Goal: Task Accomplishment & Management: Manage account settings

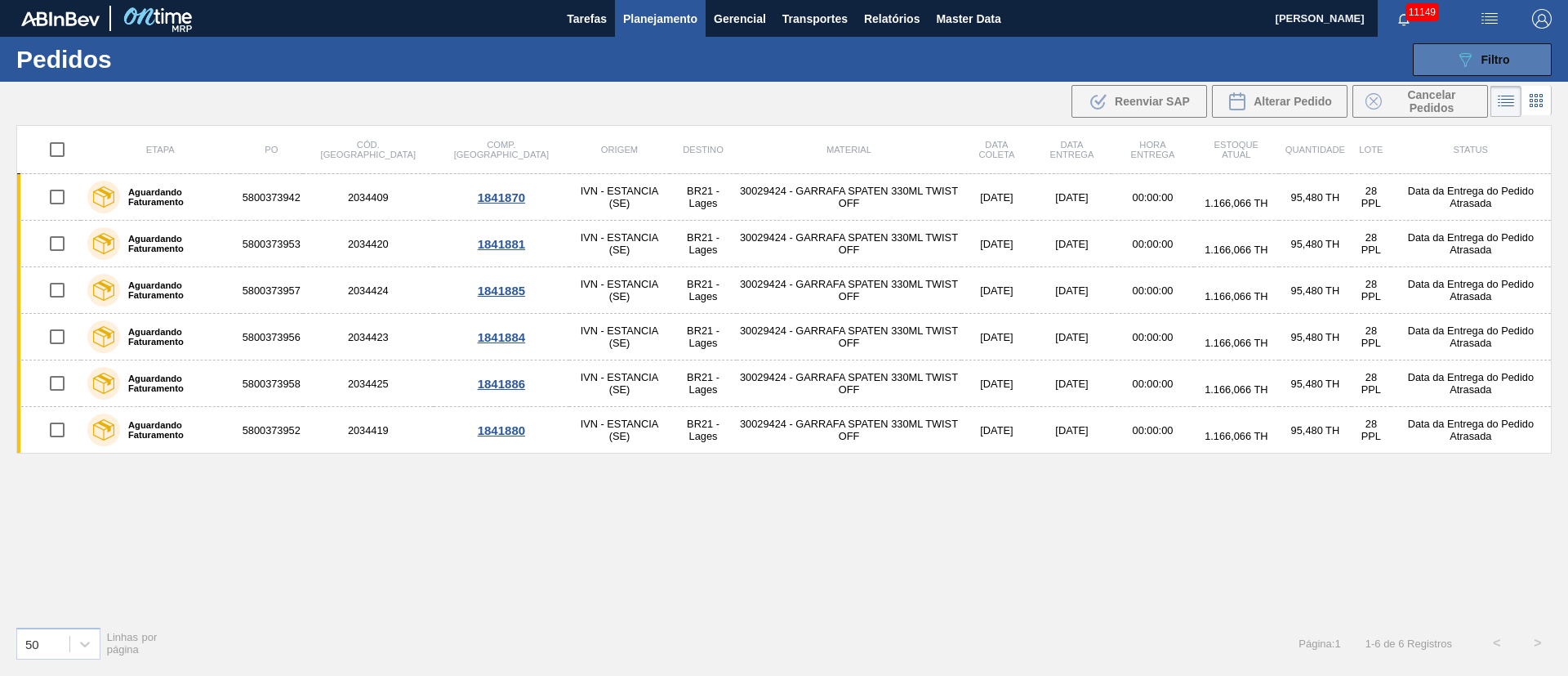
click at [1500, 59] on span "Filtro" at bounding box center [1495, 59] width 29 height 13
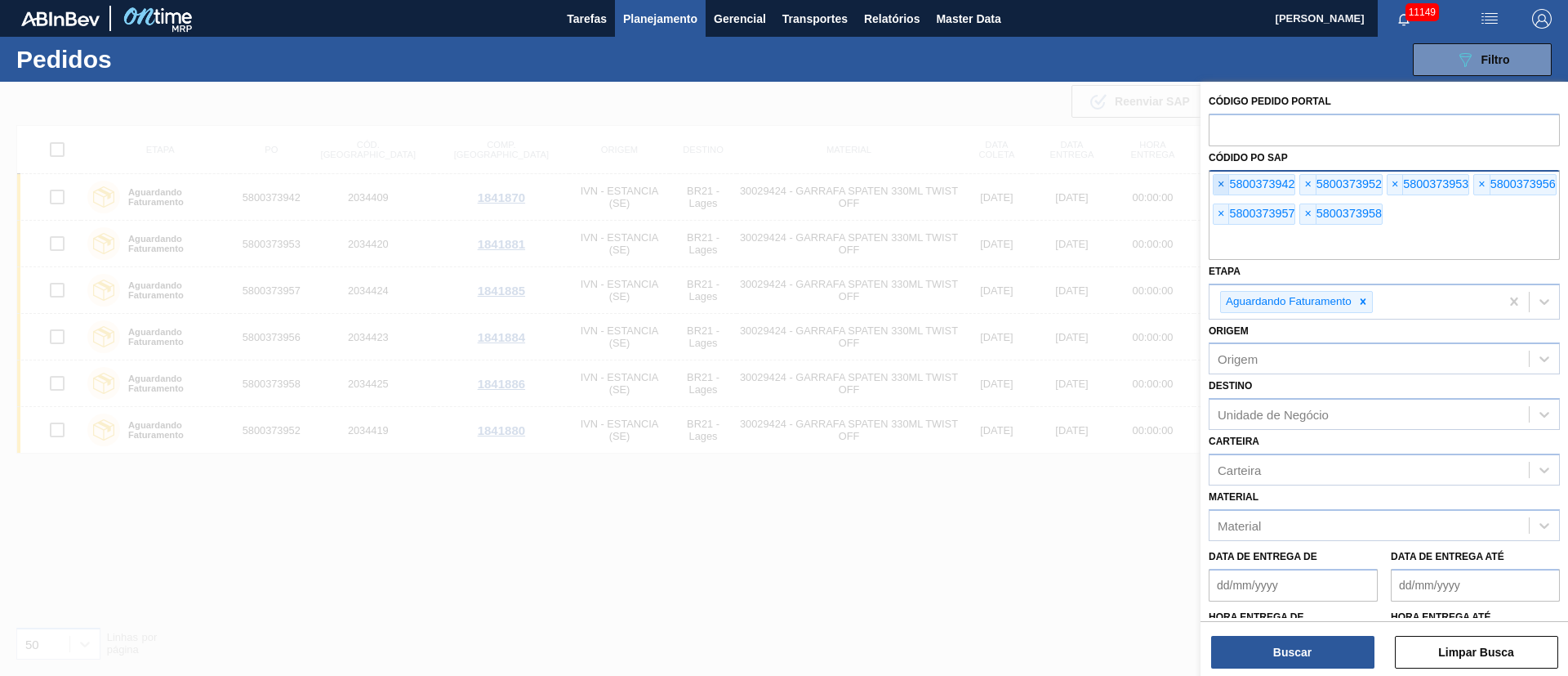
click at [1224, 189] on span "×" at bounding box center [1221, 184] width 16 height 20
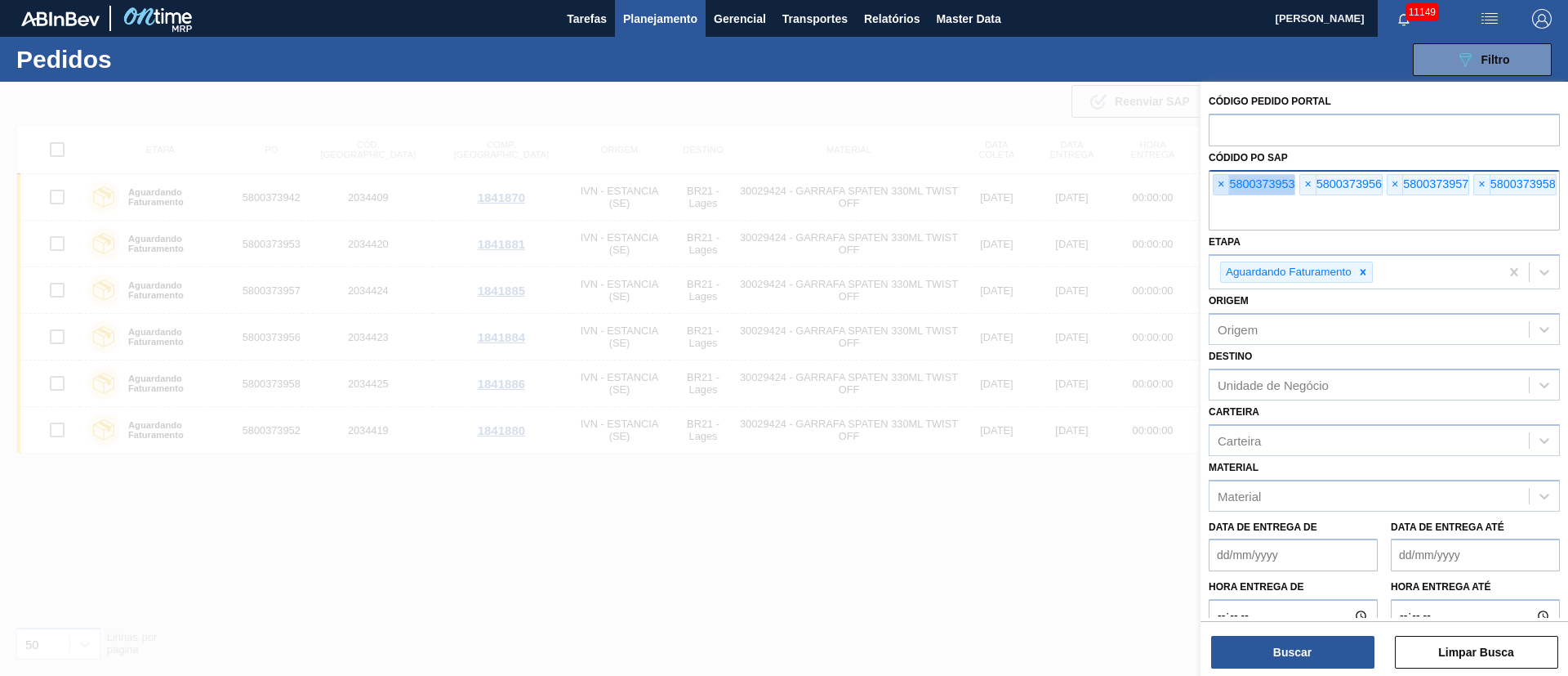
click at [1224, 189] on span "×" at bounding box center [1221, 184] width 16 height 20
click at [1224, 199] on input "text" at bounding box center [1385, 215] width 351 height 31
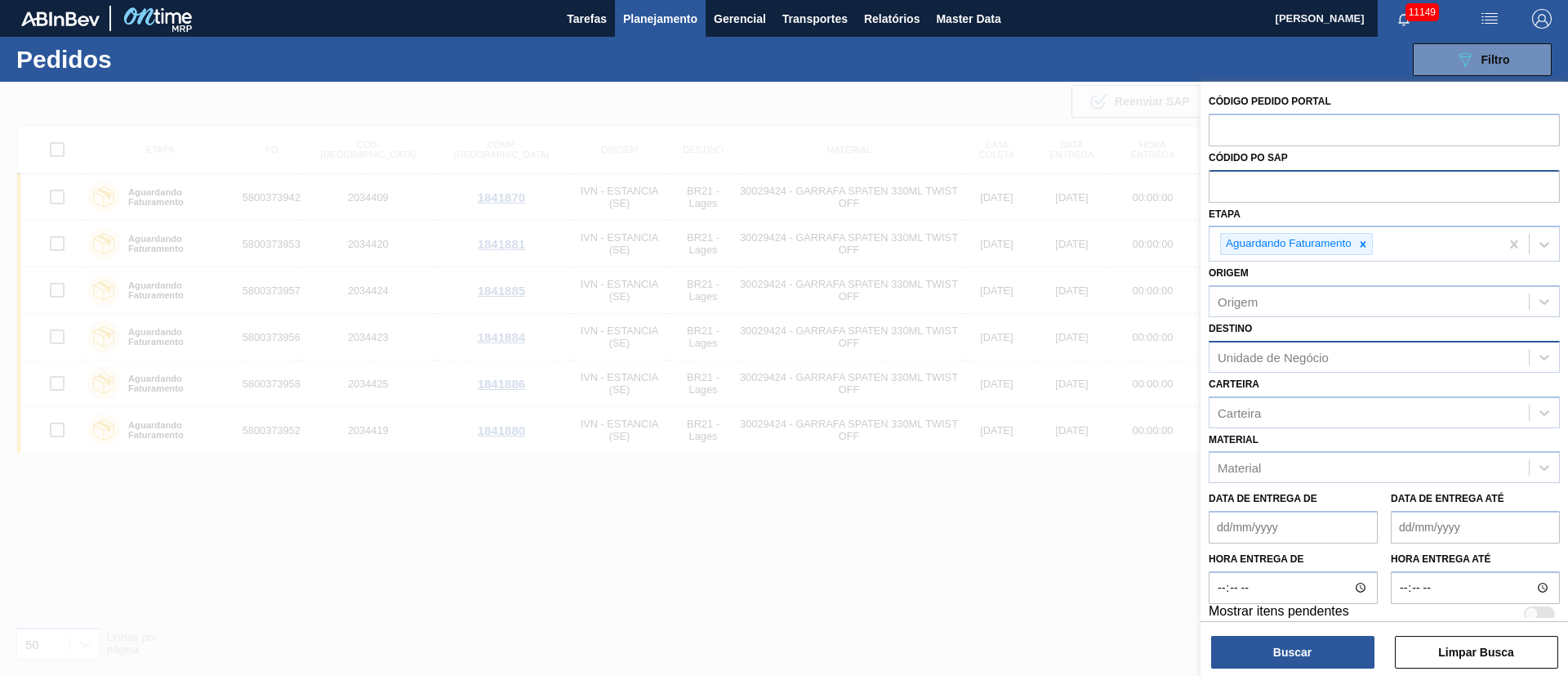
click at [1242, 352] on div "Unidade de Negócio" at bounding box center [1273, 357] width 111 height 14
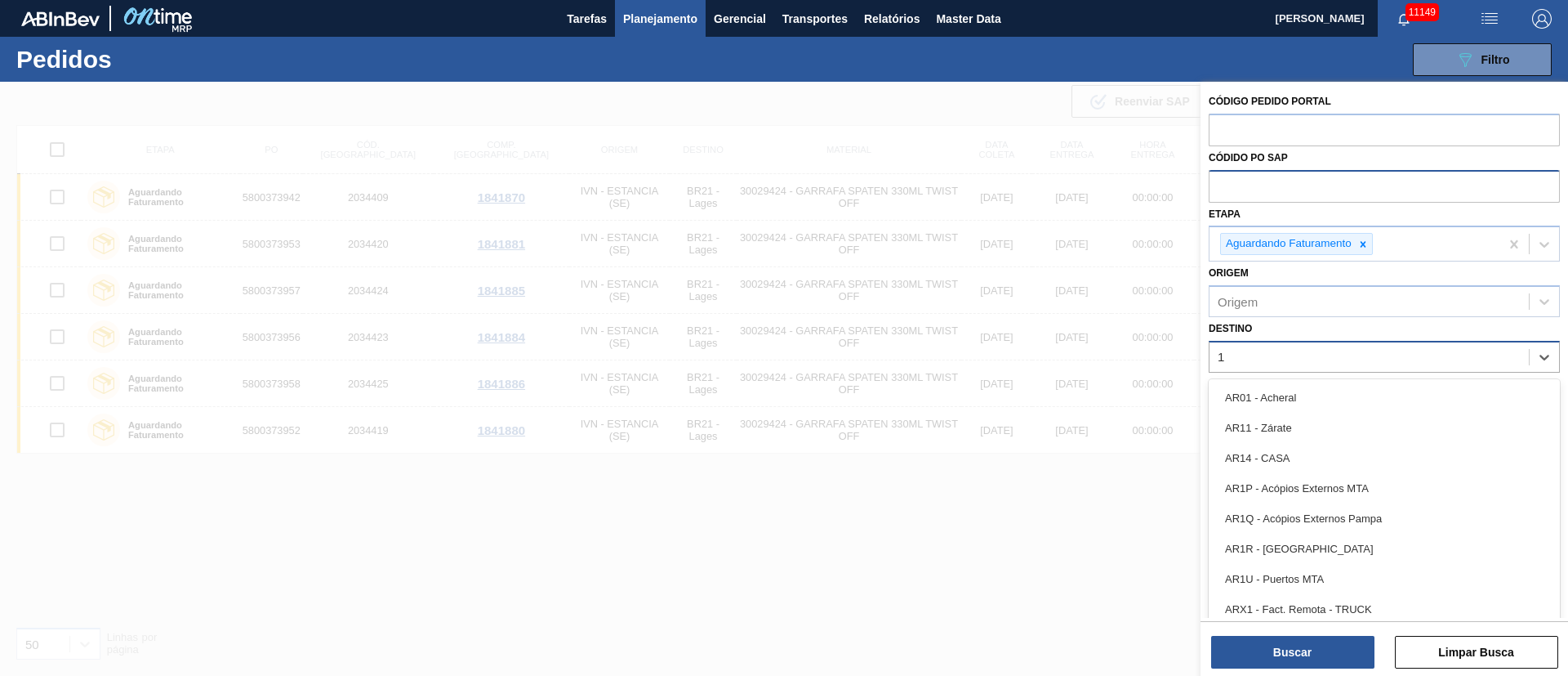
type input "13"
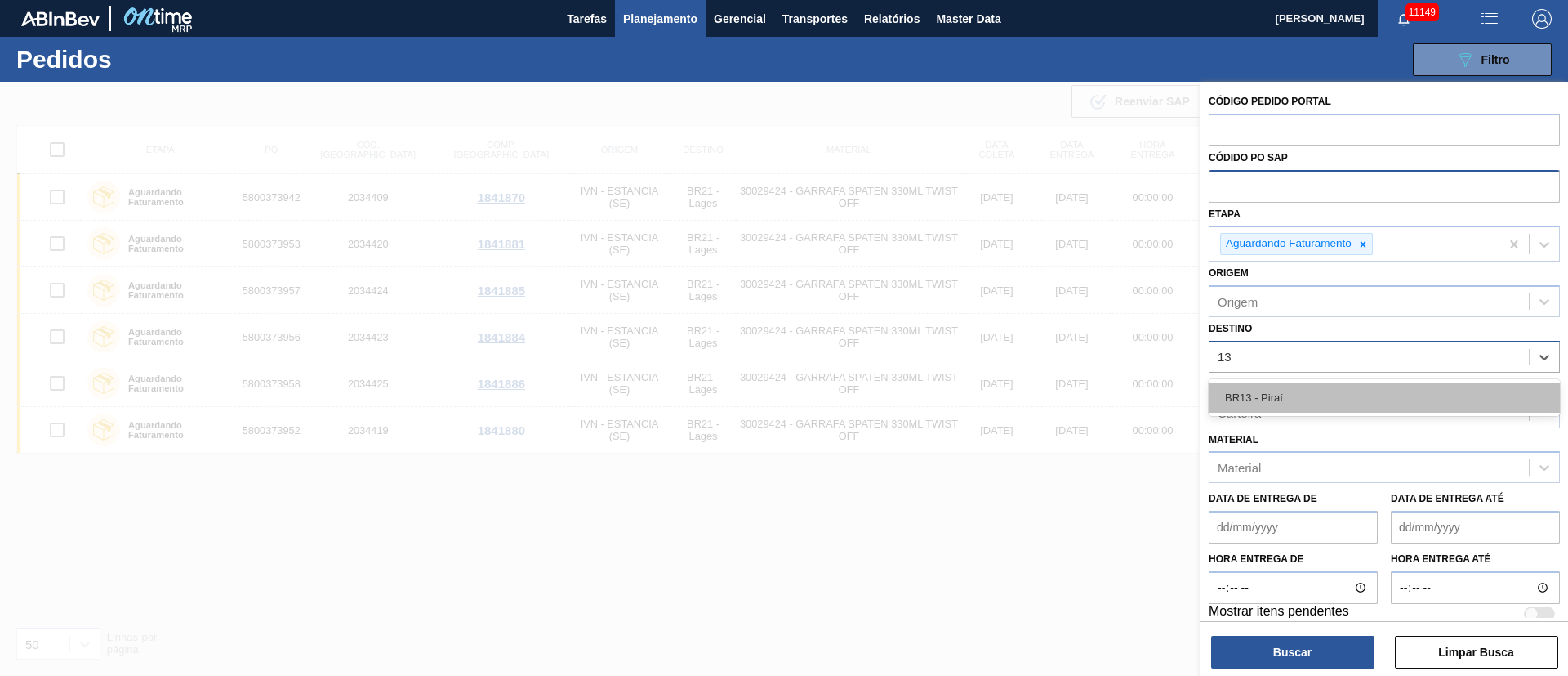
click at [1238, 393] on div "BR13 - Piraí" at bounding box center [1385, 397] width 351 height 30
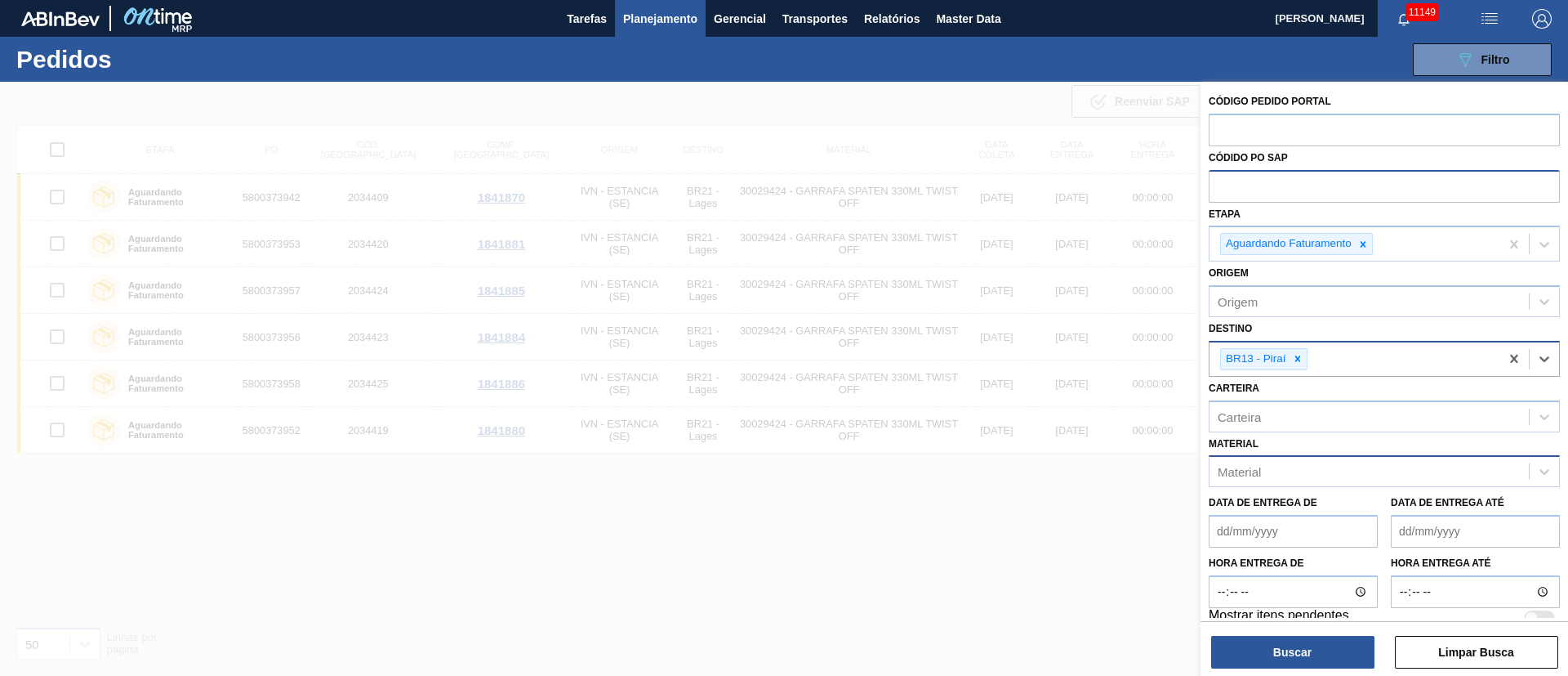
click at [1243, 474] on div "Material" at bounding box center [1239, 472] width 43 height 14
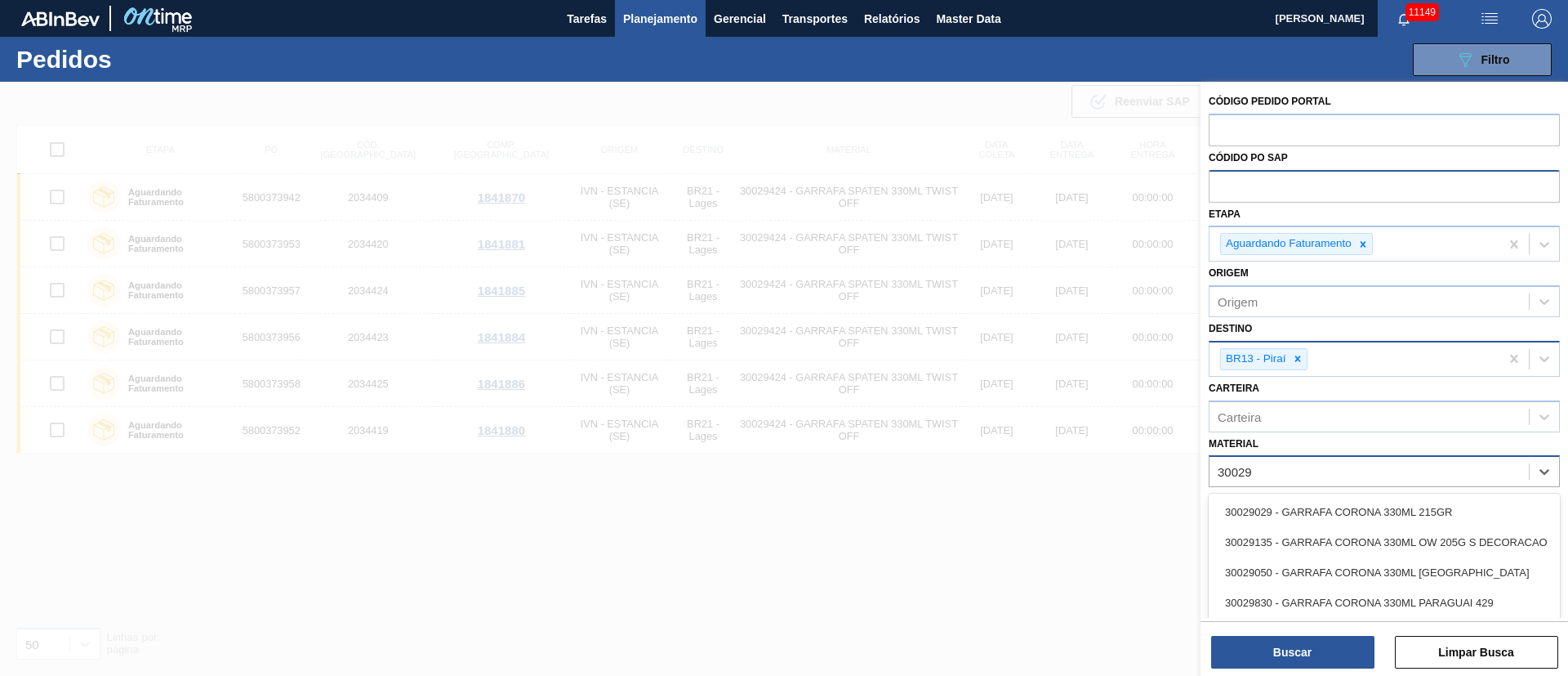
type input "300294"
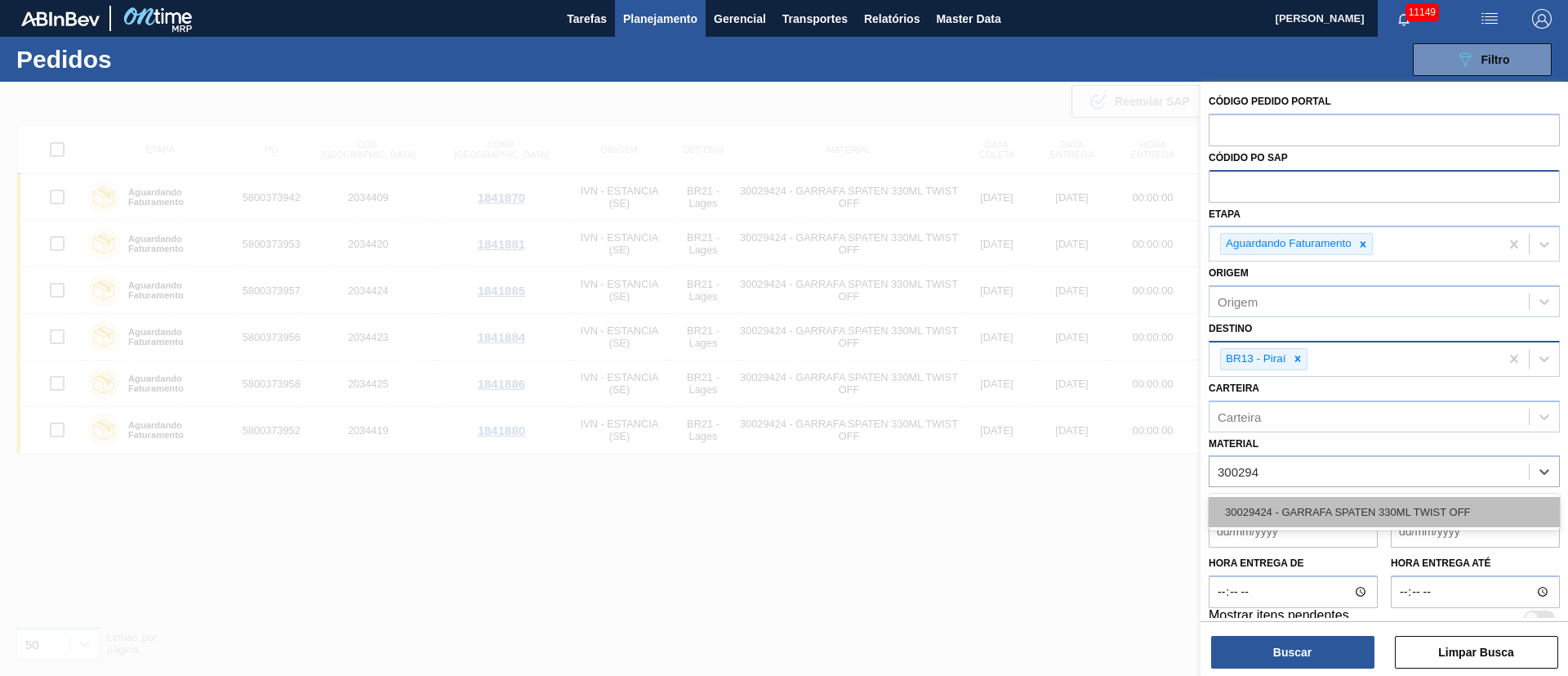
click at [1267, 501] on div "30029424 - GARRAFA SPATEN 330ML TWIST OFF" at bounding box center [1385, 512] width 351 height 30
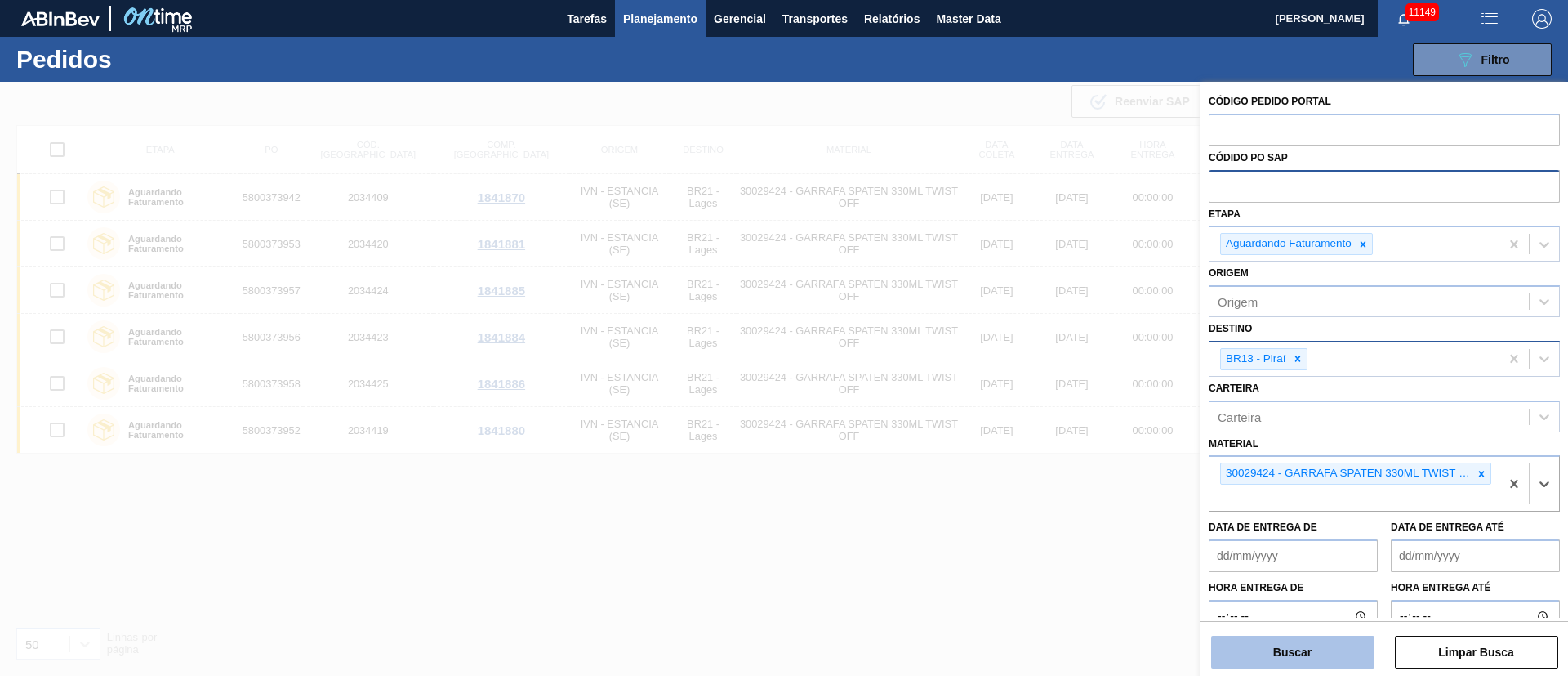
click at [1288, 641] on button "Buscar" at bounding box center [1292, 652] width 163 height 33
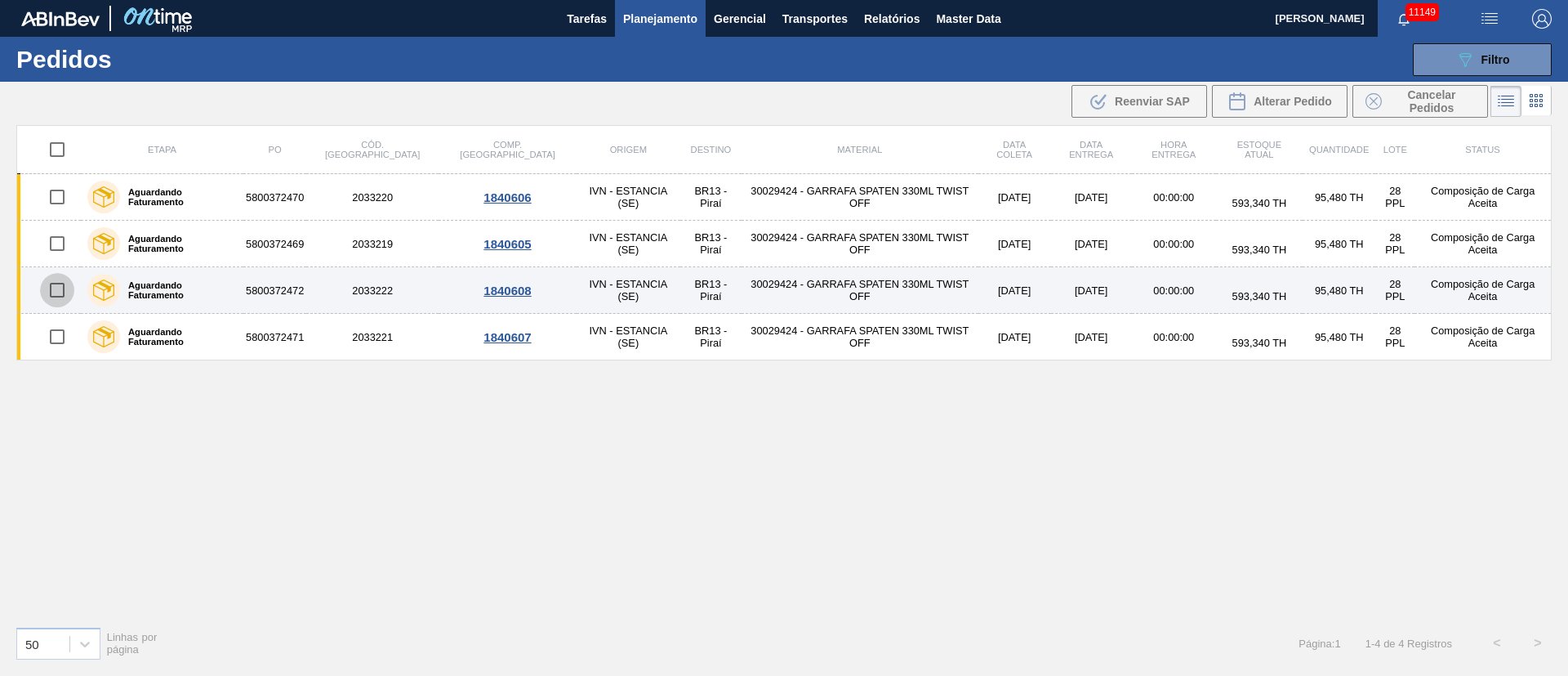
click at [47, 296] on input "checkbox" at bounding box center [57, 290] width 34 height 34
checkbox input "true"
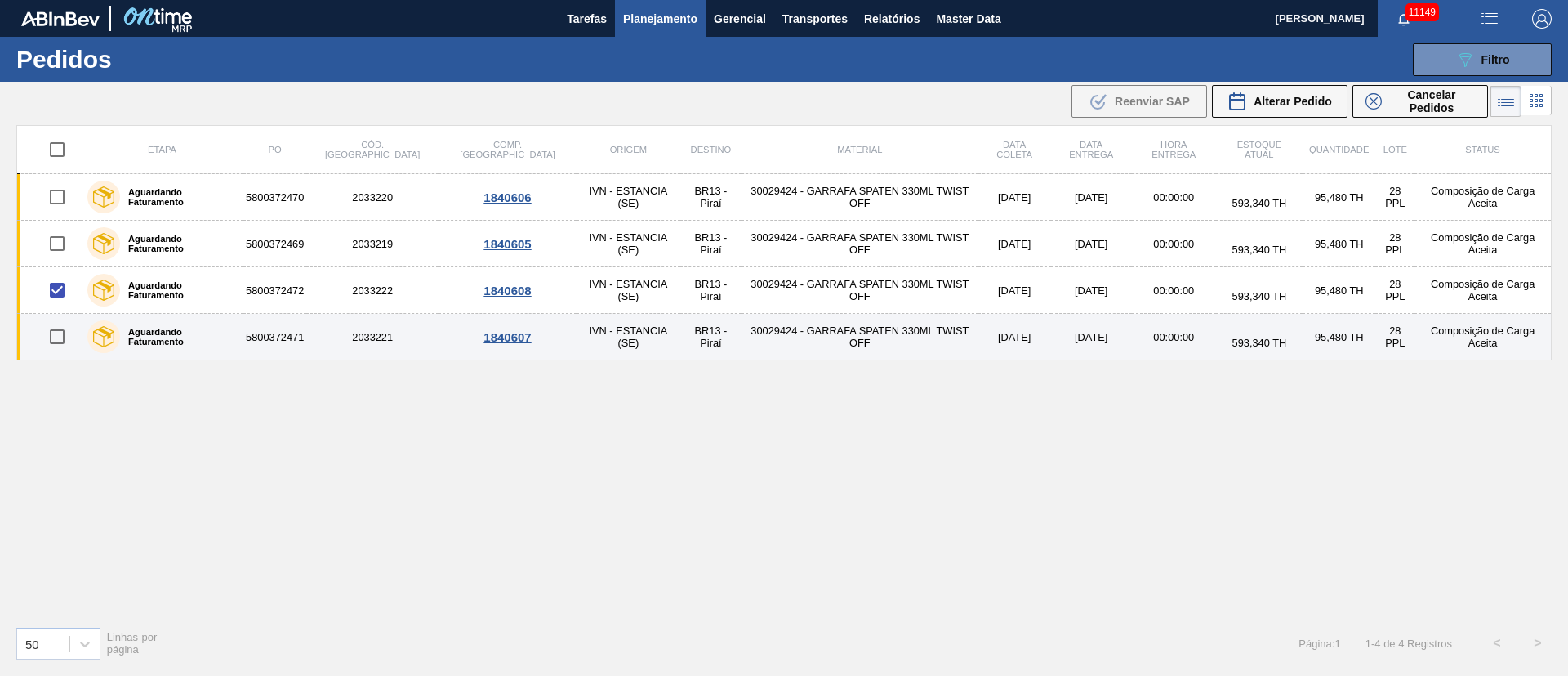
click at [47, 358] on td at bounding box center [50, 338] width 64 height 47
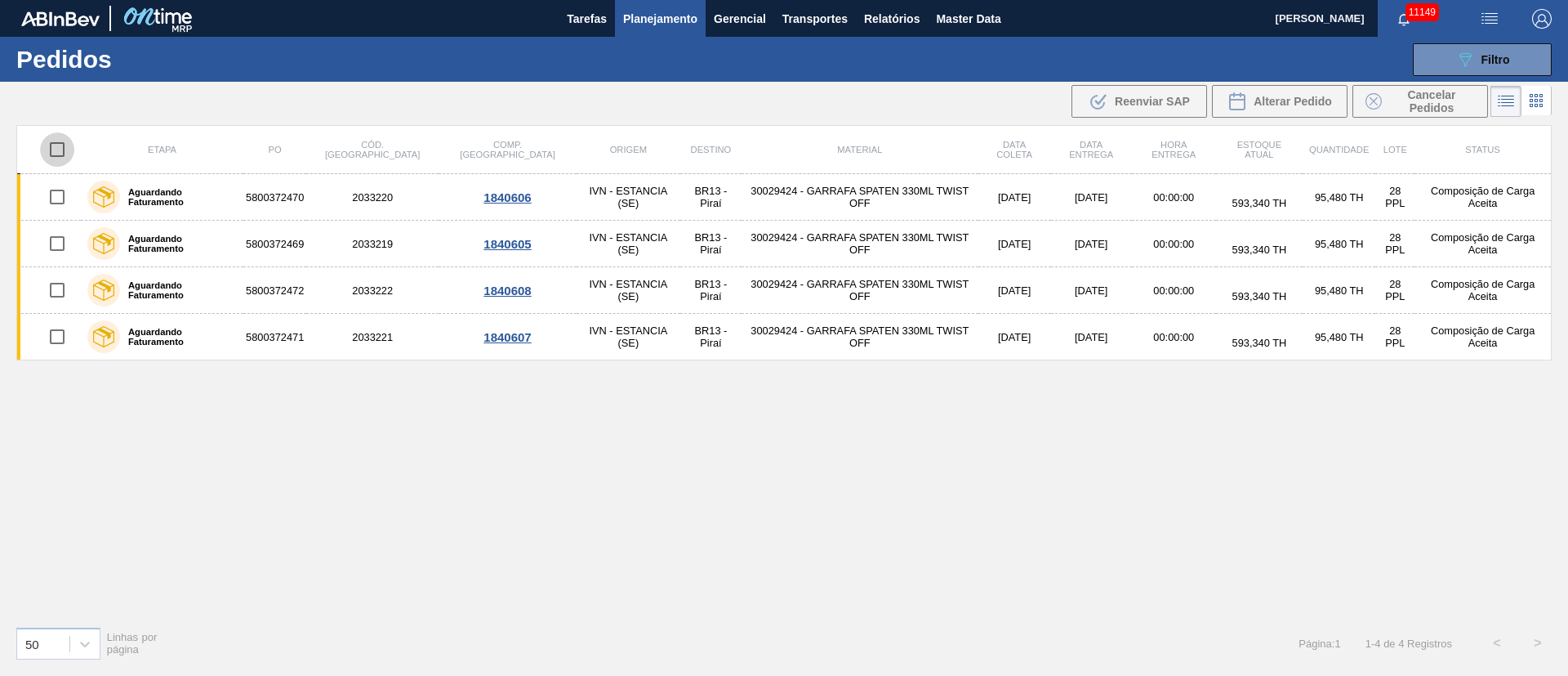
drag, startPoint x: 61, startPoint y: 155, endPoint x: 92, endPoint y: 157, distance: 31.1
click at [61, 155] on input "checkbox" at bounding box center [57, 149] width 34 height 34
checkbox input "true"
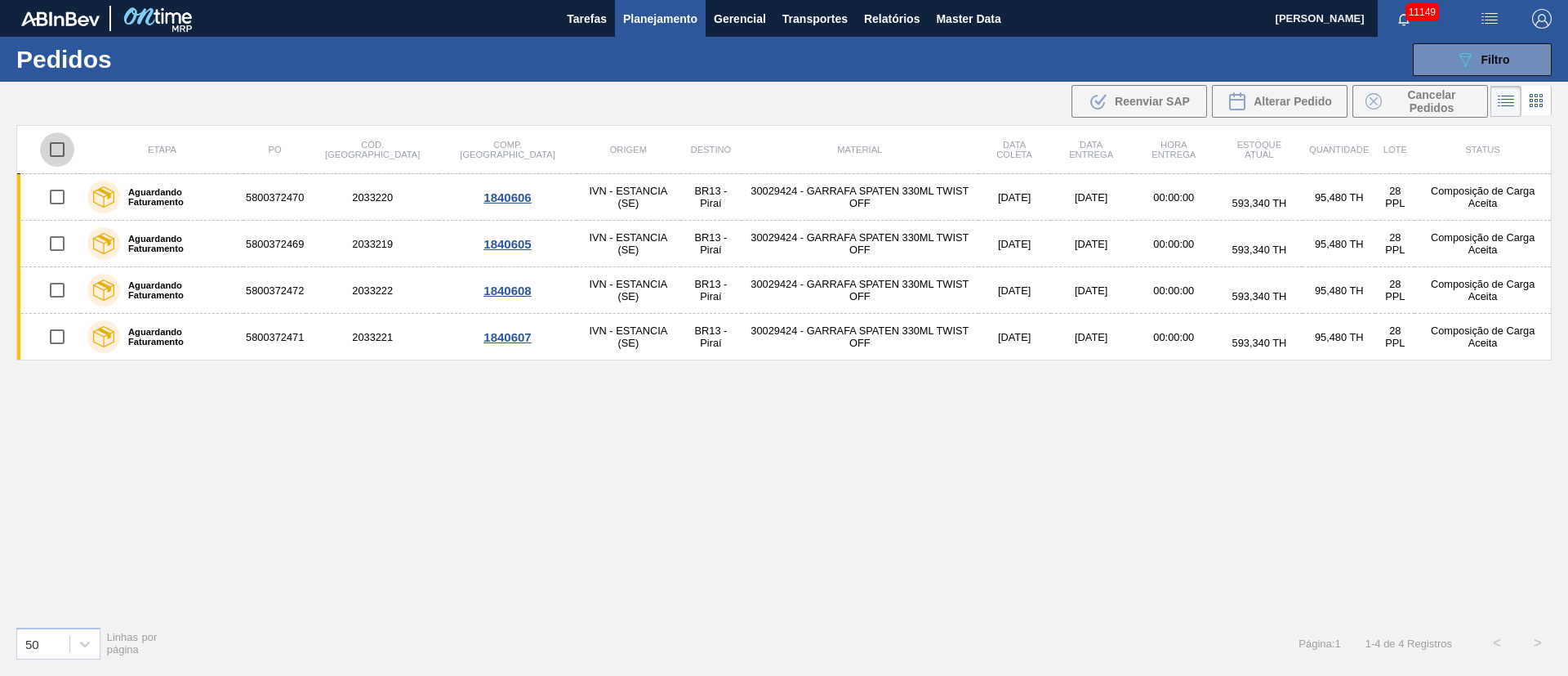
checkbox input "true"
click at [1415, 103] on span "Cancelar Pedidos" at bounding box center [1431, 101] width 87 height 26
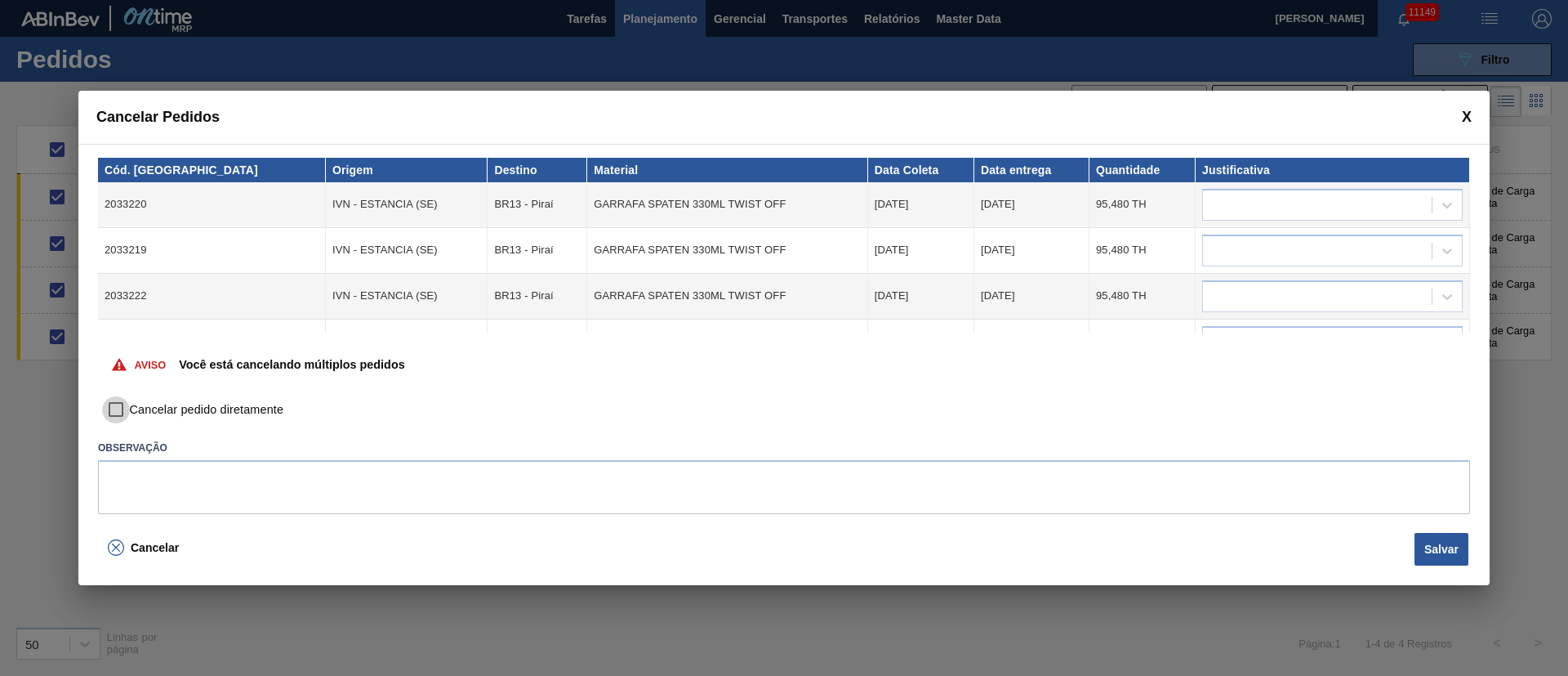
click at [119, 410] on input "Cancelar pedido diretamente" at bounding box center [116, 410] width 28 height 28
checkbox input "true"
click at [1222, 206] on div at bounding box center [1317, 204] width 229 height 23
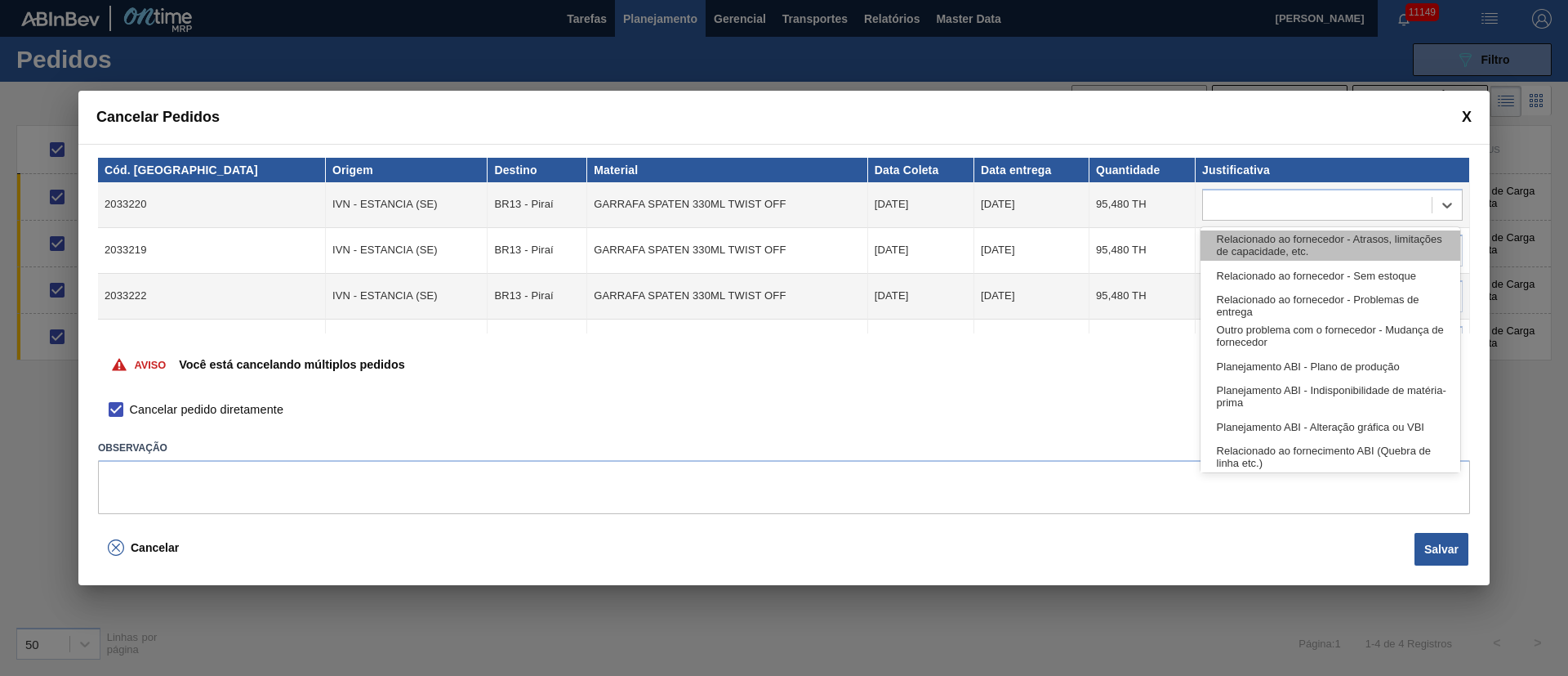
click at [1221, 246] on div "Relacionado ao fornecedor - Atrasos, limitações de capacidade, etc." at bounding box center [1330, 245] width 260 height 30
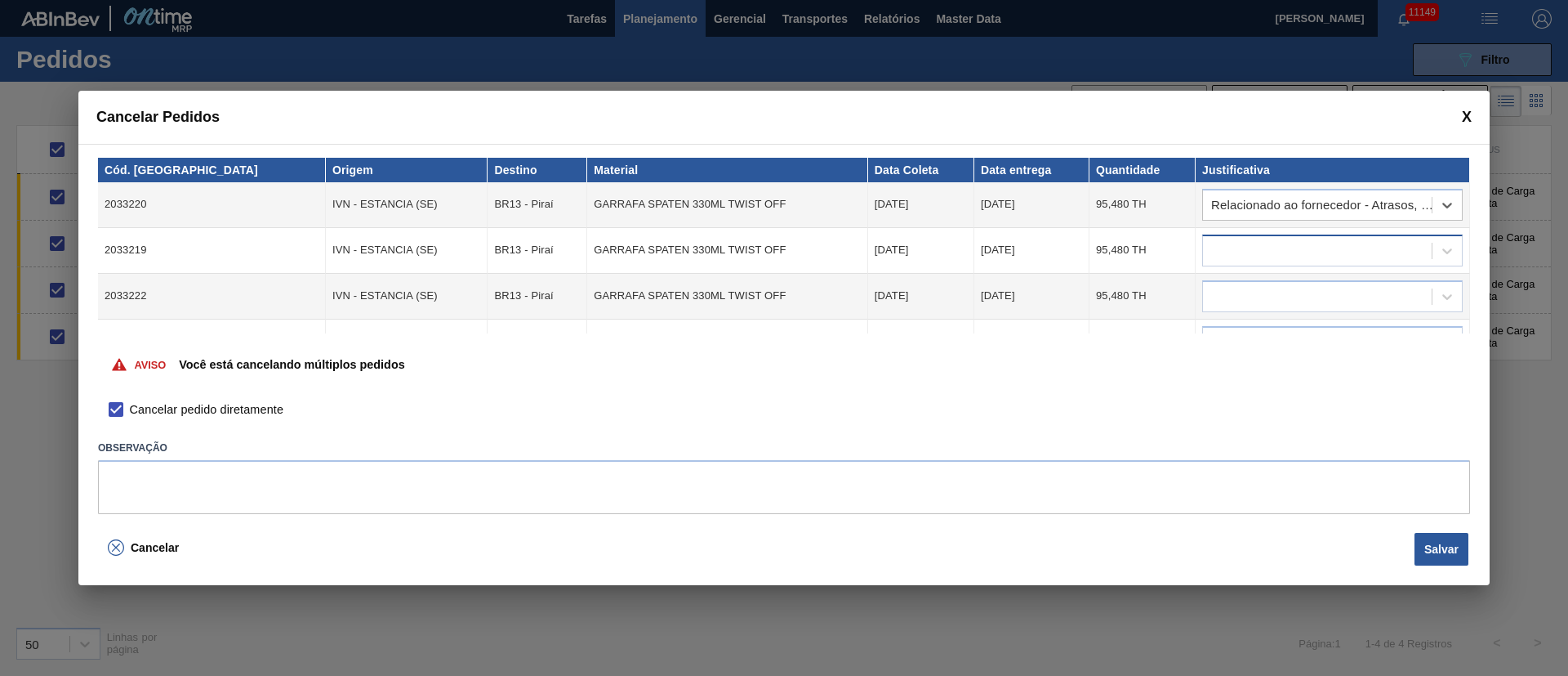
click at [1227, 242] on div at bounding box center [1317, 250] width 229 height 23
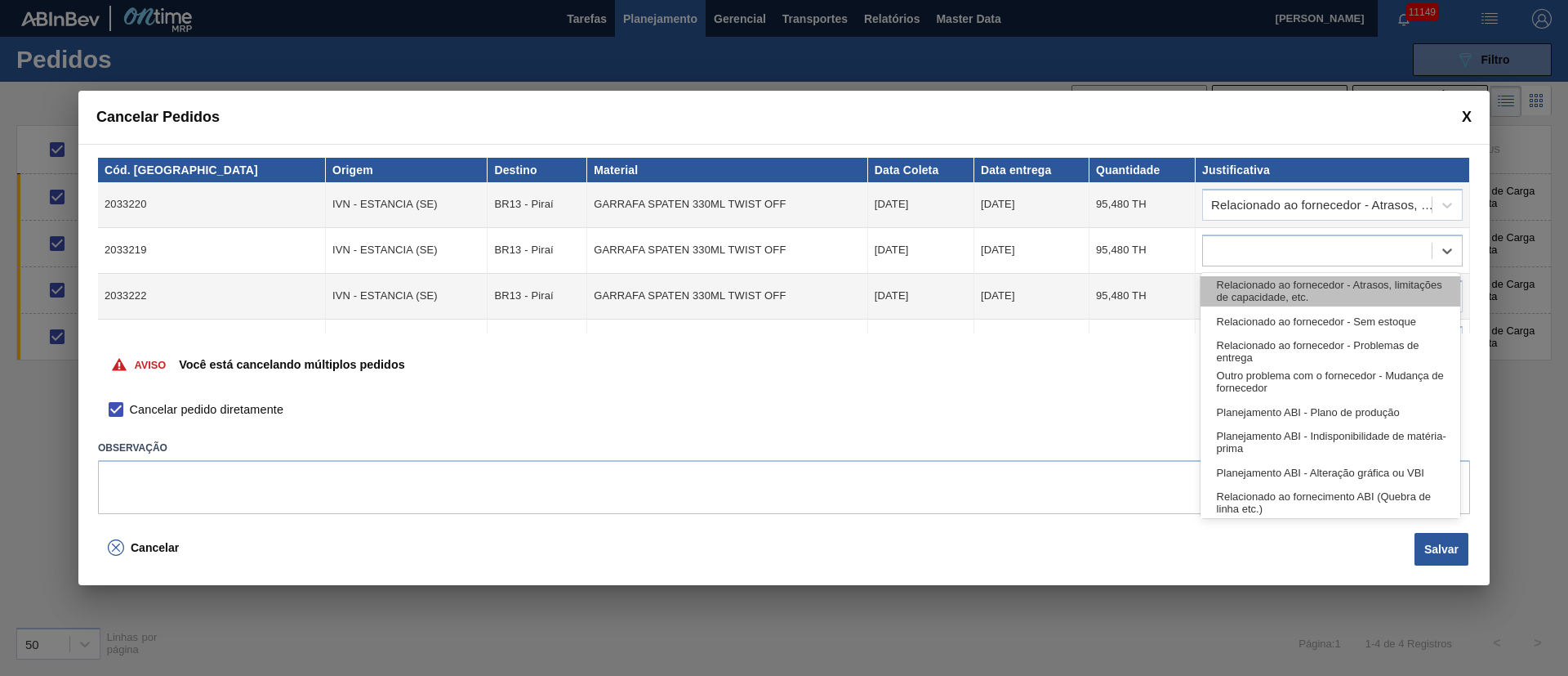
click at [1228, 280] on div "Relacionado ao fornecedor - Atrasos, limitações de capacidade, etc." at bounding box center [1330, 291] width 260 height 30
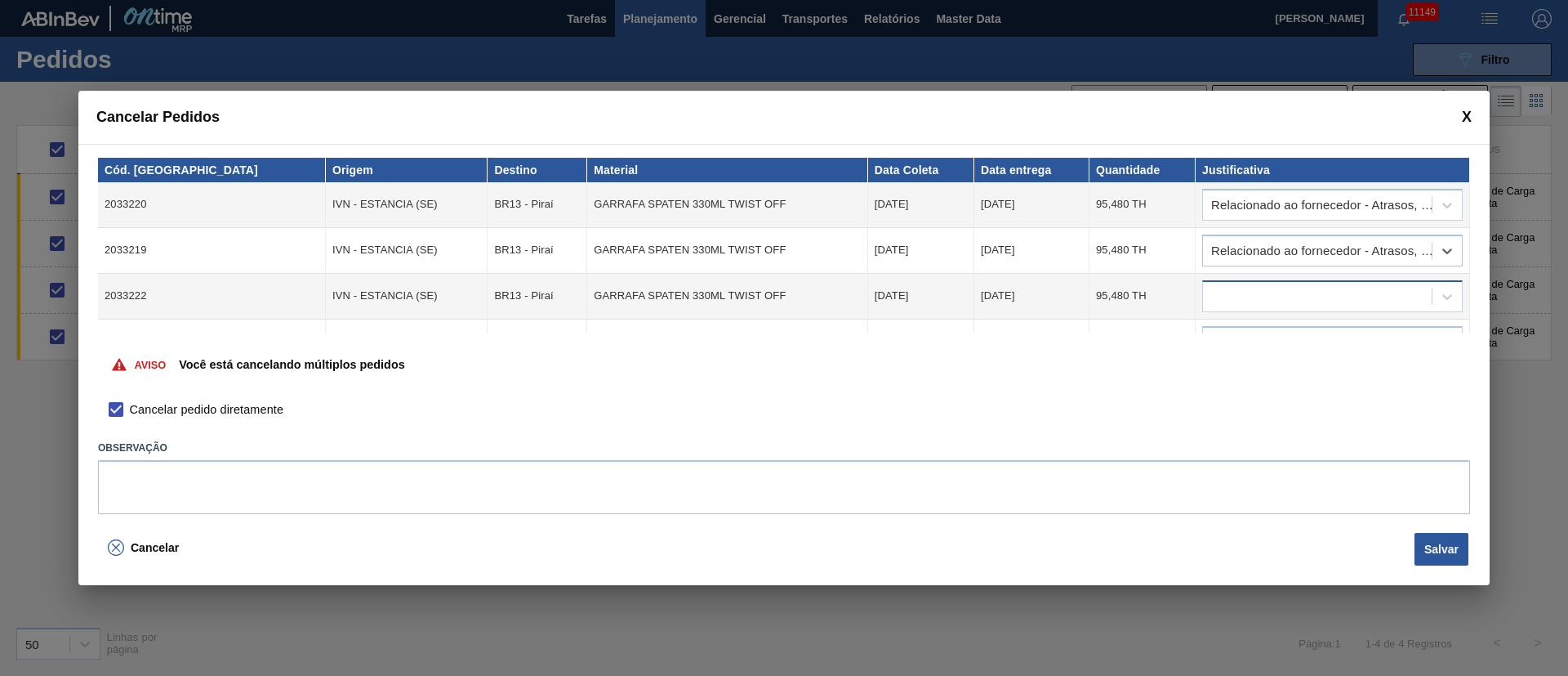
click at [1228, 283] on div at bounding box center [1332, 296] width 261 height 32
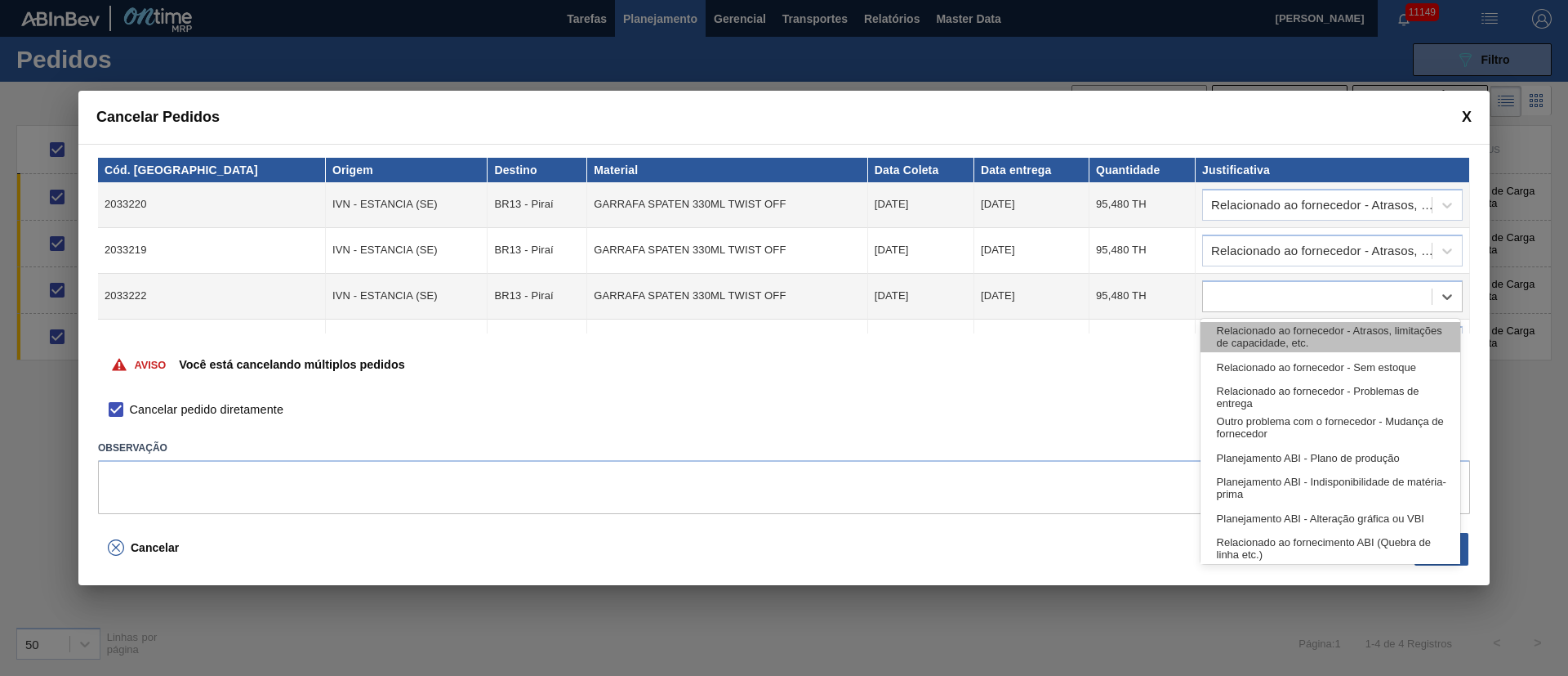
click at [1235, 325] on div "Relacionado ao fornecedor - Atrasos, limitações de capacidade, etc." at bounding box center [1330, 337] width 260 height 30
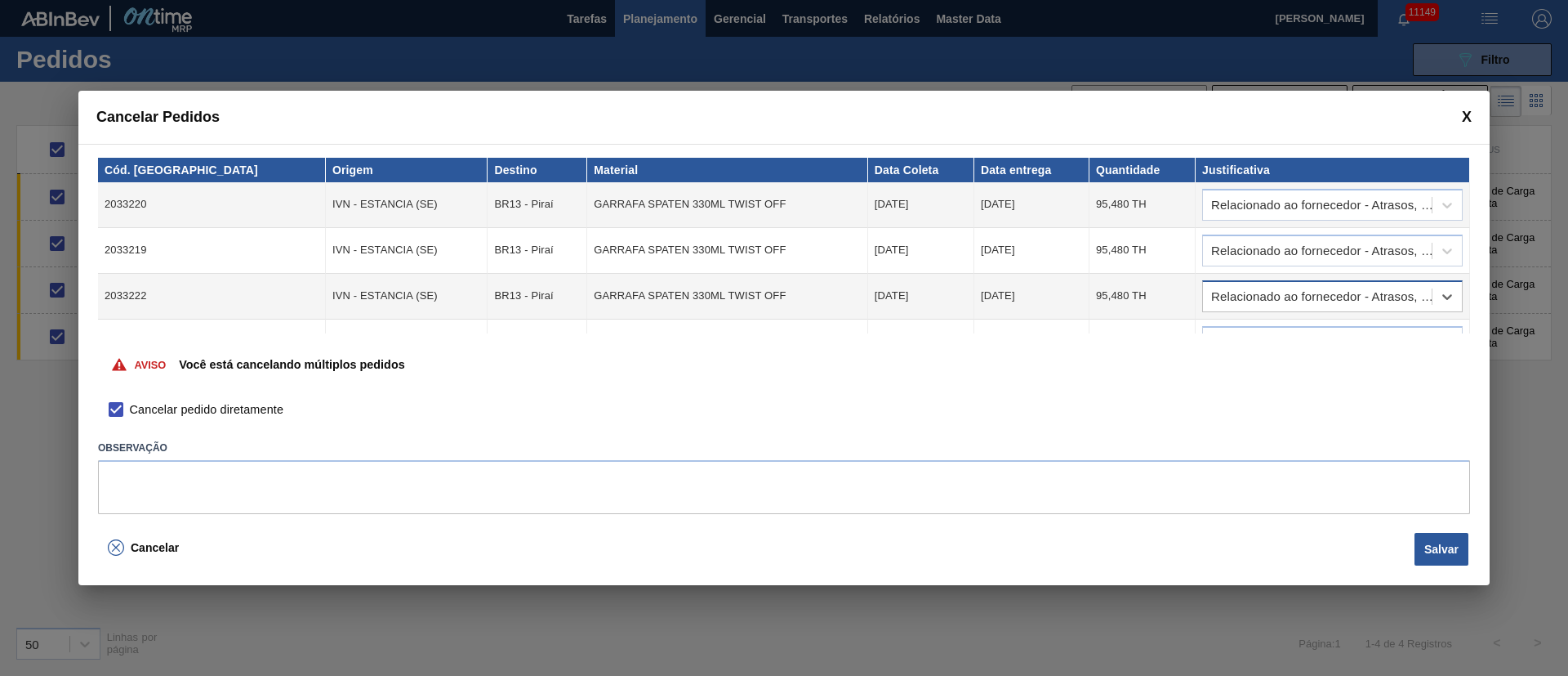
scroll to position [32, 0]
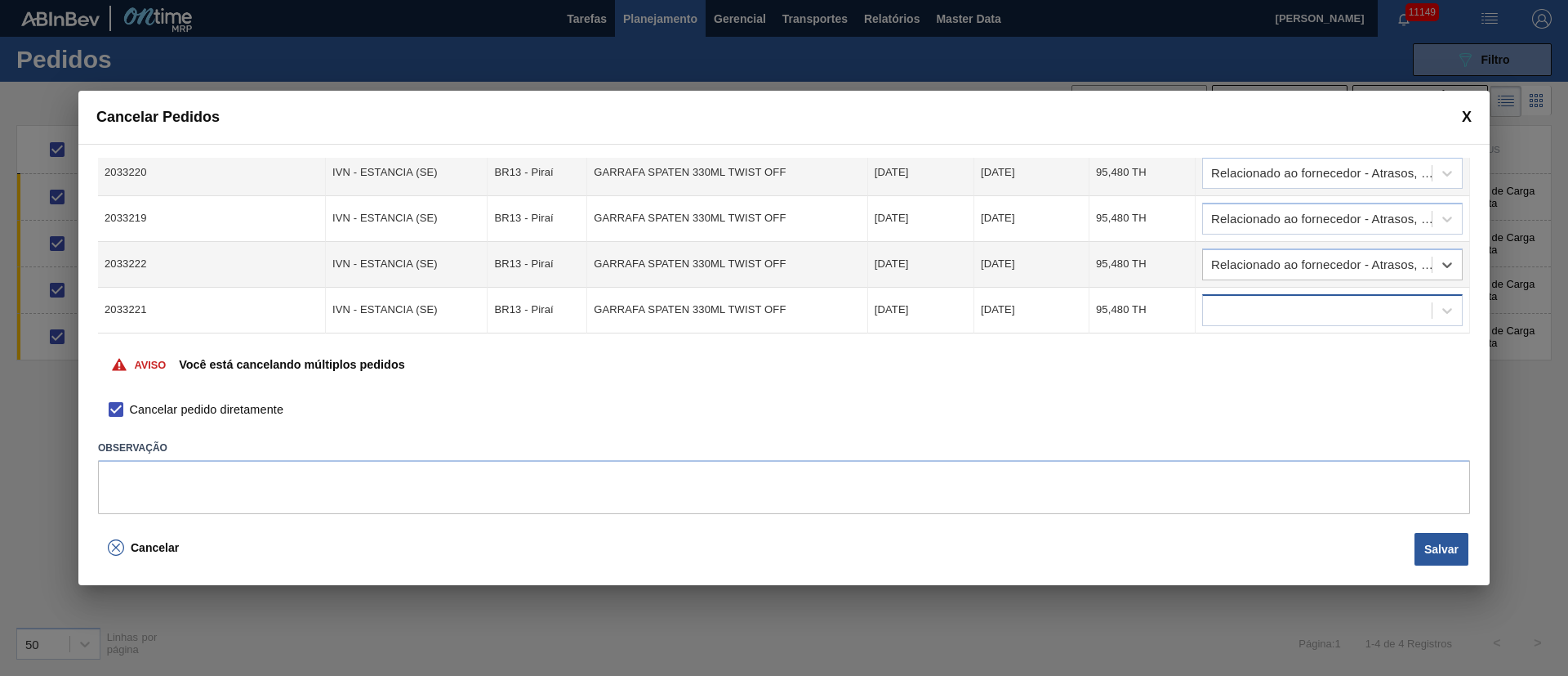
click at [1256, 305] on div at bounding box center [1317, 310] width 229 height 23
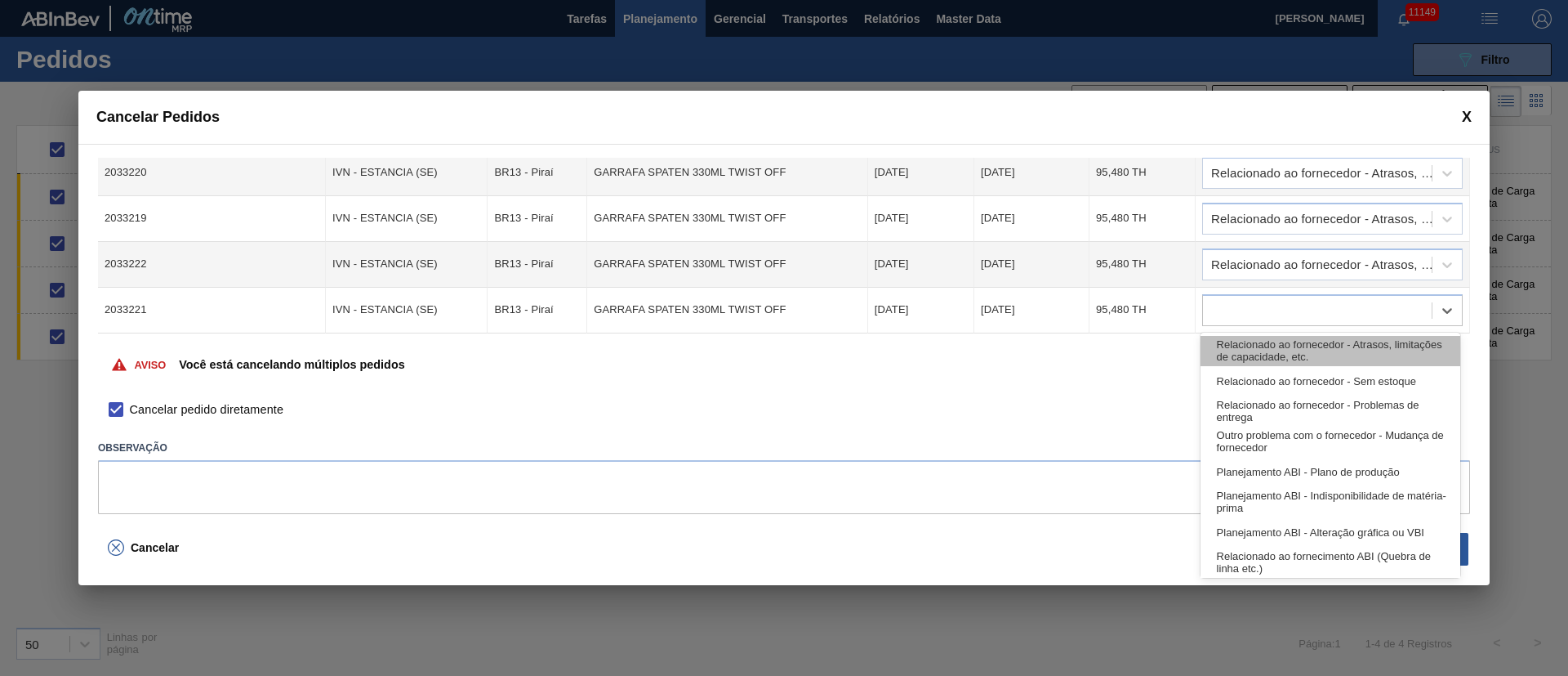
click at [1258, 341] on div "Relacionado ao fornecedor - Atrasos, limitações de capacidade, etc." at bounding box center [1330, 351] width 260 height 30
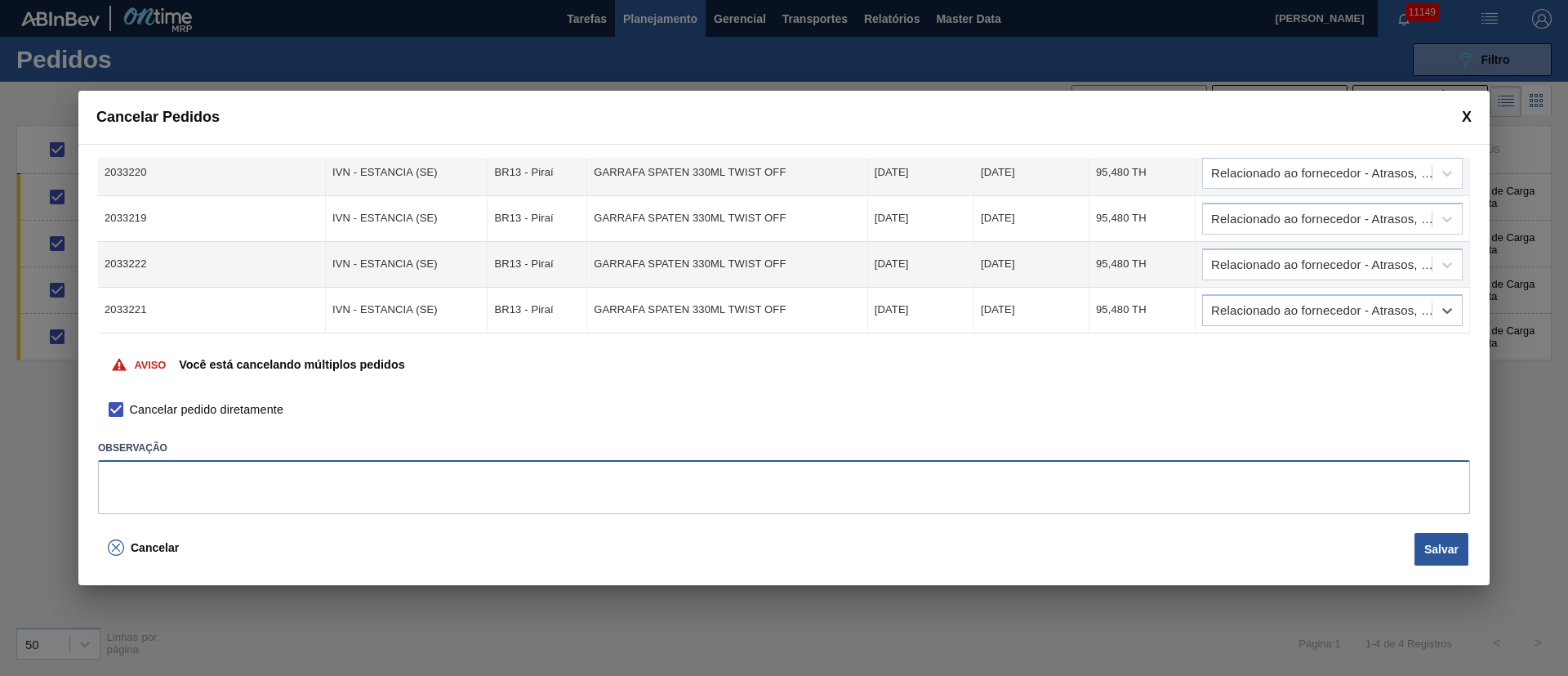
click at [250, 488] on textarea at bounding box center [784, 487] width 1371 height 54
type textarea "."
click at [1431, 544] on button "Salvar" at bounding box center [1441, 549] width 54 height 33
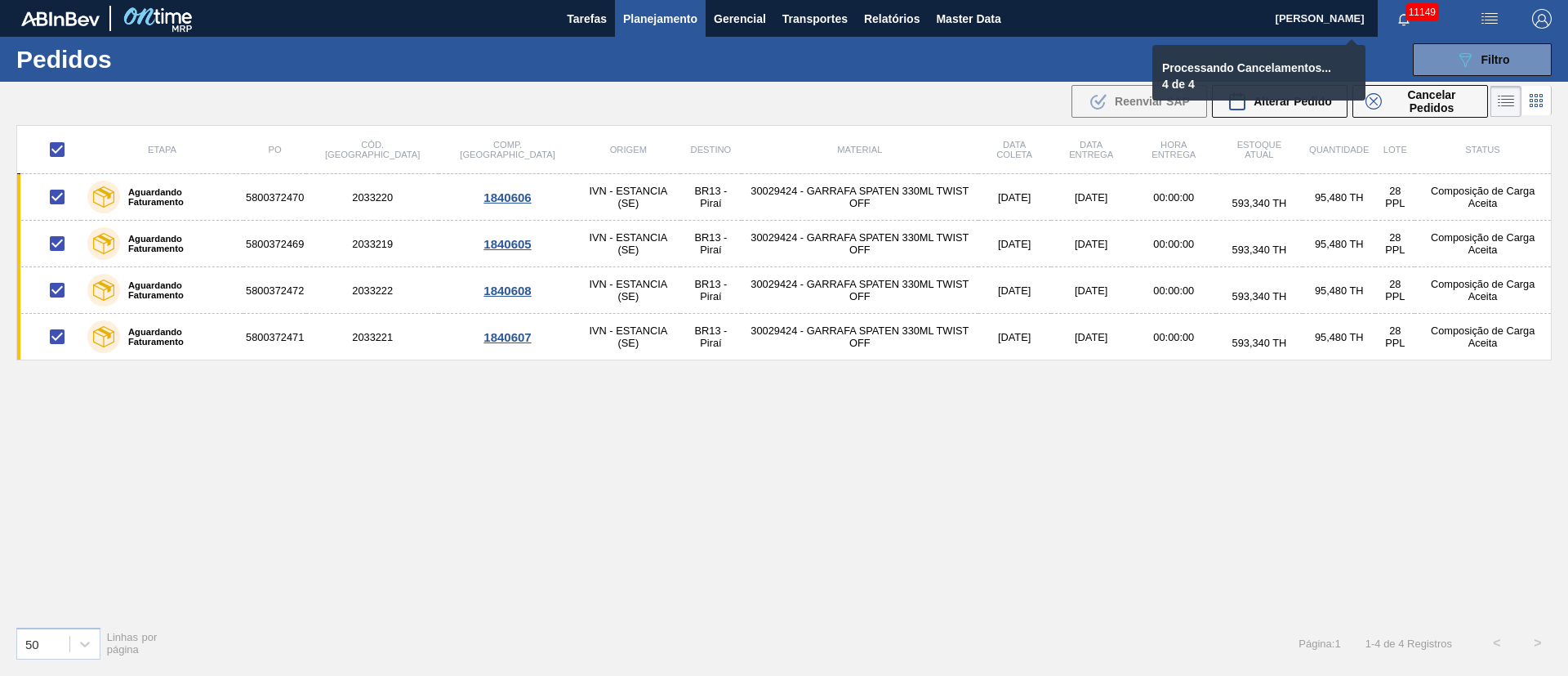
checkbox input "false"
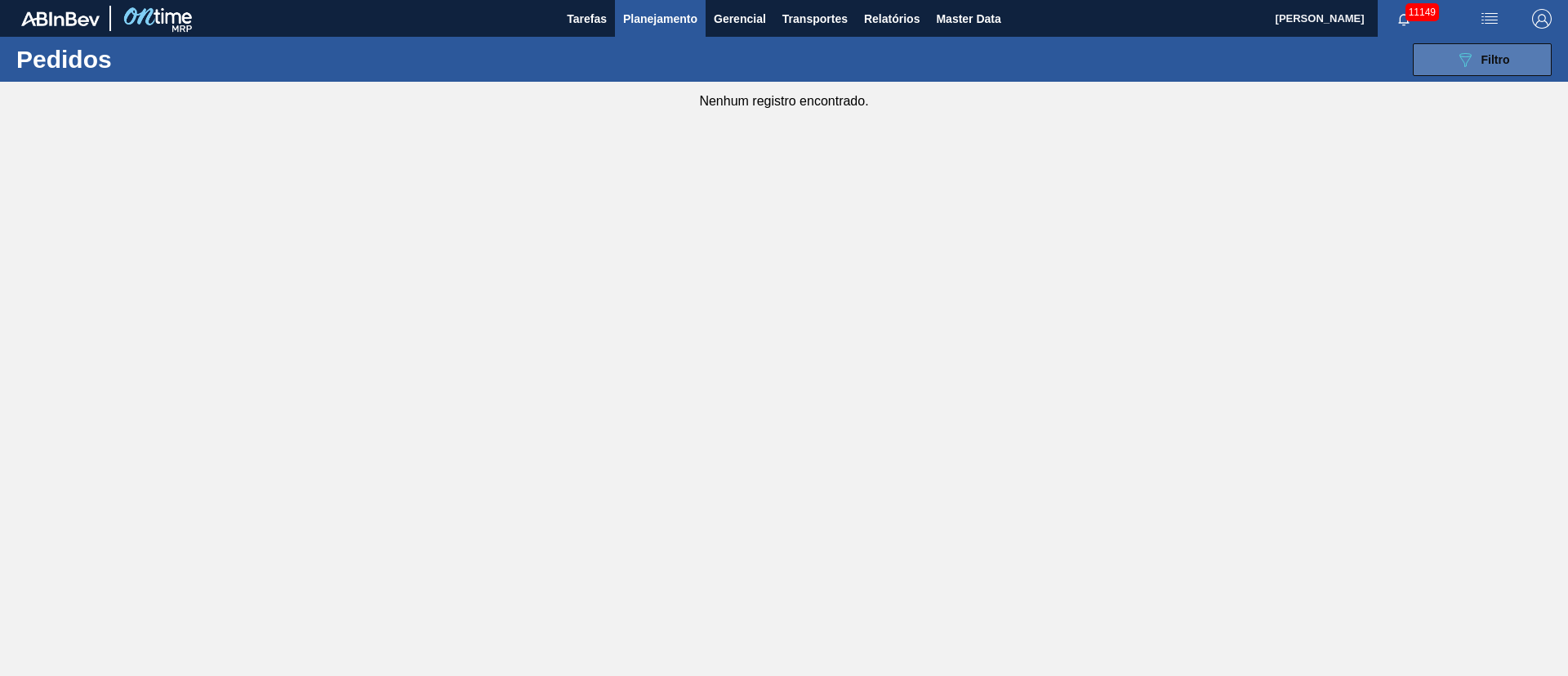
click at [1479, 67] on div "089F7B8B-B2A5-4AFE-B5C0-19BA573D28AC Filtro" at bounding box center [1482, 59] width 55 height 20
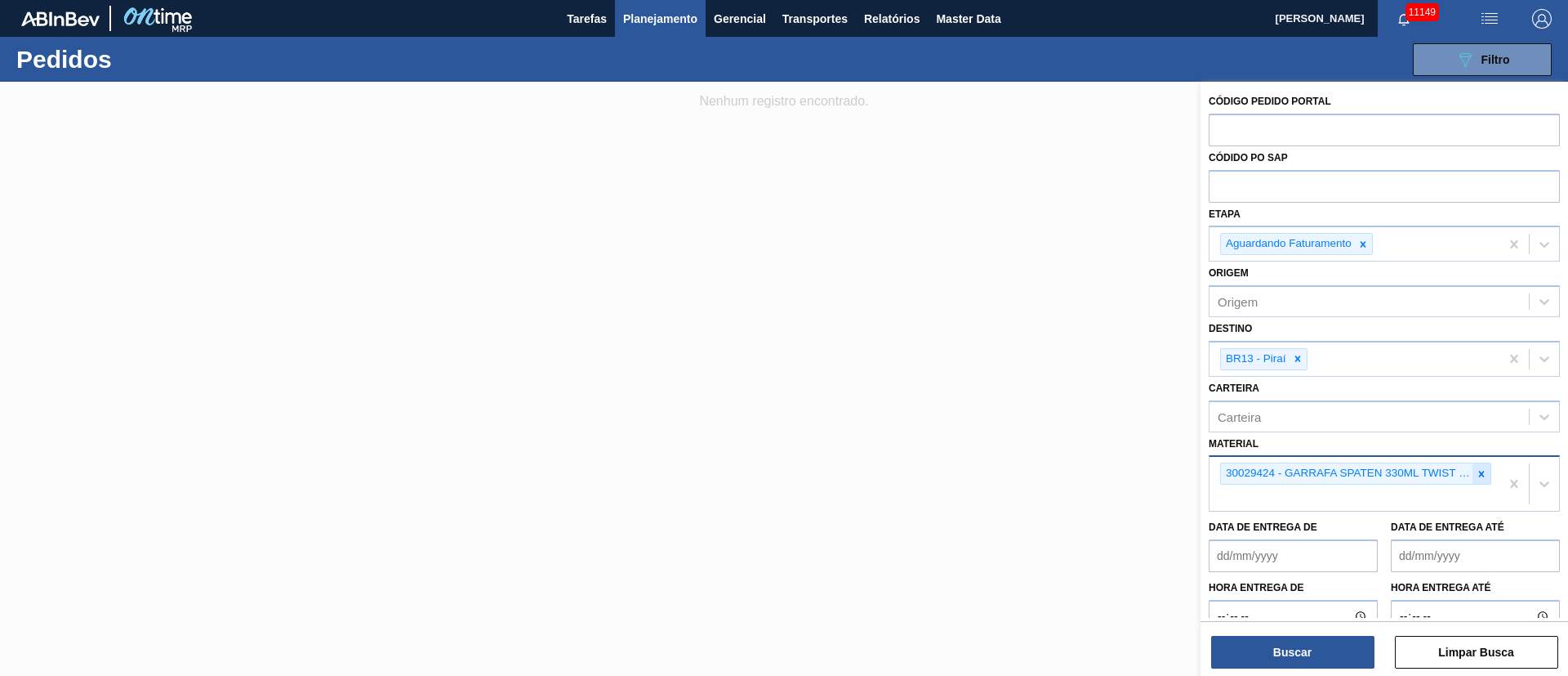
click at [1478, 469] on icon at bounding box center [1481, 473] width 11 height 11
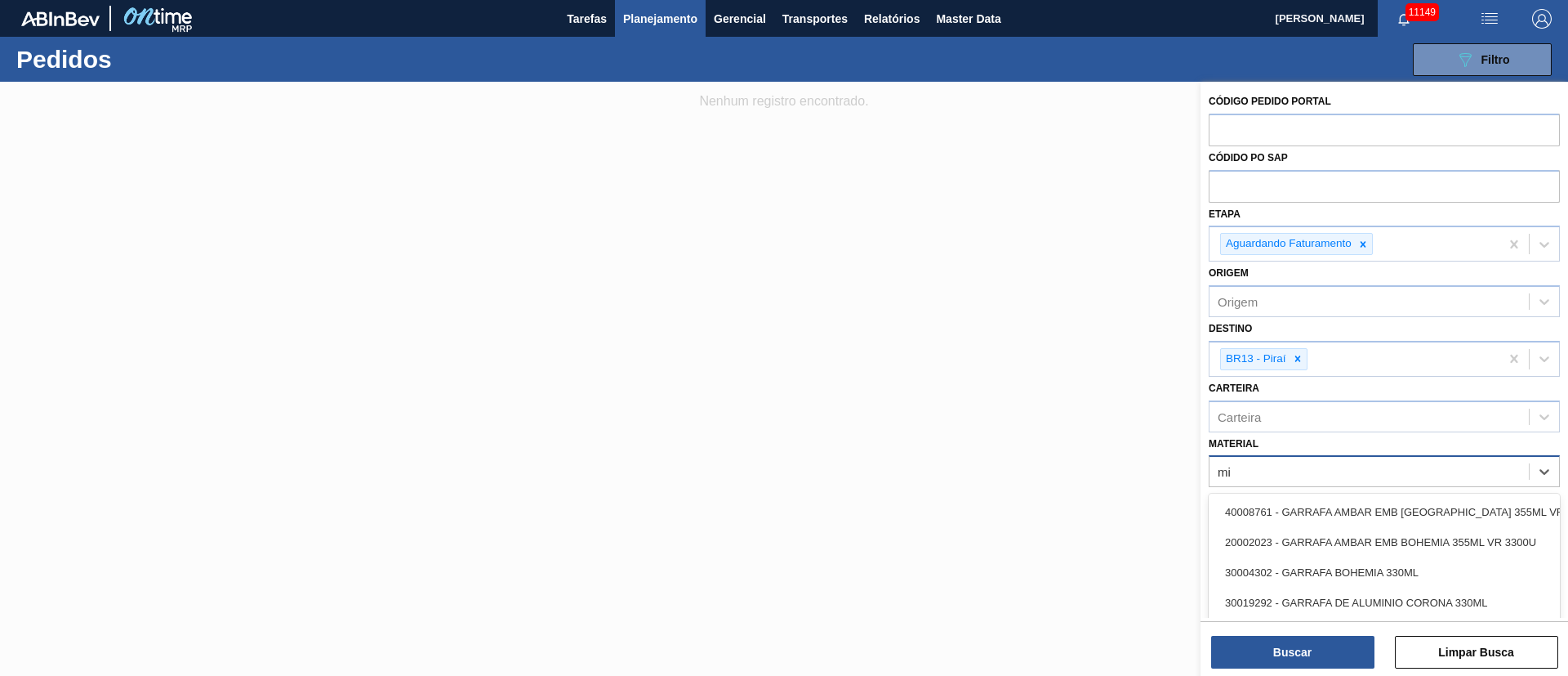
type input "m"
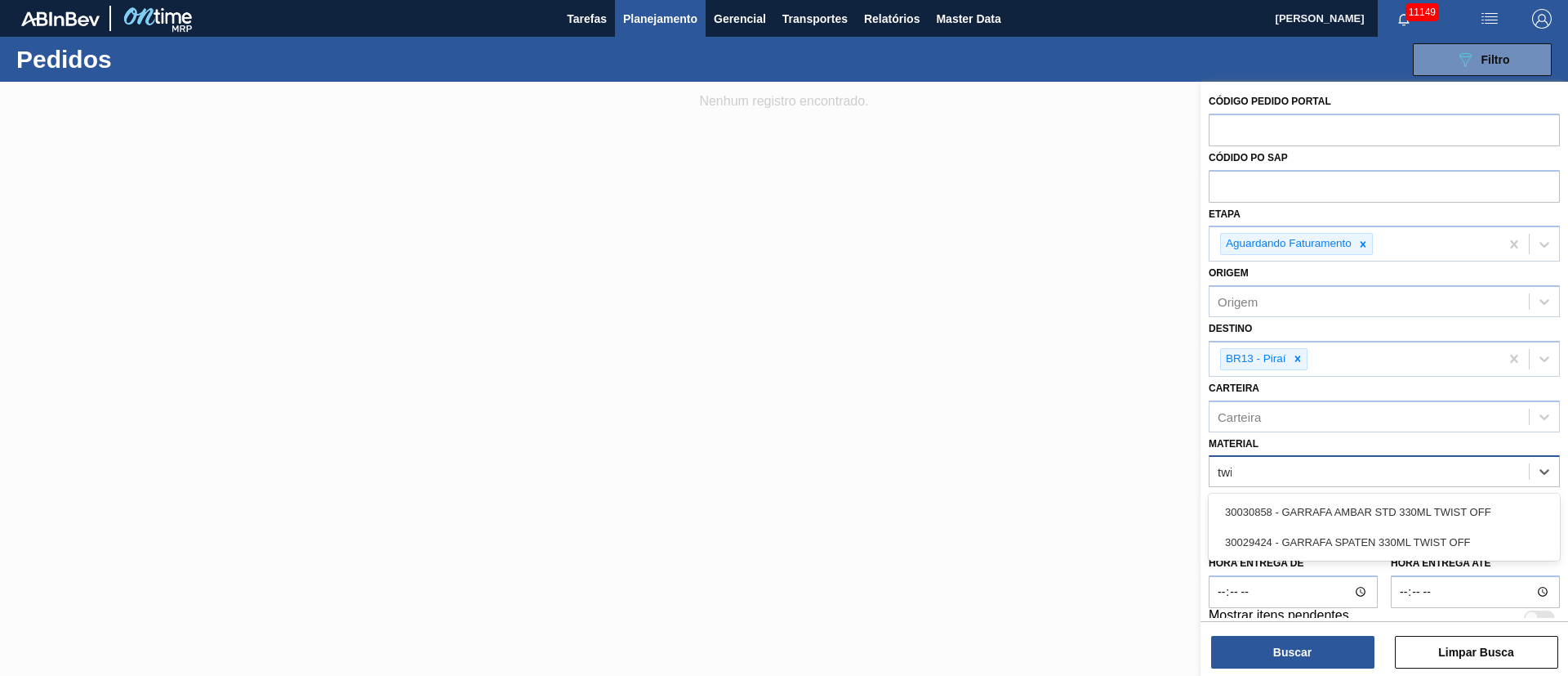
type input "twis"
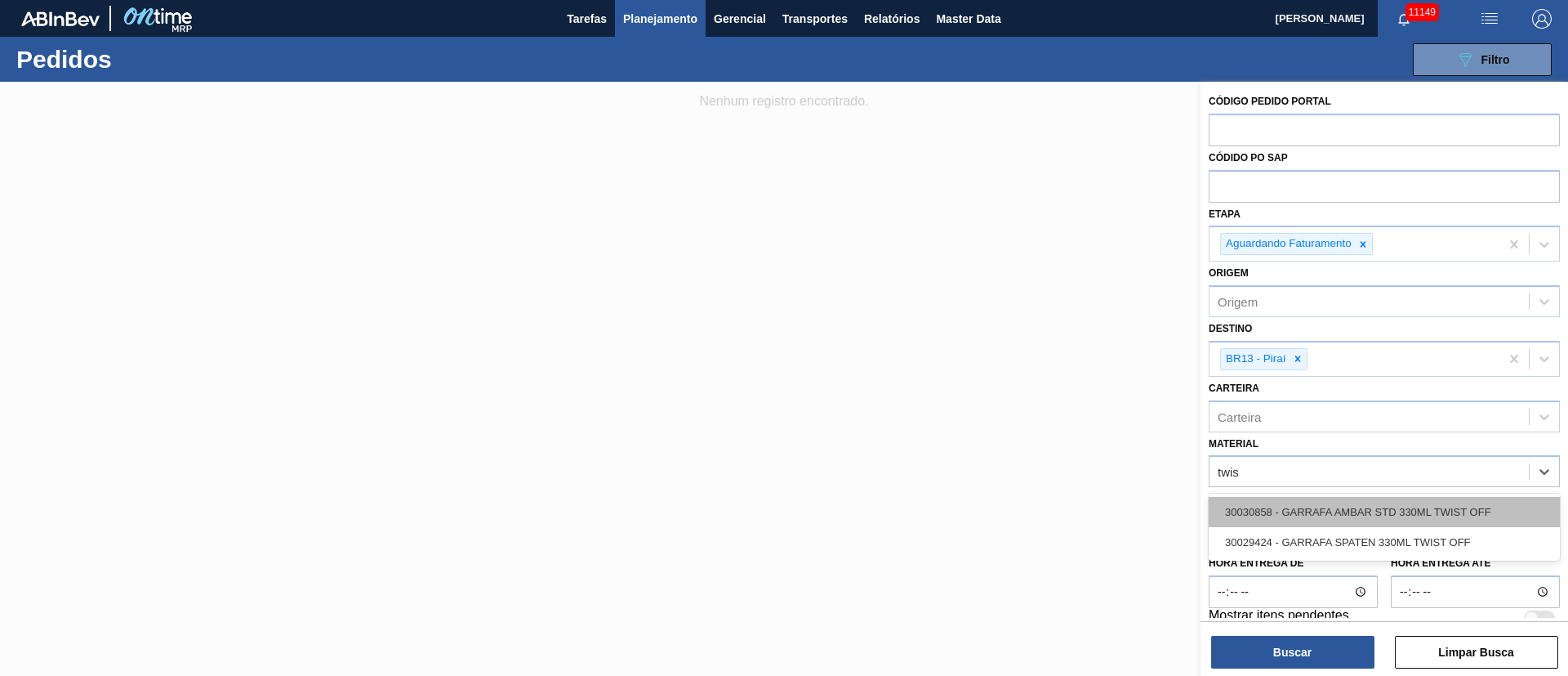
click at [1312, 503] on div "30030858 - GARRAFA AMBAR STD 330ML TWIST OFF" at bounding box center [1385, 512] width 351 height 30
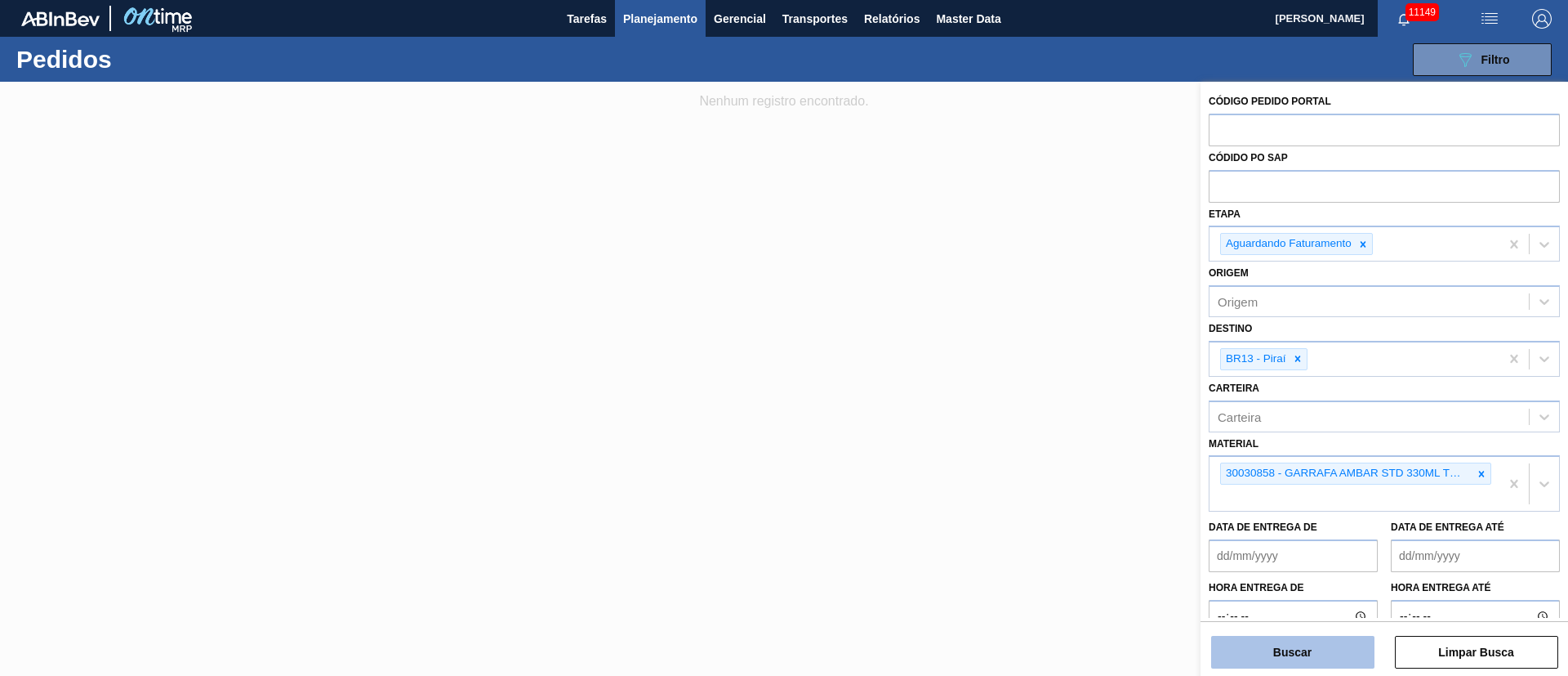
click at [1310, 659] on button "Buscar" at bounding box center [1292, 652] width 163 height 33
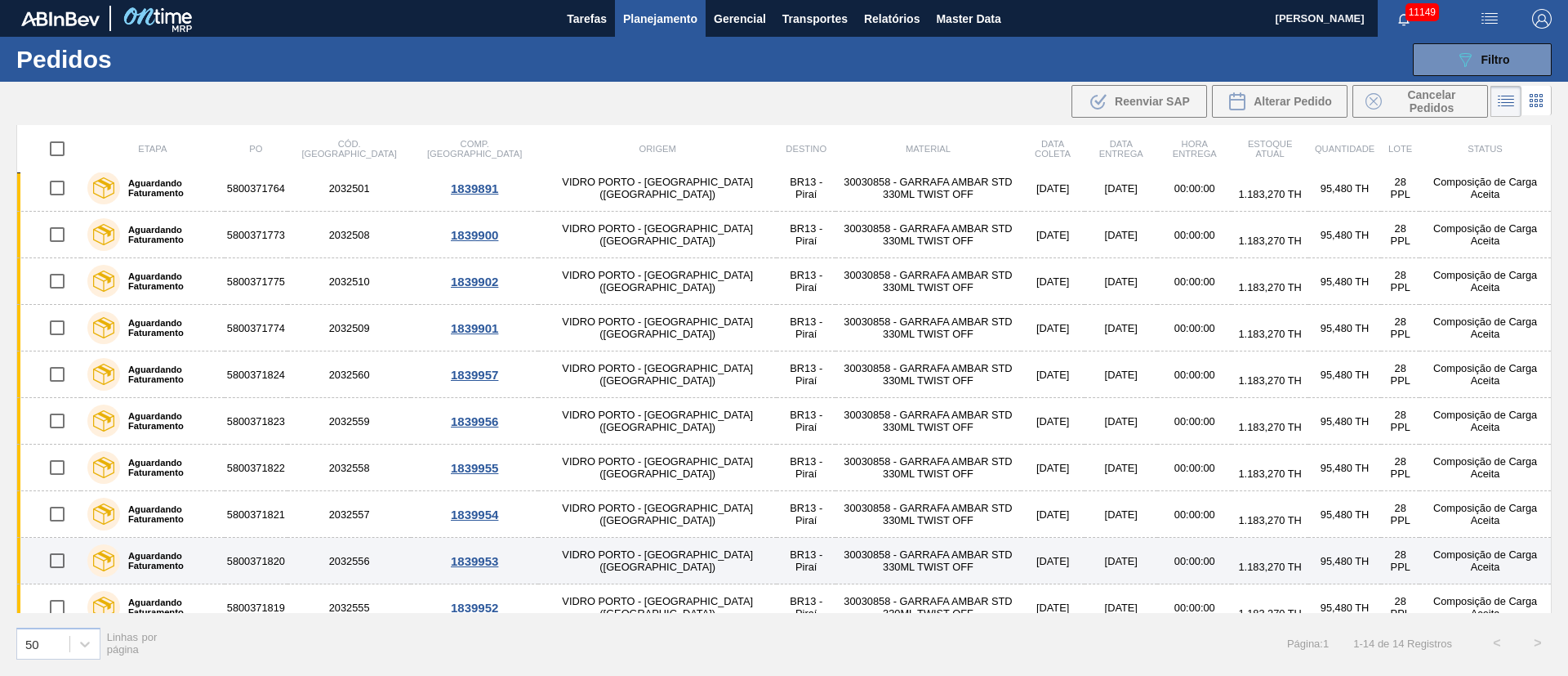
scroll to position [0, 0]
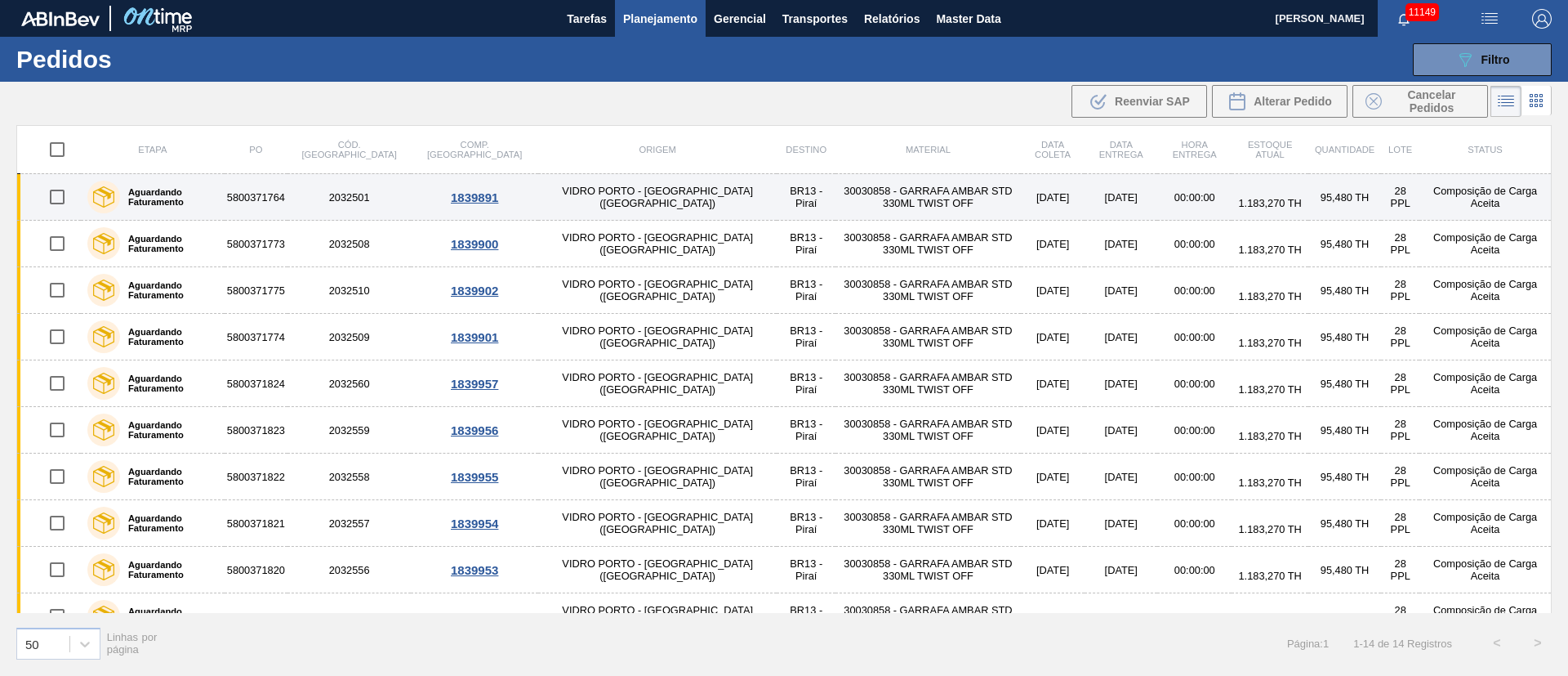
click at [56, 195] on input "checkbox" at bounding box center [57, 197] width 34 height 34
checkbox input "true"
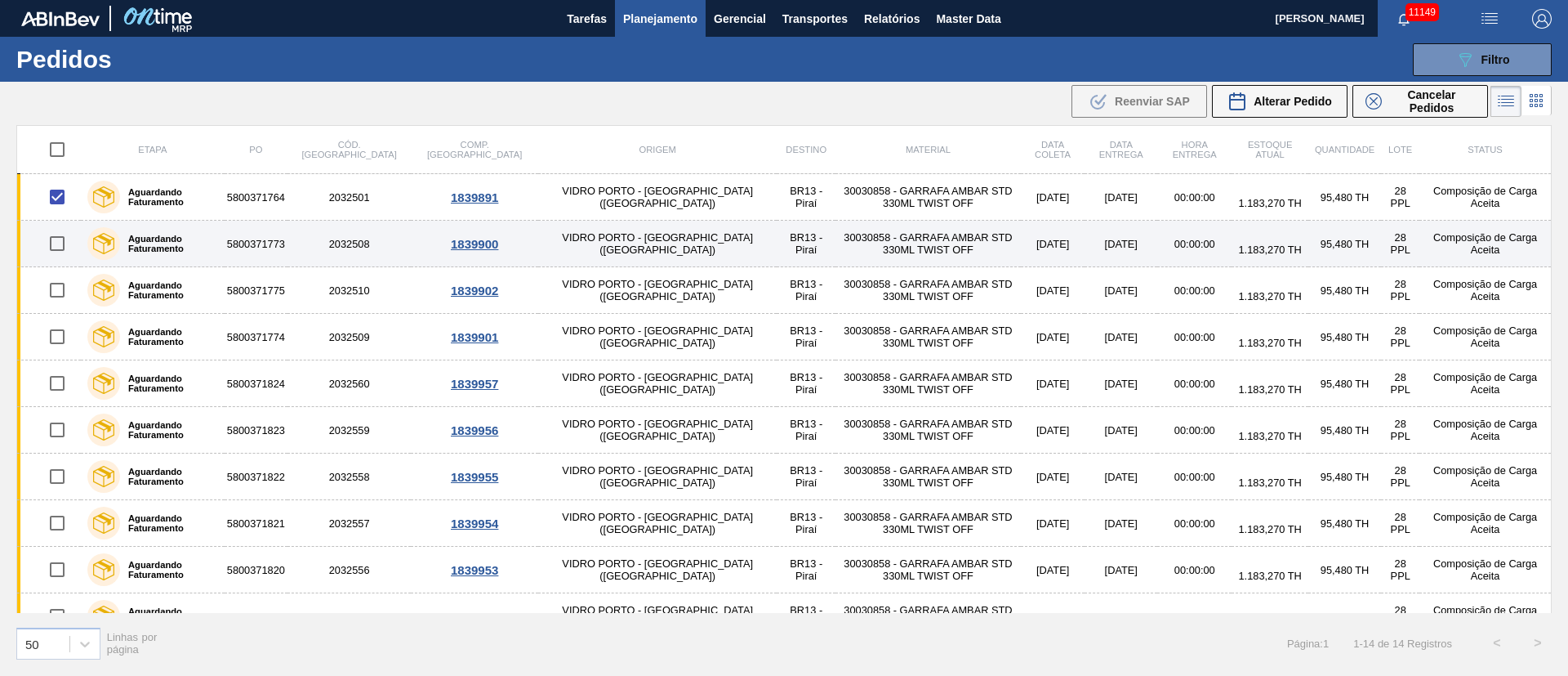
click at [56, 246] on input "checkbox" at bounding box center [57, 243] width 34 height 34
checkbox input "true"
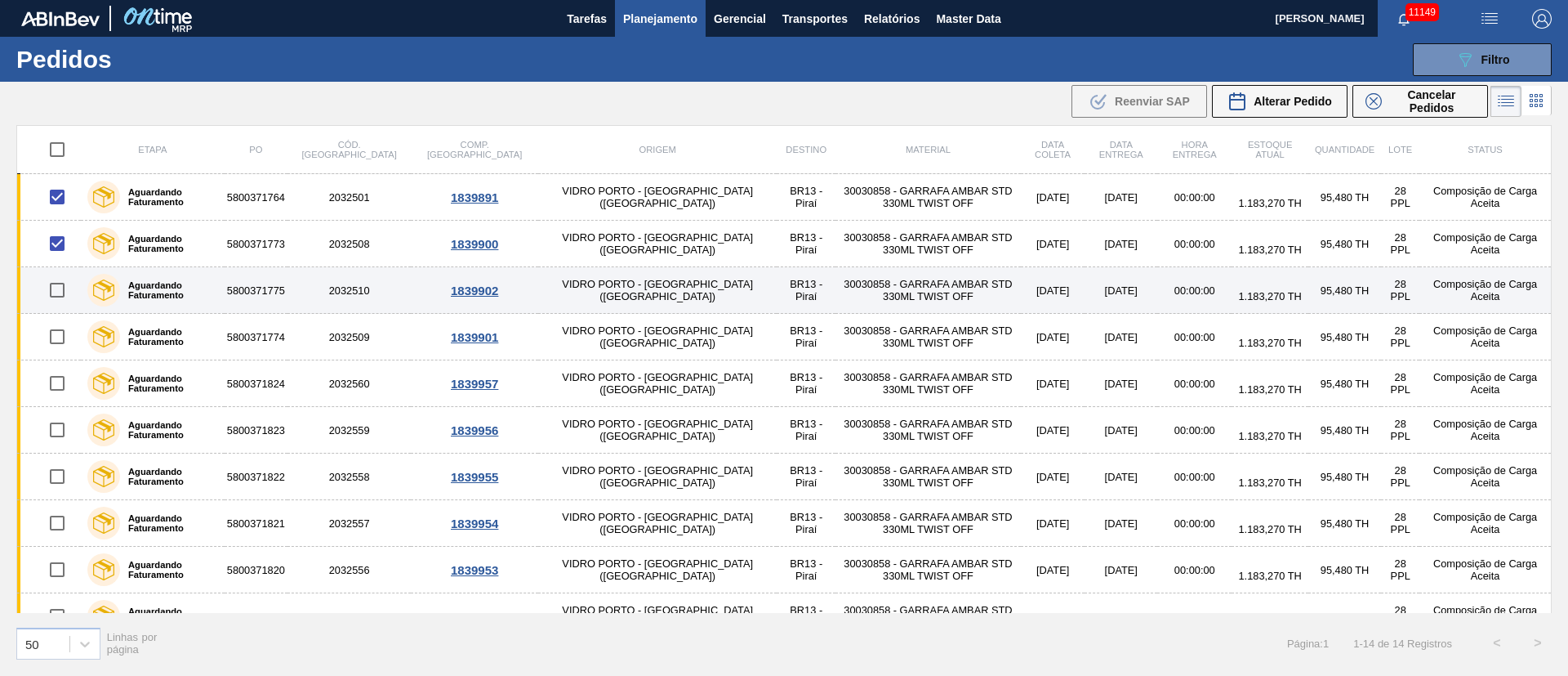
drag, startPoint x: 59, startPoint y: 283, endPoint x: 57, endPoint y: 296, distance: 13.2
click at [59, 284] on input "checkbox" at bounding box center [57, 290] width 34 height 34
checkbox input "true"
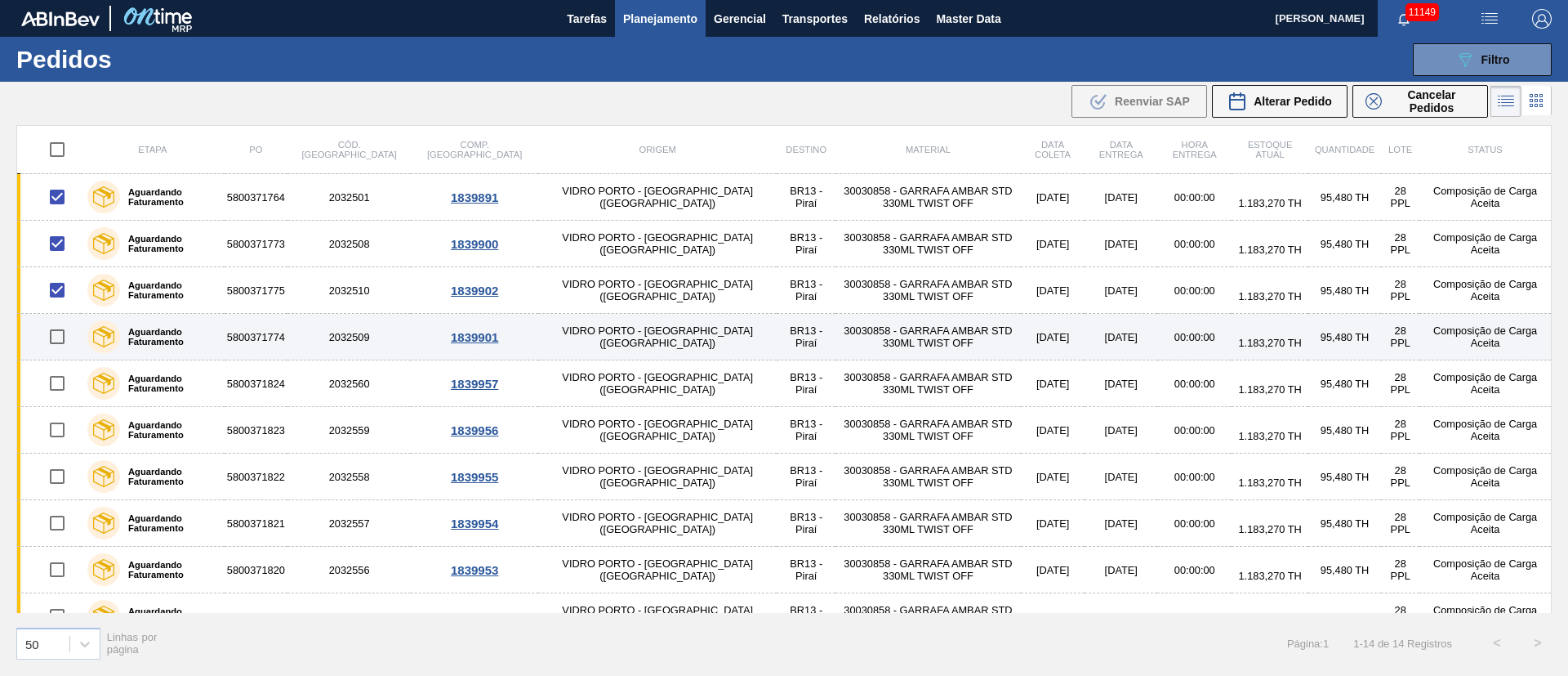
click at [59, 347] on input "checkbox" at bounding box center [57, 336] width 34 height 34
checkbox input "true"
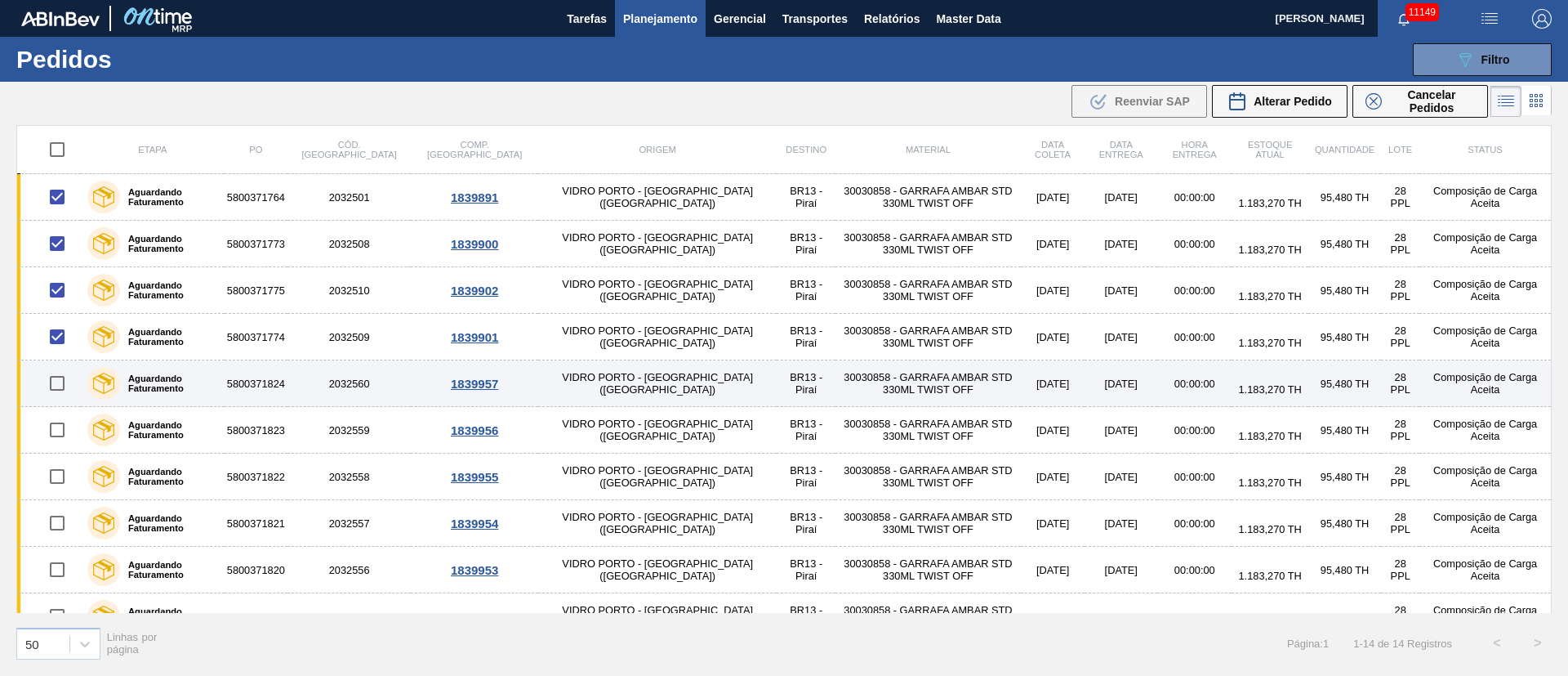
click at [53, 391] on input "checkbox" at bounding box center [57, 383] width 34 height 34
checkbox input "true"
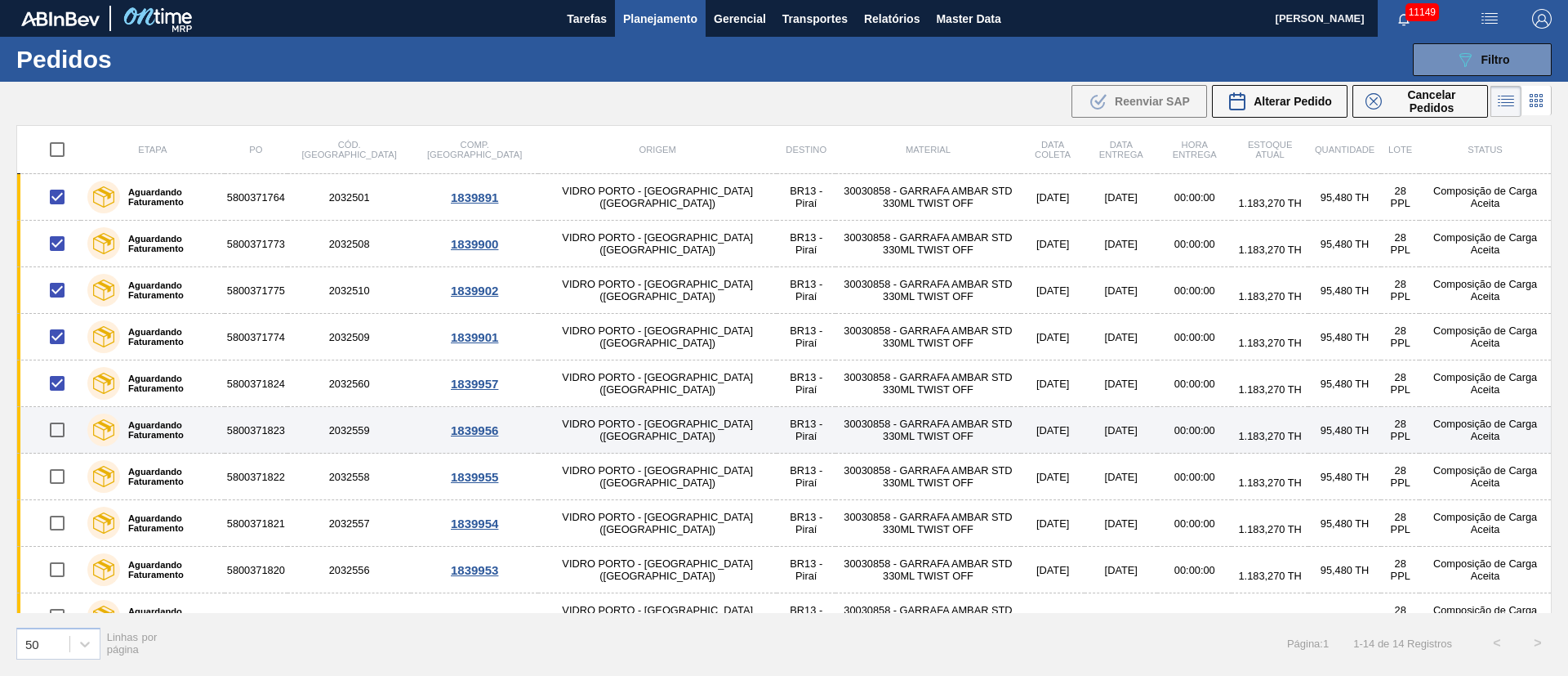
click at [60, 438] on input "checkbox" at bounding box center [57, 429] width 34 height 34
checkbox input "true"
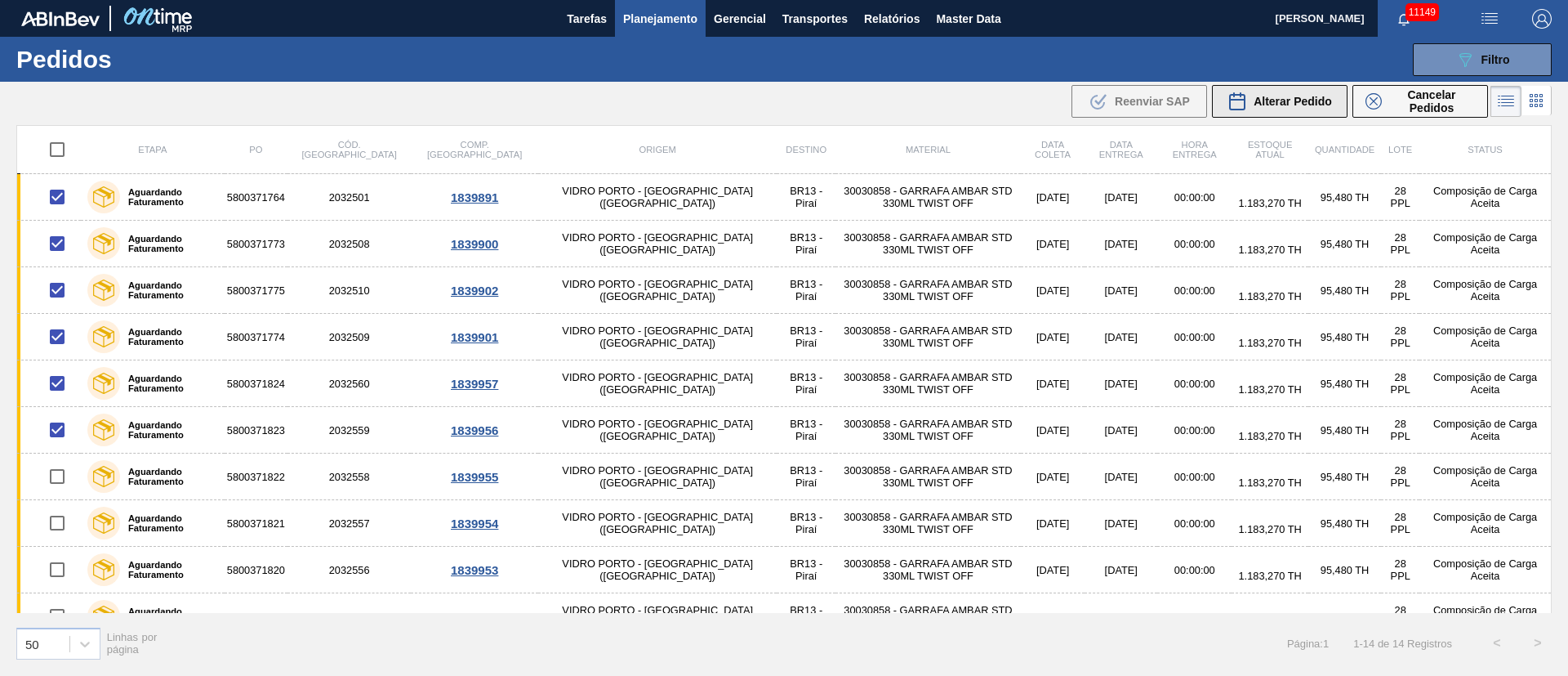
click at [1298, 112] on button "Alterar Pedido" at bounding box center [1279, 102] width 136 height 33
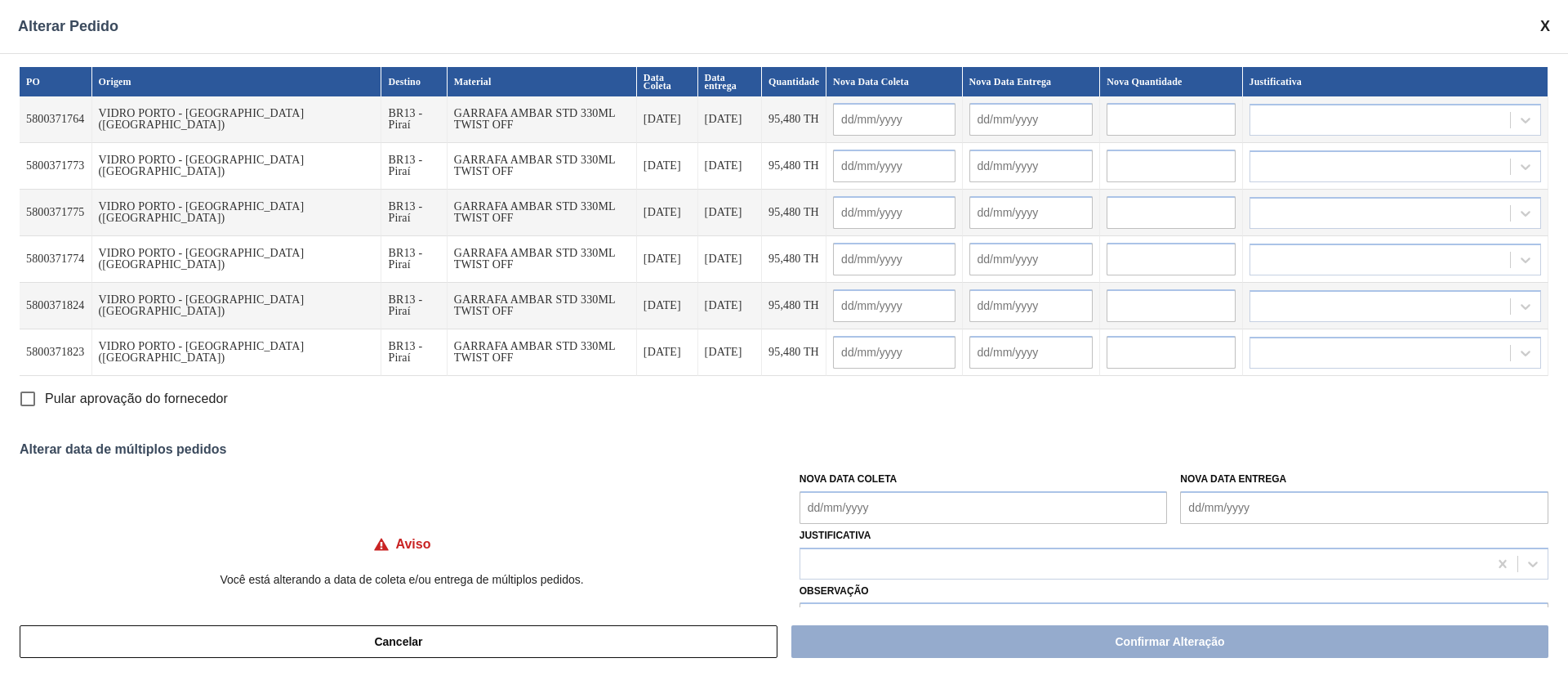
click at [835, 502] on Coleta "Nova Data Coleta" at bounding box center [983, 507] width 368 height 33
click at [890, 432] on div "24" at bounding box center [897, 432] width 22 height 22
type Coleta "[DATE]"
type input "[DATE]"
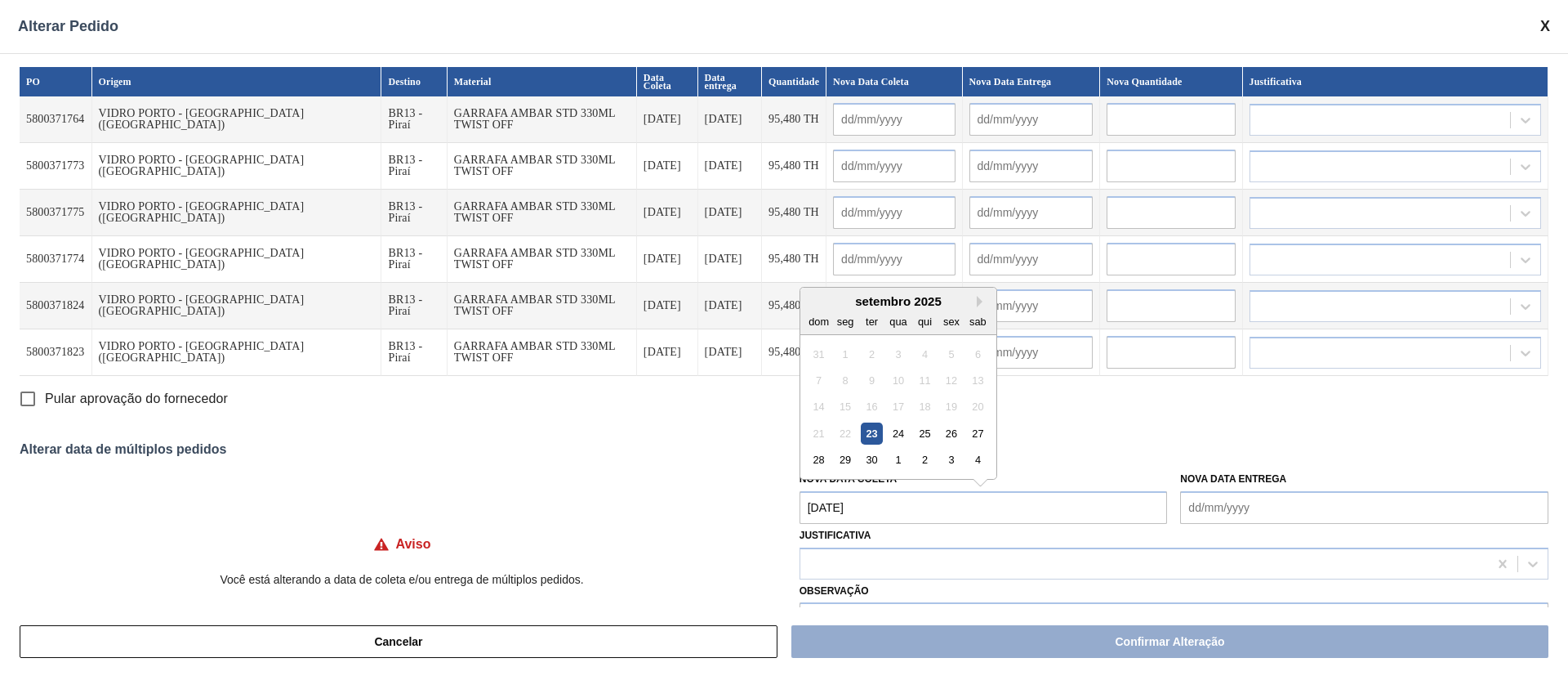
type input "[DATE]"
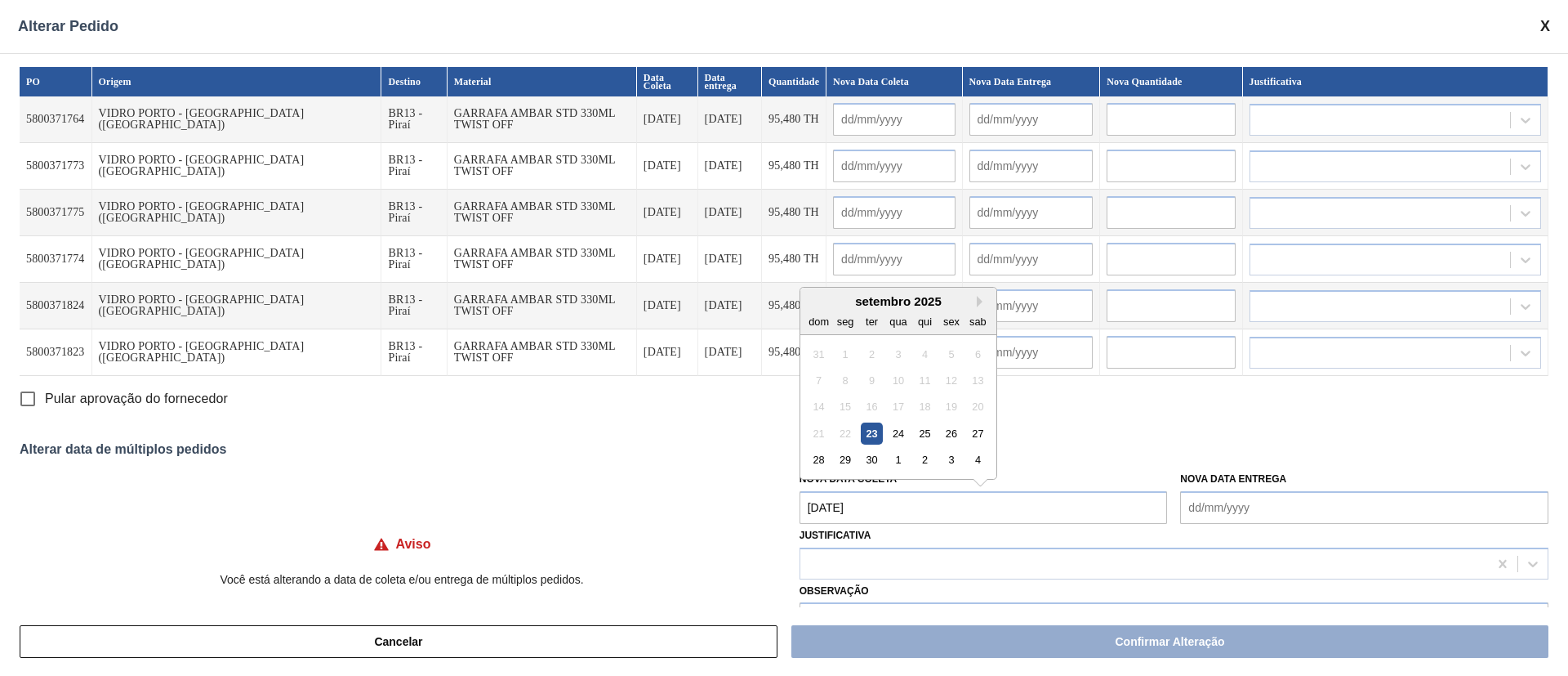
type input "[DATE]"
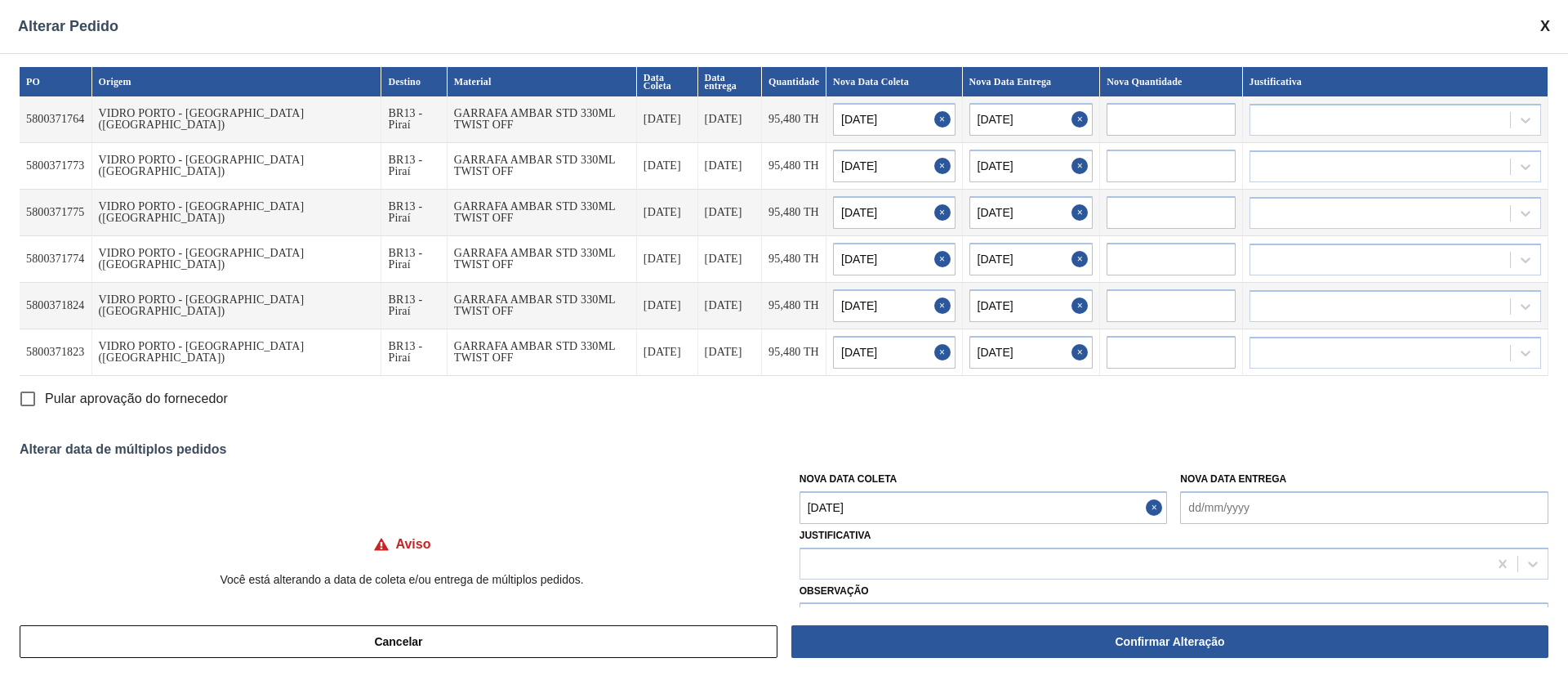
click at [874, 515] on Coleta "[DATE]" at bounding box center [983, 507] width 368 height 33
click at [945, 430] on div "26" at bounding box center [951, 432] width 22 height 22
type Coleta "[DATE]"
type input "[DATE]"
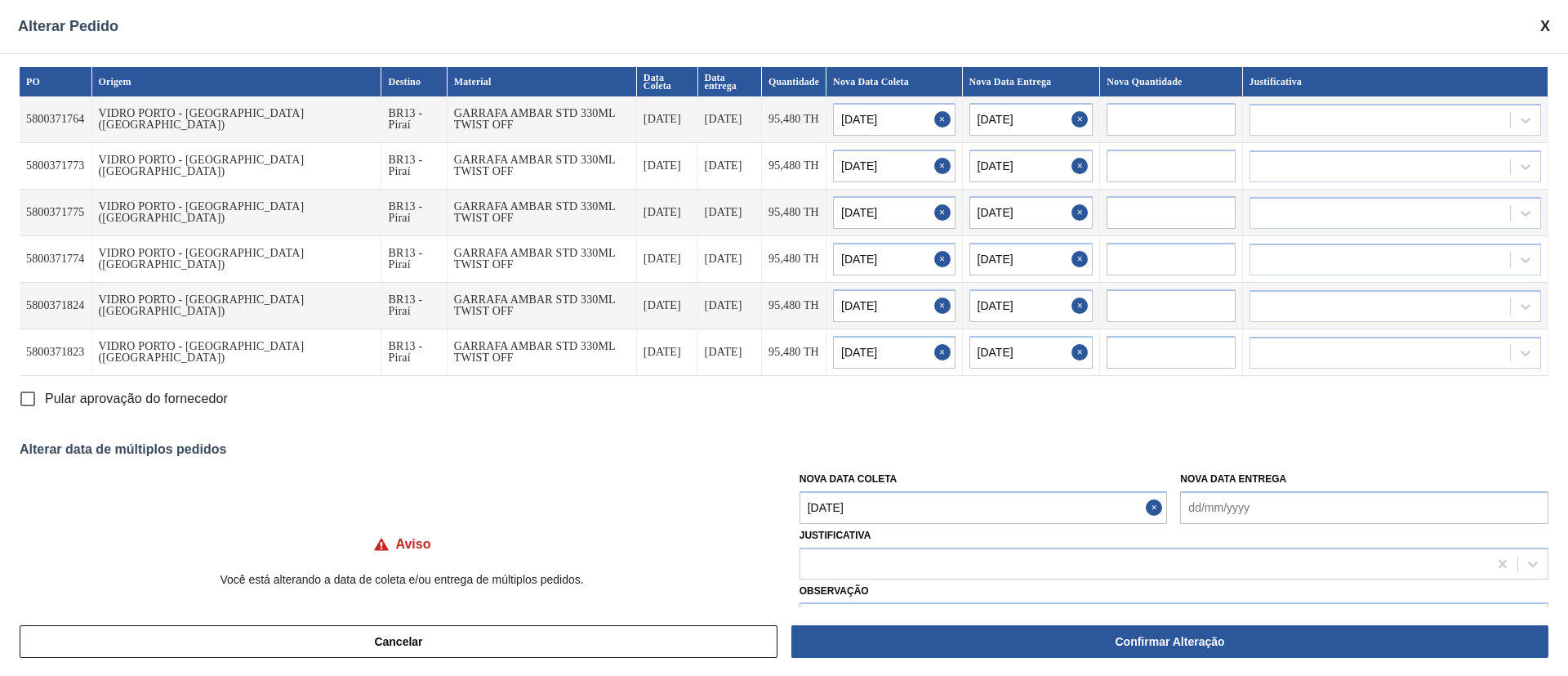
type input "[DATE]"
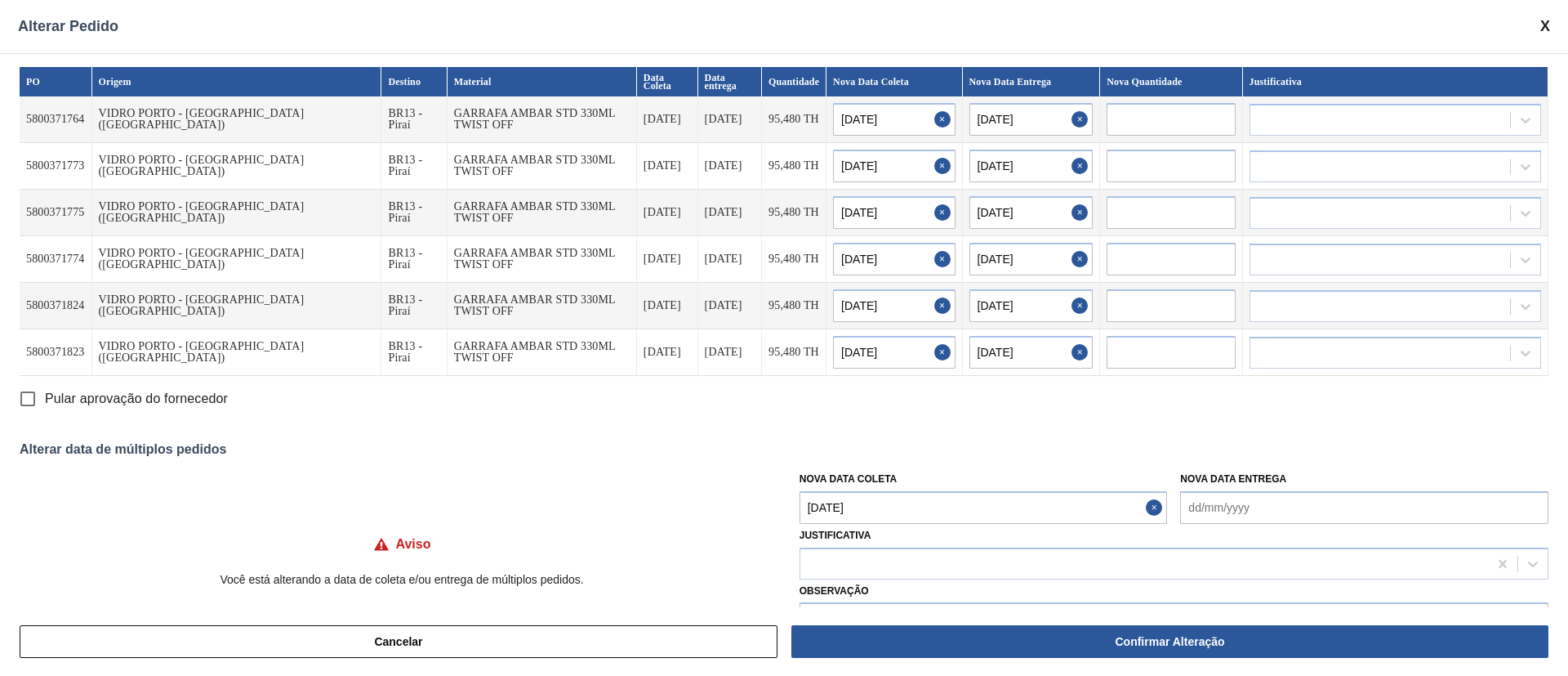
type input "[DATE]"
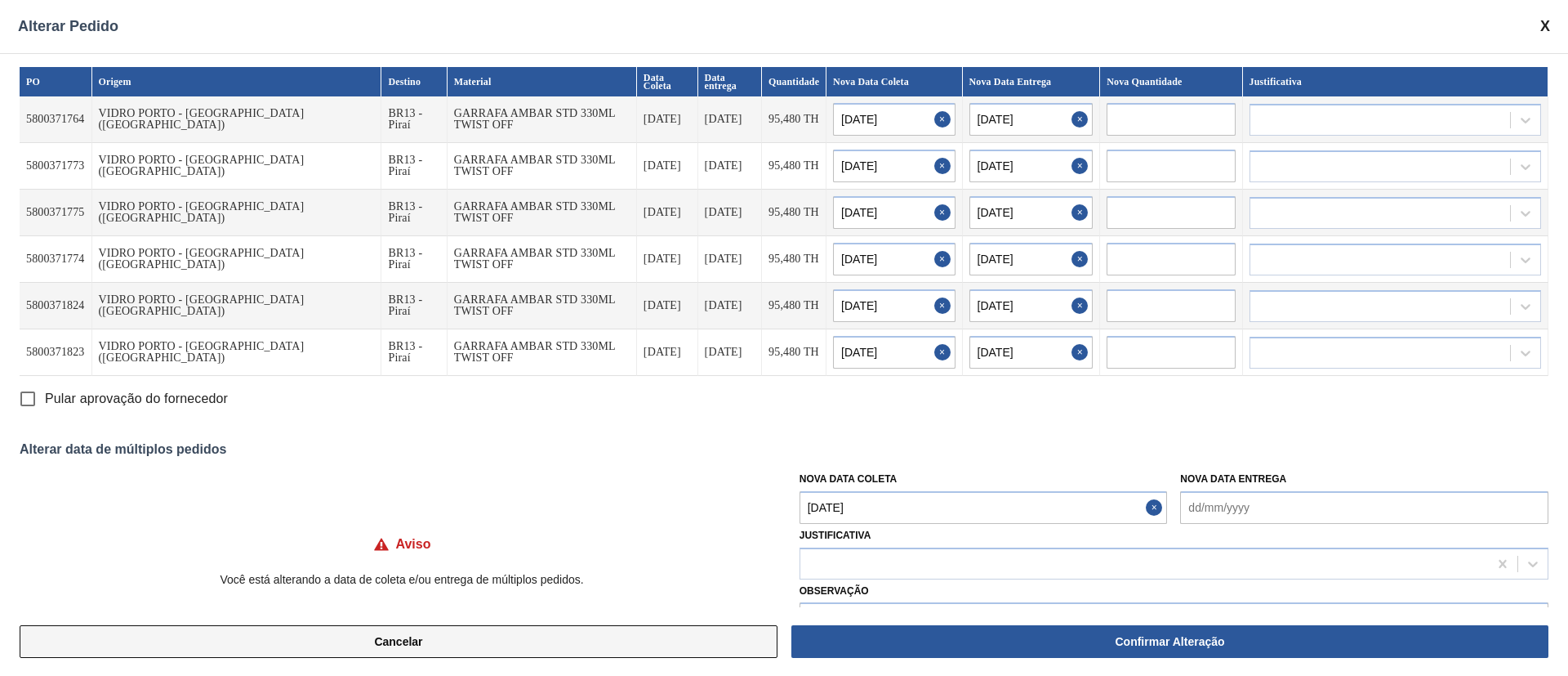
click at [517, 635] on button "Cancelar" at bounding box center [398, 641] width 757 height 33
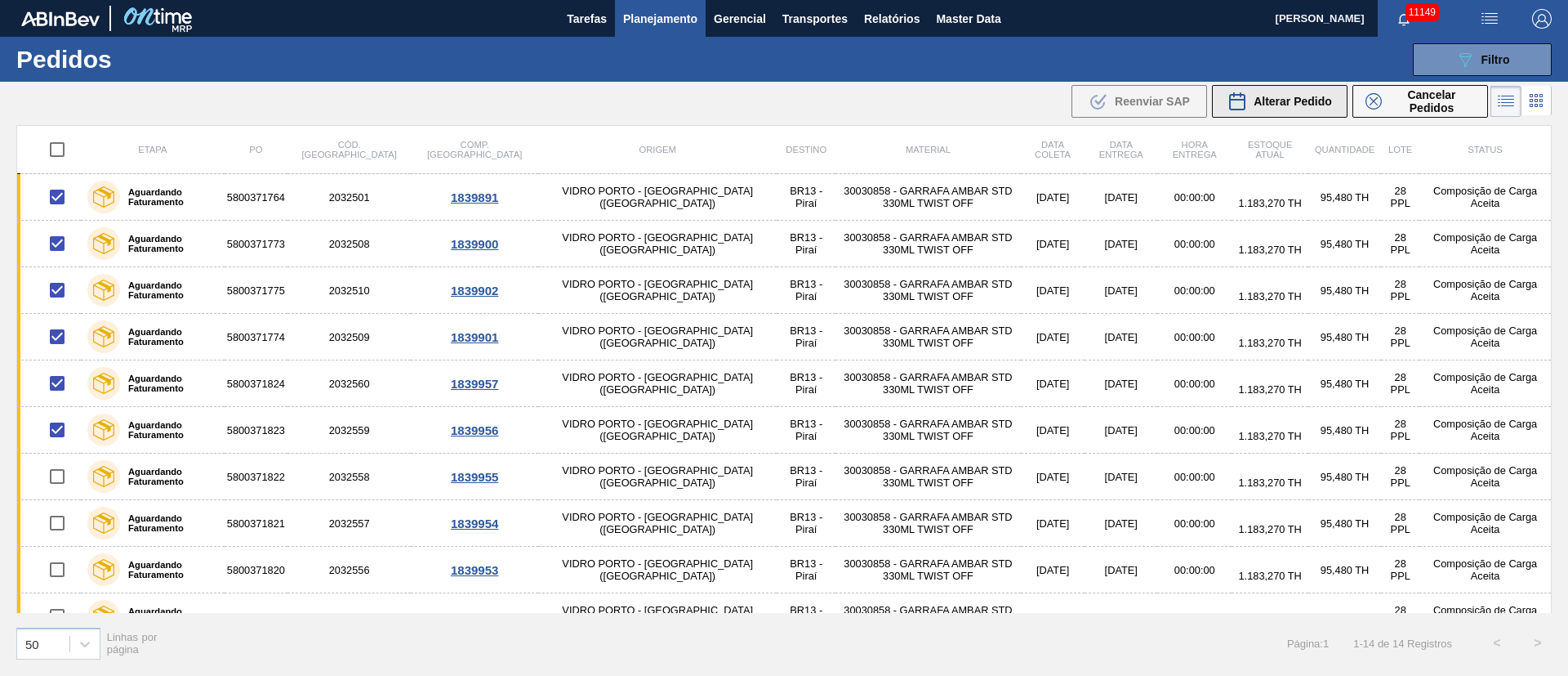
click at [1297, 106] on span "Alterar Pedido" at bounding box center [1292, 101] width 78 height 13
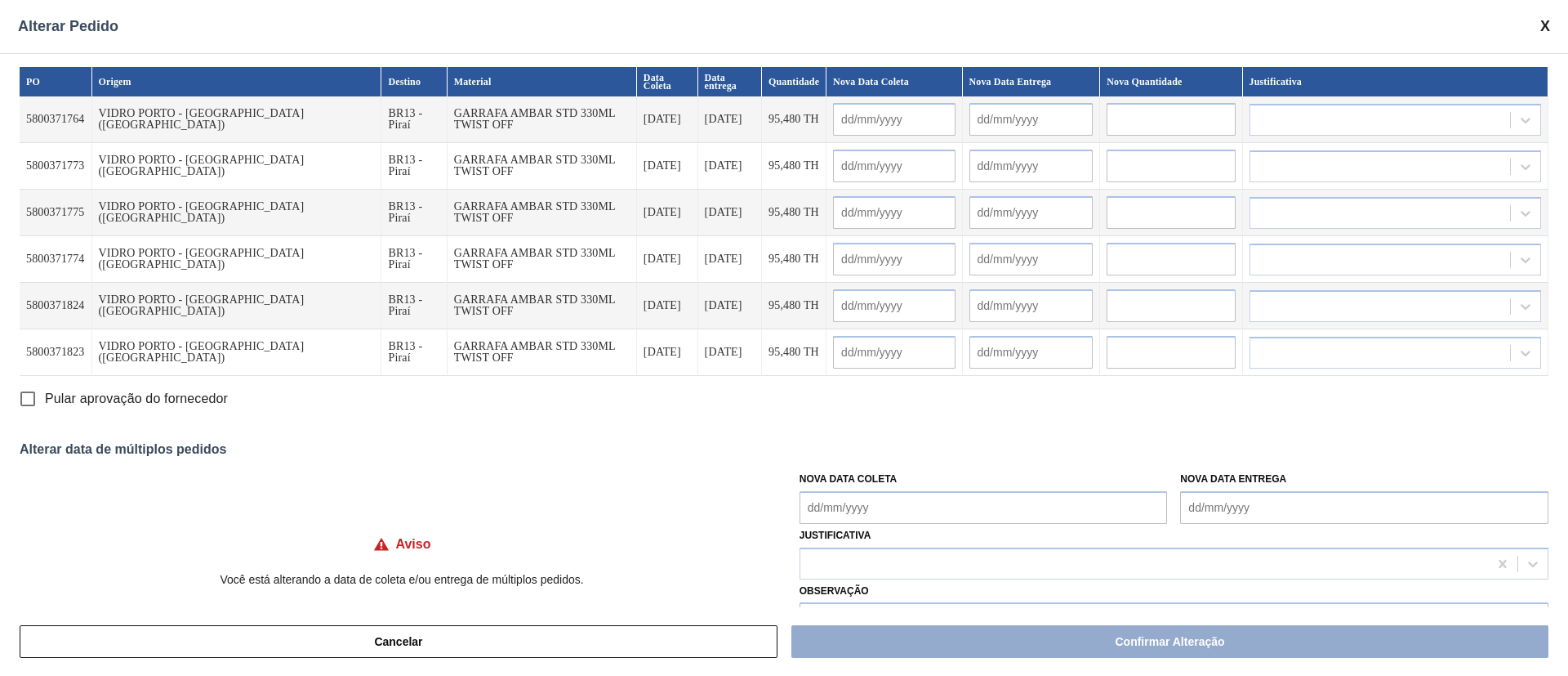
click at [848, 504] on Coleta "Nova Data Coleta" at bounding box center [983, 507] width 368 height 33
click at [888, 438] on div "24" at bounding box center [897, 432] width 22 height 22
type Coleta "[DATE]"
type input "[DATE]"
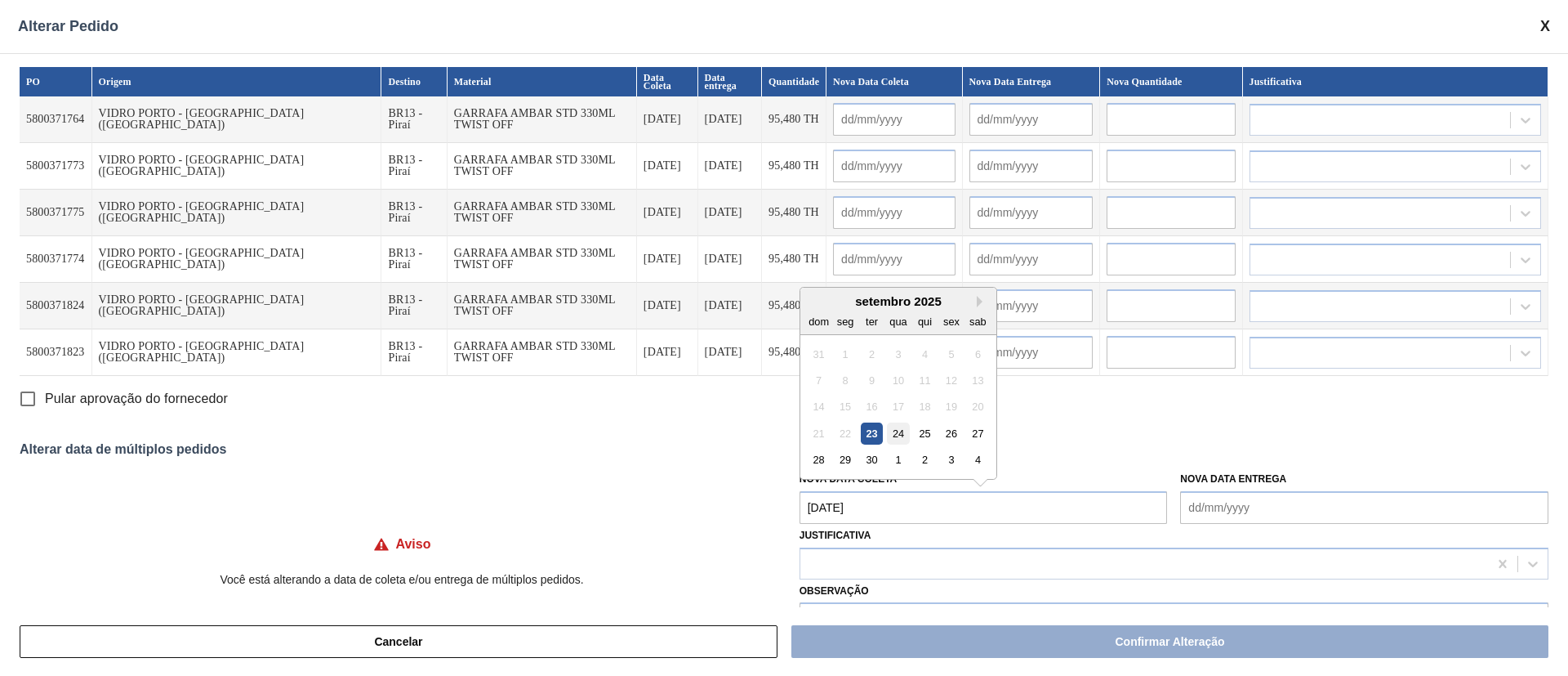
type input "[DATE]"
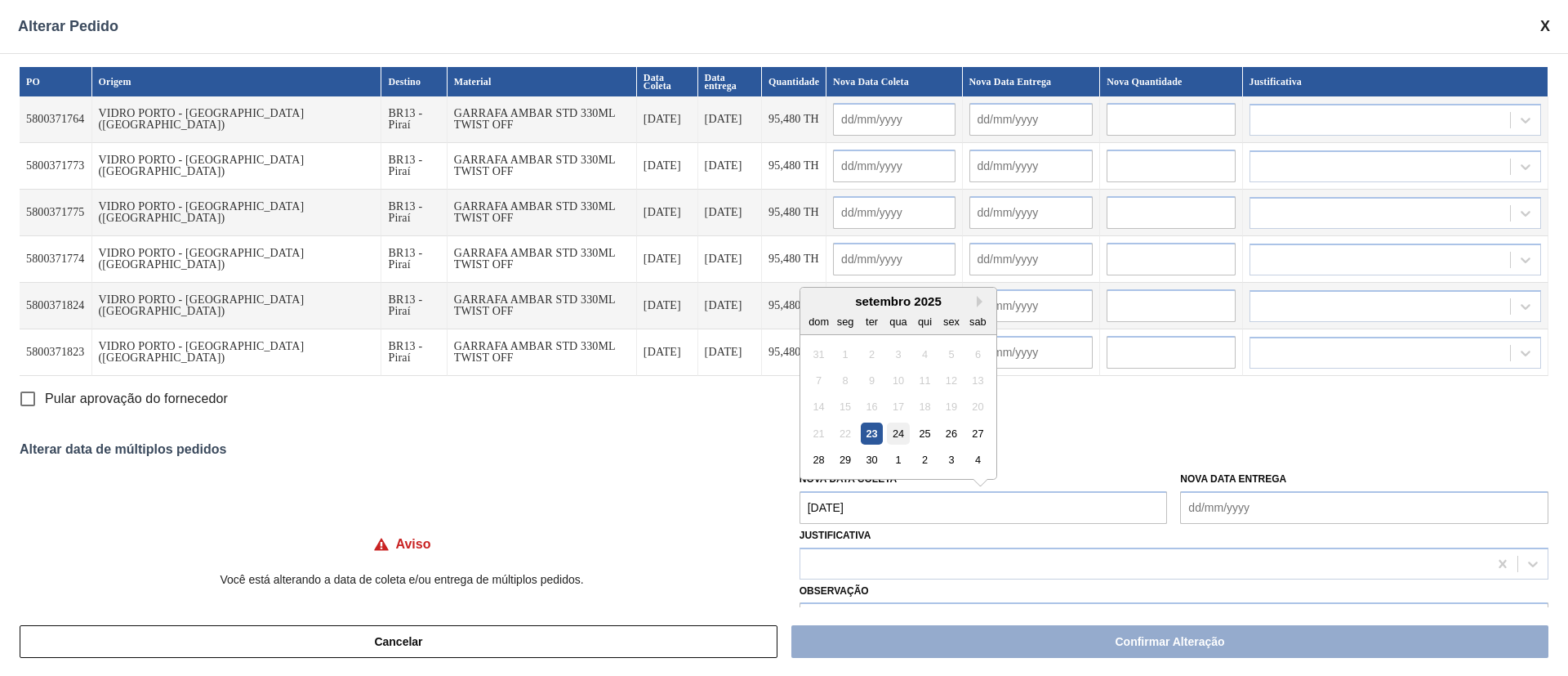
type input "[DATE]"
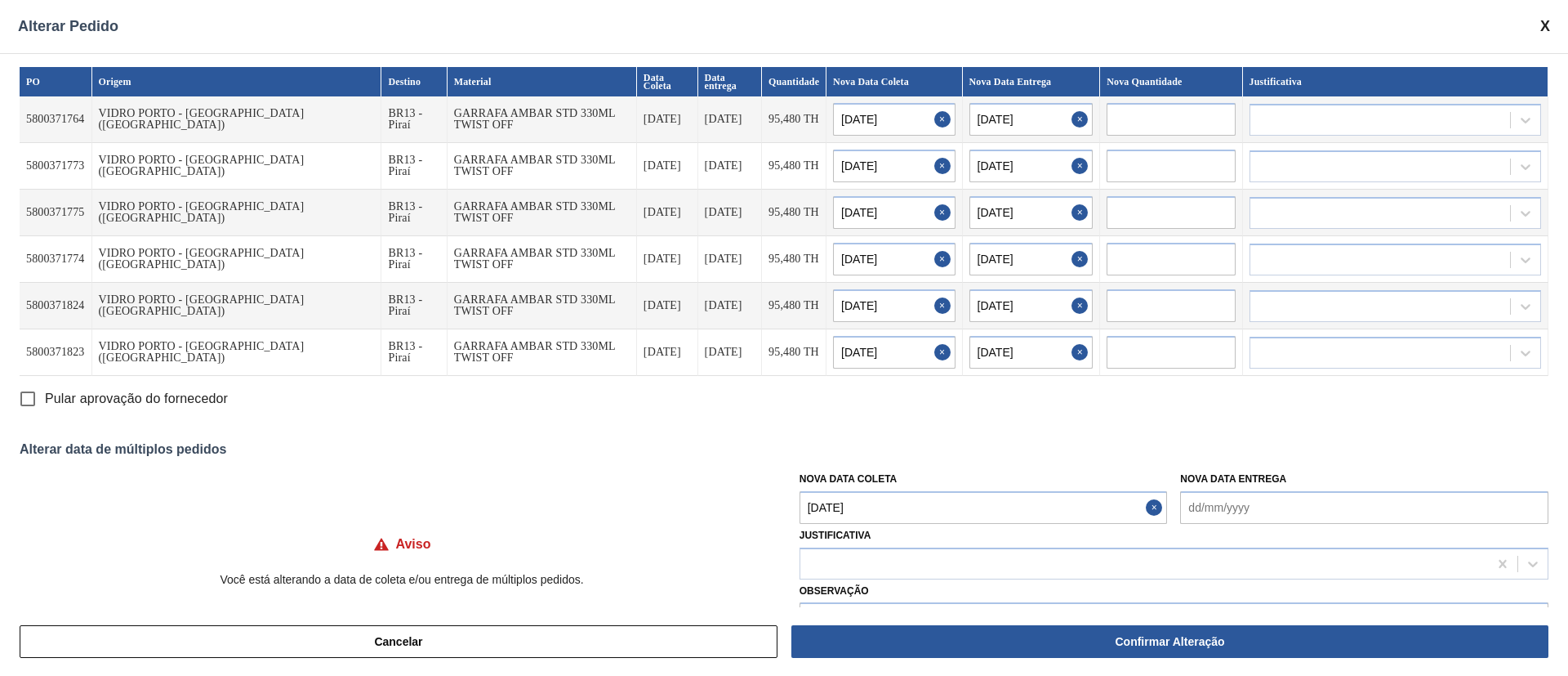
click at [867, 515] on Coleta "[DATE]" at bounding box center [983, 507] width 368 height 33
click at [949, 437] on div "26" at bounding box center [951, 432] width 22 height 22
type Coleta "[DATE]"
type input "[DATE]"
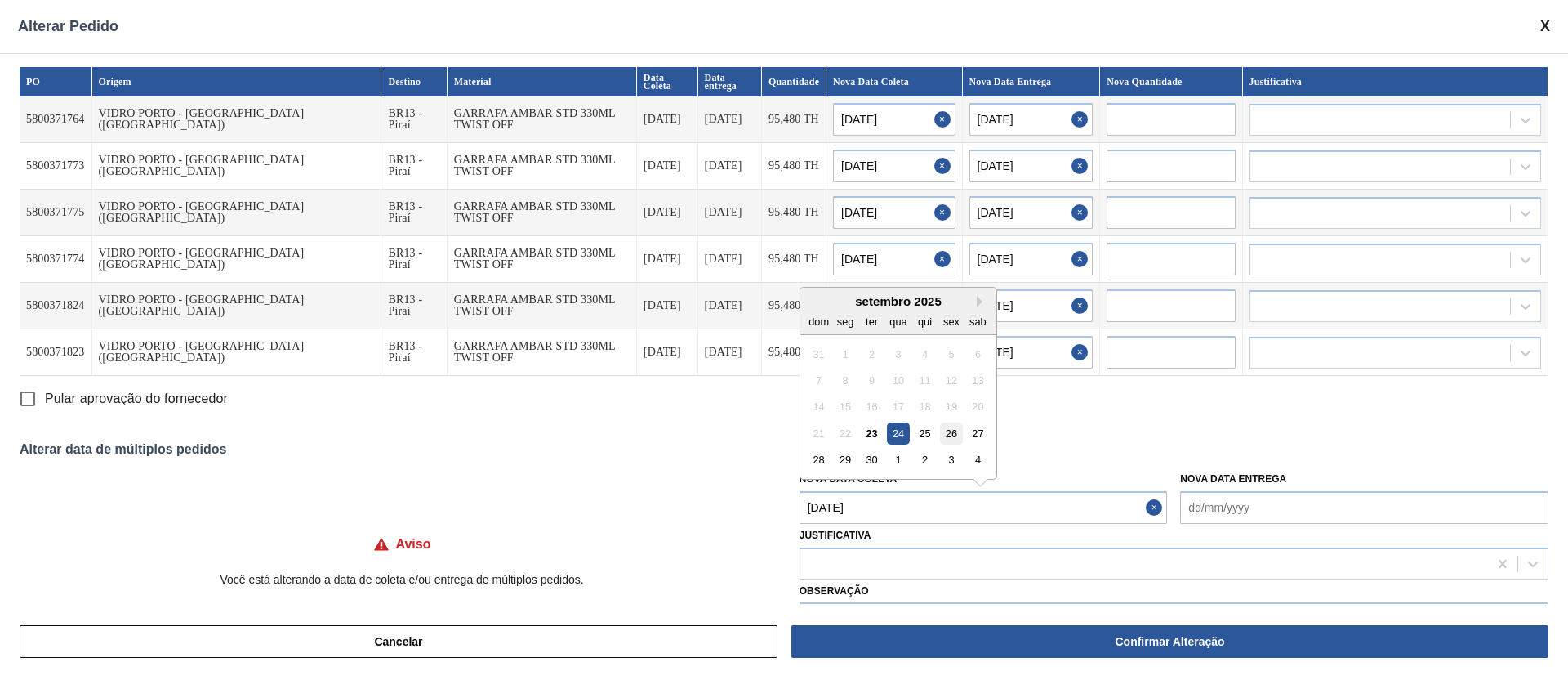
type input "[DATE]"
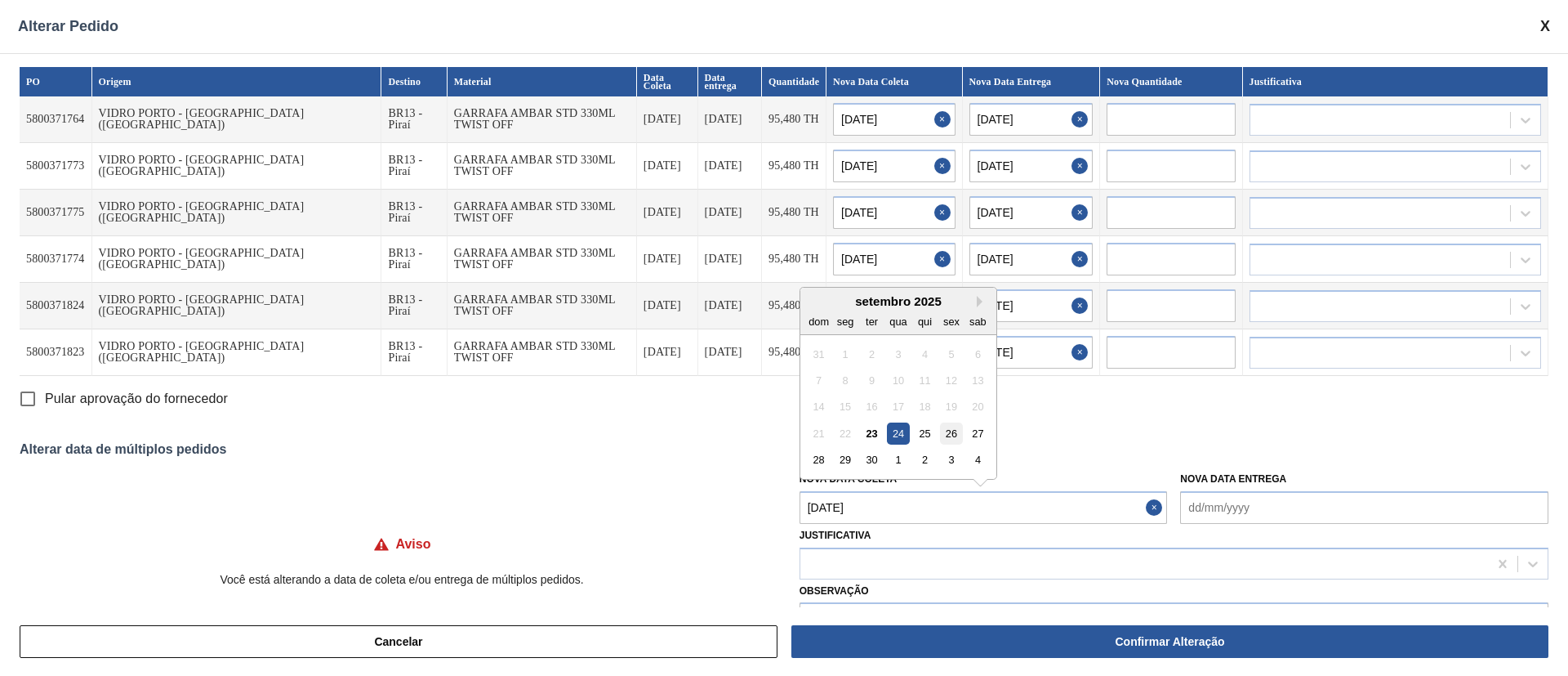
type input "[DATE]"
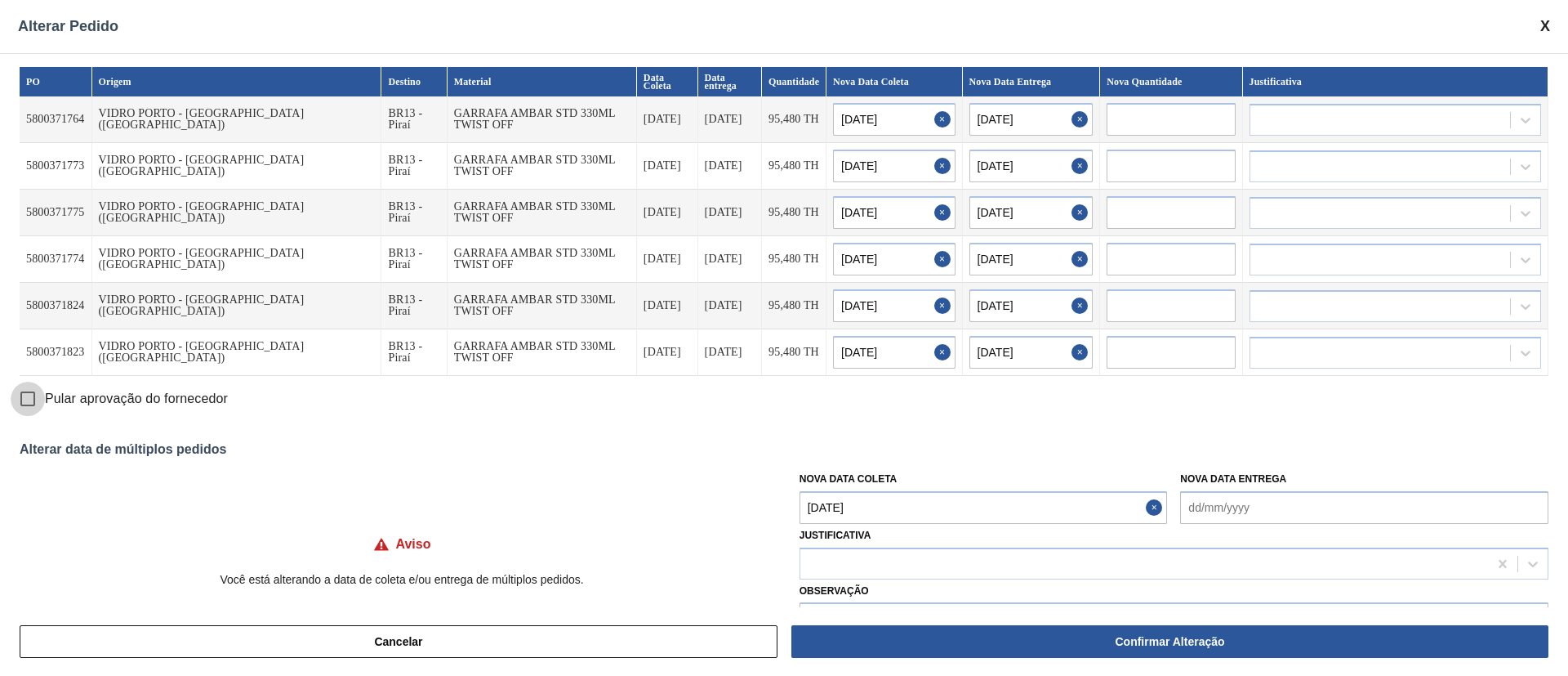
click at [26, 395] on input "Pular aprovação do fornecedor" at bounding box center [27, 398] width 34 height 34
checkbox input "true"
click at [865, 565] on div at bounding box center [1144, 563] width 688 height 23
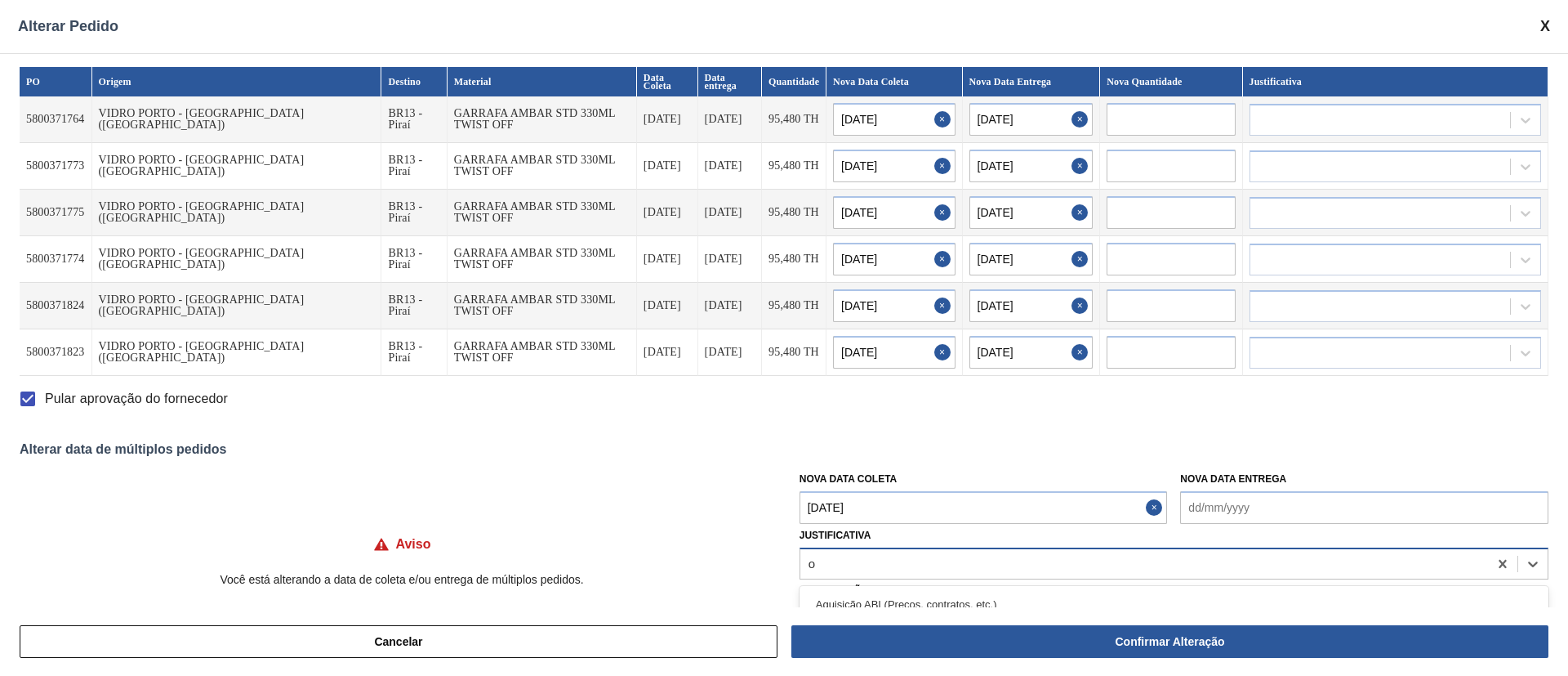
type input "ou"
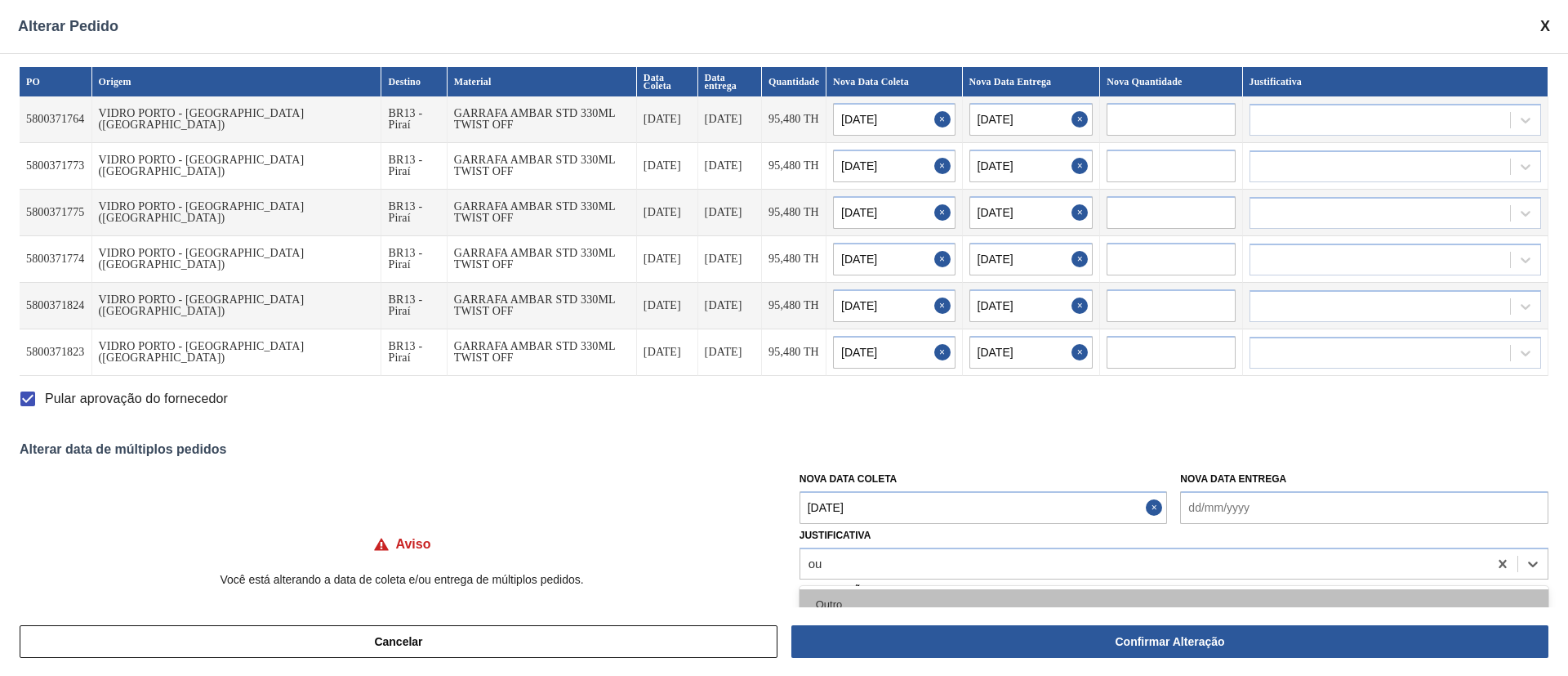
click at [837, 602] on div "Outro" at bounding box center [1173, 604] width 749 height 30
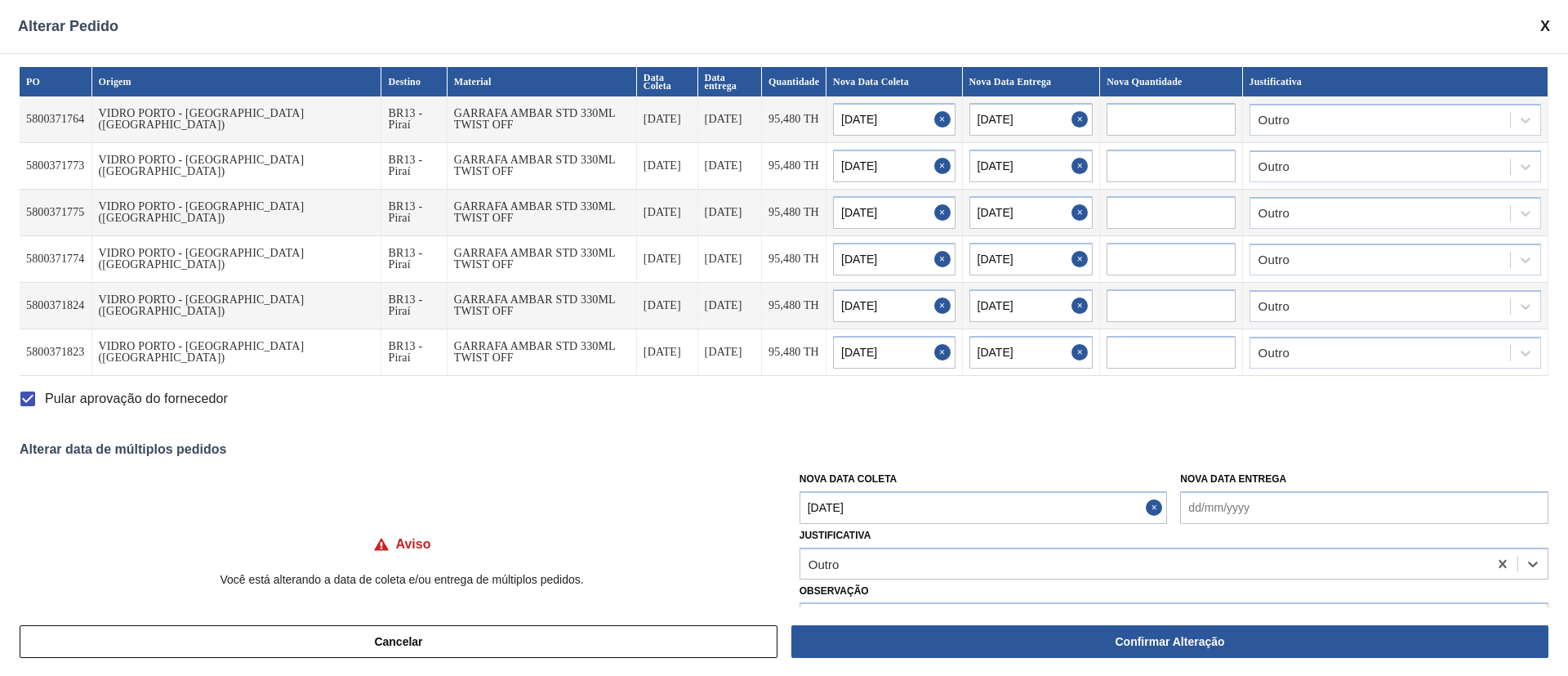
click at [907, 502] on Coleta "[DATE]" at bounding box center [983, 507] width 368 height 33
click at [915, 429] on div "25" at bounding box center [924, 432] width 22 height 22
type Coleta "[DATE]"
type input "[DATE]"
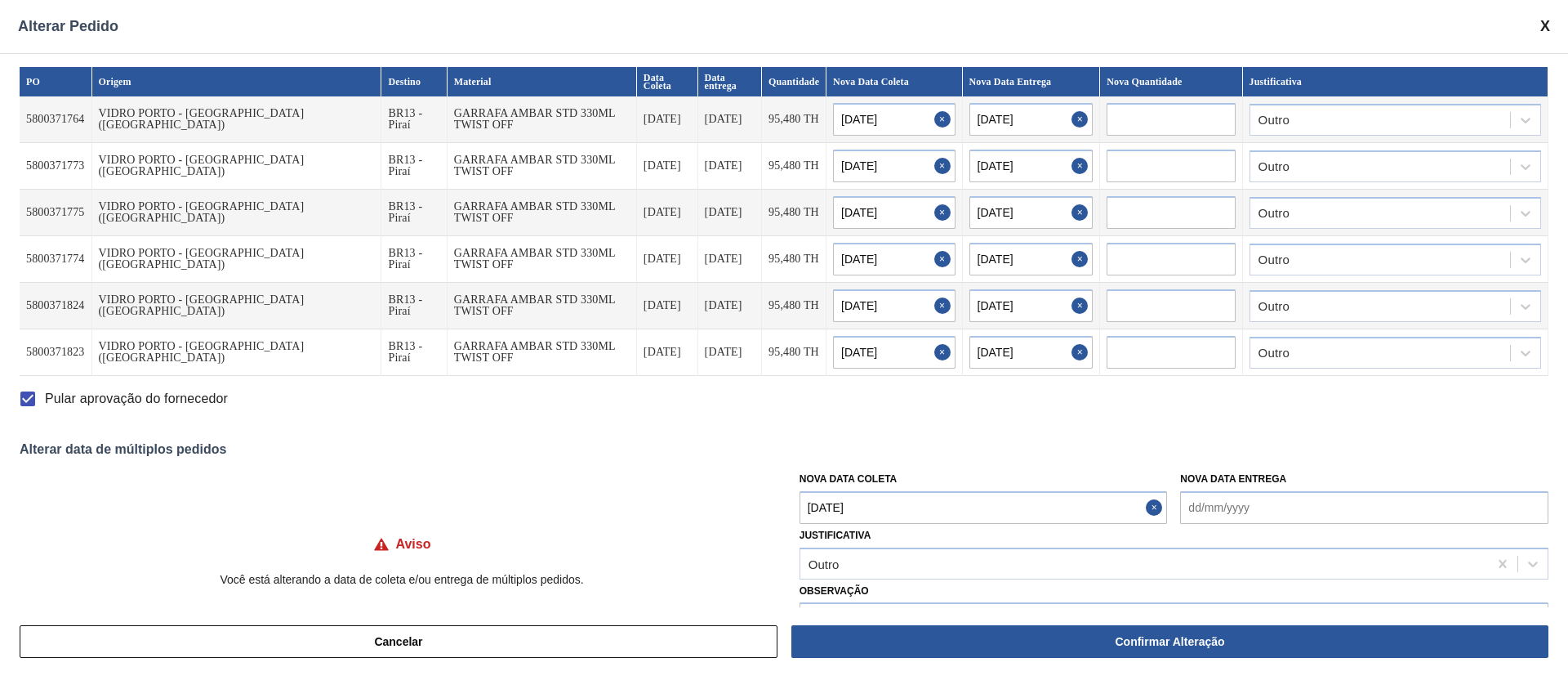
type input "[DATE]"
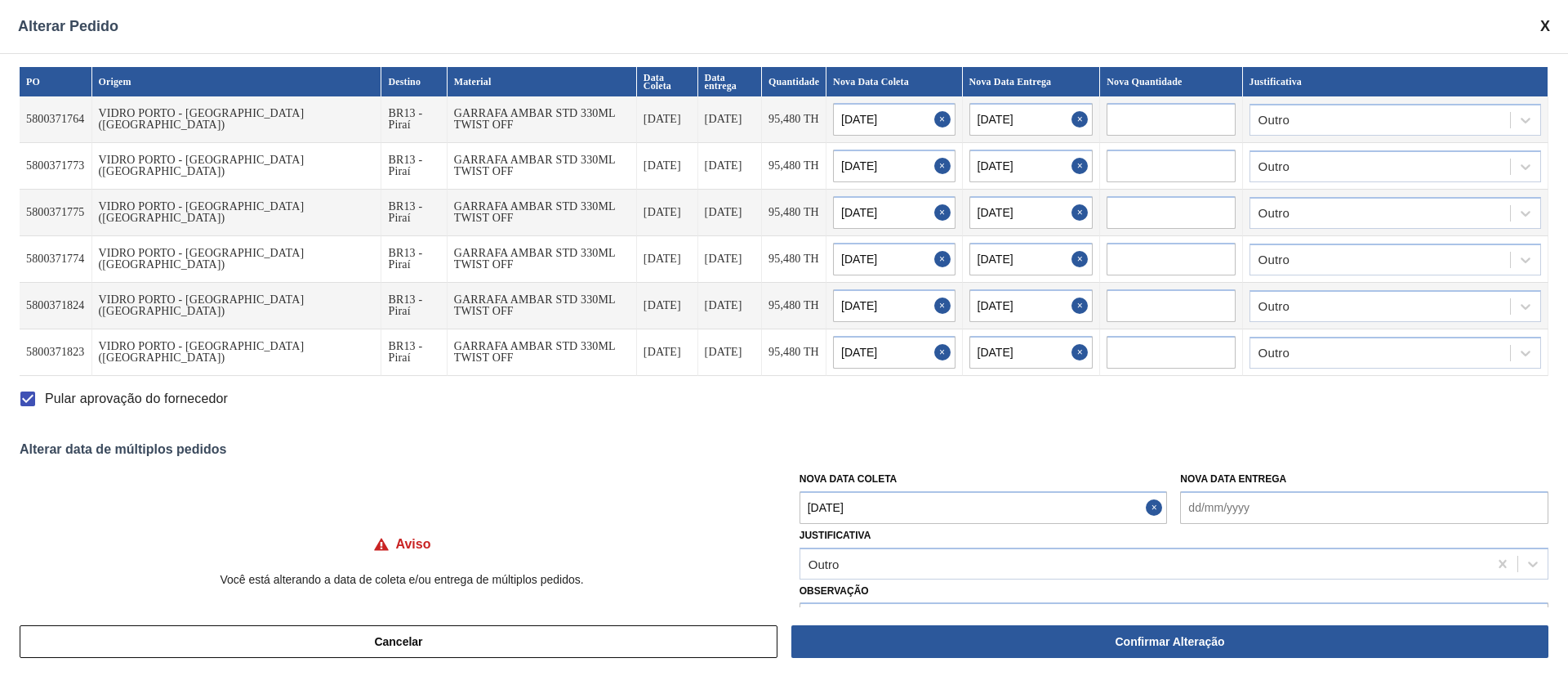
type input "[DATE]"
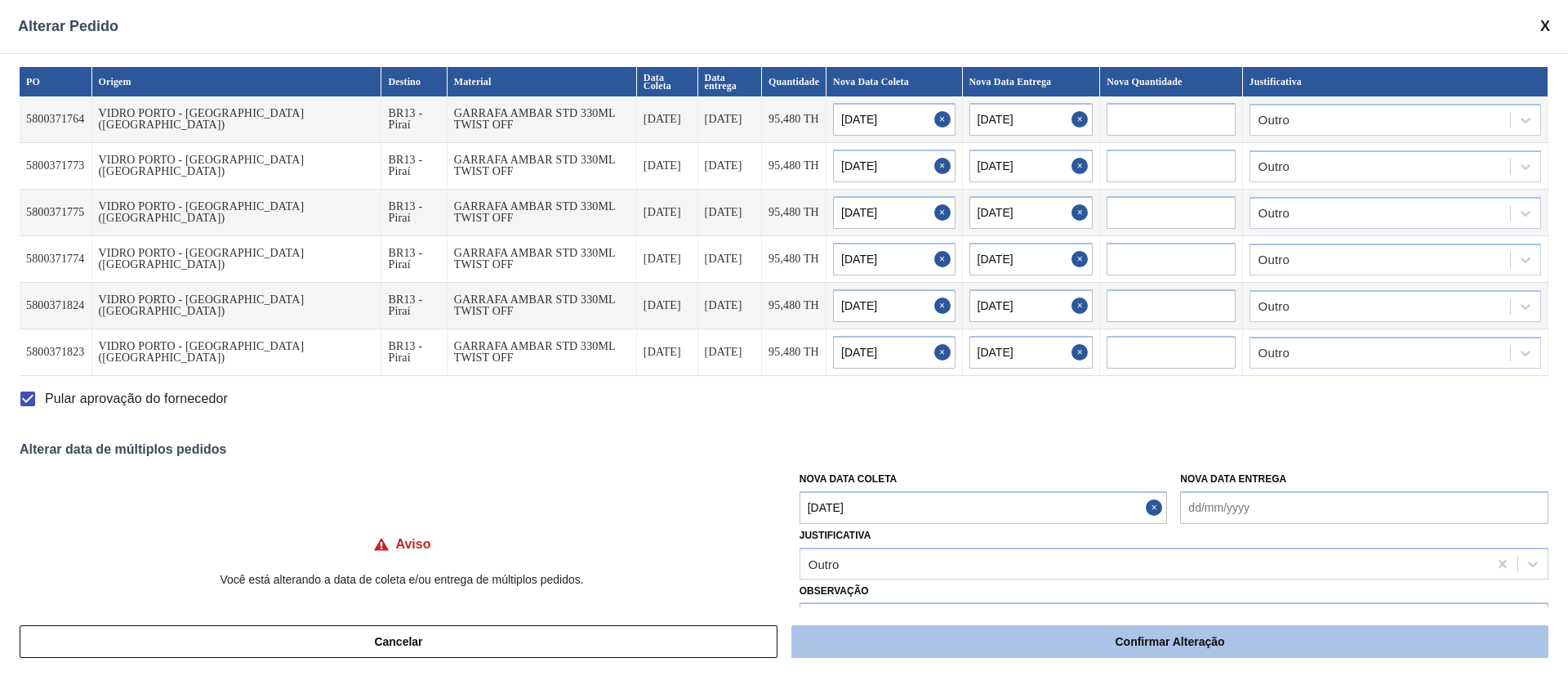
click at [1108, 651] on button "Confirmar Alteração" at bounding box center [1170, 641] width 757 height 33
checkbox input "false"
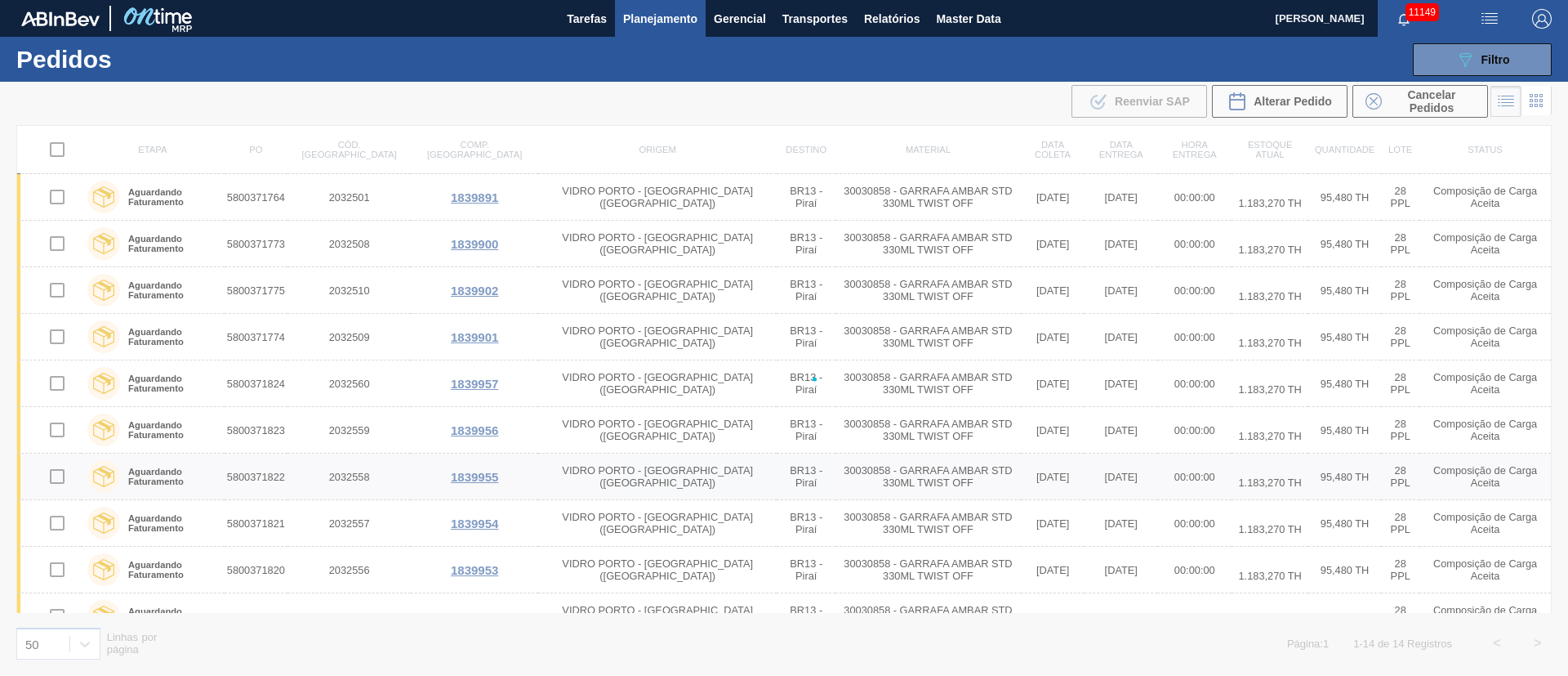
checkbox input "false"
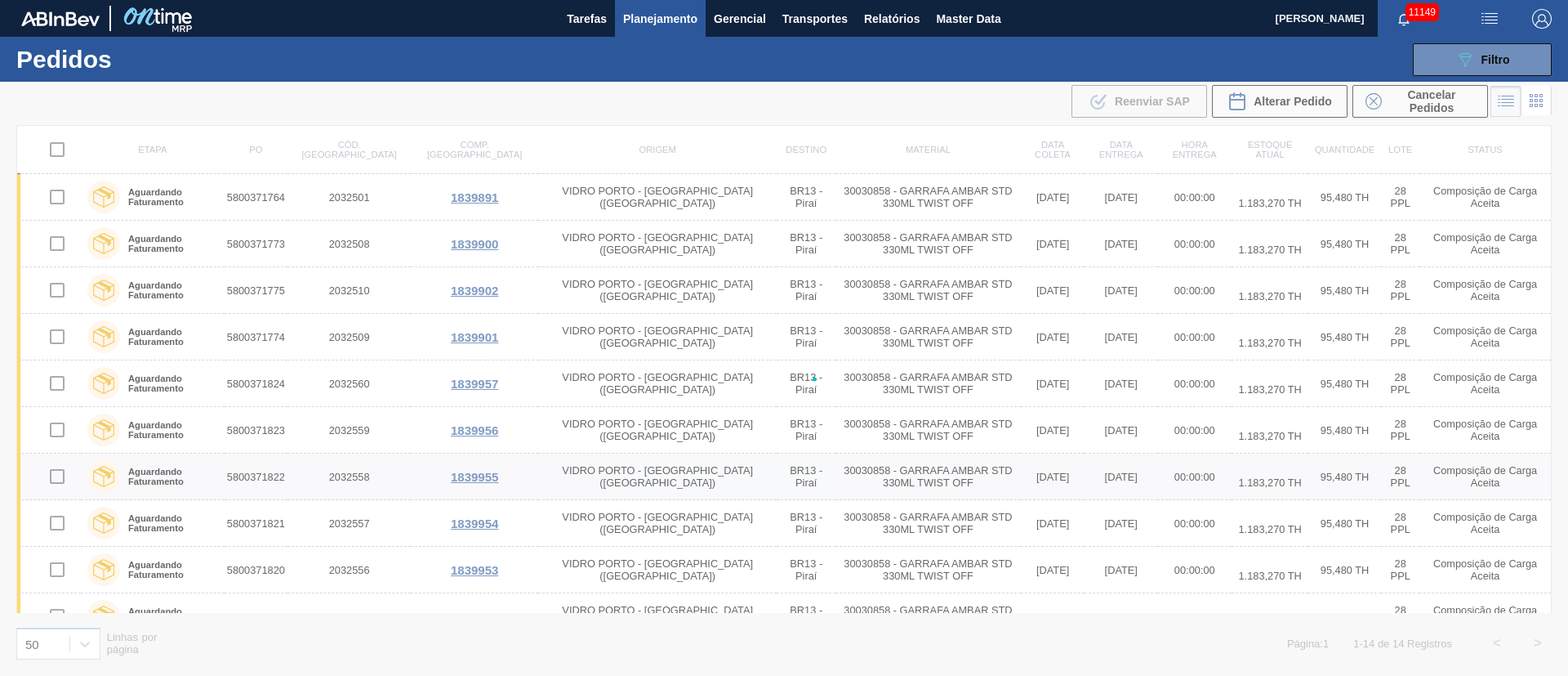
checkbox input "false"
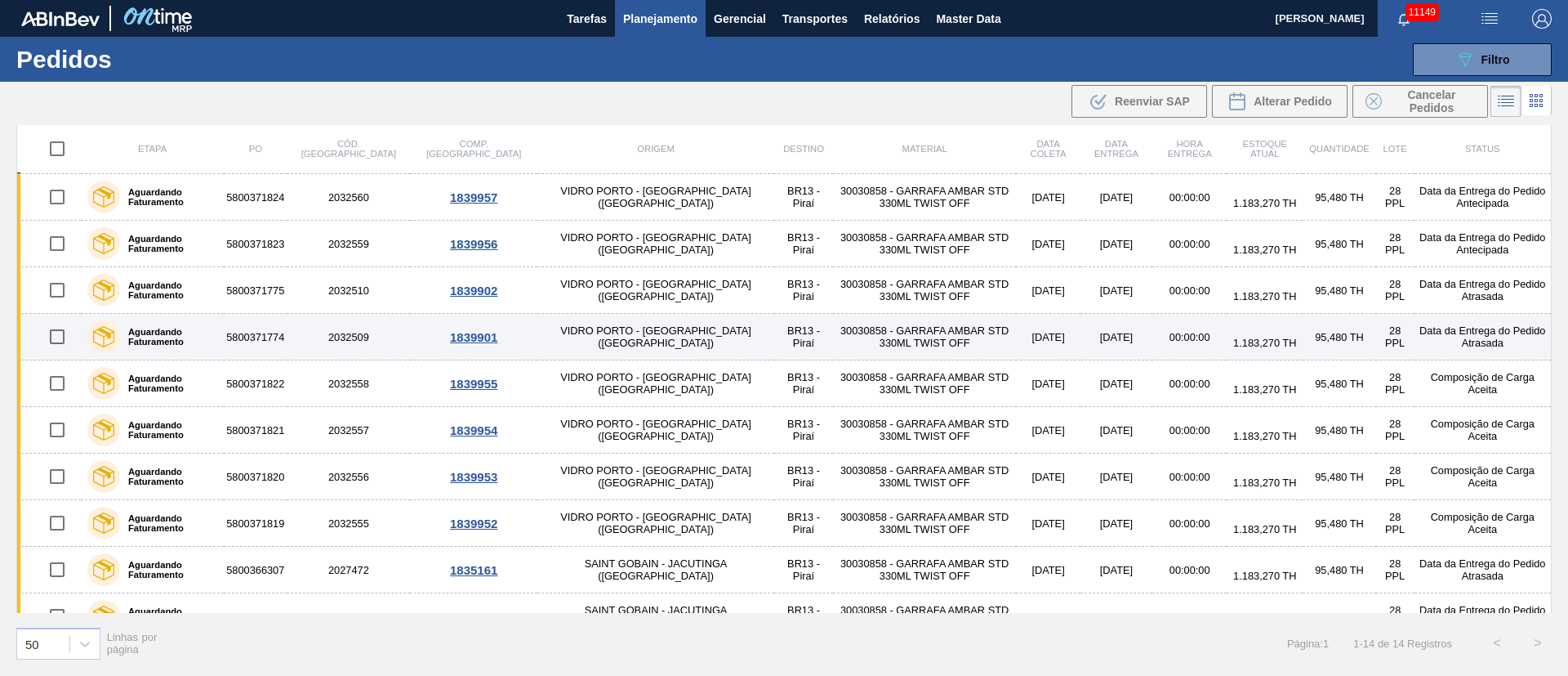
scroll to position [90, 0]
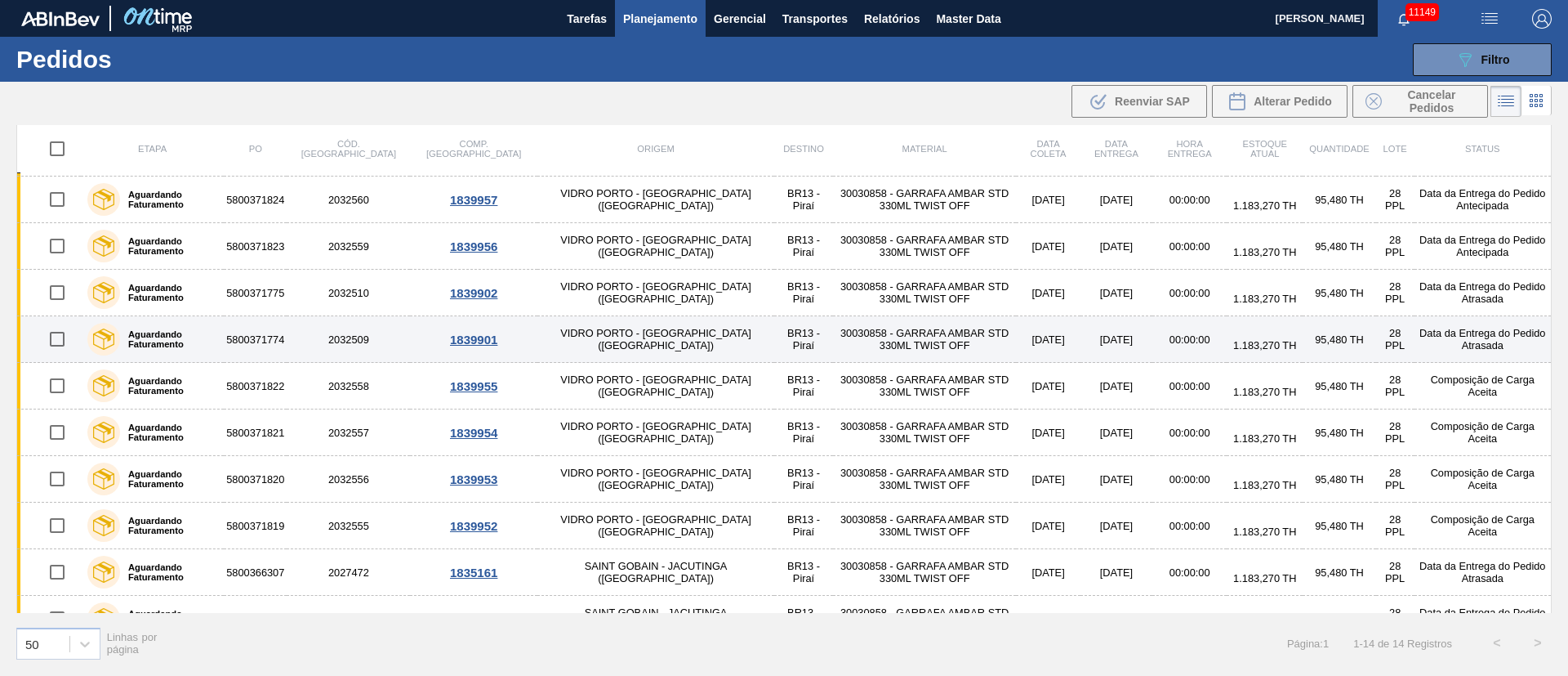
click at [53, 340] on input "checkbox" at bounding box center [57, 338] width 34 height 34
checkbox input "true"
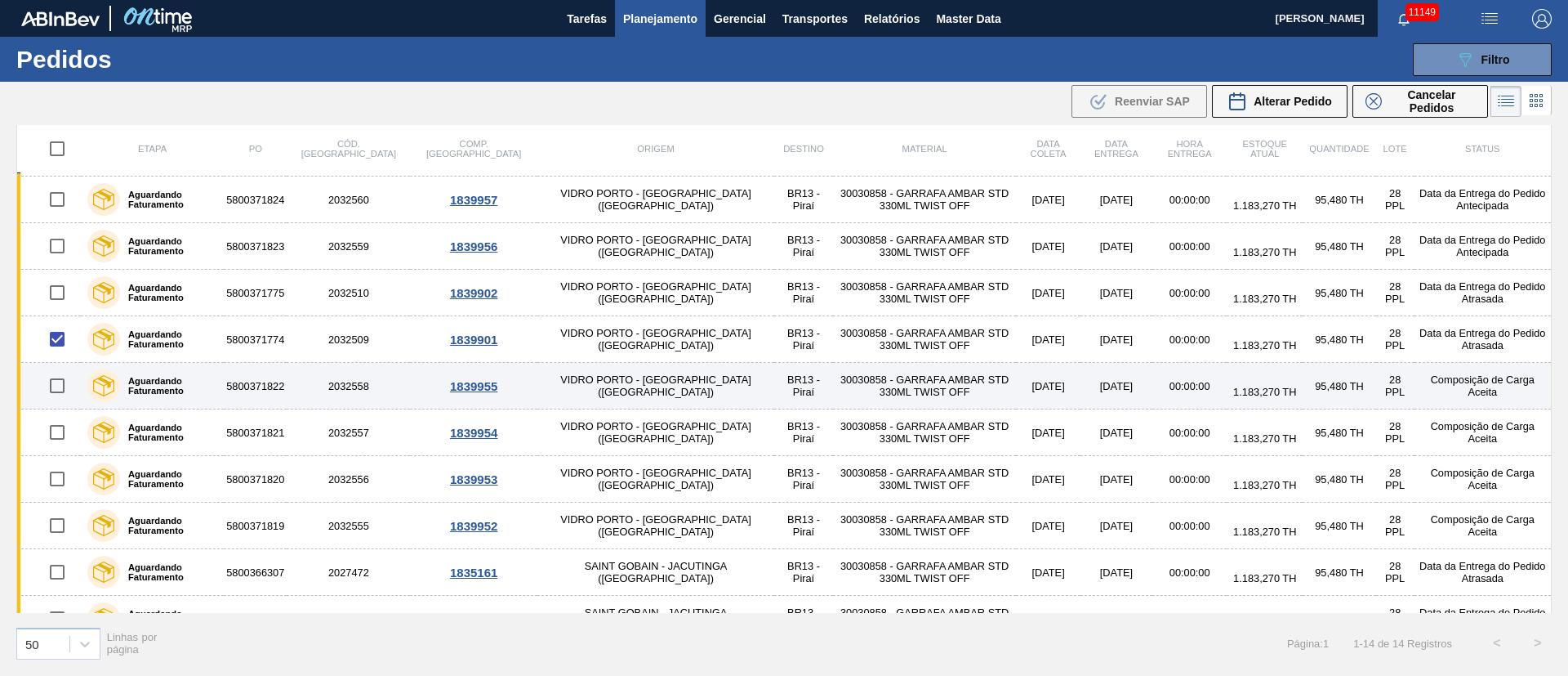
click at [51, 393] on input "checkbox" at bounding box center [57, 385] width 34 height 34
checkbox input "true"
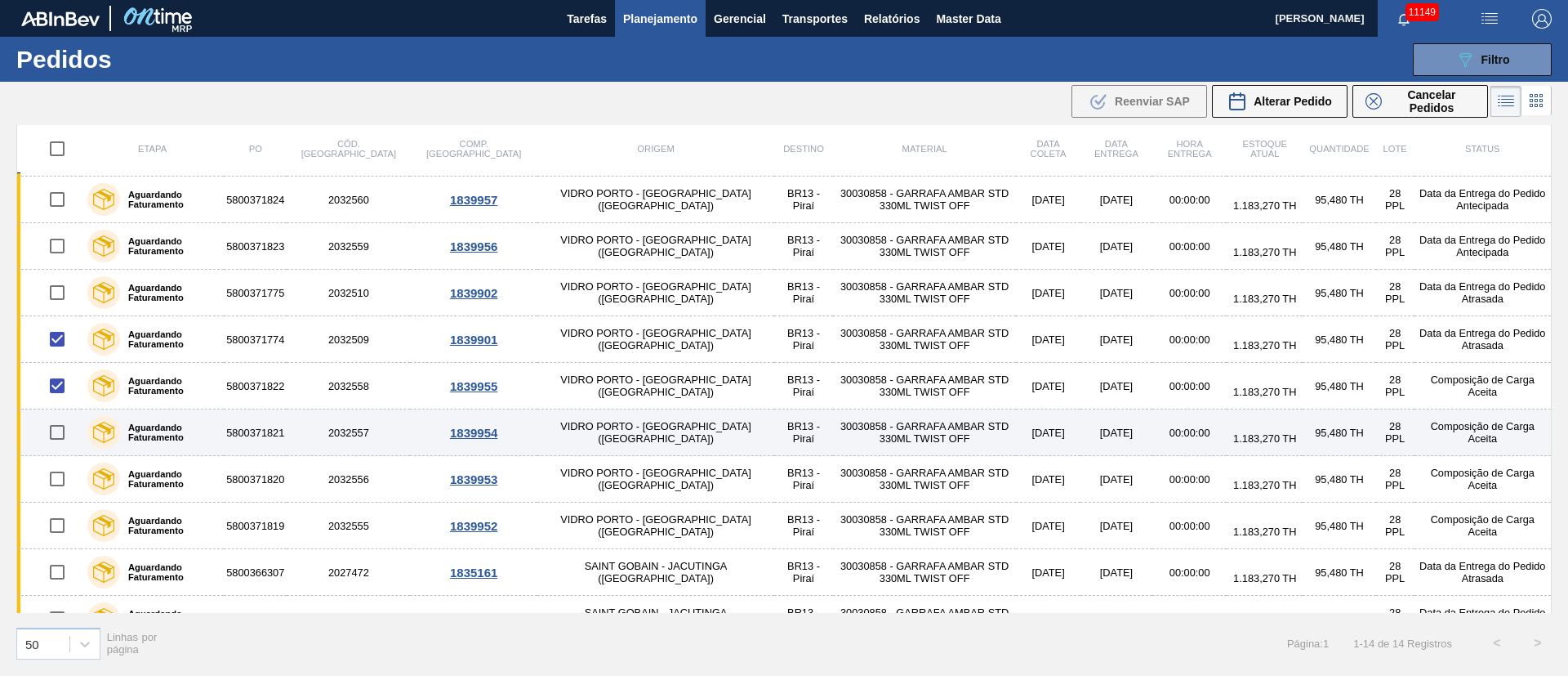
click at [57, 444] on input "checkbox" at bounding box center [57, 432] width 34 height 34
checkbox input "true"
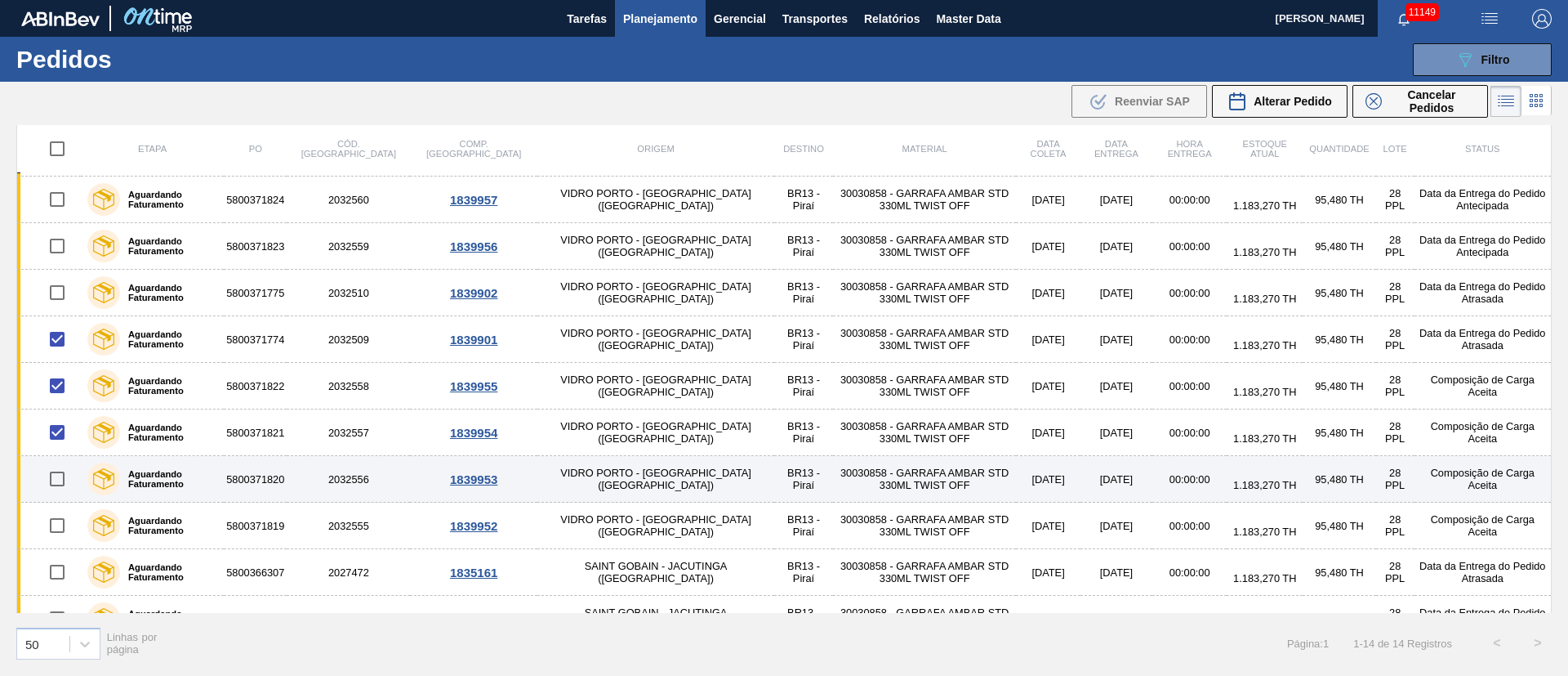
click at [60, 483] on input "checkbox" at bounding box center [57, 479] width 34 height 34
checkbox input "true"
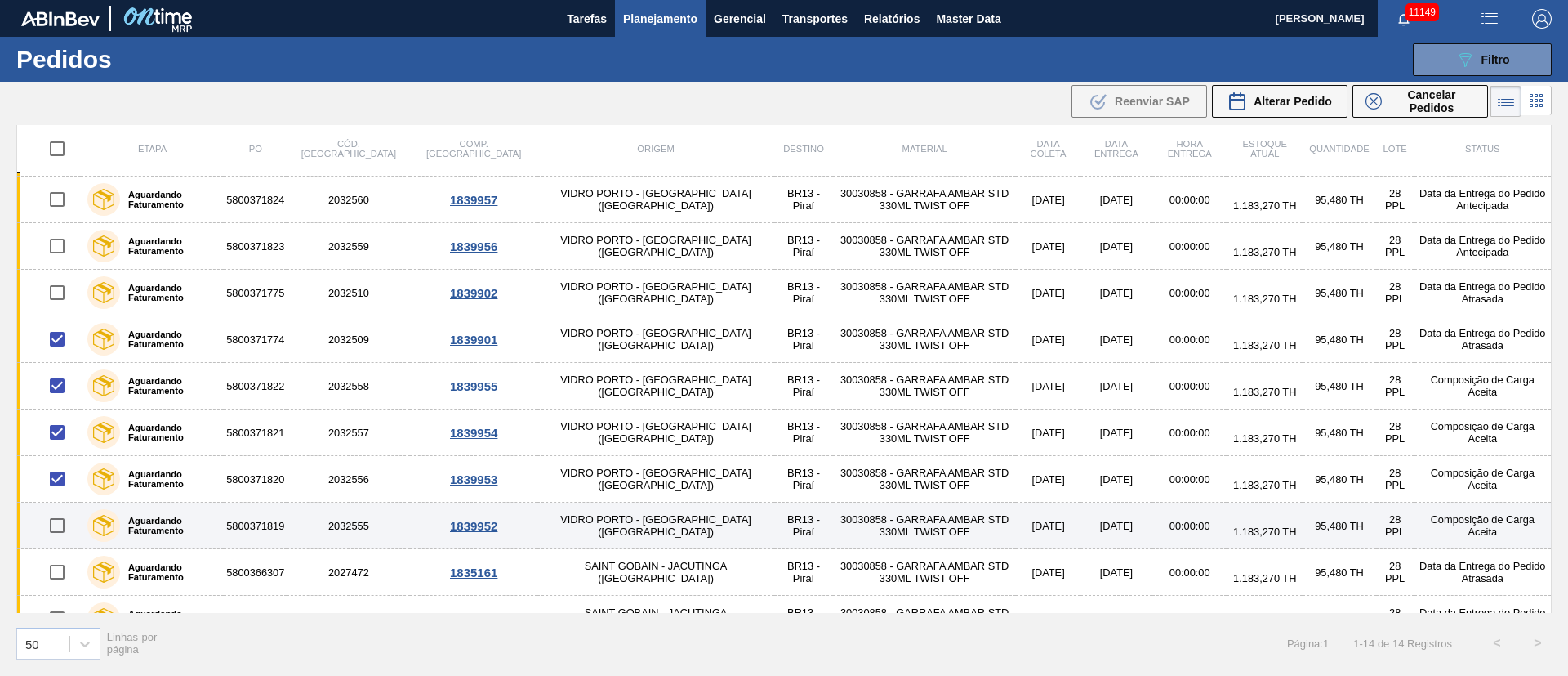
click at [54, 534] on input "checkbox" at bounding box center [57, 525] width 34 height 34
checkbox input "true"
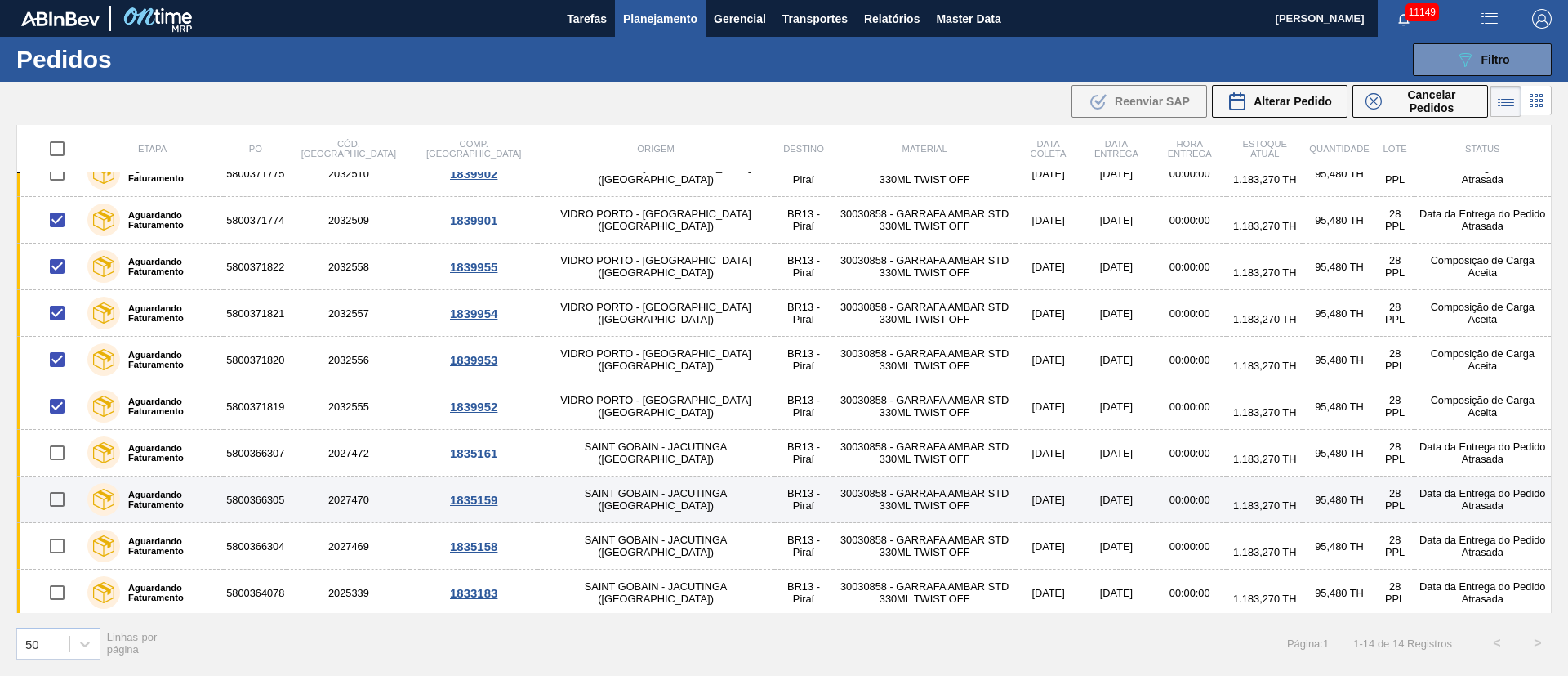
scroll to position [213, 0]
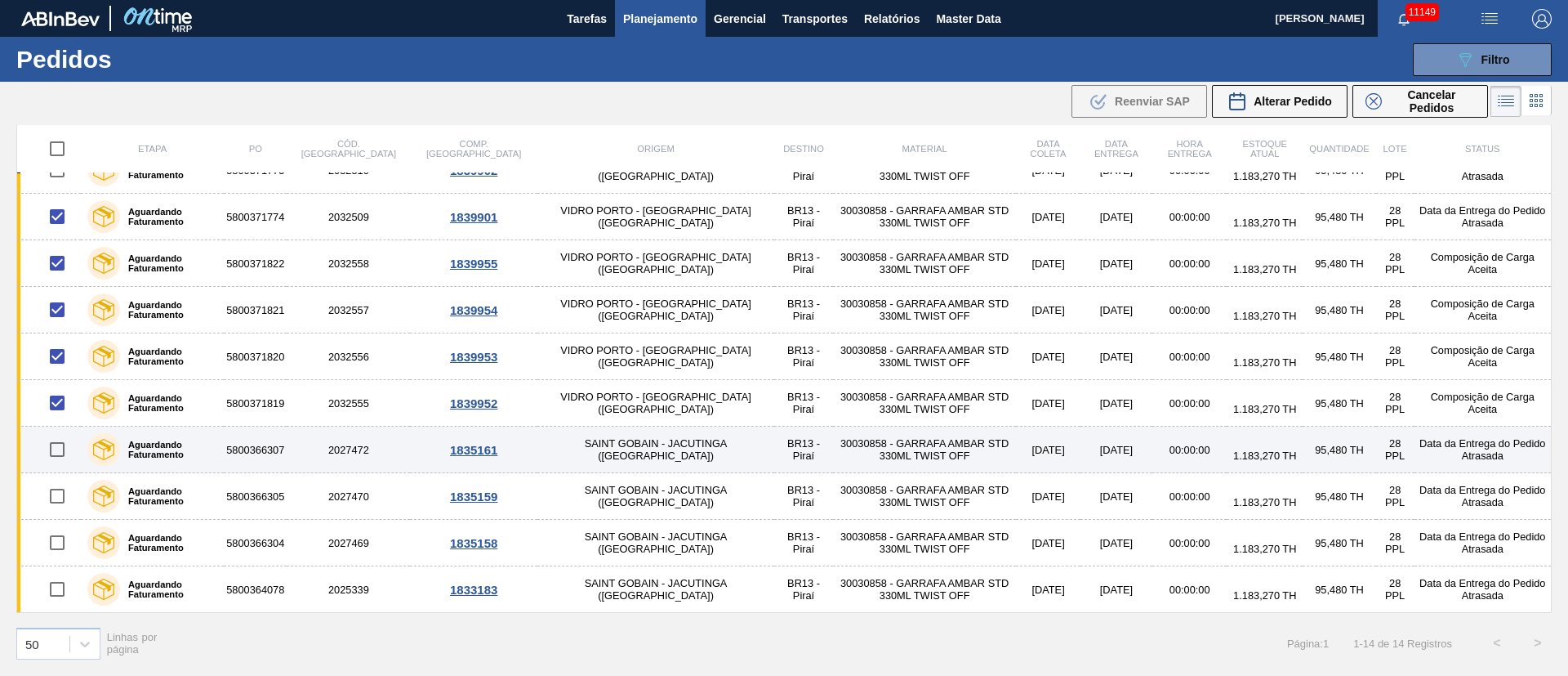
click at [48, 450] on input "checkbox" at bounding box center [57, 449] width 34 height 34
checkbox input "true"
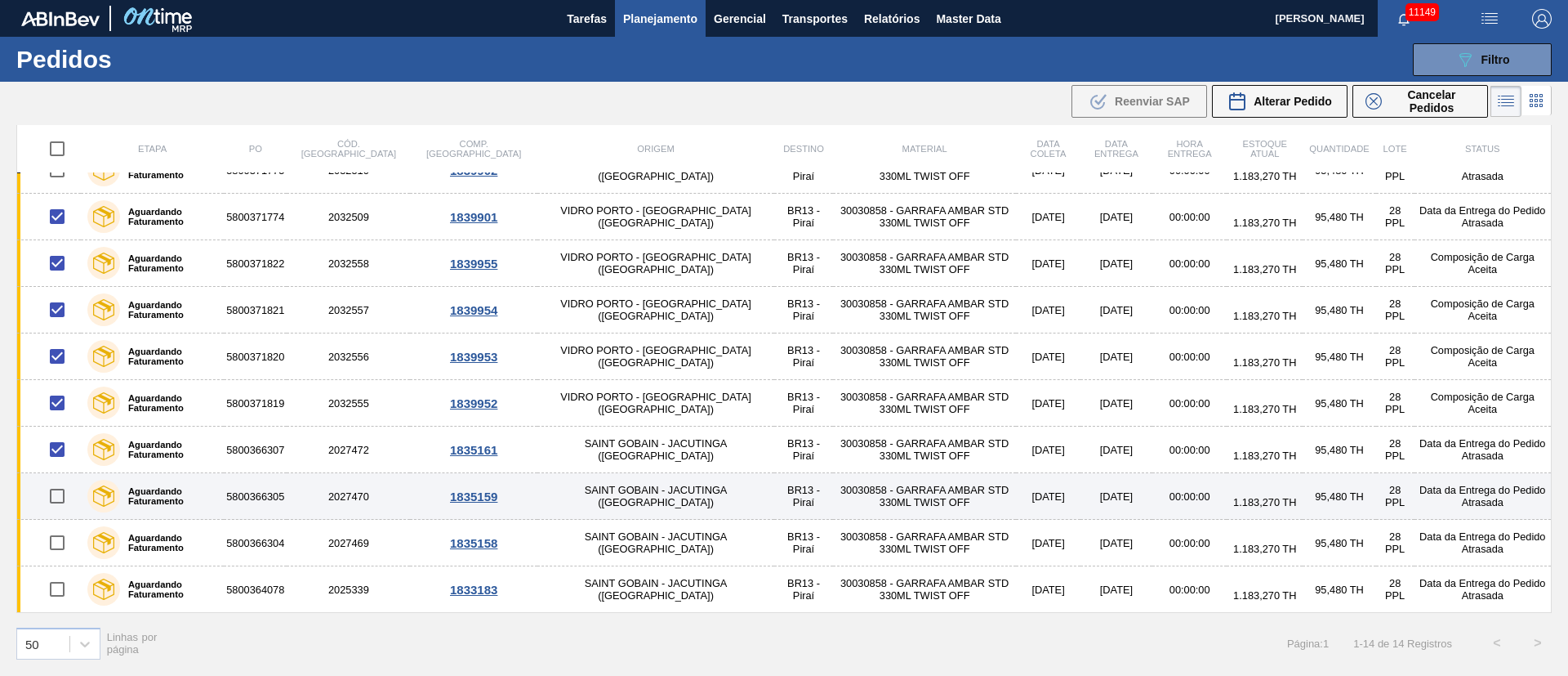
click at [58, 490] on input "checkbox" at bounding box center [57, 495] width 34 height 34
checkbox input "true"
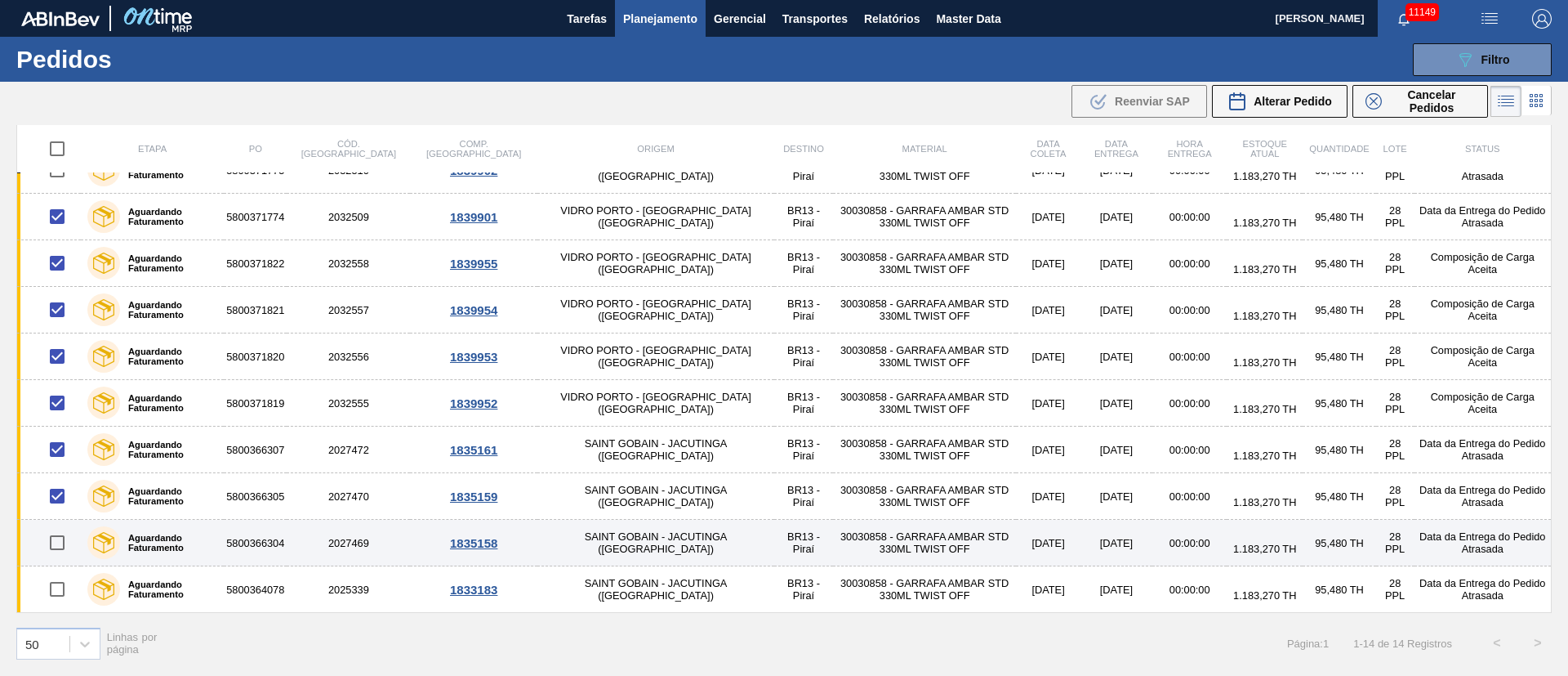
click at [60, 540] on input "checkbox" at bounding box center [57, 542] width 34 height 34
checkbox input "true"
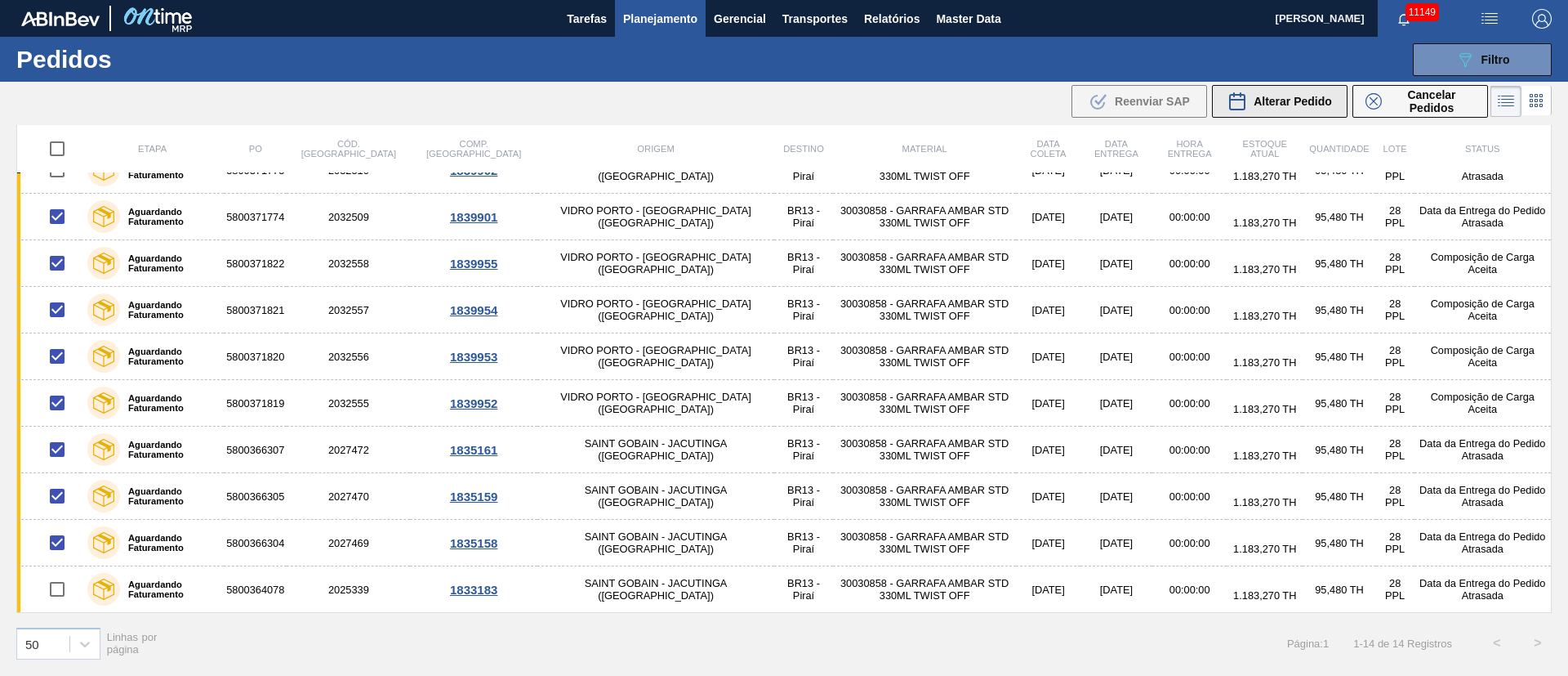
click at [1309, 98] on span "Alterar Pedido" at bounding box center [1292, 101] width 78 height 13
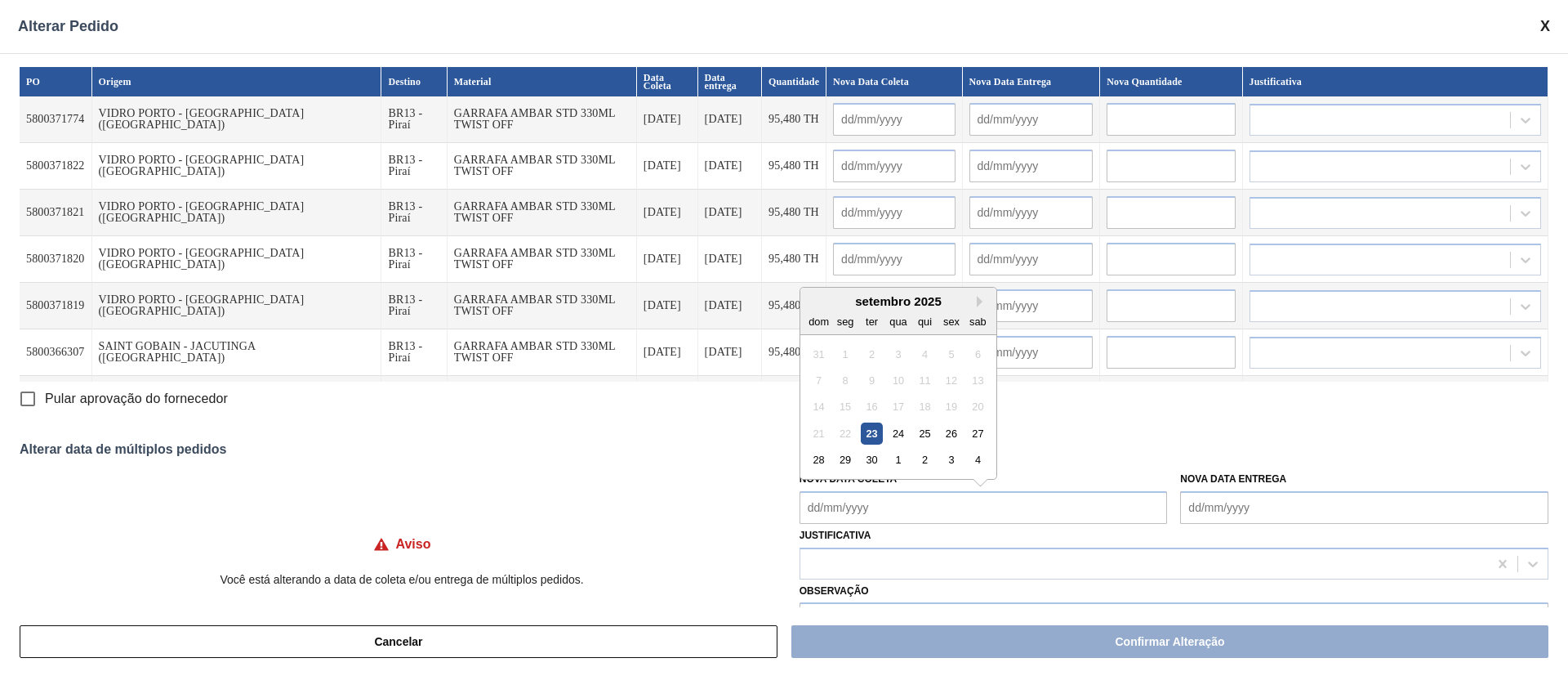
click at [853, 502] on Coleta "Nova Data Coleta" at bounding box center [983, 507] width 368 height 33
click at [895, 432] on div "24" at bounding box center [897, 432] width 22 height 22
type Coleta "[DATE]"
type input "[DATE]"
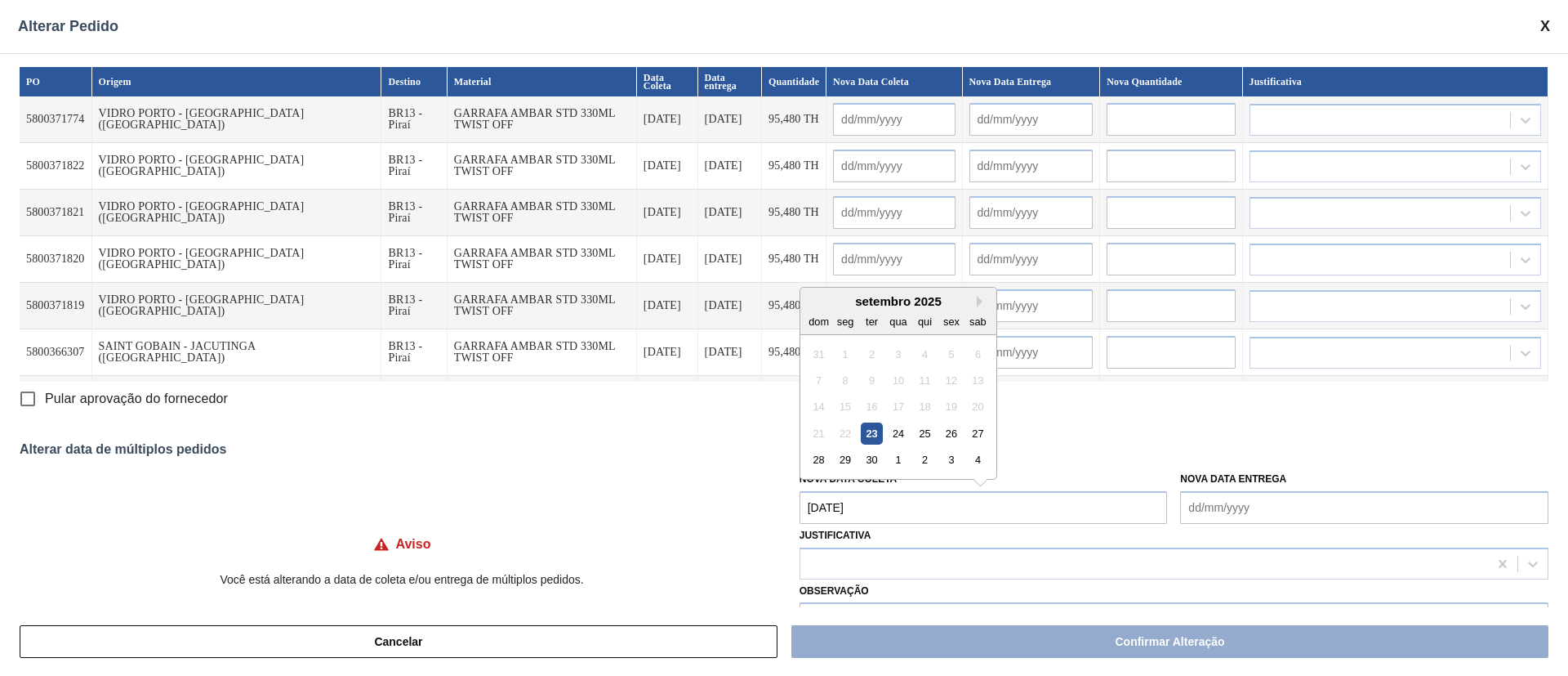
type input "[DATE]"
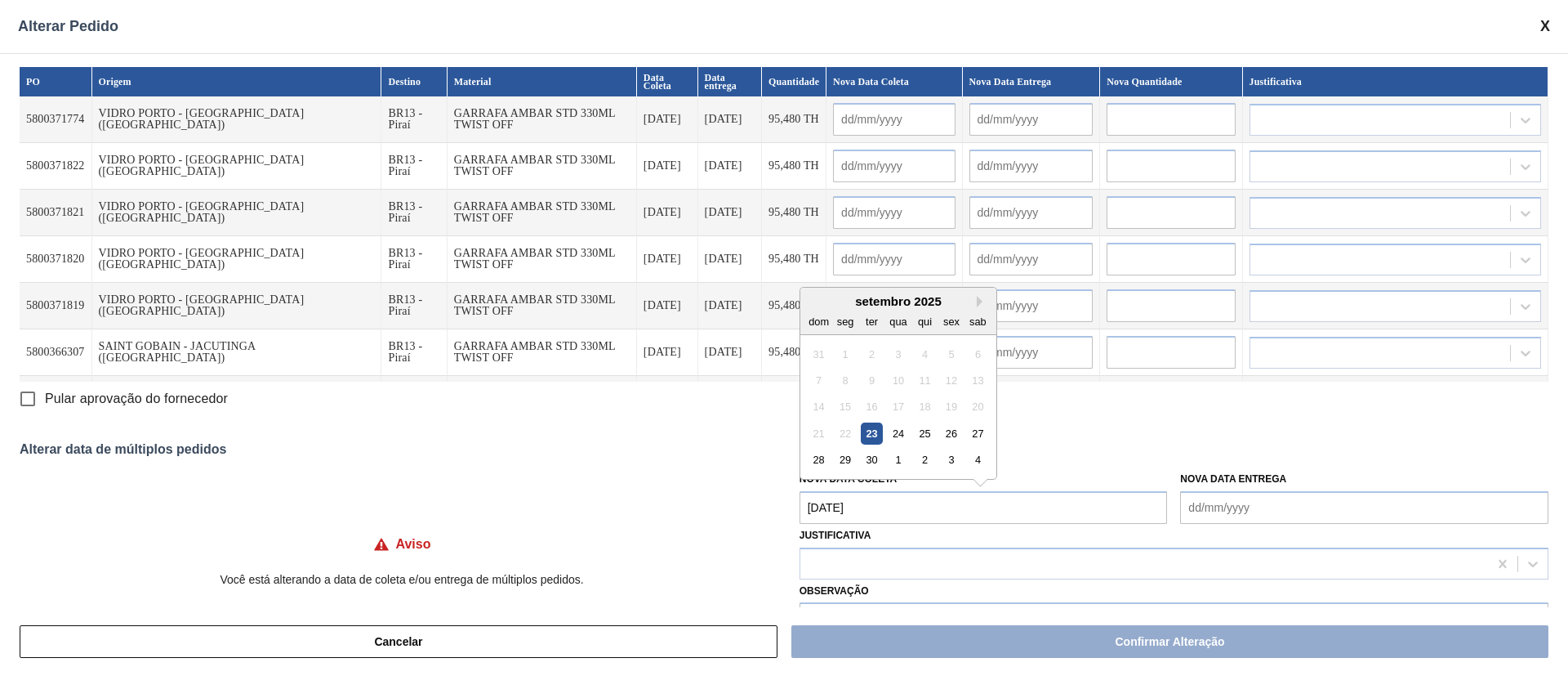
type input "[DATE]"
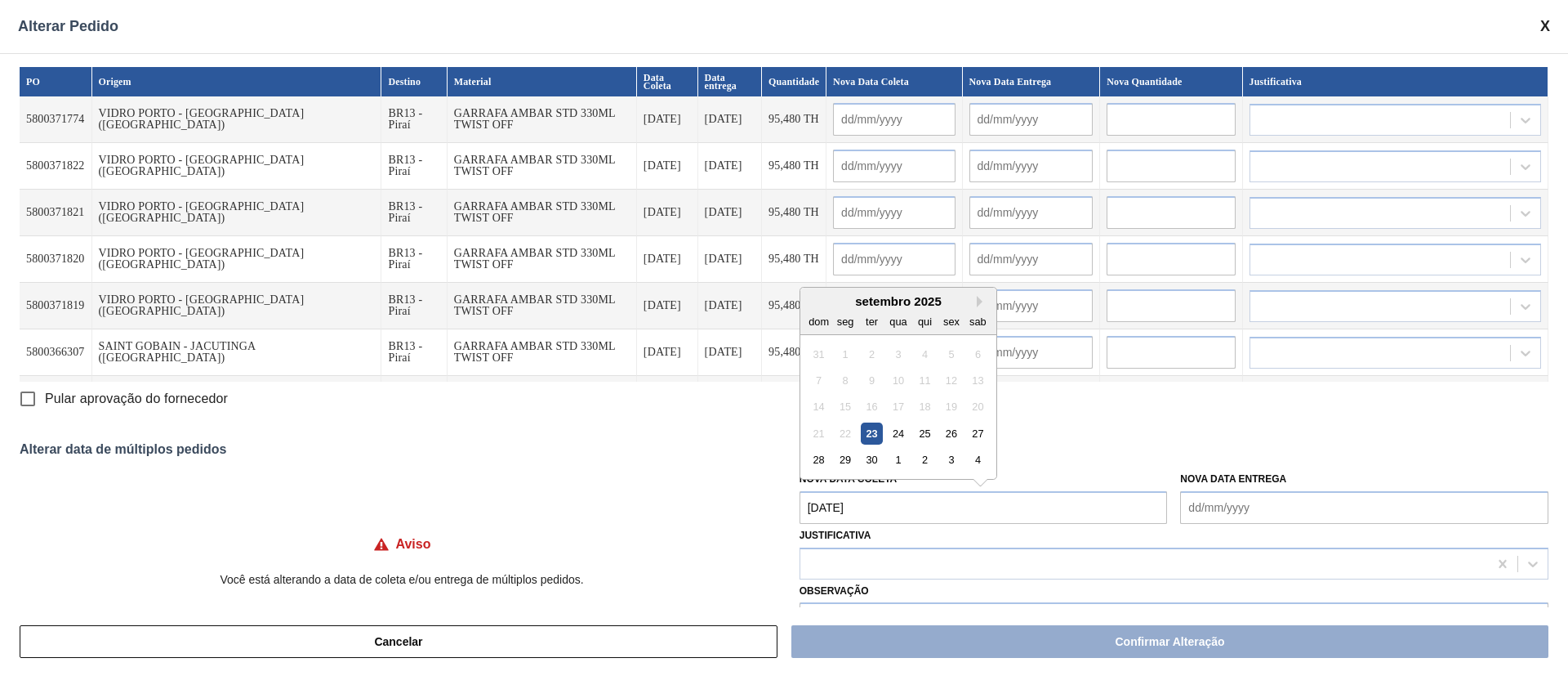
type input "[DATE]"
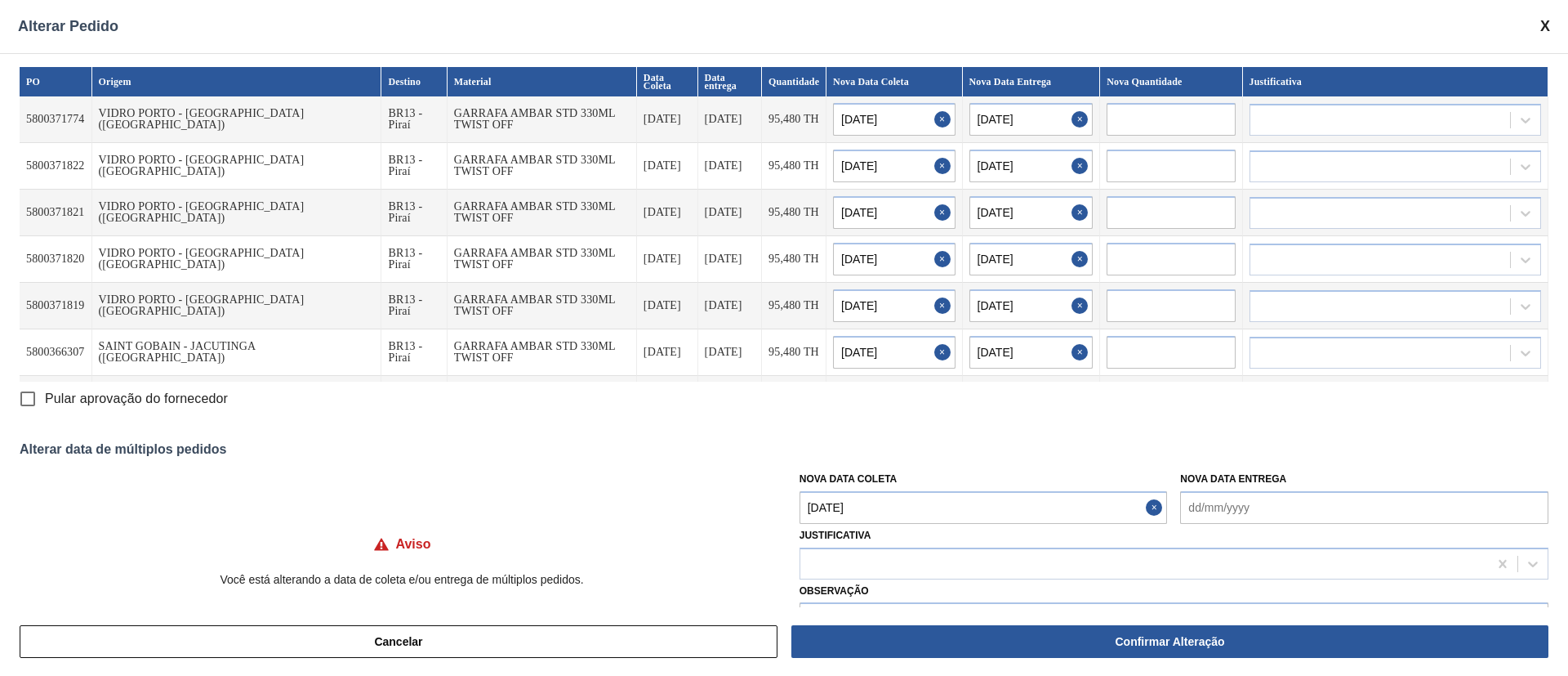
click at [883, 502] on Coleta "[DATE]" at bounding box center [983, 507] width 368 height 33
click at [944, 424] on div "26" at bounding box center [951, 432] width 22 height 22
type Coleta "[DATE]"
type input "[DATE]"
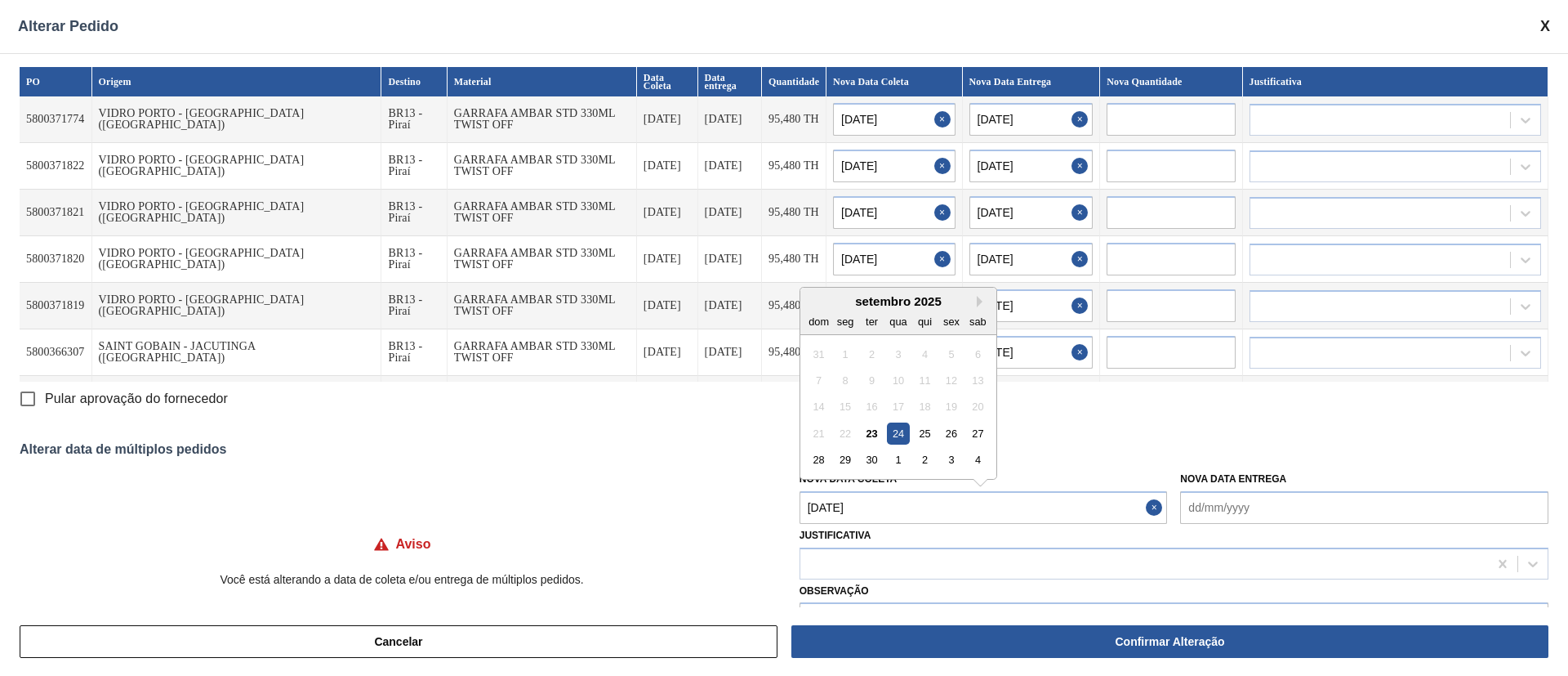
type input "[DATE]"
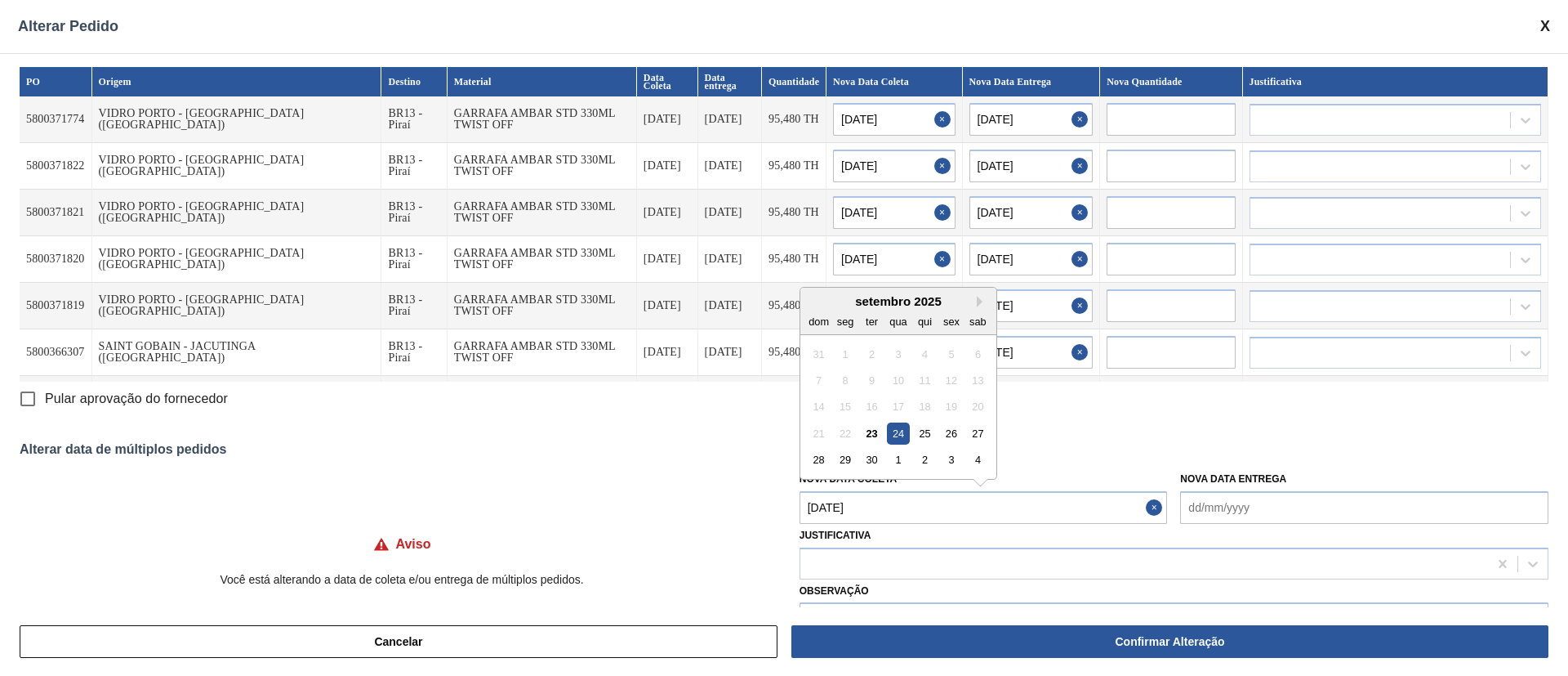
type input "[DATE]"
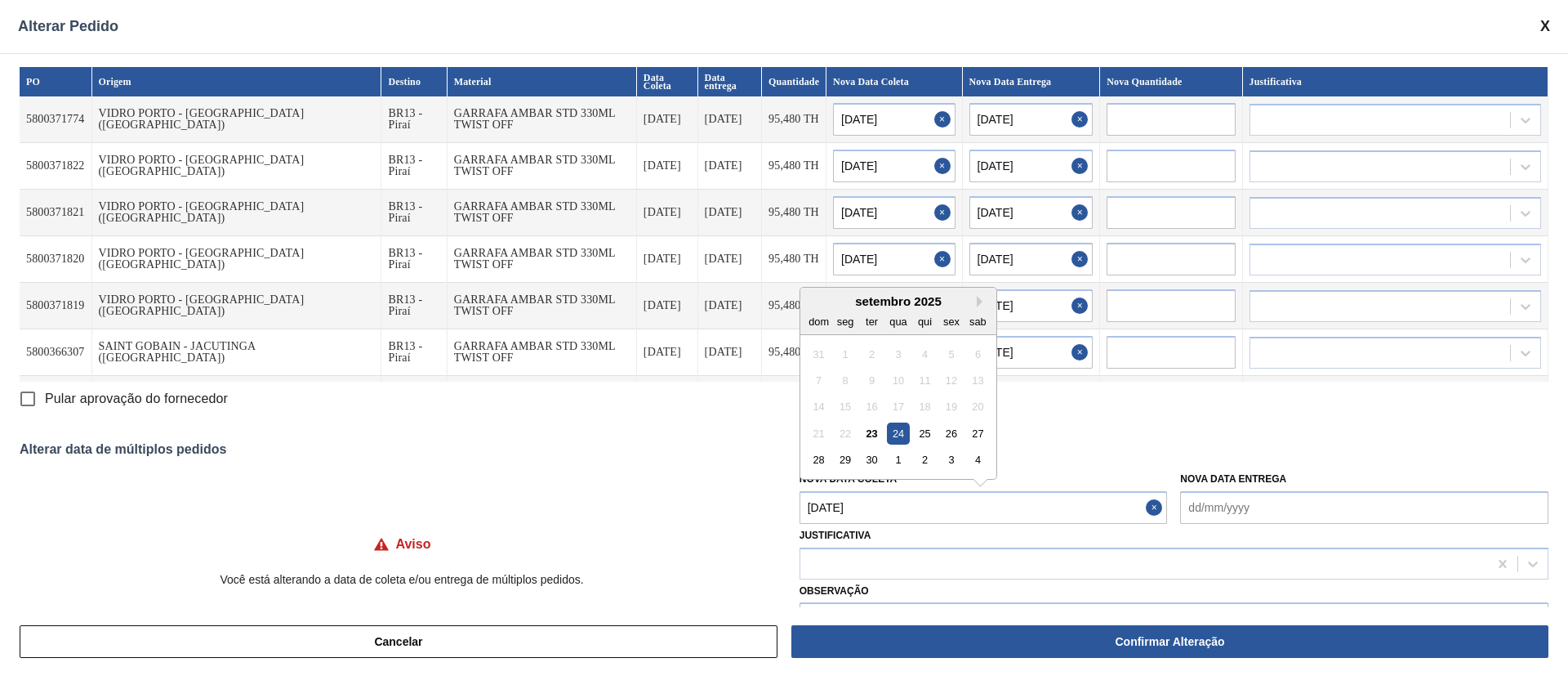
type input "[DATE]"
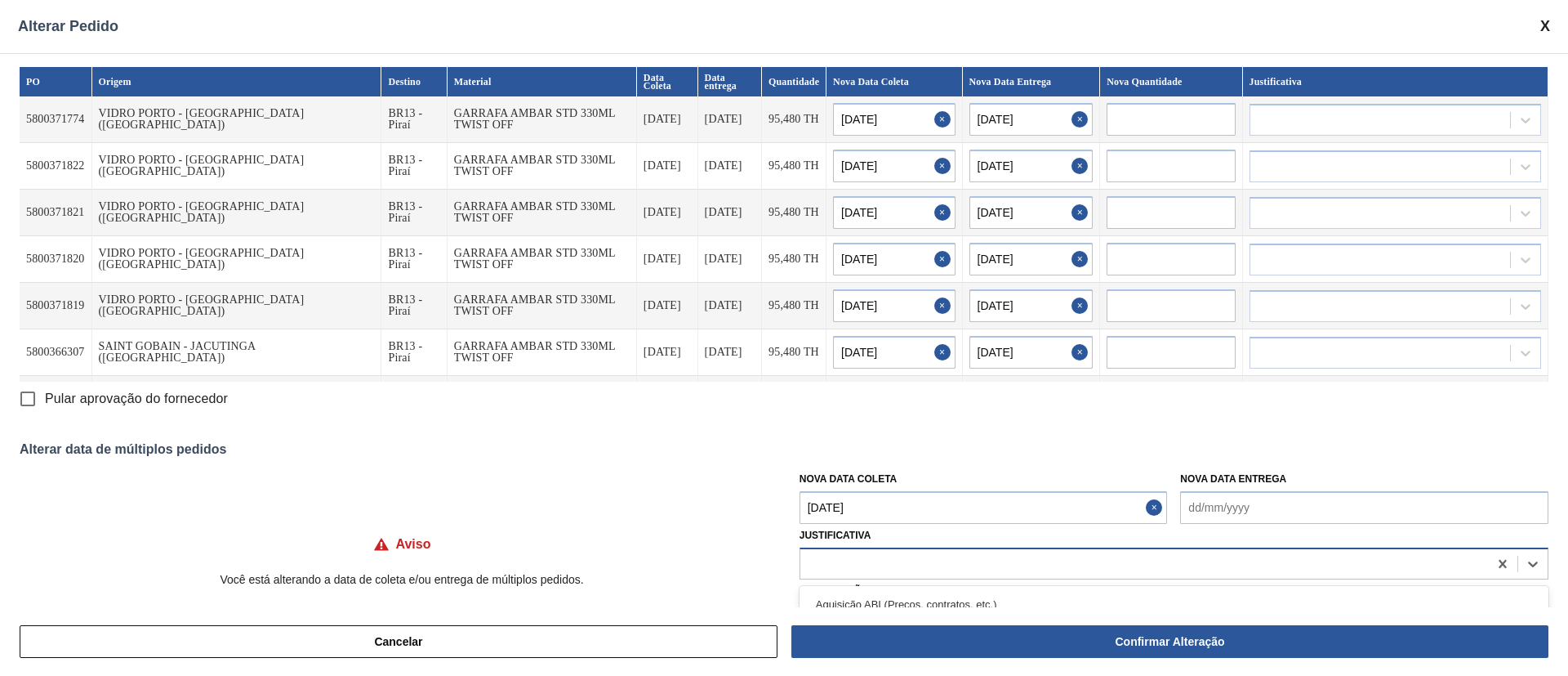
click at [860, 566] on div at bounding box center [1144, 563] width 688 height 23
type input "ou"
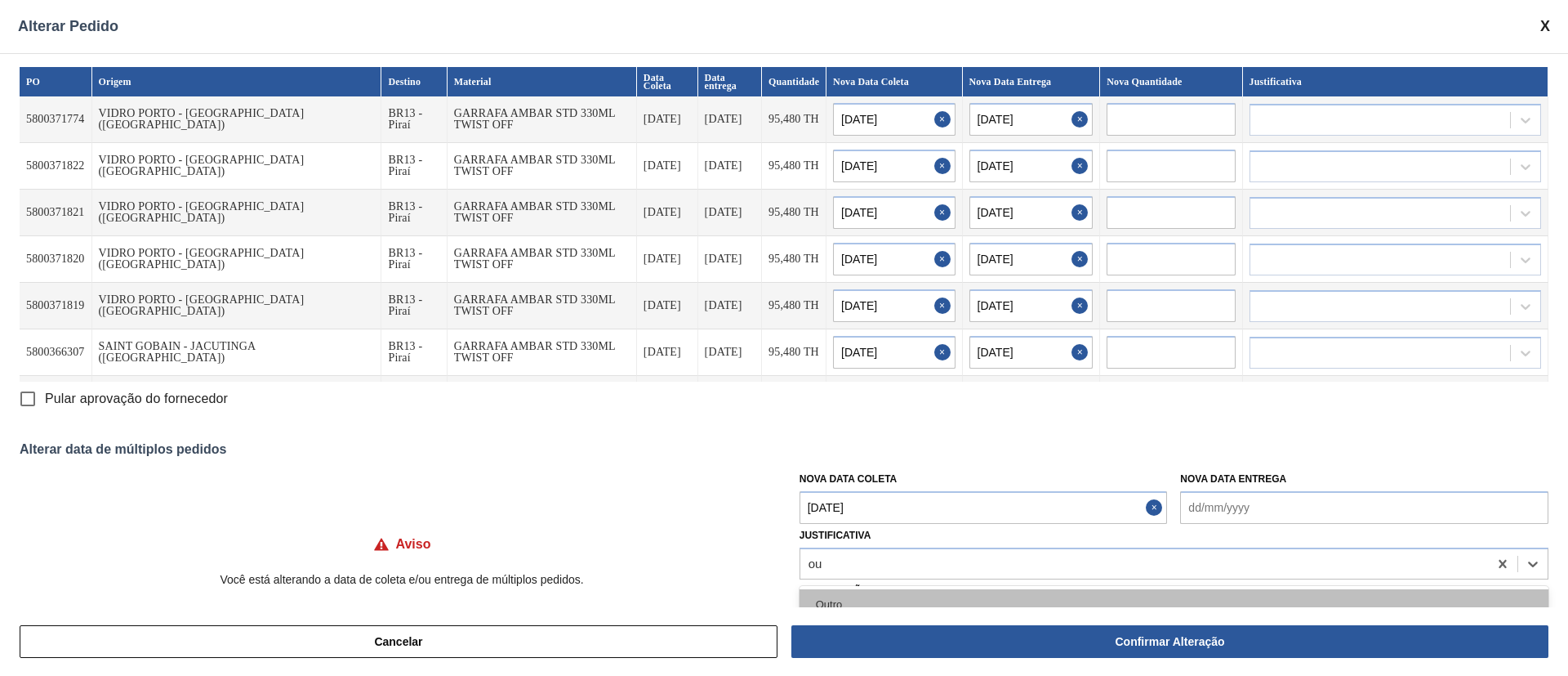
click at [844, 606] on div "Outro" at bounding box center [1173, 604] width 749 height 30
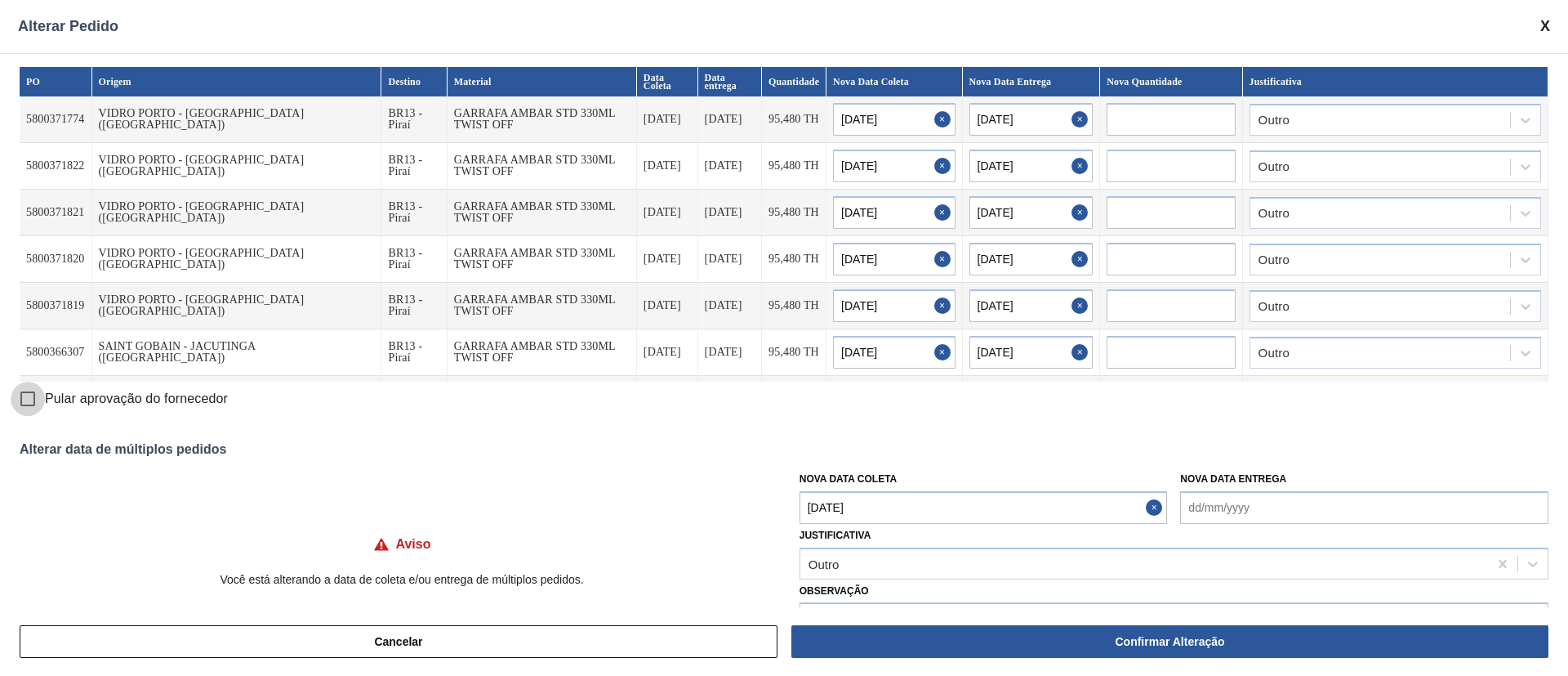
click at [23, 395] on input "Pular aprovação do fornecedor" at bounding box center [27, 398] width 34 height 34
checkbox input "true"
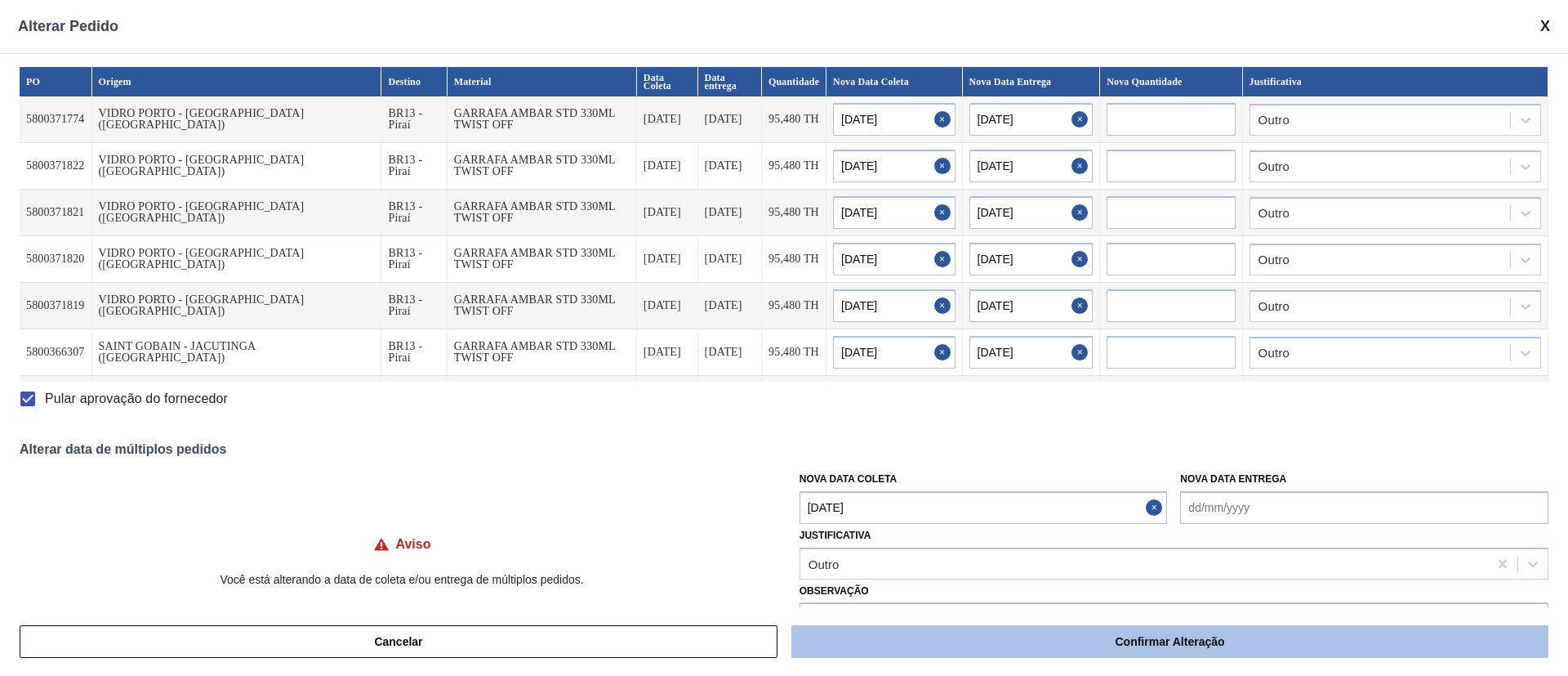
click at [1091, 652] on button "Confirmar Alteração" at bounding box center [1170, 641] width 757 height 33
checkbox input "false"
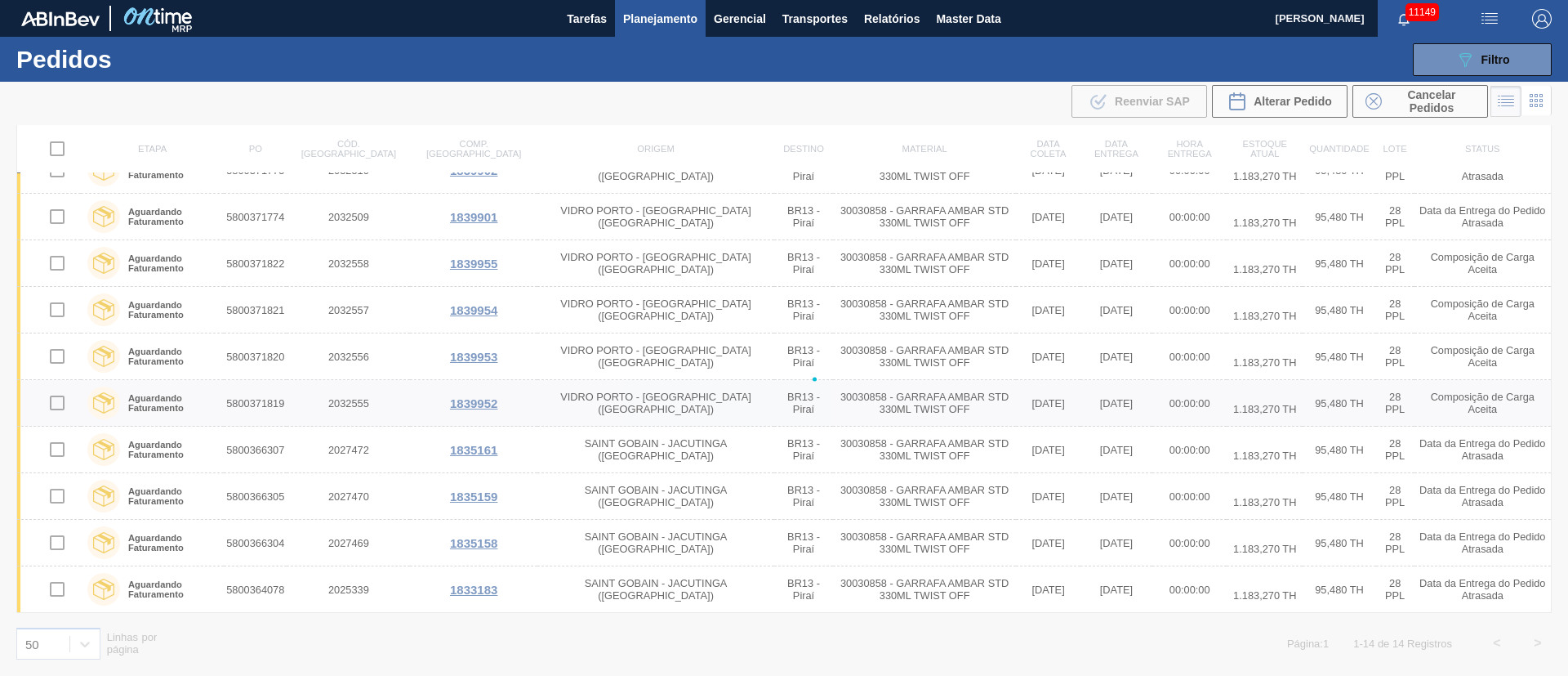
checkbox input "false"
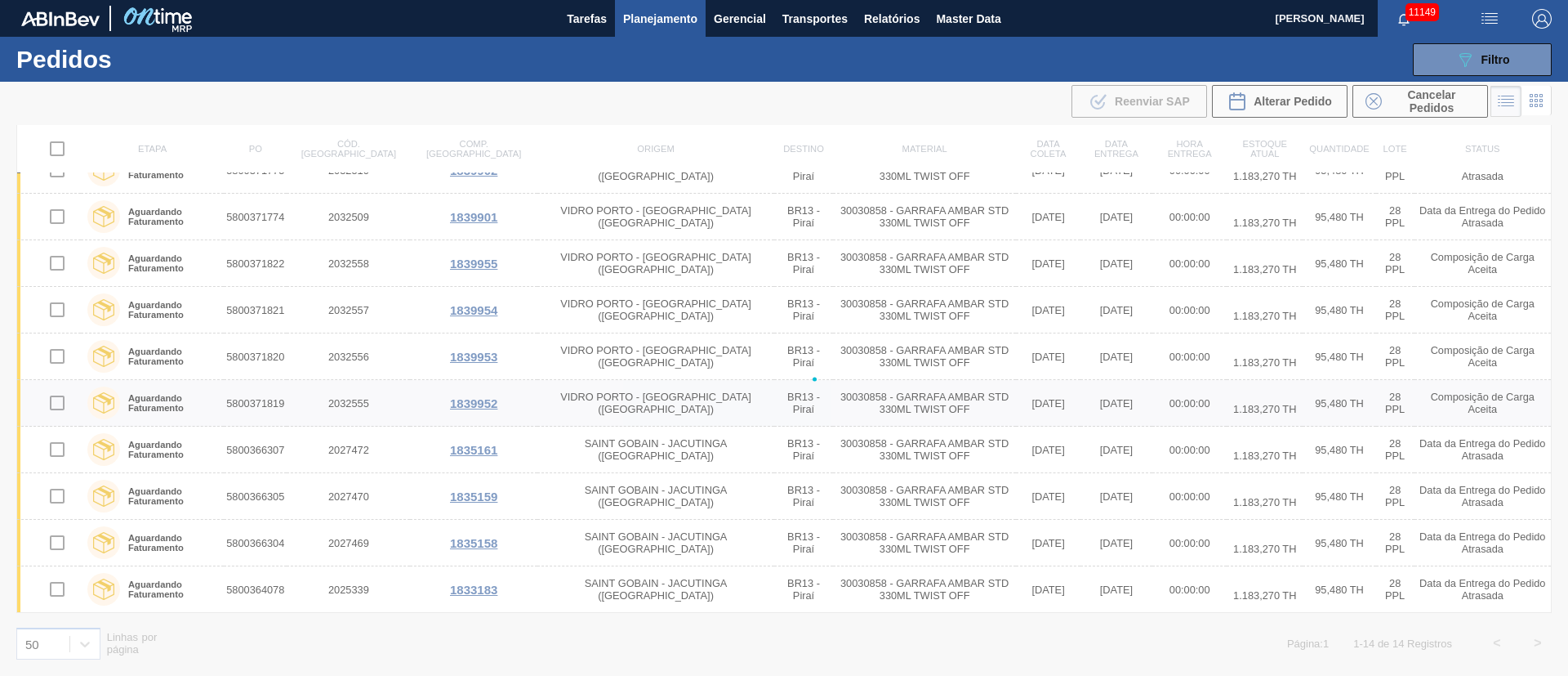
checkbox input "false"
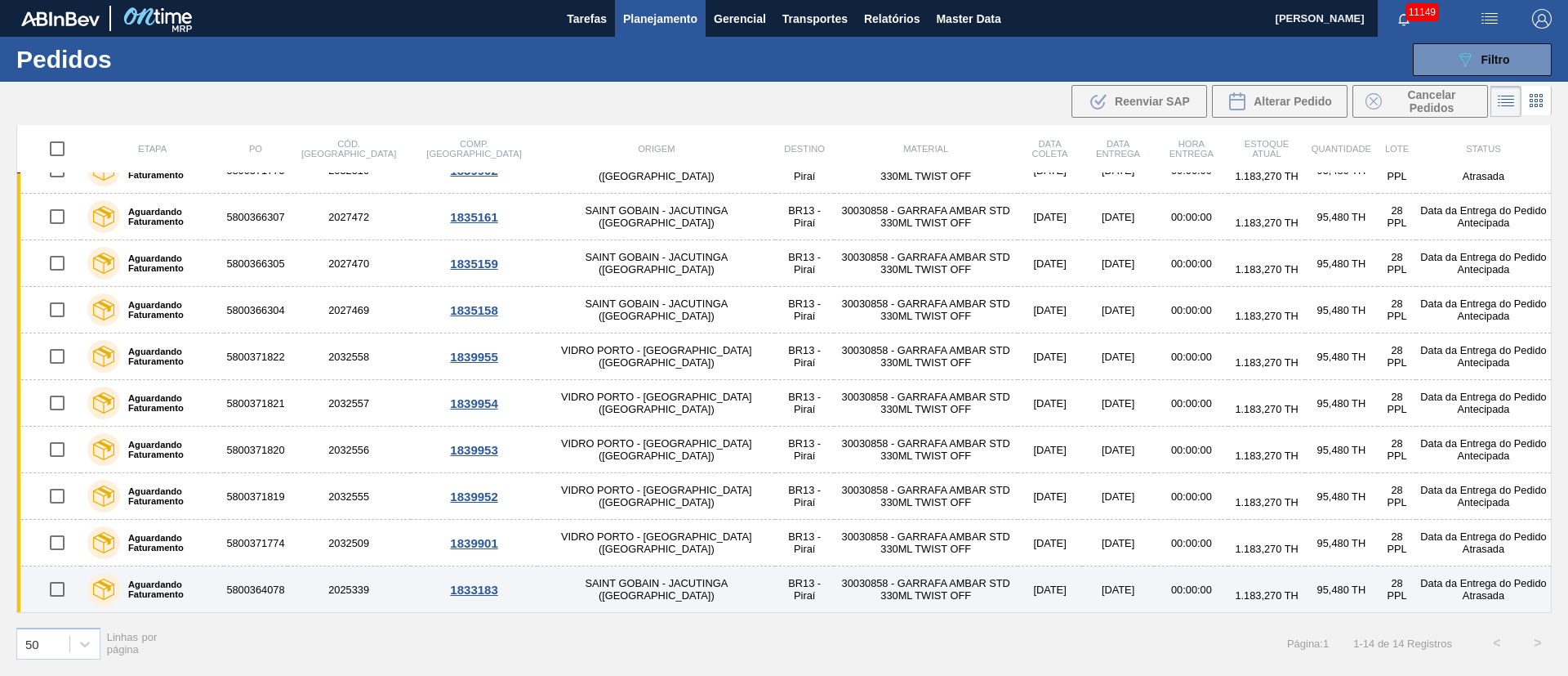
click at [55, 583] on input "checkbox" at bounding box center [57, 588] width 34 height 34
checkbox input "true"
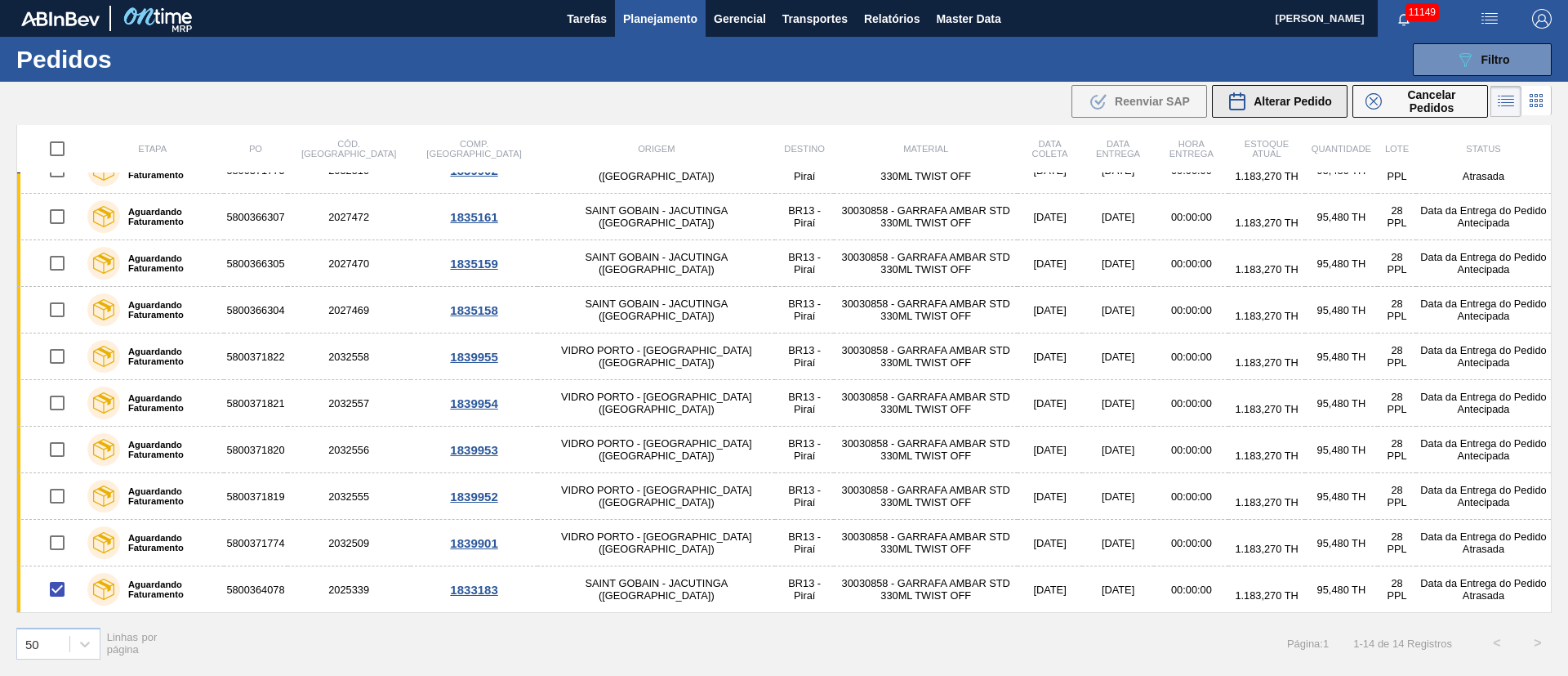
click at [1294, 88] on button "Alterar Pedido" at bounding box center [1279, 102] width 136 height 33
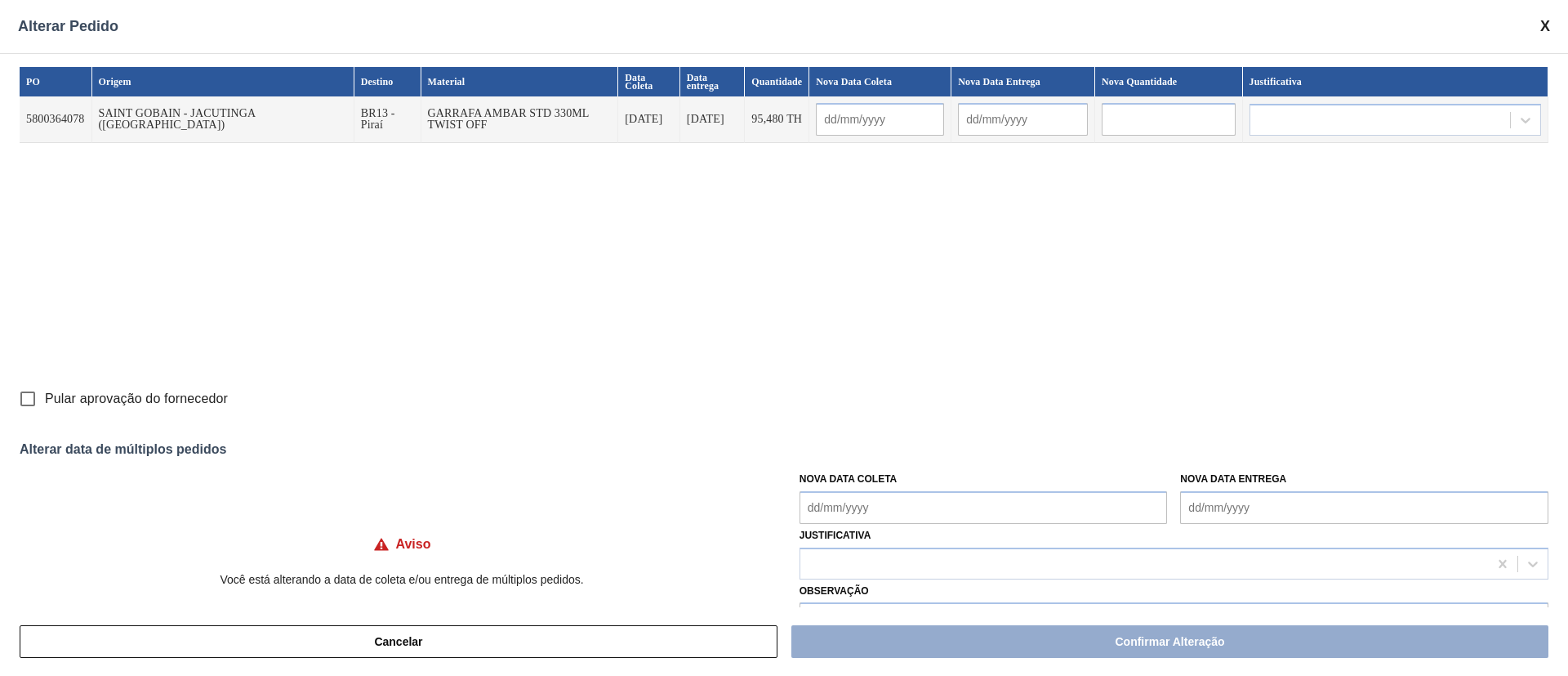
click at [812, 519] on Coleta "Nova Data Coleta" at bounding box center [983, 507] width 368 height 33
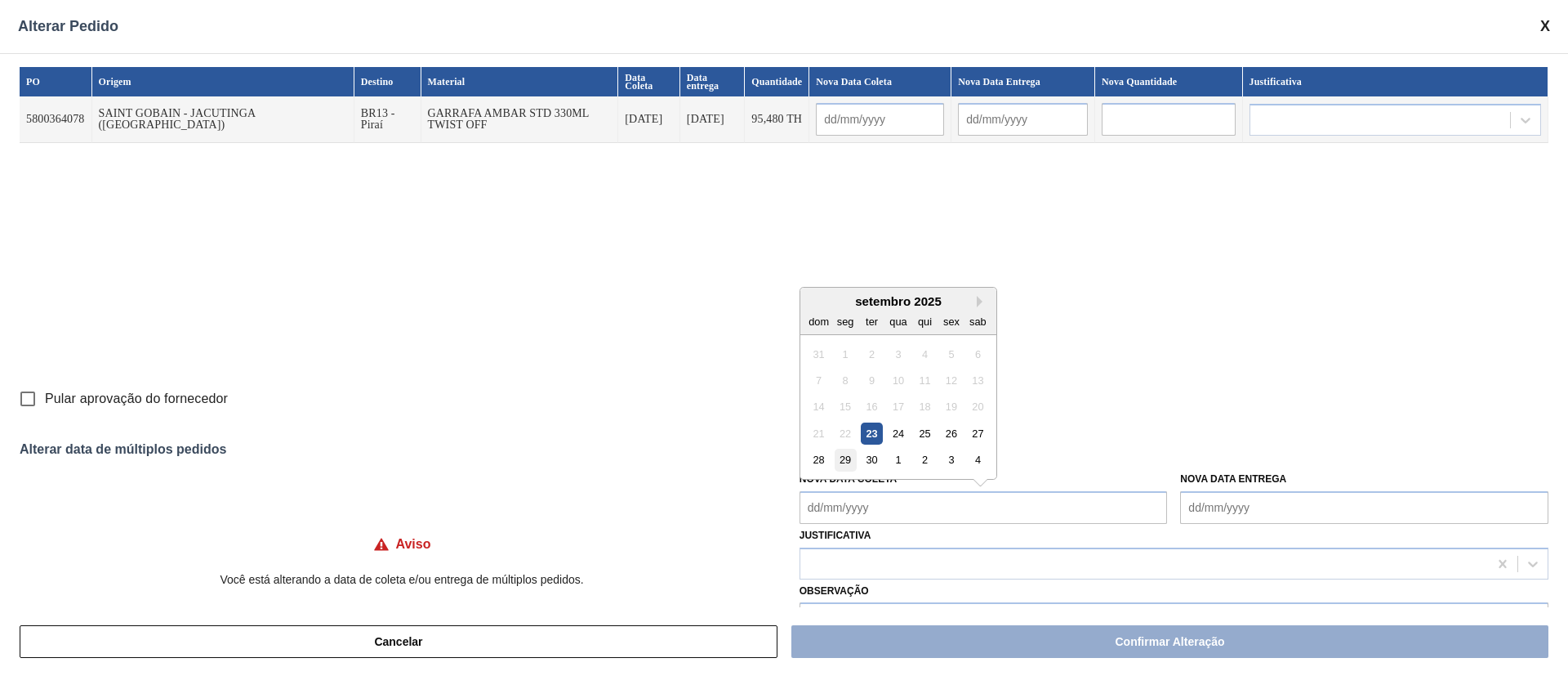
click at [839, 462] on div "29" at bounding box center [844, 458] width 22 height 22
type Coleta "[DATE]"
type input "[DATE]"
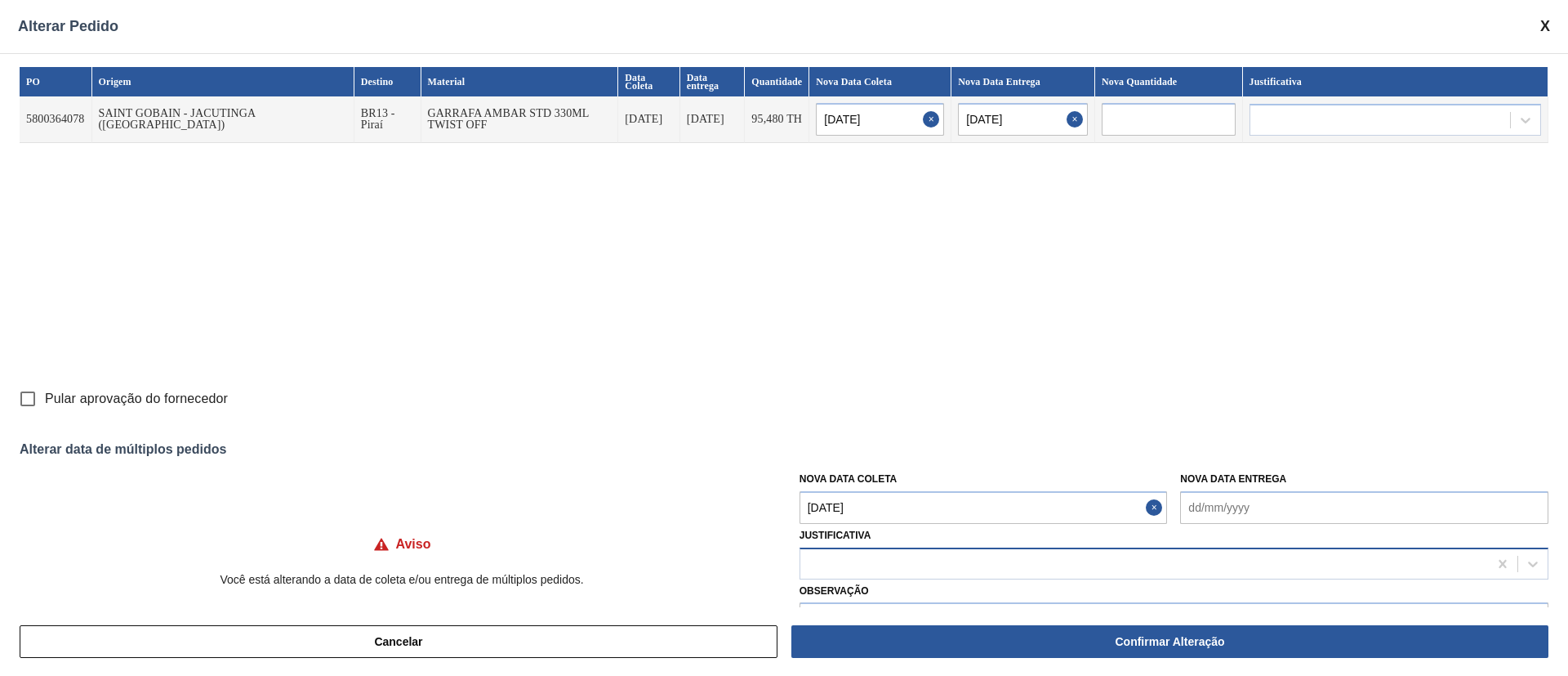
click at [836, 566] on div at bounding box center [1144, 563] width 688 height 23
type input "ou"
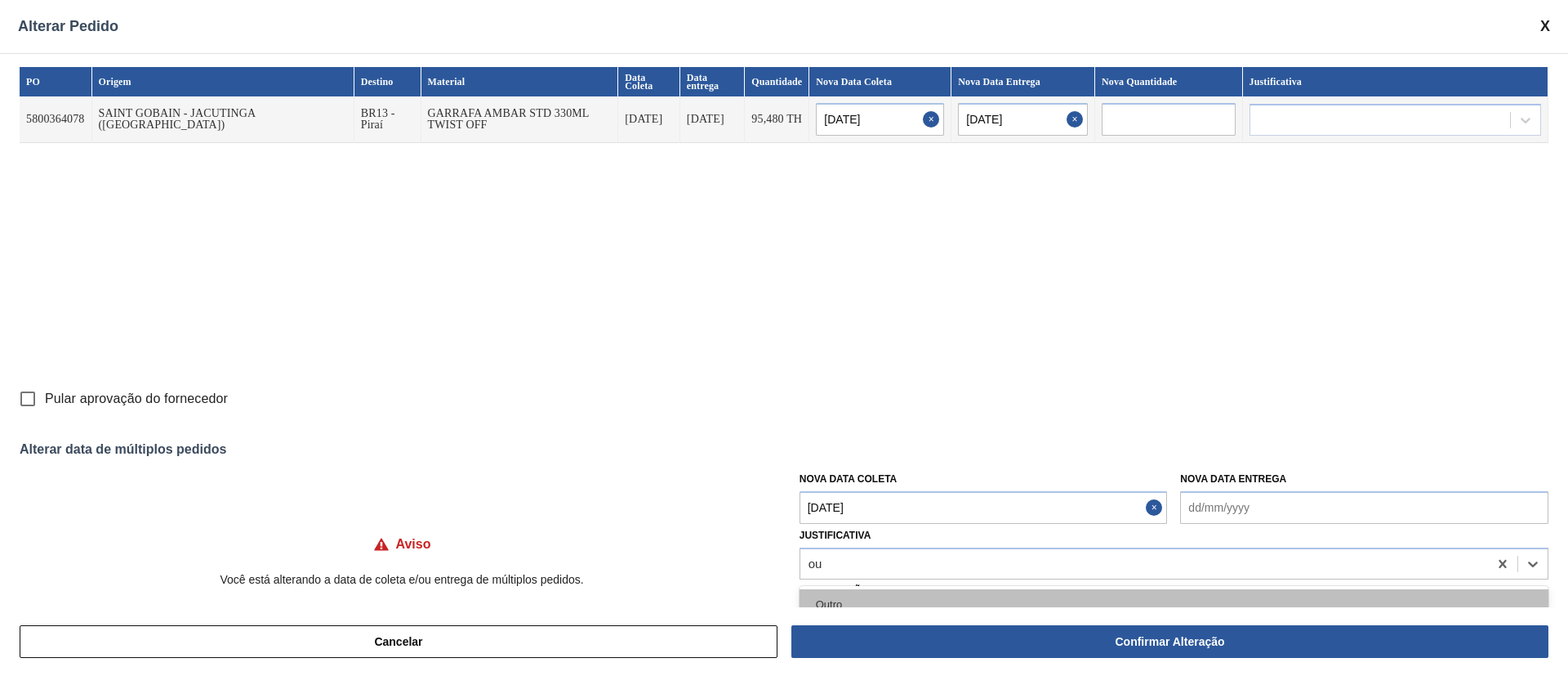
click at [831, 592] on div "Outro" at bounding box center [1173, 604] width 749 height 30
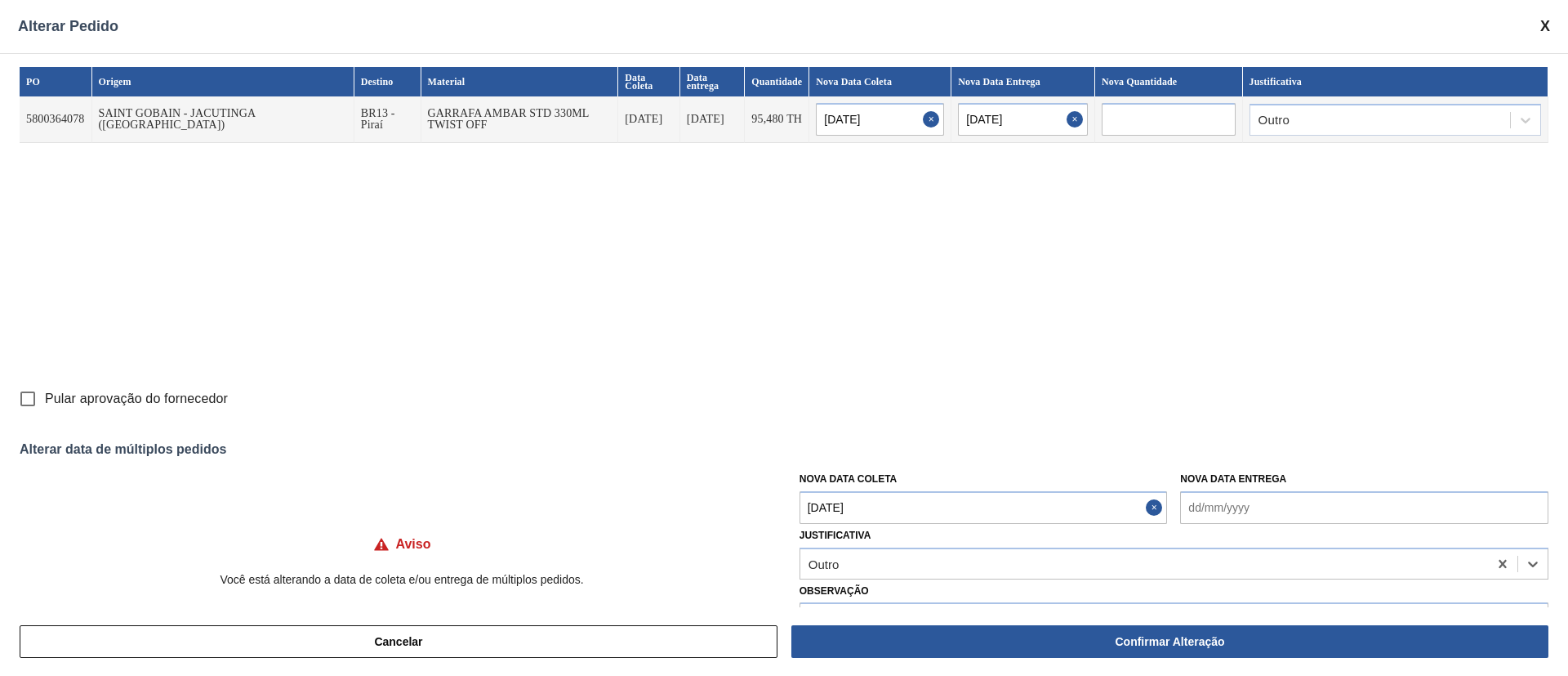
click at [28, 394] on input "Pular aprovação do fornecedor" at bounding box center [27, 398] width 34 height 34
checkbox input "true"
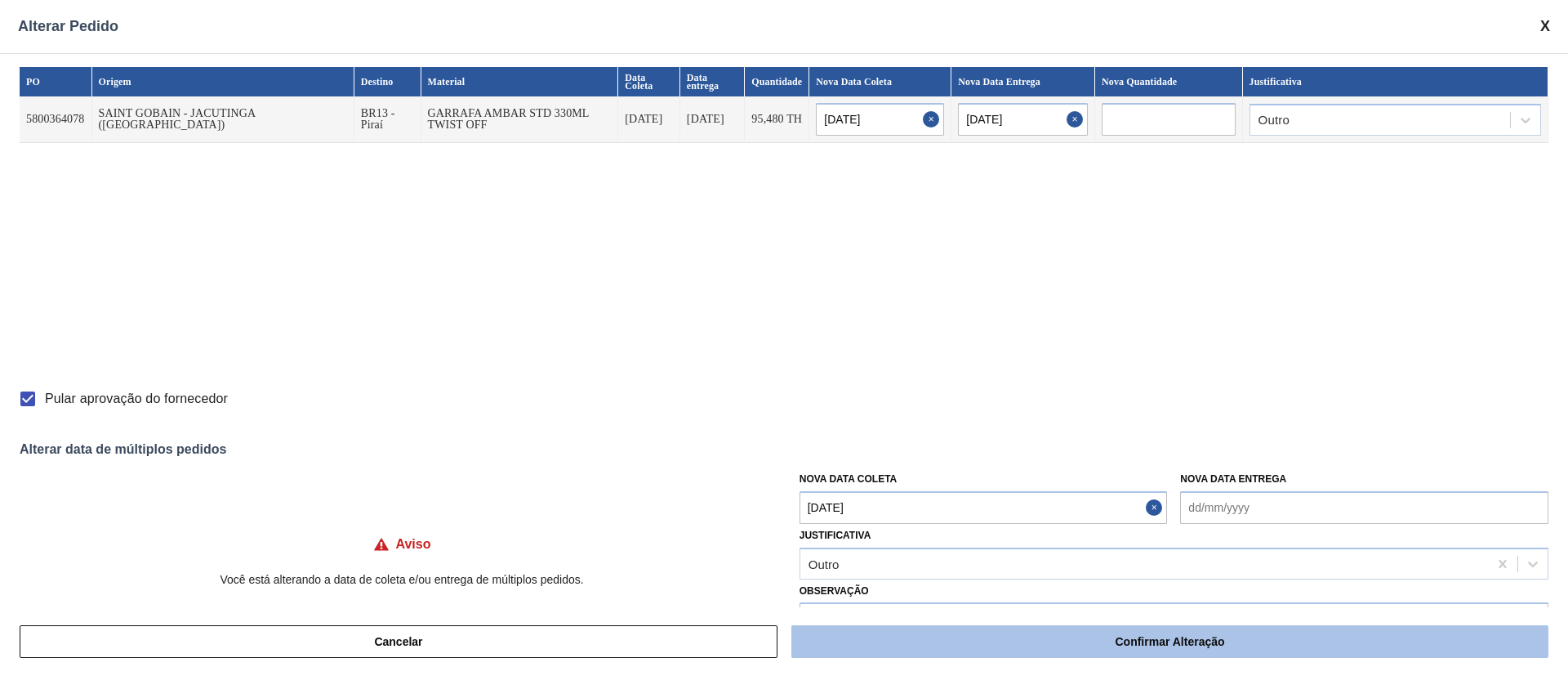
click at [934, 647] on button "Confirmar Alteração" at bounding box center [1170, 641] width 757 height 33
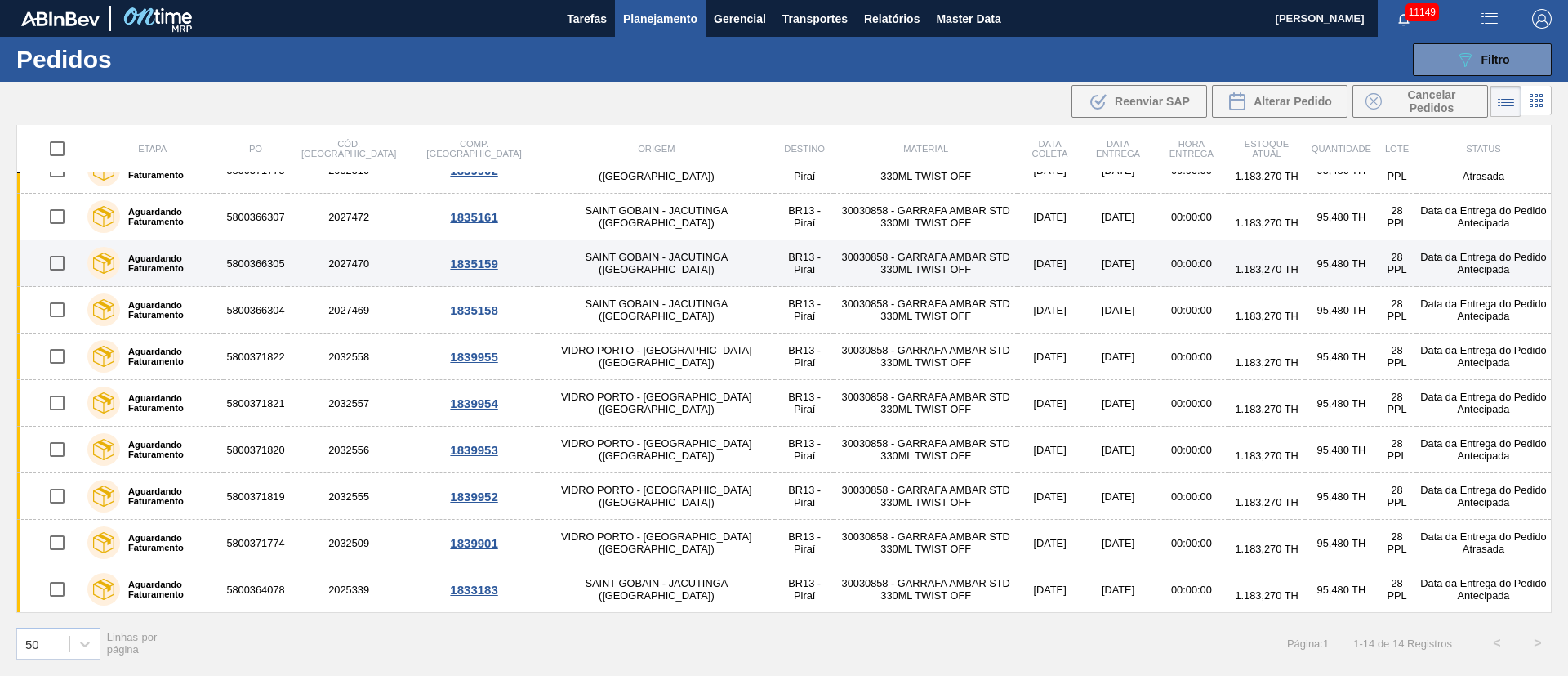
click at [544, 264] on td "SAINT GOBAIN - JACUTINGA ([GEOGRAPHIC_DATA])" at bounding box center [656, 264] width 237 height 47
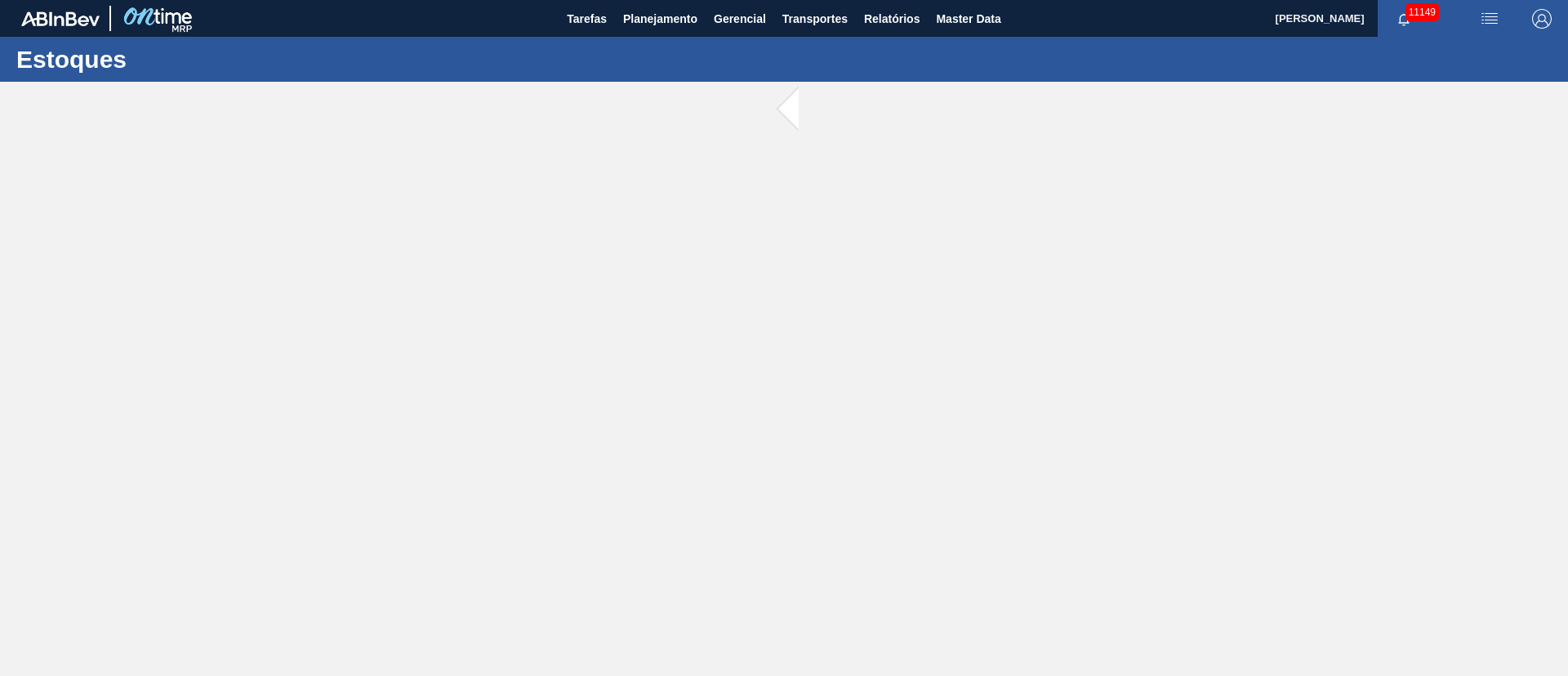
click at [544, 264] on main "Tarefas Planejamento Gerencial Transportes Relatórios Master Data Juliane Romag…" at bounding box center [784, 338] width 1568 height 676
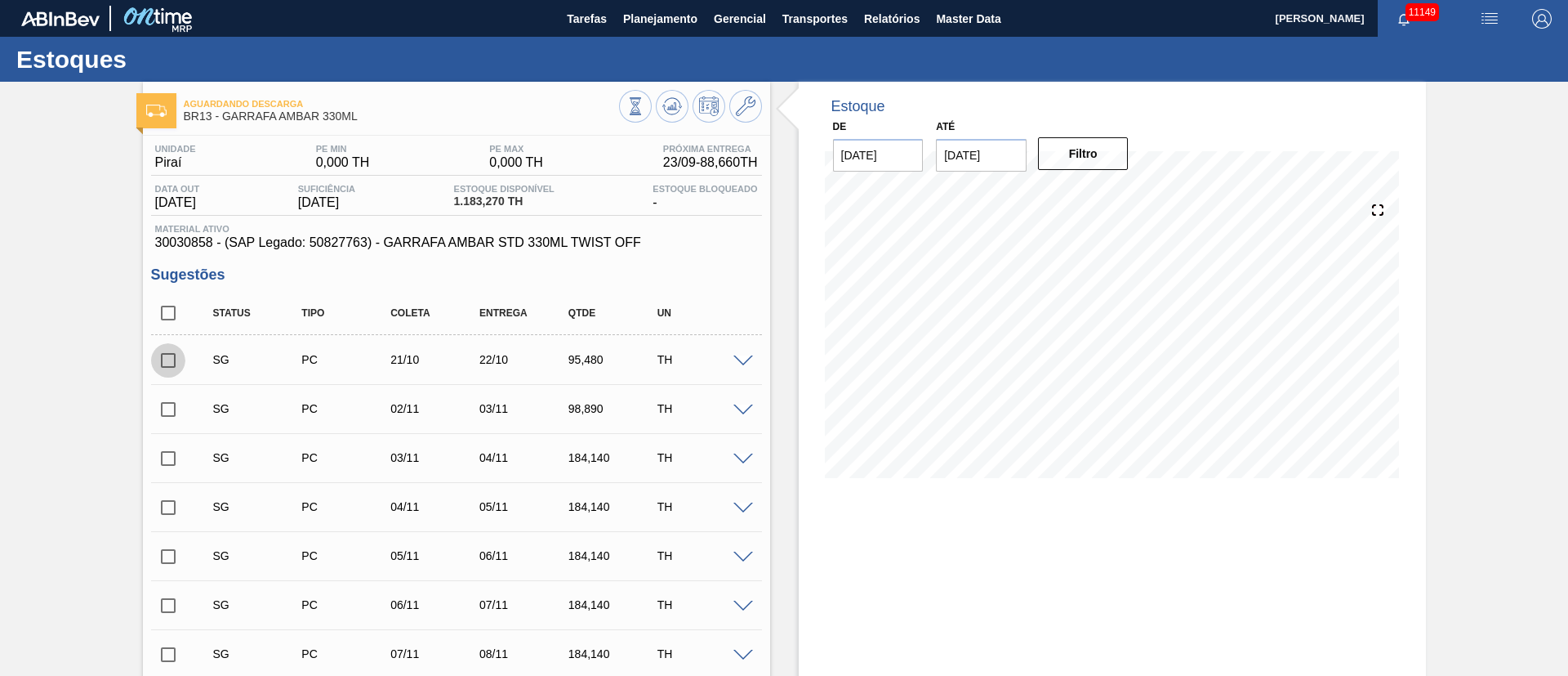
click at [171, 359] on input "checkbox" at bounding box center [168, 359] width 34 height 34
click at [740, 356] on span at bounding box center [743, 361] width 20 height 12
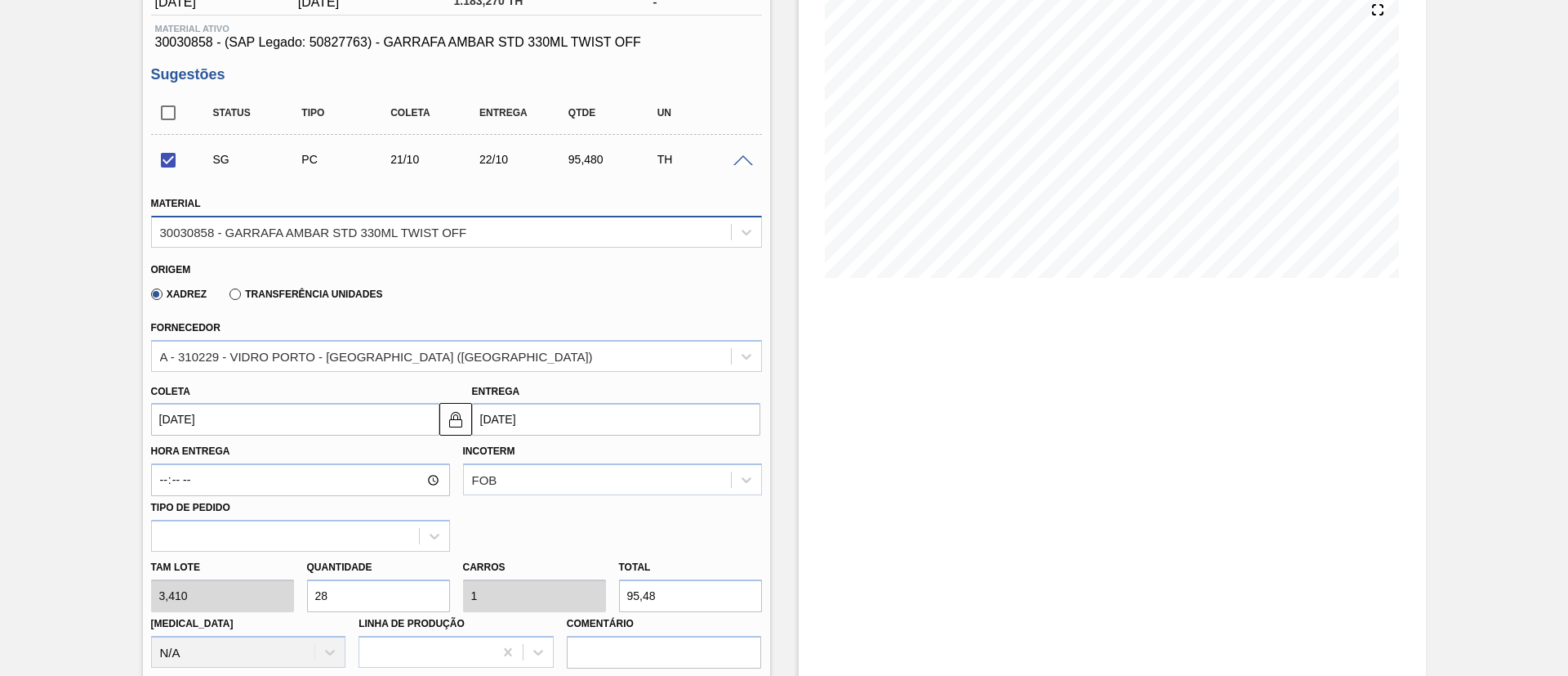
scroll to position [245, 0]
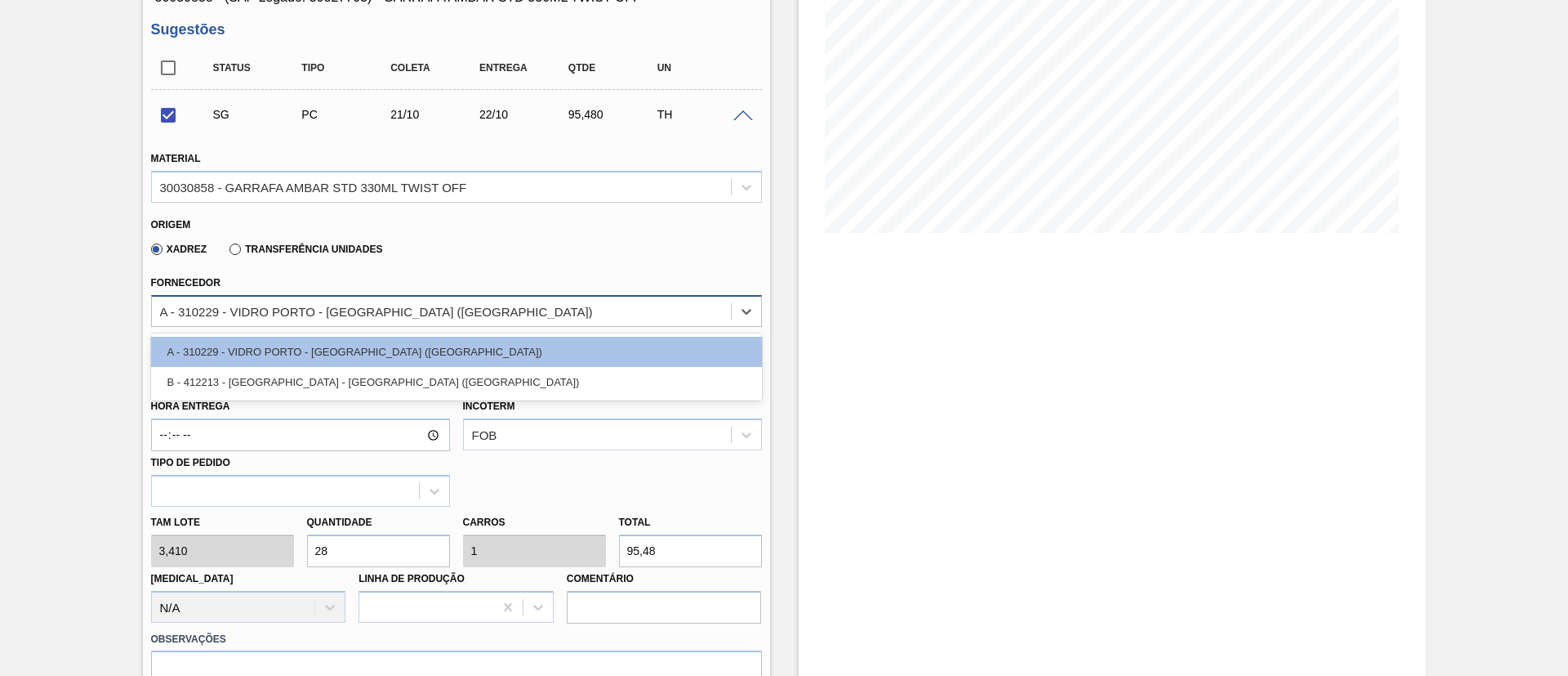
click at [326, 318] on div "A - 310229 - VIDRO PORTO - PORTO FERREIRA (SP)" at bounding box center [442, 311] width 579 height 23
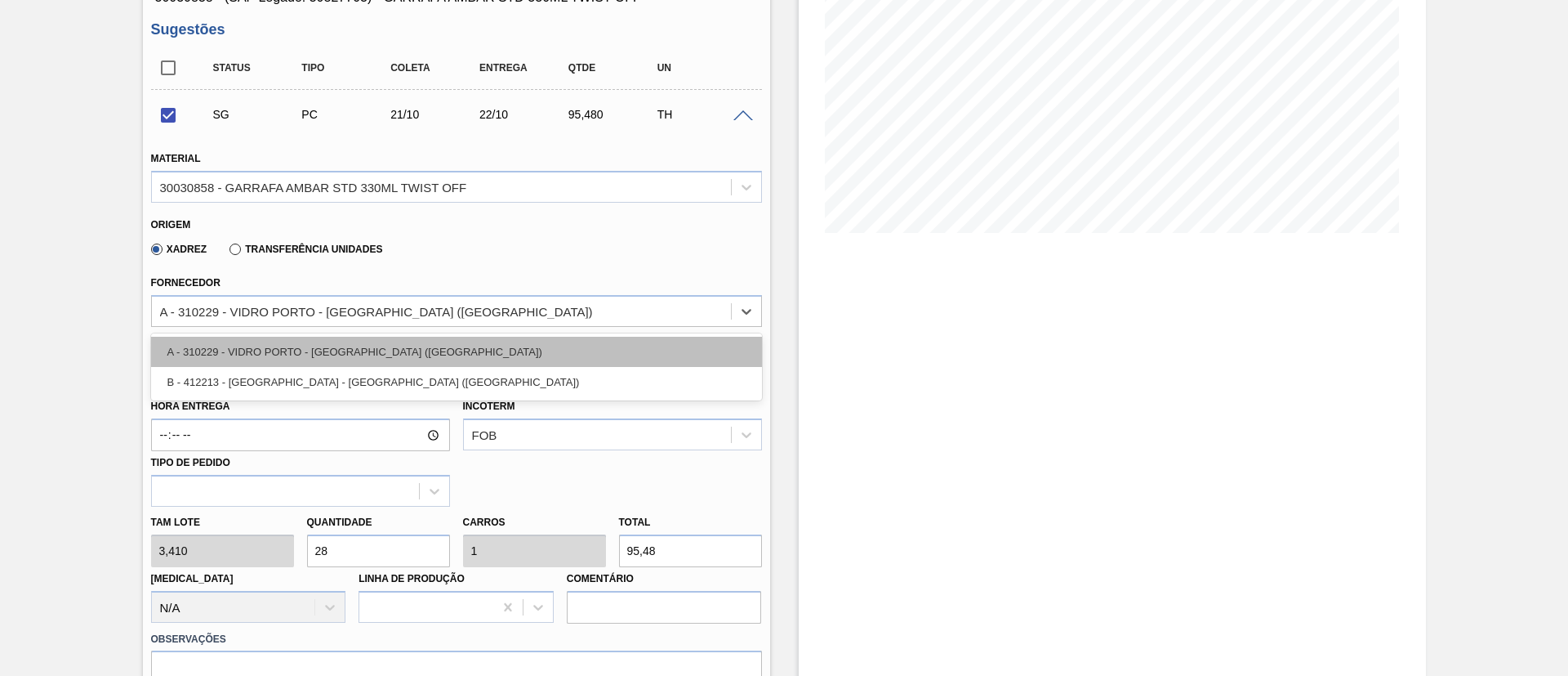
click at [287, 354] on div "A - 310229 - VIDRO PORTO - PORTO FERREIRA (SP)" at bounding box center [457, 351] width 611 height 30
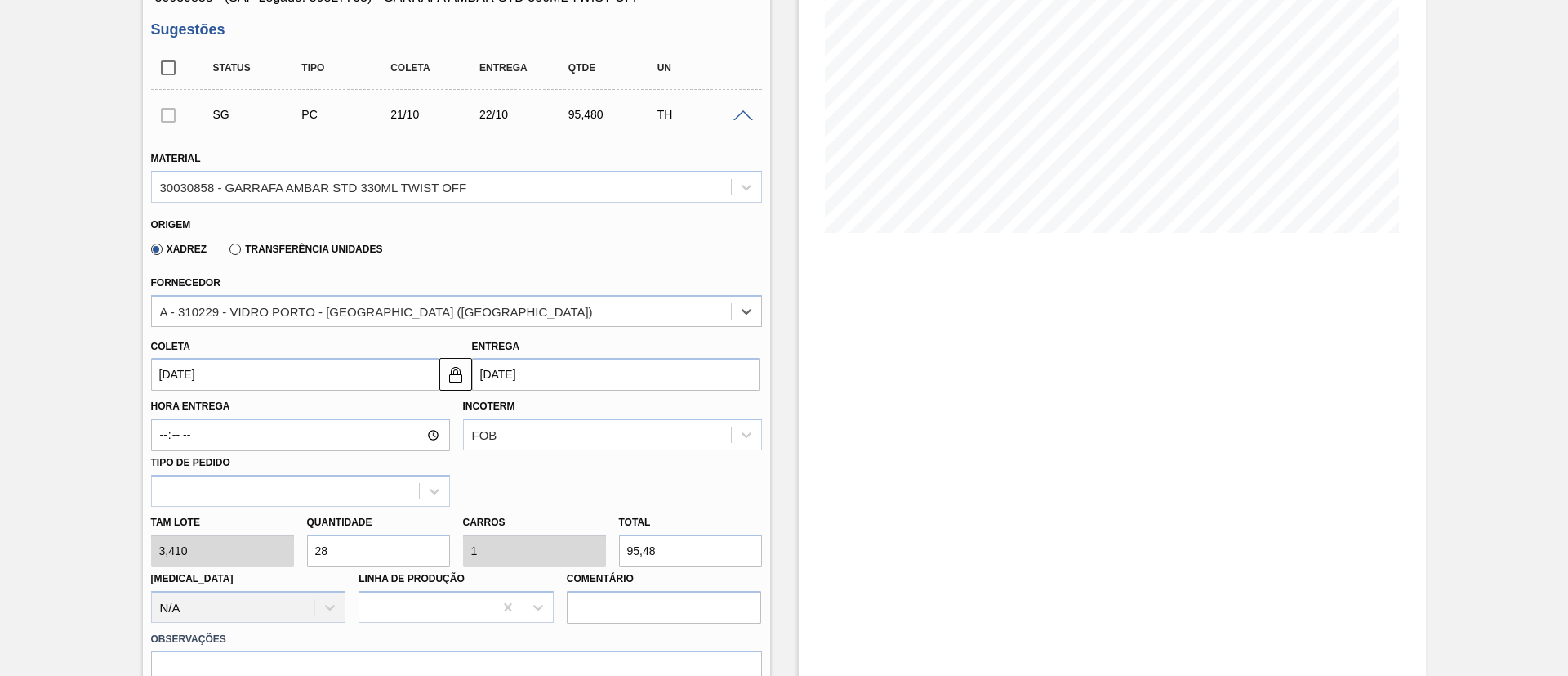
click at [219, 368] on input "21/10/2025" at bounding box center [295, 374] width 288 height 33
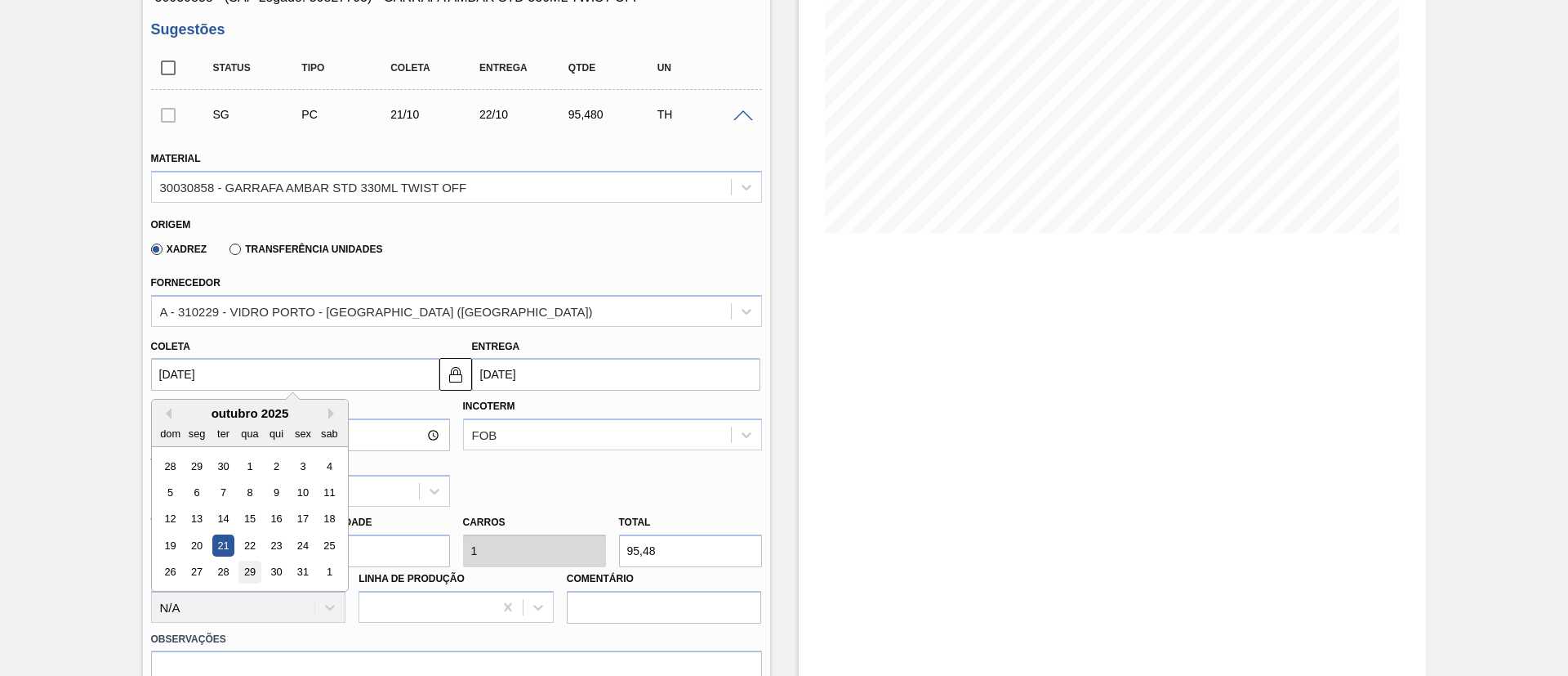
click at [249, 573] on div "29" at bounding box center [249, 572] width 22 height 22
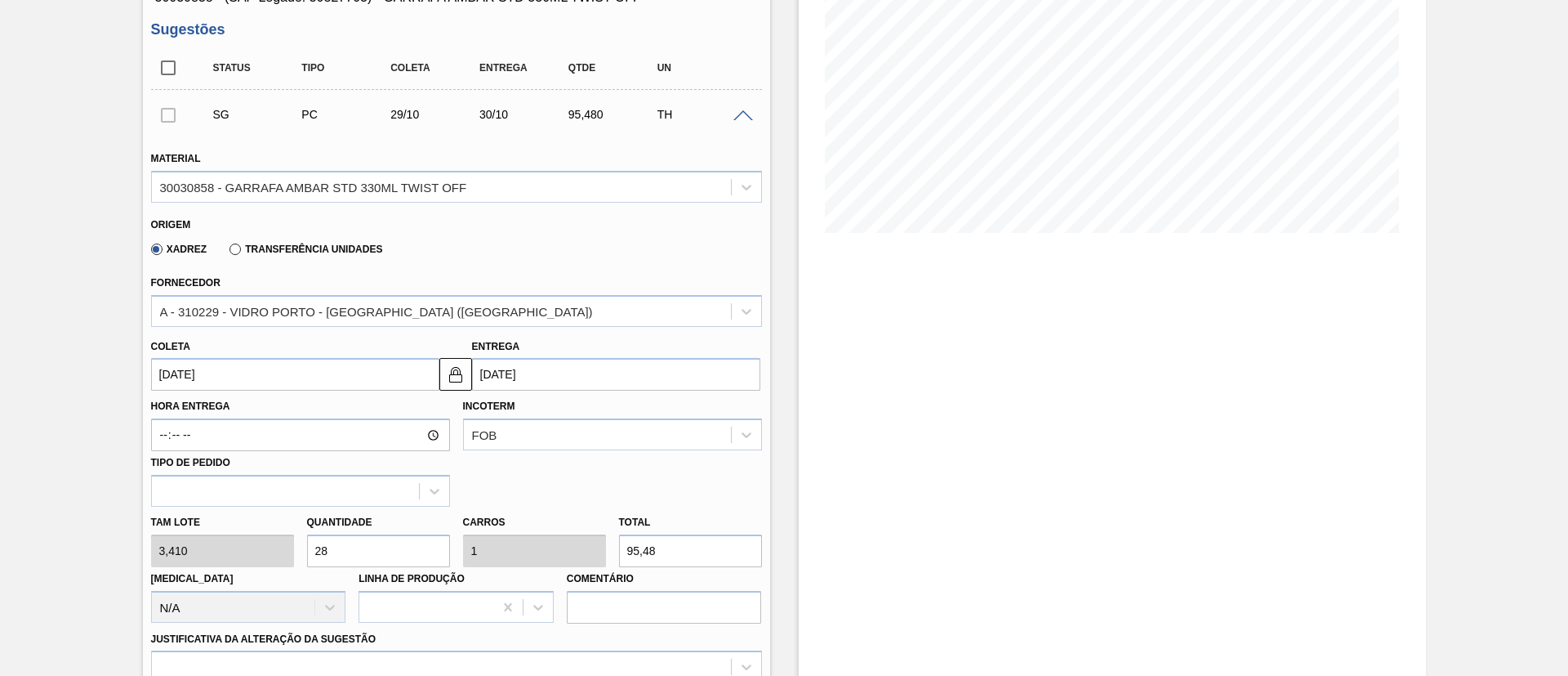
drag, startPoint x: 371, startPoint y: 550, endPoint x: 42, endPoint y: 524, distance: 330.0
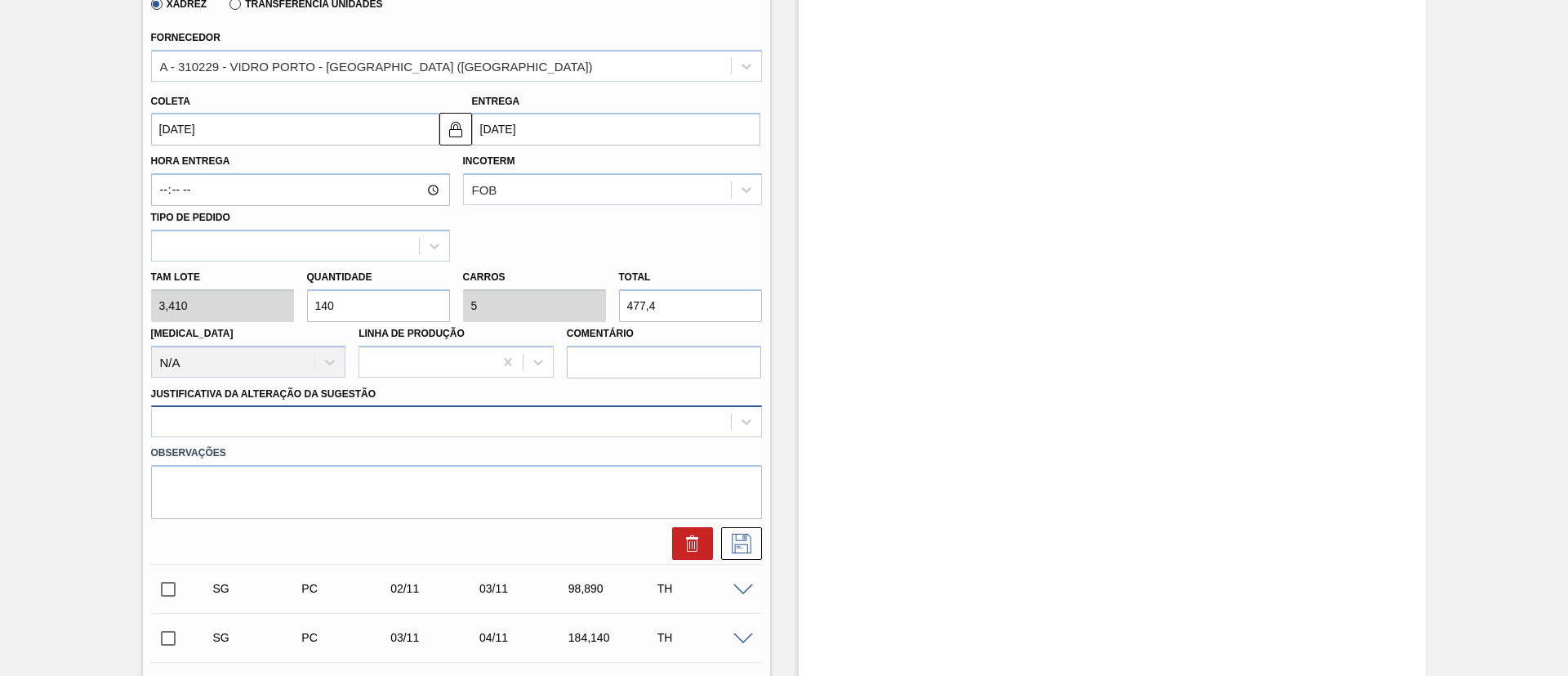
click at [244, 412] on div at bounding box center [442, 421] width 579 height 23
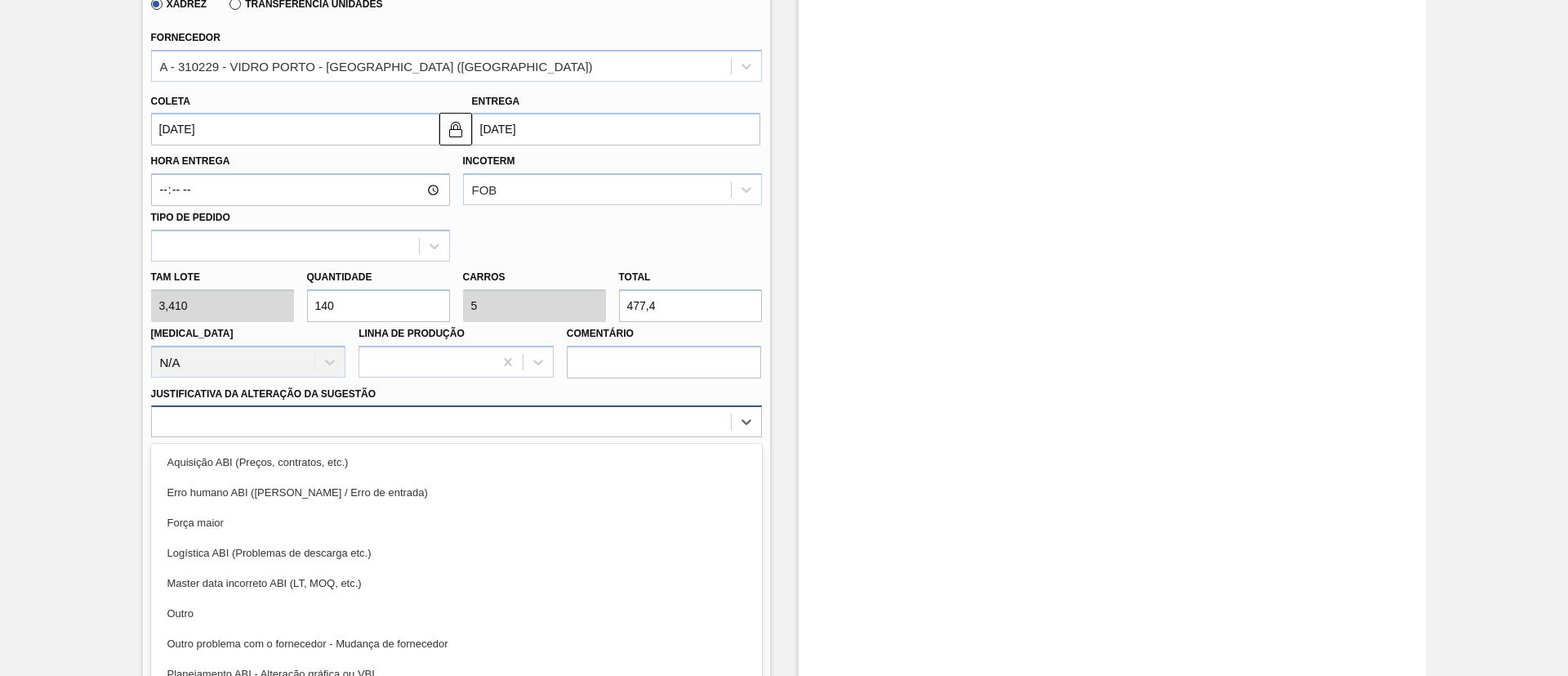
scroll to position [510, 0]
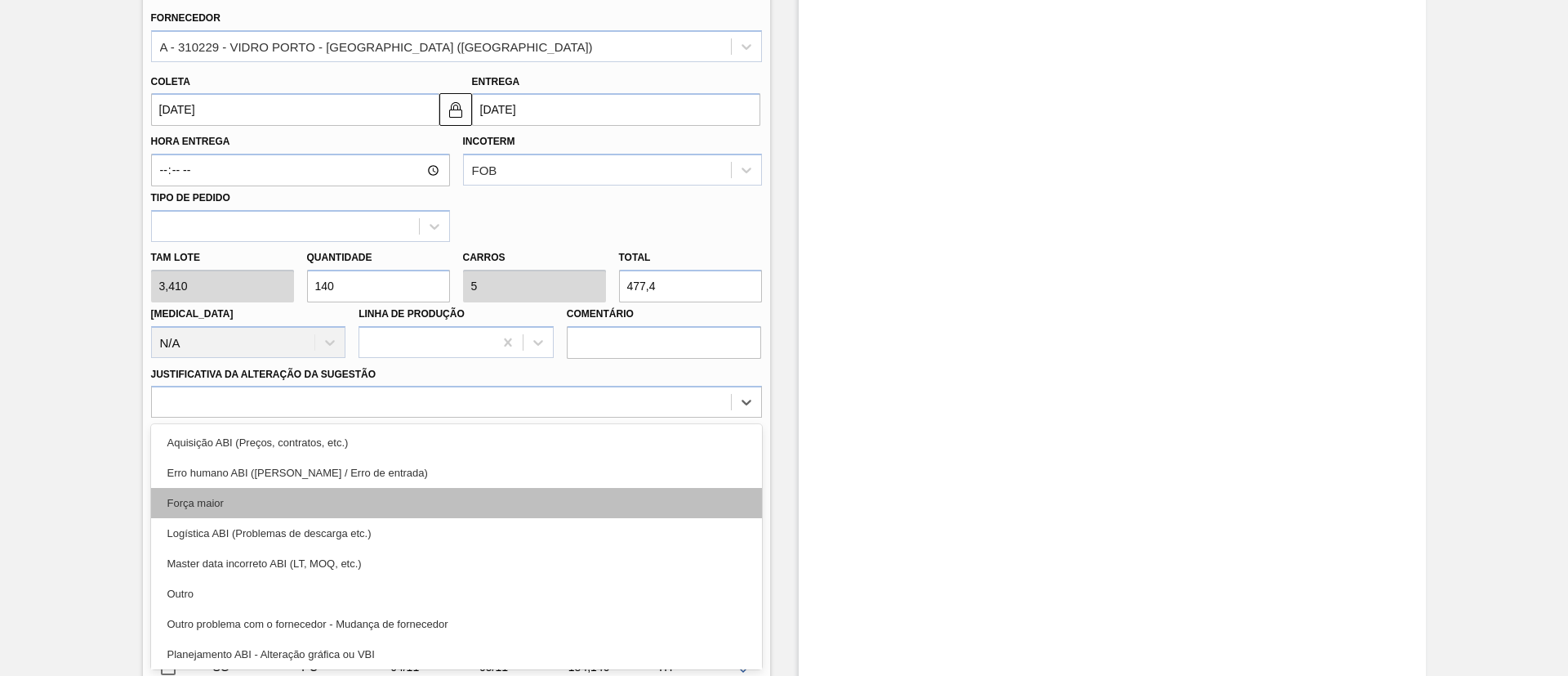
click at [223, 498] on div "Força maior" at bounding box center [457, 503] width 611 height 30
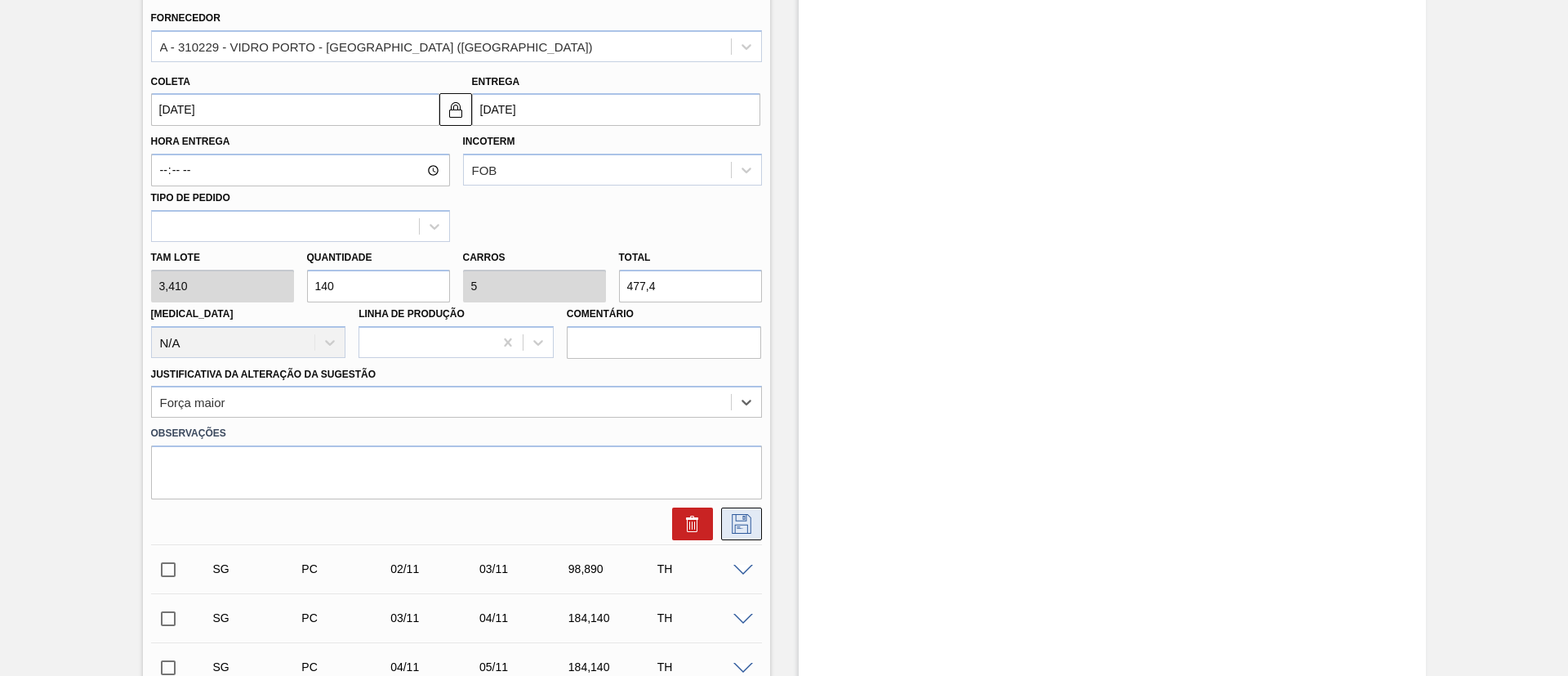
click at [744, 524] on icon at bounding box center [742, 524] width 26 height 20
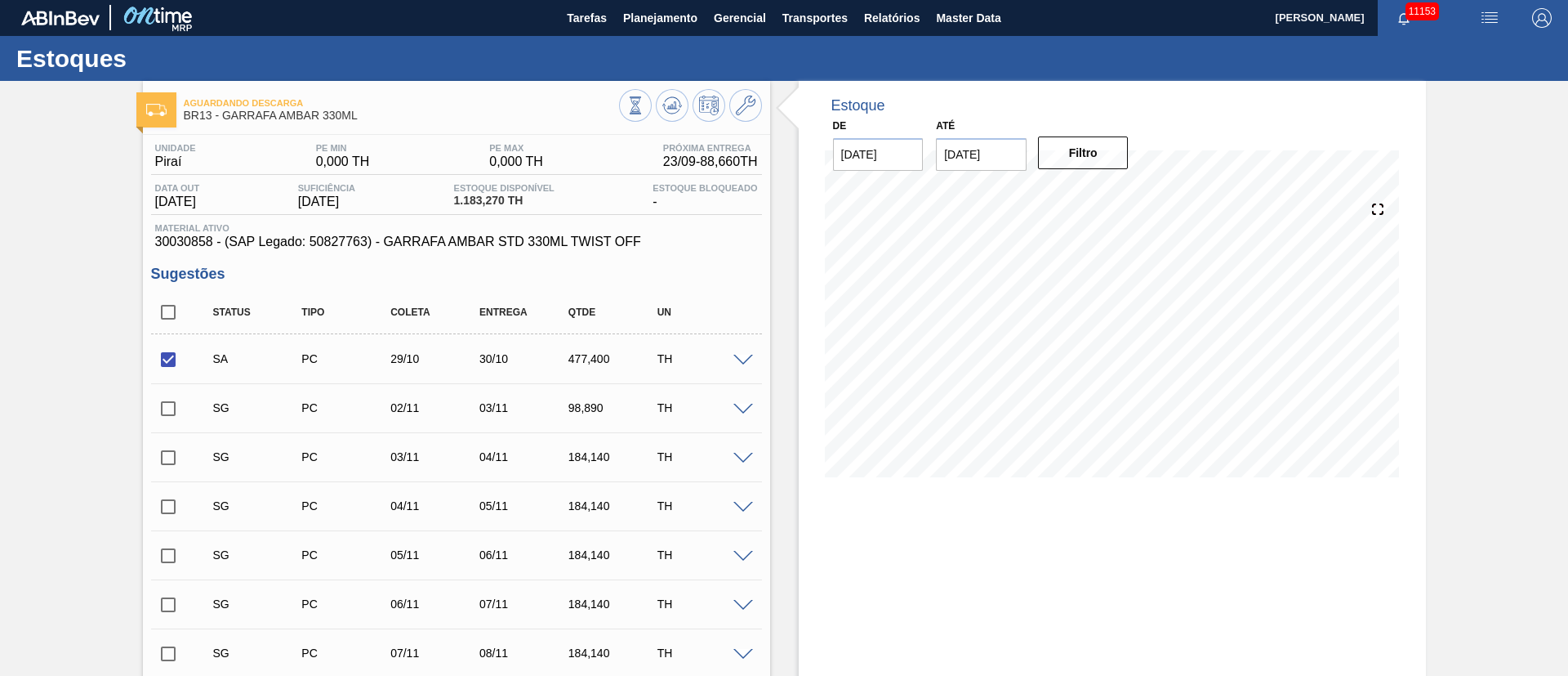
scroll to position [0, 0]
click at [743, 357] on span at bounding box center [743, 361] width 20 height 12
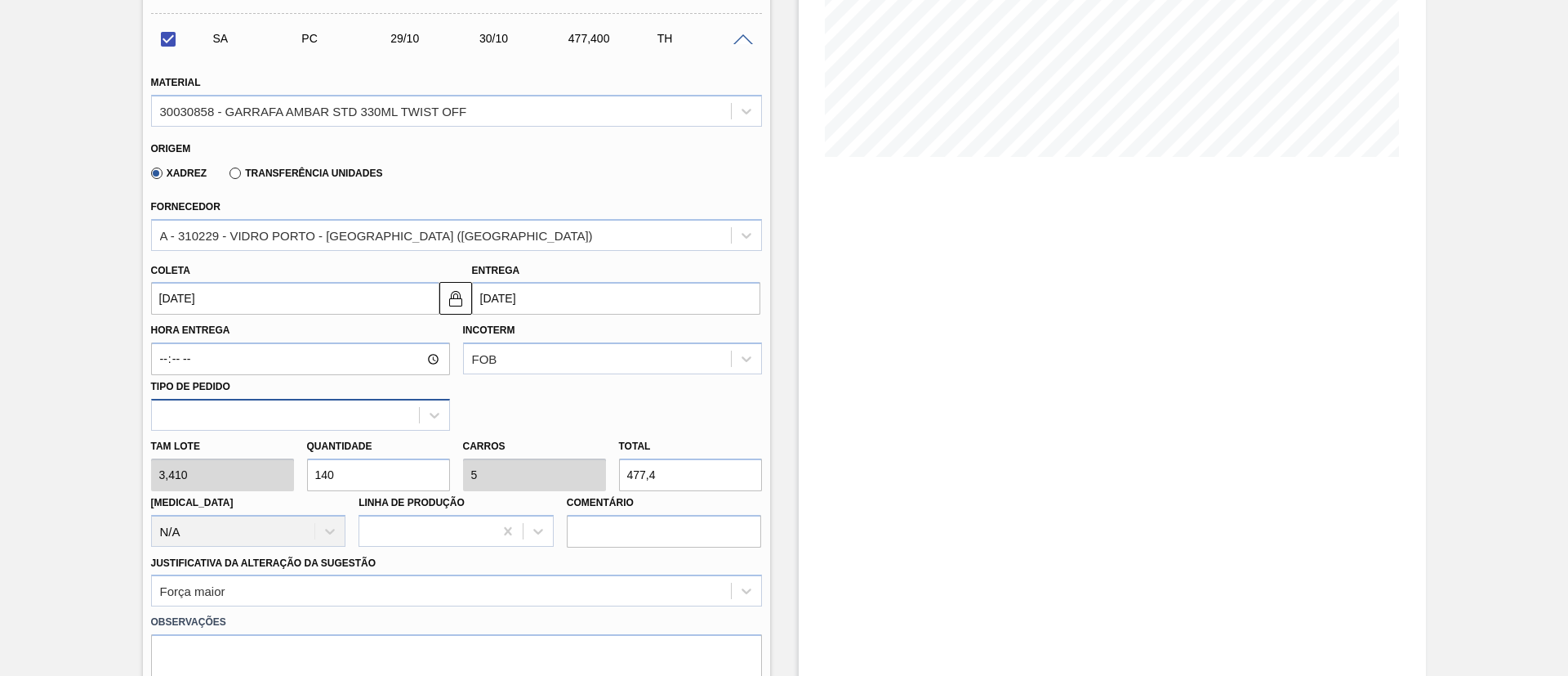
scroll to position [368, 0]
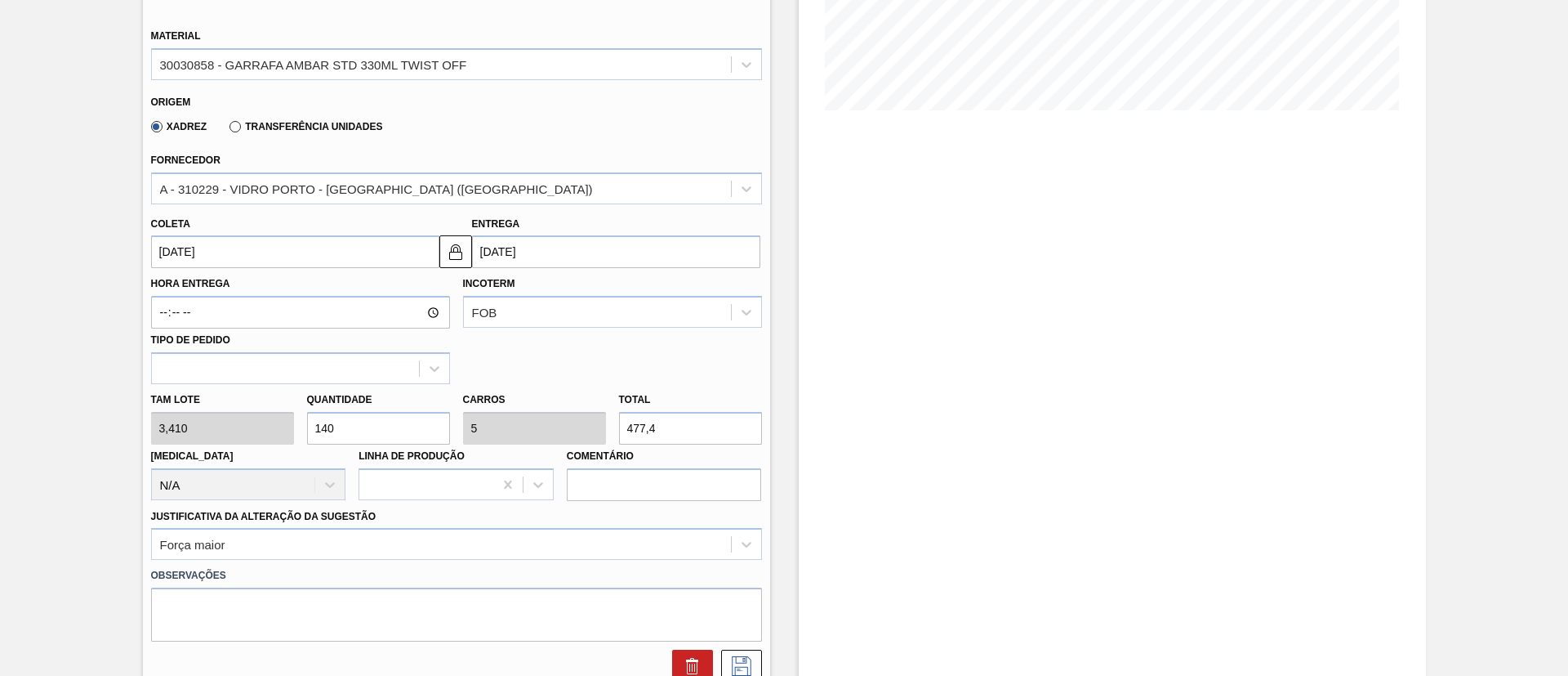
click at [237, 240] on input "29/10/2025" at bounding box center [295, 251] width 288 height 33
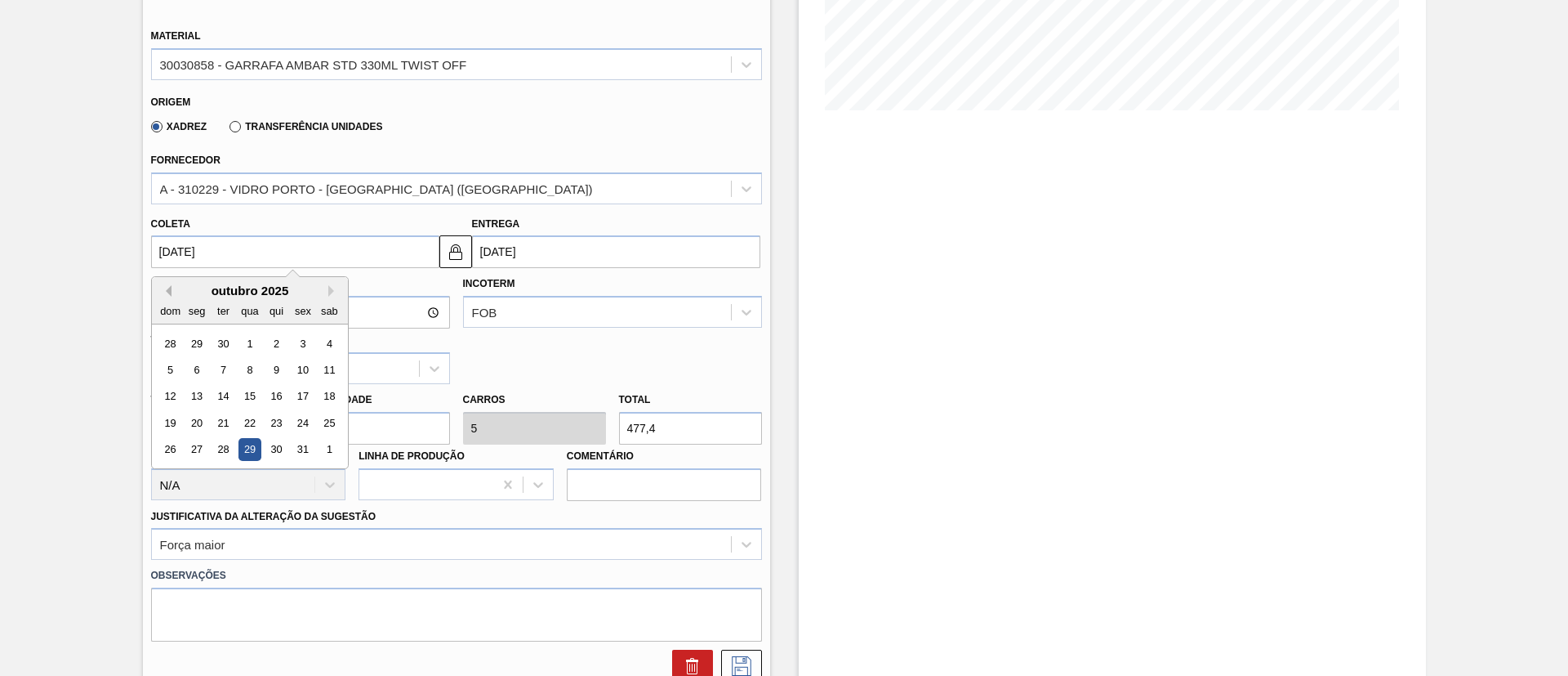
click at [167, 287] on button "Previous Month" at bounding box center [165, 291] width 11 height 11
click at [197, 447] on div "29" at bounding box center [196, 449] width 22 height 22
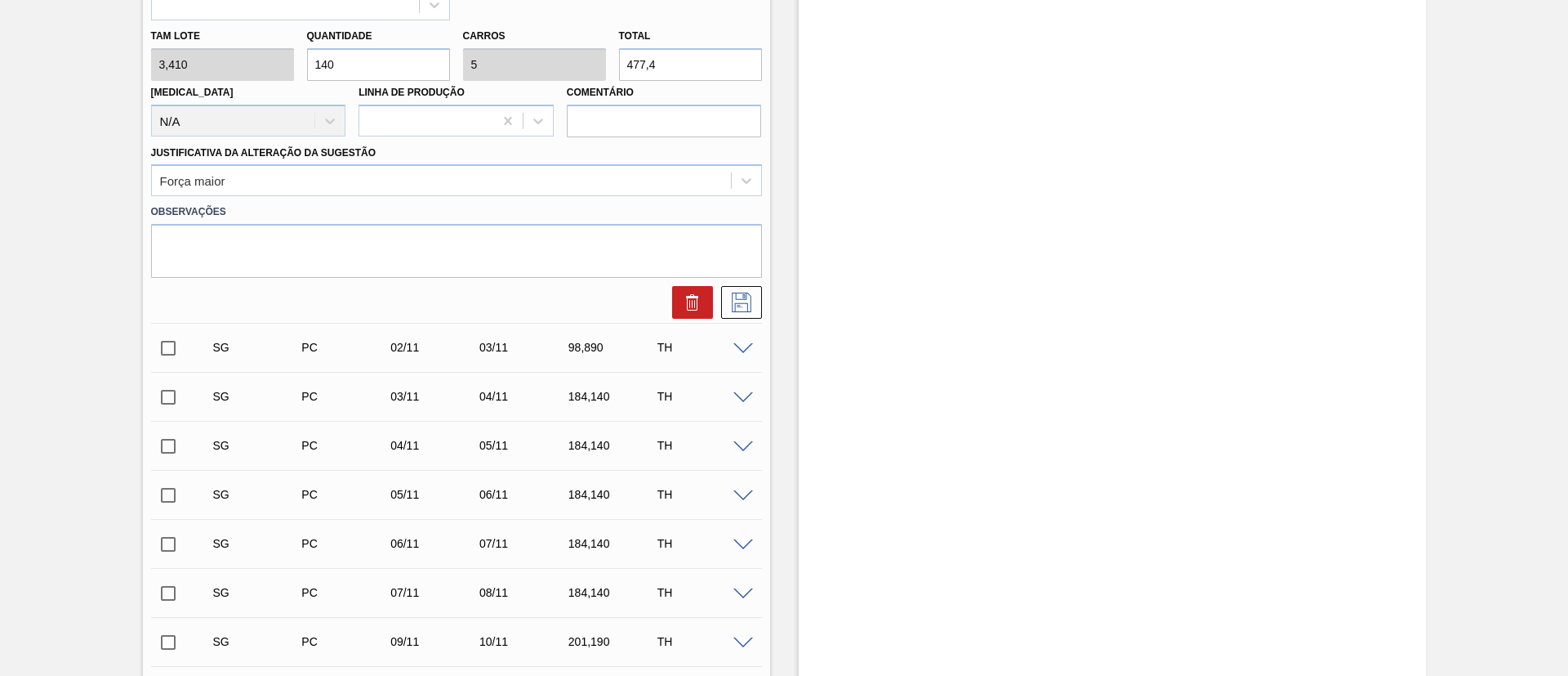
scroll to position [735, 0]
click at [742, 295] on icon at bounding box center [741, 298] width 20 height 20
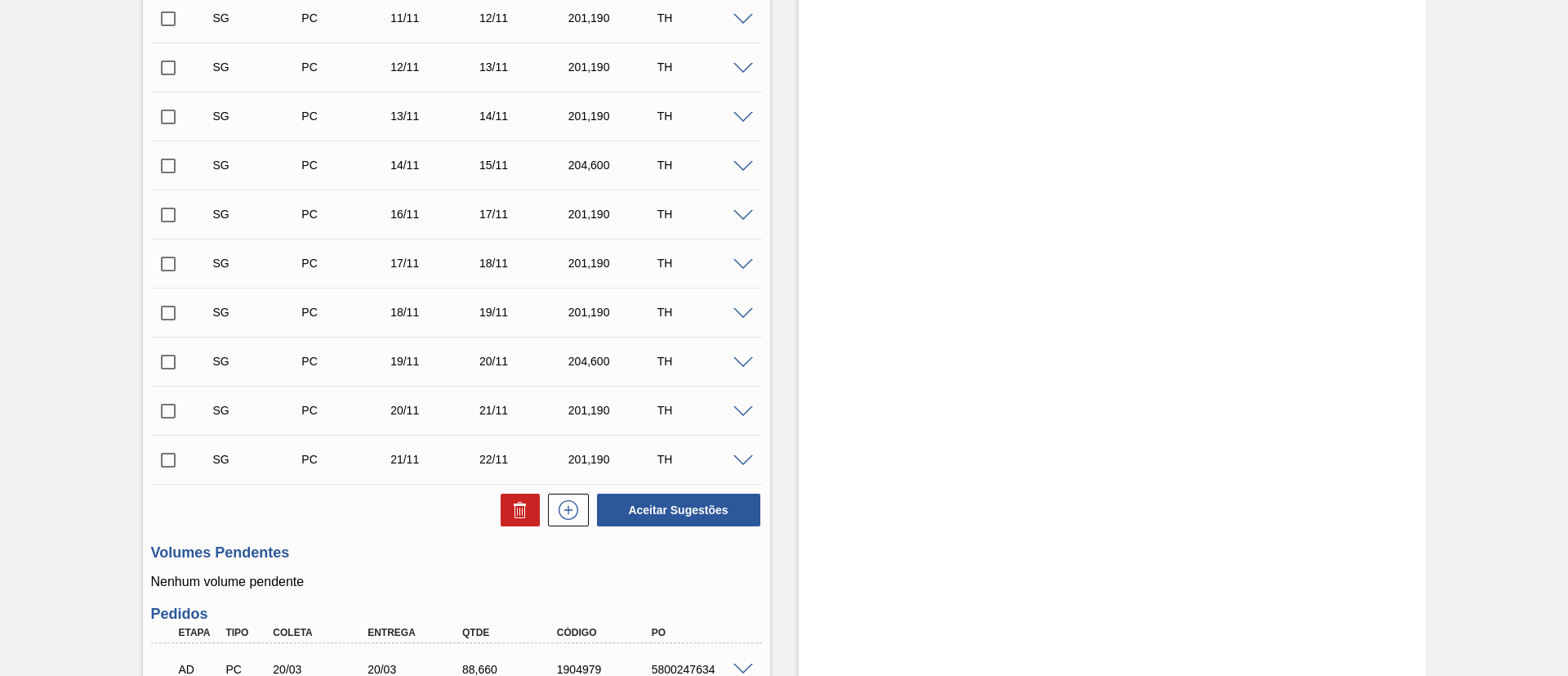
scroll to position [1103, 0]
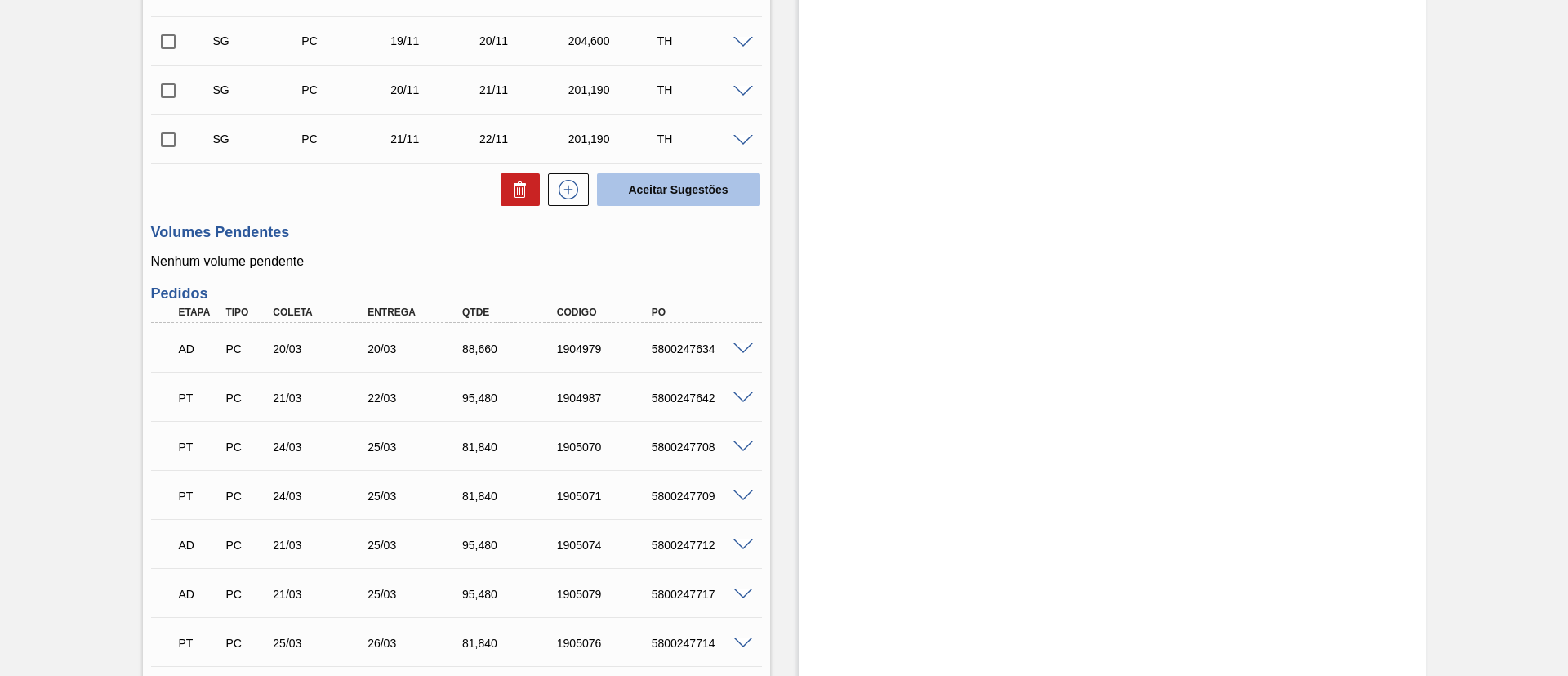
click at [671, 184] on button "Aceitar Sugestões" at bounding box center [678, 190] width 163 height 33
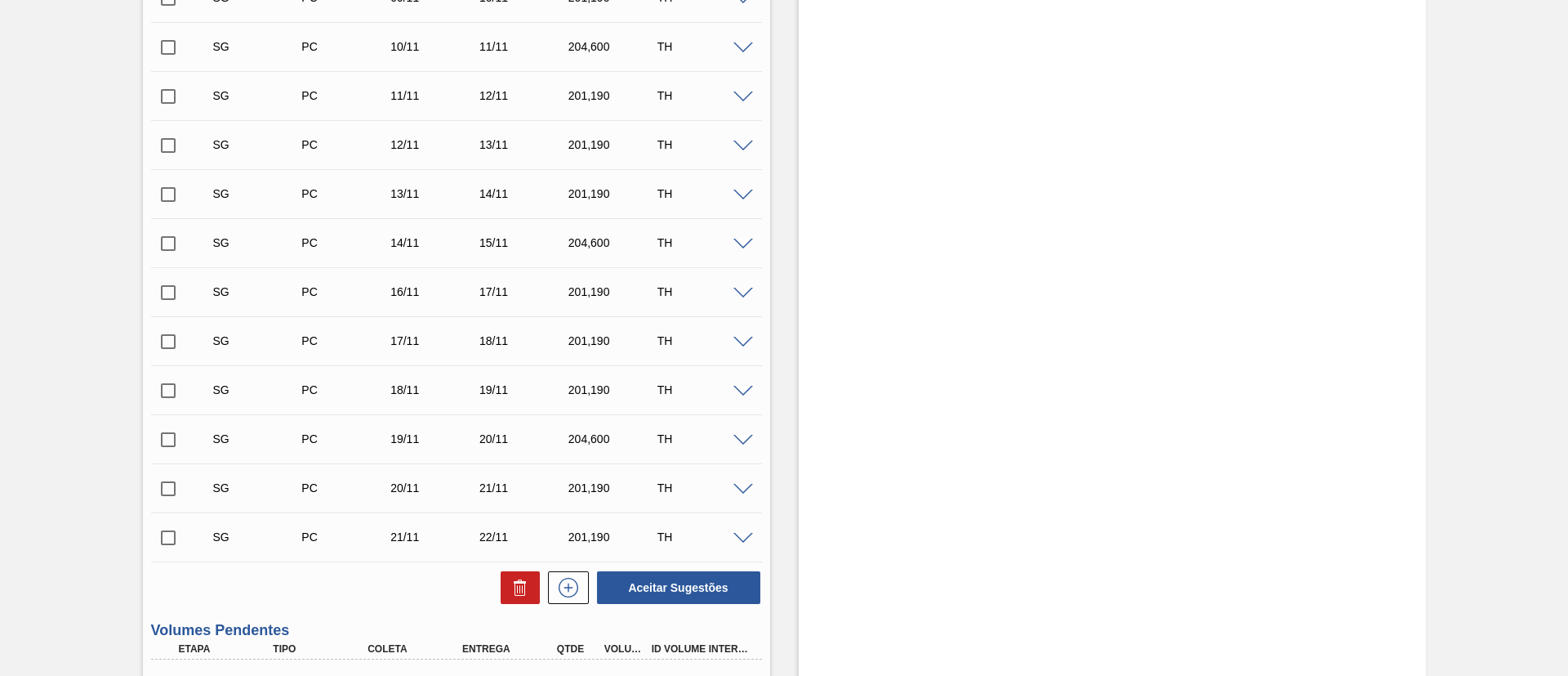
scroll to position [0, 0]
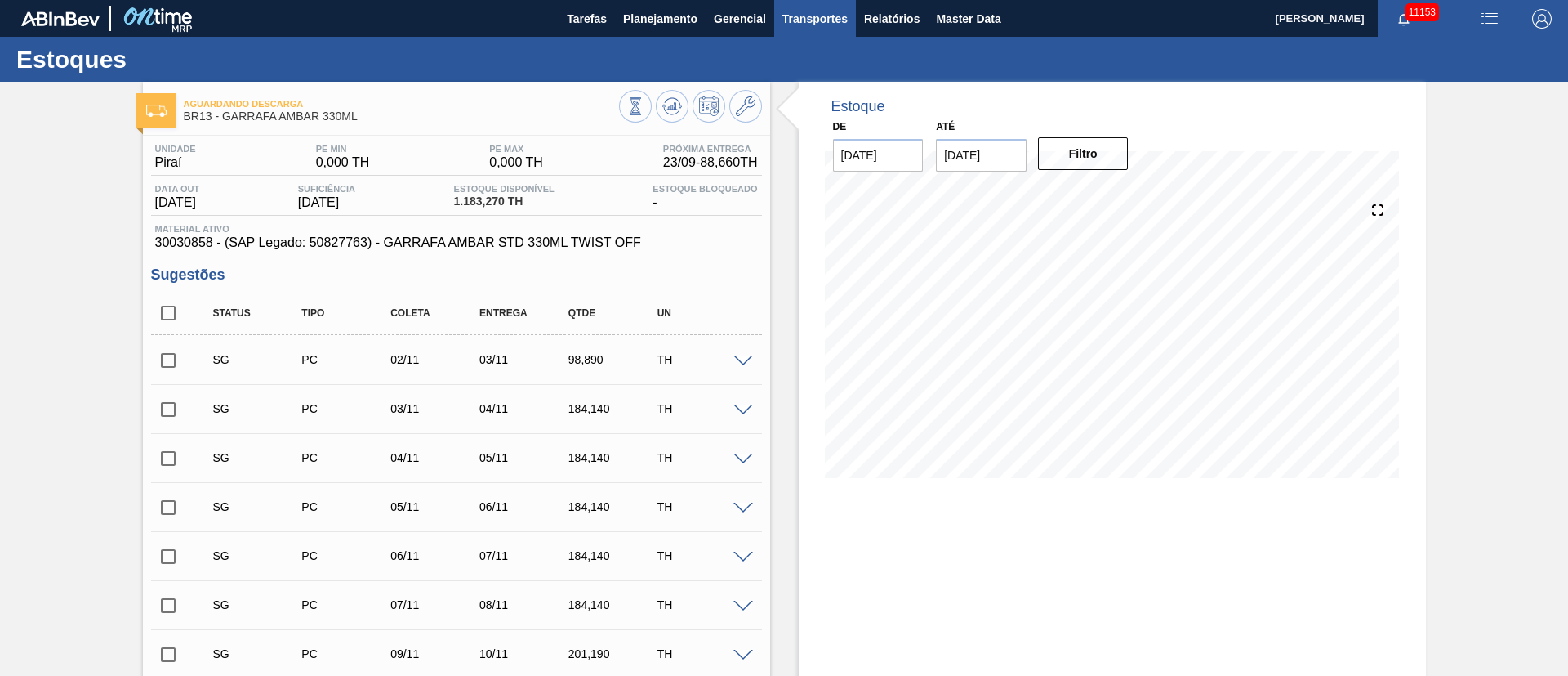
click at [817, 27] on span "Transportes" at bounding box center [815, 18] width 65 height 20
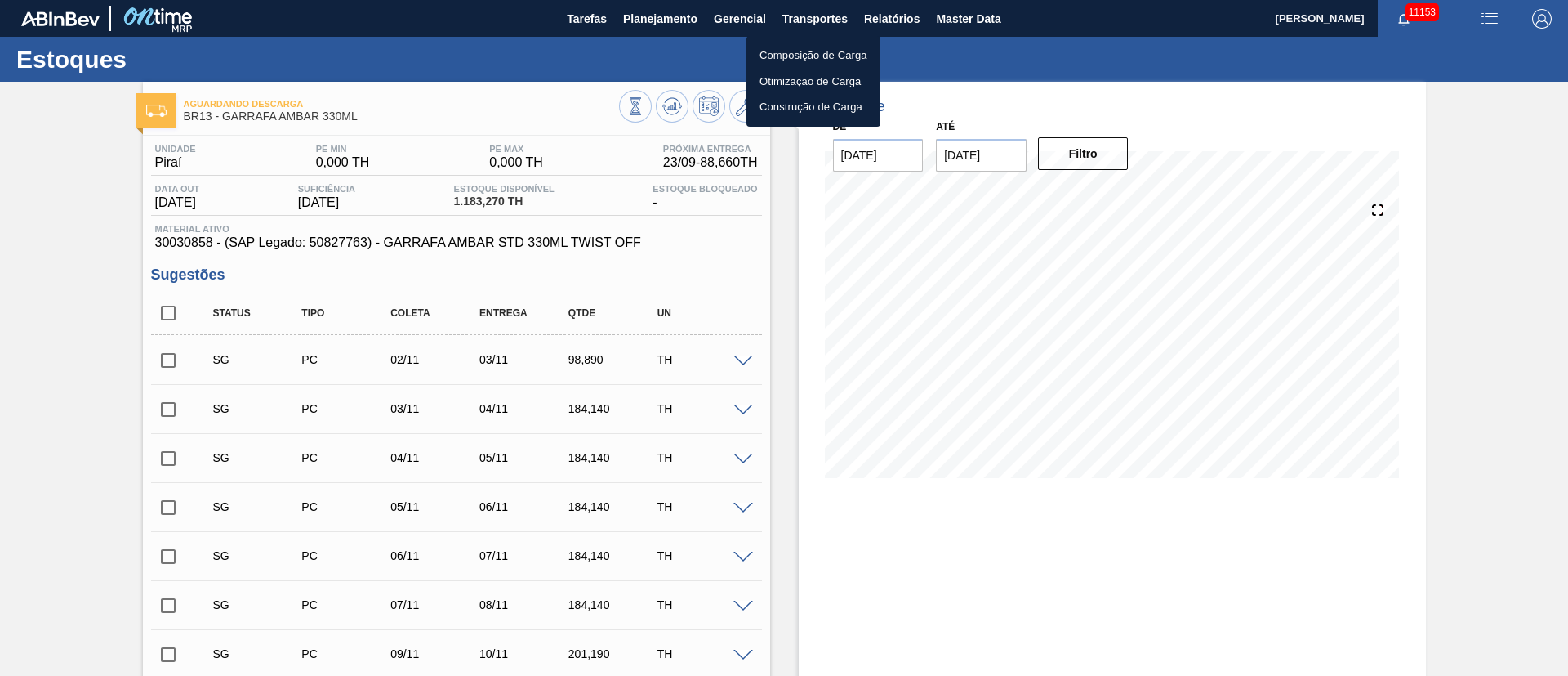
click at [770, 80] on li "Otimização de Carga" at bounding box center [813, 82] width 134 height 26
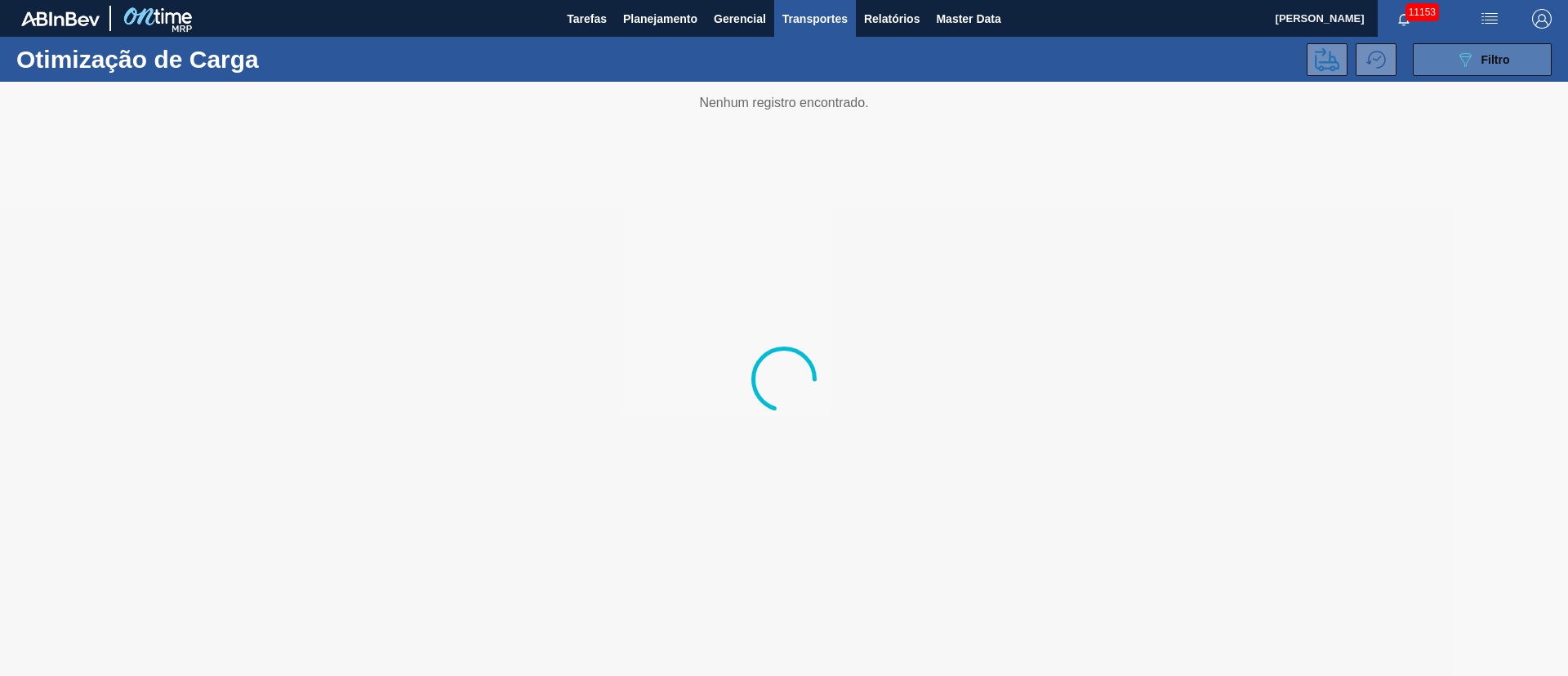
click at [1483, 60] on span "Filtro" at bounding box center [1495, 59] width 29 height 13
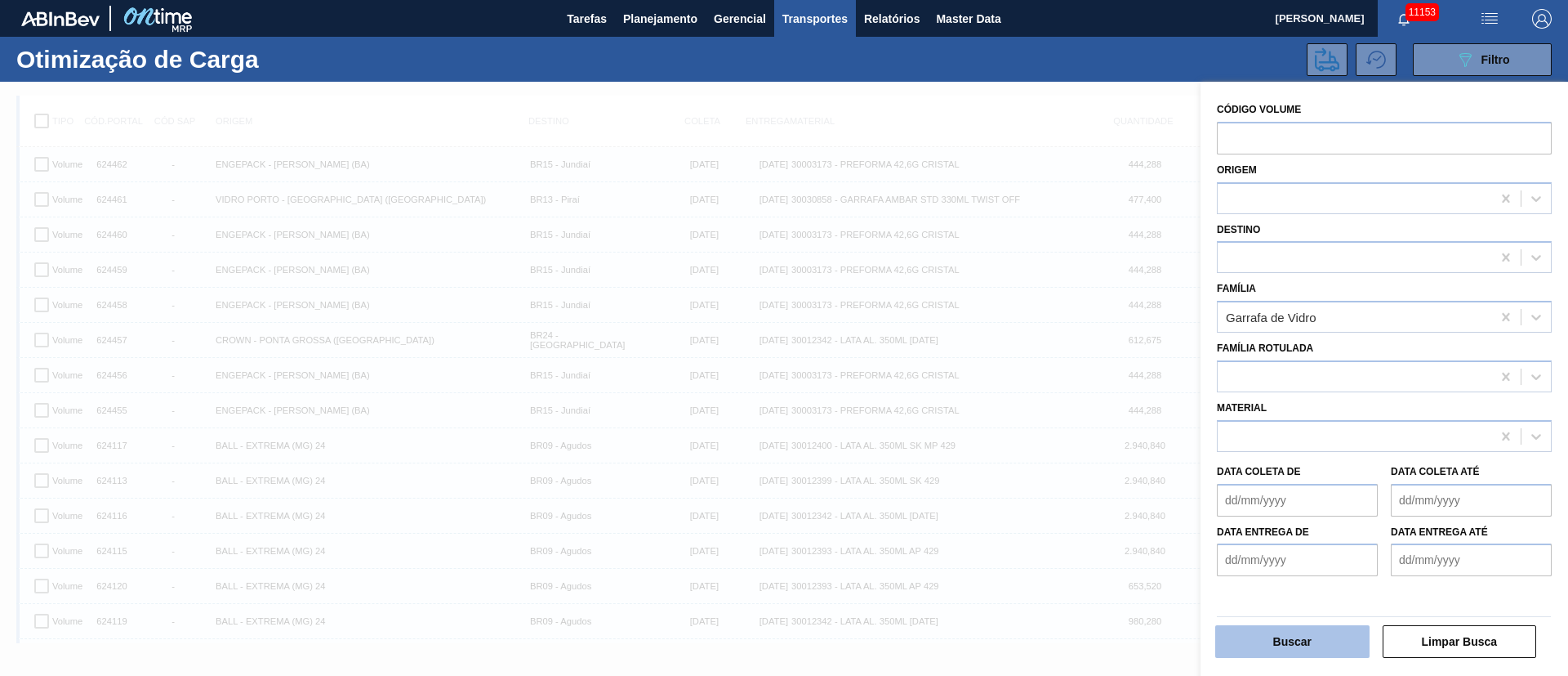
click at [1309, 655] on button "Buscar" at bounding box center [1291, 641] width 154 height 33
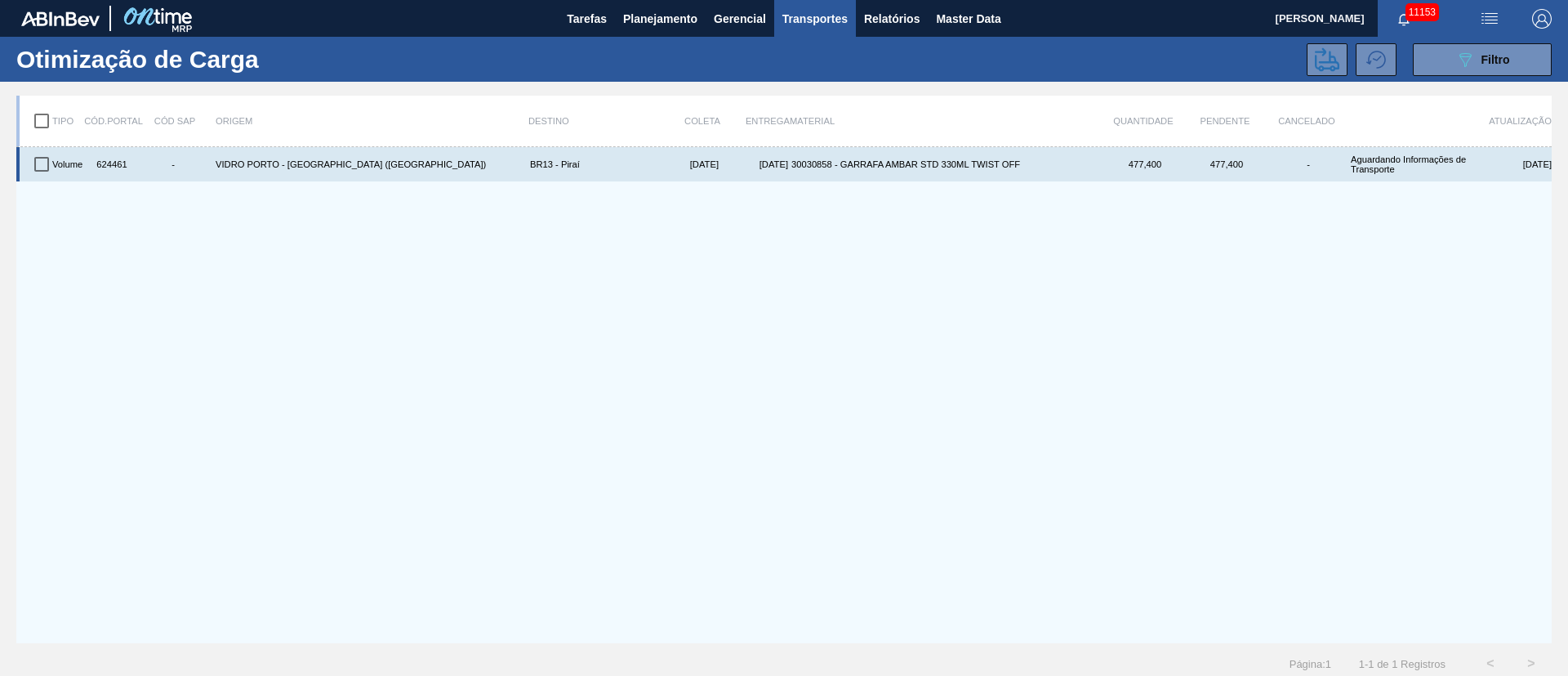
click at [37, 169] on input "checkbox" at bounding box center [41, 164] width 34 height 34
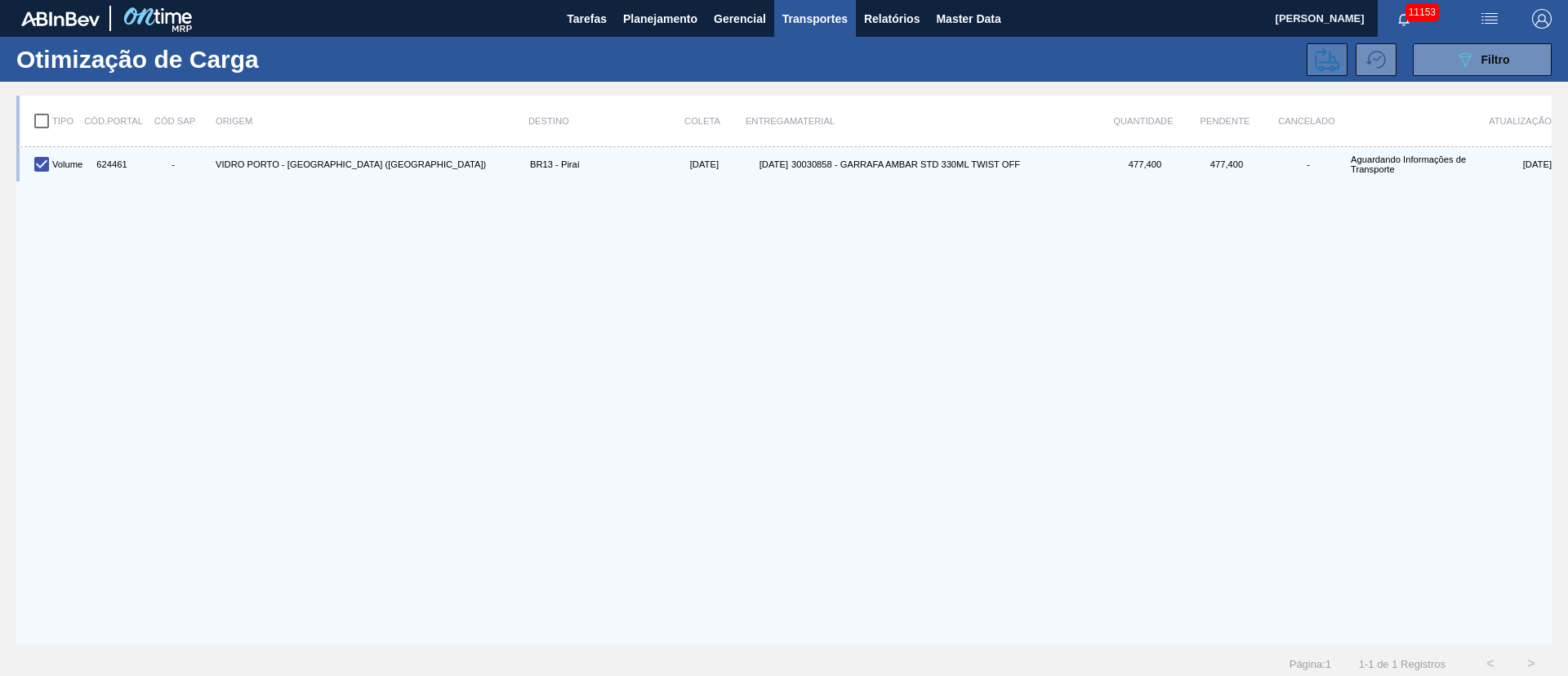
click at [1329, 57] on icon at bounding box center [1327, 59] width 24 height 24
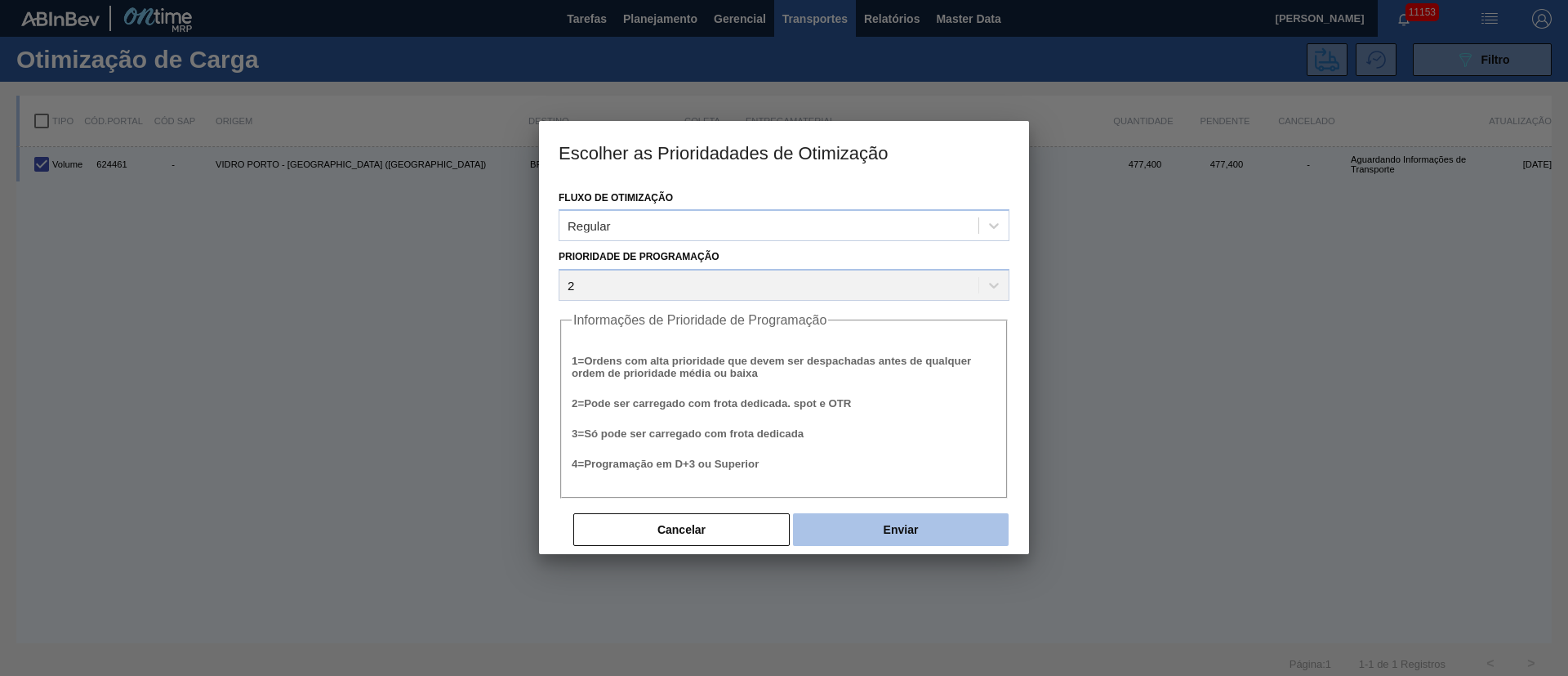
click at [939, 520] on button "Enviar" at bounding box center [901, 530] width 216 height 33
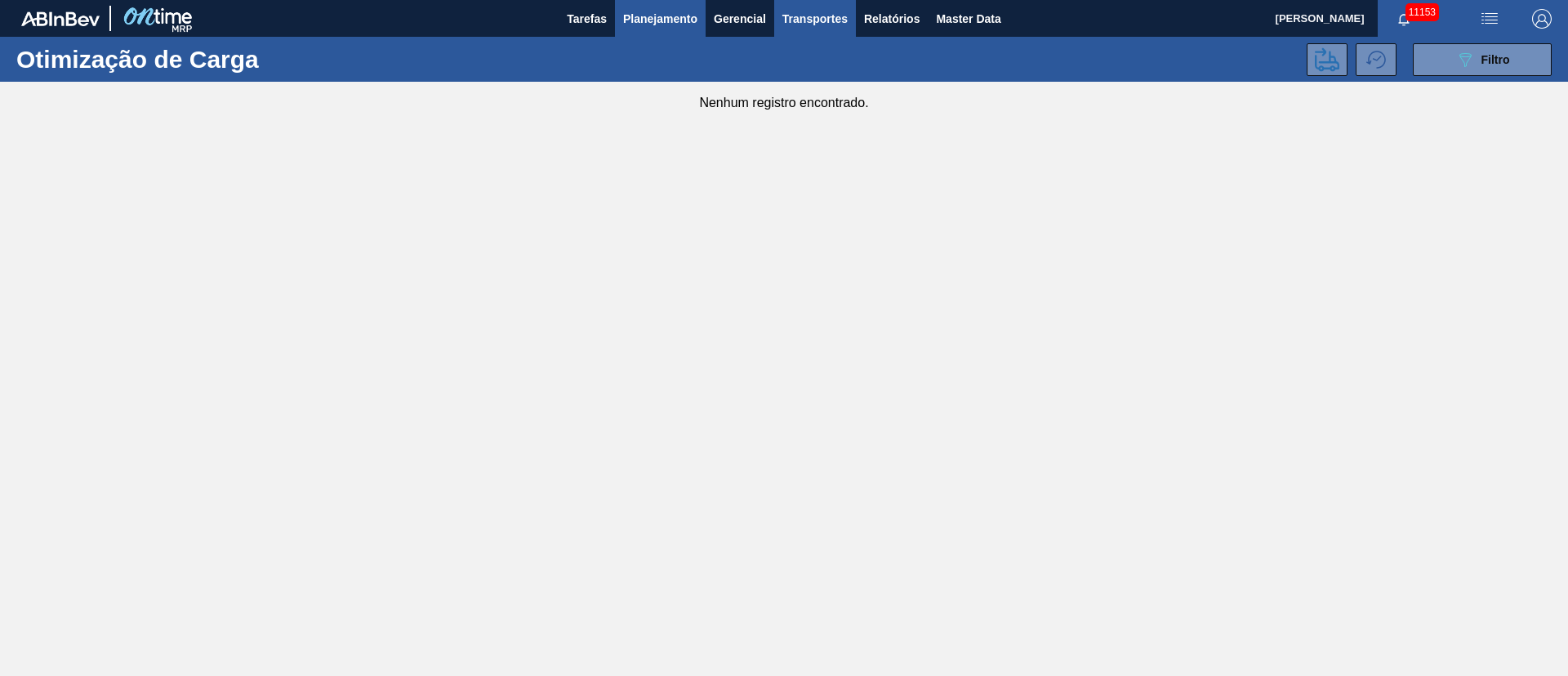
click at [669, 32] on button "Planejamento" at bounding box center [660, 18] width 90 height 37
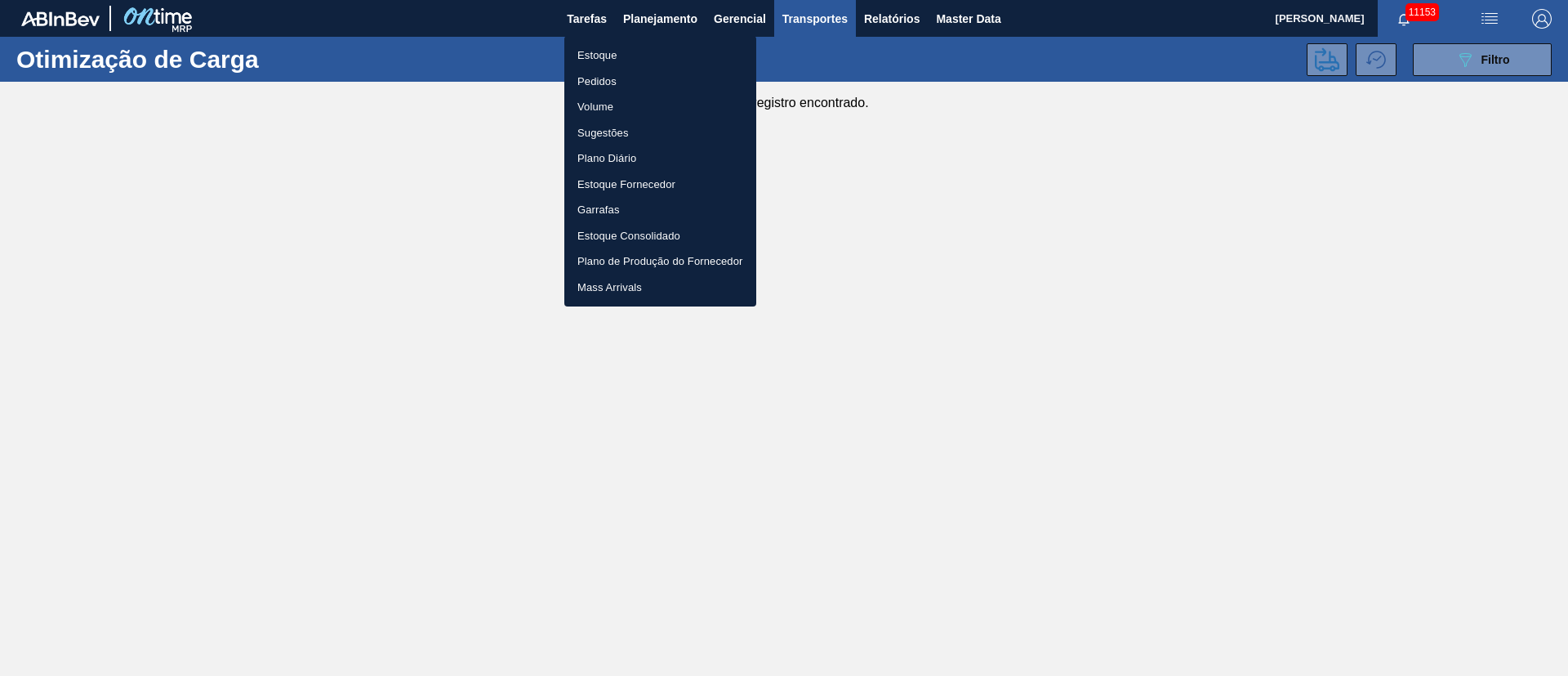
click at [606, 83] on li "Pedidos" at bounding box center [660, 82] width 192 height 26
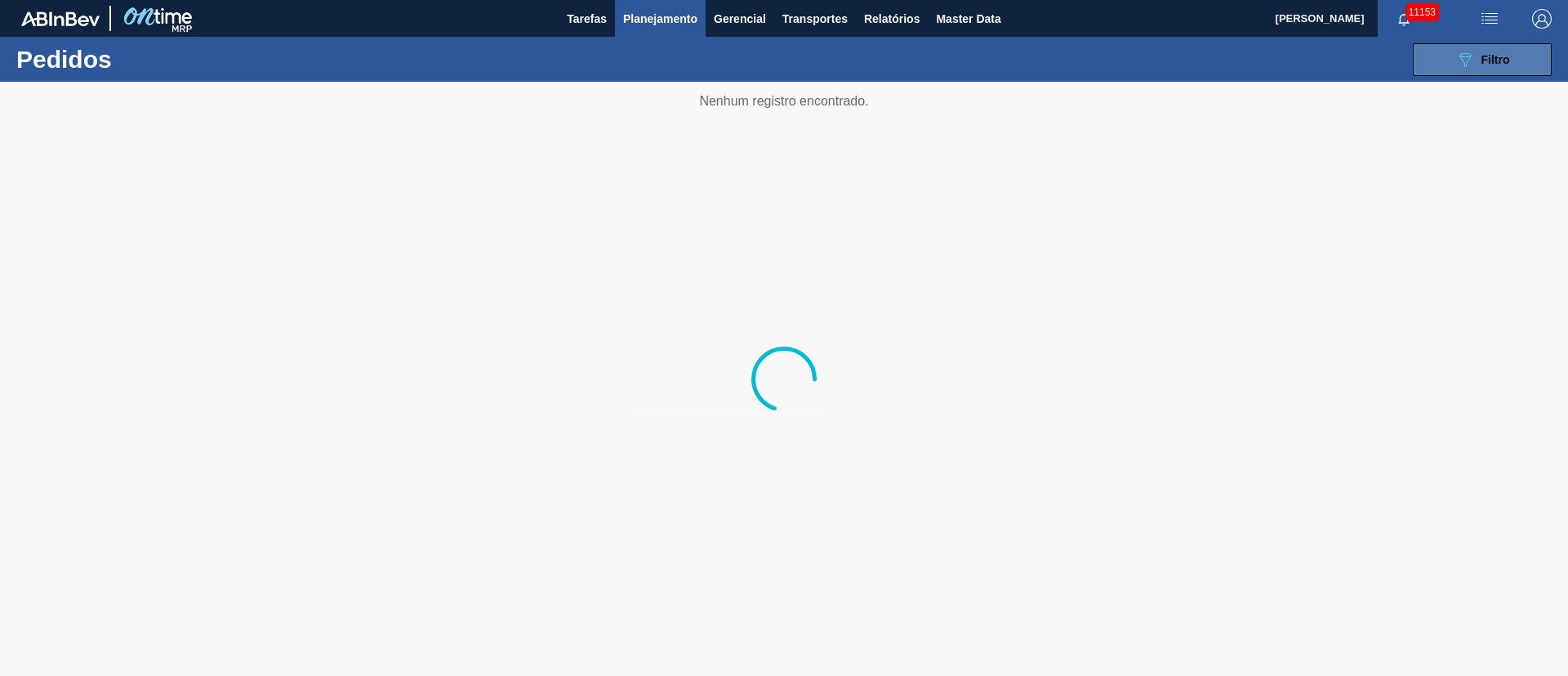
click at [1479, 48] on button "089F7B8B-B2A5-4AFE-B5C0-19BA573D28AC Filtro" at bounding box center [1482, 60] width 139 height 33
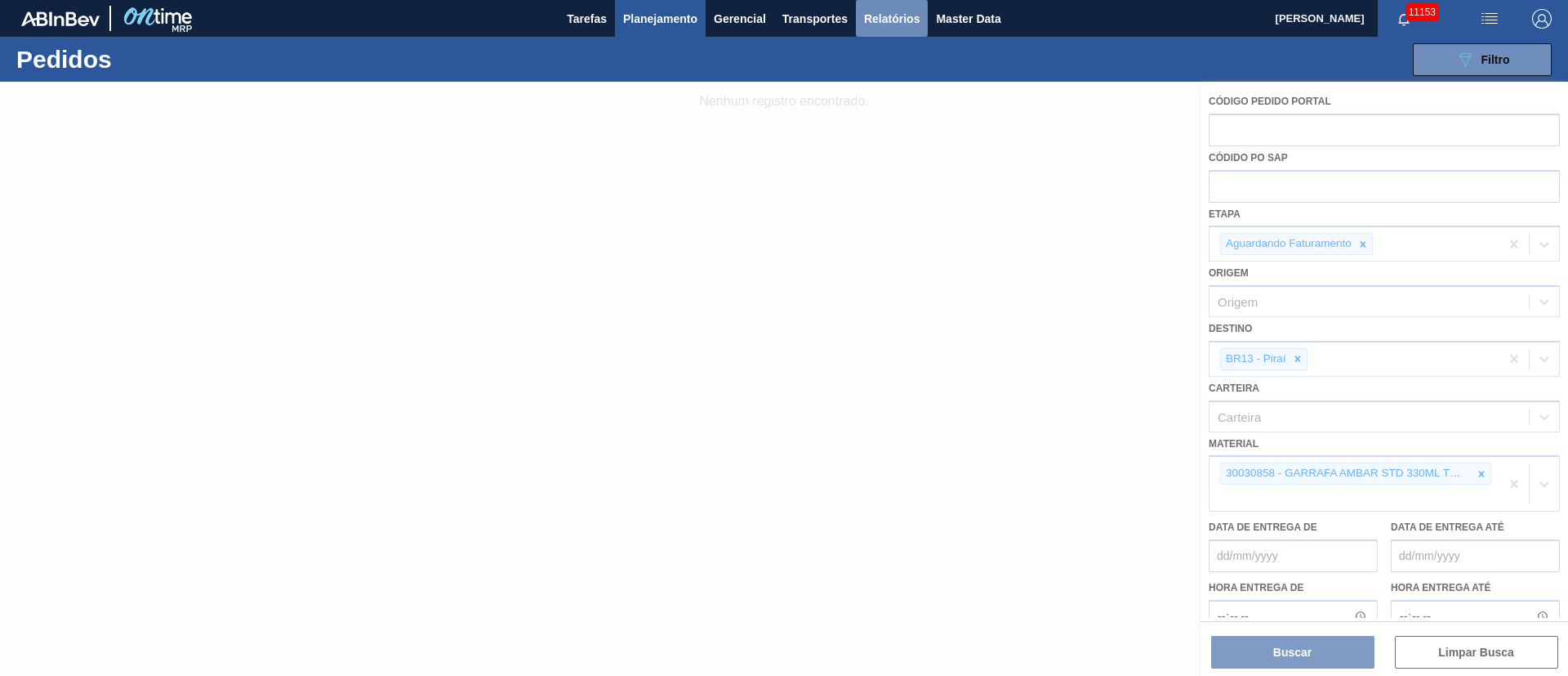
click at [871, 21] on span "Relatórios" at bounding box center [891, 18] width 56 height 20
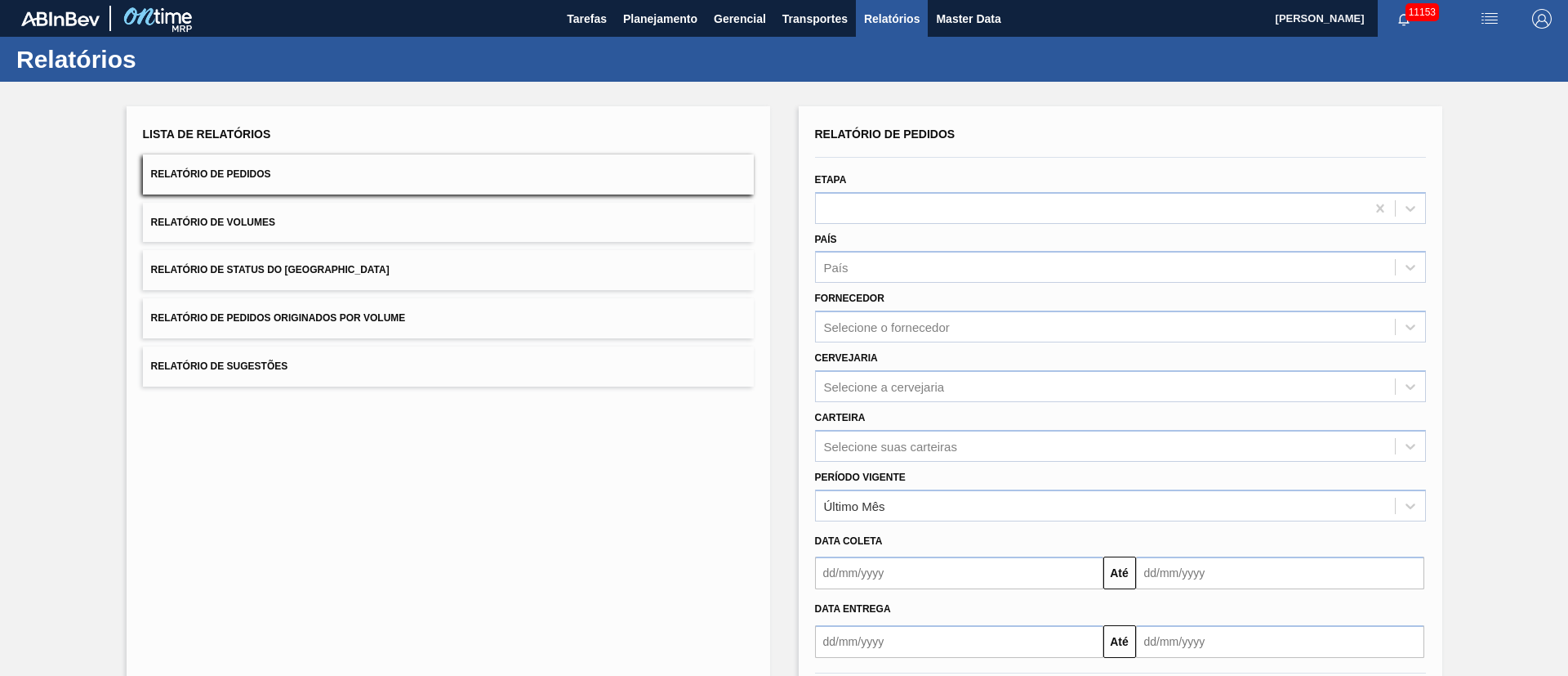
click at [258, 318] on span "Relatório de Pedidos Originados por Volume" at bounding box center [278, 318] width 255 height 11
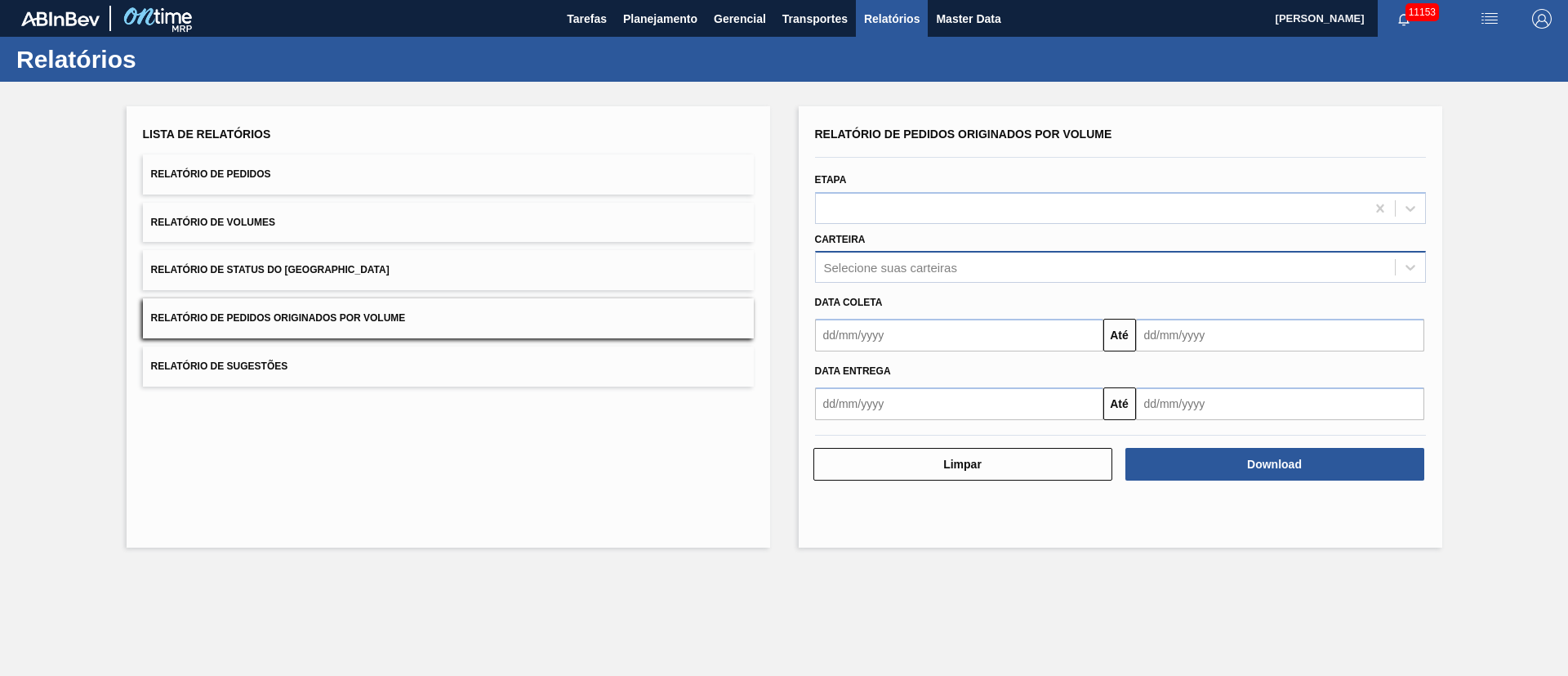
click at [899, 264] on div "Selecione suas carteiras" at bounding box center [890, 268] width 133 height 14
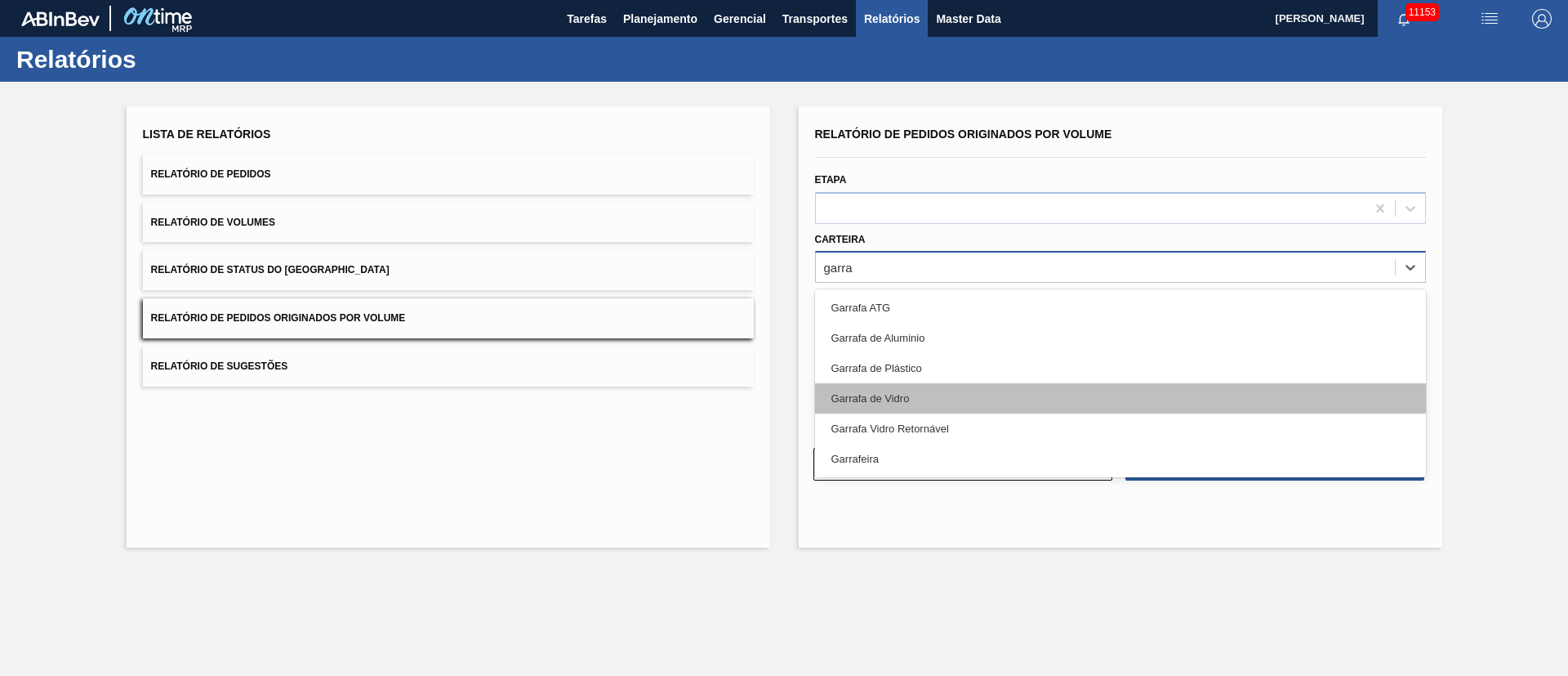
click at [849, 398] on div "Garrafa de Vidro" at bounding box center [1120, 398] width 611 height 30
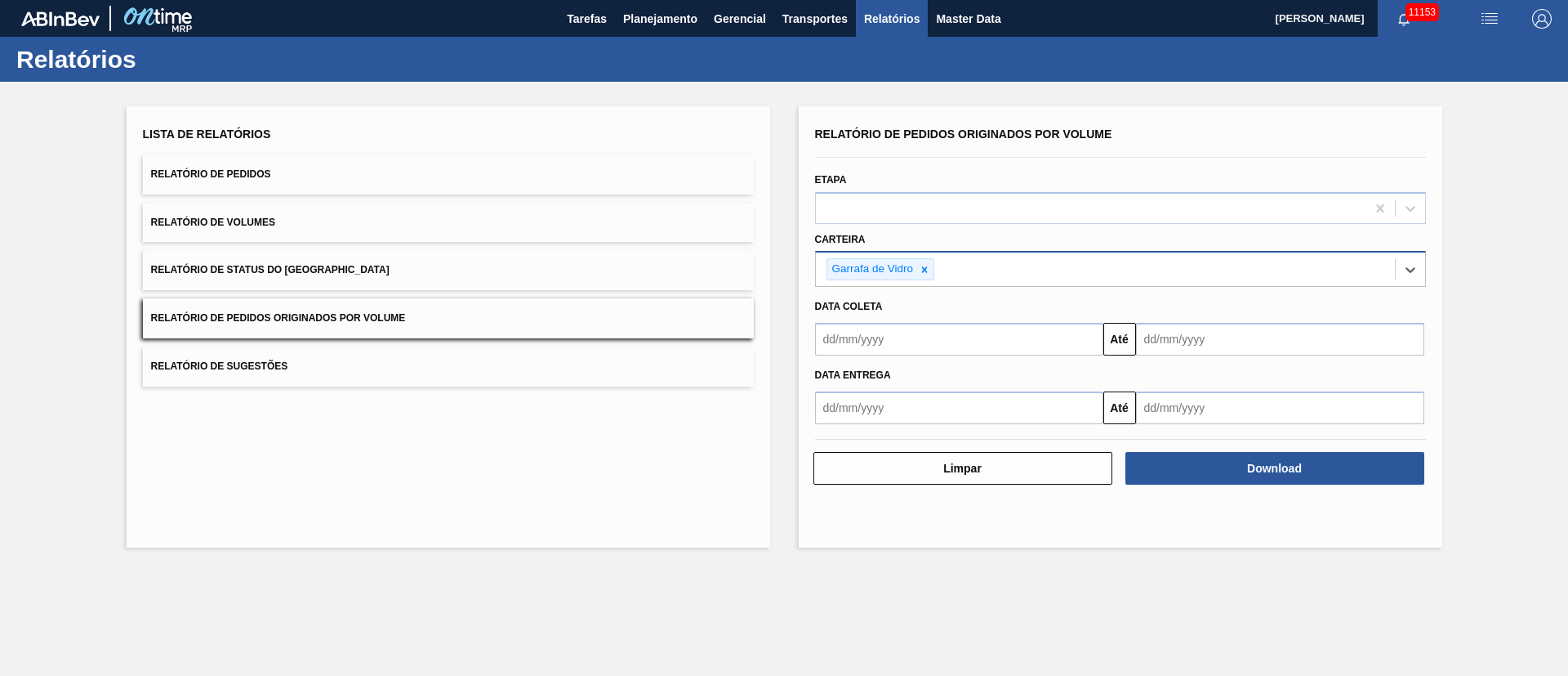
click at [864, 341] on input "text" at bounding box center [958, 339] width 288 height 33
drag, startPoint x: 863, startPoint y: 437, endPoint x: 916, endPoint y: 421, distance: 55.4
click at [863, 437] on div "1" at bounding box center [859, 431] width 22 height 22
click at [1186, 338] on input "text" at bounding box center [1279, 339] width 288 height 33
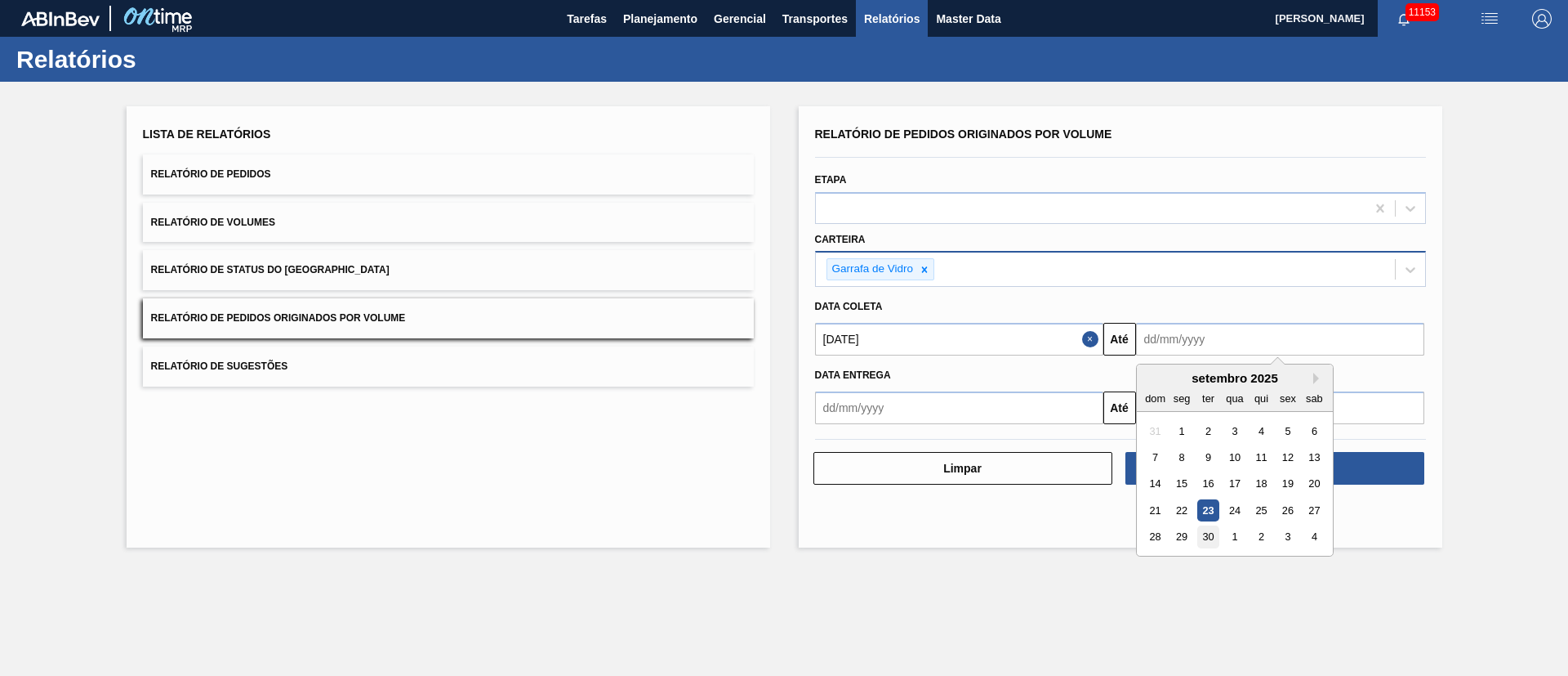
click at [1215, 532] on div "30" at bounding box center [1207, 537] width 22 height 22
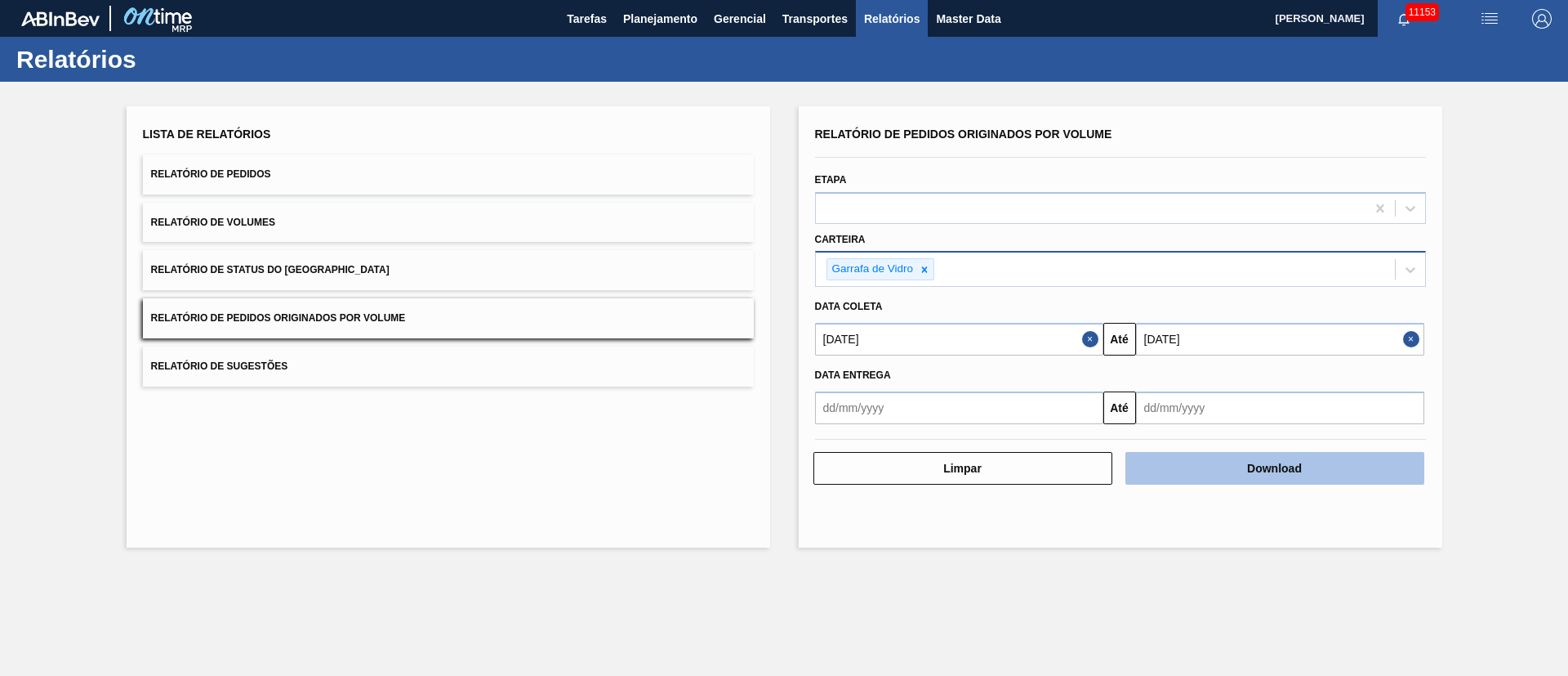
click at [1271, 473] on button "Download" at bounding box center [1275, 468] width 299 height 33
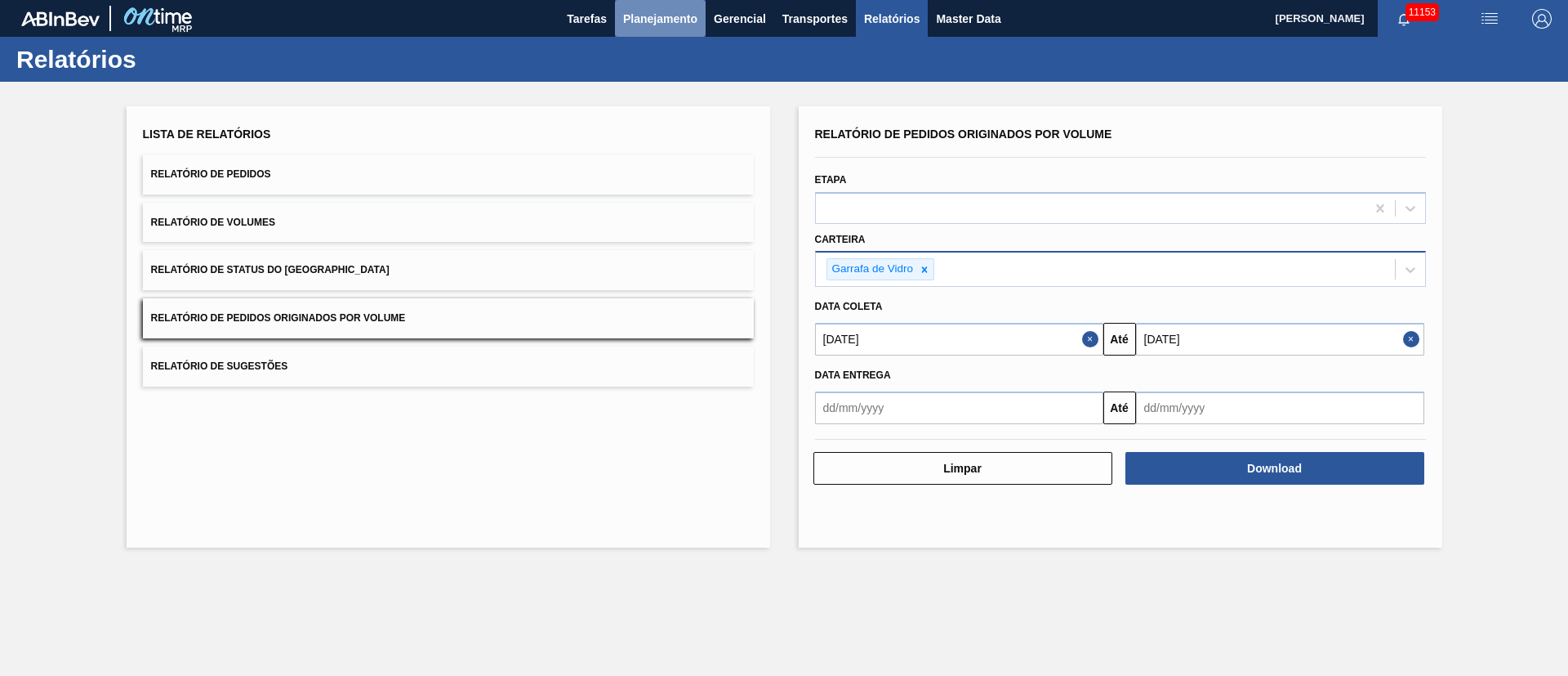
click at [644, 21] on span "Planejamento" at bounding box center [659, 18] width 74 height 20
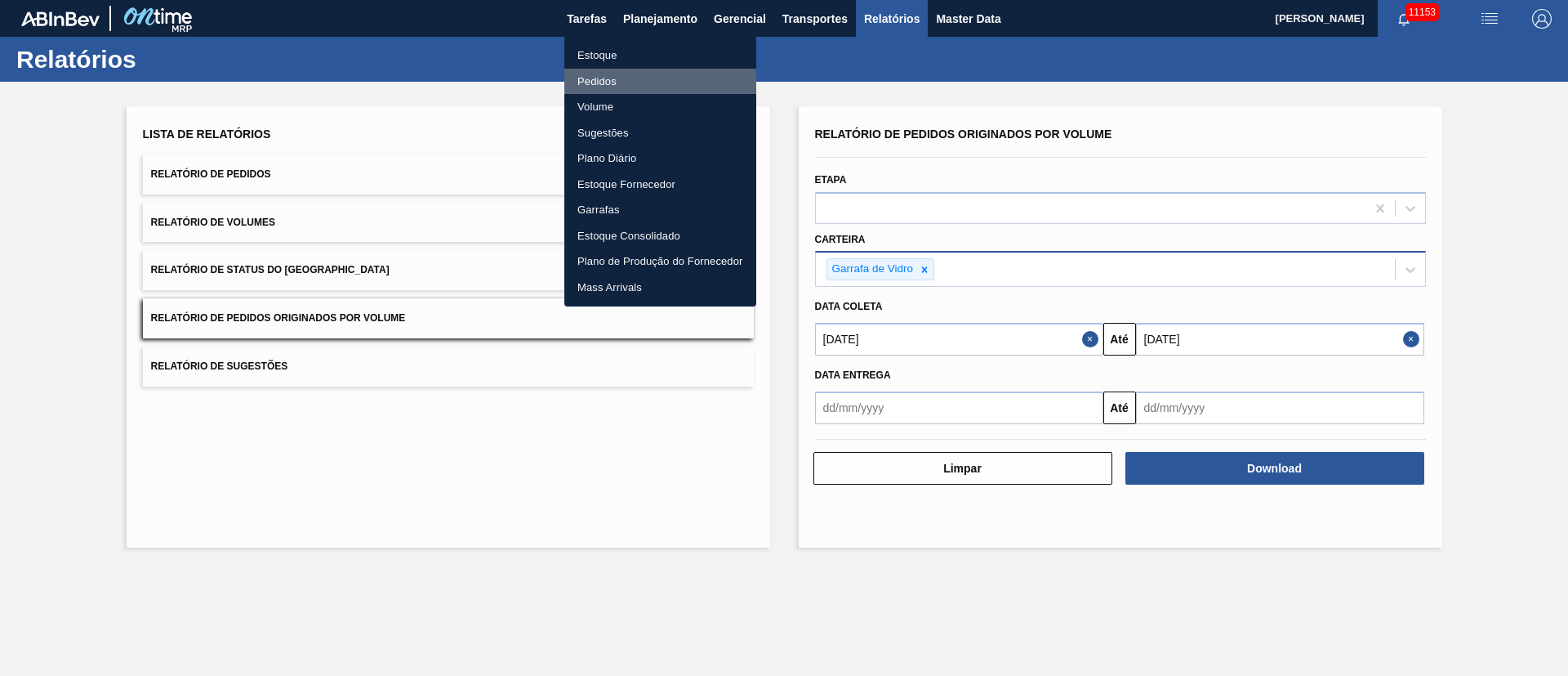
click at [600, 80] on li "Pedidos" at bounding box center [660, 82] width 192 height 26
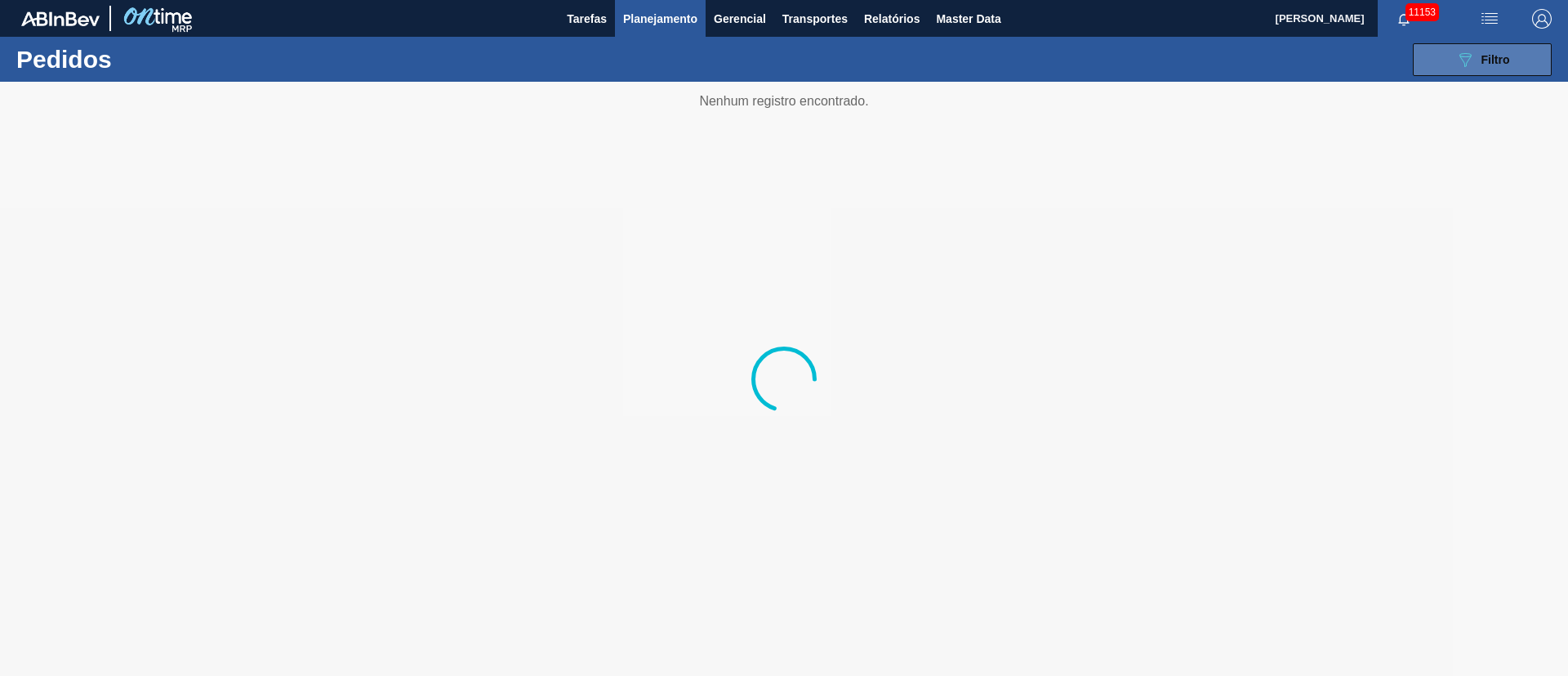
click at [1476, 57] on div "089F7B8B-B2A5-4AFE-B5C0-19BA573D28AC Filtro" at bounding box center [1482, 59] width 55 height 20
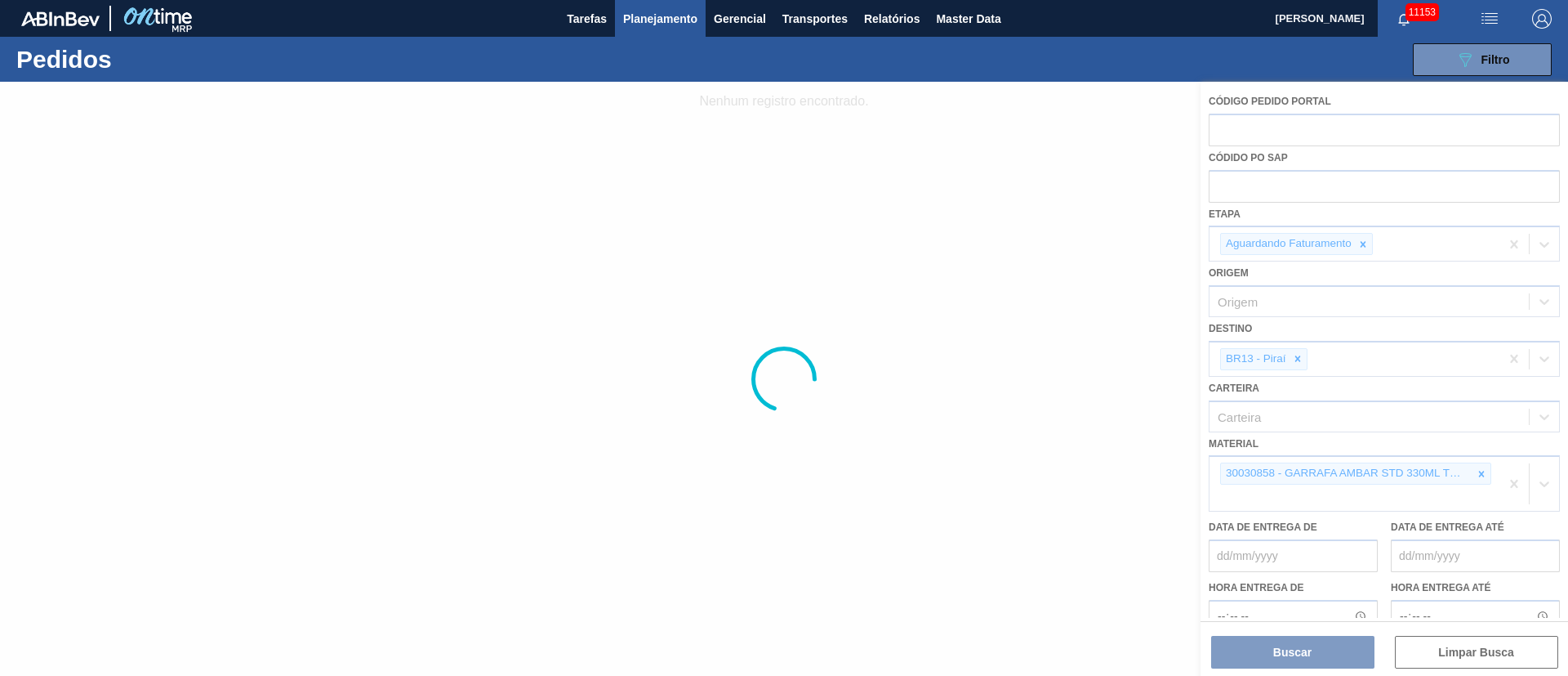
click at [1295, 358] on div at bounding box center [784, 378] width 1568 height 594
click at [1298, 358] on div at bounding box center [784, 378] width 1568 height 594
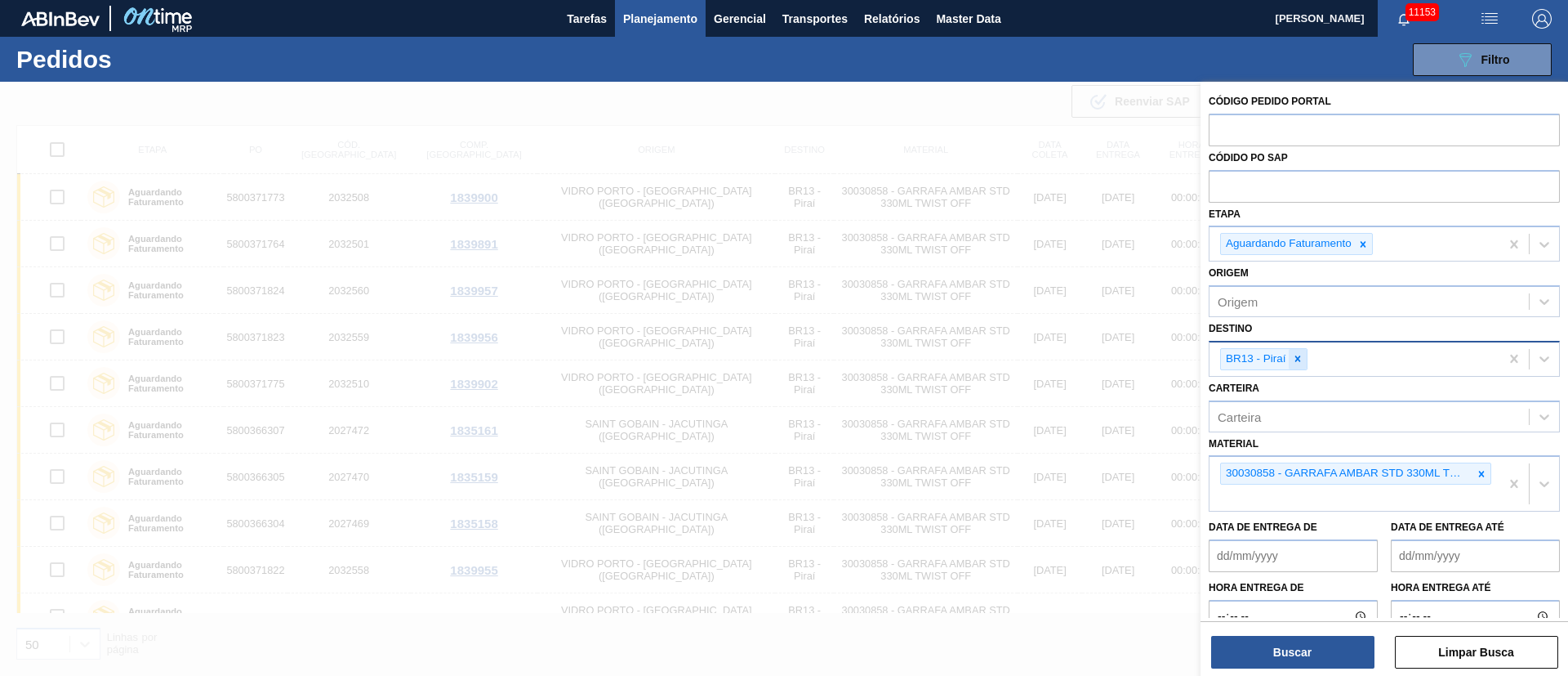
click at [1298, 362] on icon at bounding box center [1297, 358] width 11 height 11
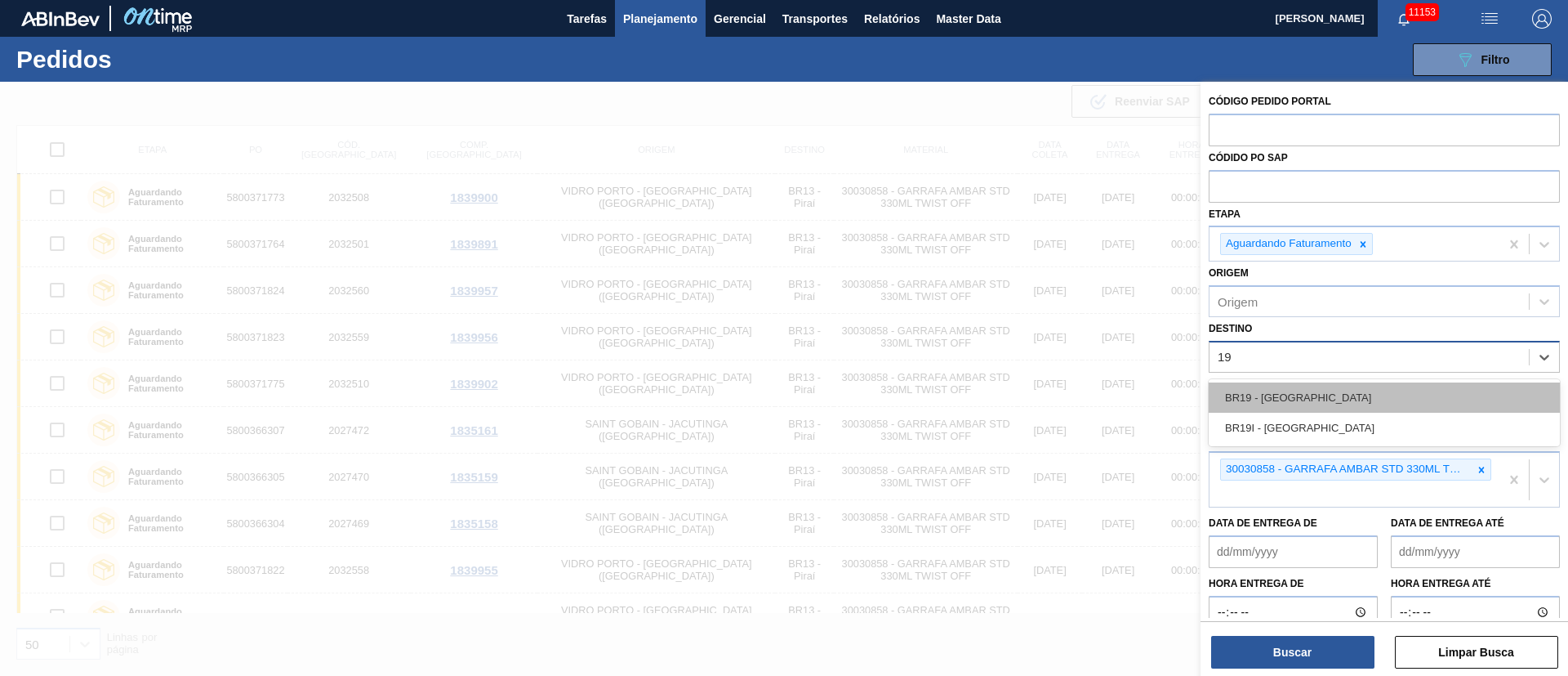
click at [1287, 387] on div "BR19 - Nova Rio" at bounding box center [1385, 397] width 351 height 30
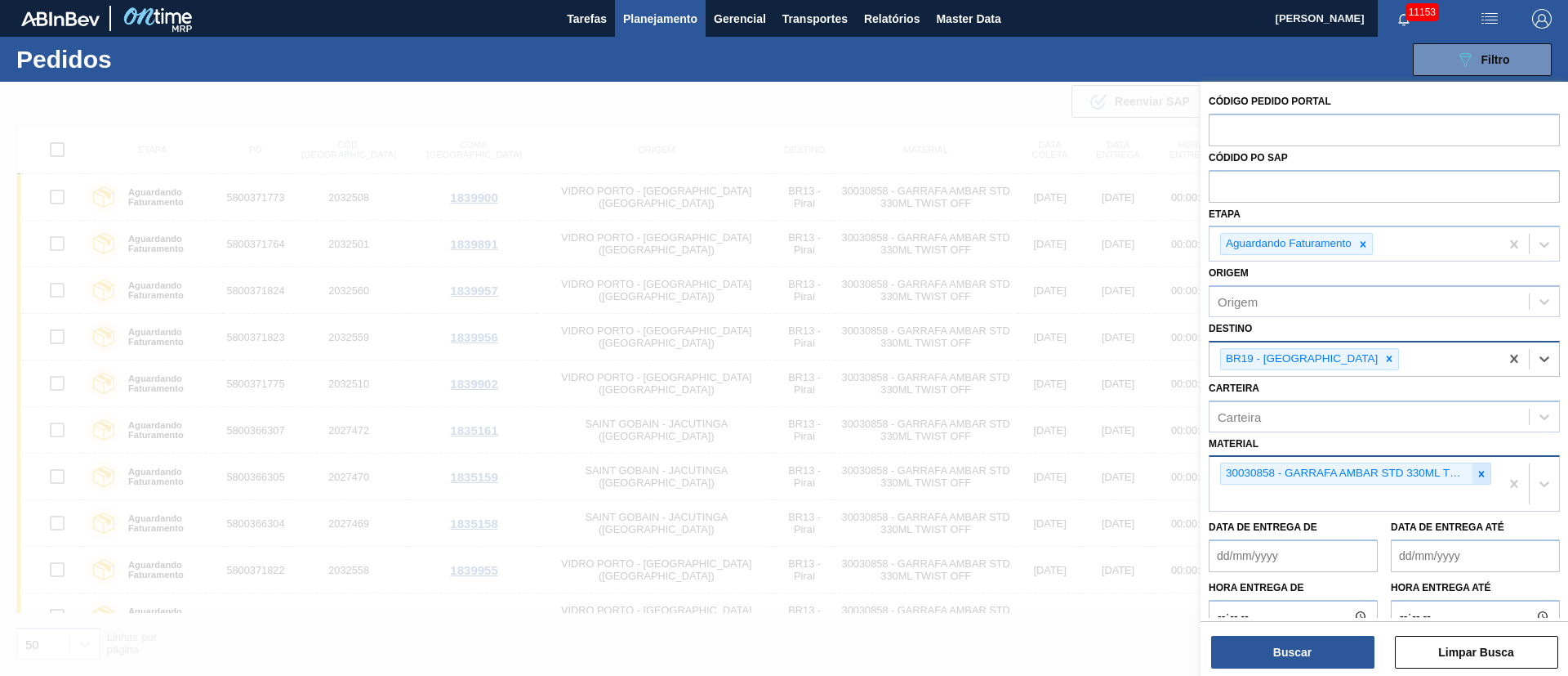
click at [1480, 477] on icon at bounding box center [1481, 473] width 11 height 11
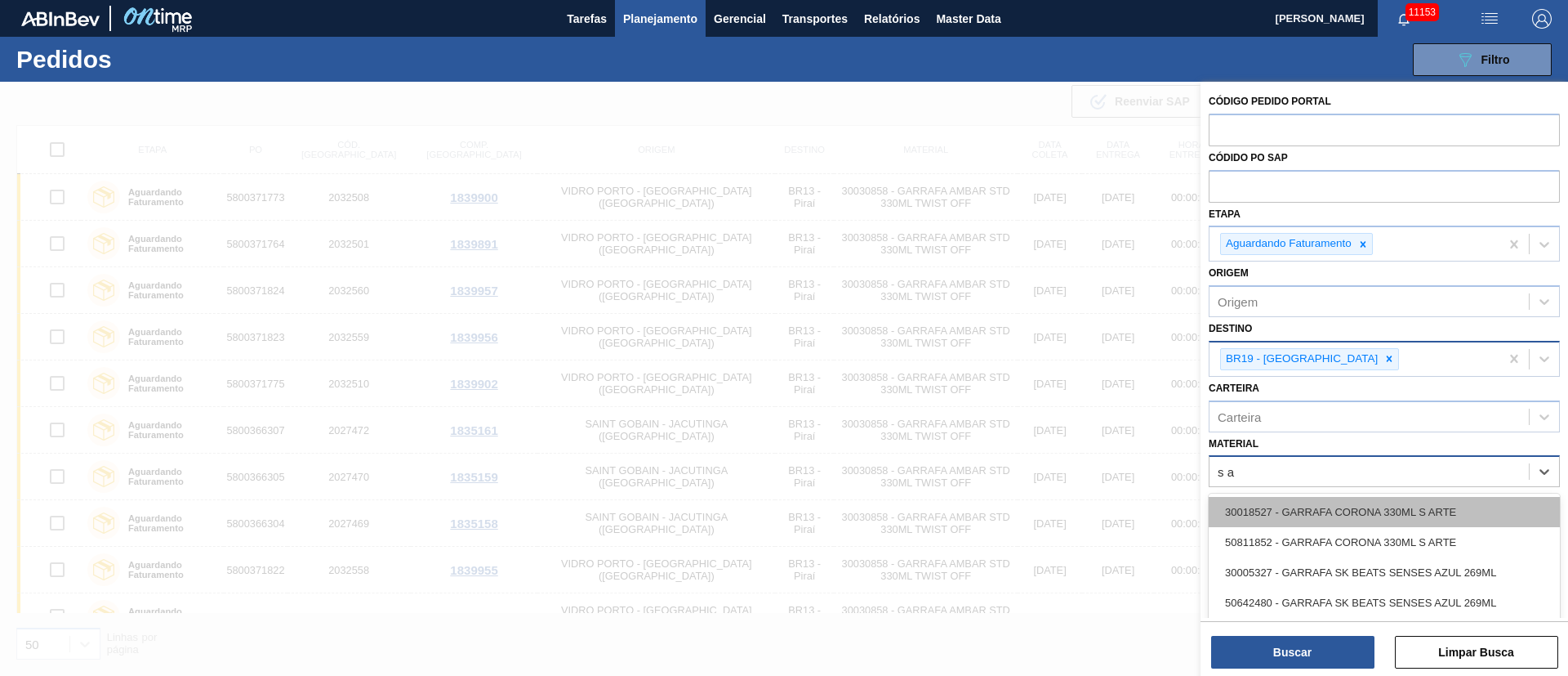
click at [1370, 502] on div "30018527 - GARRAFA CORONA 330ML S ARTE" at bounding box center [1385, 512] width 351 height 30
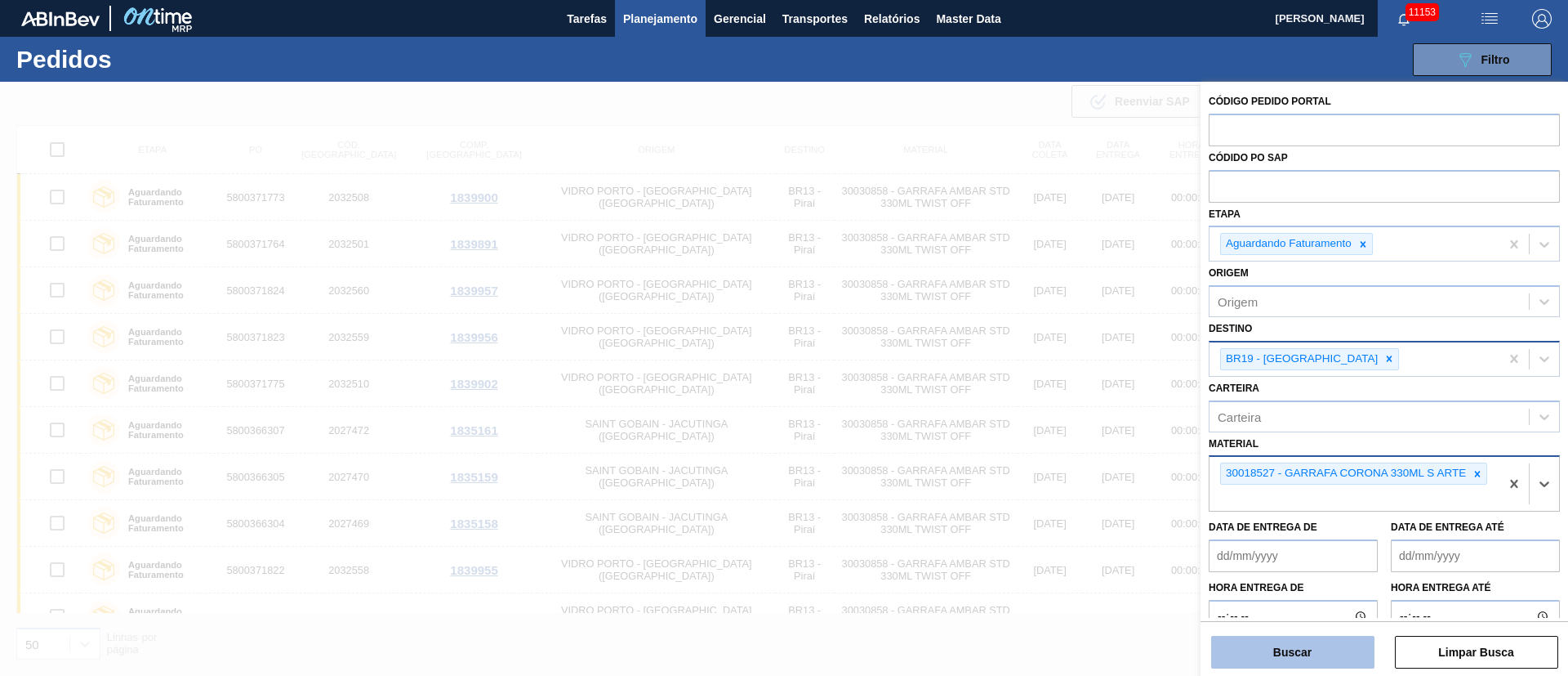
click at [1322, 662] on button "Buscar" at bounding box center [1292, 652] width 163 height 33
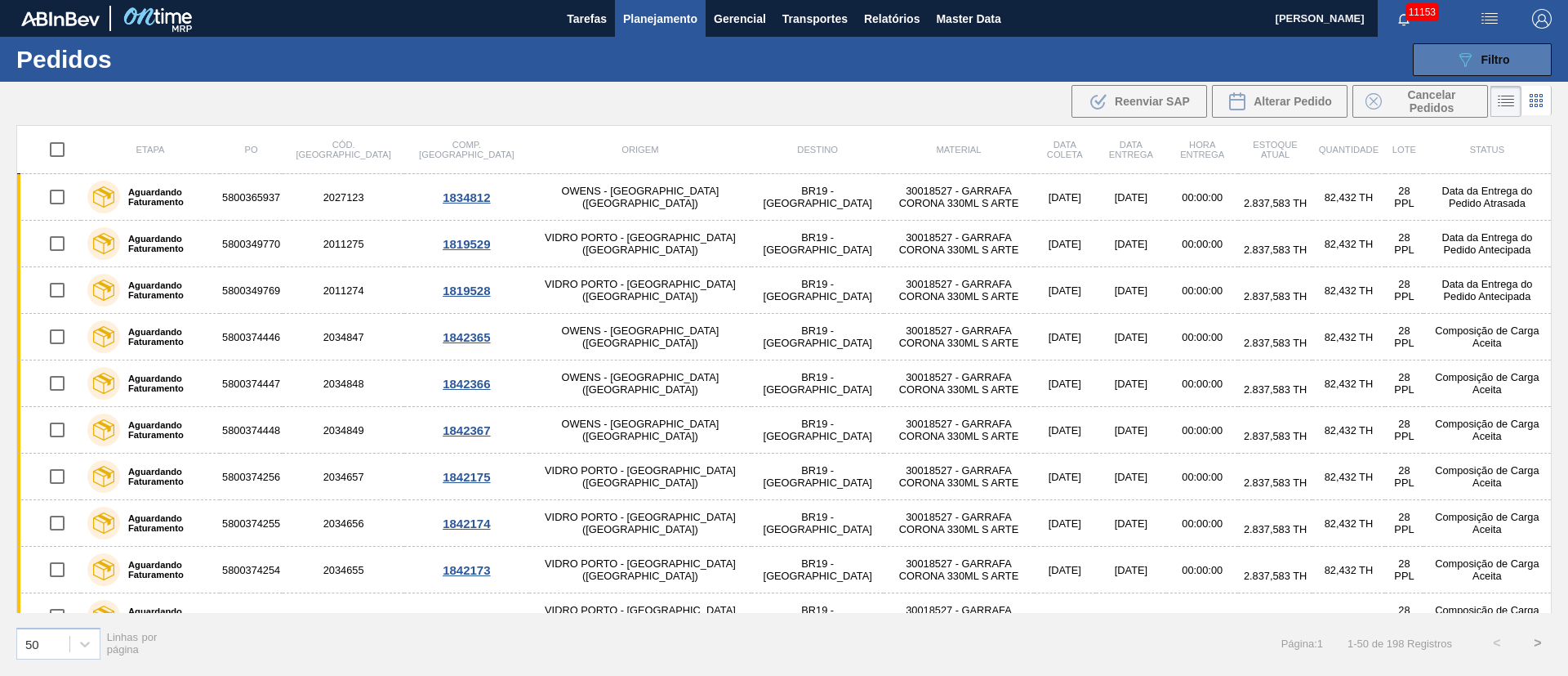
click at [1468, 63] on icon "089F7B8B-B2A5-4AFE-B5C0-19BA573D28AC" at bounding box center [1465, 59] width 20 height 20
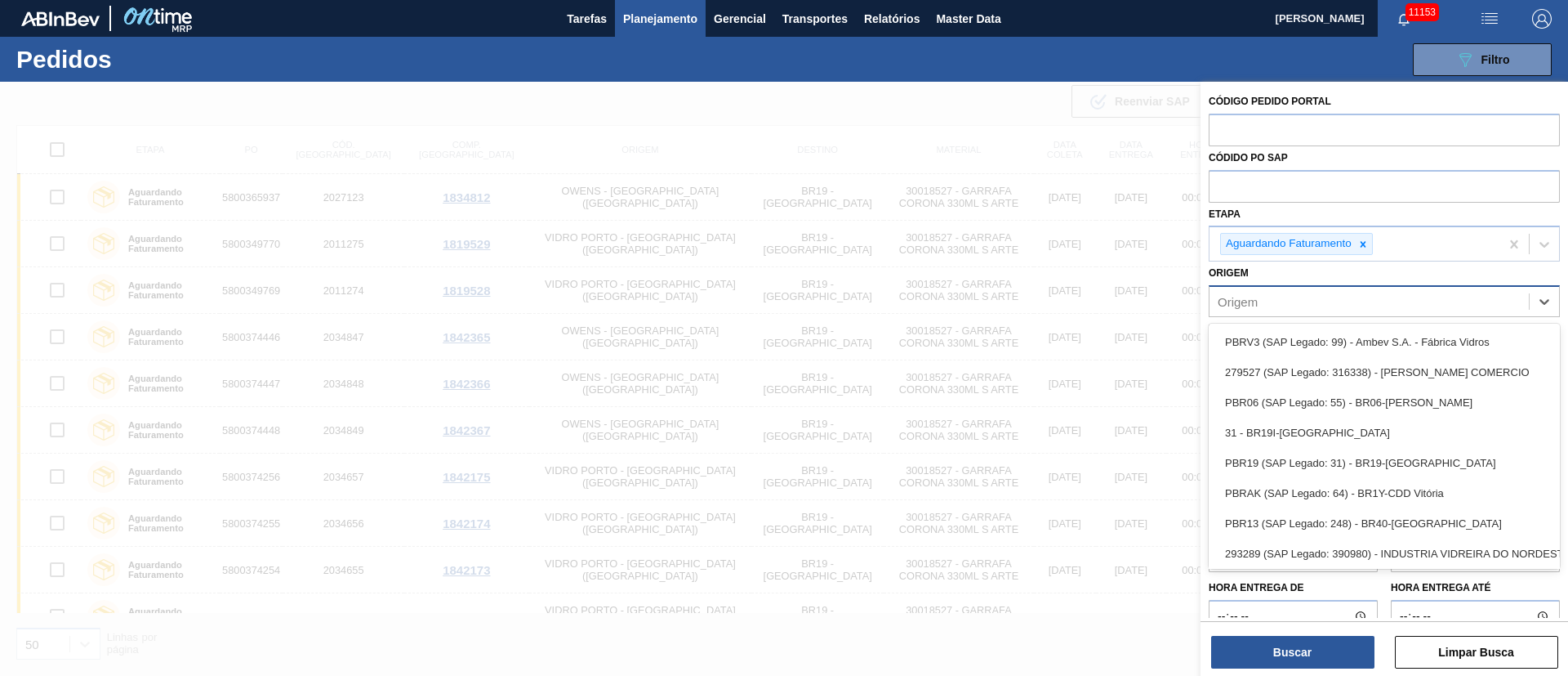
click at [1267, 294] on div "Origem" at bounding box center [1369, 301] width 319 height 23
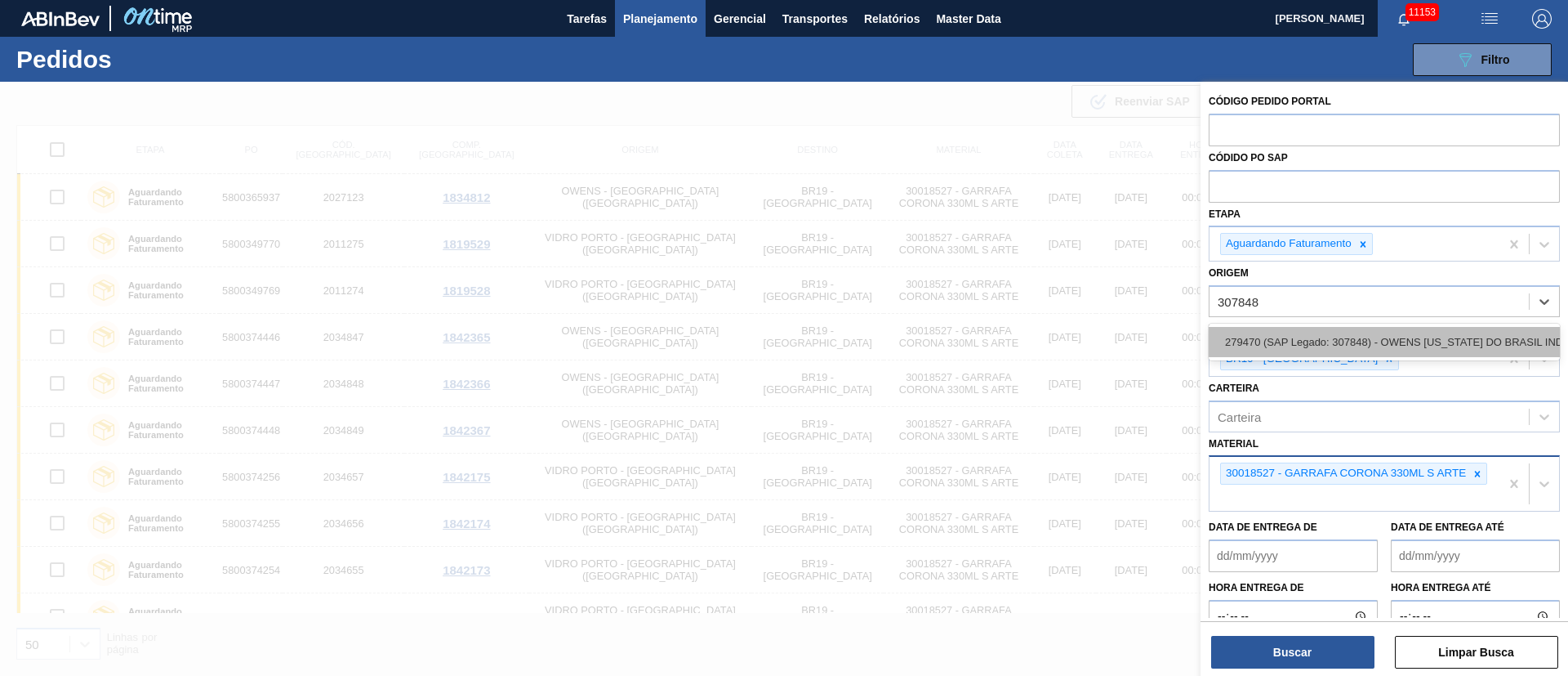
click at [1264, 344] on div "279470 (SAP Legado: 307848) - OWENS ILLINOIS DO BRASIL INDUSTRIA" at bounding box center [1385, 342] width 351 height 30
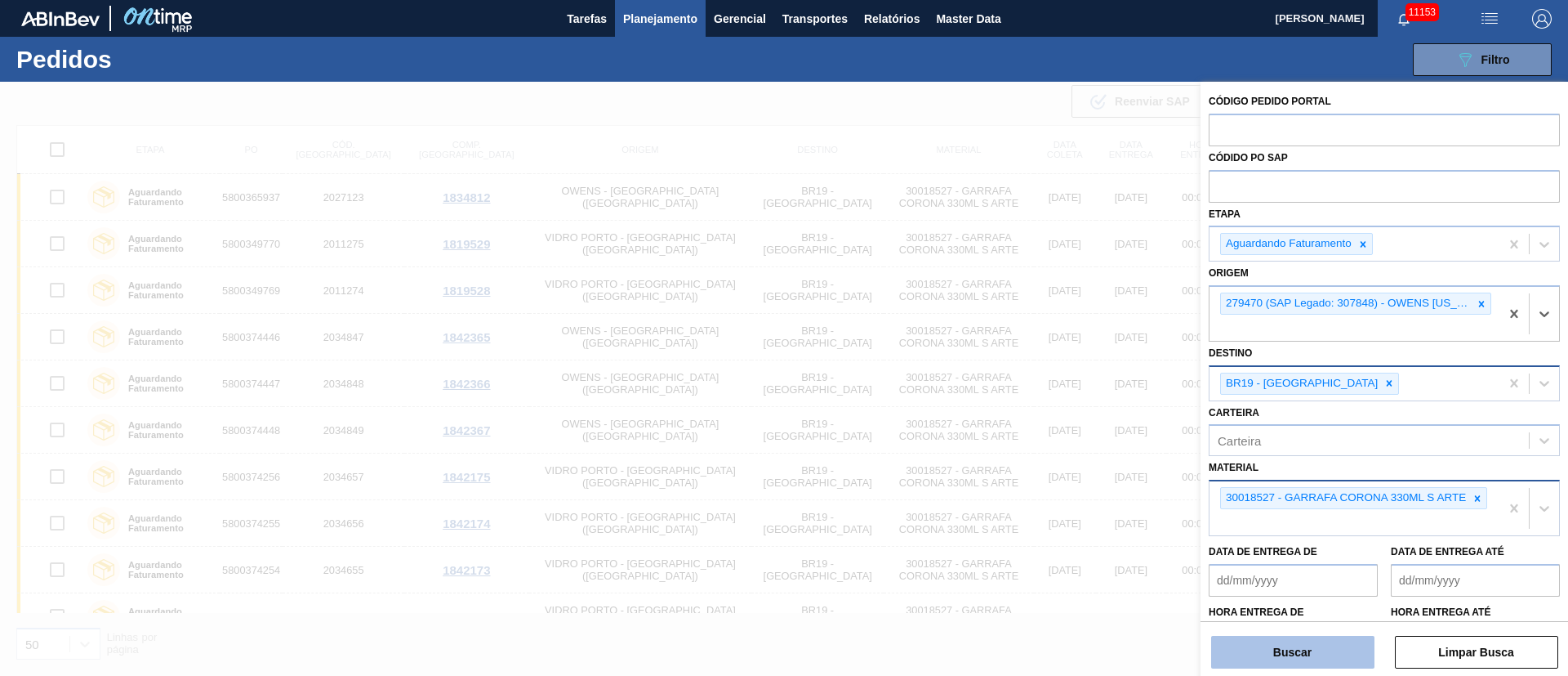
click at [1297, 646] on button "Buscar" at bounding box center [1292, 652] width 163 height 33
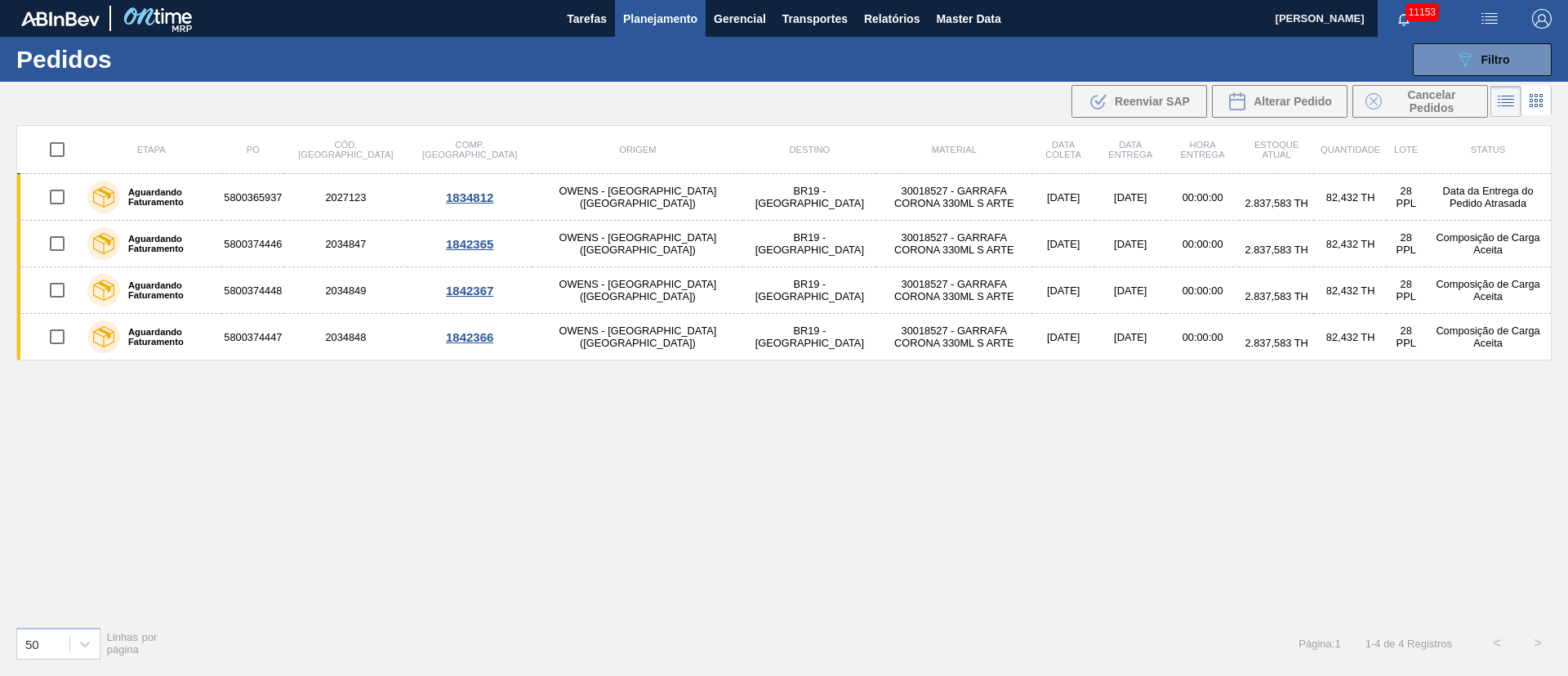
click at [52, 154] on input "checkbox" at bounding box center [57, 149] width 34 height 34
click at [1419, 99] on span "Cancelar Pedidos" at bounding box center [1431, 101] width 87 height 26
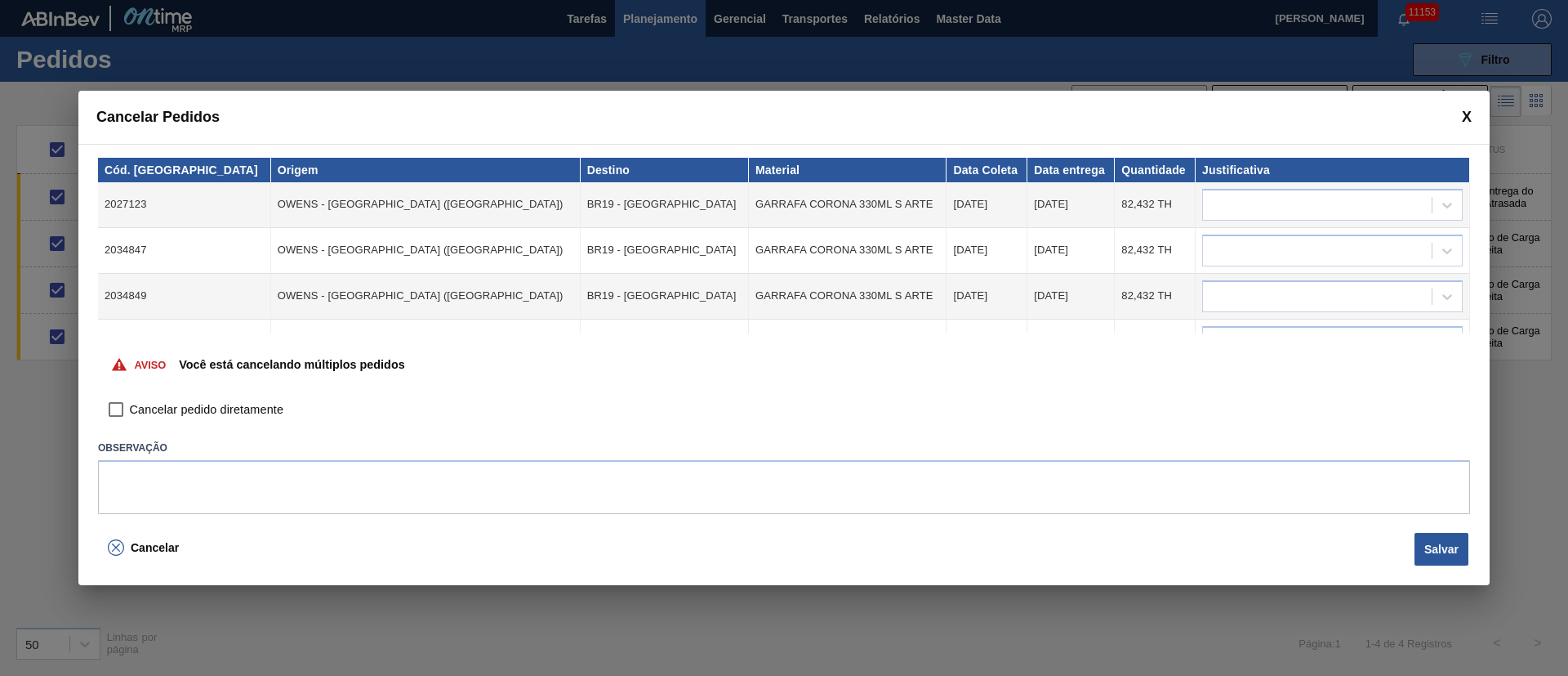
drag, startPoint x: 121, startPoint y: 405, endPoint x: 367, endPoint y: 381, distance: 247.2
click at [123, 405] on input "Cancelar pedido diretamente" at bounding box center [116, 410] width 28 height 28
click at [1282, 207] on div at bounding box center [1317, 204] width 229 height 23
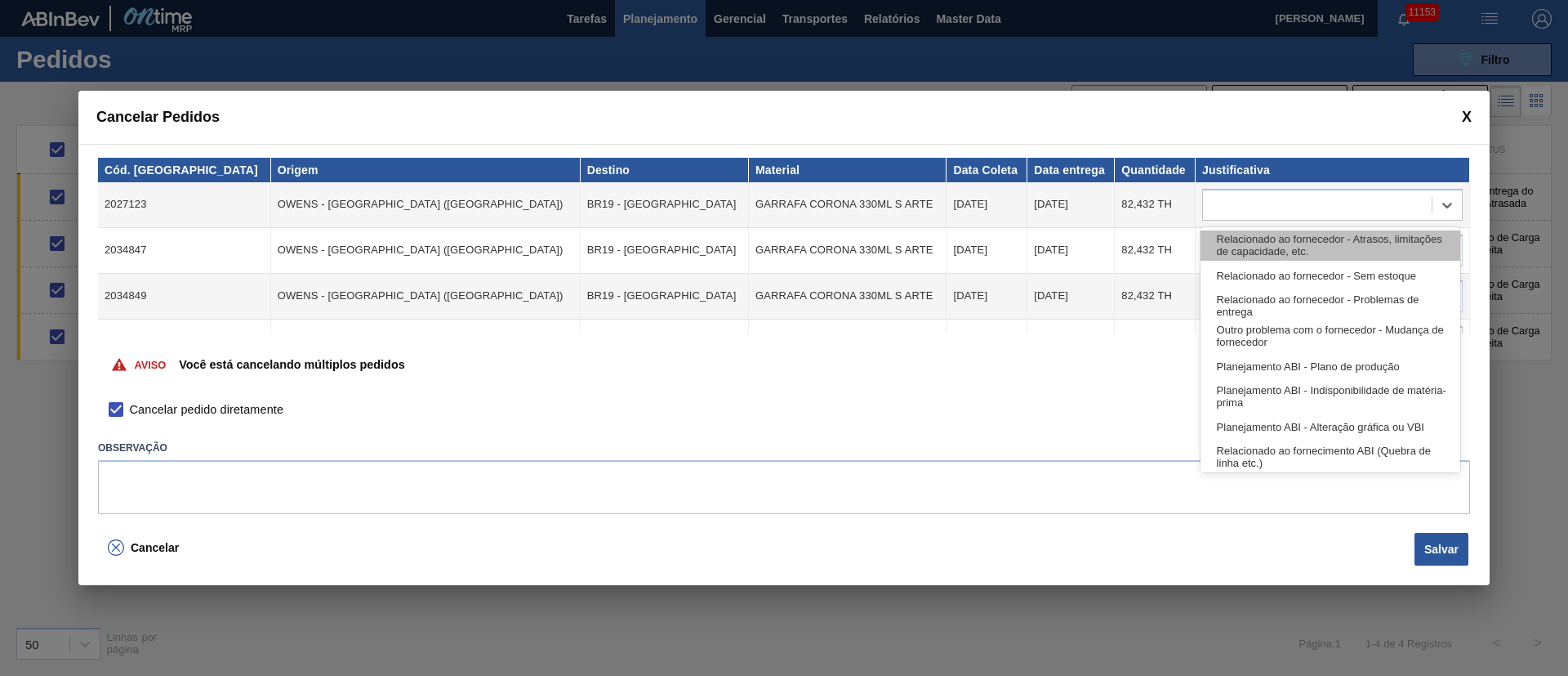
click at [1272, 247] on div "Relacionado ao fornecedor - Atrasos, limitações de capacidade, etc." at bounding box center [1330, 245] width 260 height 30
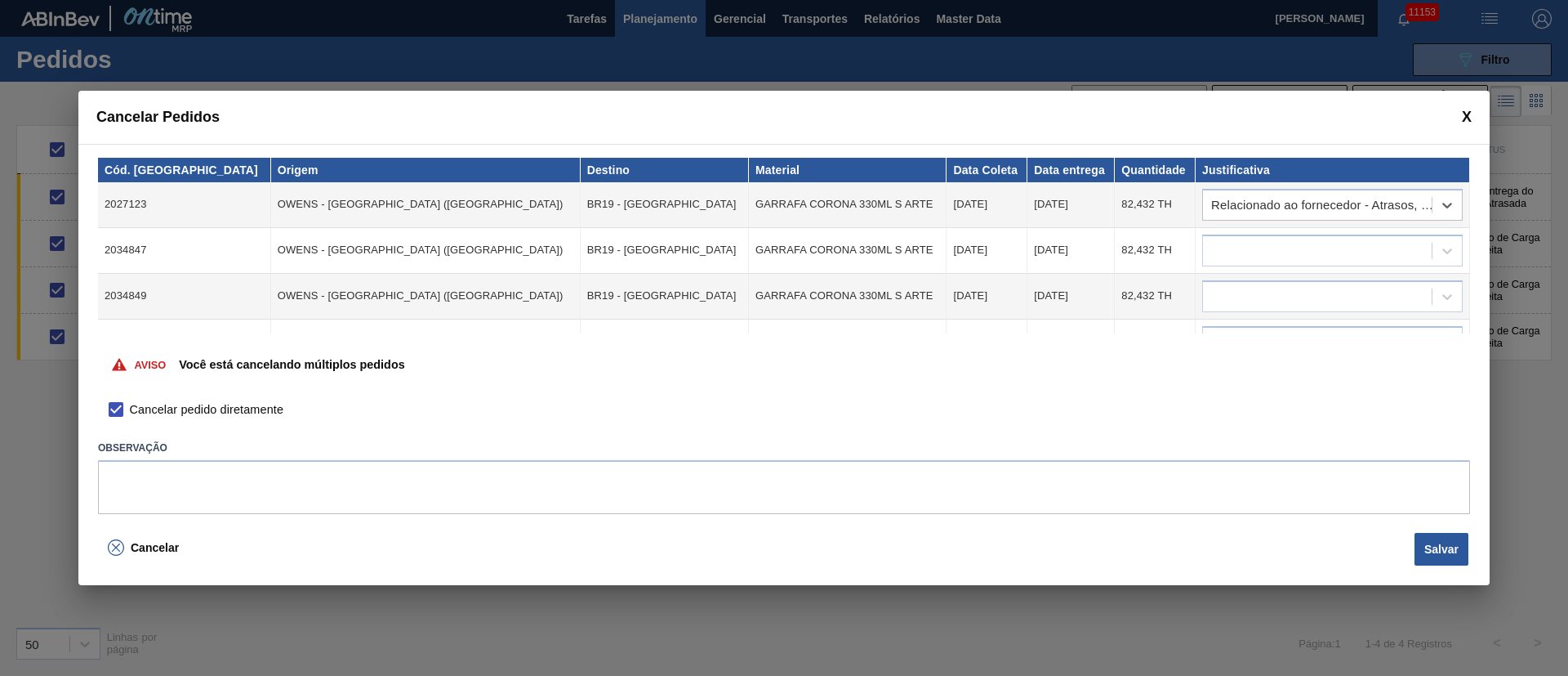
click at [1272, 247] on div at bounding box center [1317, 250] width 229 height 23
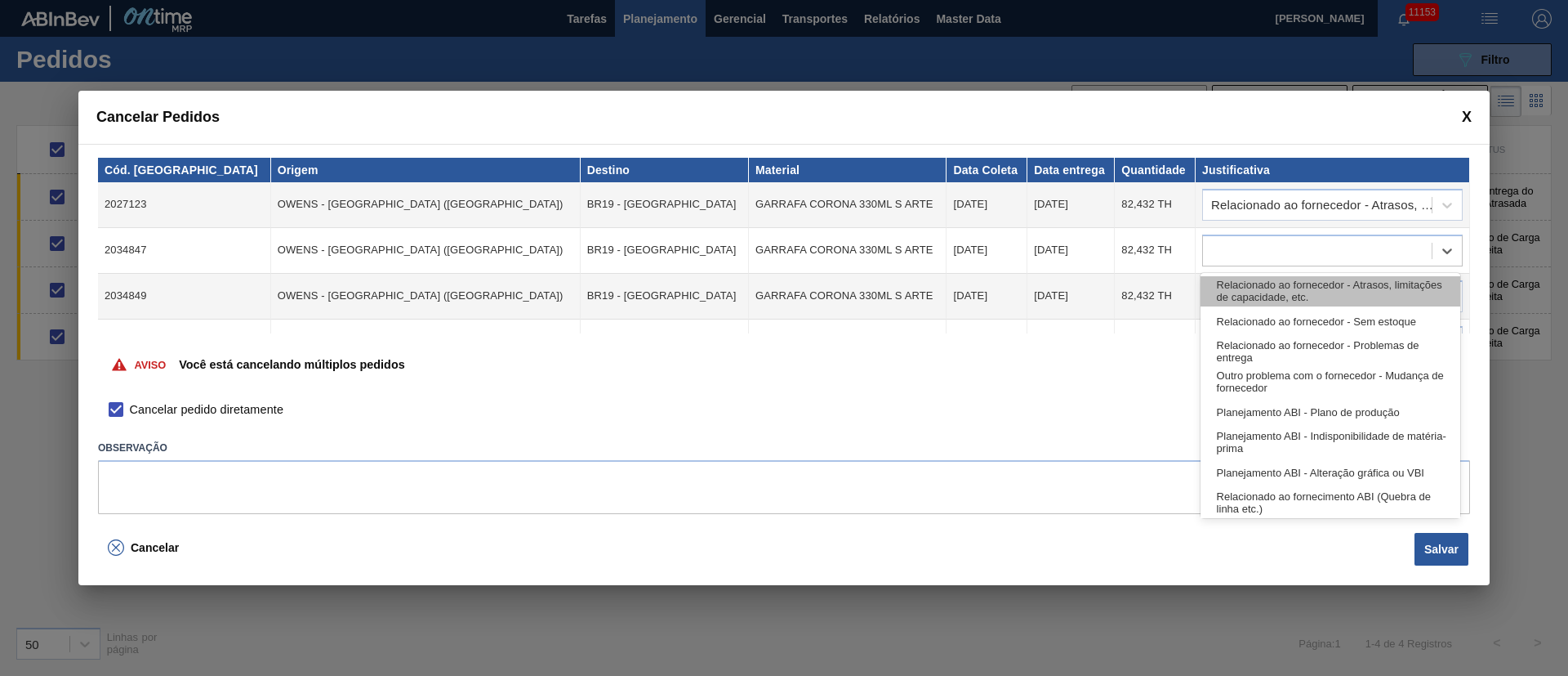
click at [1246, 298] on div "Relacionado ao fornecedor - Atrasos, limitações de capacidade, etc." at bounding box center [1330, 291] width 260 height 30
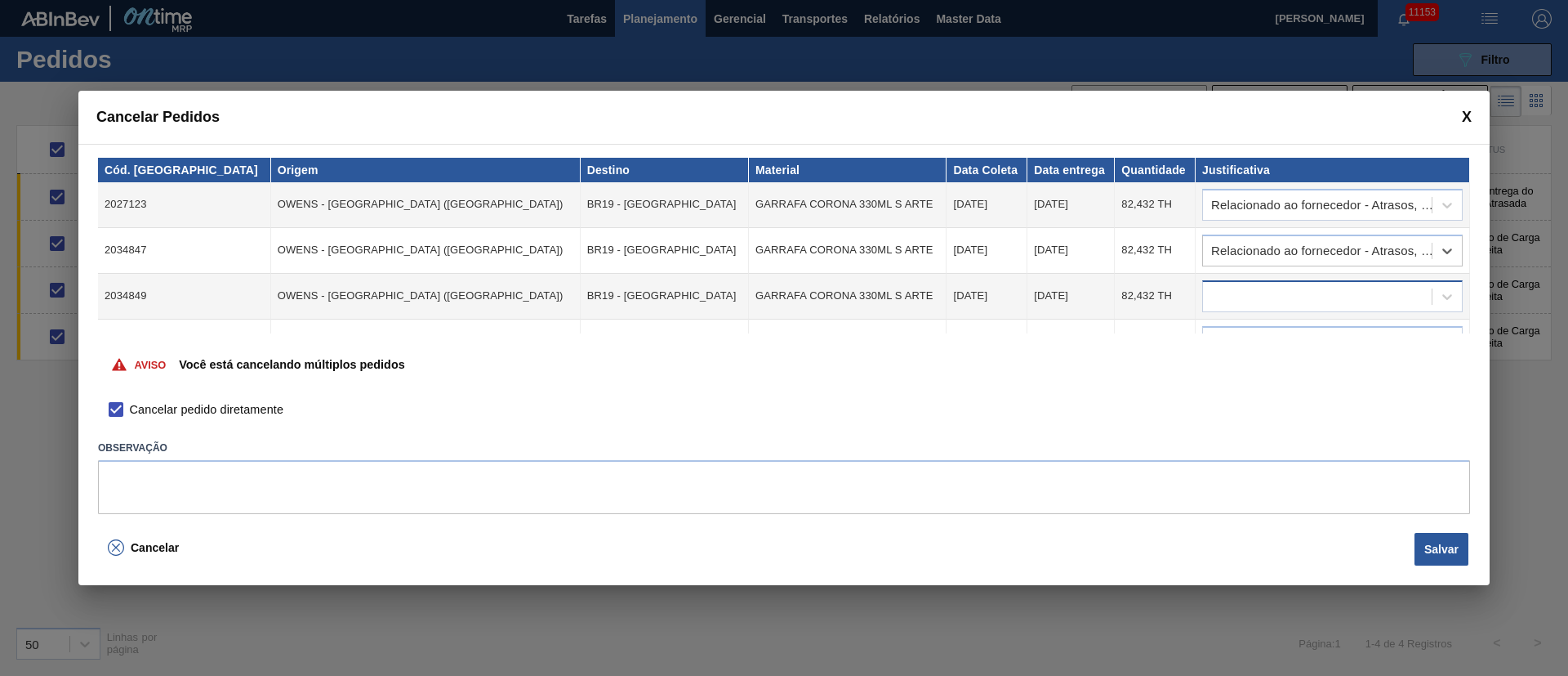
click at [1249, 288] on div at bounding box center [1317, 296] width 229 height 23
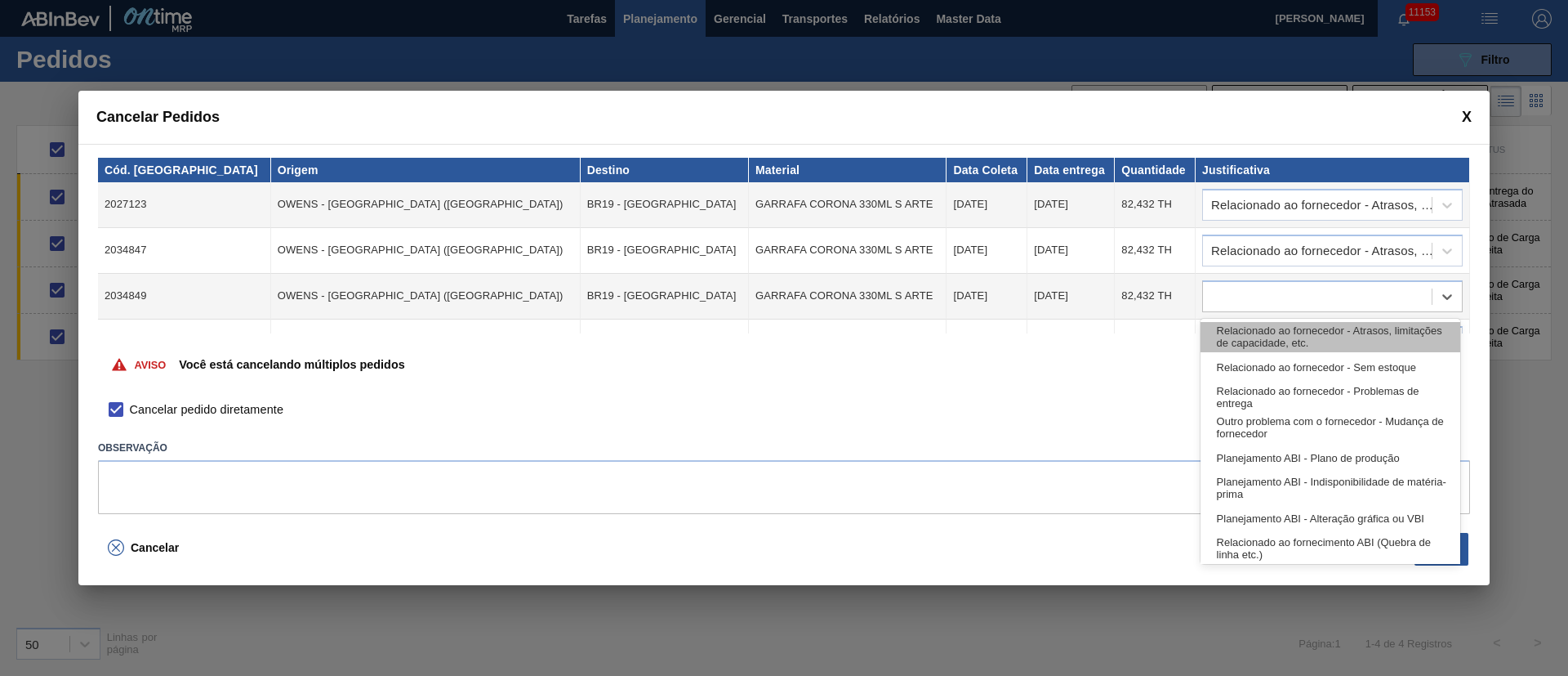
click at [1241, 325] on div "Relacionado ao fornecedor - Atrasos, limitações de capacidade, etc." at bounding box center [1330, 337] width 260 height 30
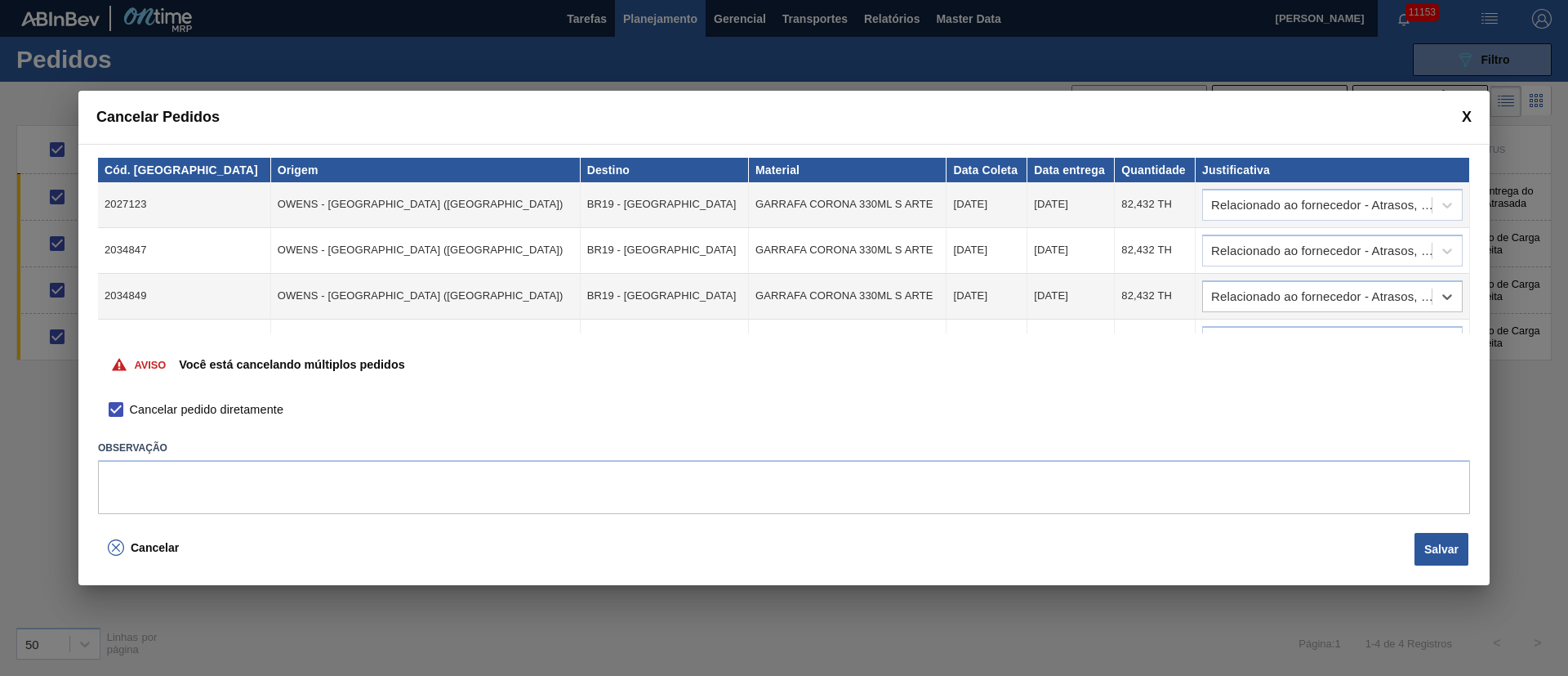
scroll to position [32, 0]
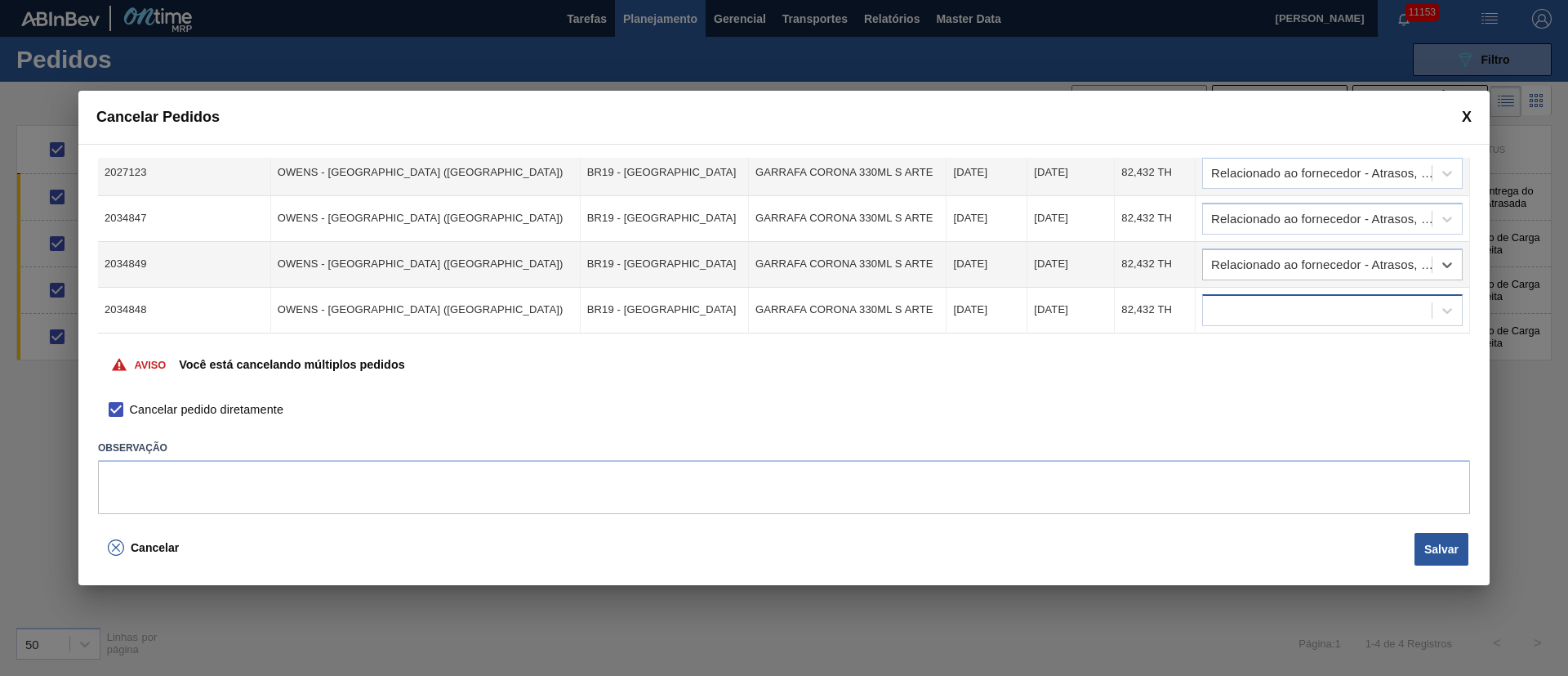
click at [1243, 305] on div at bounding box center [1317, 310] width 229 height 23
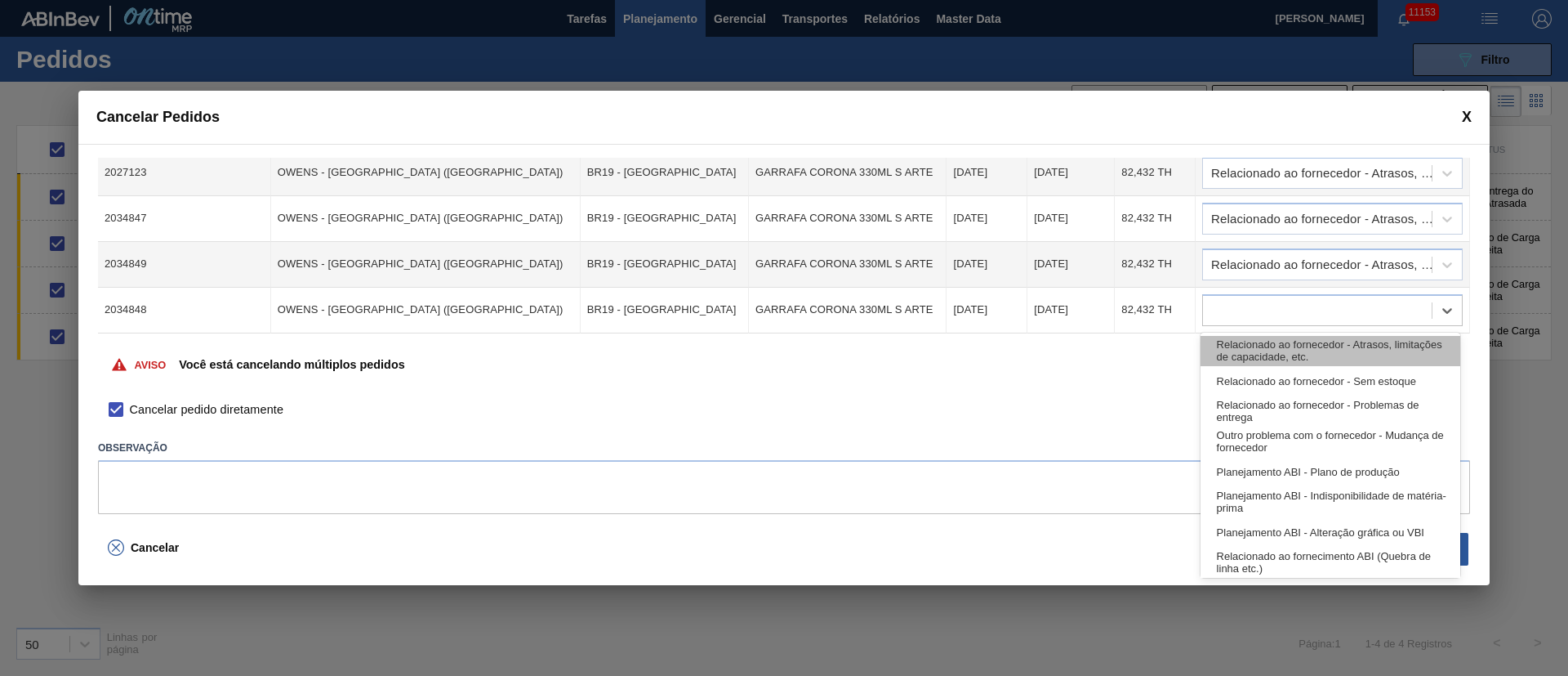
click at [1237, 345] on div "Relacionado ao fornecedor - Atrasos, limitações de capacidade, etc." at bounding box center [1330, 351] width 260 height 30
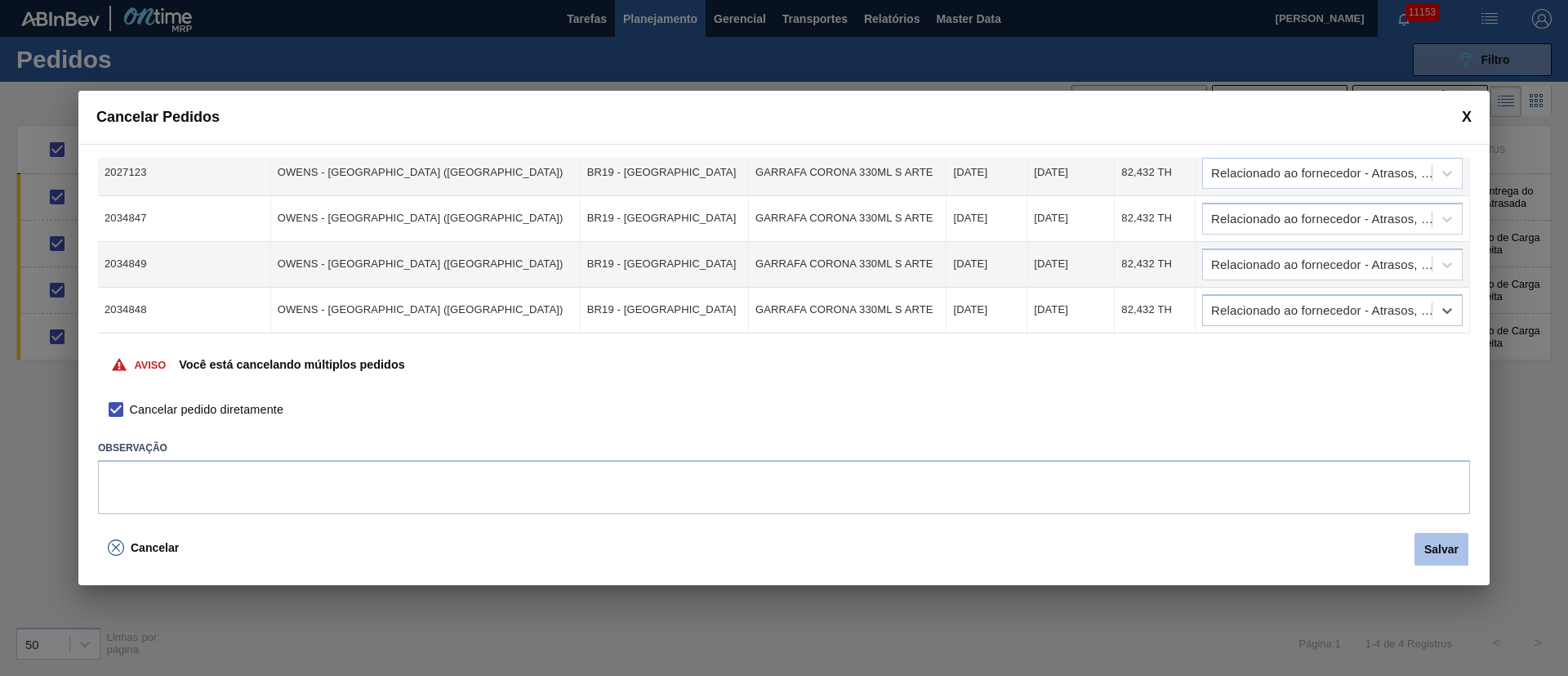
click at [1447, 552] on button "Salvar" at bounding box center [1441, 549] width 54 height 33
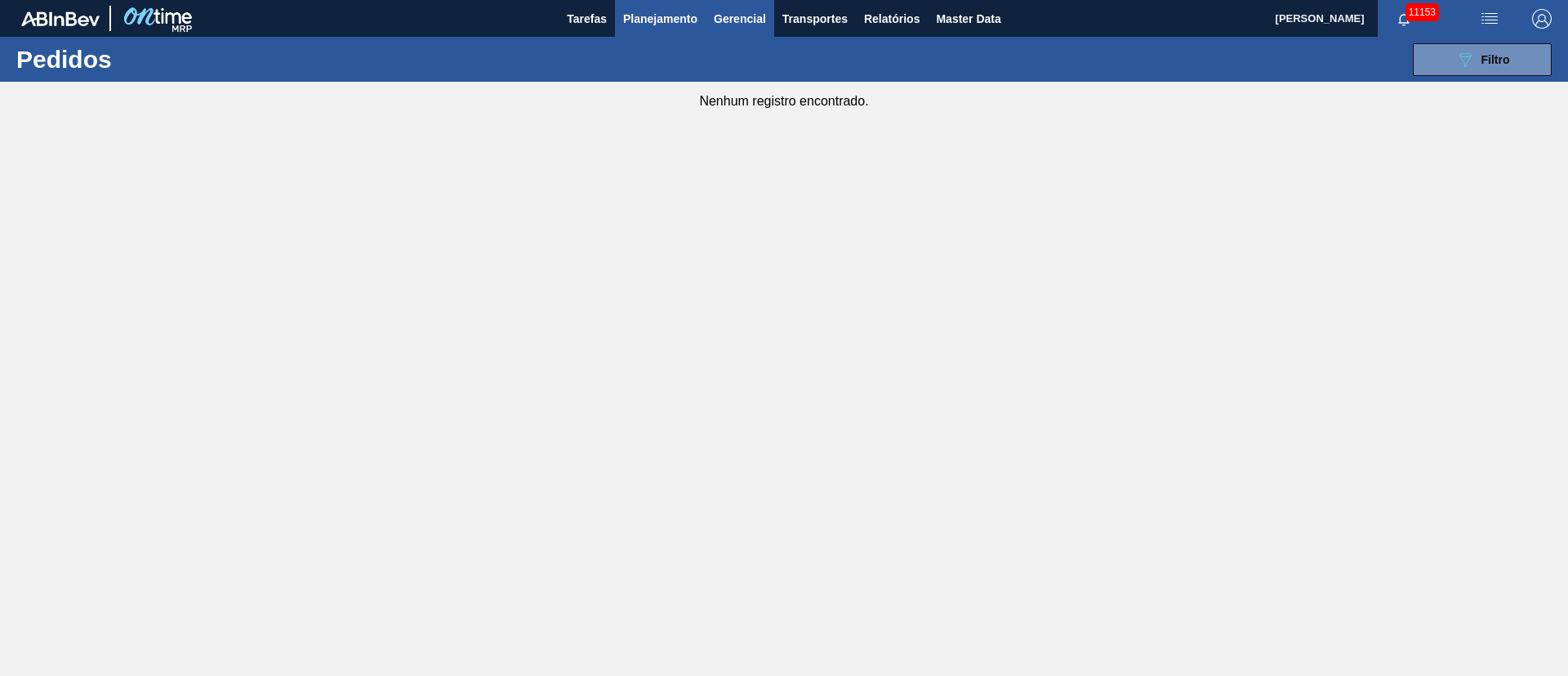
click at [751, 17] on span "Gerencial" at bounding box center [740, 18] width 52 height 20
click at [644, 25] on div at bounding box center [784, 338] width 1568 height 676
click at [644, 21] on span "Planejamento" at bounding box center [659, 18] width 74 height 20
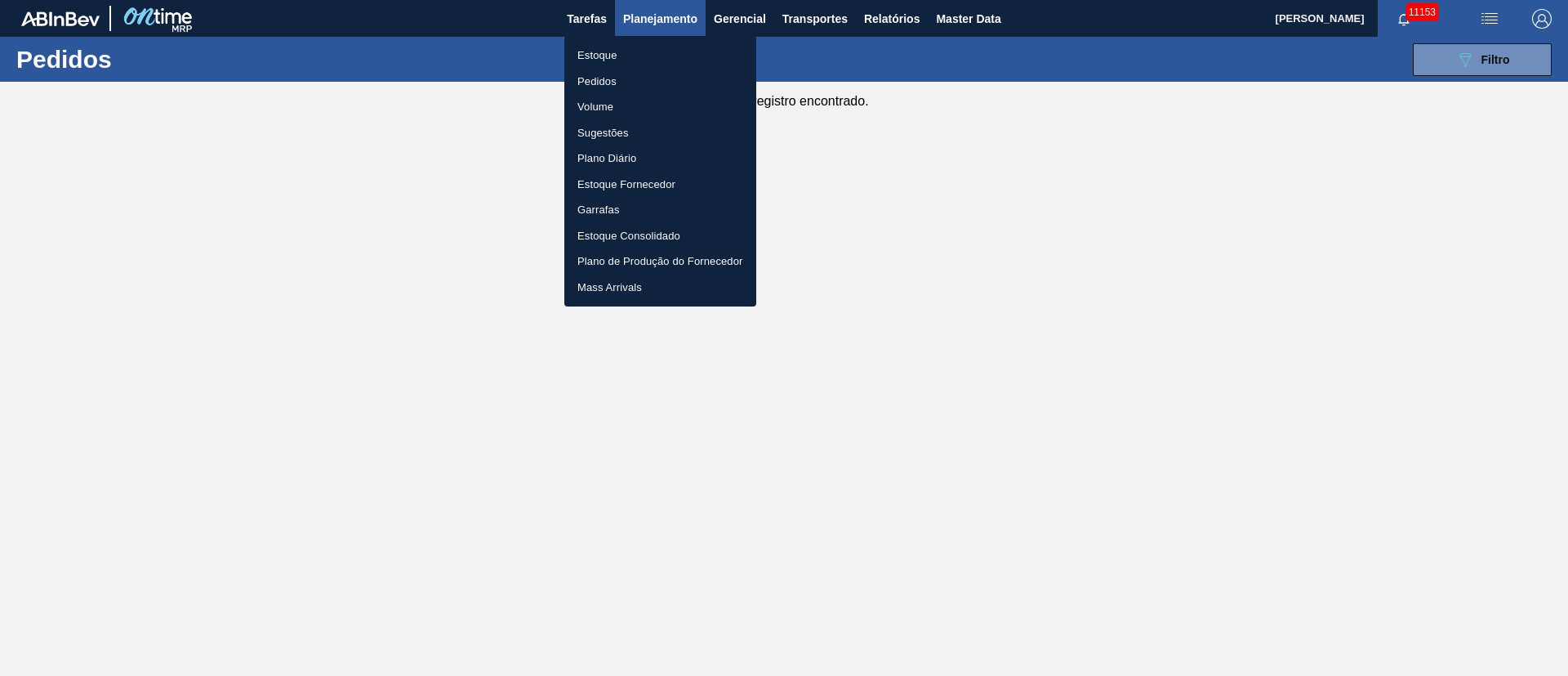
click at [612, 77] on li "Pedidos" at bounding box center [660, 82] width 192 height 26
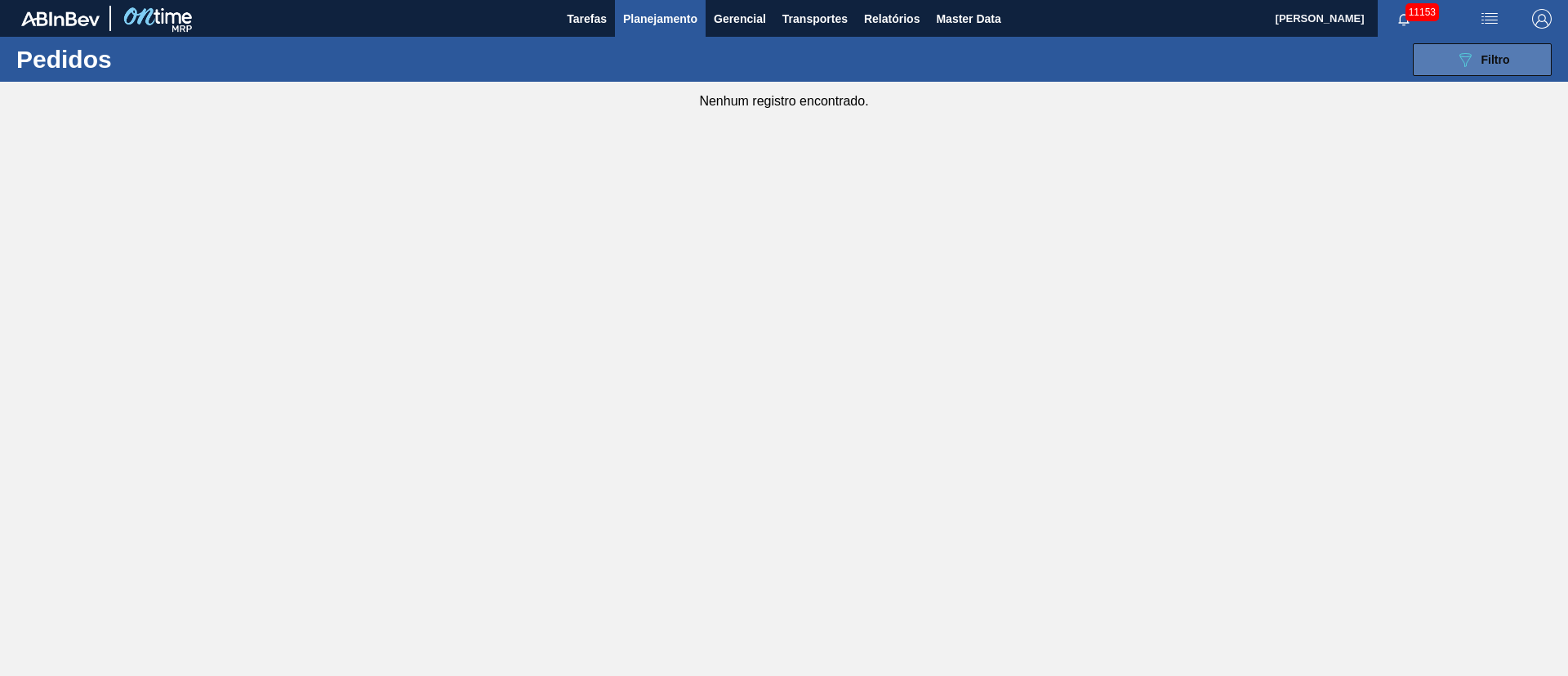
click at [1496, 58] on span "Filtro" at bounding box center [1495, 59] width 29 height 13
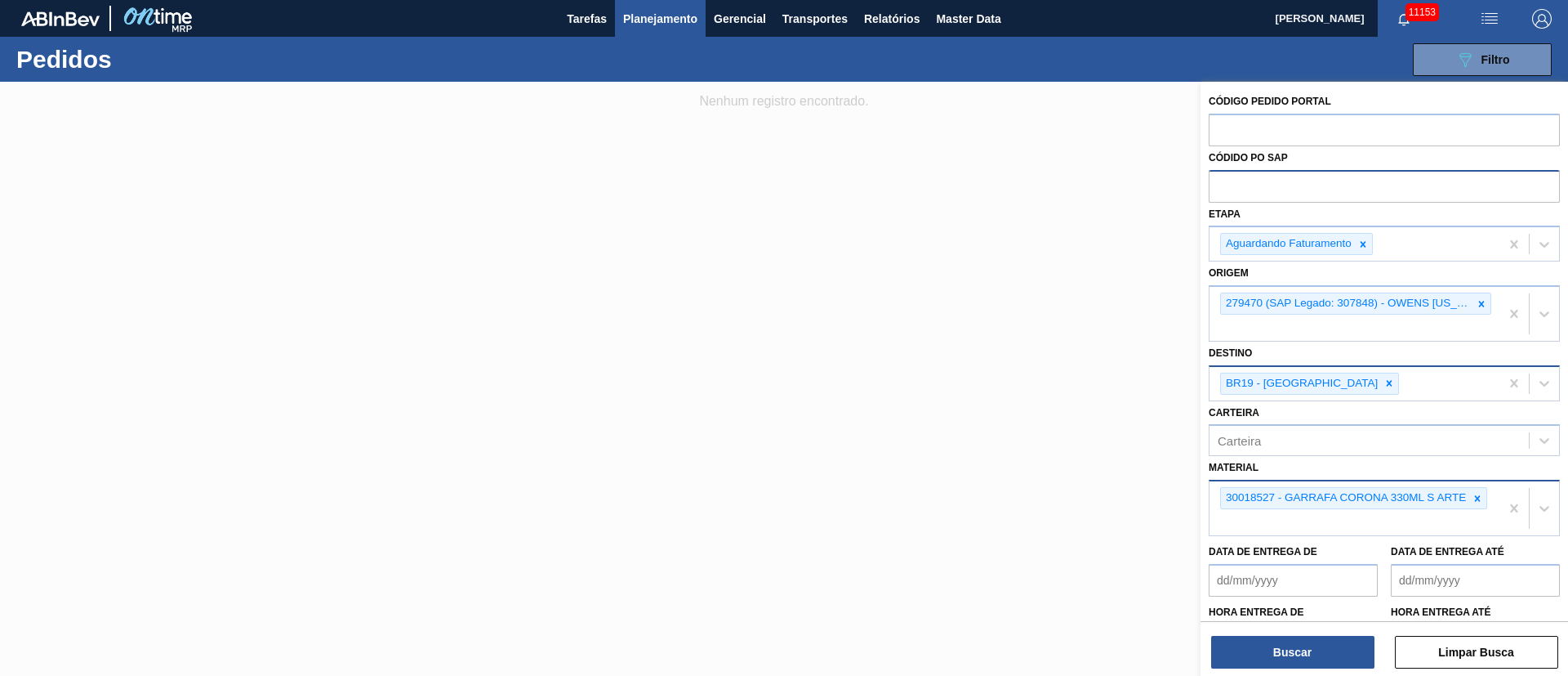
click at [1237, 183] on input "text" at bounding box center [1385, 185] width 351 height 31
paste input "text"
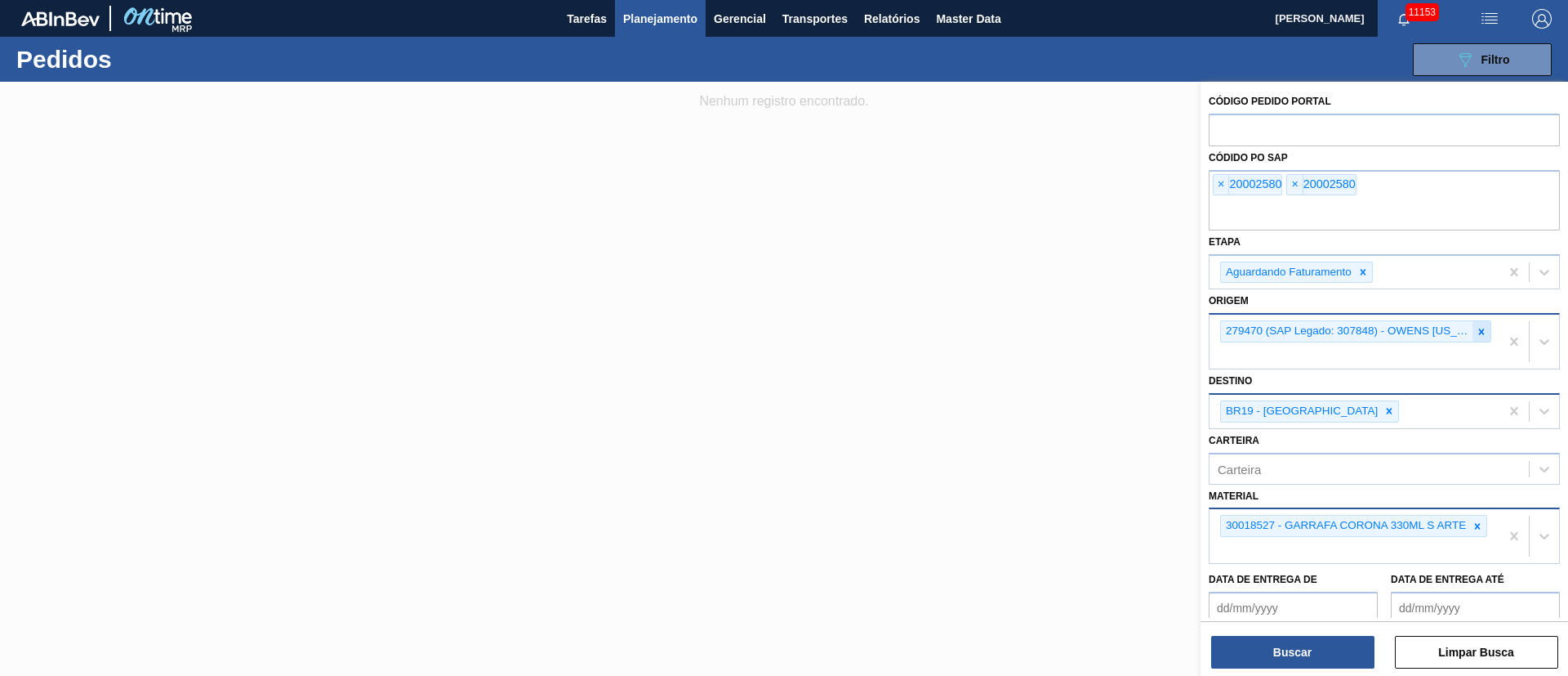
click at [1478, 332] on icon at bounding box center [1481, 331] width 6 height 6
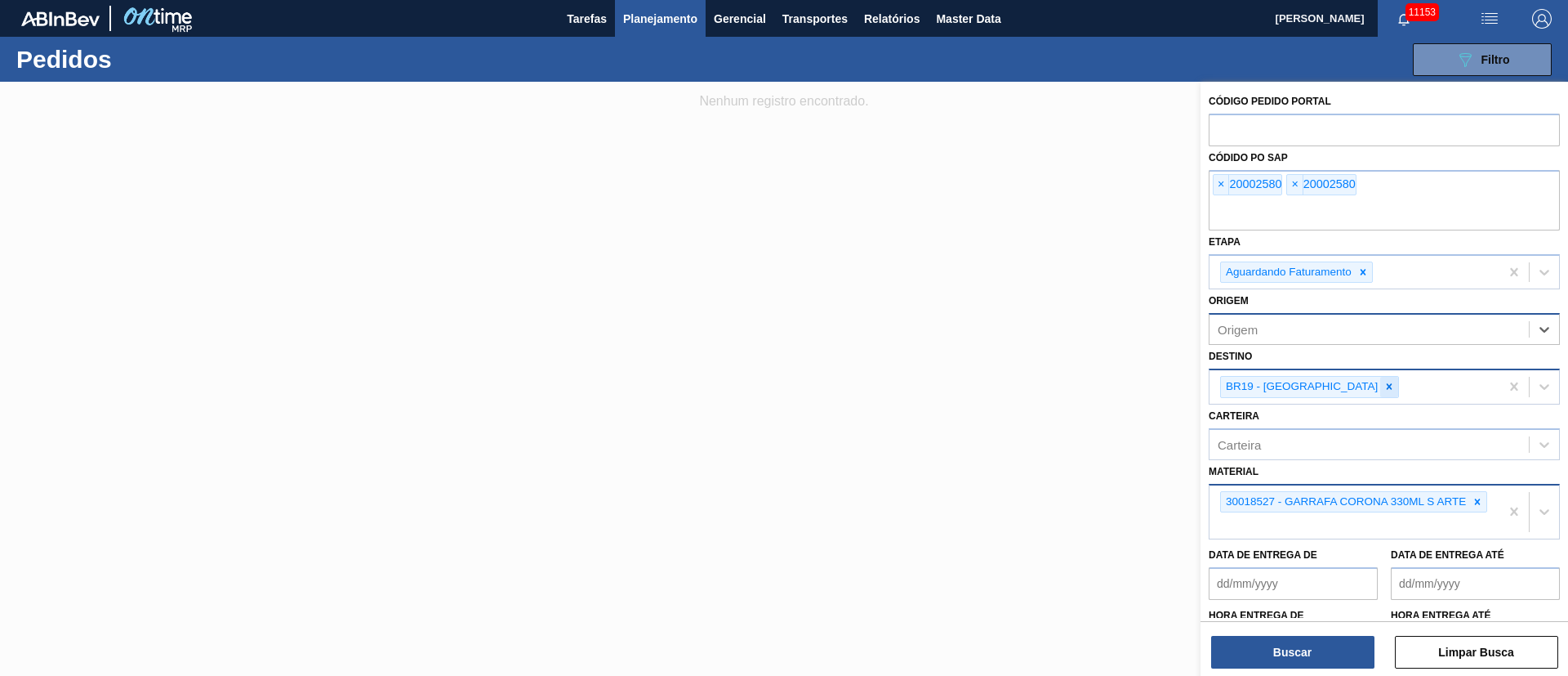
click at [1384, 385] on icon at bounding box center [1389, 386] width 11 height 11
click at [1478, 493] on icon at bounding box center [1477, 497] width 11 height 11
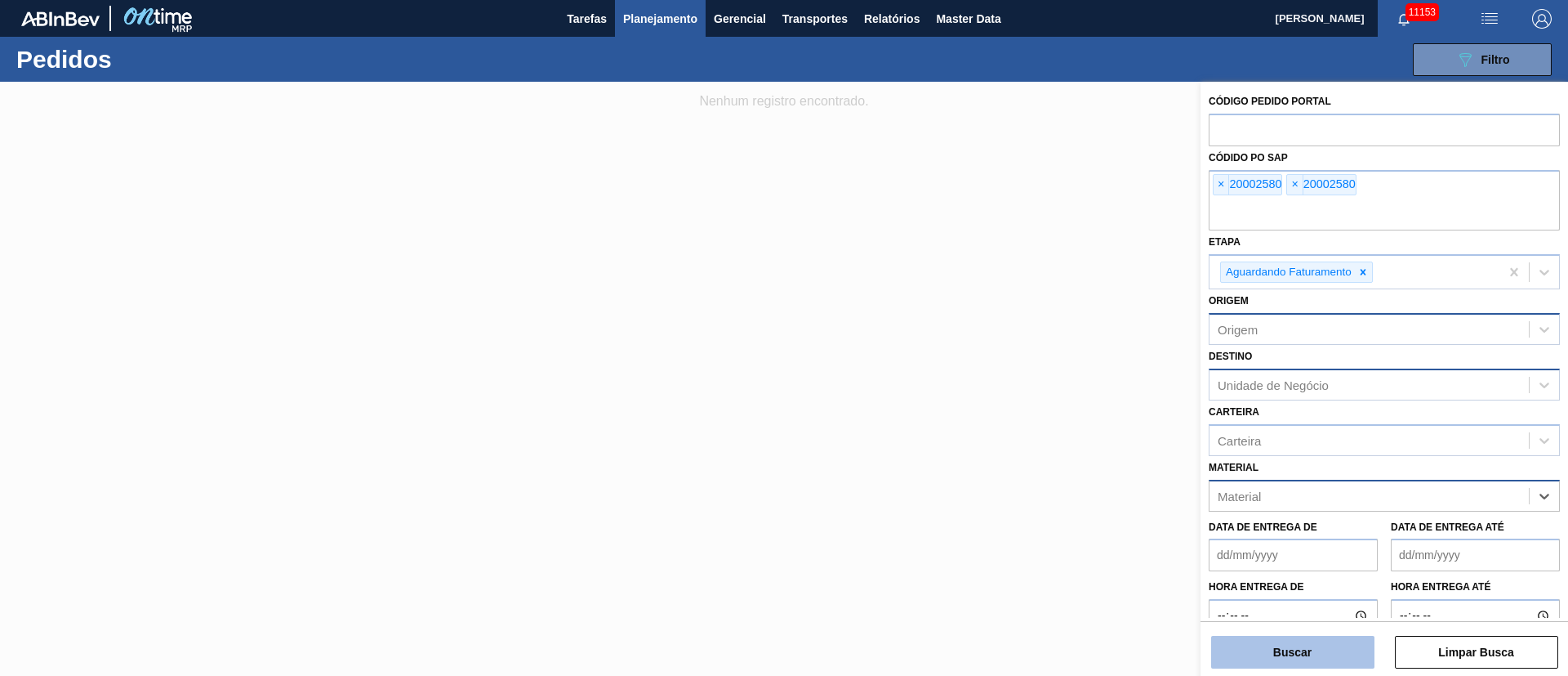
click at [1320, 645] on button "Buscar" at bounding box center [1292, 652] width 163 height 33
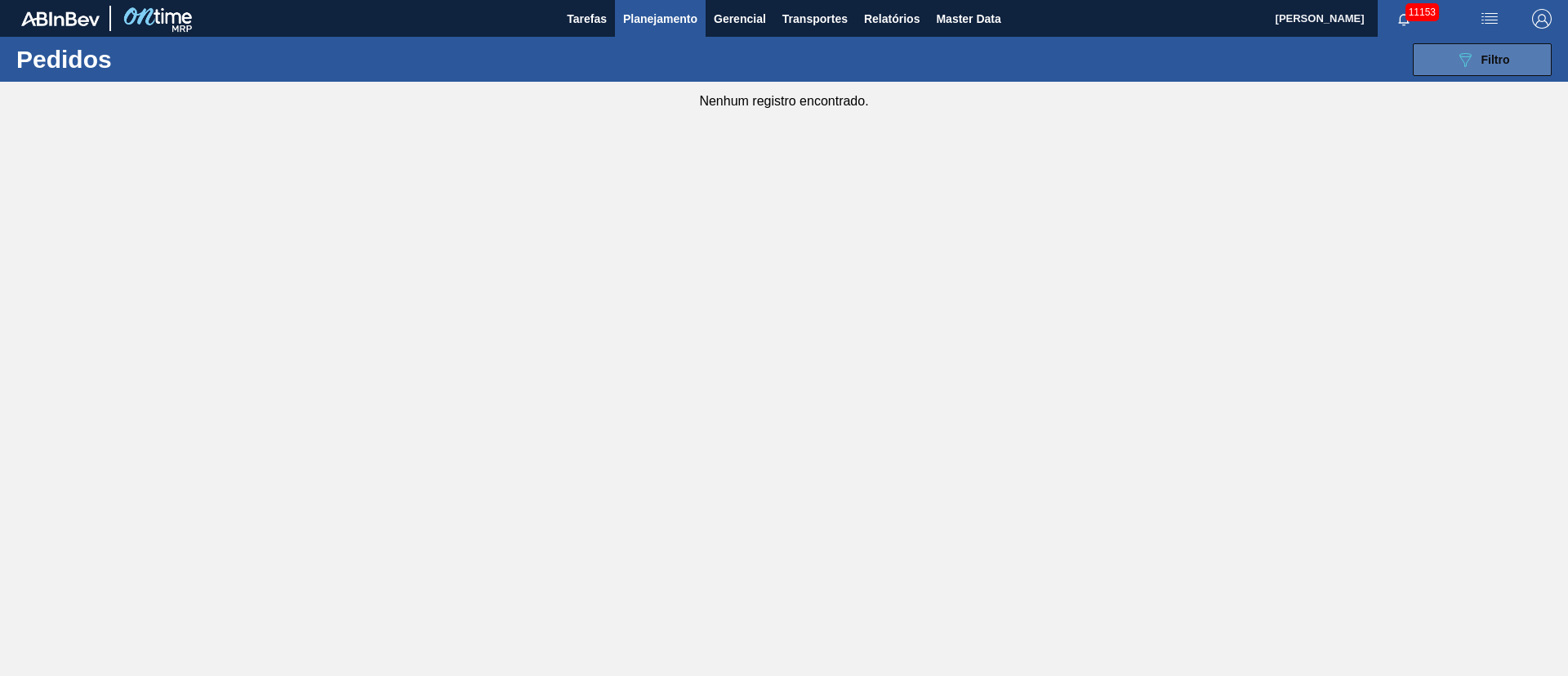
click at [1475, 68] on div "089F7B8B-B2A5-4AFE-B5C0-19BA573D28AC Filtro" at bounding box center [1482, 59] width 55 height 20
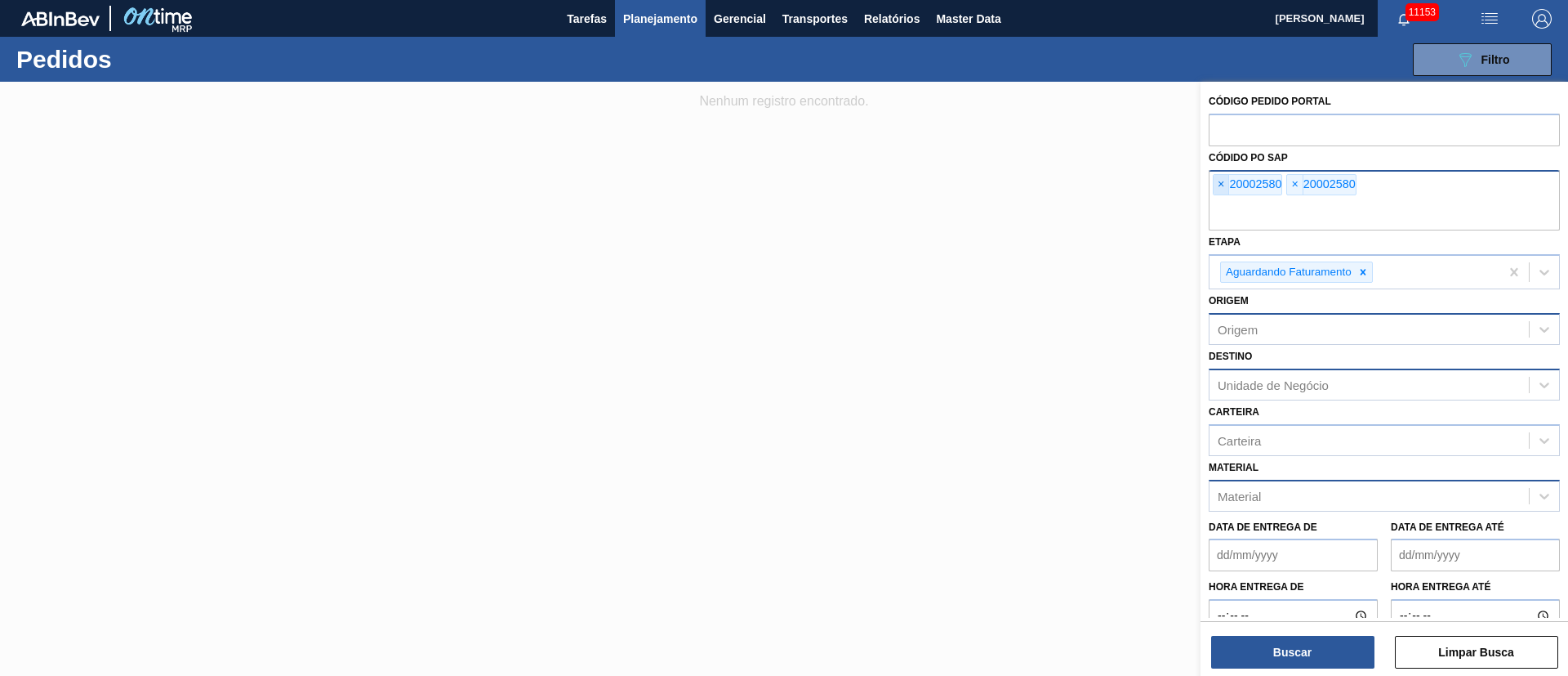
click at [1221, 182] on span "×" at bounding box center [1221, 184] width 16 height 20
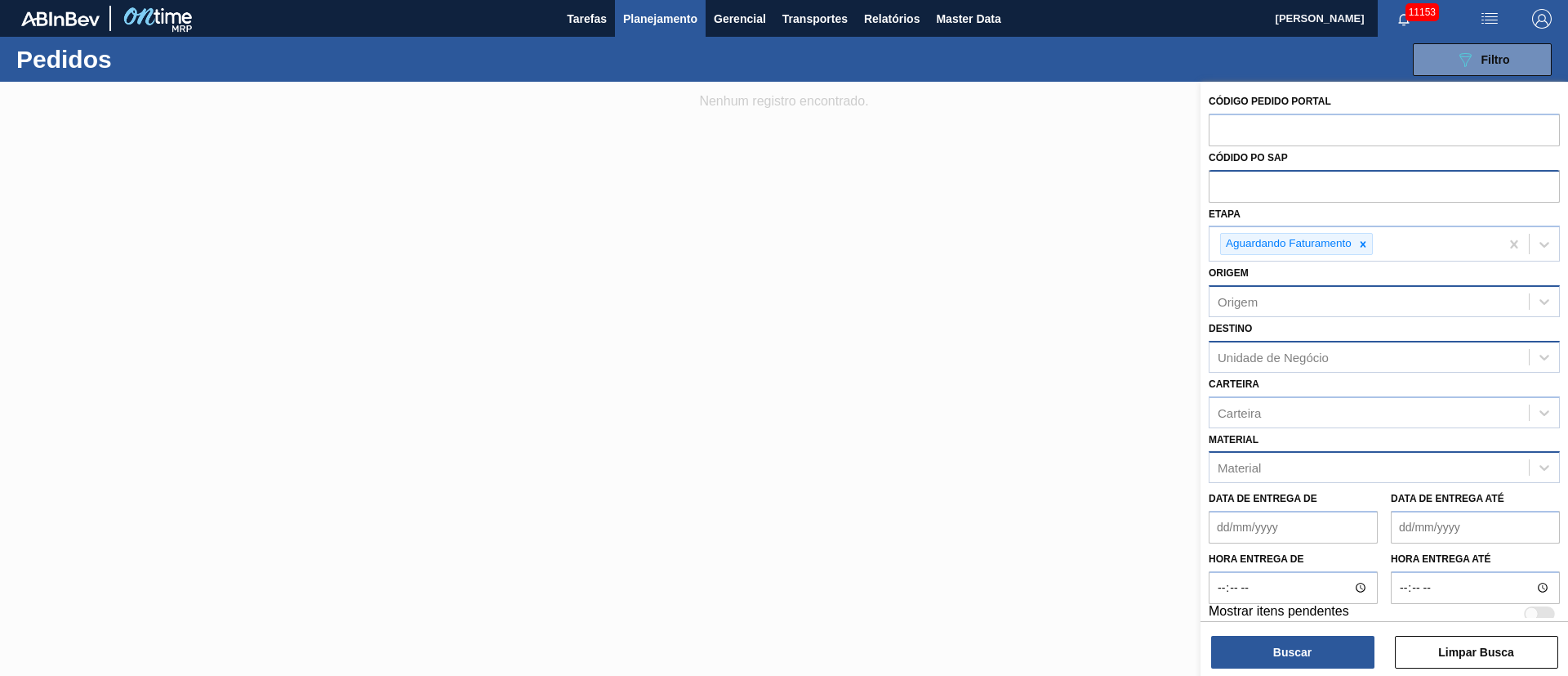
paste input "text"
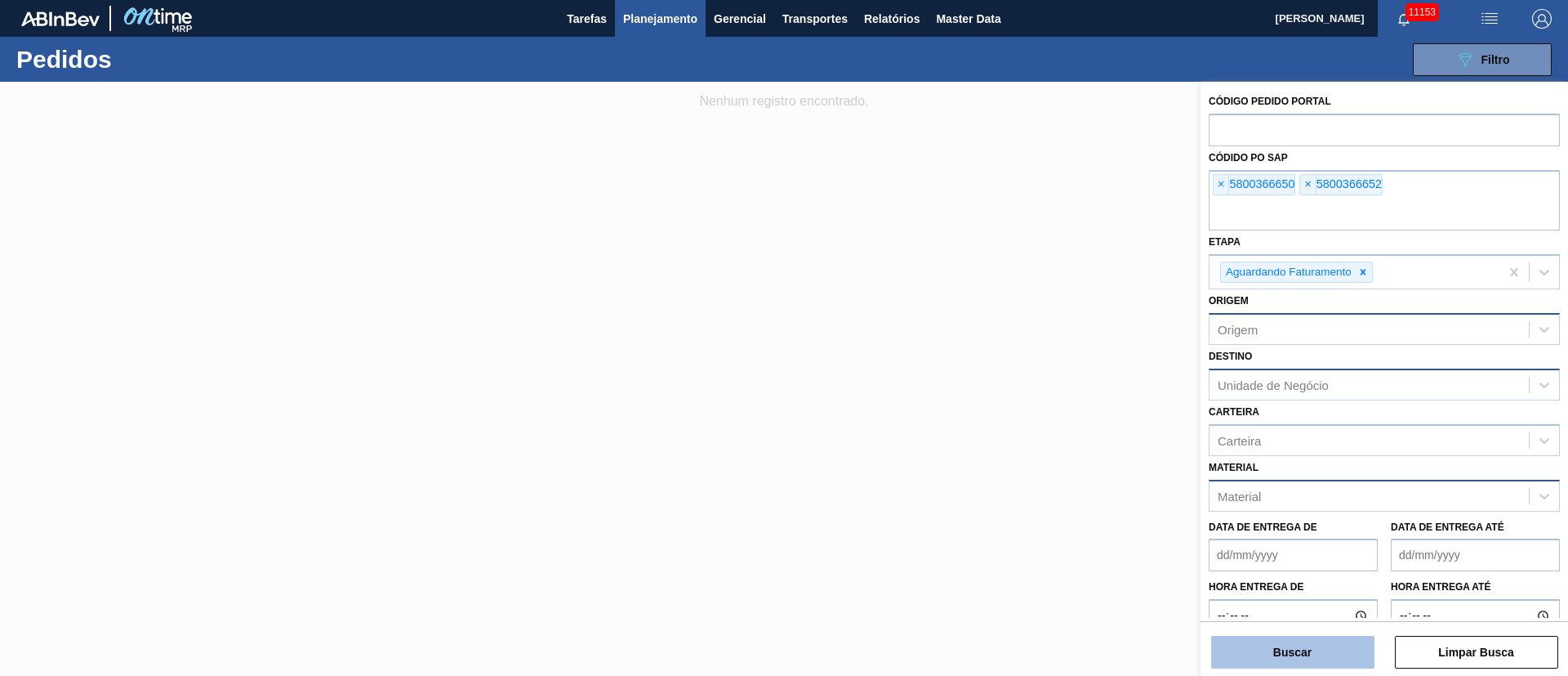
click at [1326, 649] on button "Buscar" at bounding box center [1292, 652] width 163 height 33
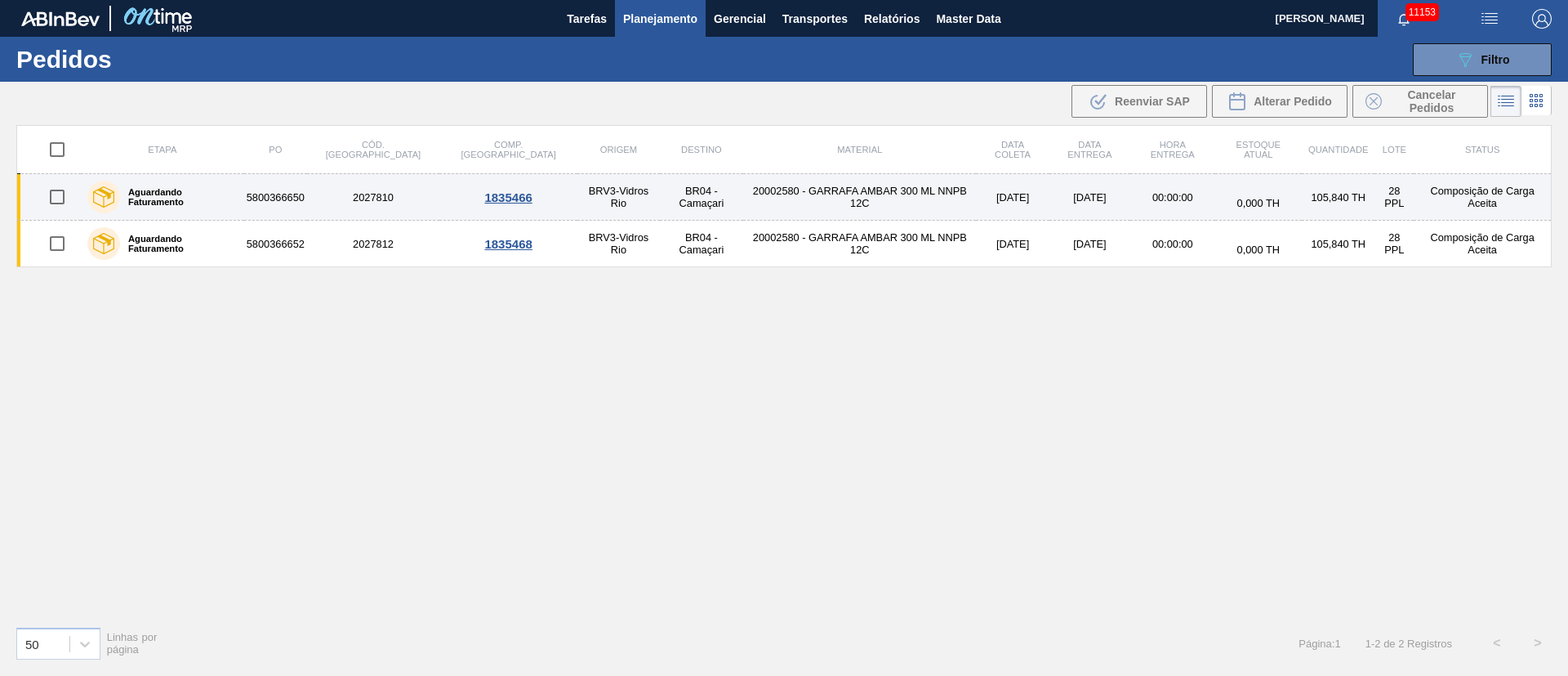
click at [60, 204] on input "checkbox" at bounding box center [57, 197] width 34 height 34
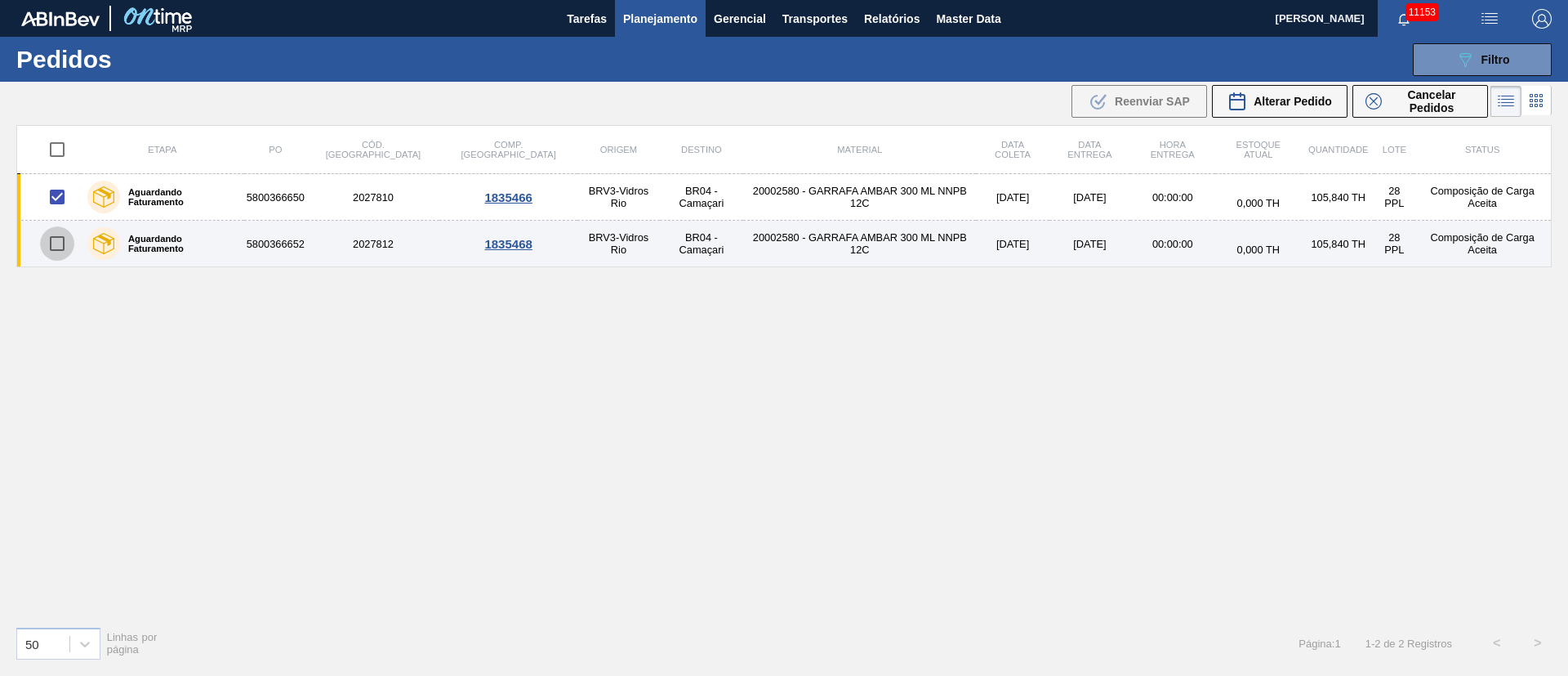
click at [60, 238] on input "checkbox" at bounding box center [57, 243] width 34 height 34
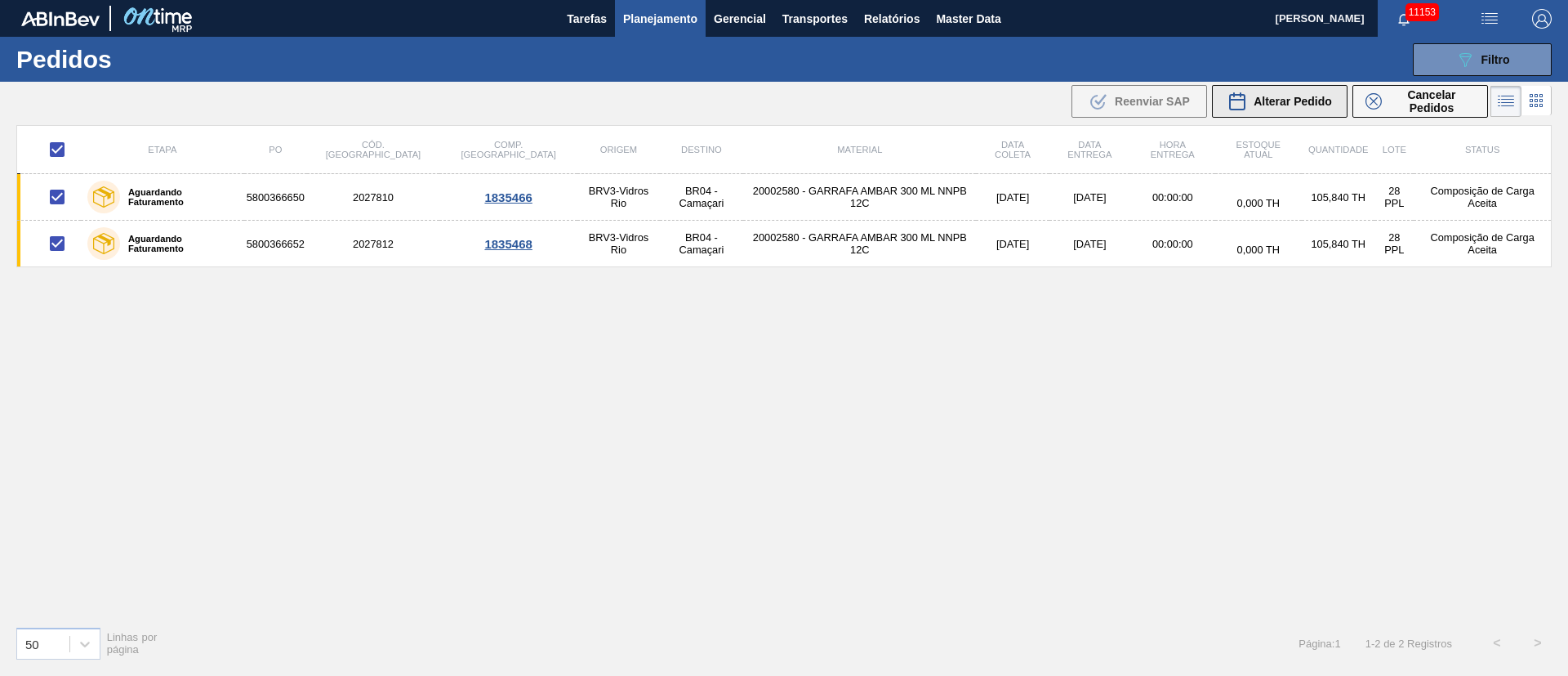
click at [1285, 110] on div "Alterar Pedido" at bounding box center [1279, 101] width 104 height 20
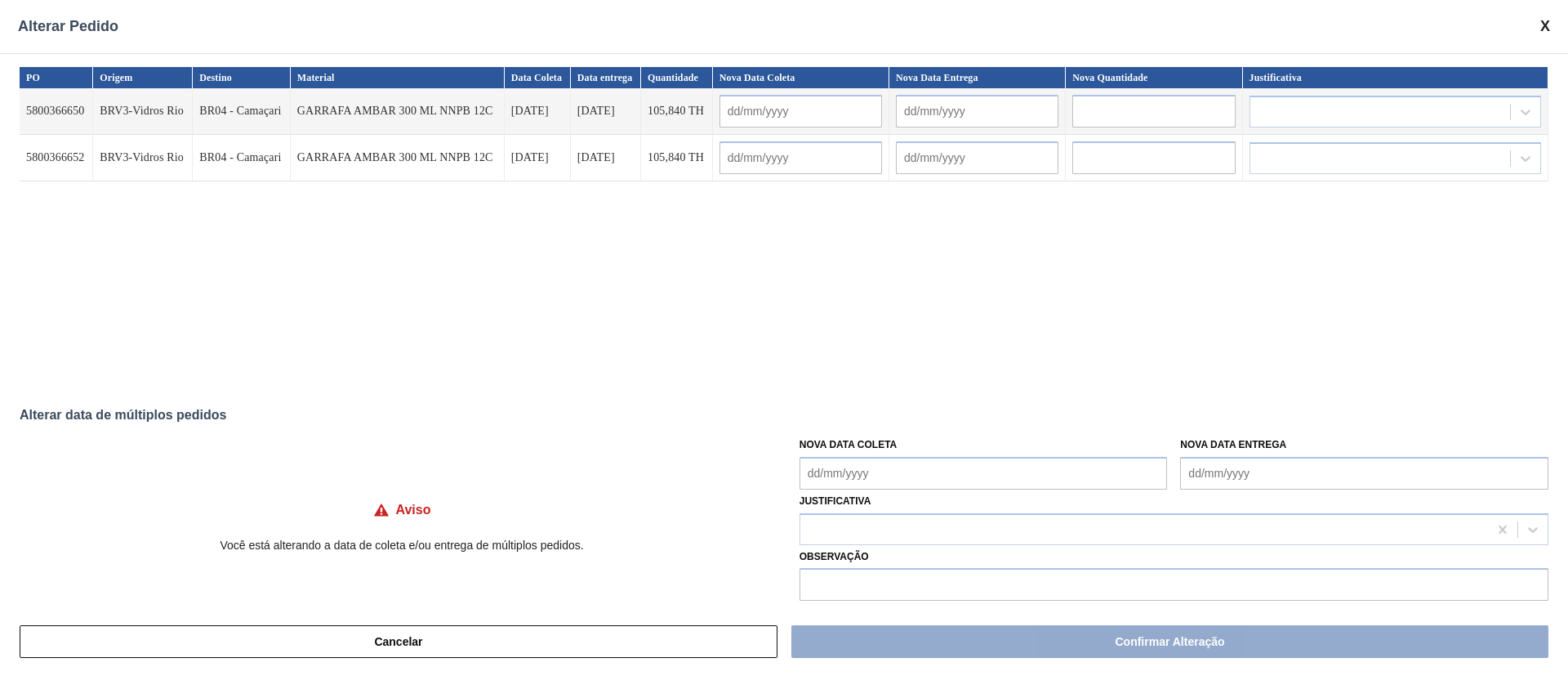
click at [914, 469] on Coleta "Nova Data Coleta" at bounding box center [983, 473] width 368 height 33
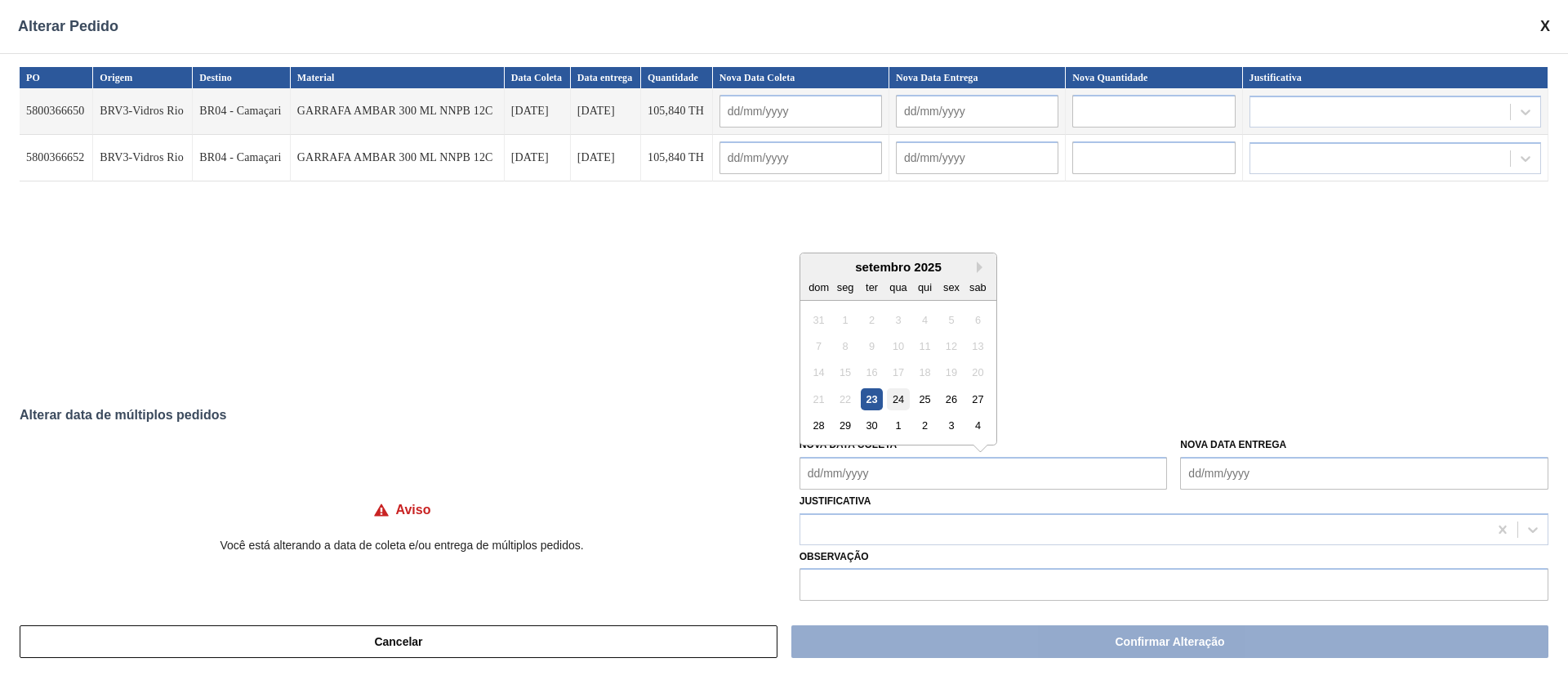
click at [896, 396] on div "24" at bounding box center [897, 398] width 22 height 22
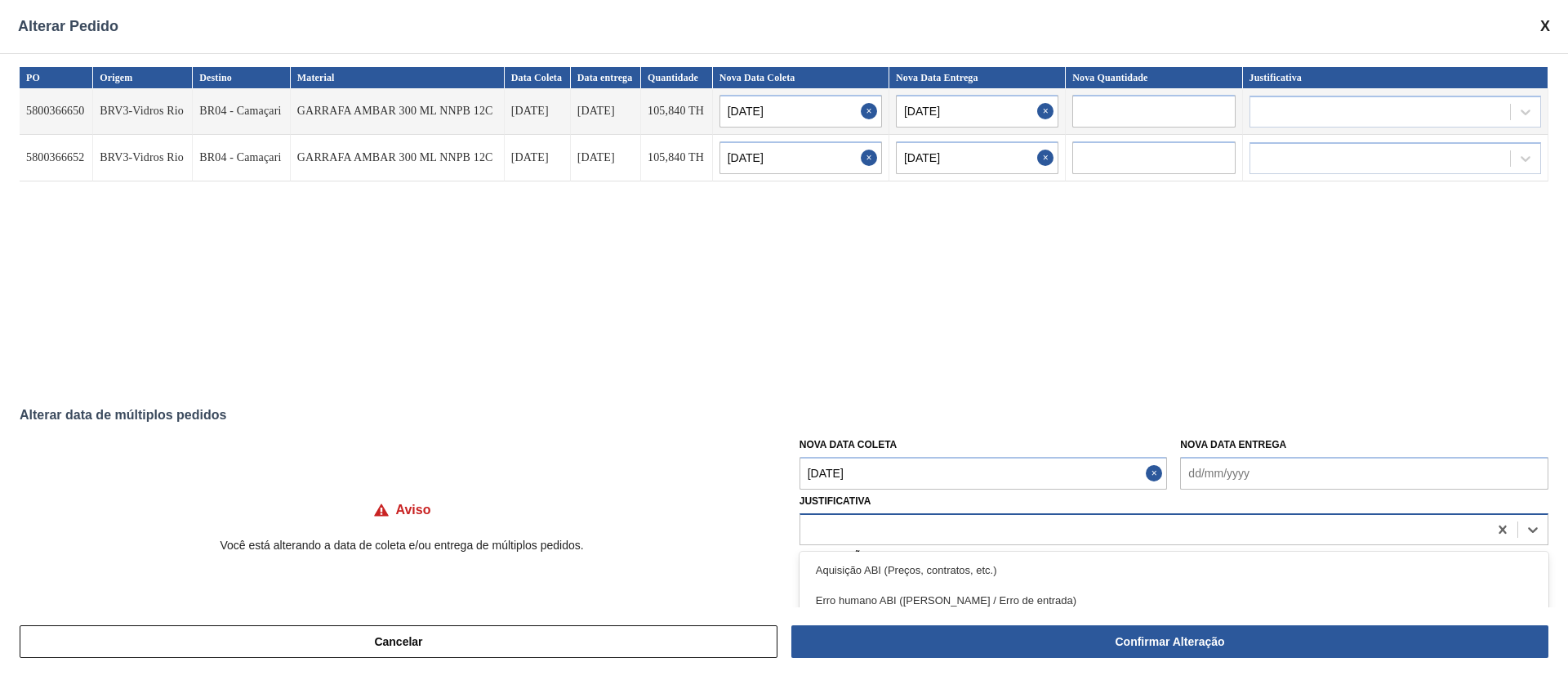
click at [805, 533] on div at bounding box center [1144, 528] width 688 height 23
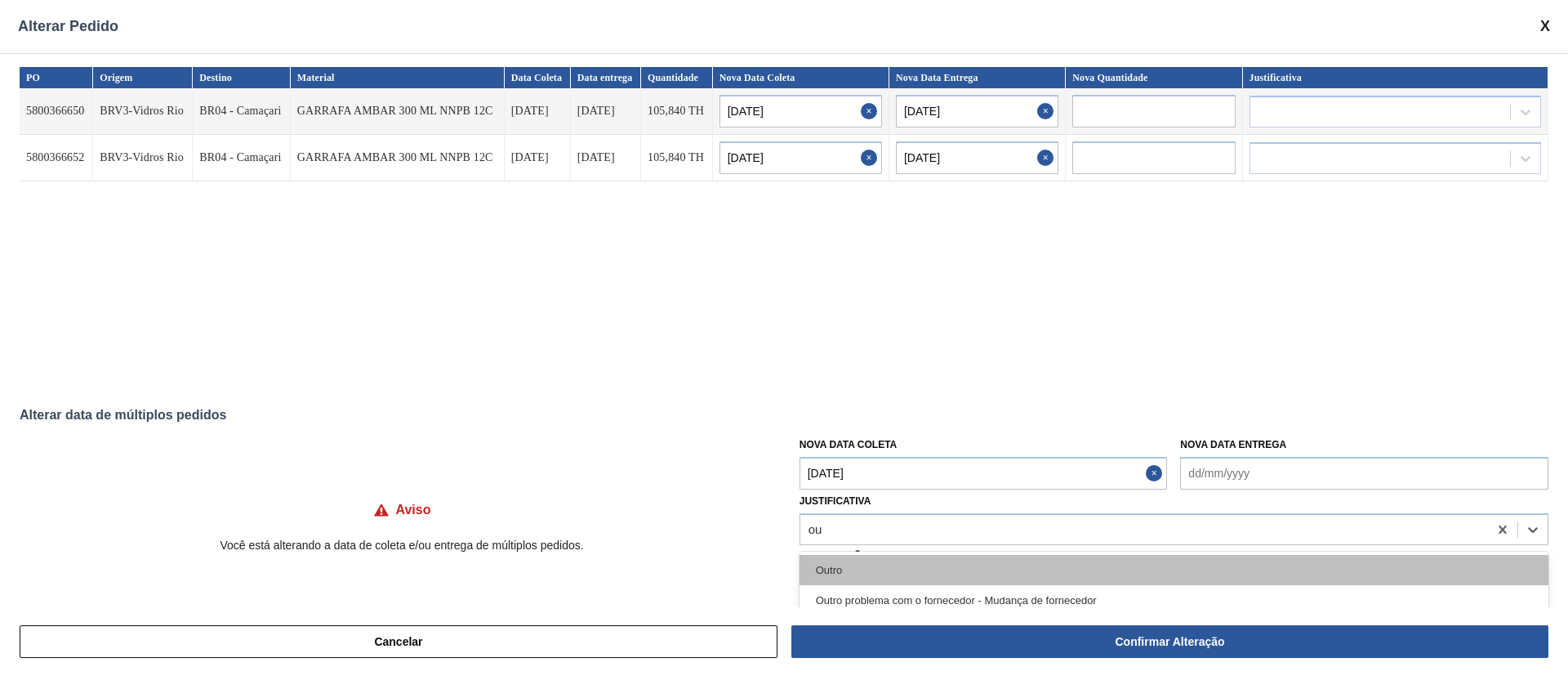
click at [846, 567] on div "Outro" at bounding box center [1173, 570] width 749 height 30
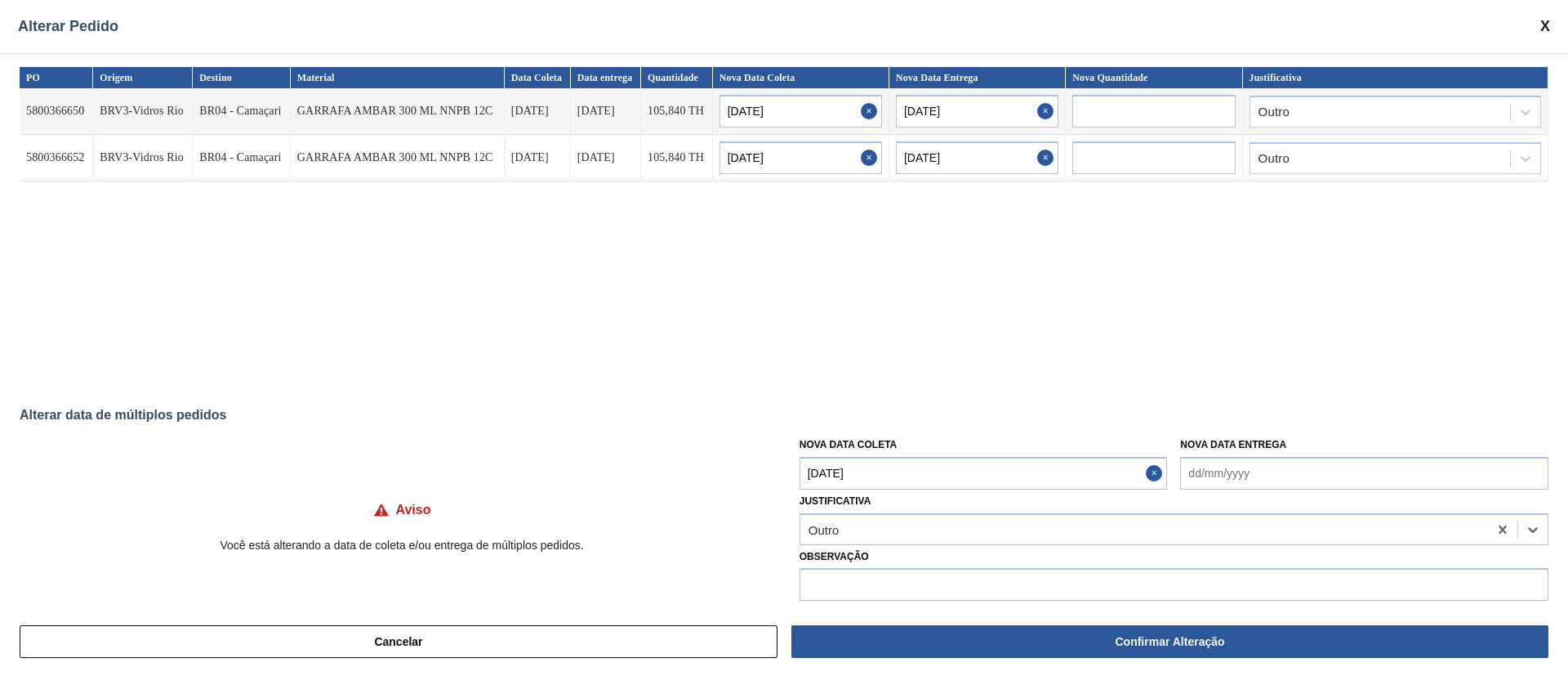
click at [900, 659] on div "Cancelar Confirmar Alteração" at bounding box center [784, 641] width 1568 height 69
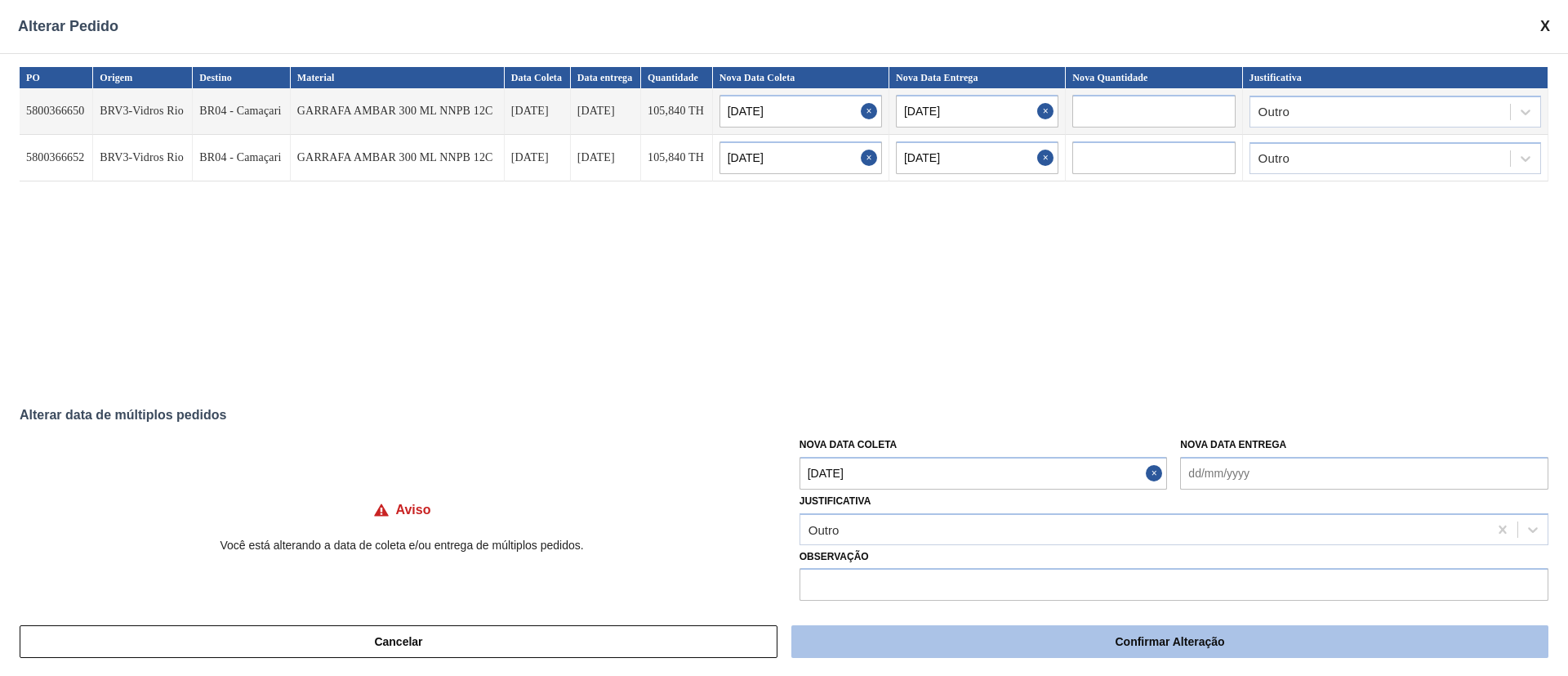
click at [911, 643] on button "Confirmar Alteração" at bounding box center [1170, 641] width 757 height 33
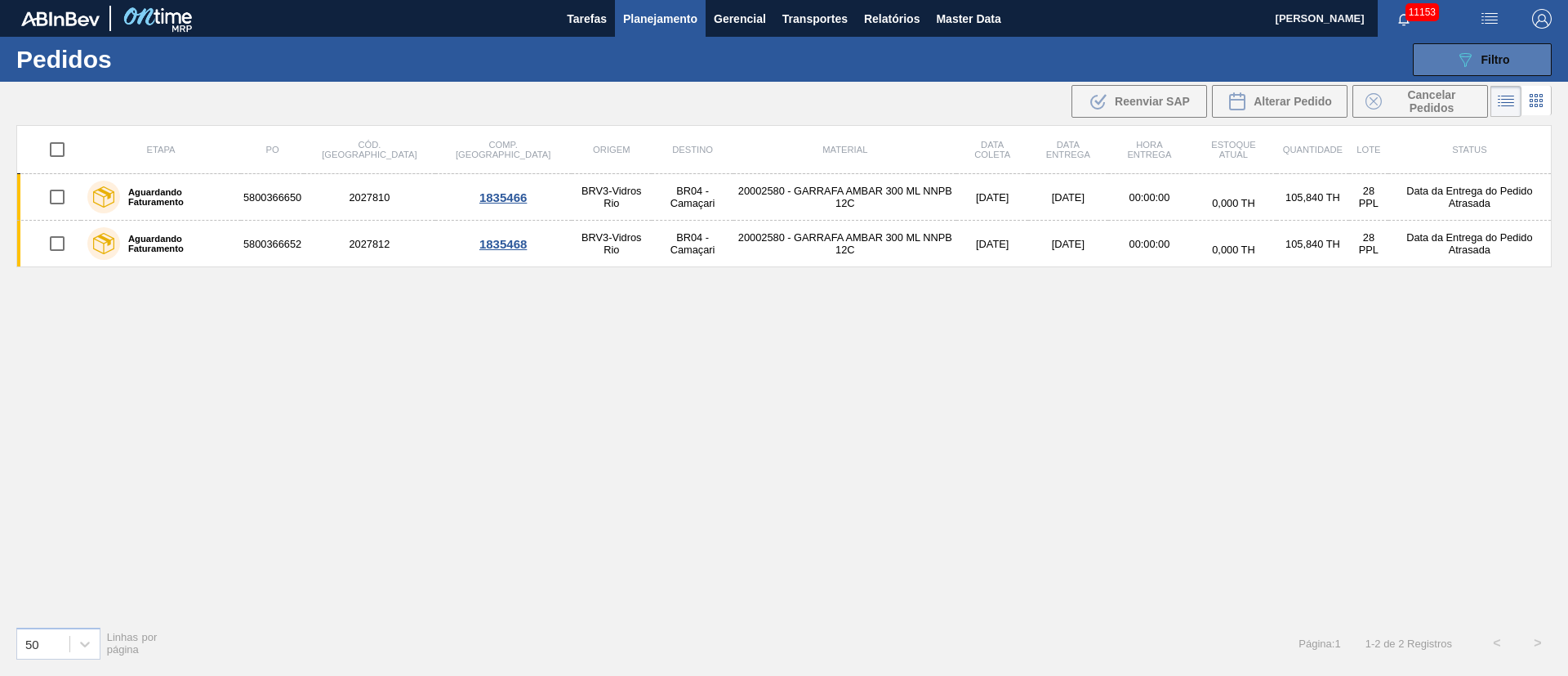
click at [1484, 66] on div "089F7B8B-B2A5-4AFE-B5C0-19BA573D28AC Filtro" at bounding box center [1482, 59] width 55 height 20
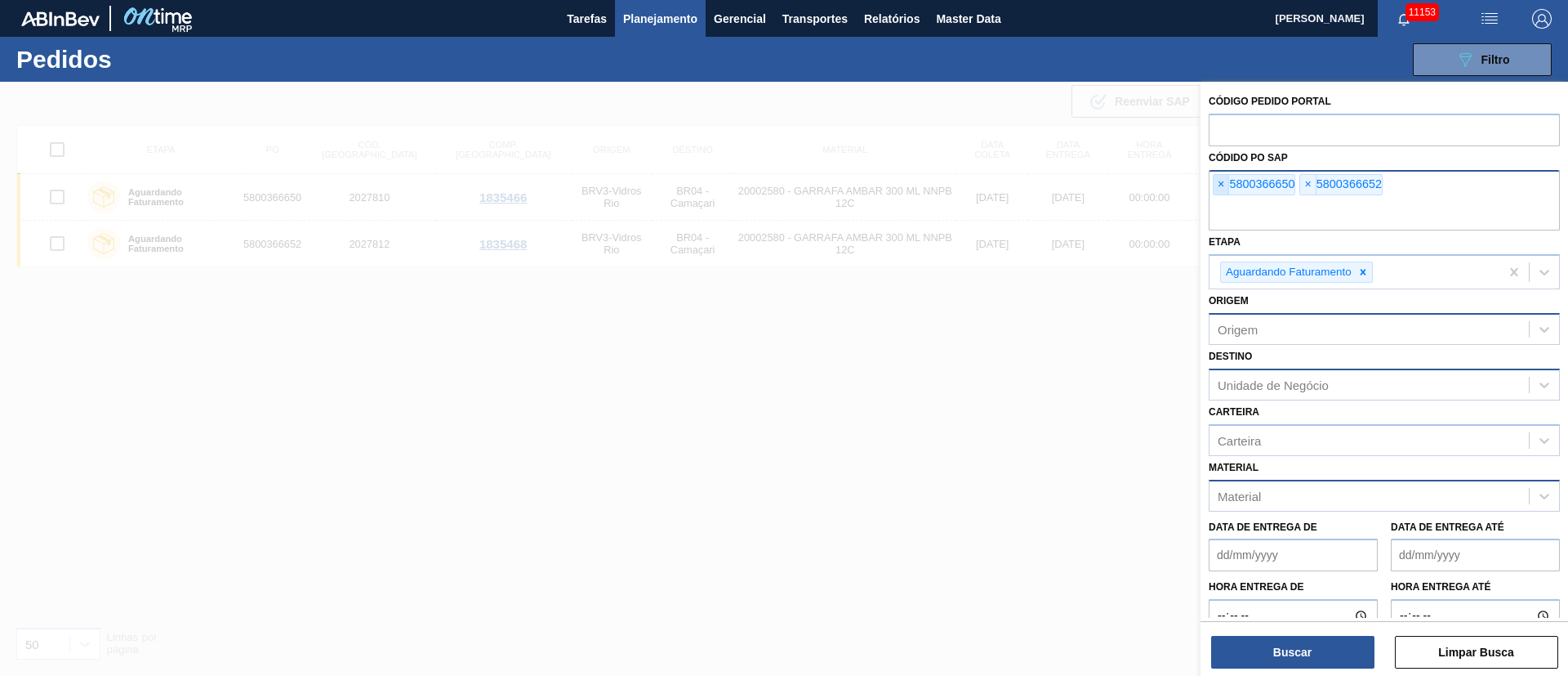
click at [1217, 188] on span "×" at bounding box center [1221, 184] width 16 height 20
click at [1217, 199] on input "text" at bounding box center [1385, 215] width 351 height 31
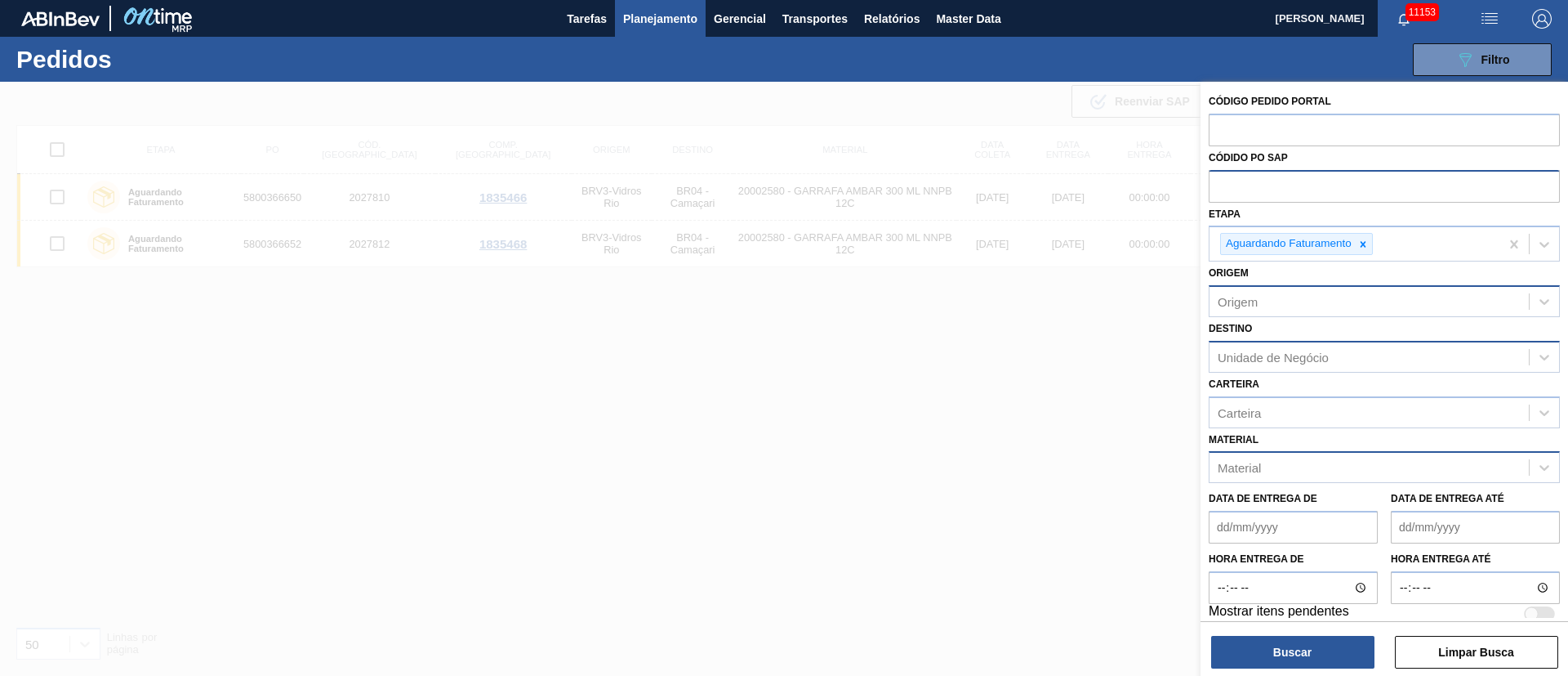
click at [1217, 188] on input "text" at bounding box center [1385, 185] width 351 height 31
click at [1244, 352] on div "Unidade de Negócio" at bounding box center [1273, 357] width 111 height 14
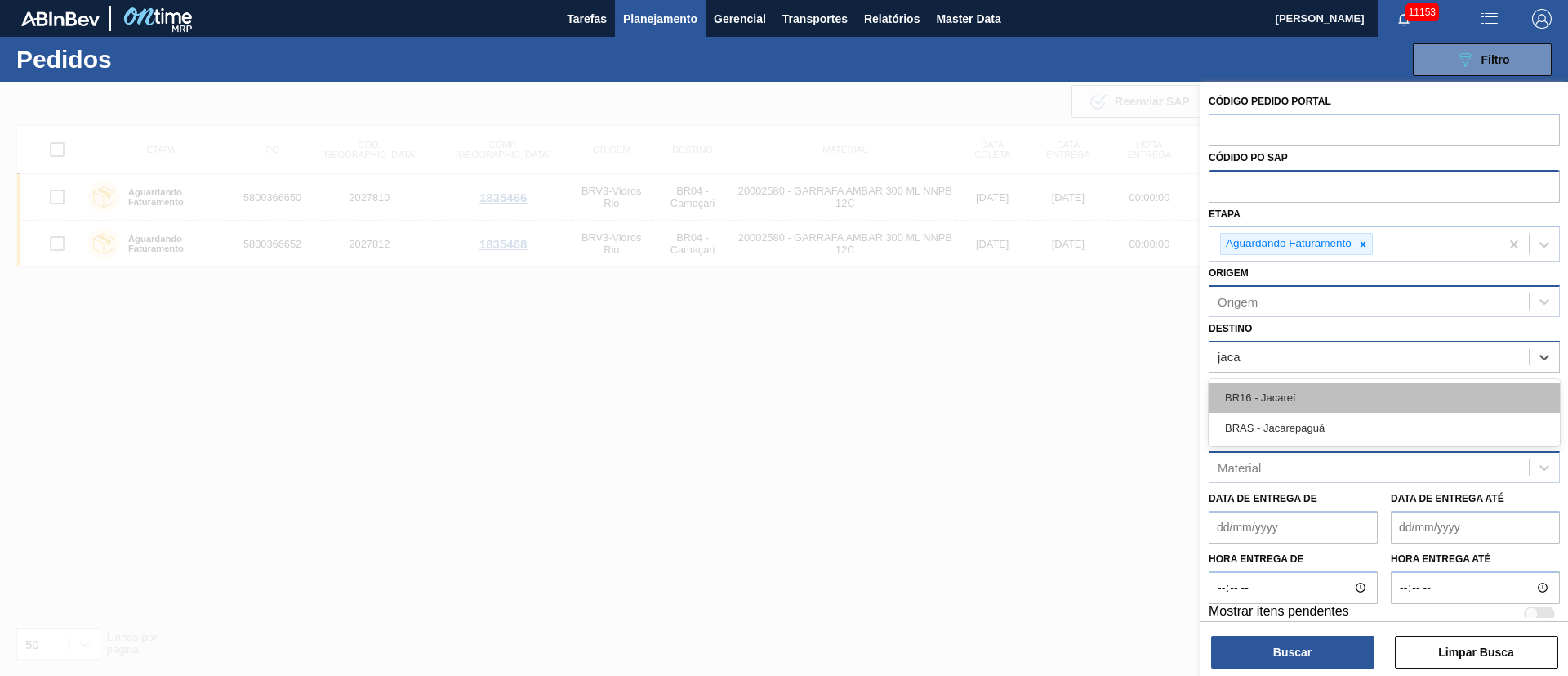
click at [1287, 387] on div "BR16 - Jacareí" at bounding box center [1385, 397] width 351 height 30
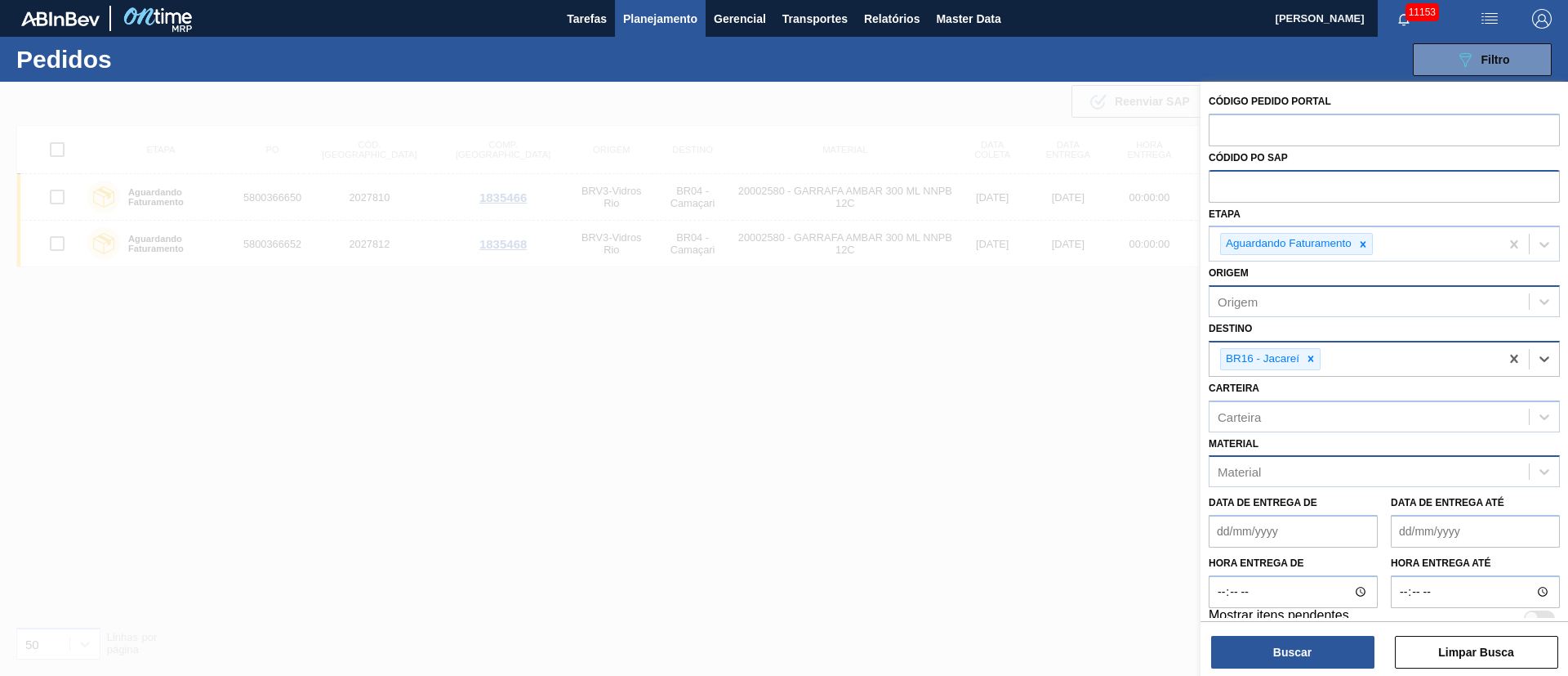
click at [1241, 468] on div "Material" at bounding box center [1239, 472] width 43 height 14
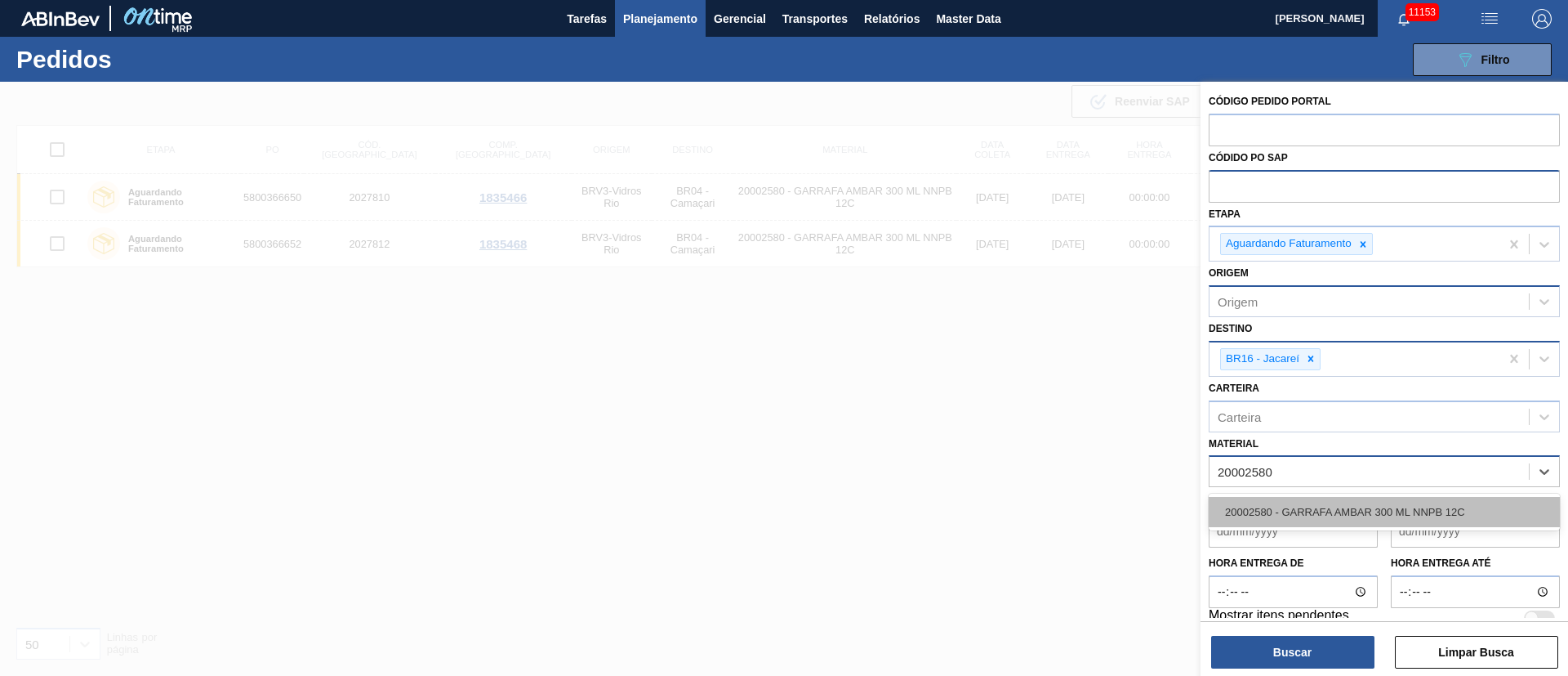
click at [1254, 508] on div "20002580 - GARRAFA AMBAR 300 ML NNPB 12C" at bounding box center [1385, 512] width 351 height 30
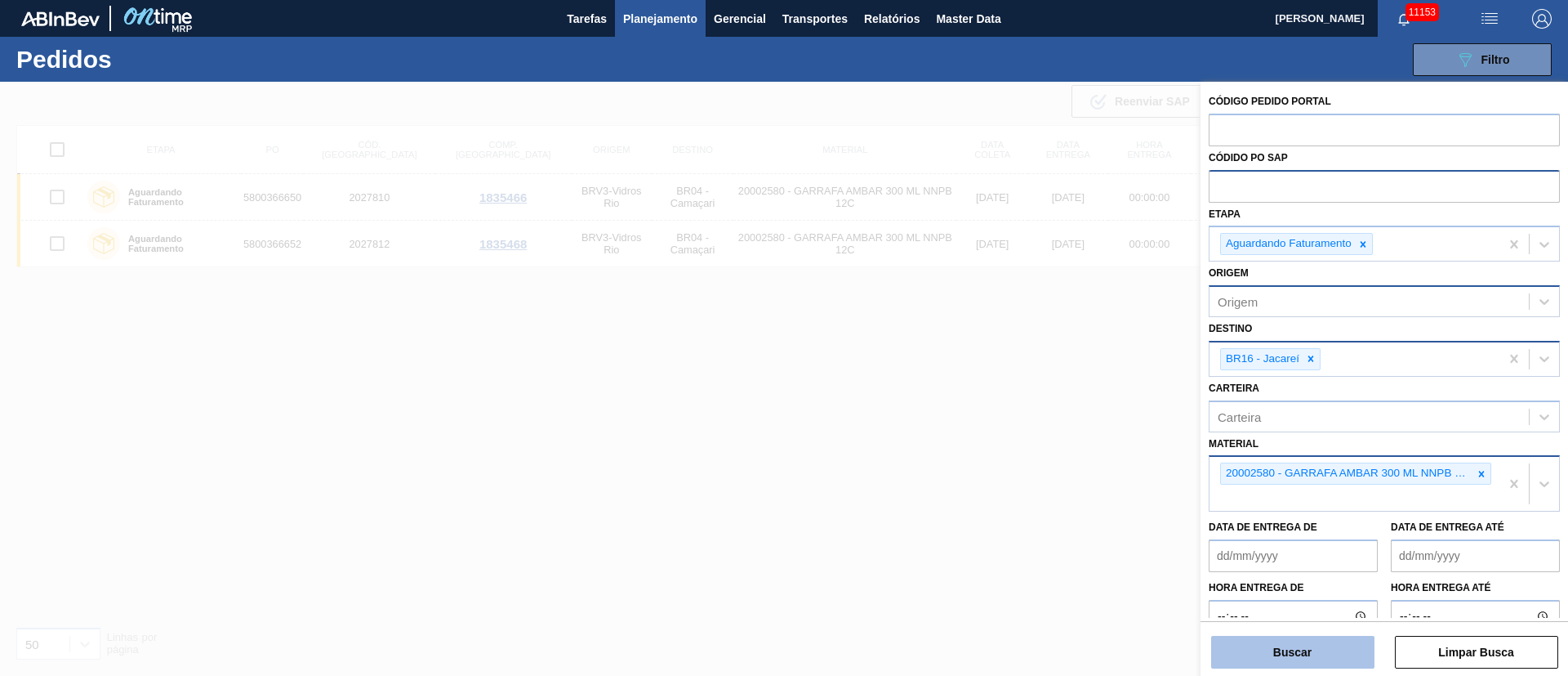
click at [1286, 661] on button "Buscar" at bounding box center [1292, 652] width 163 height 33
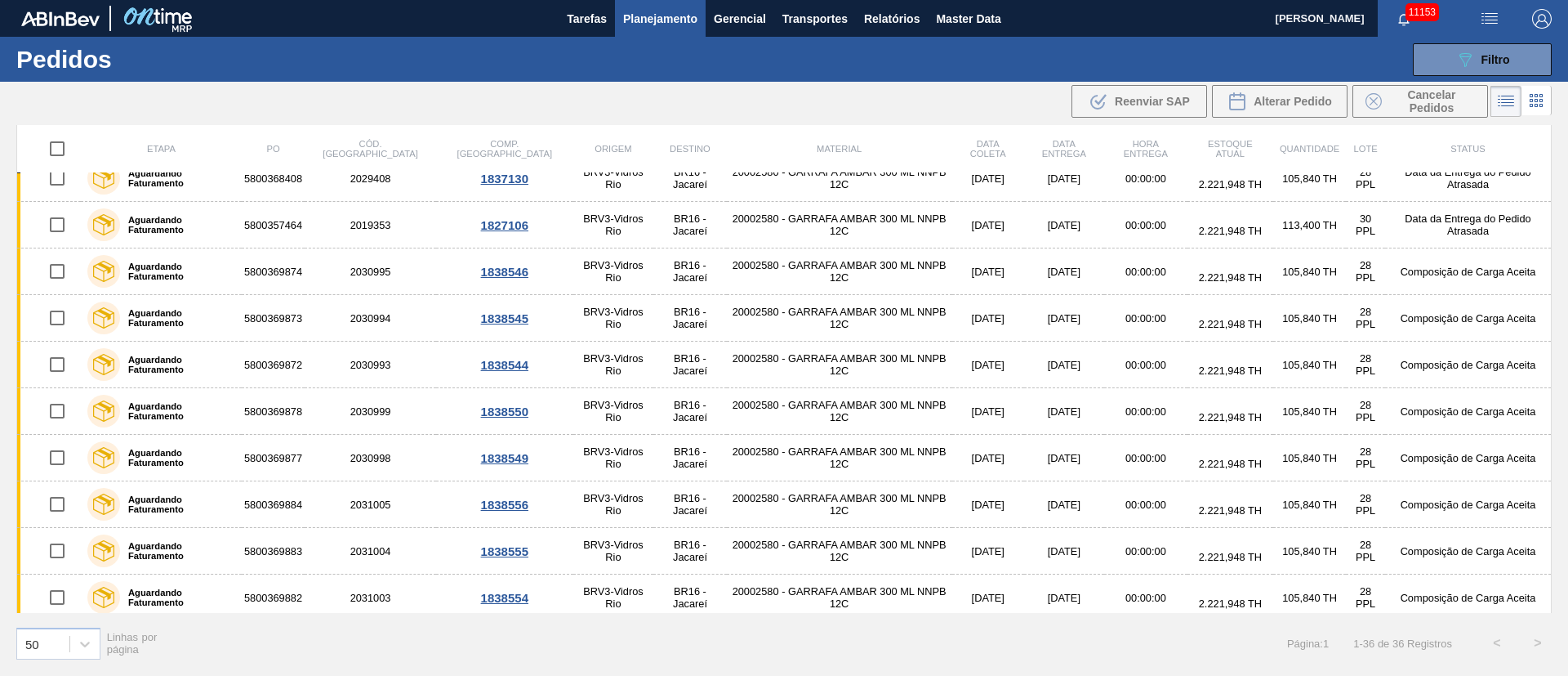
scroll to position [0, 0]
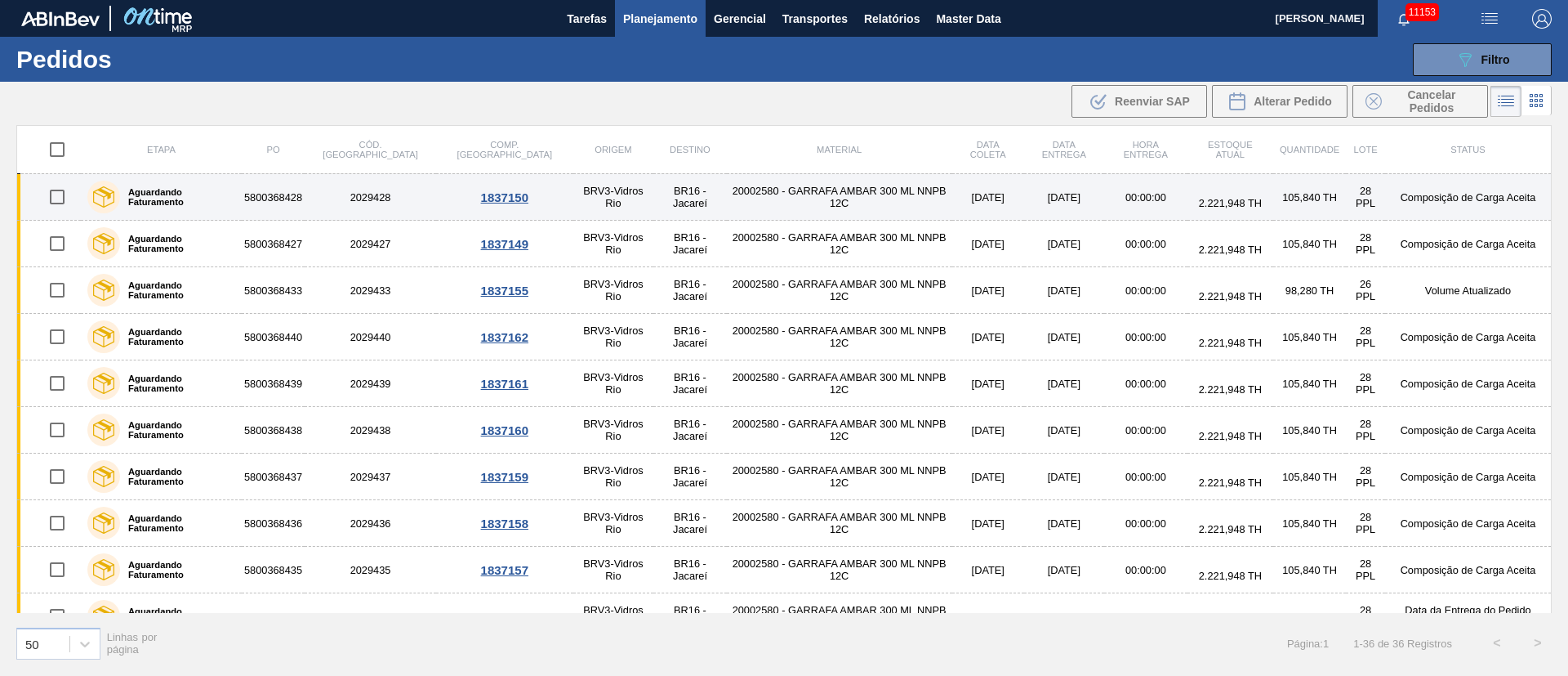
click at [64, 193] on input "checkbox" at bounding box center [57, 197] width 34 height 34
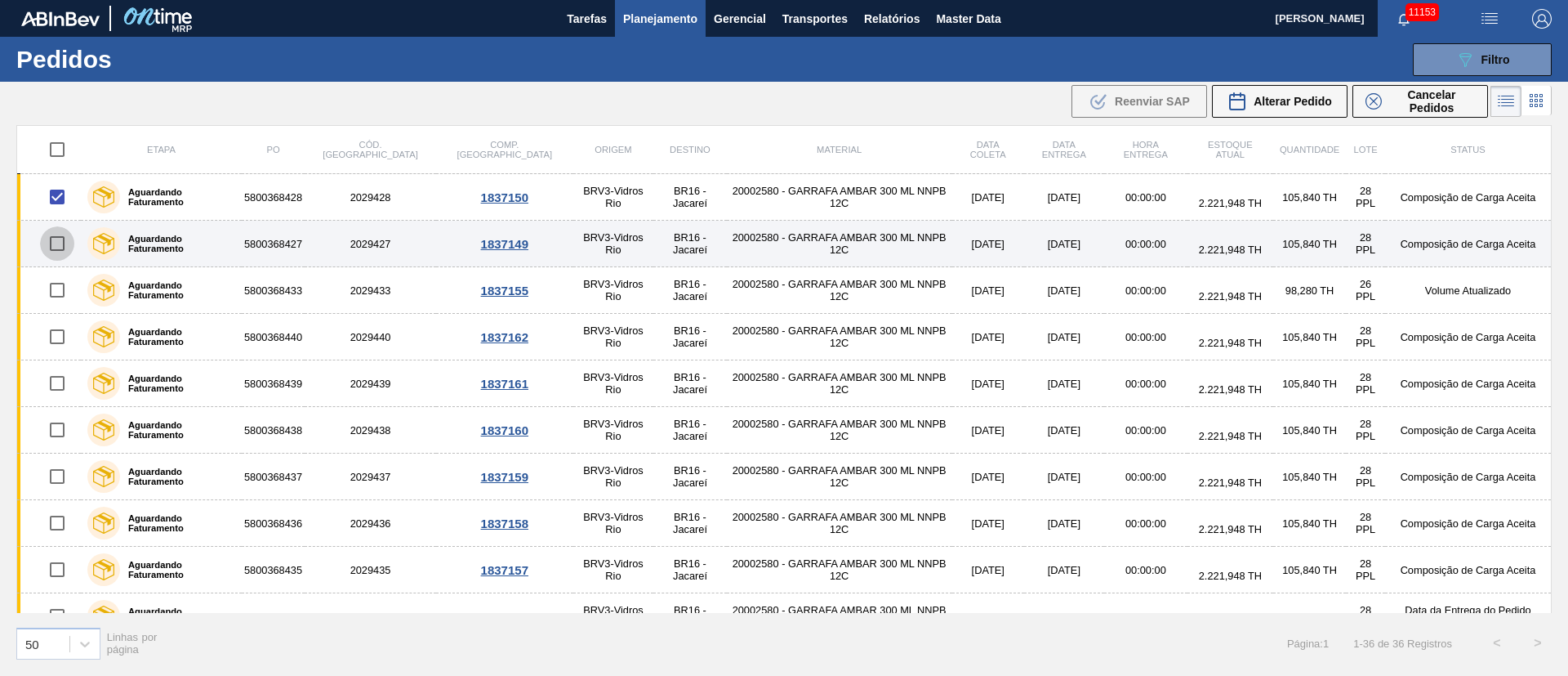
click at [60, 248] on input "checkbox" at bounding box center [57, 243] width 34 height 34
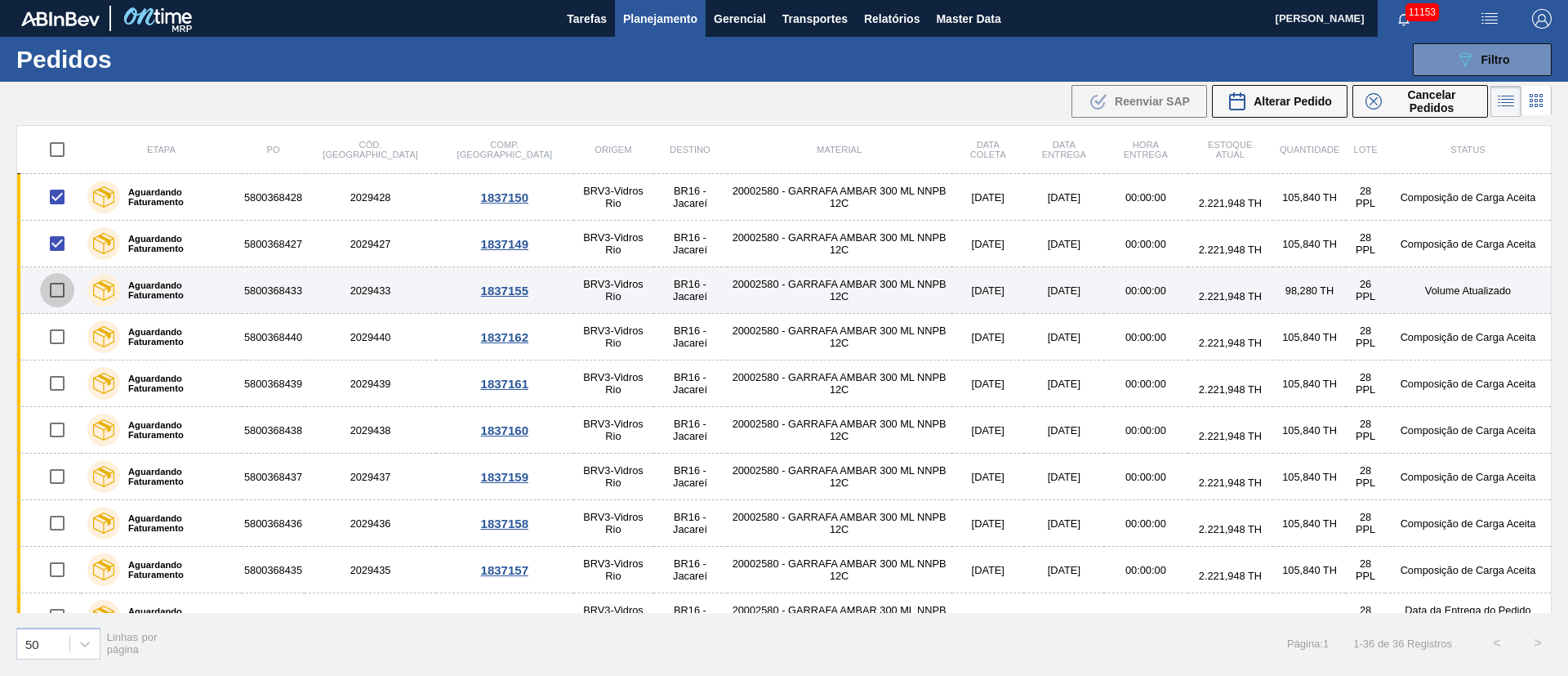
click at [55, 294] on input "checkbox" at bounding box center [57, 290] width 34 height 34
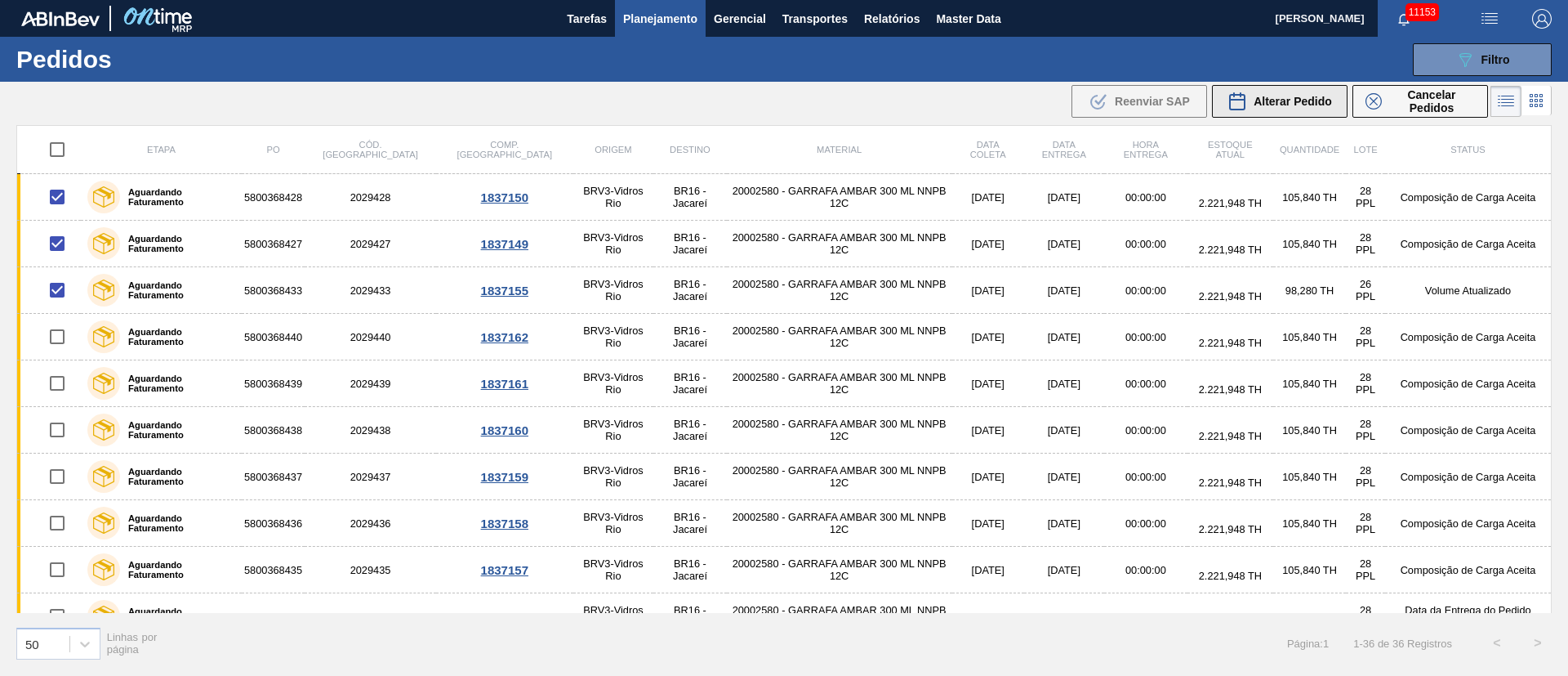
click at [1291, 89] on button "Alterar Pedido" at bounding box center [1279, 102] width 136 height 33
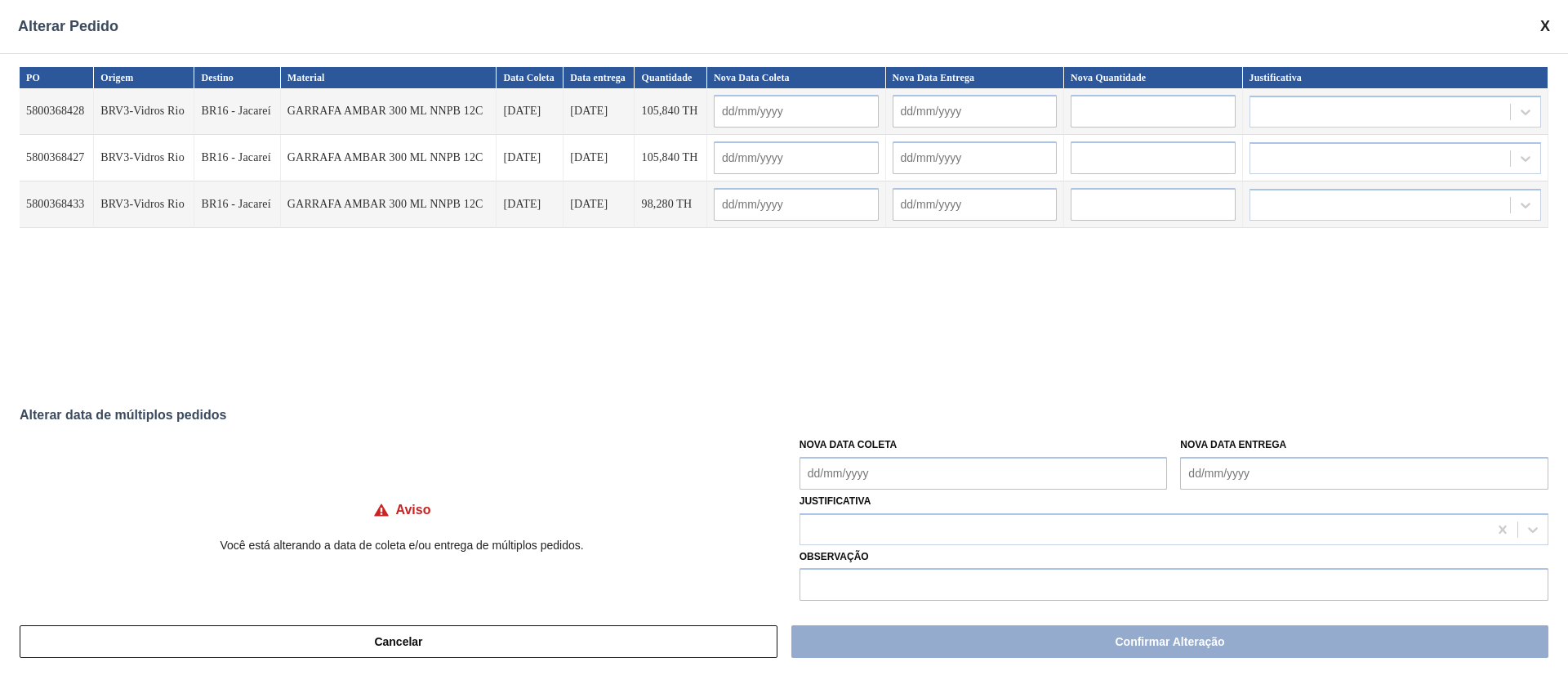
click at [932, 479] on Coleta "Nova Data Coleta" at bounding box center [983, 473] width 368 height 33
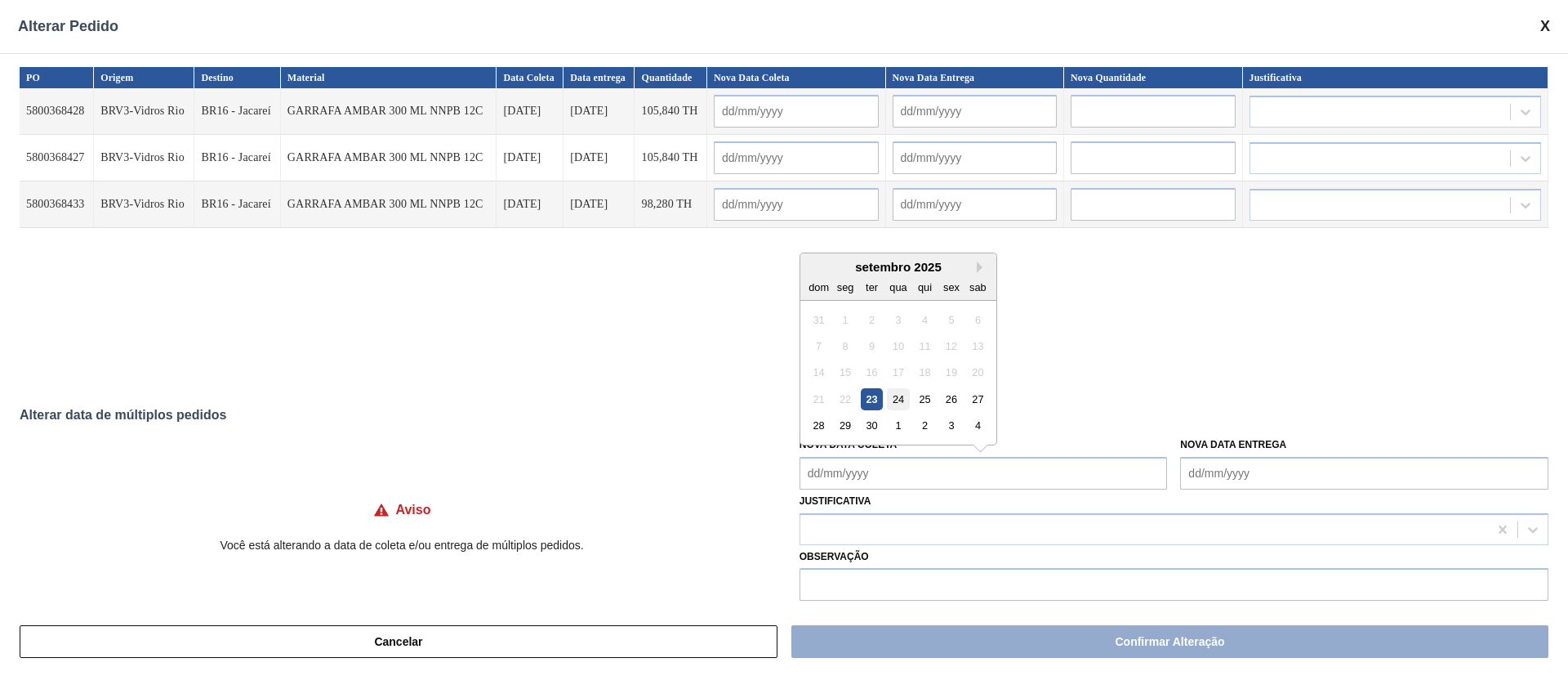
click at [903, 397] on div "24" at bounding box center [897, 398] width 22 height 22
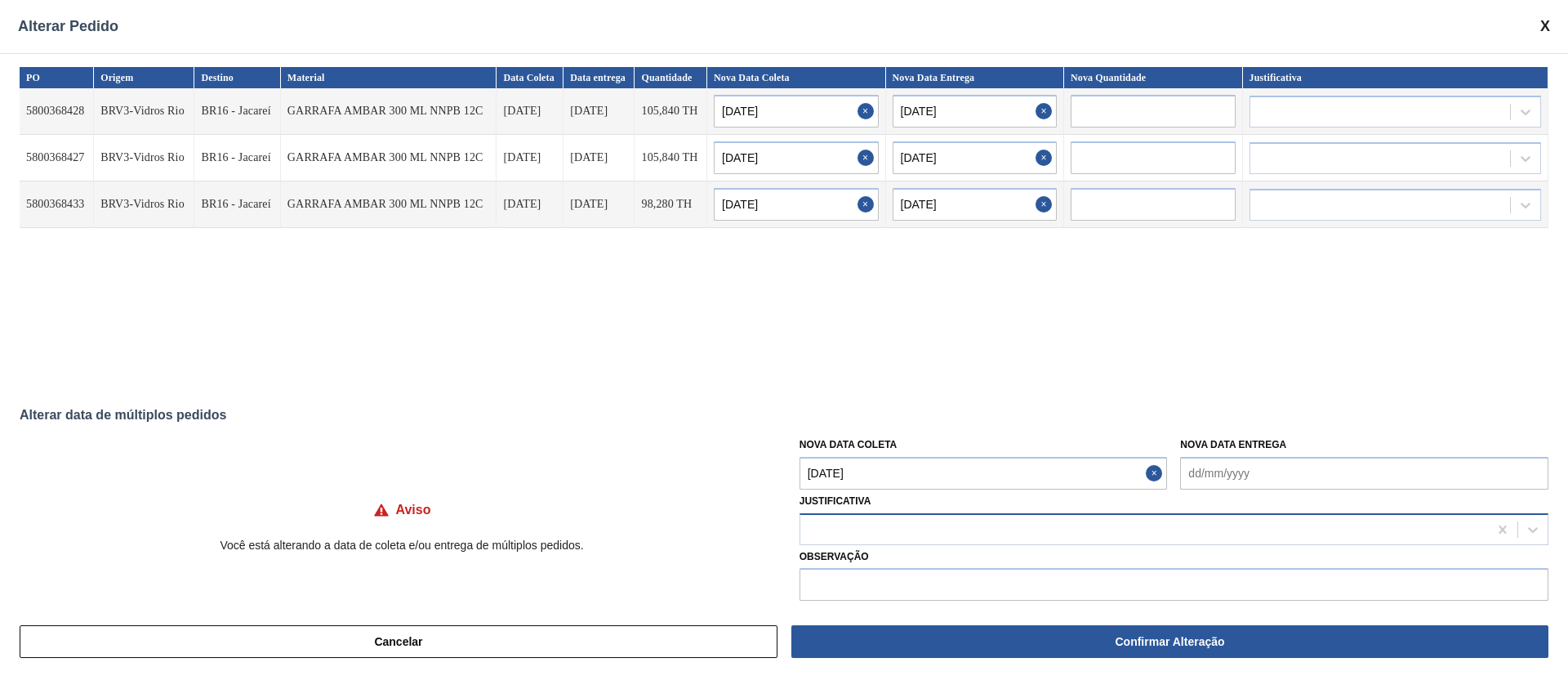
click at [843, 530] on div at bounding box center [1144, 528] width 688 height 23
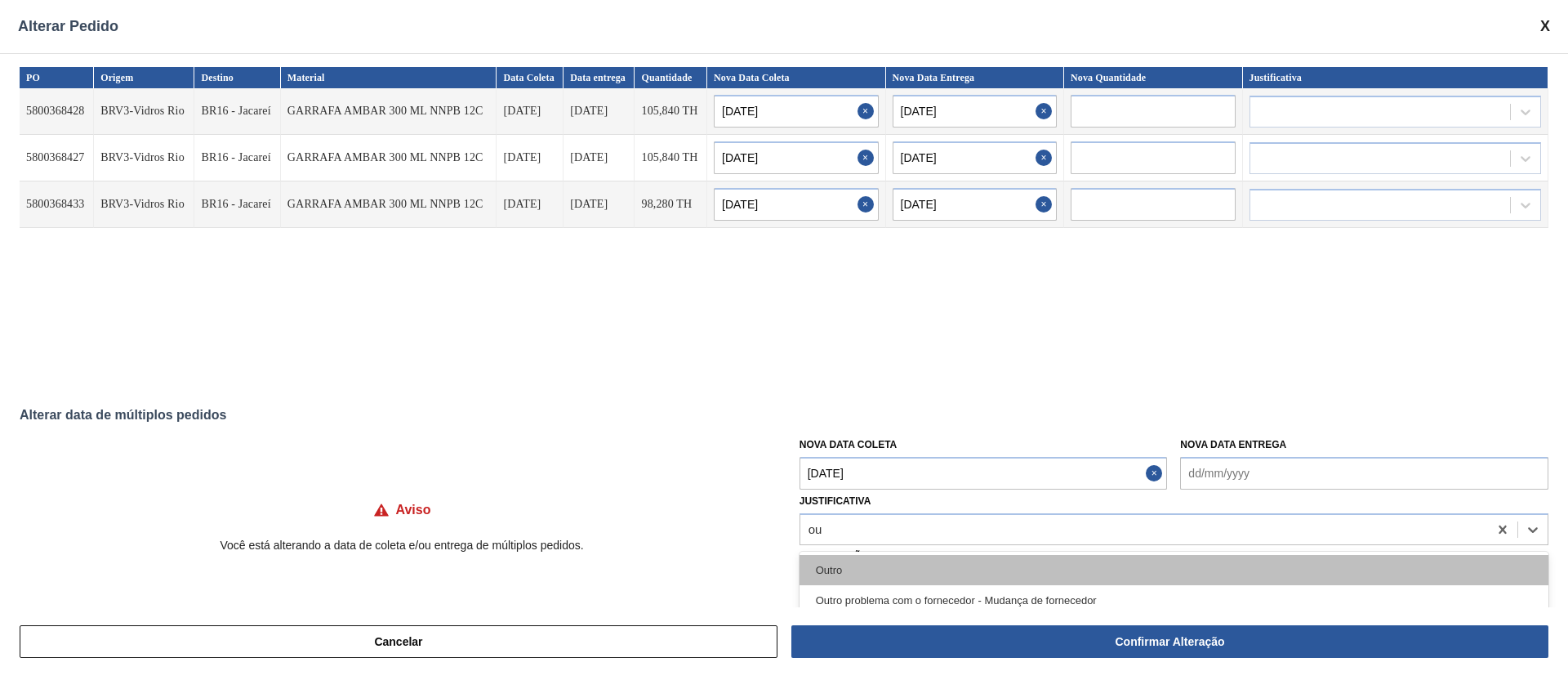
click at [851, 582] on div "Outro" at bounding box center [1173, 570] width 749 height 30
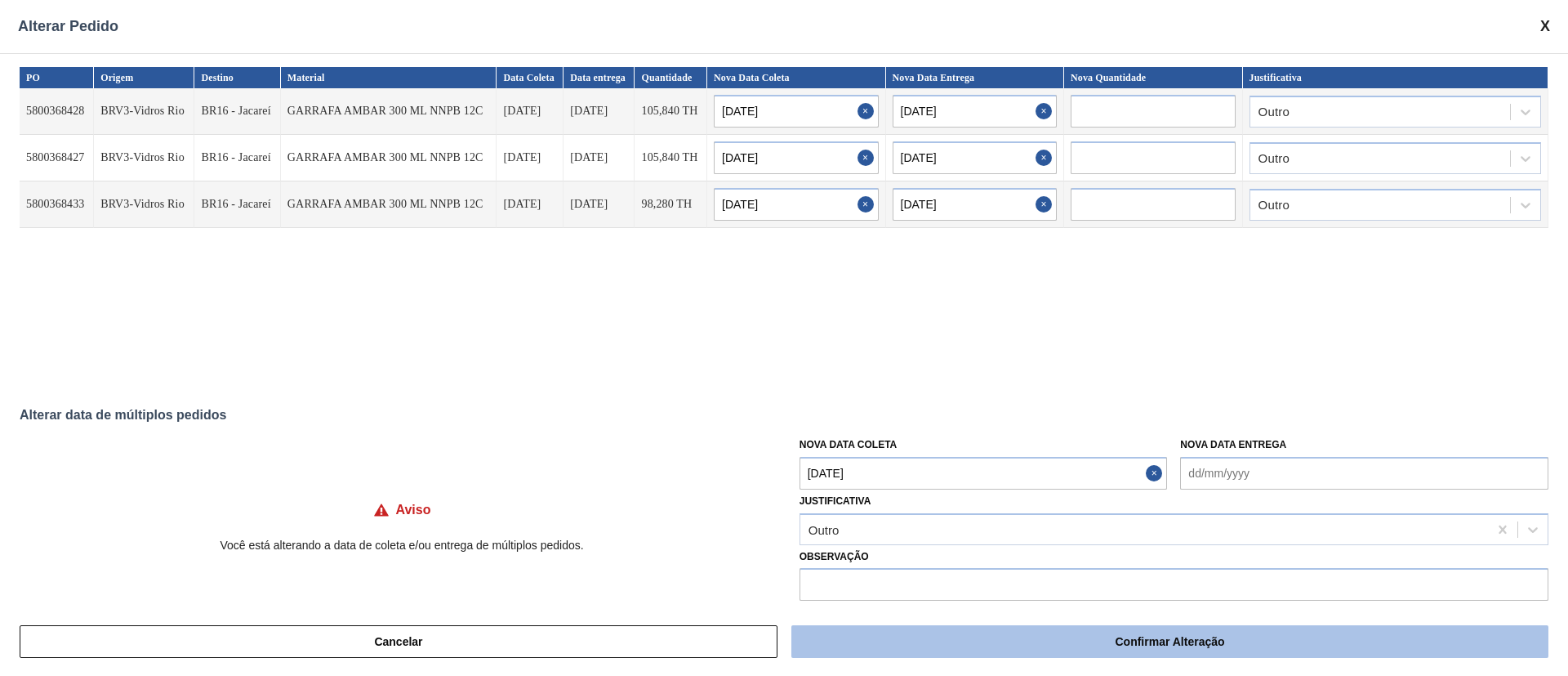
click at [931, 647] on button "Confirmar Alteração" at bounding box center [1170, 641] width 757 height 33
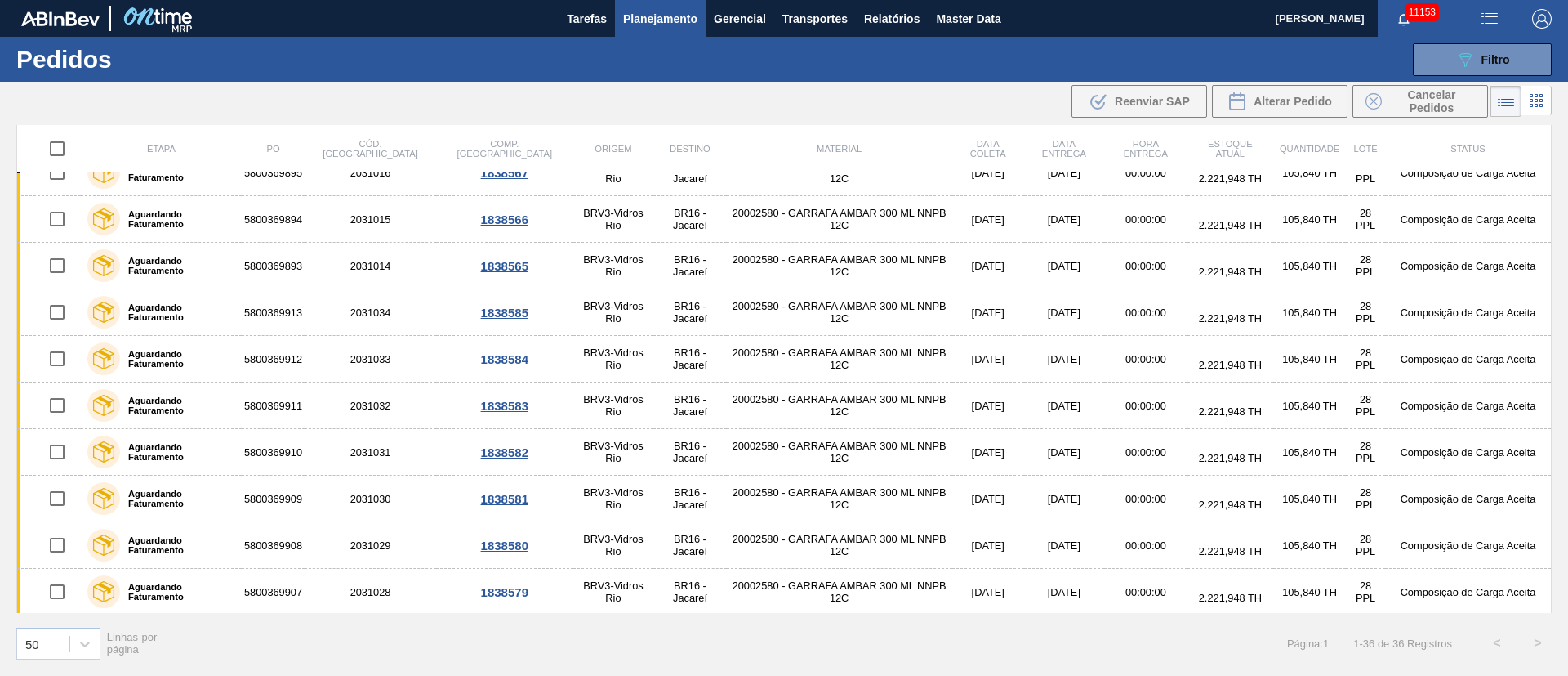
scroll to position [1237, 0]
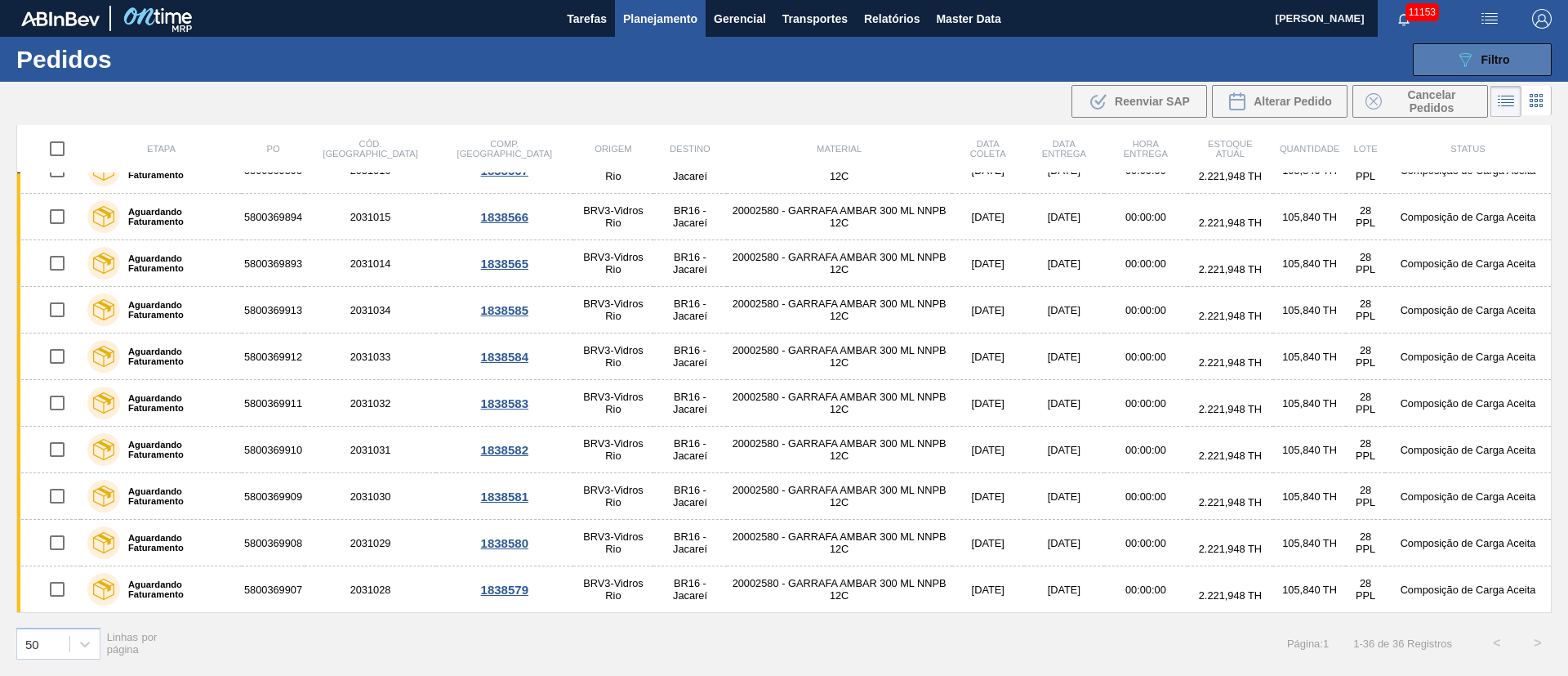
click at [1490, 68] on div "089F7B8B-B2A5-4AFE-B5C0-19BA573D28AC Filtro" at bounding box center [1482, 59] width 55 height 20
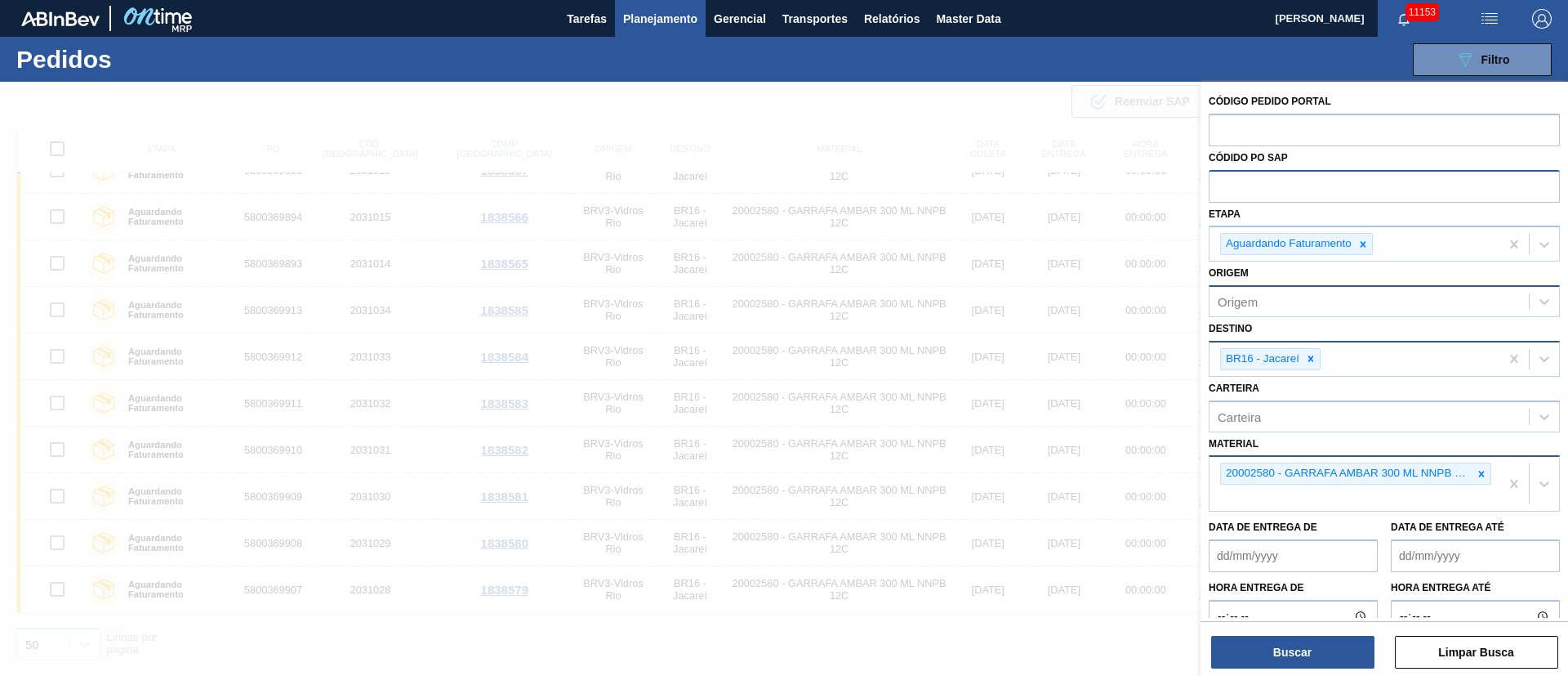
click at [1289, 183] on input "text" at bounding box center [1385, 185] width 351 height 31
paste input "text"
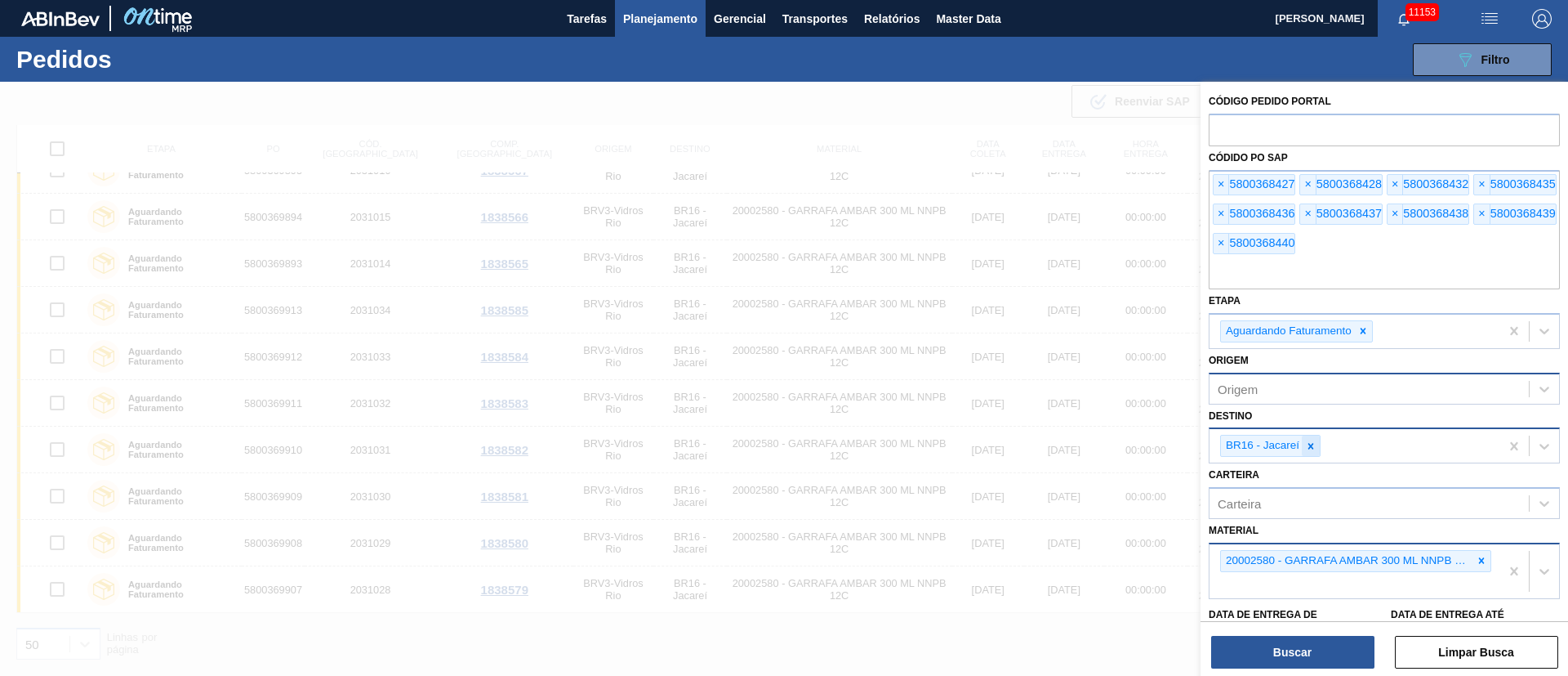
click at [1316, 448] on icon at bounding box center [1310, 445] width 11 height 11
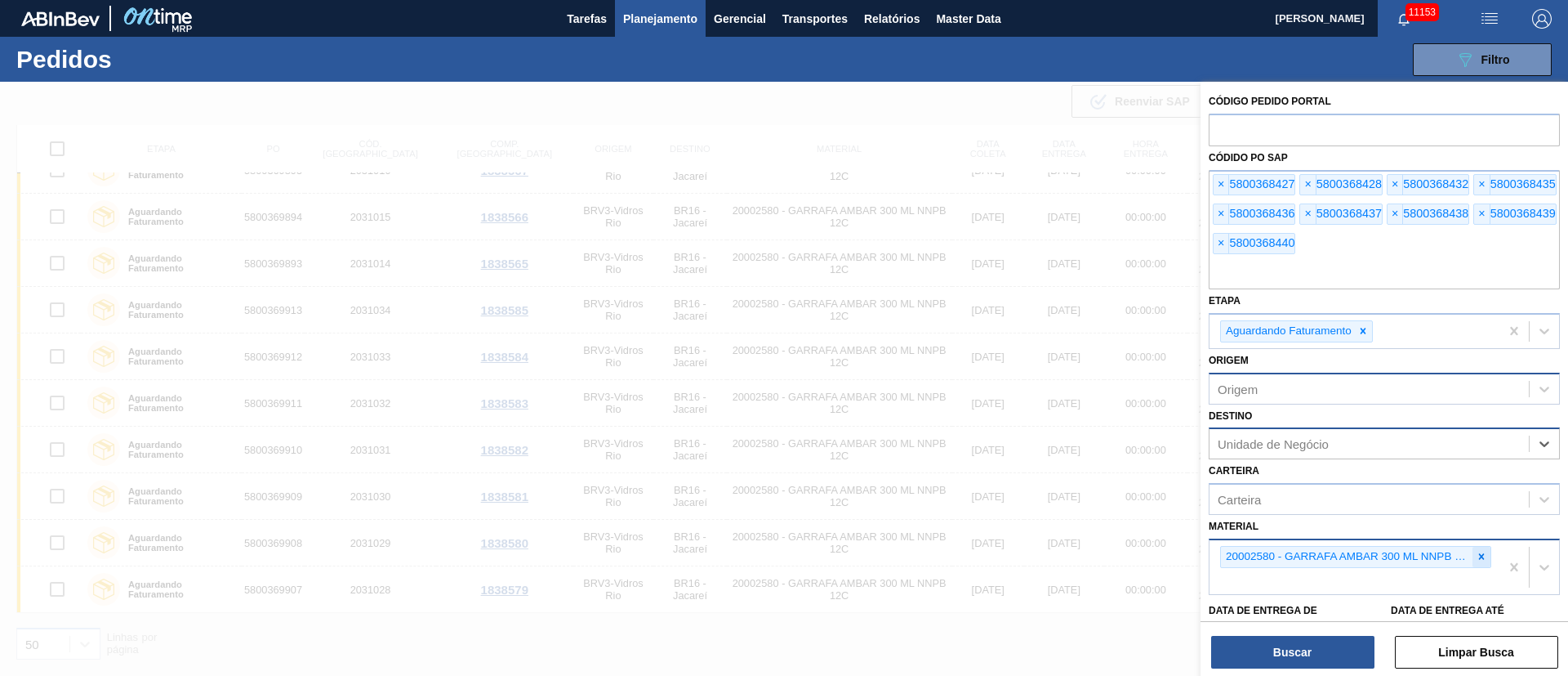
click at [1476, 554] on icon at bounding box center [1481, 556] width 11 height 11
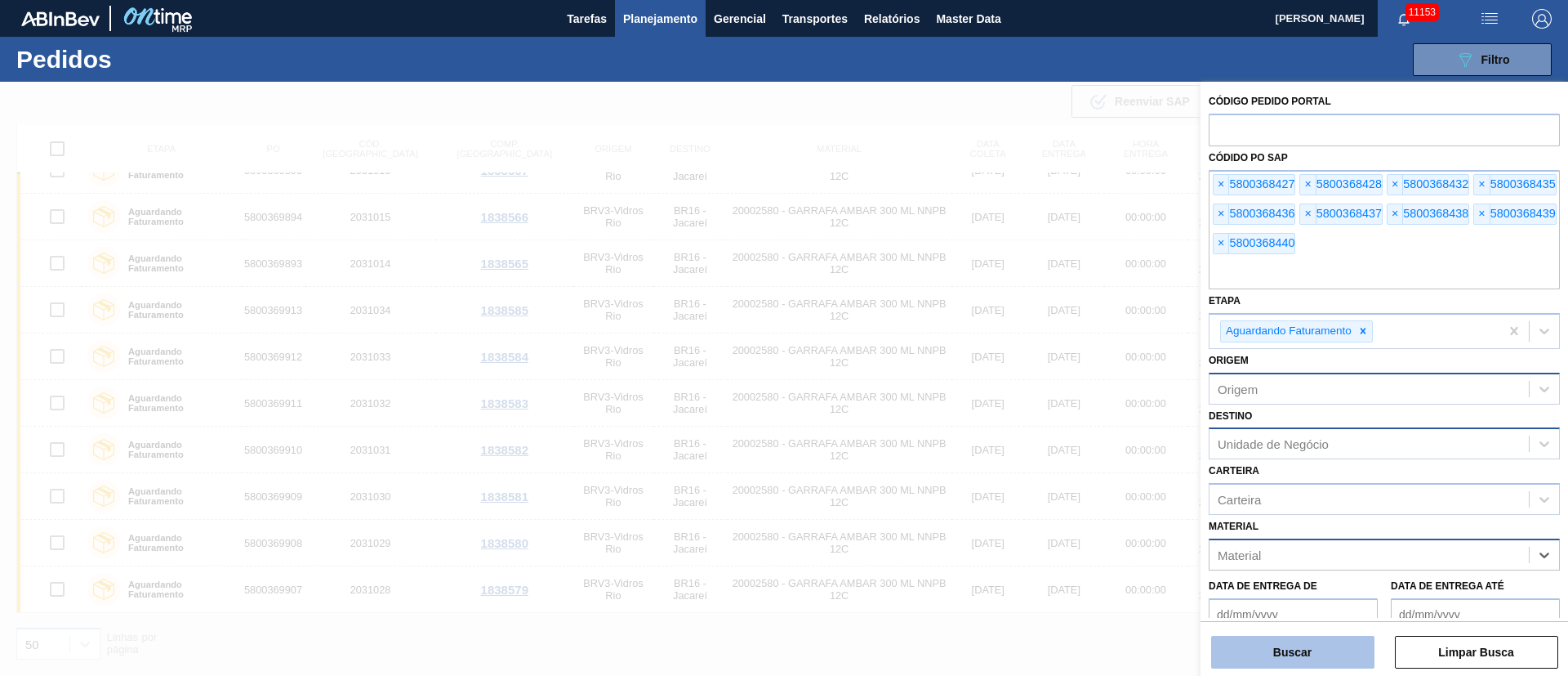
click at [1298, 659] on button "Buscar" at bounding box center [1292, 652] width 163 height 33
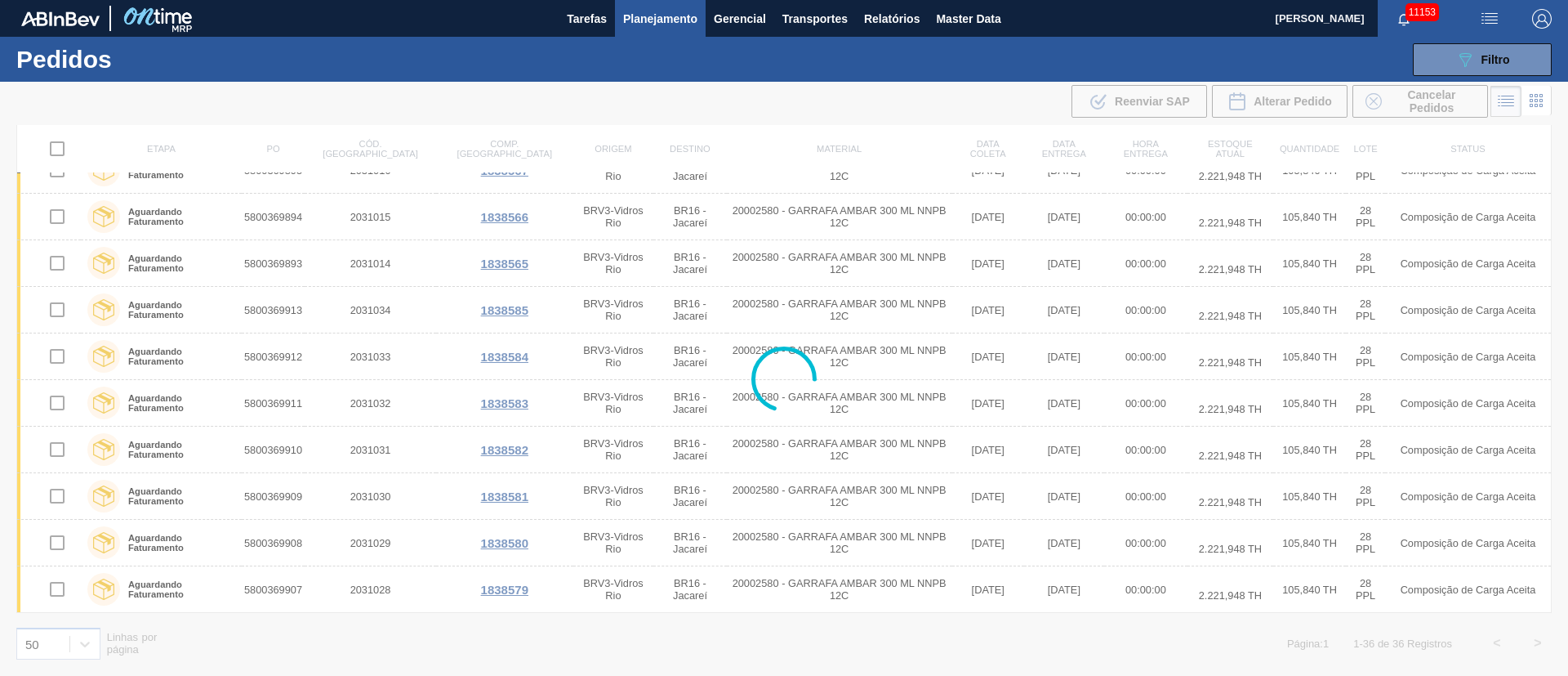
scroll to position [0, 0]
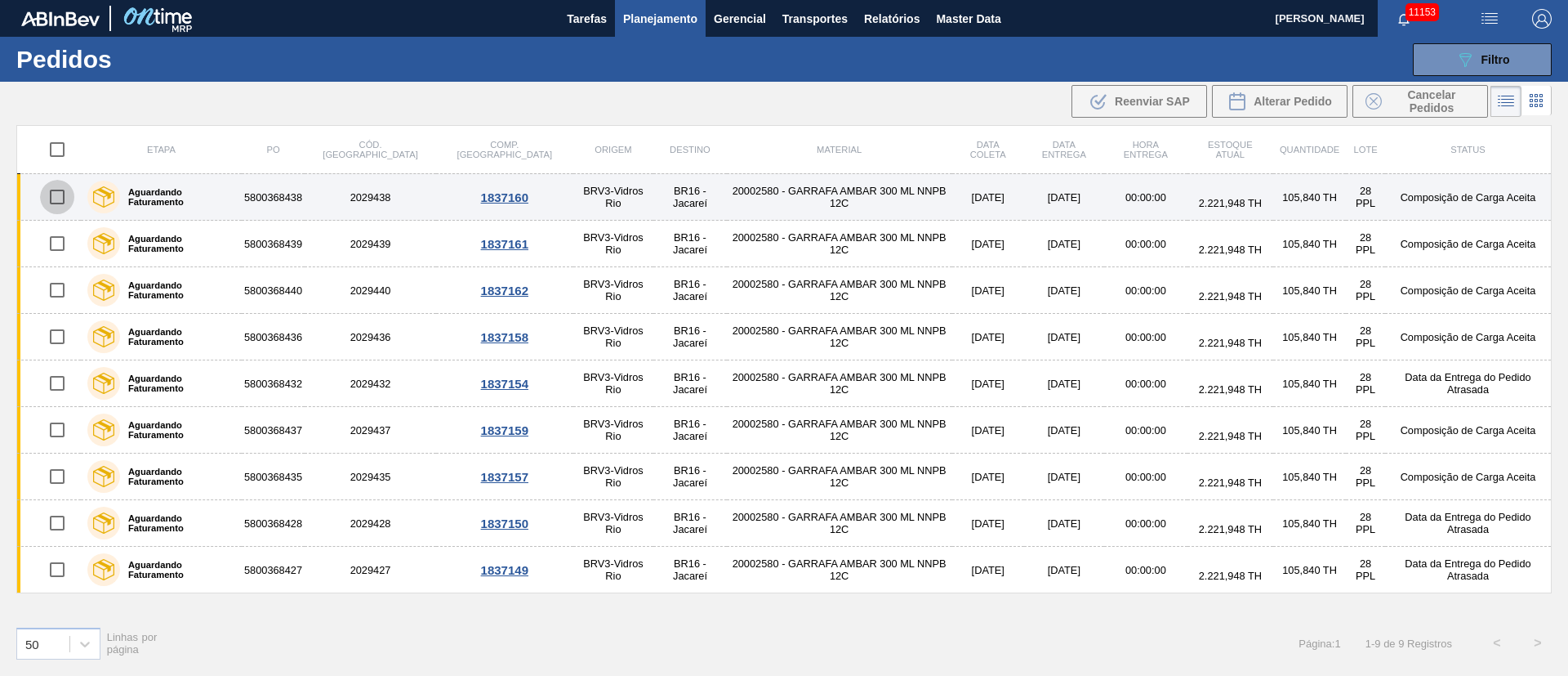
click at [60, 194] on input "checkbox" at bounding box center [57, 197] width 34 height 34
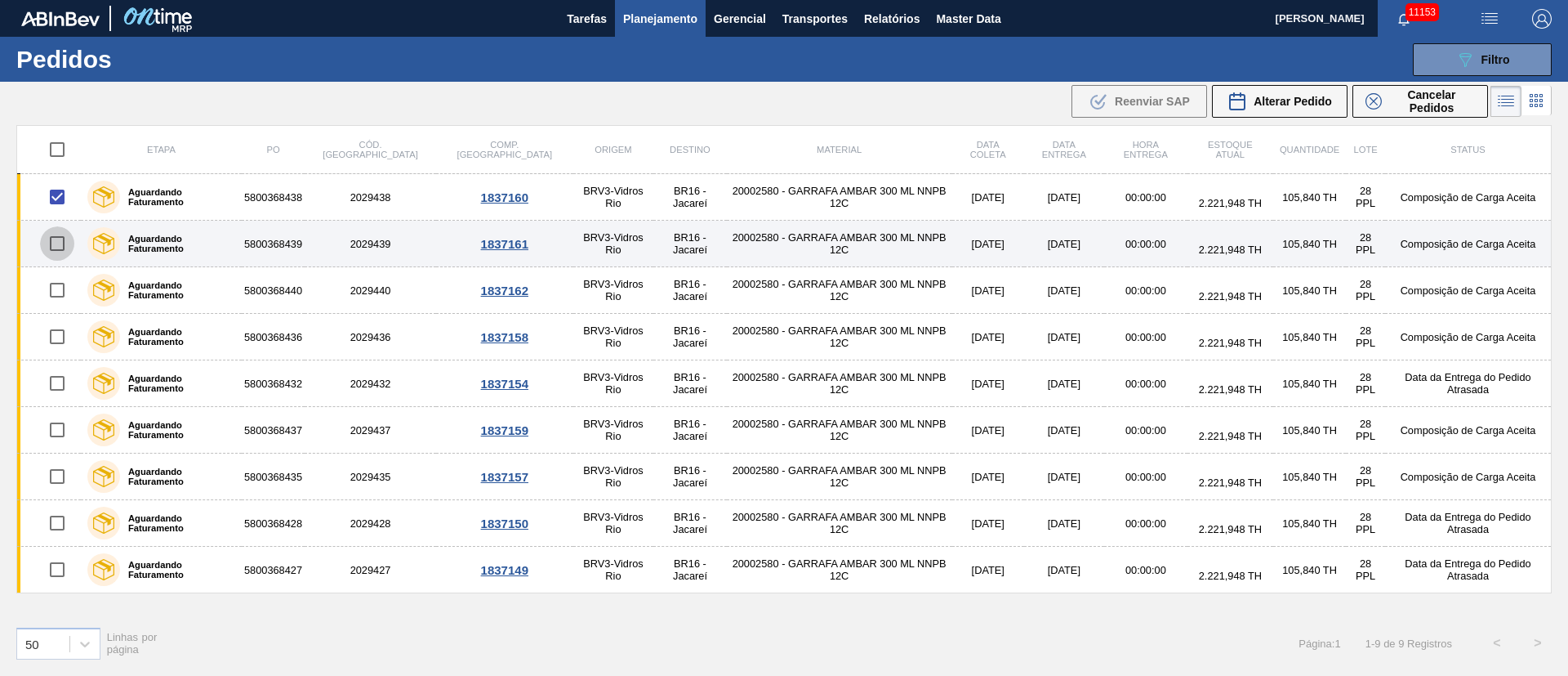
click at [63, 253] on input "checkbox" at bounding box center [57, 243] width 34 height 34
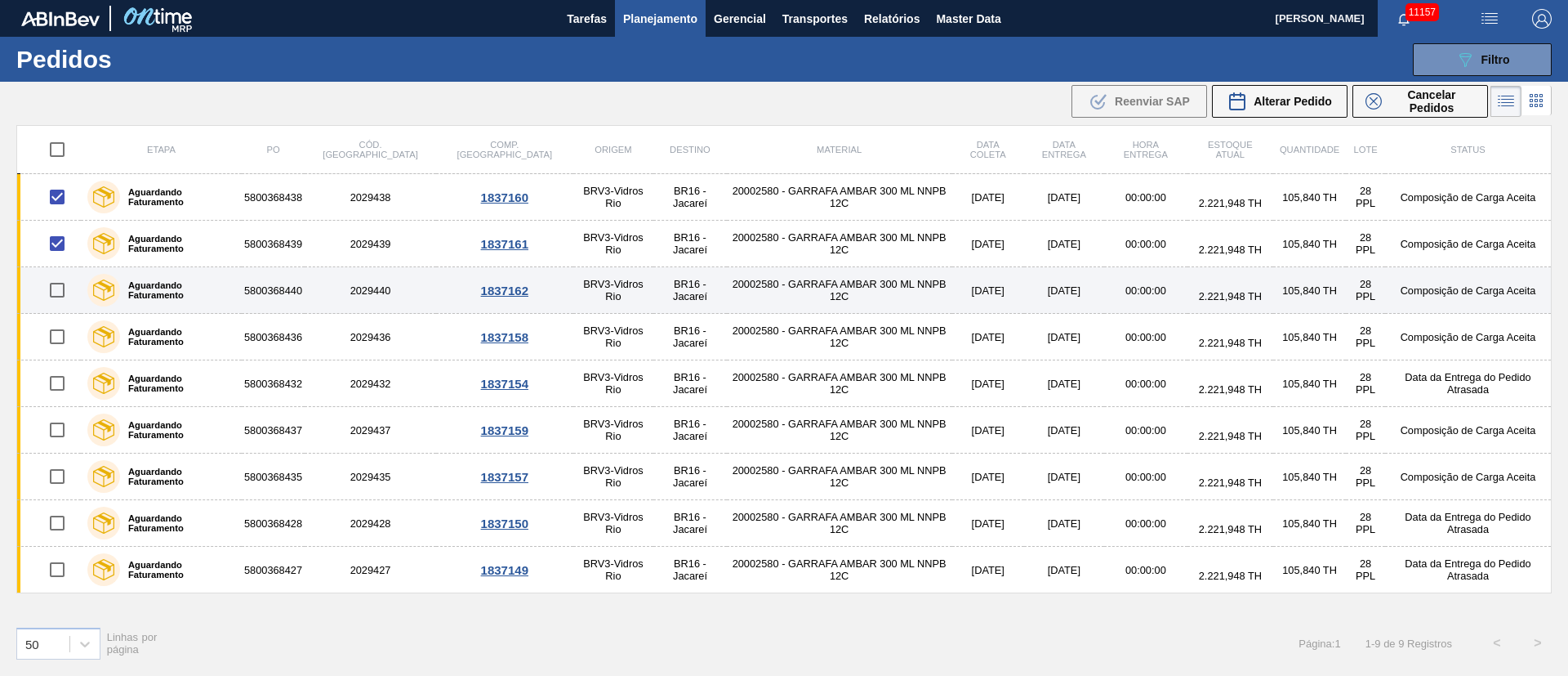
click at [55, 289] on input "checkbox" at bounding box center [57, 290] width 34 height 34
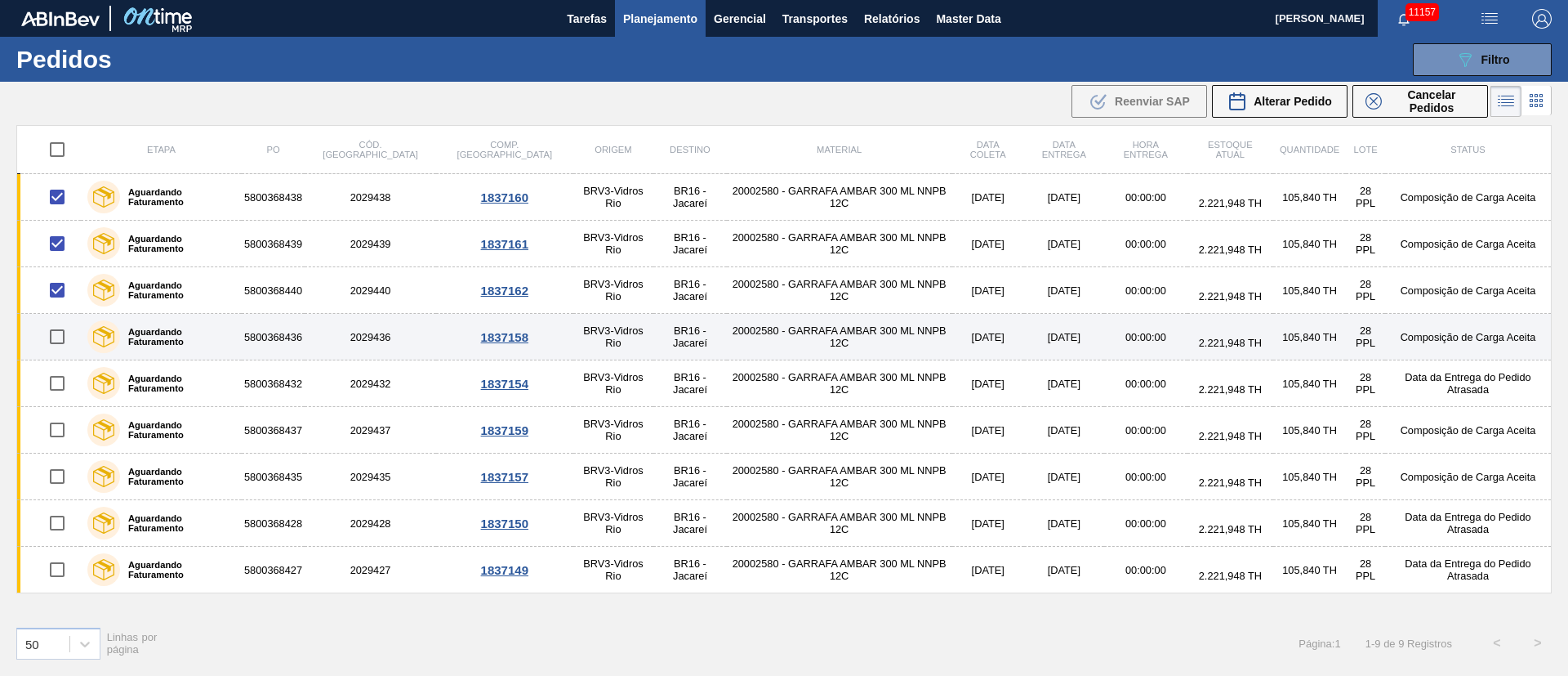
click at [57, 338] on input "checkbox" at bounding box center [57, 336] width 34 height 34
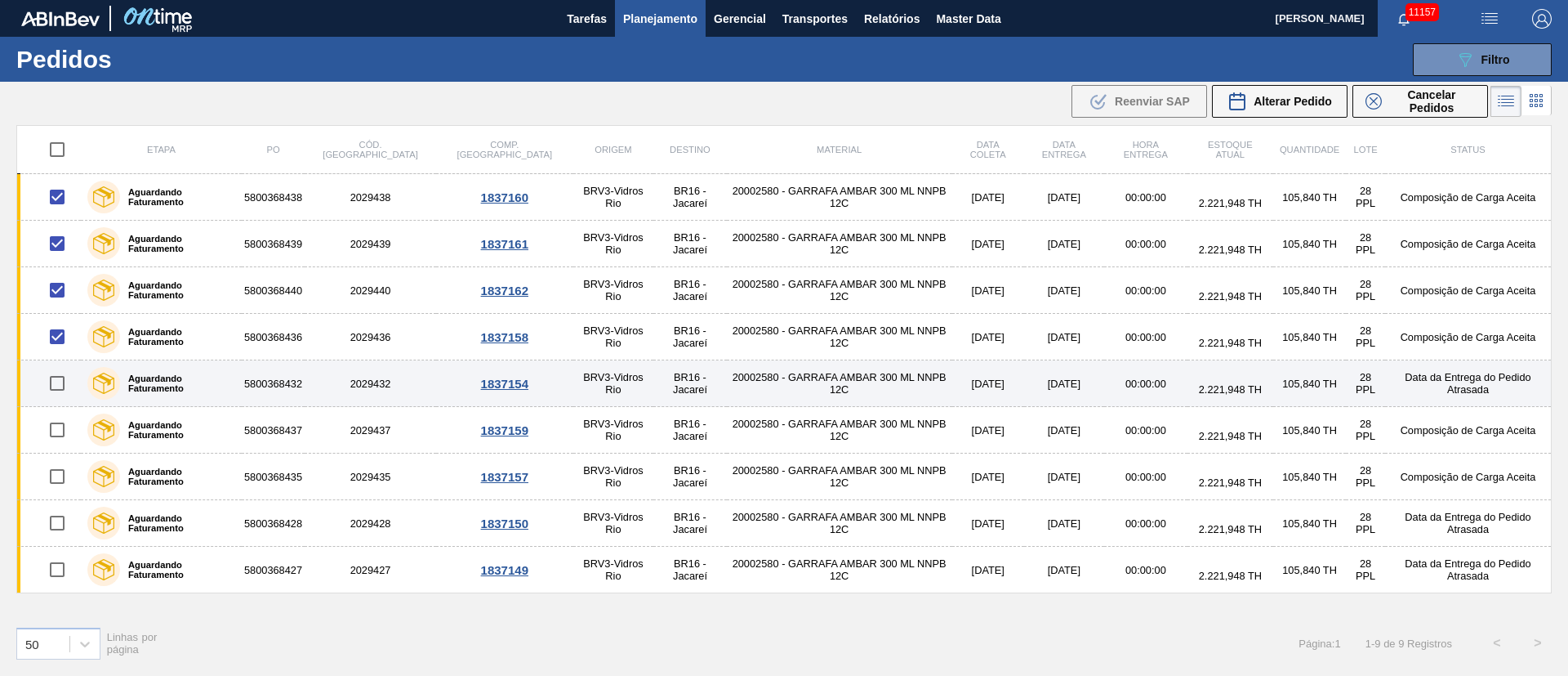
click at [63, 382] on input "checkbox" at bounding box center [57, 383] width 34 height 34
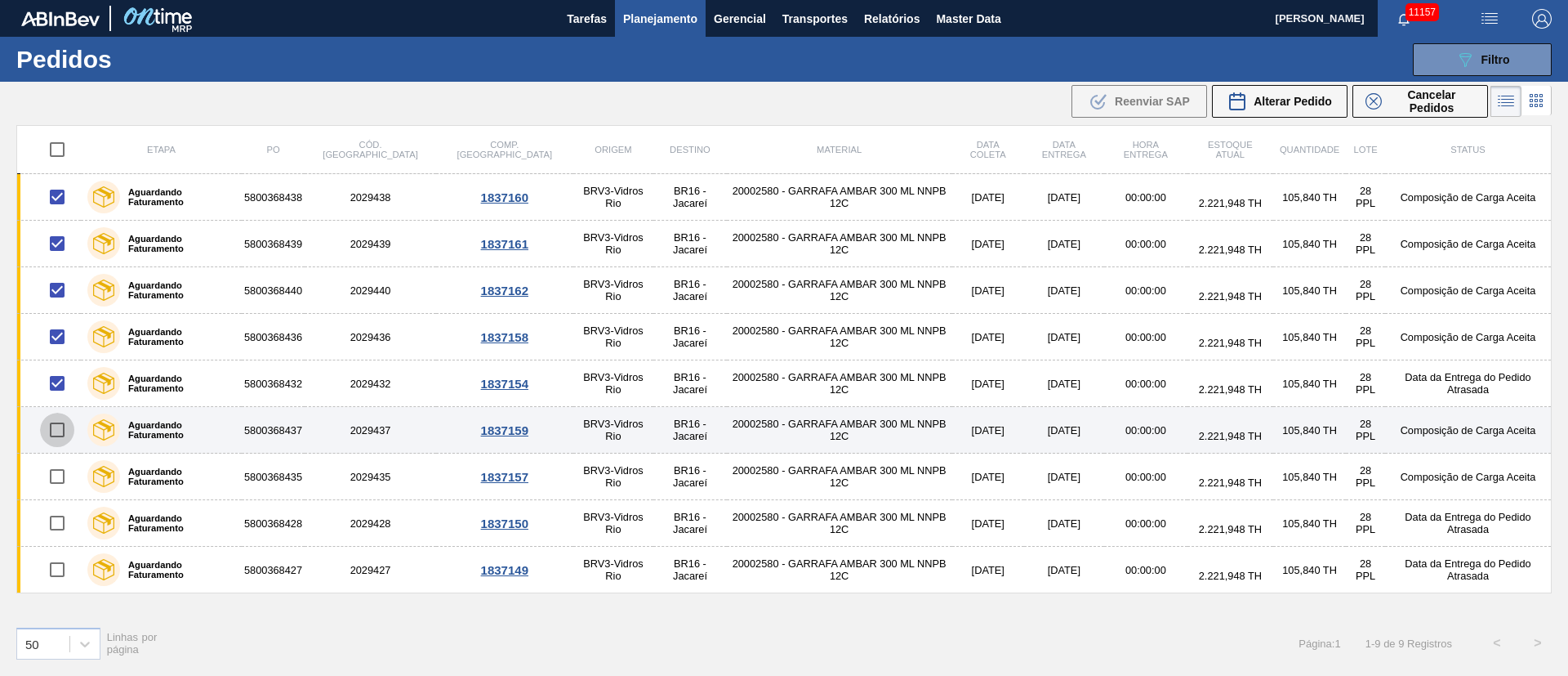
click at [66, 428] on input "checkbox" at bounding box center [57, 429] width 34 height 34
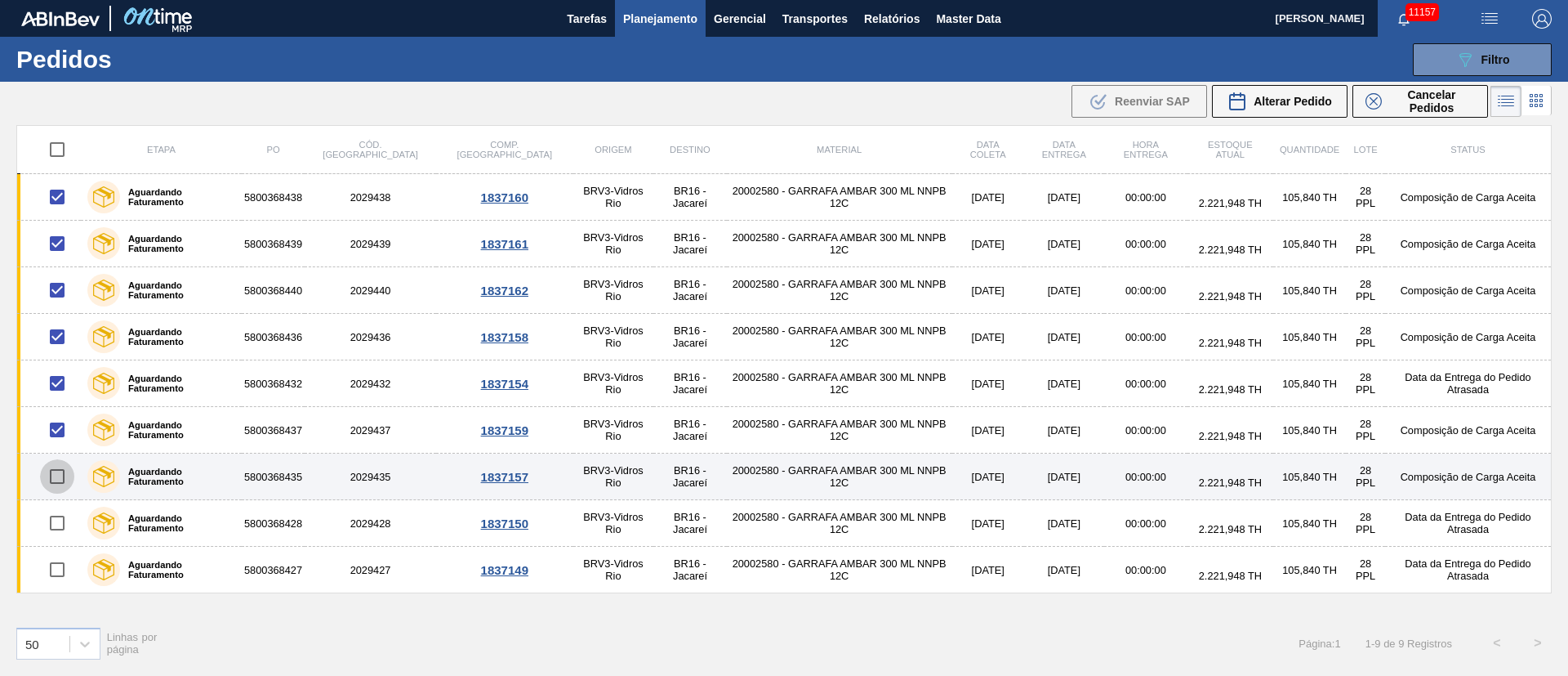
click at [57, 475] on input "checkbox" at bounding box center [57, 476] width 34 height 34
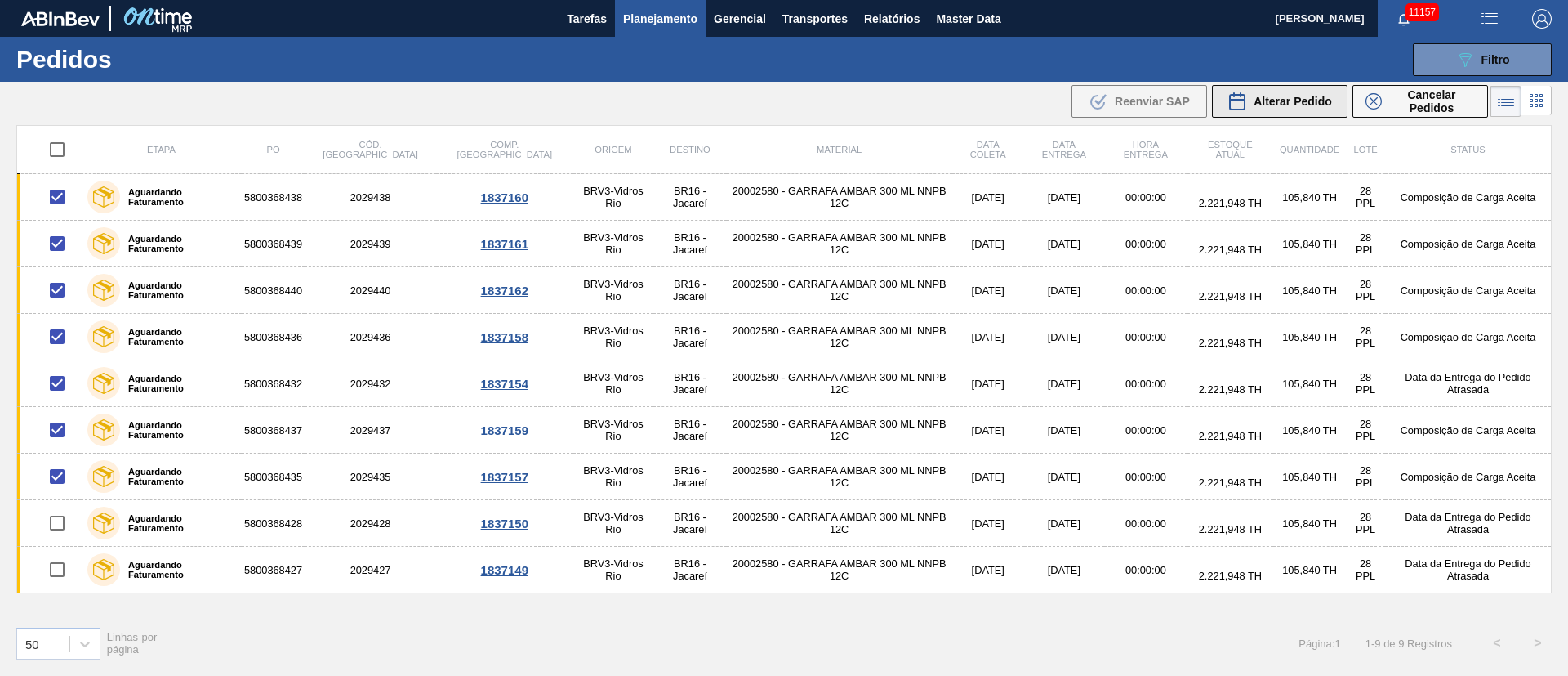
click at [1292, 104] on span "Alterar Pedido" at bounding box center [1292, 101] width 78 height 13
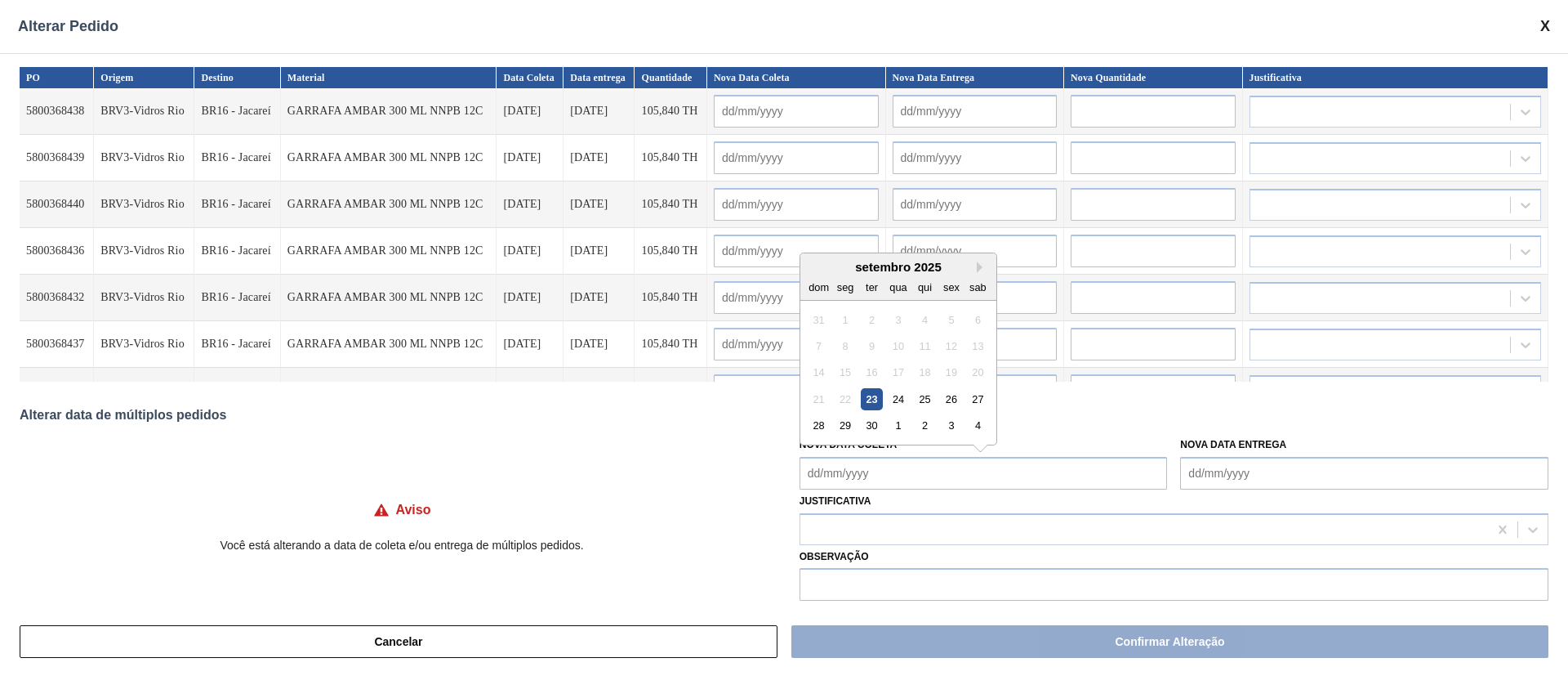
click at [891, 475] on Coleta "Nova Data Coleta" at bounding box center [983, 473] width 368 height 33
click at [903, 399] on div "24" at bounding box center [897, 398] width 22 height 22
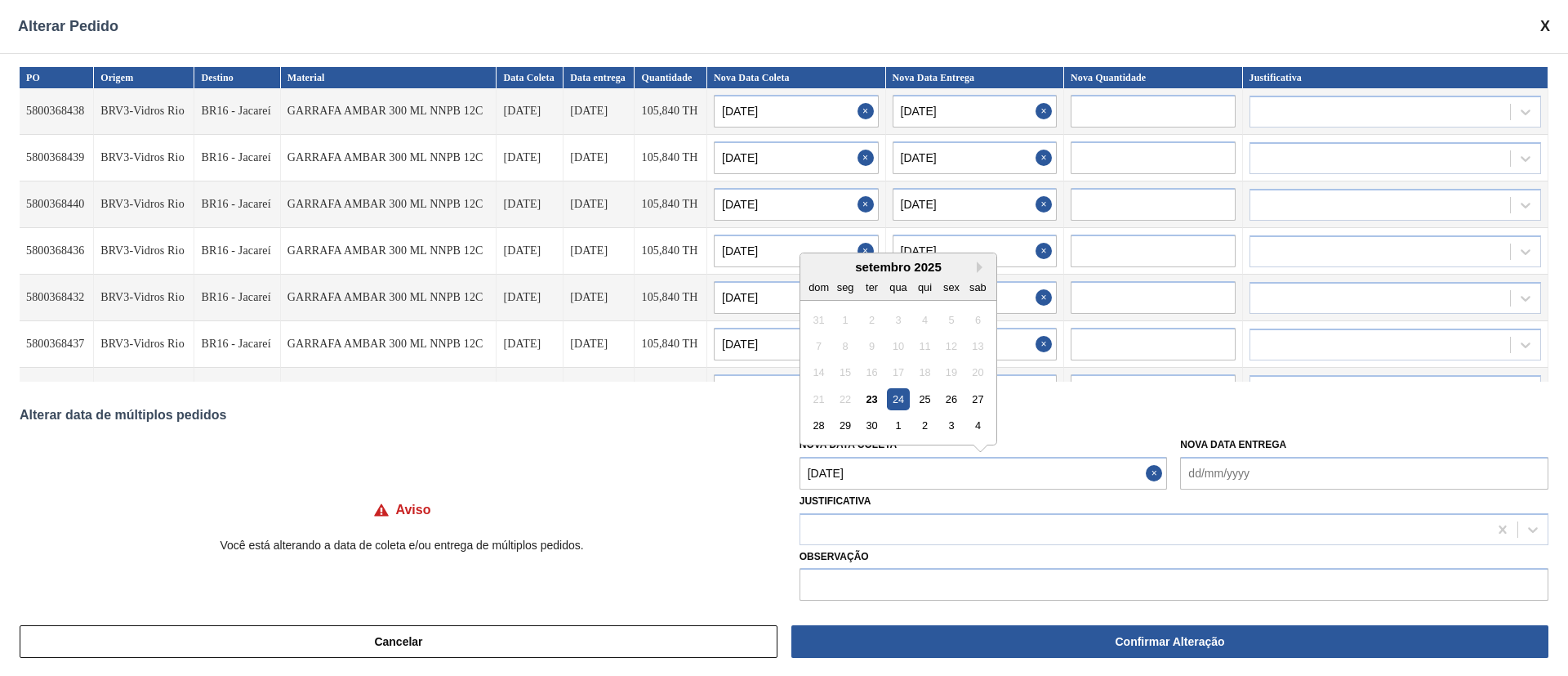
click at [877, 457] on Coleta "[DATE]" at bounding box center [983, 473] width 368 height 33
click at [919, 398] on div "25" at bounding box center [924, 398] width 22 height 22
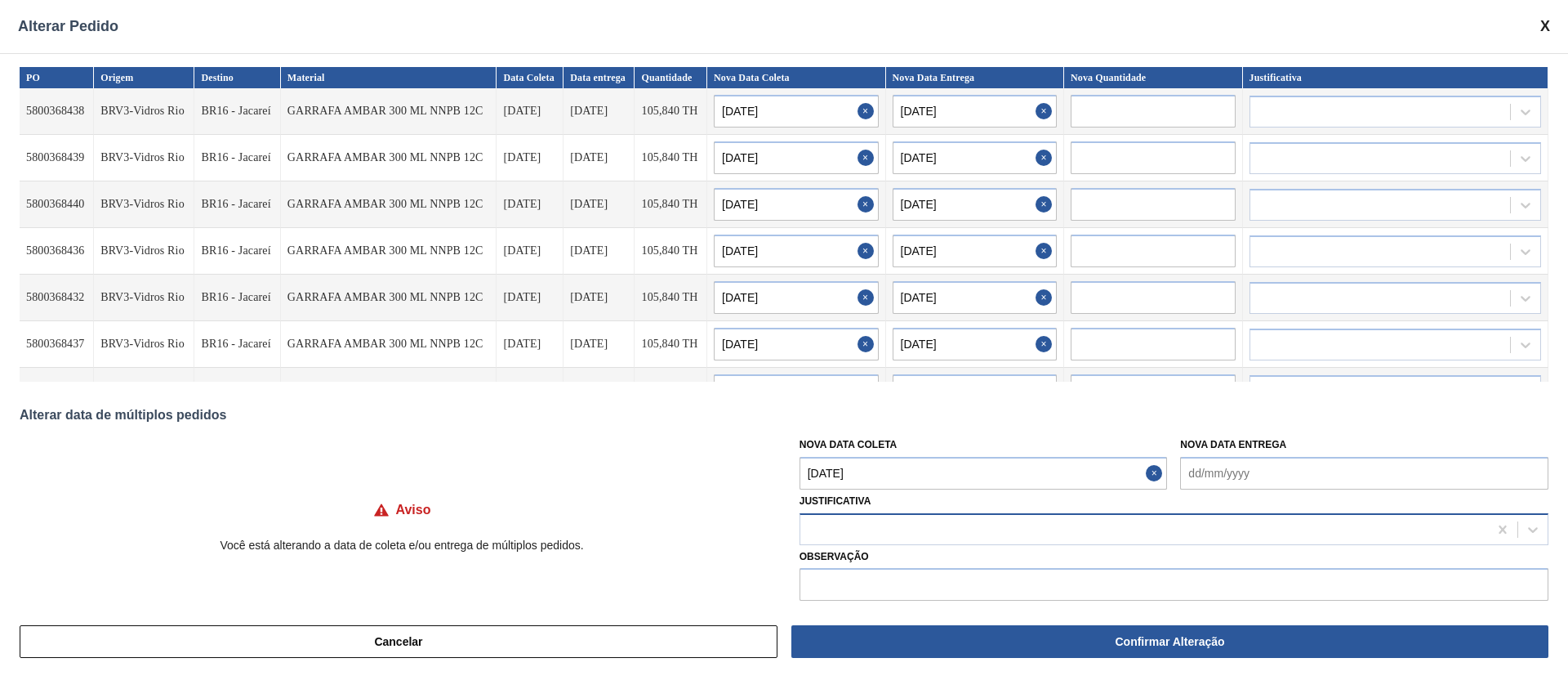
click at [828, 535] on div at bounding box center [1144, 528] width 688 height 23
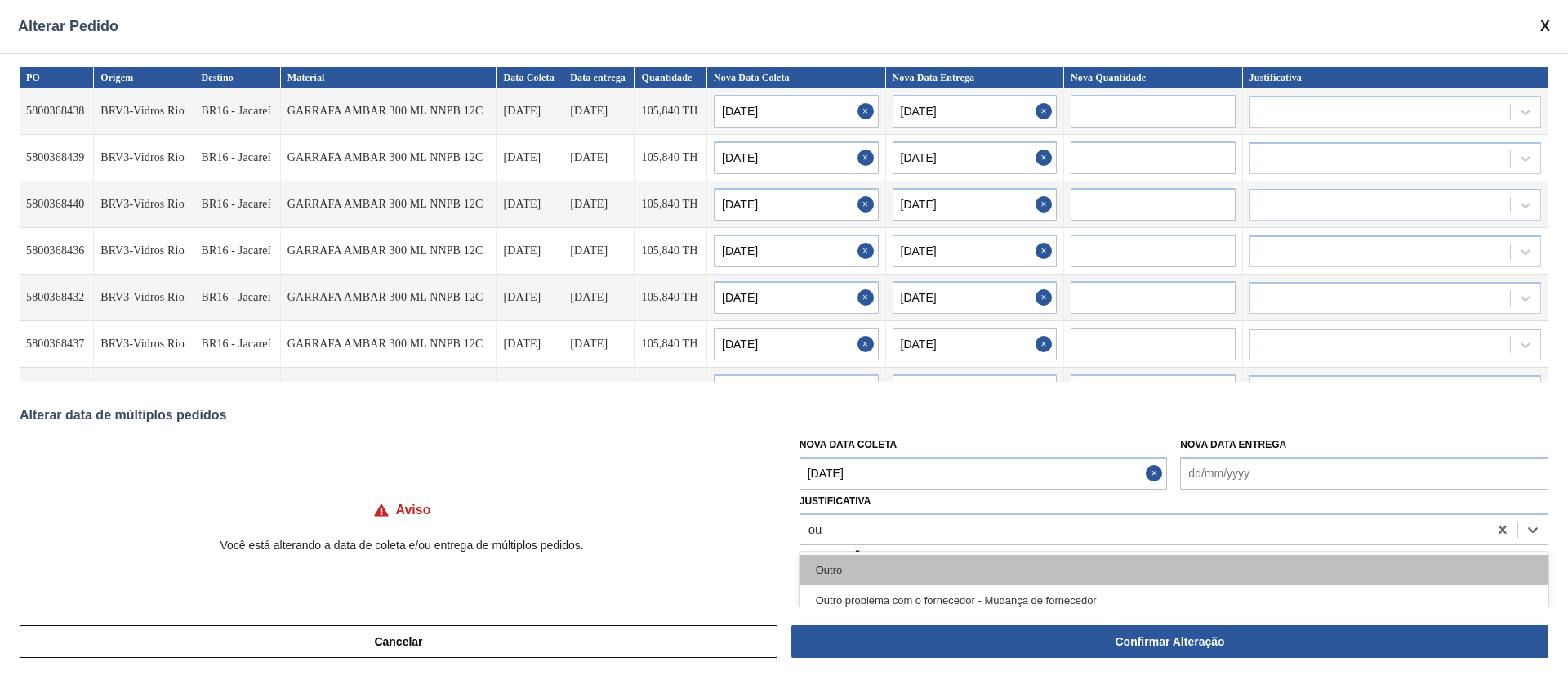
click at [828, 576] on div "Outro" at bounding box center [1173, 570] width 749 height 30
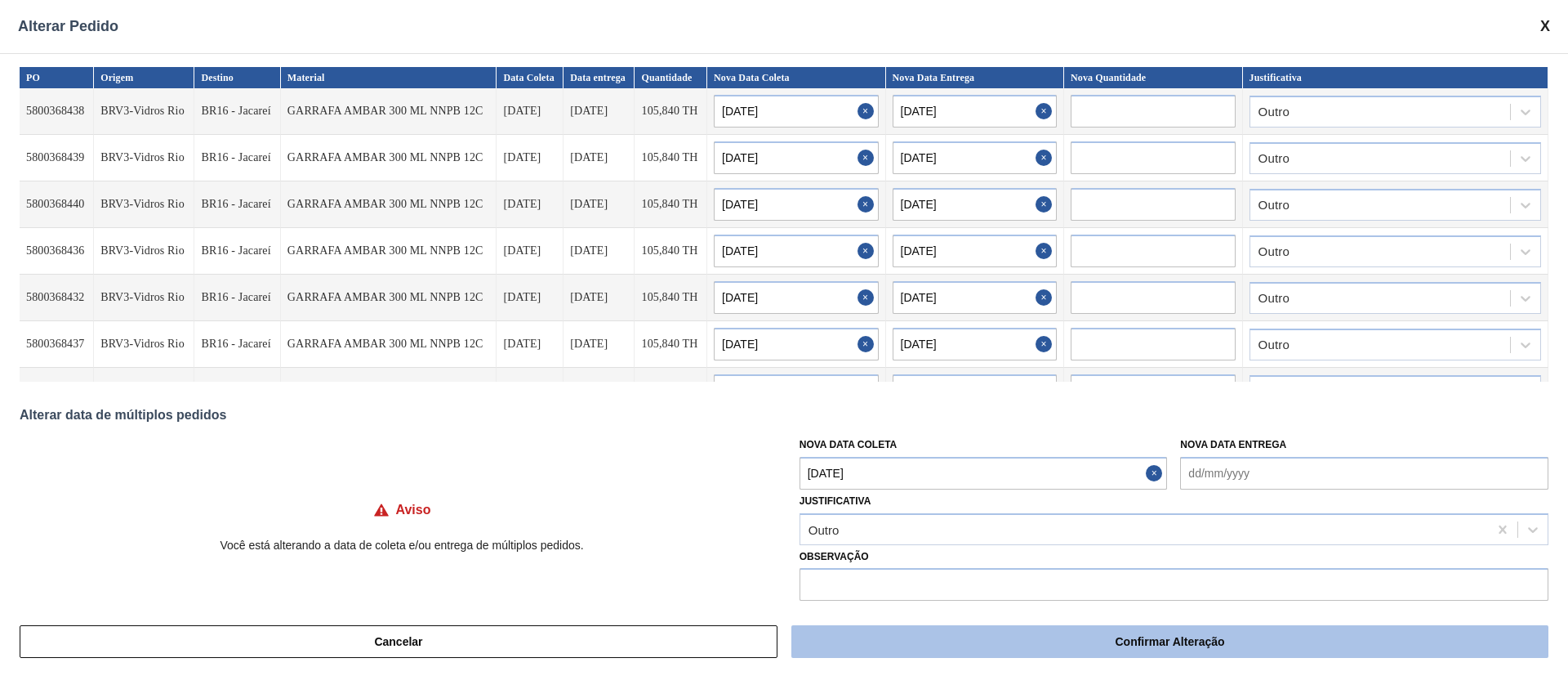
click at [1141, 643] on button "Confirmar Alteração" at bounding box center [1170, 641] width 757 height 33
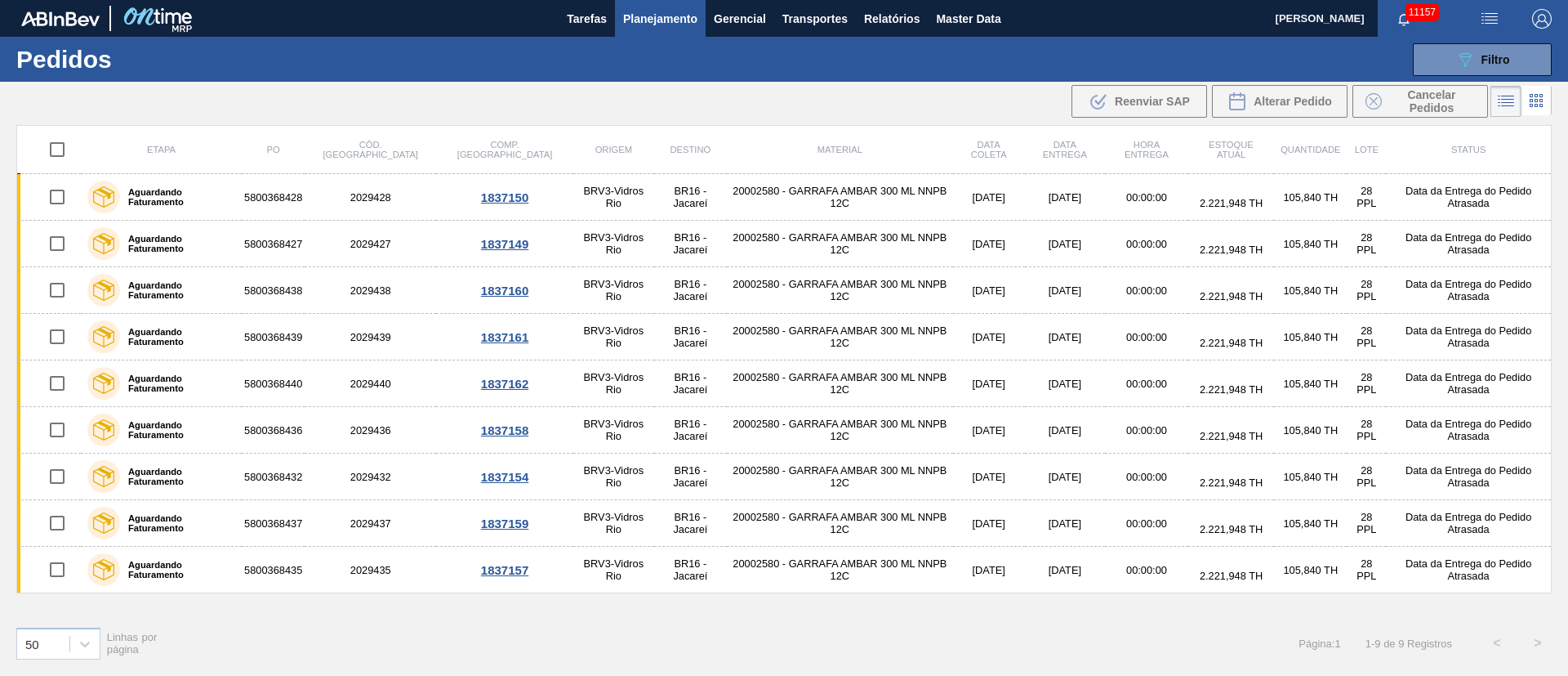
click at [662, 17] on span "Planejamento" at bounding box center [659, 18] width 74 height 20
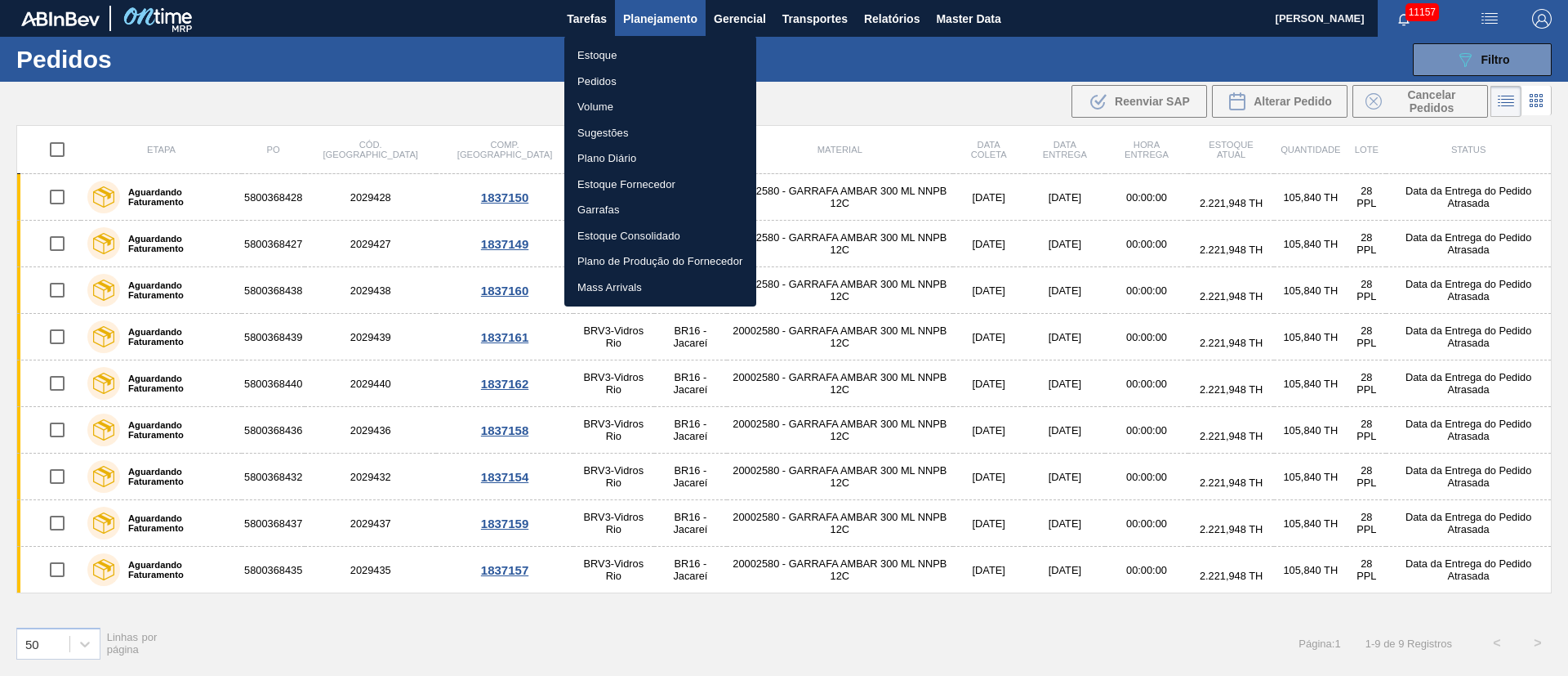
click at [595, 77] on li "Pedidos" at bounding box center [660, 82] width 192 height 26
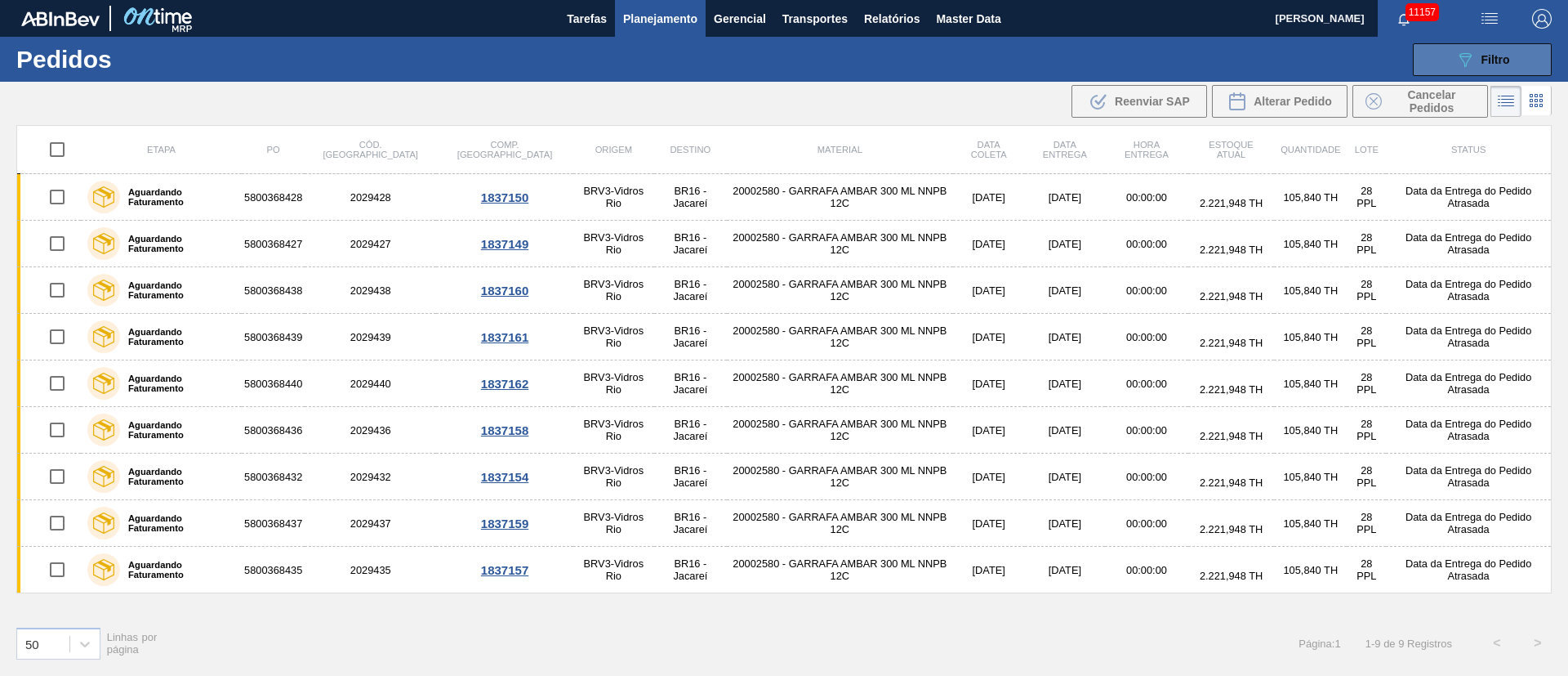
click at [1482, 44] on button "089F7B8B-B2A5-4AFE-B5C0-19BA573D28AC Filtro" at bounding box center [1482, 60] width 139 height 33
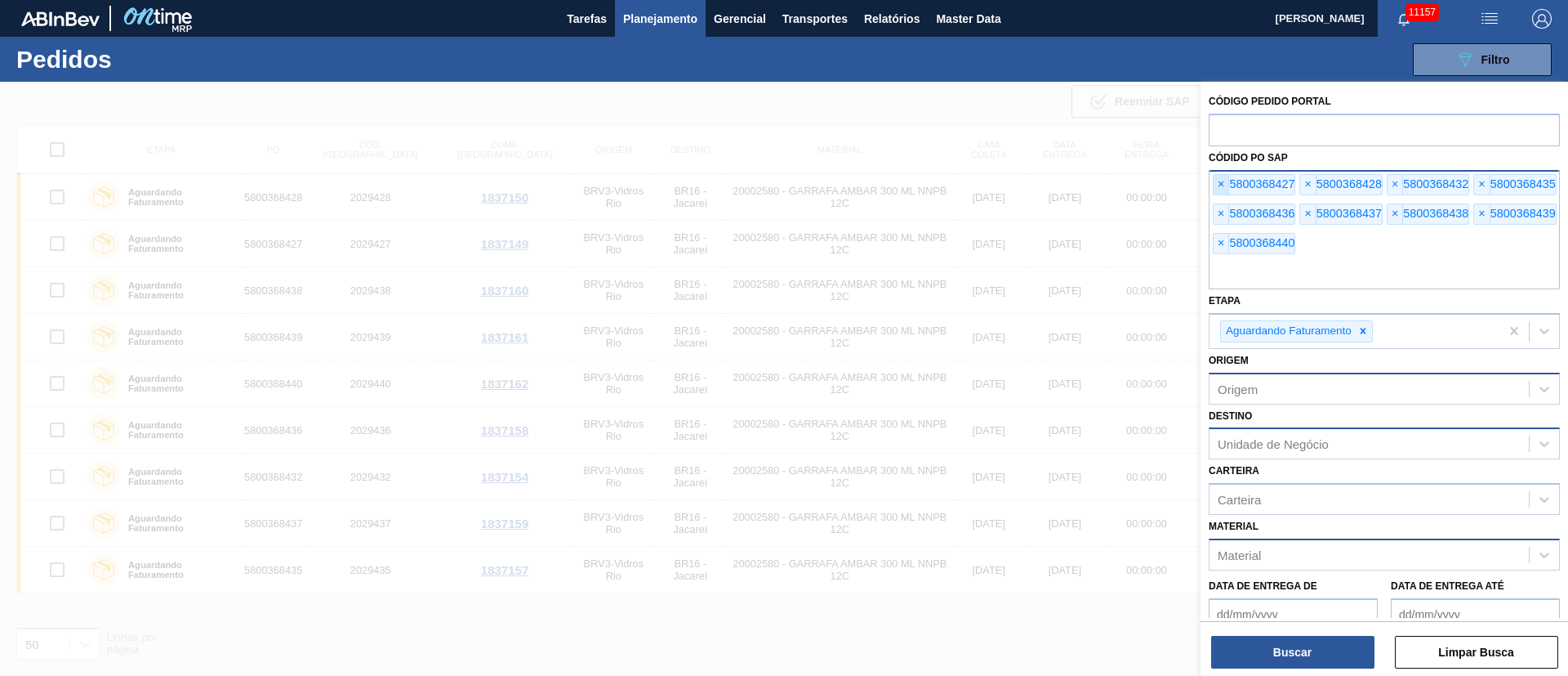
click at [1219, 180] on span "×" at bounding box center [1221, 184] width 16 height 20
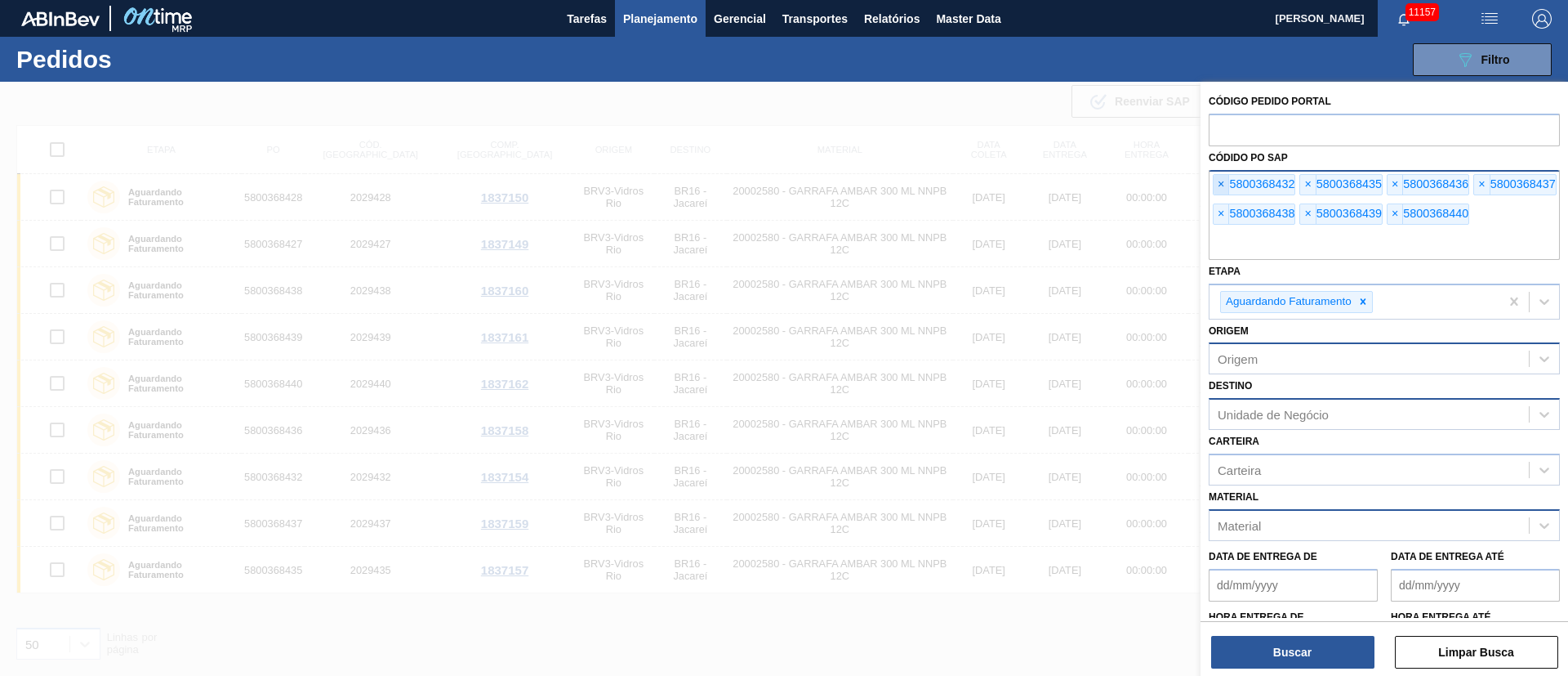
click at [1219, 180] on span "×" at bounding box center [1221, 184] width 16 height 20
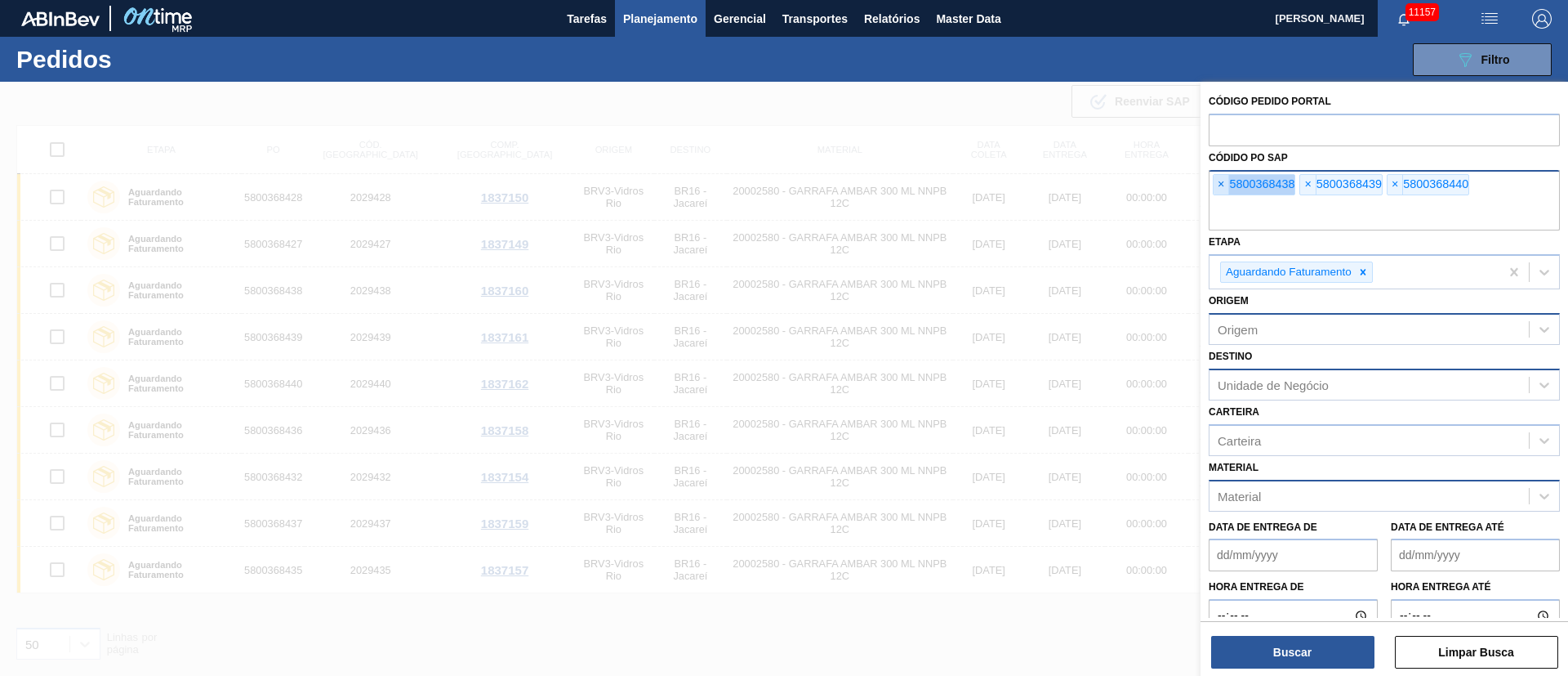
click at [1219, 180] on span "×" at bounding box center [1221, 184] width 16 height 20
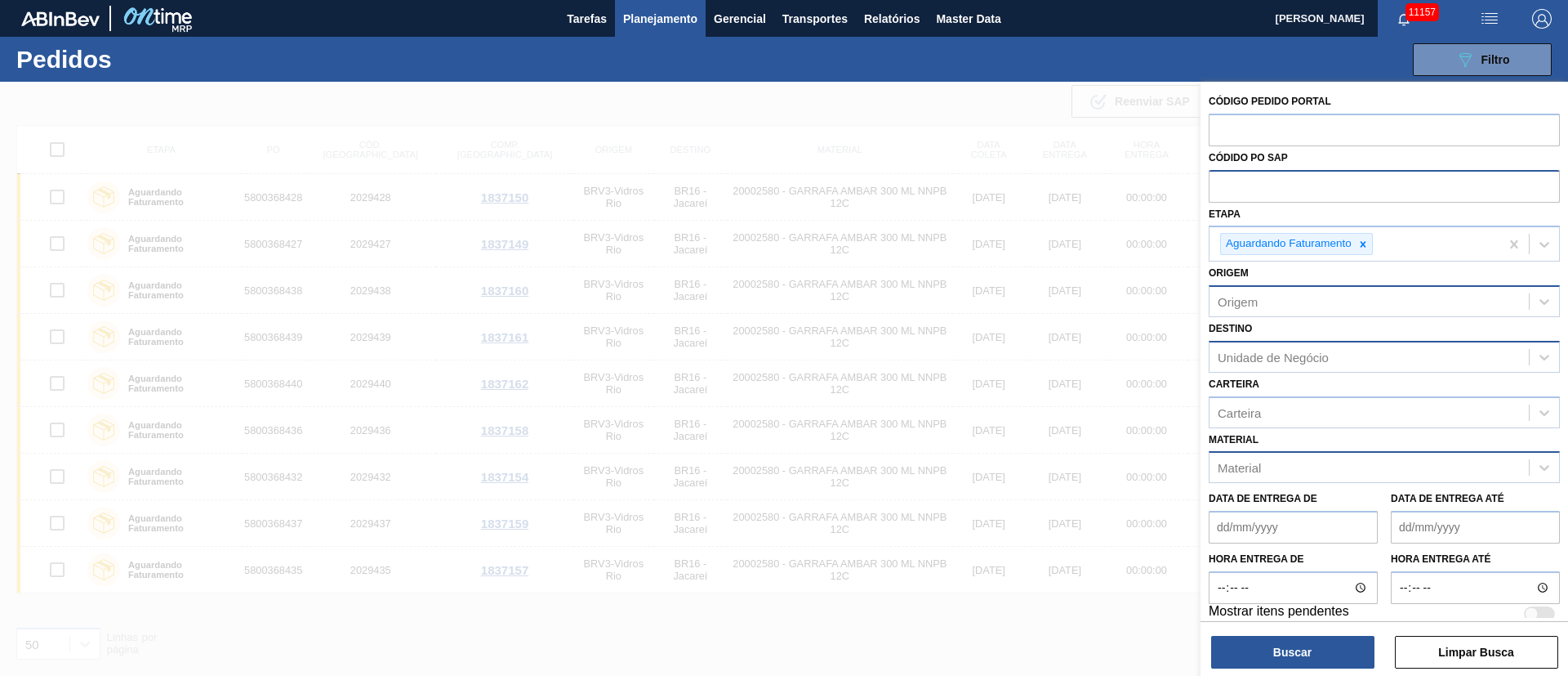
click at [1219, 180] on input "text" at bounding box center [1385, 185] width 351 height 31
paste input "5800366023"
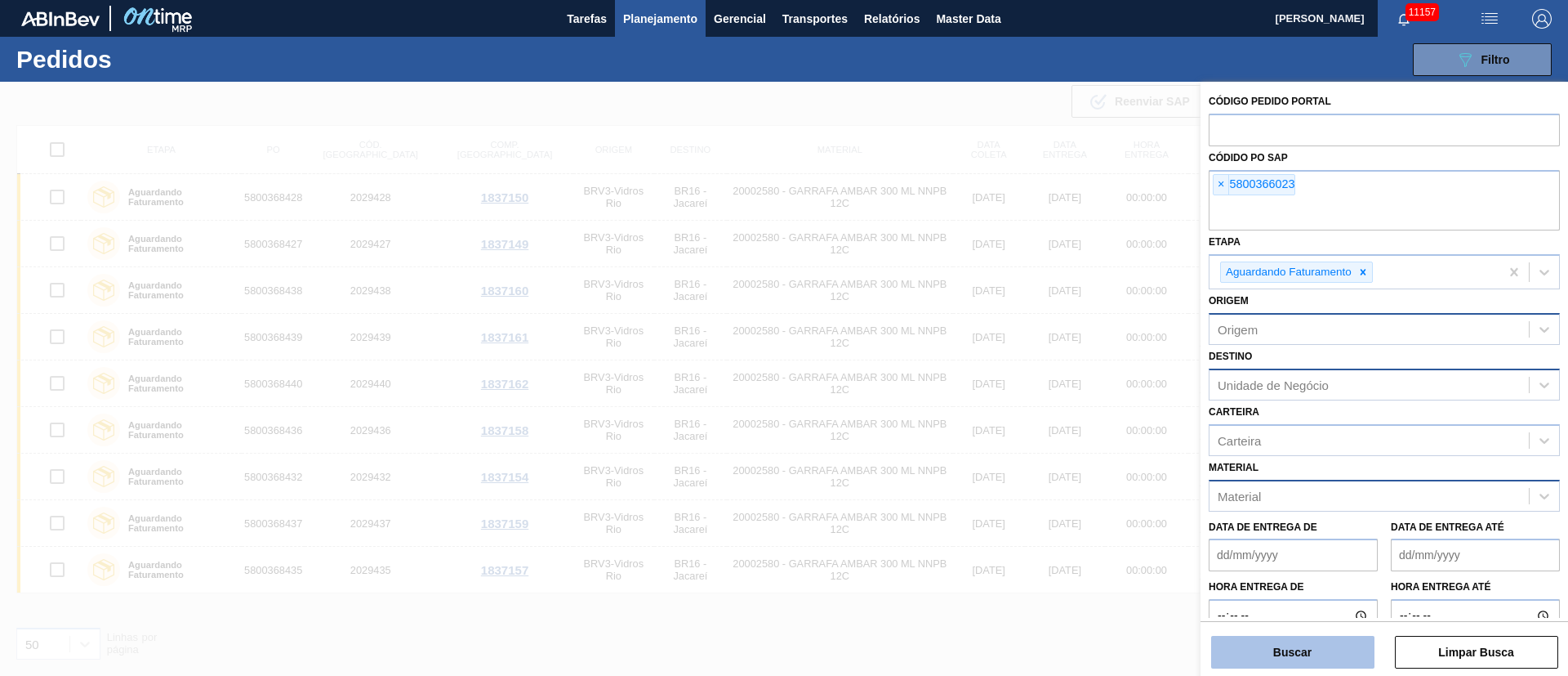
click at [1280, 637] on button "Buscar" at bounding box center [1292, 652] width 163 height 33
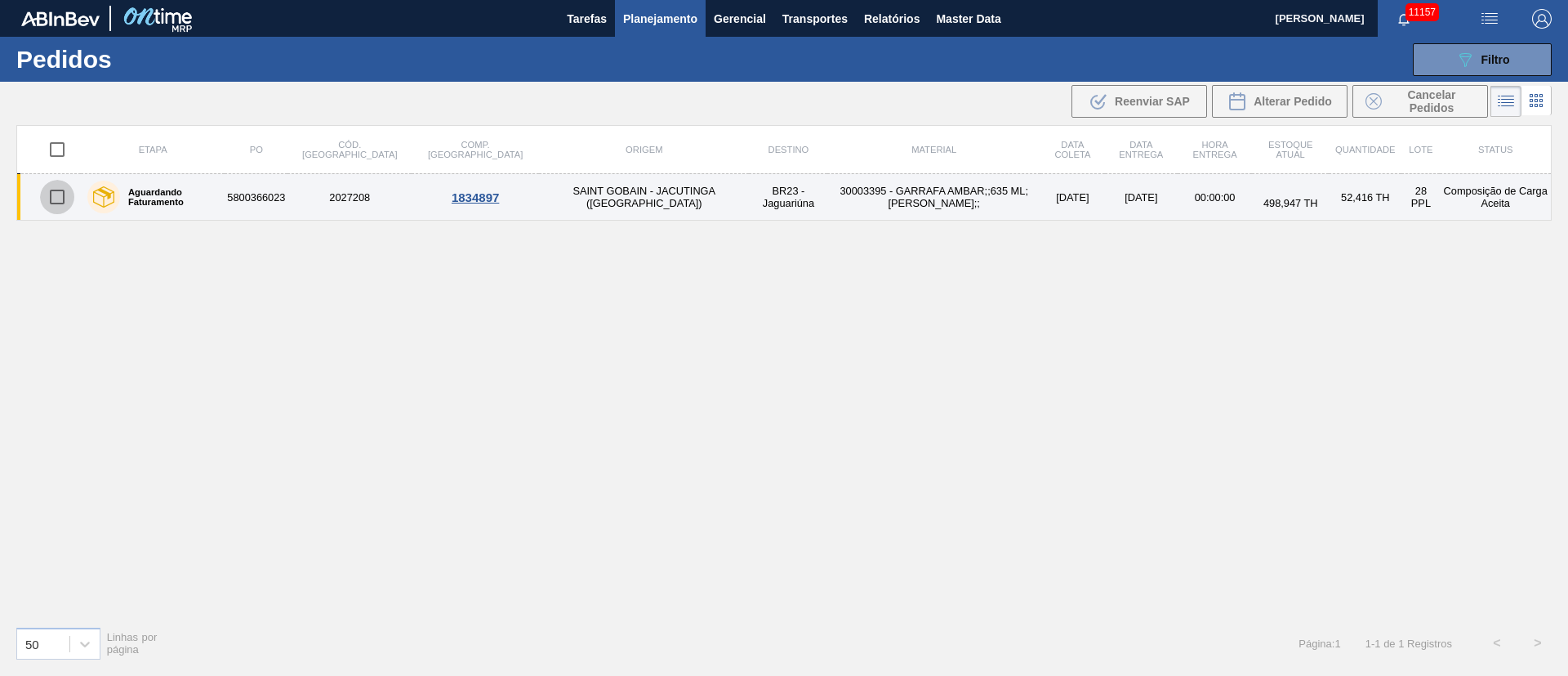
click at [55, 186] on input "checkbox" at bounding box center [57, 197] width 34 height 34
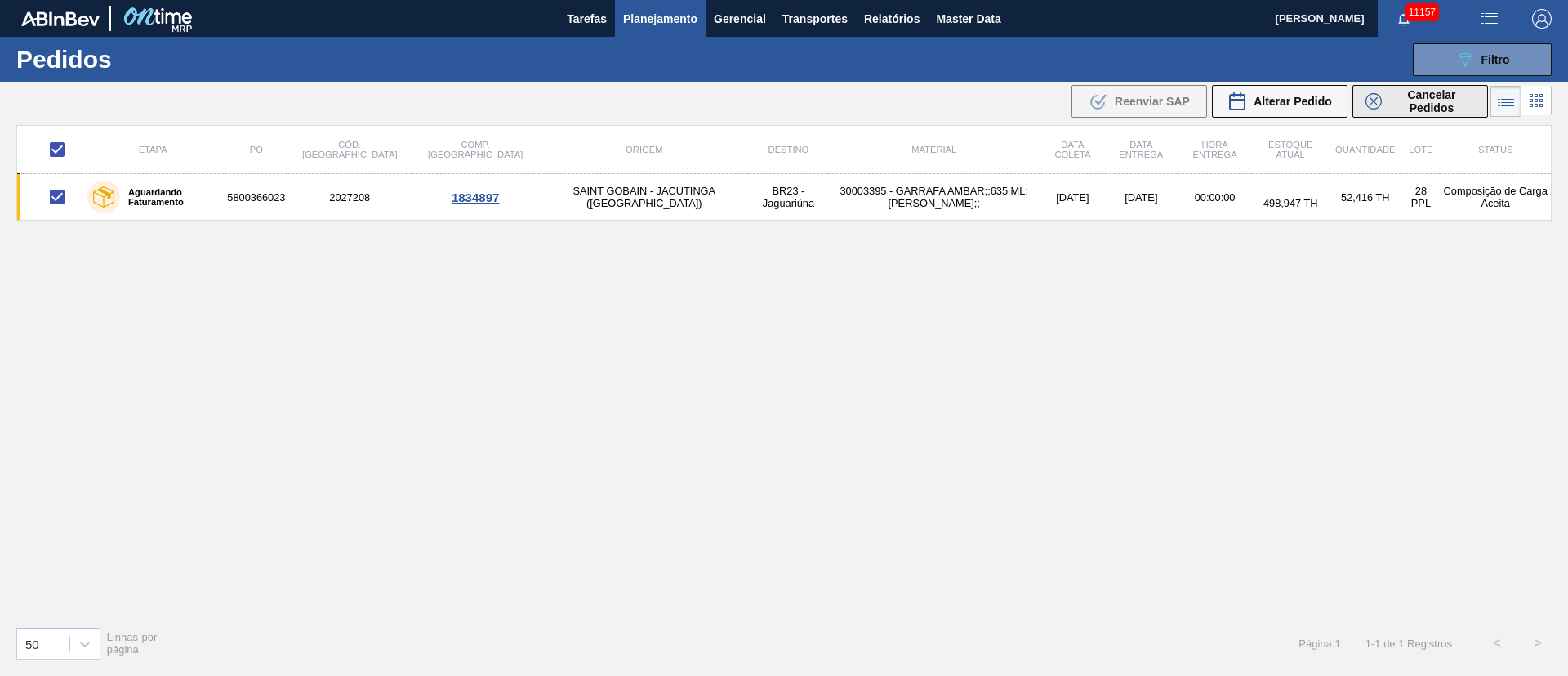
click at [1407, 90] on span "Cancelar Pedidos" at bounding box center [1431, 101] width 87 height 26
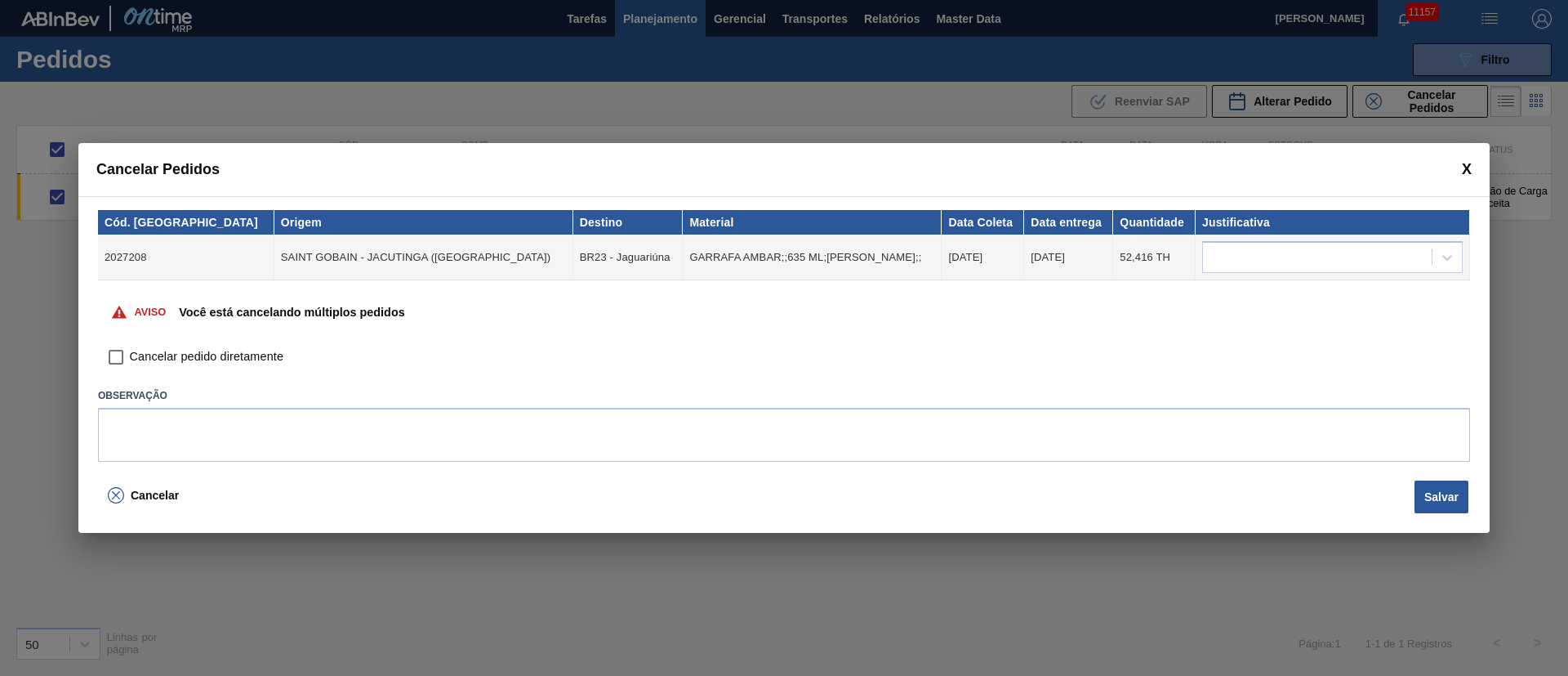
click at [116, 351] on input "Cancelar pedido diretamente" at bounding box center [116, 357] width 28 height 28
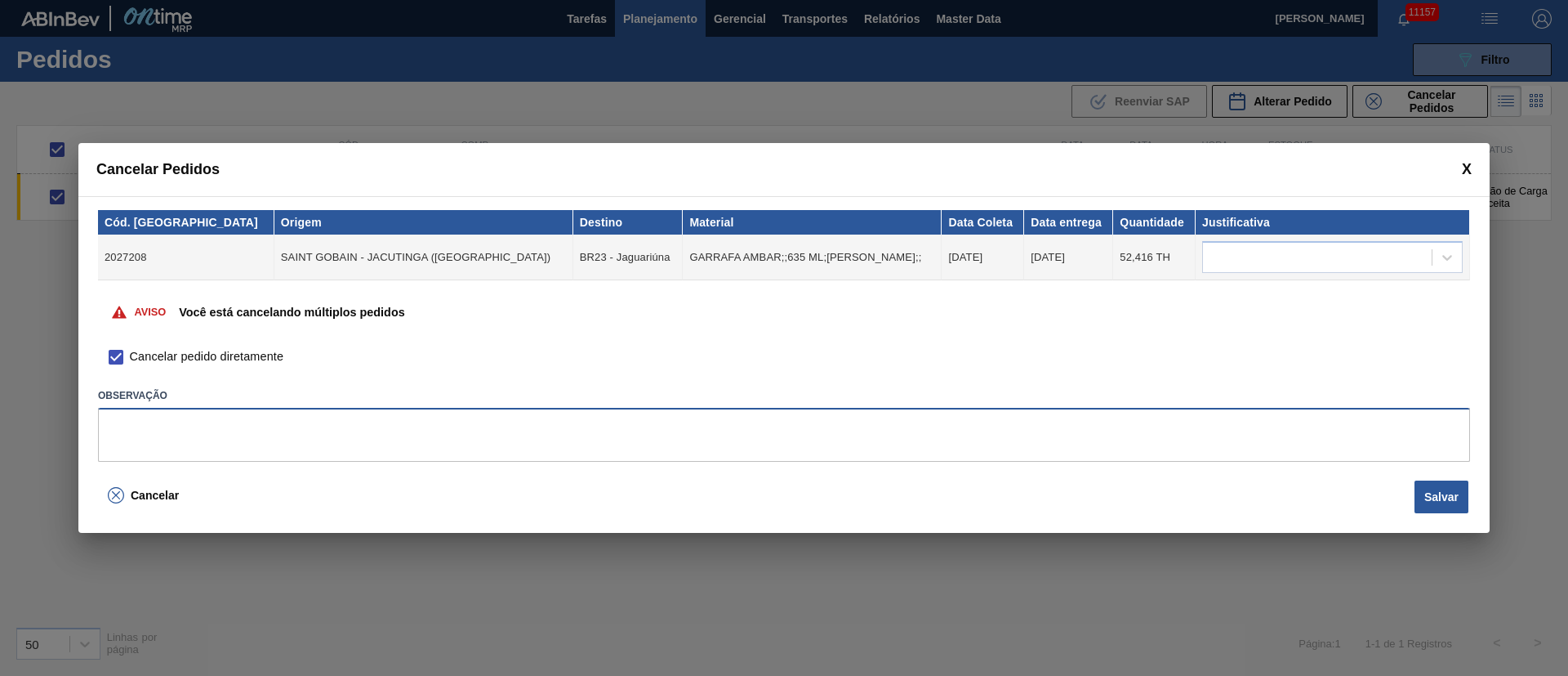
click at [152, 423] on textarea at bounding box center [784, 435] width 1371 height 54
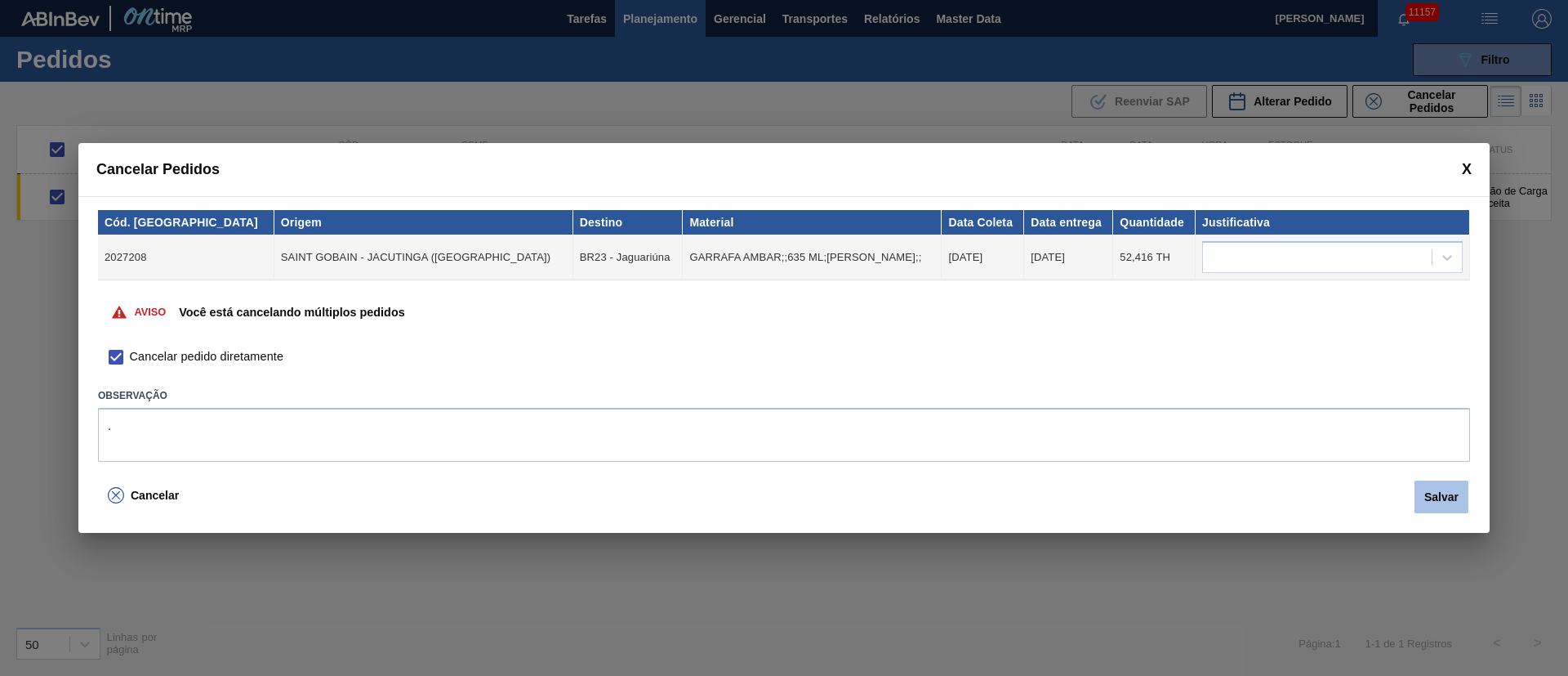
click at [1440, 499] on button "Salvar" at bounding box center [1441, 497] width 54 height 33
click at [1445, 499] on button "Salvar" at bounding box center [1441, 497] width 54 height 33
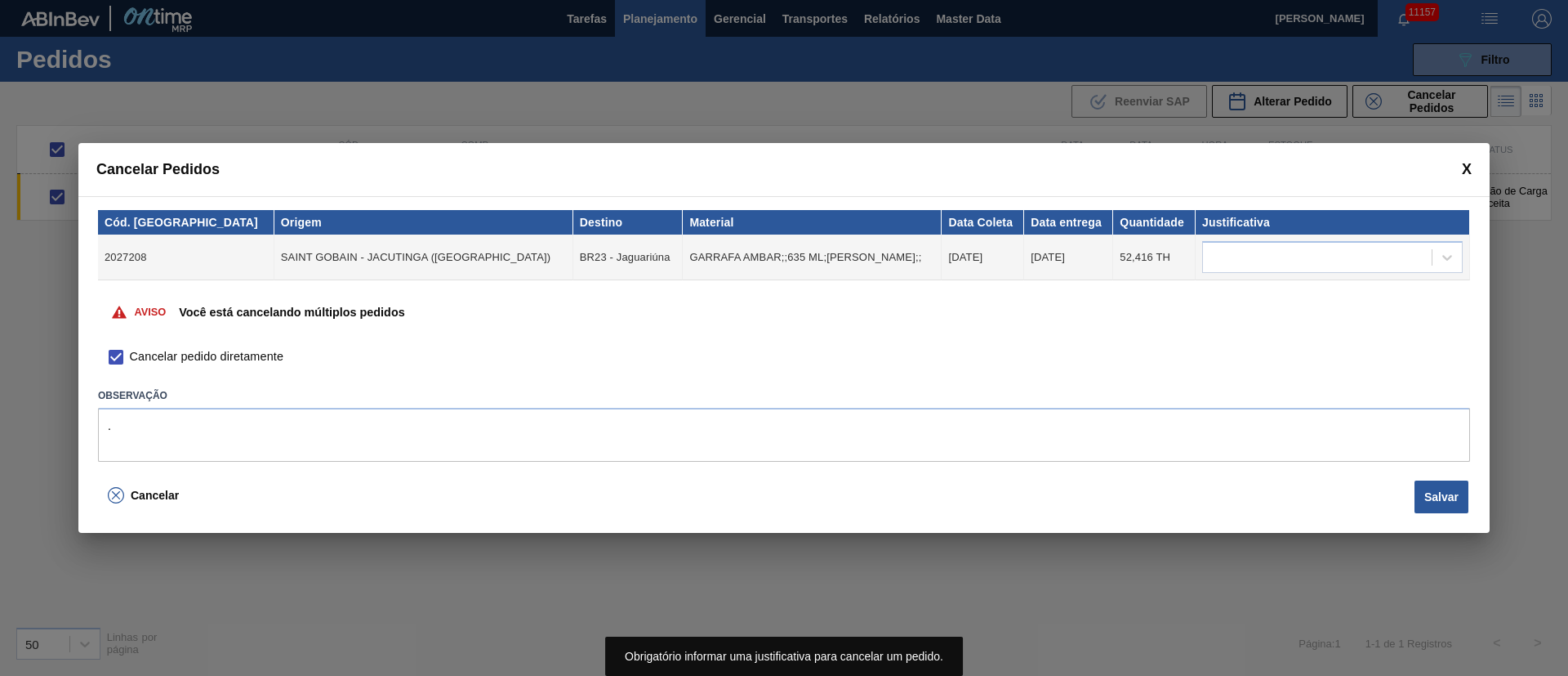
click at [858, 117] on div "Cancelar Pedidos Cód. Pedido Origem Destino Material Data Coleta Data entrega Q…" at bounding box center [784, 338] width 1568 height 676
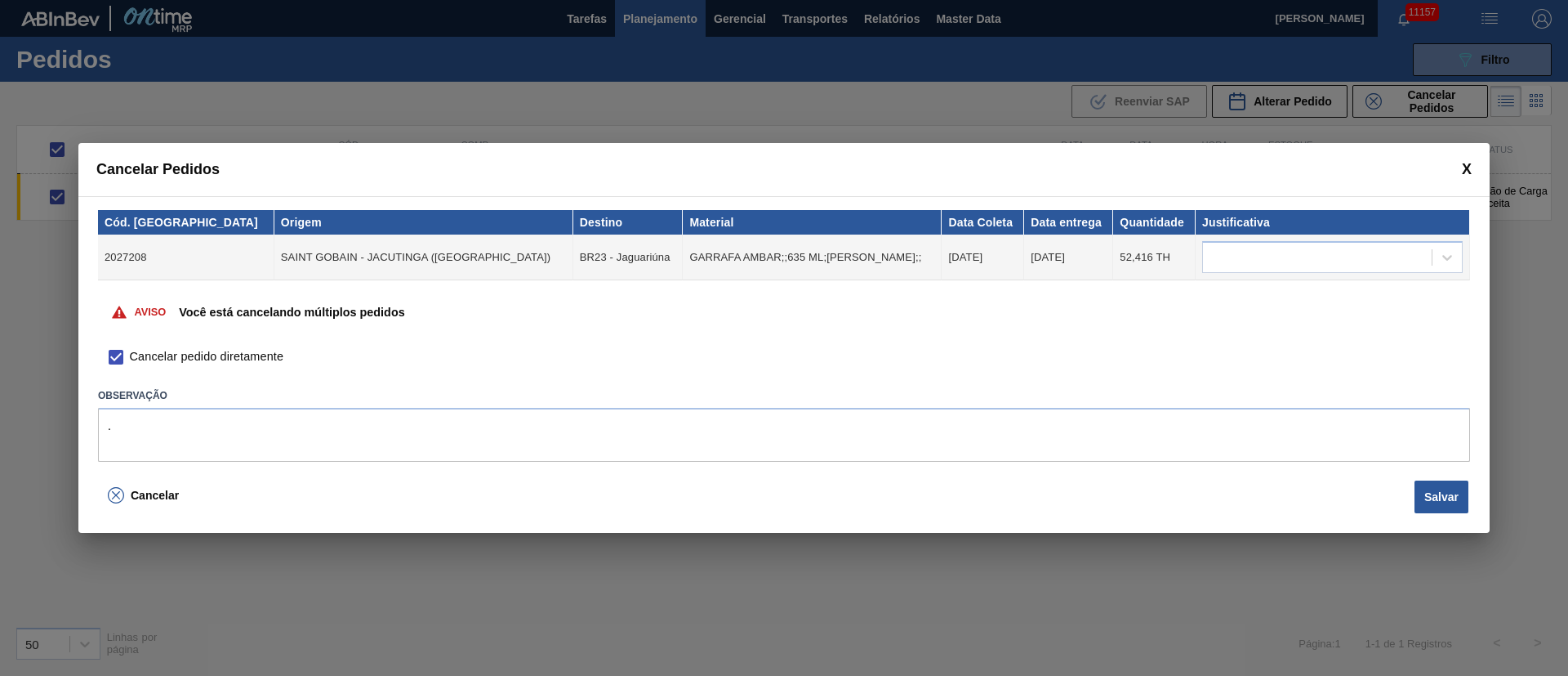
click at [662, 23] on div "Cancelar Pedidos Cód. Pedido Origem Destino Material Data Coleta Data entrega Q…" at bounding box center [784, 338] width 1568 height 676
click at [651, 12] on div "Cancelar Pedidos Cód. Pedido Origem Destino Material Data Coleta Data entrega Q…" at bounding box center [784, 338] width 1568 height 676
click at [1465, 164] on span at bounding box center [1466, 170] width 10 height 17
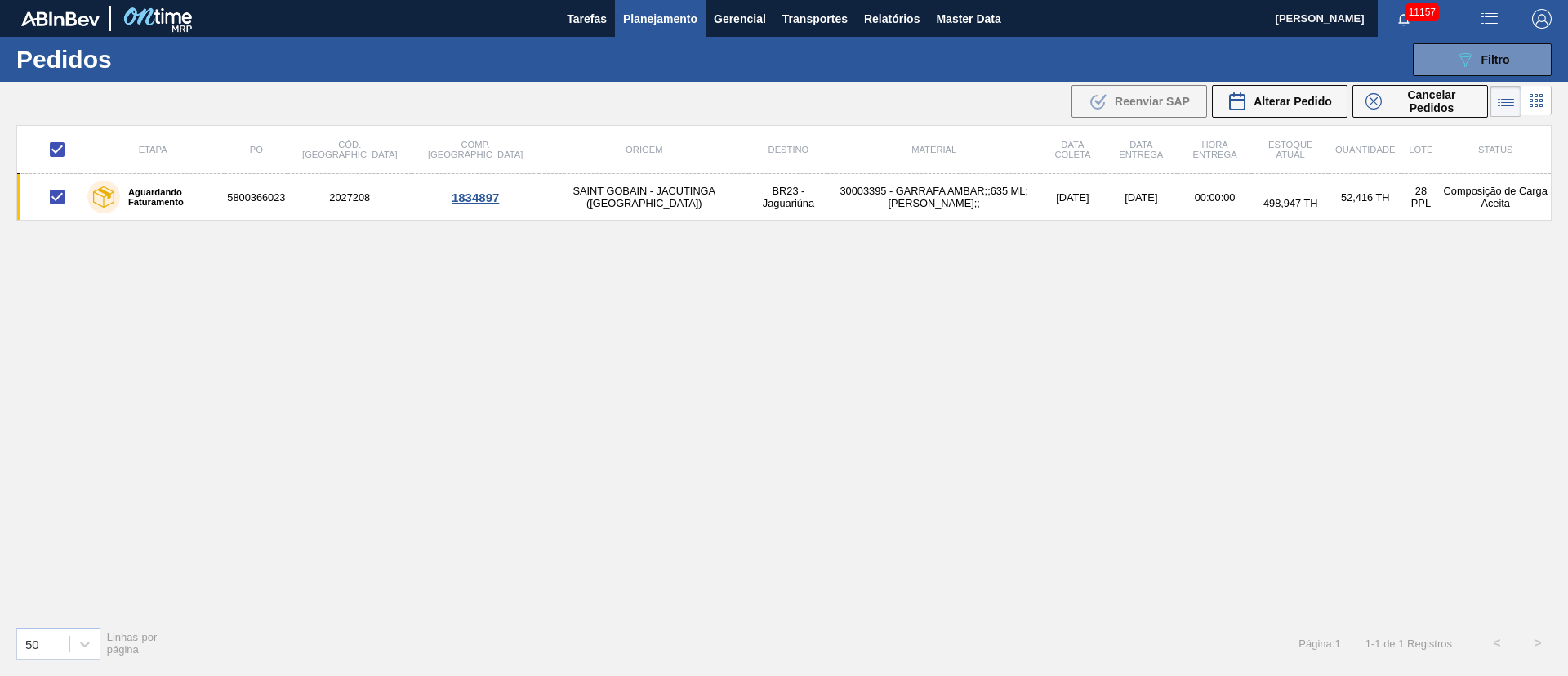
click at [644, 20] on span "Planejamento" at bounding box center [659, 18] width 74 height 20
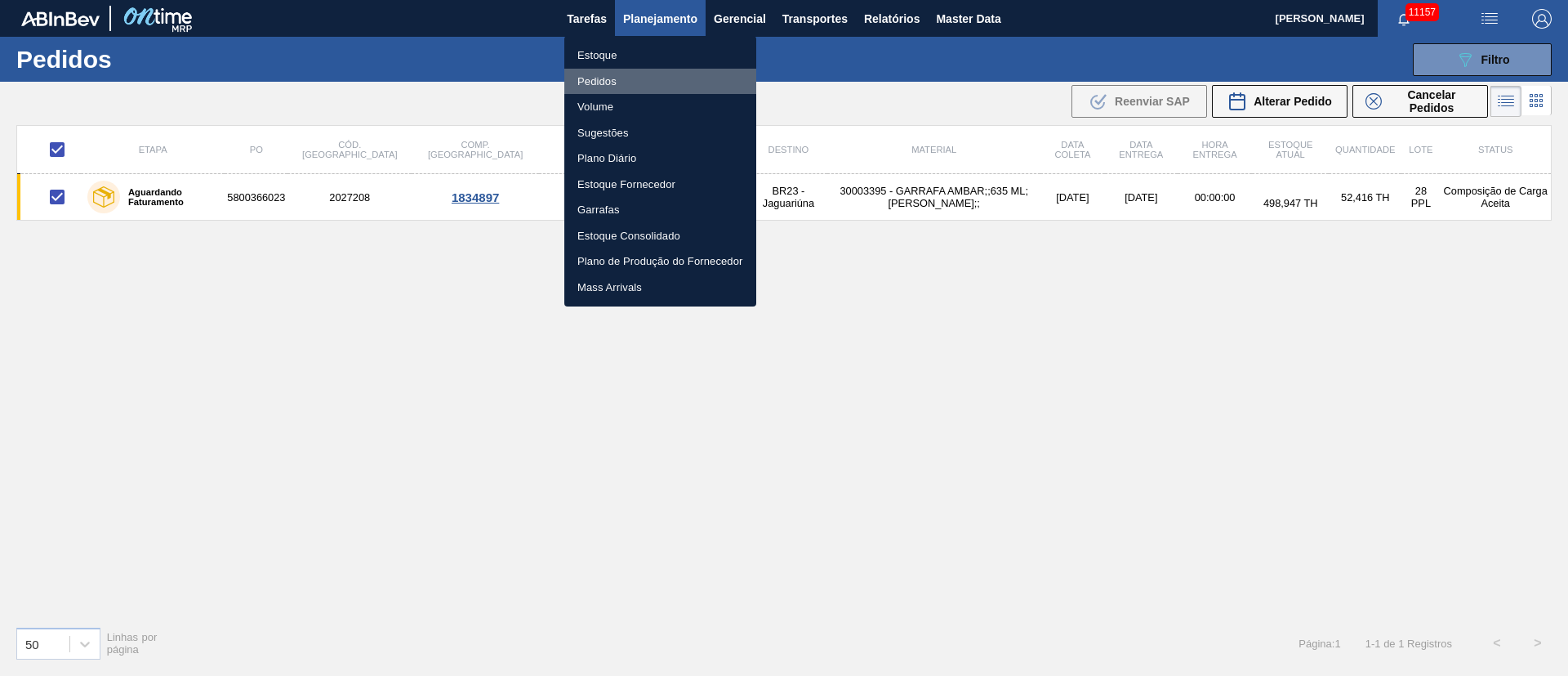
click at [609, 77] on li "Pedidos" at bounding box center [660, 82] width 192 height 26
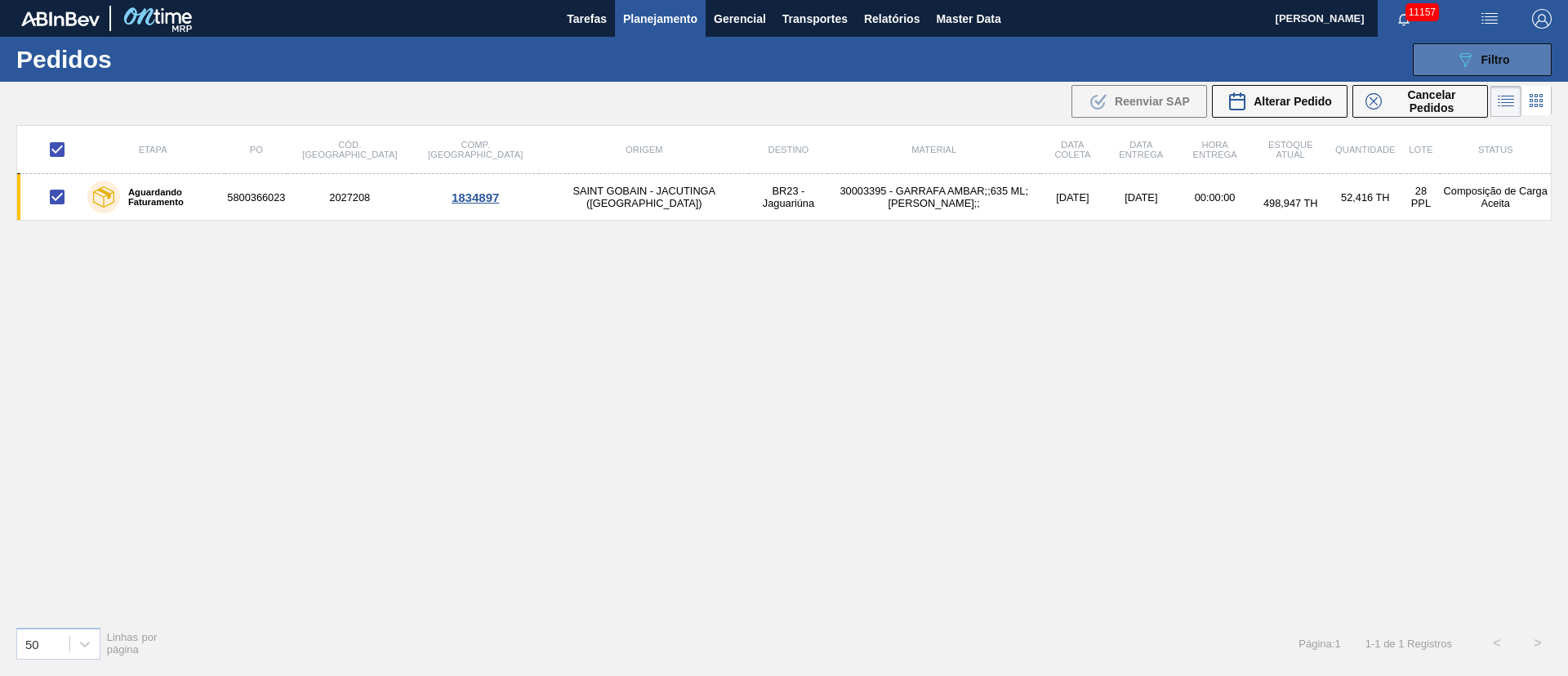
click at [1517, 57] on button "089F7B8B-B2A5-4AFE-B5C0-19BA573D28AC Filtro" at bounding box center [1482, 60] width 139 height 33
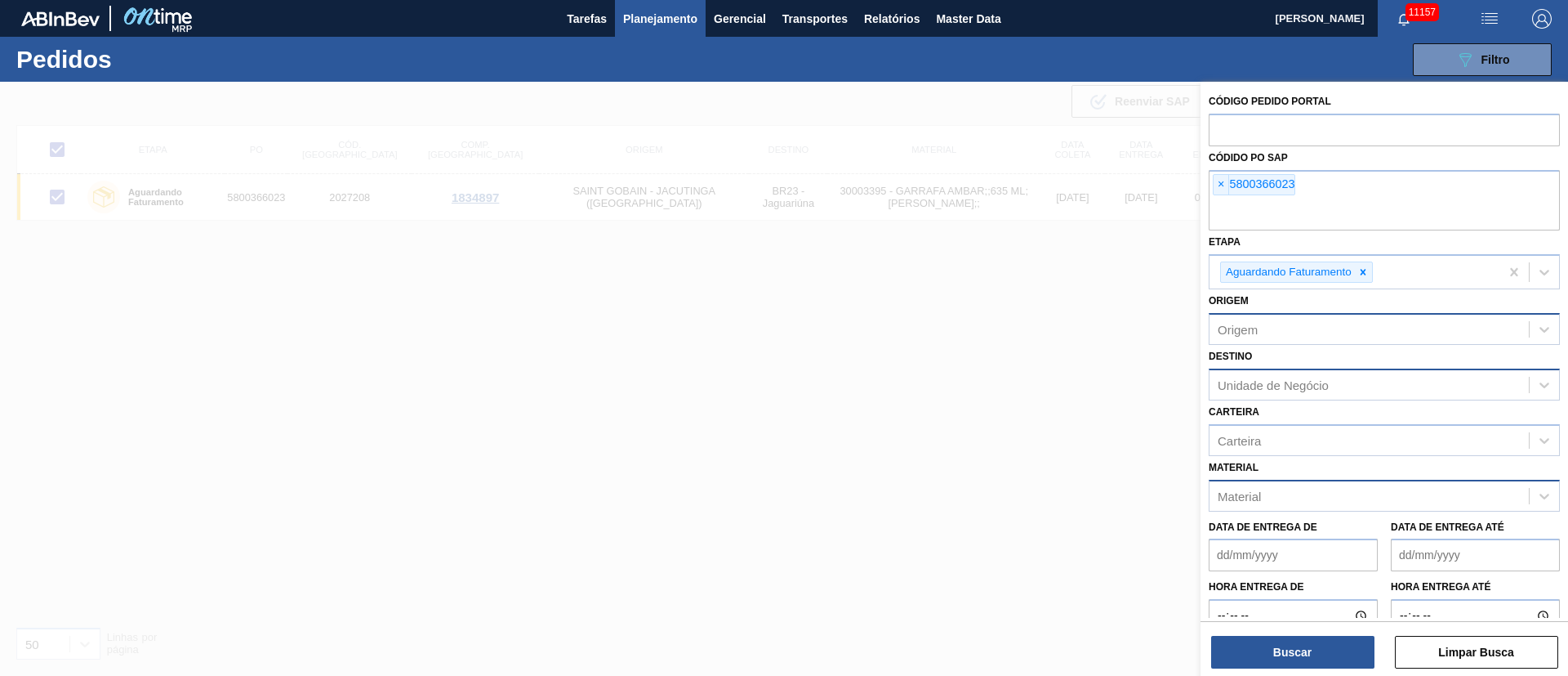
click at [1257, 495] on div "Material" at bounding box center [1239, 495] width 43 height 14
click at [1264, 541] on div "30002626 - GARRAFA CORONA 330 IN65" at bounding box center [1385, 536] width 351 height 30
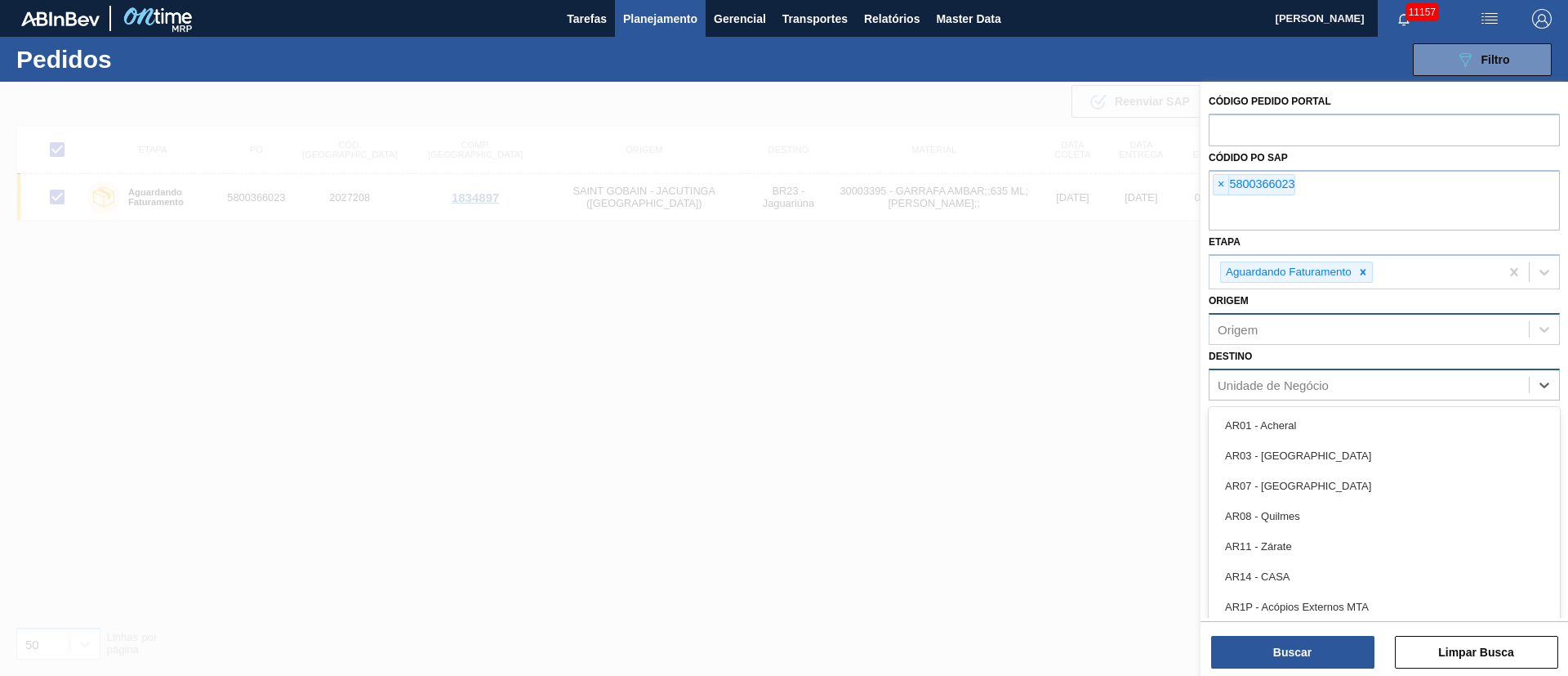
click at [1281, 387] on div "Unidade de Negócio" at bounding box center [1273, 385] width 111 height 14
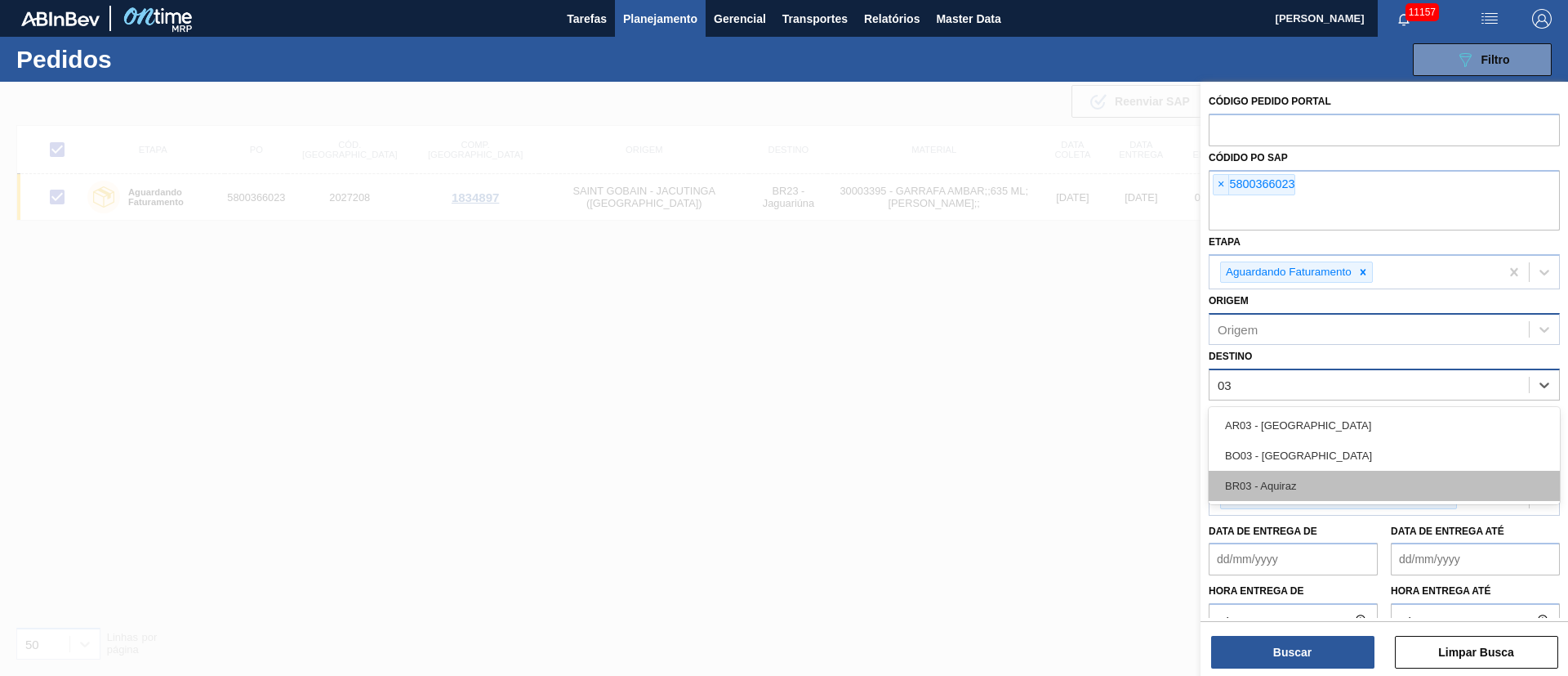
click at [1289, 486] on div "BR03 - Aquiraz" at bounding box center [1385, 485] width 351 height 30
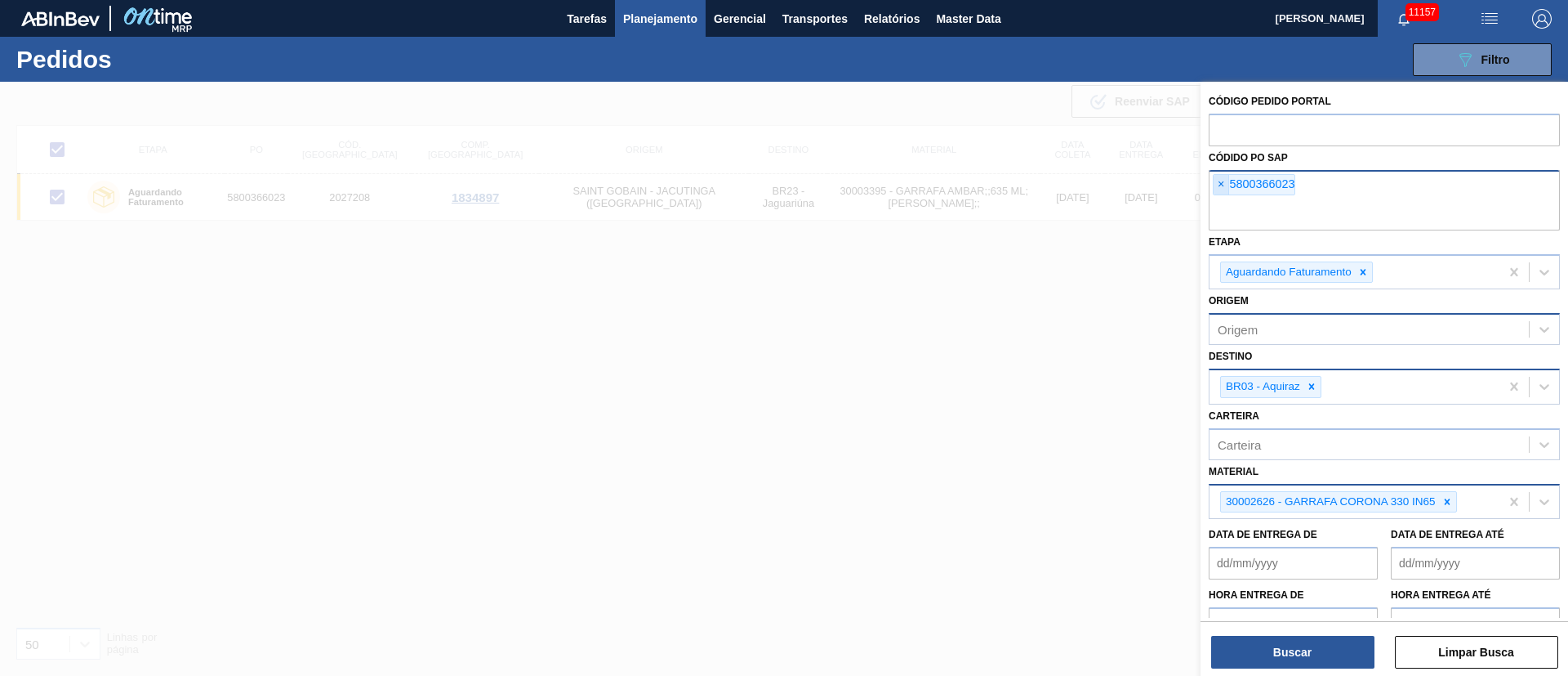
click at [1223, 177] on span "×" at bounding box center [1221, 184] width 16 height 20
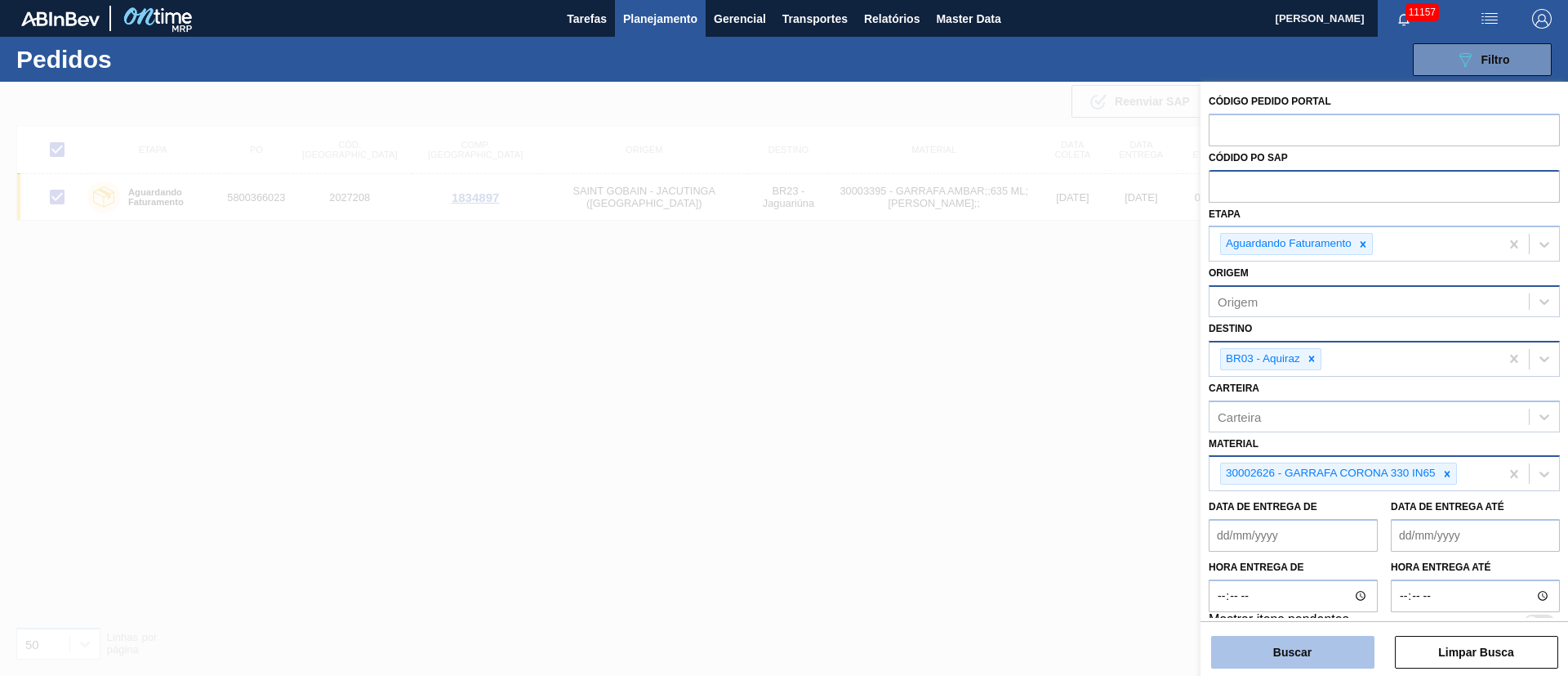
click at [1296, 652] on button "Buscar" at bounding box center [1292, 652] width 163 height 33
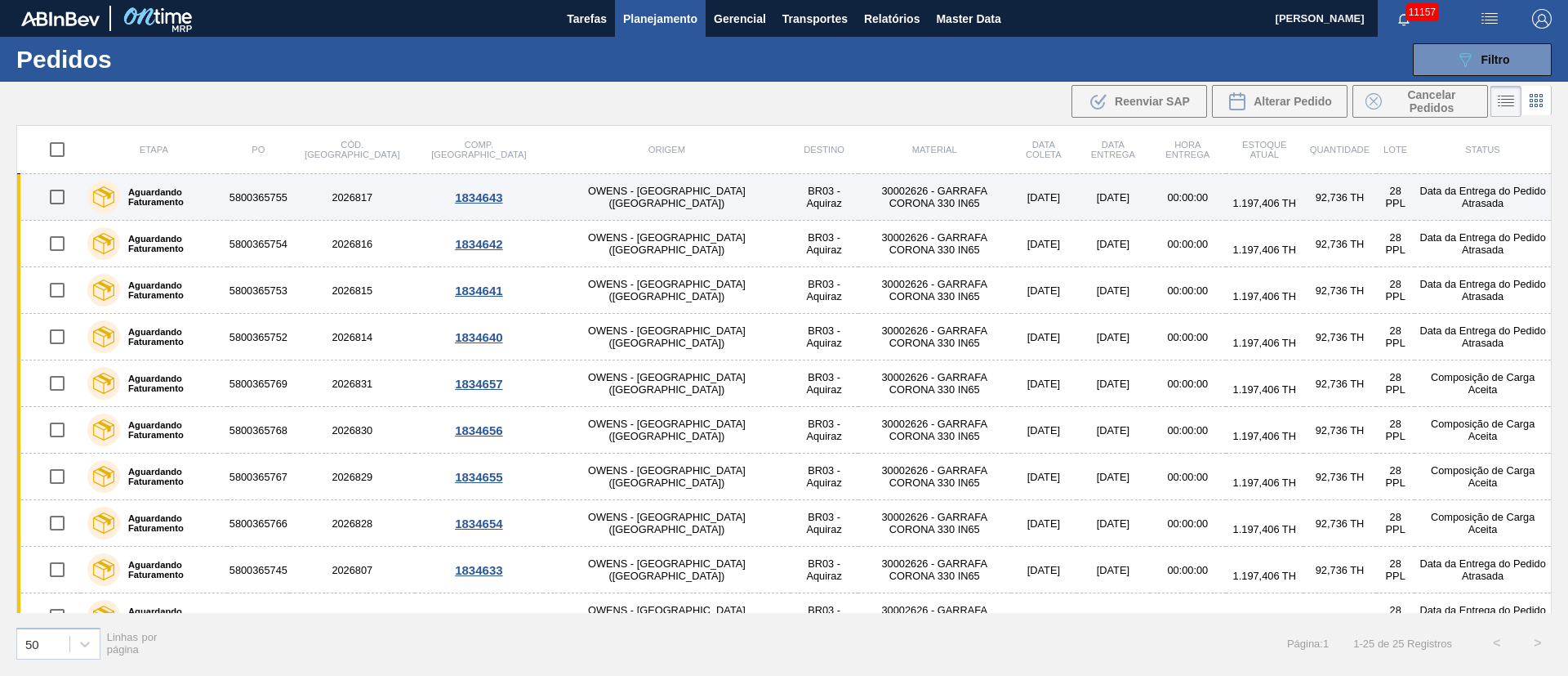
click at [64, 194] on input "checkbox" at bounding box center [57, 197] width 34 height 34
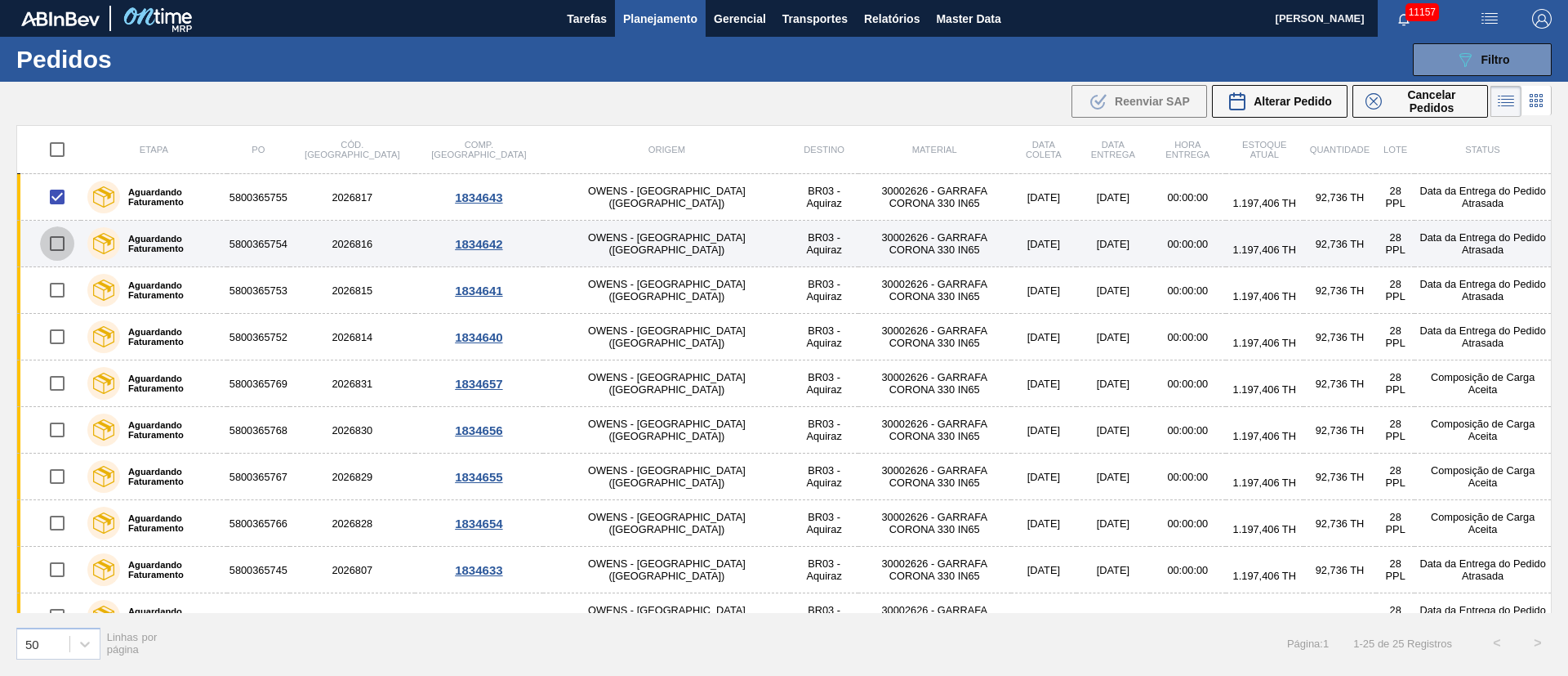
click at [55, 245] on input "checkbox" at bounding box center [57, 243] width 34 height 34
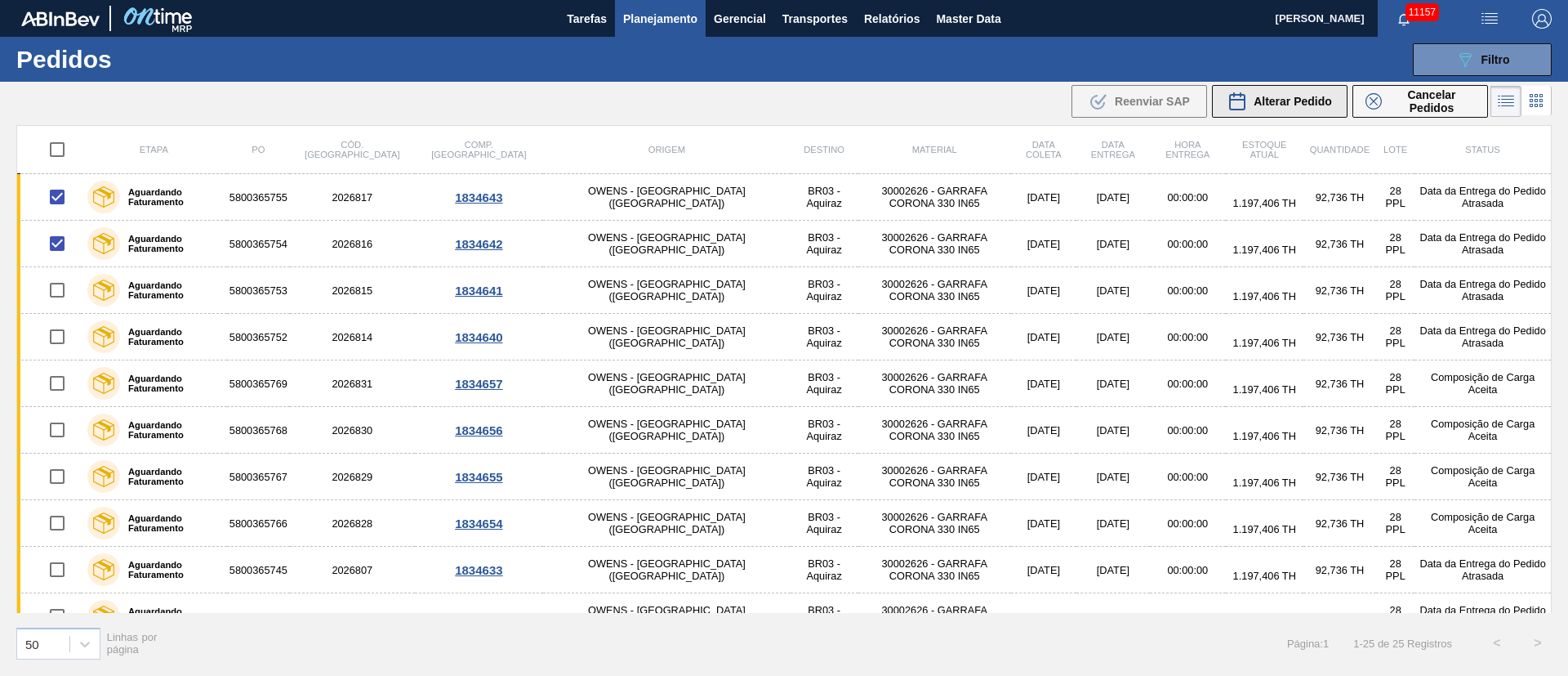
click at [1292, 91] on div "Alterar Pedido" at bounding box center [1279, 101] width 104 height 20
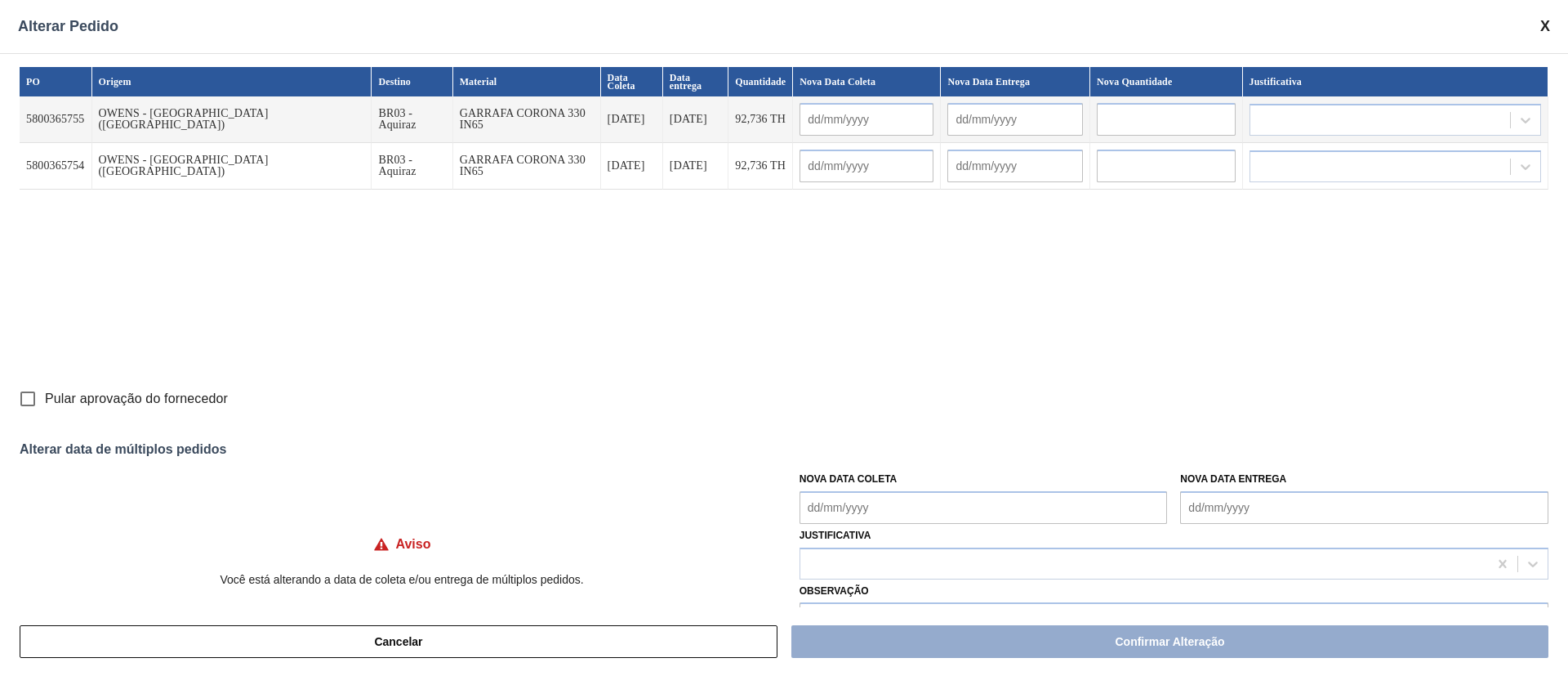
click at [900, 507] on Coleta "Nova Data Coleta" at bounding box center [983, 507] width 368 height 33
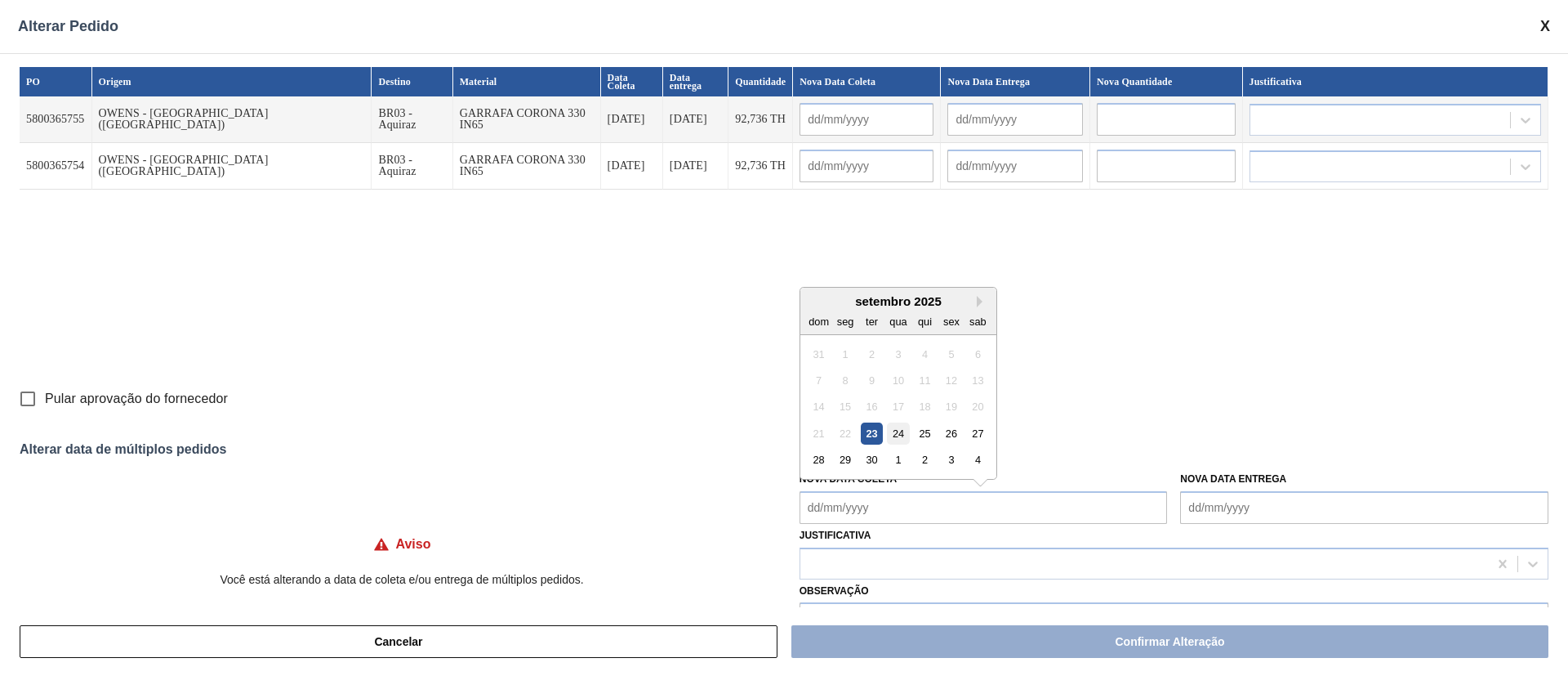
click at [897, 428] on div "24" at bounding box center [897, 432] width 22 height 22
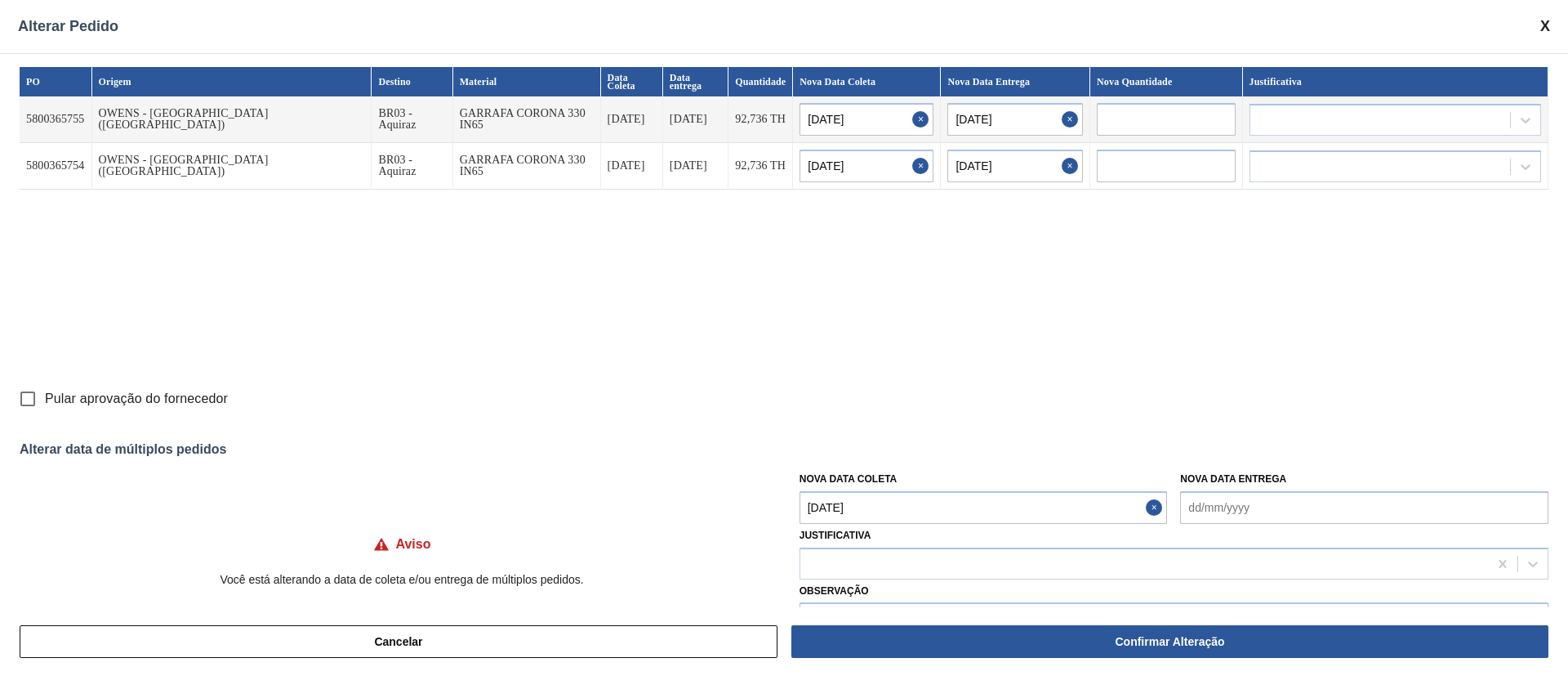
click at [906, 514] on Coleta "[DATE]" at bounding box center [983, 507] width 368 height 33
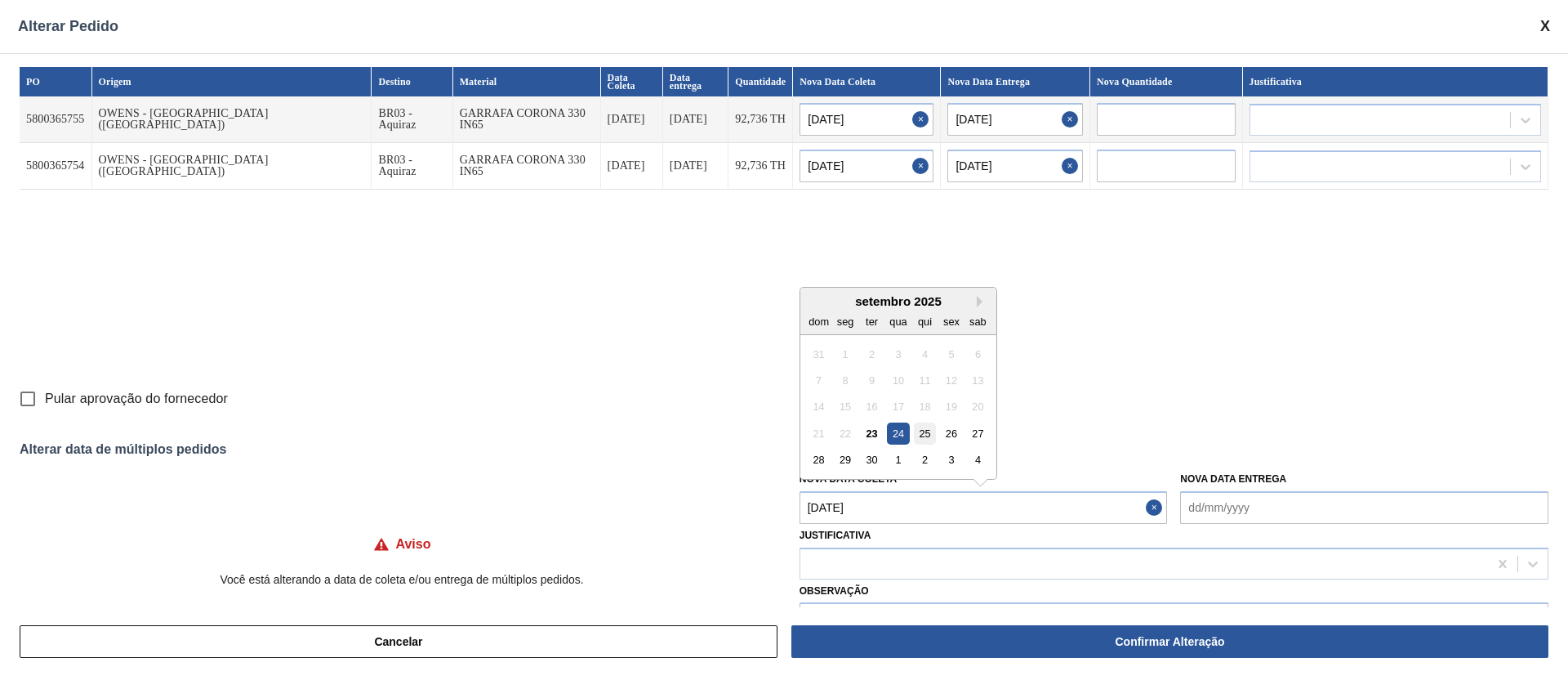
click at [928, 435] on div "25" at bounding box center [924, 432] width 22 height 22
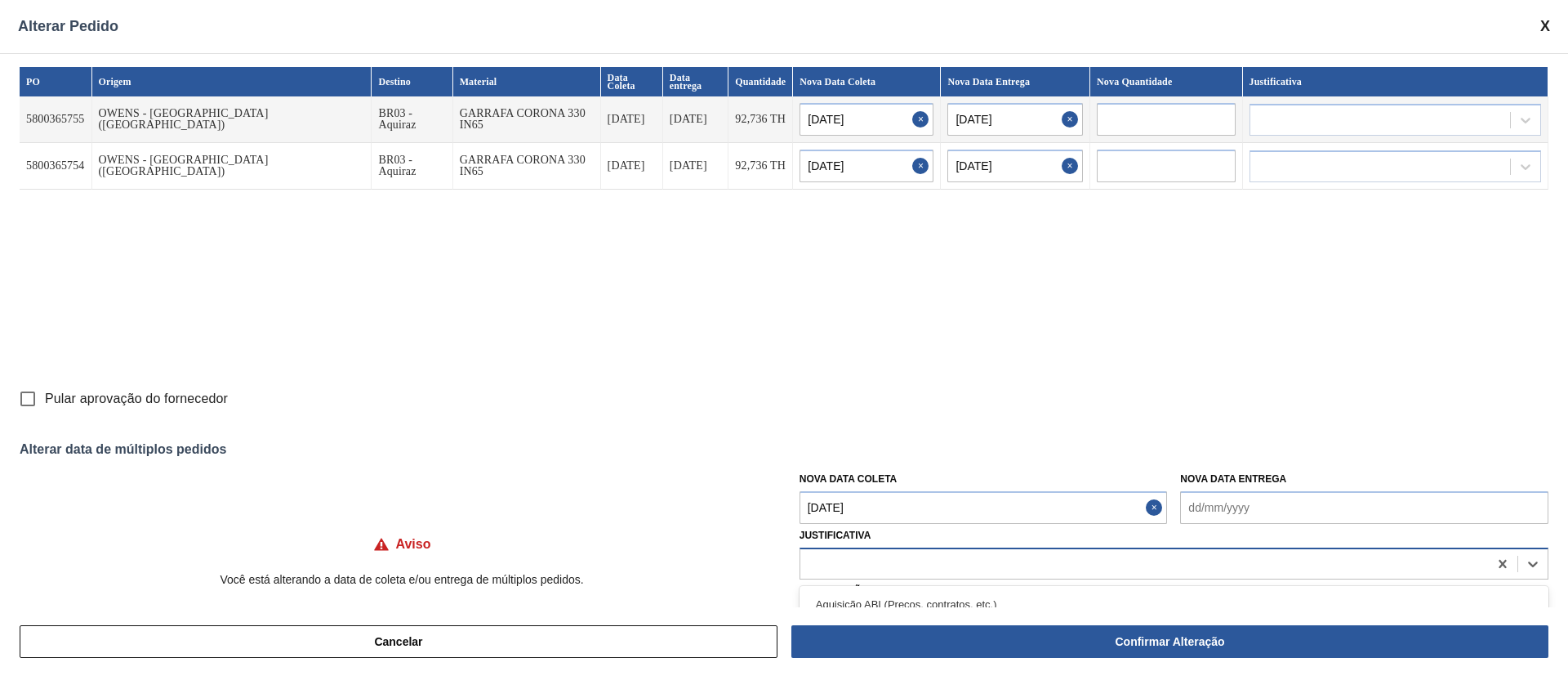
click at [867, 552] on div at bounding box center [1144, 563] width 688 height 23
click at [30, 403] on input "Pular aprovação do fornecedor" at bounding box center [27, 398] width 34 height 34
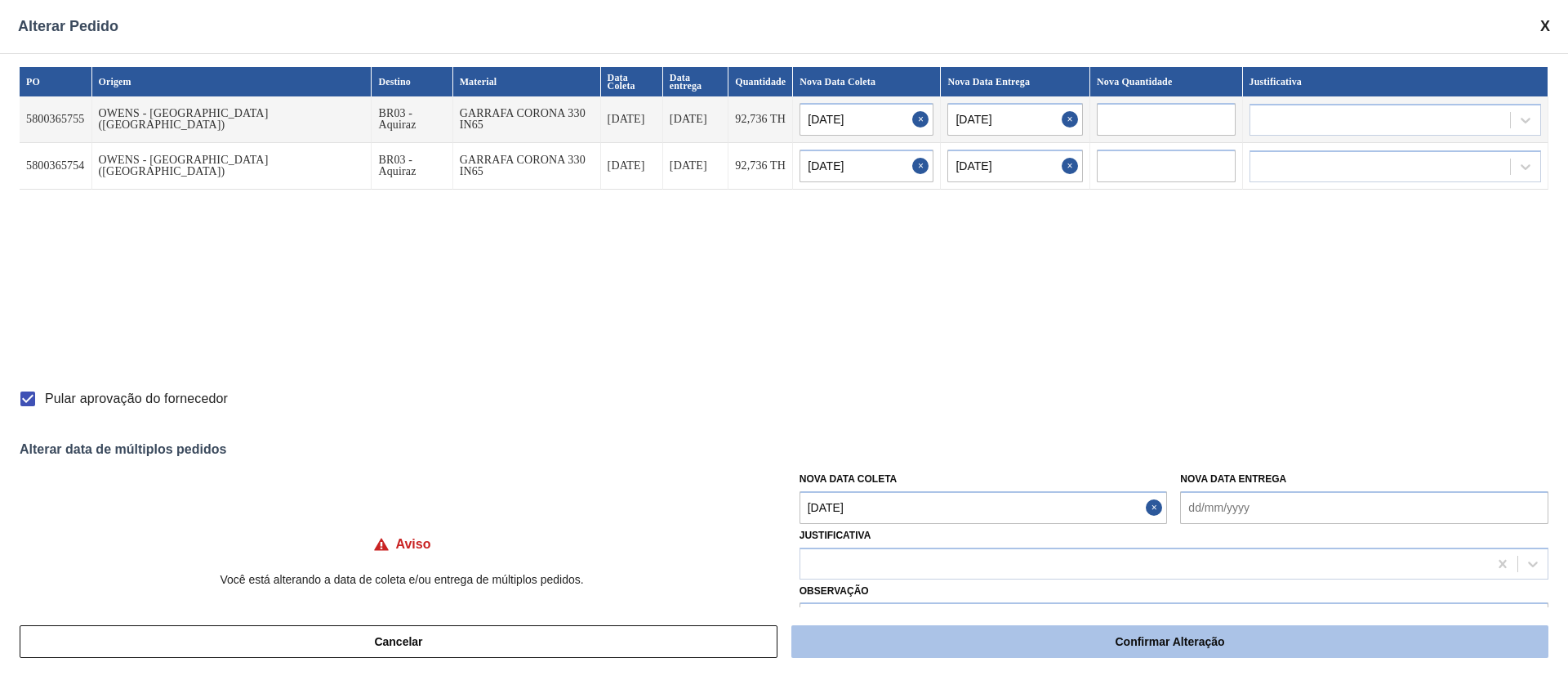
click at [1053, 628] on button "Confirmar Alteração" at bounding box center [1170, 641] width 757 height 33
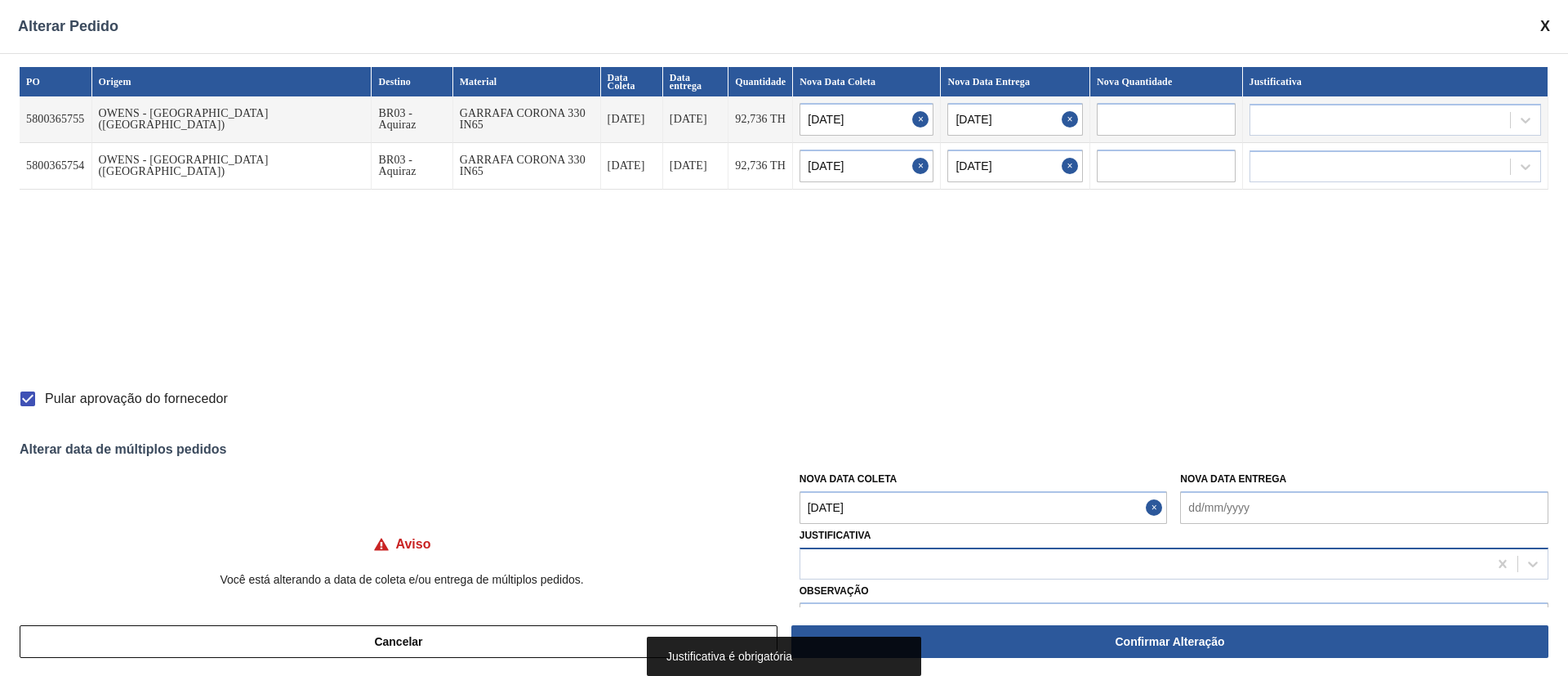
click at [890, 554] on div at bounding box center [1144, 563] width 688 height 23
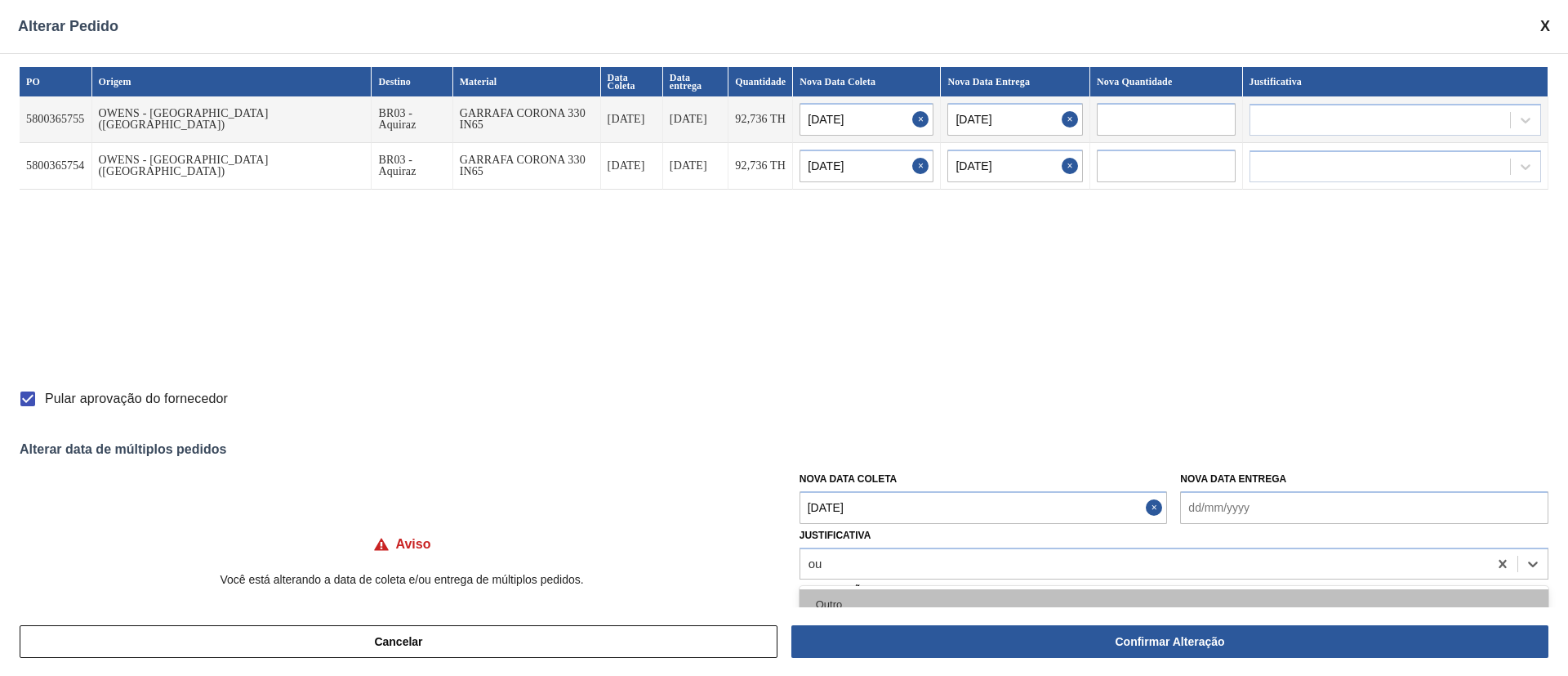
click at [875, 595] on div "Outro" at bounding box center [1173, 604] width 749 height 30
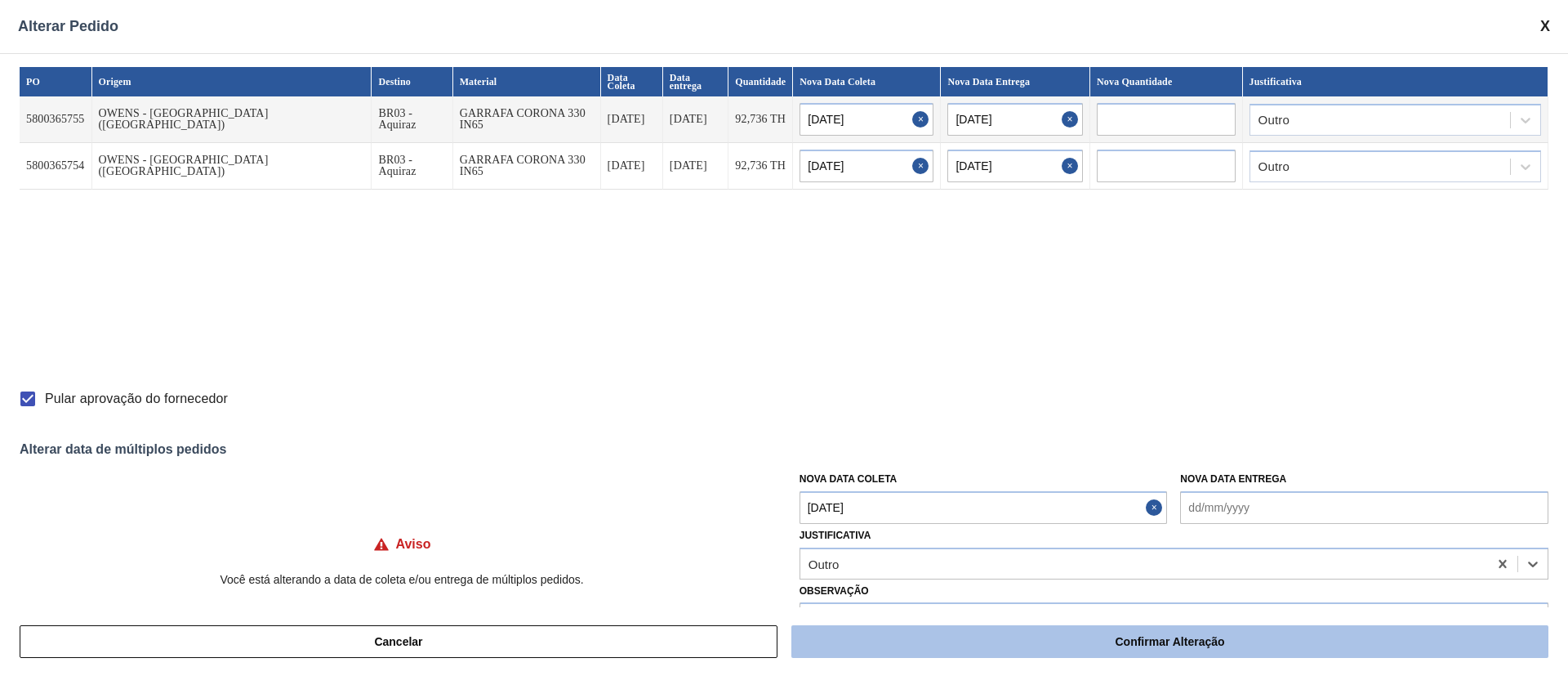
click at [1187, 647] on button "Confirmar Alteração" at bounding box center [1170, 641] width 757 height 33
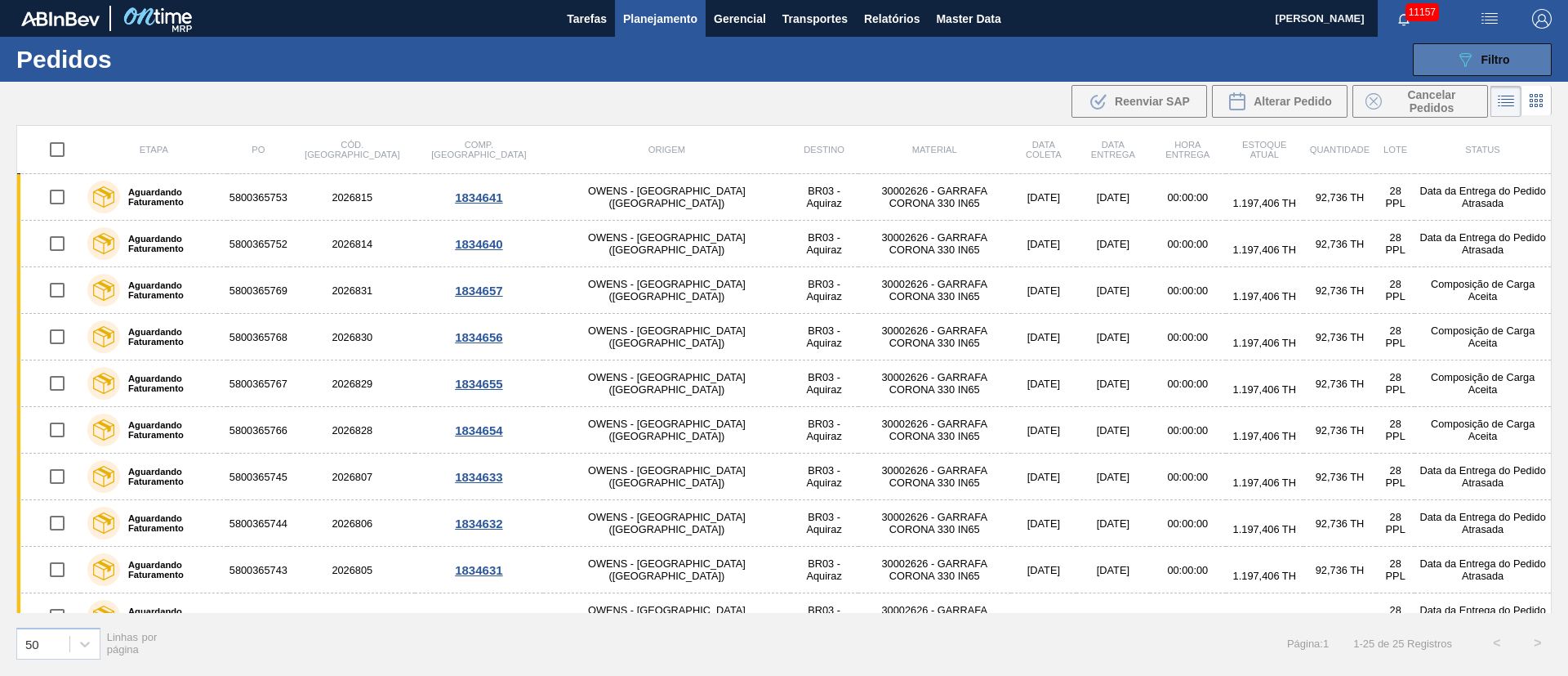
click at [1516, 57] on button "089F7B8B-B2A5-4AFE-B5C0-19BA573D28AC Filtro" at bounding box center [1482, 60] width 139 height 33
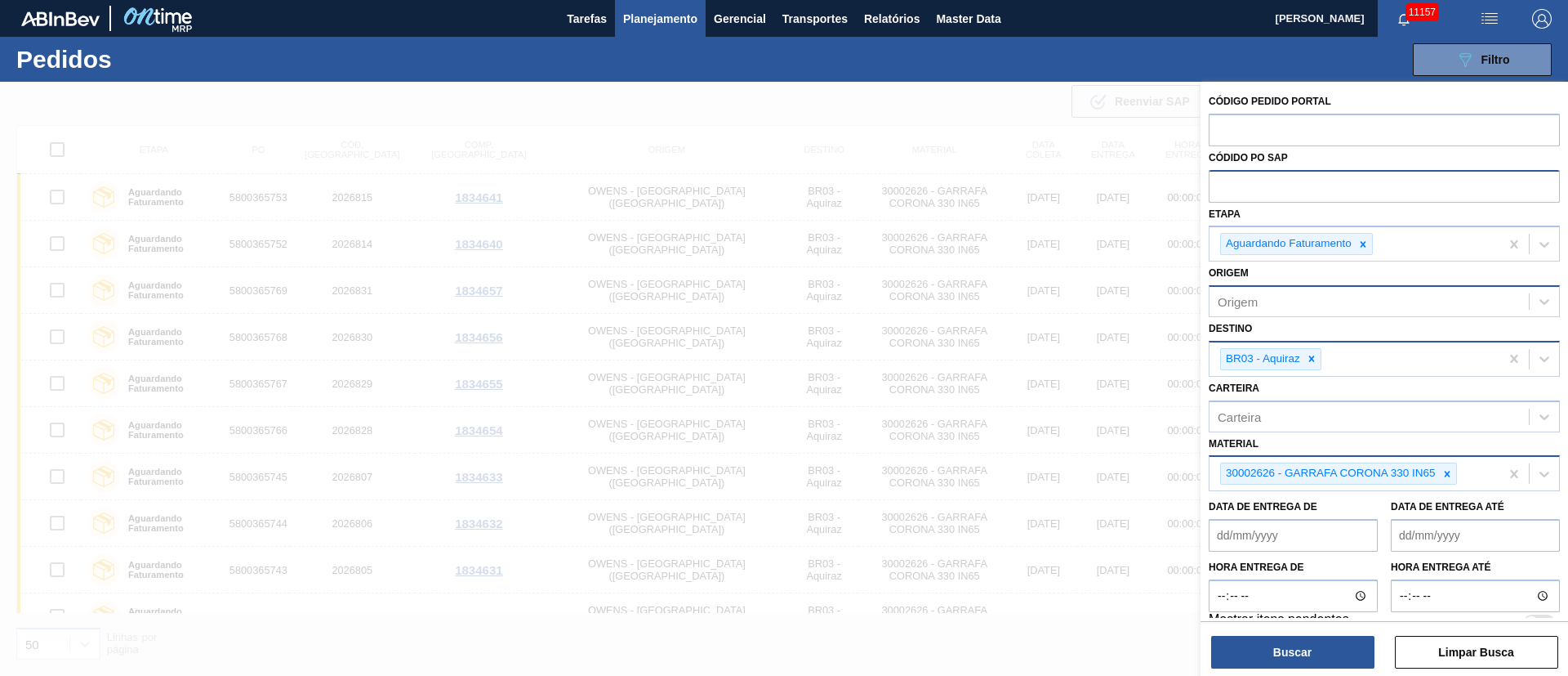
click at [1275, 180] on input "text" at bounding box center [1385, 185] width 351 height 31
paste input "5800374010"
click at [1311, 362] on icon at bounding box center [1311, 358] width 11 height 11
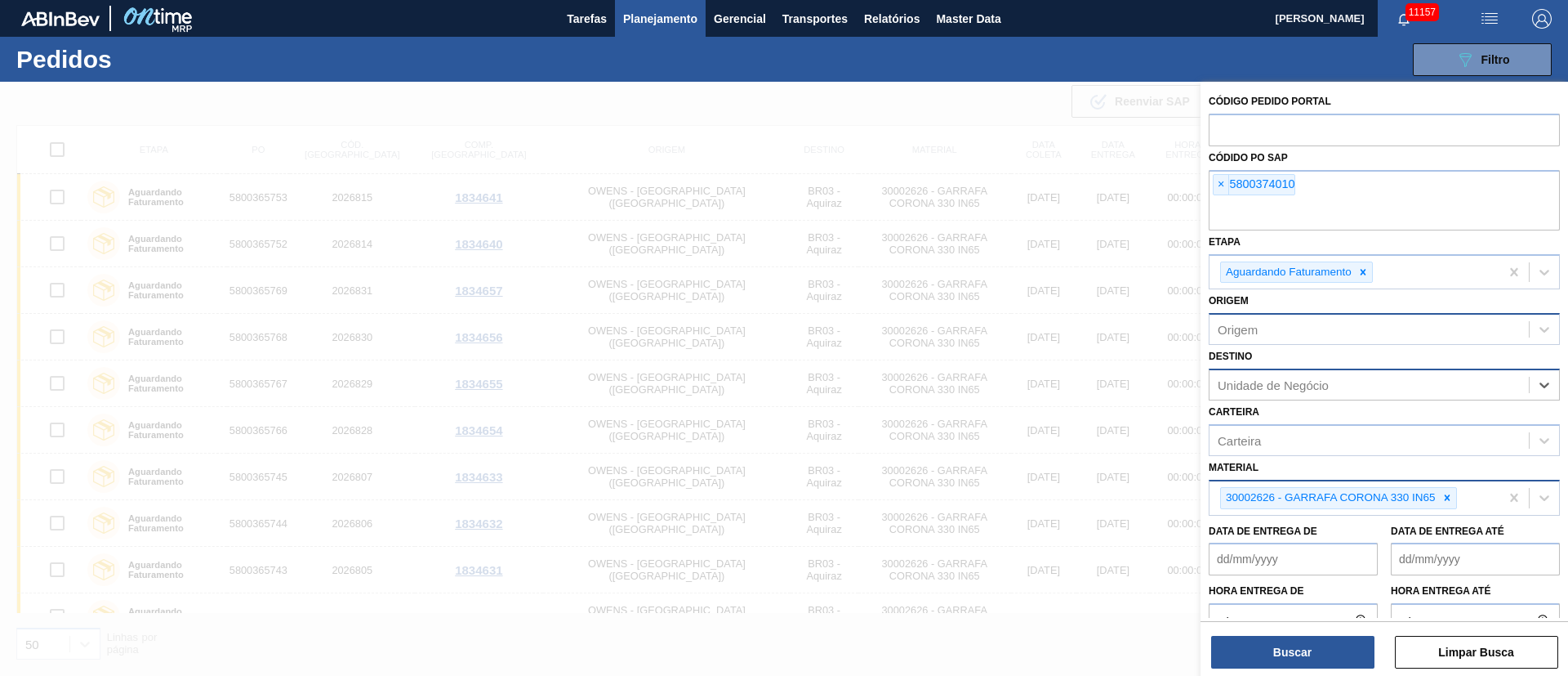
click at [1448, 492] on icon at bounding box center [1446, 497] width 11 height 11
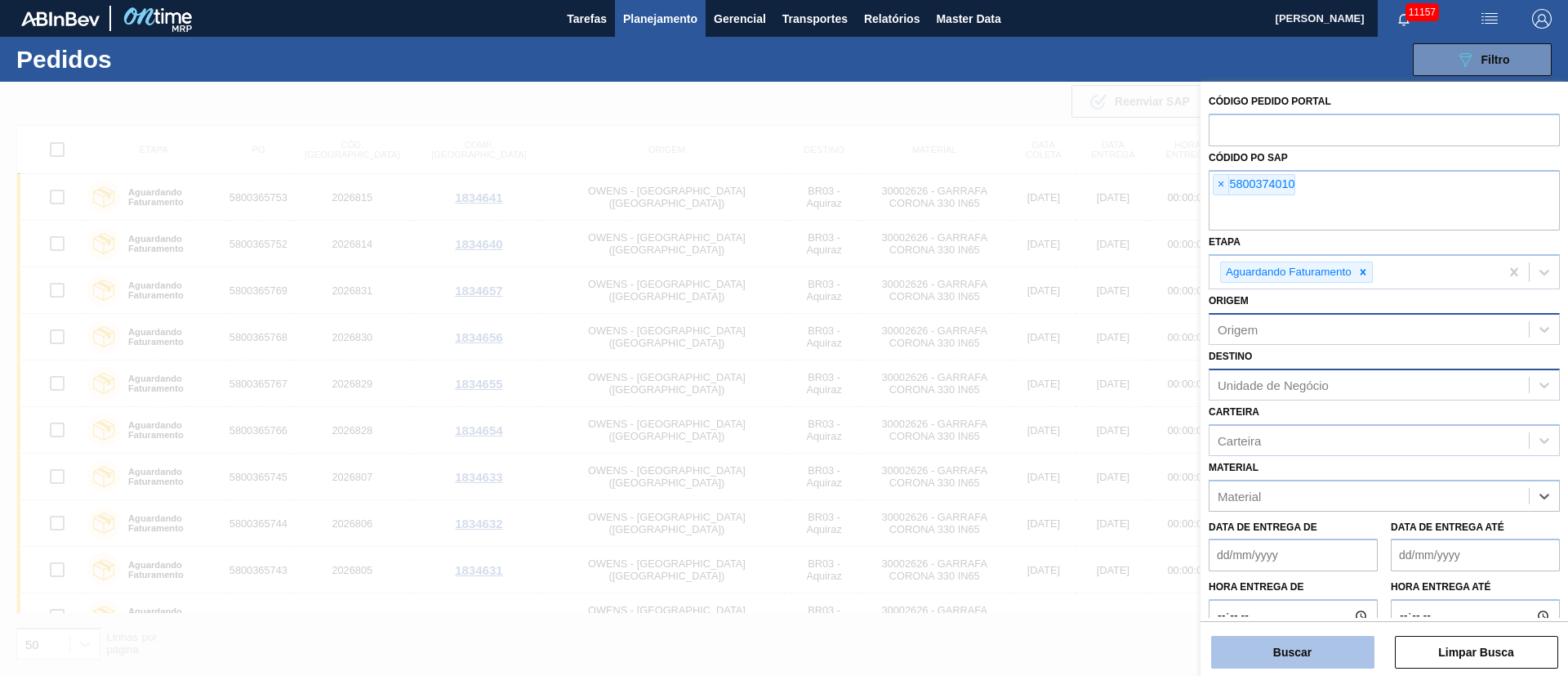
click at [1286, 663] on button "Buscar" at bounding box center [1292, 652] width 163 height 33
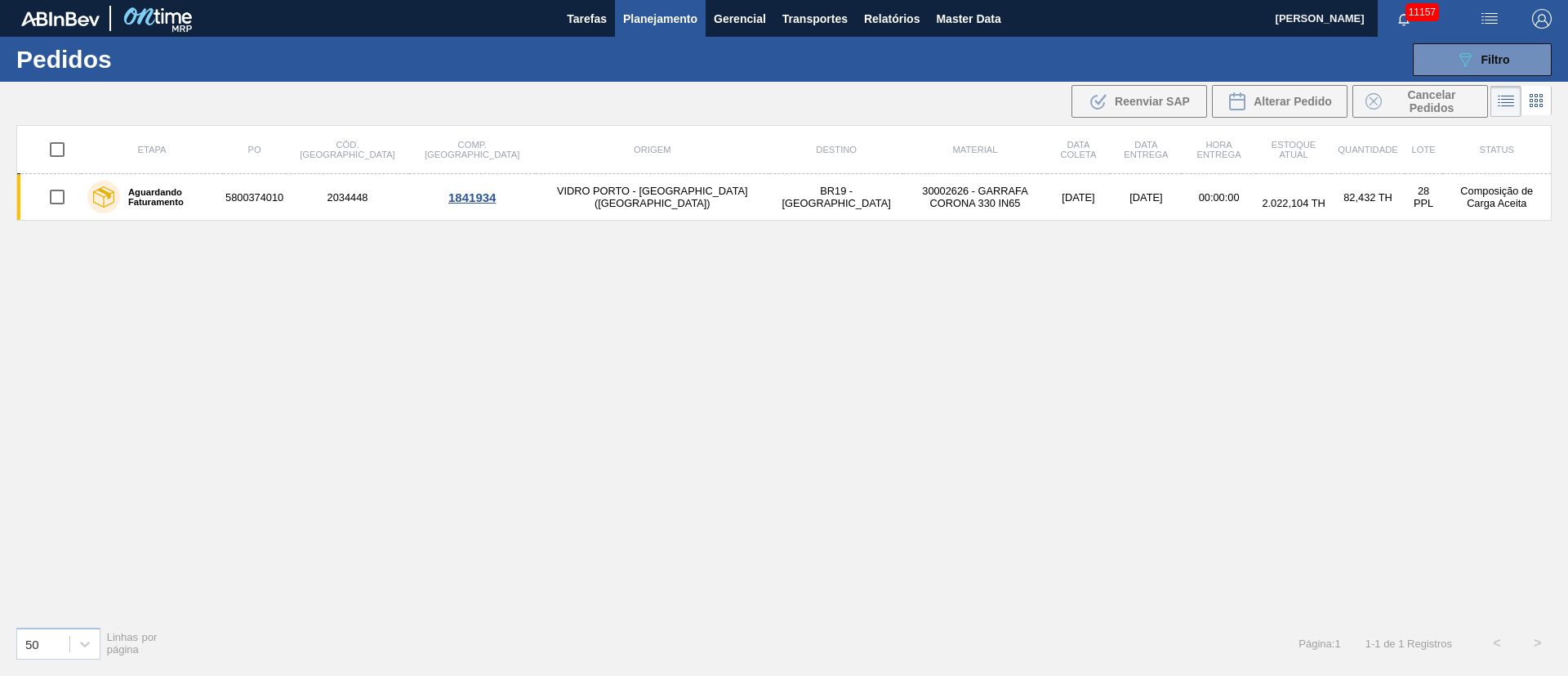
click at [37, 194] on div at bounding box center [57, 197] width 43 height 34
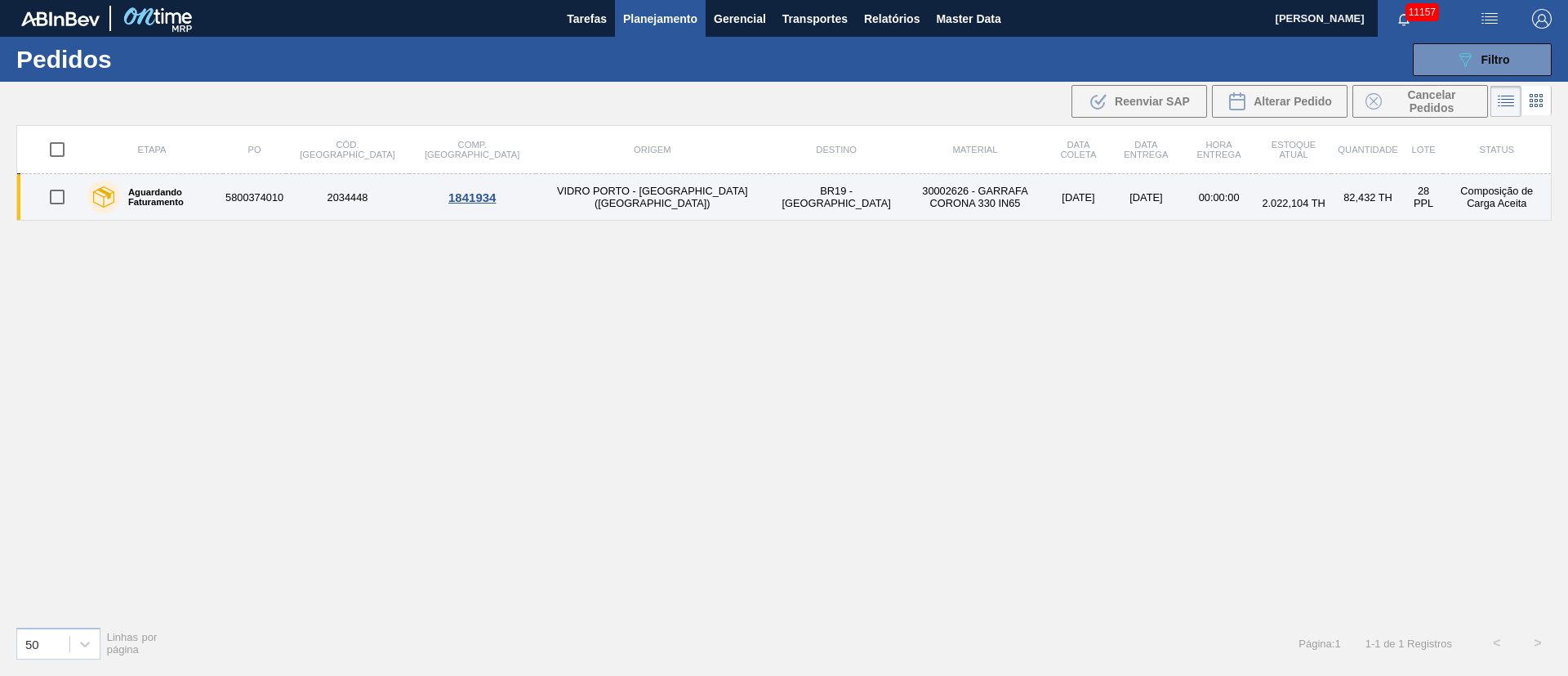
click at [50, 196] on input "checkbox" at bounding box center [57, 197] width 34 height 34
checkbox input "true"
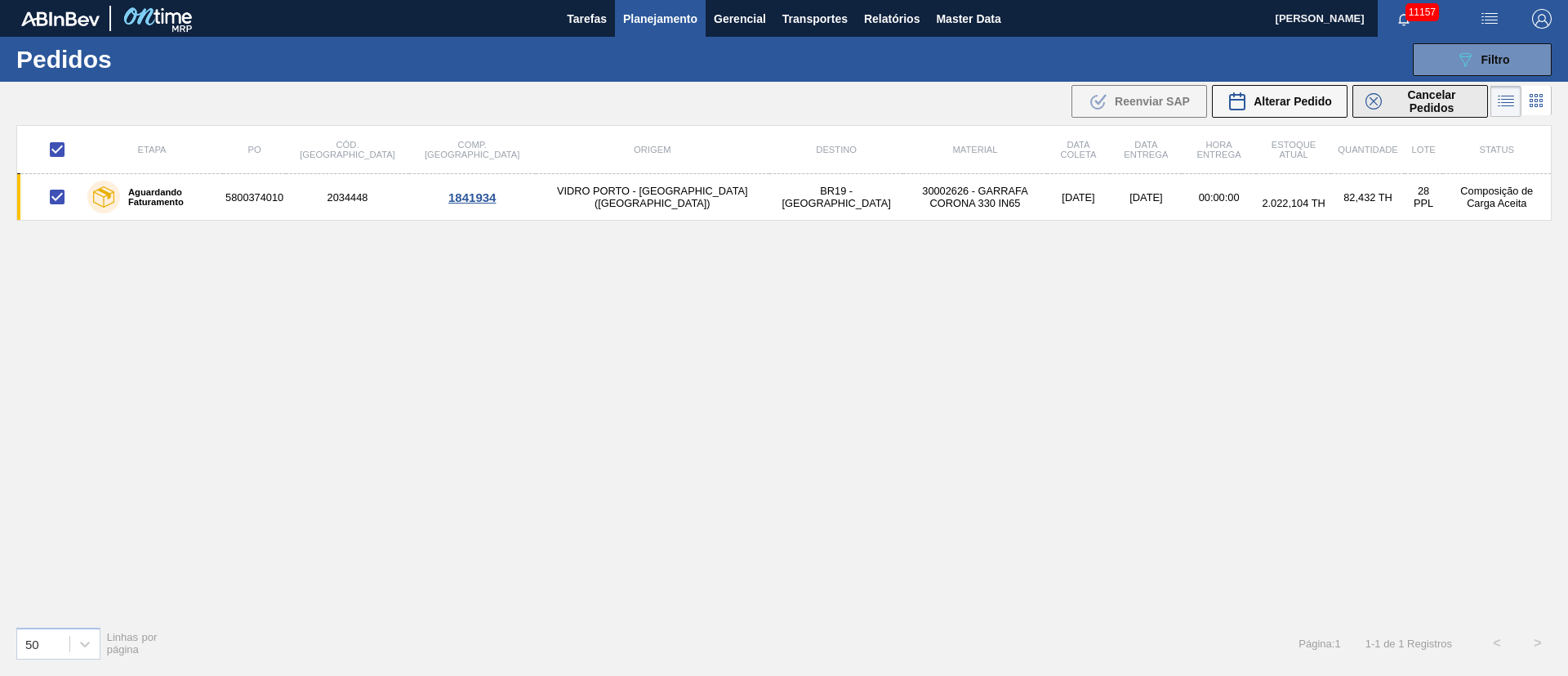
click at [1438, 99] on span "Cancelar Pedidos" at bounding box center [1431, 101] width 87 height 26
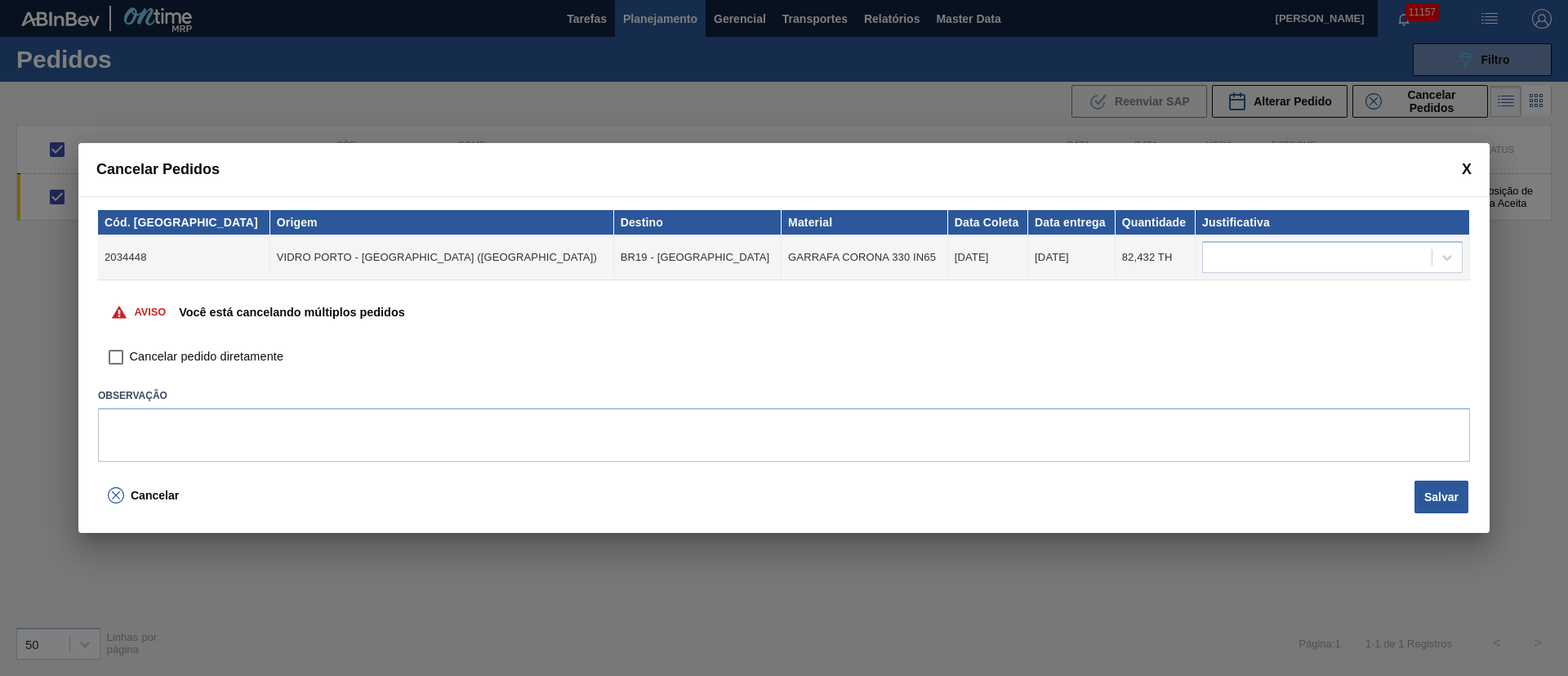
click at [110, 351] on input "Cancelar pedido diretamente" at bounding box center [116, 357] width 28 height 28
checkbox input "true"
click at [1263, 257] on div at bounding box center [1317, 258] width 229 height 23
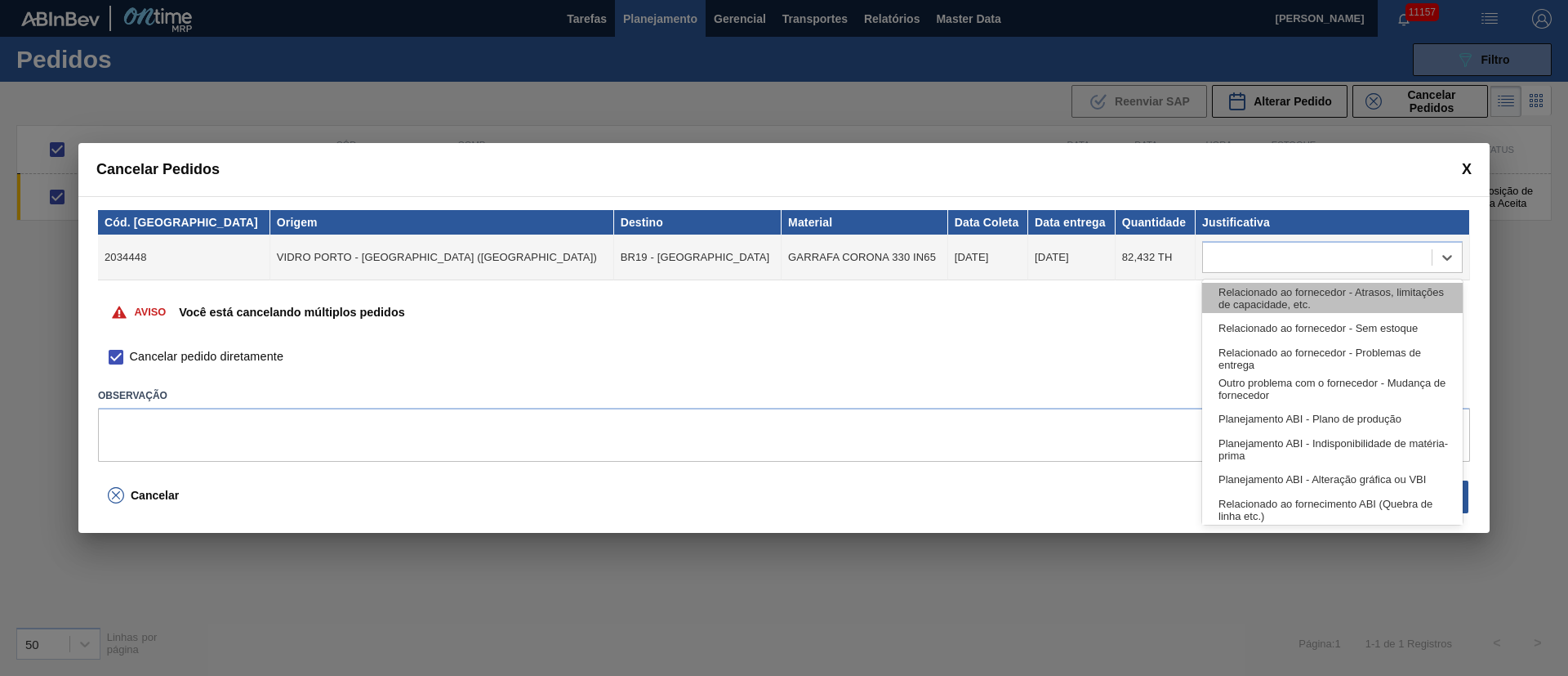
click at [1249, 298] on div "Relacionado ao fornecedor - Atrasos, limitações de capacidade, etc." at bounding box center [1332, 298] width 261 height 30
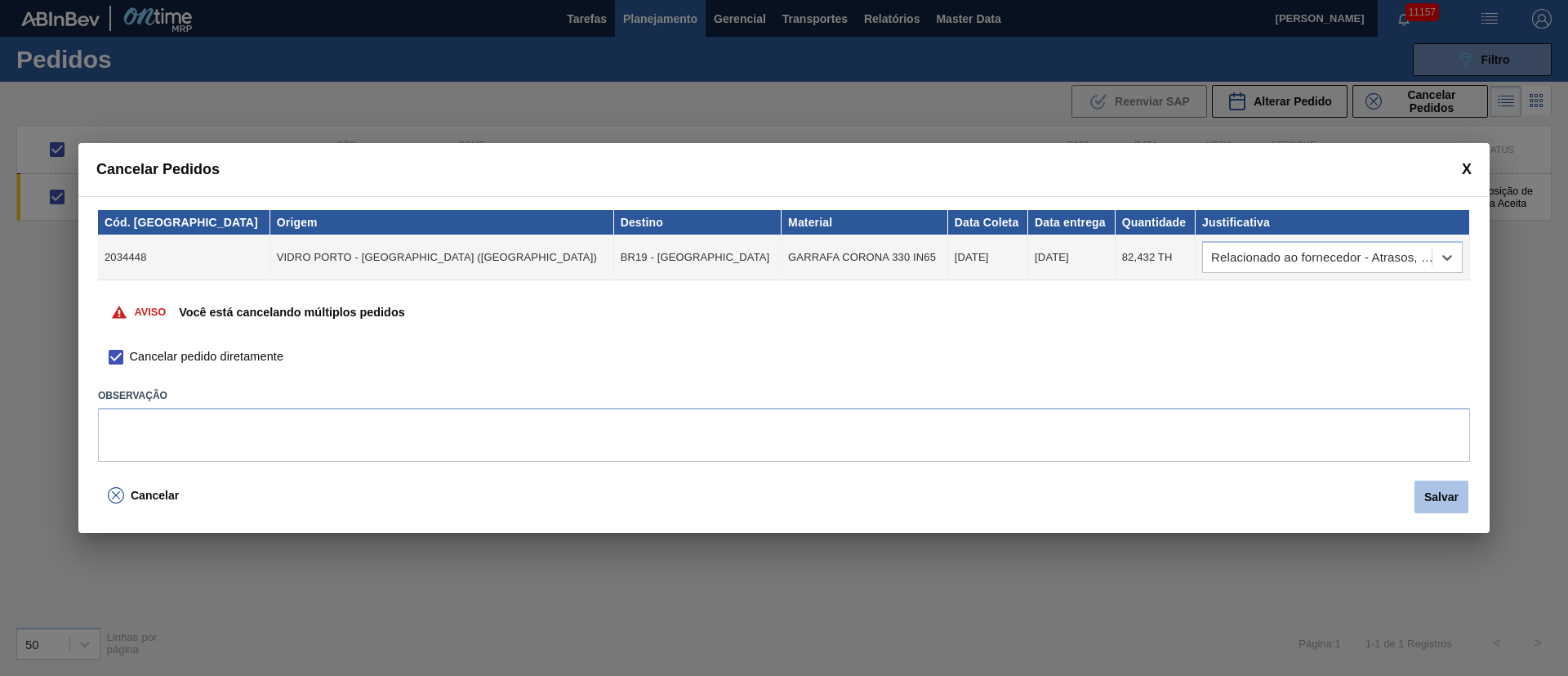
click at [1420, 502] on button "Salvar" at bounding box center [1441, 497] width 54 height 33
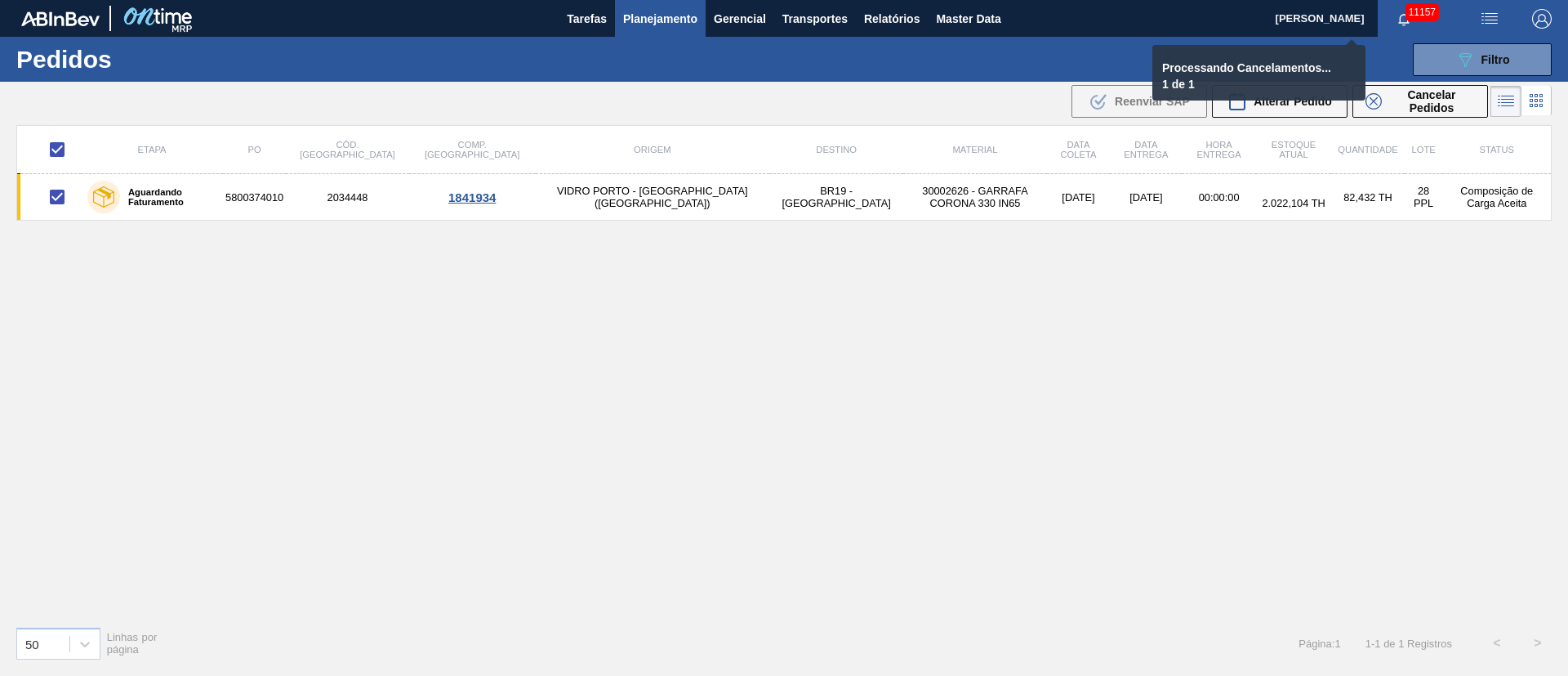
checkbox input "false"
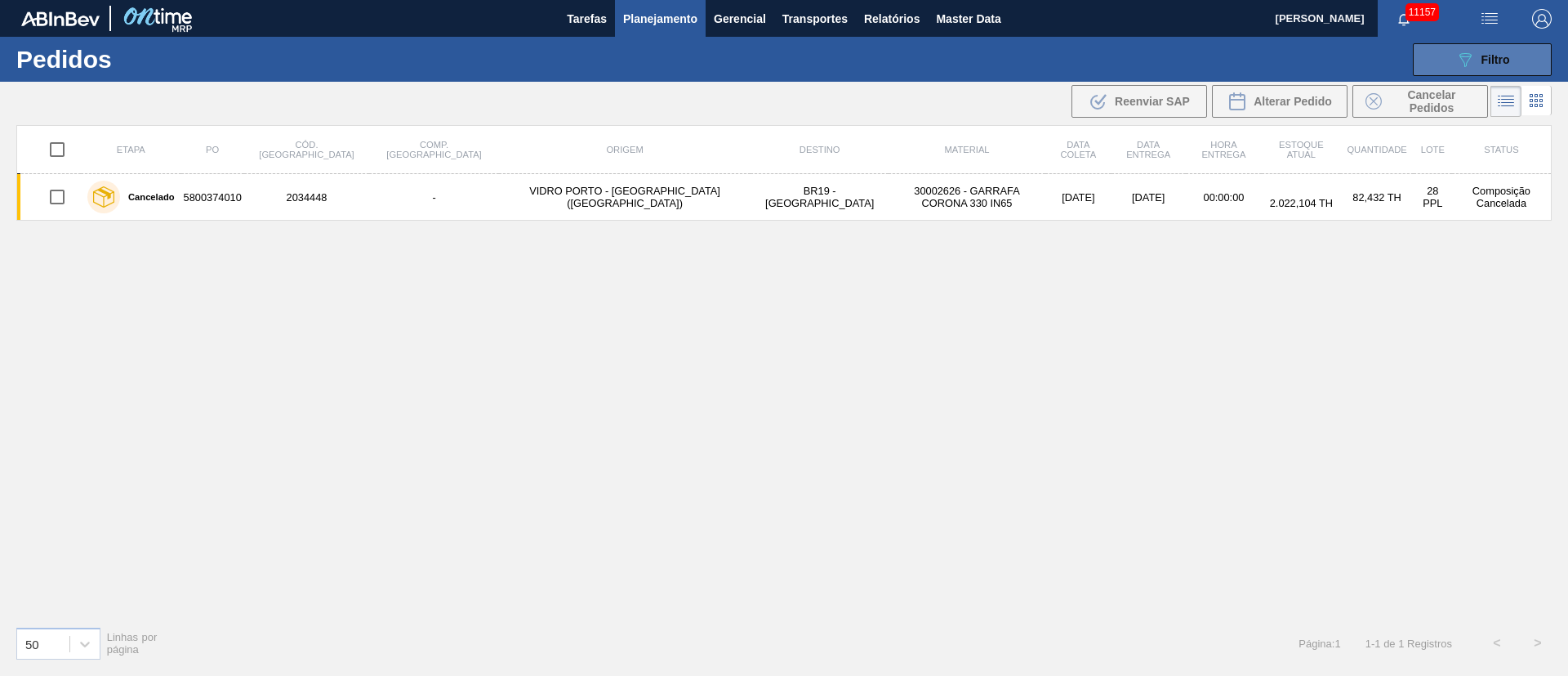
click at [1491, 58] on span "Filtro" at bounding box center [1495, 59] width 29 height 13
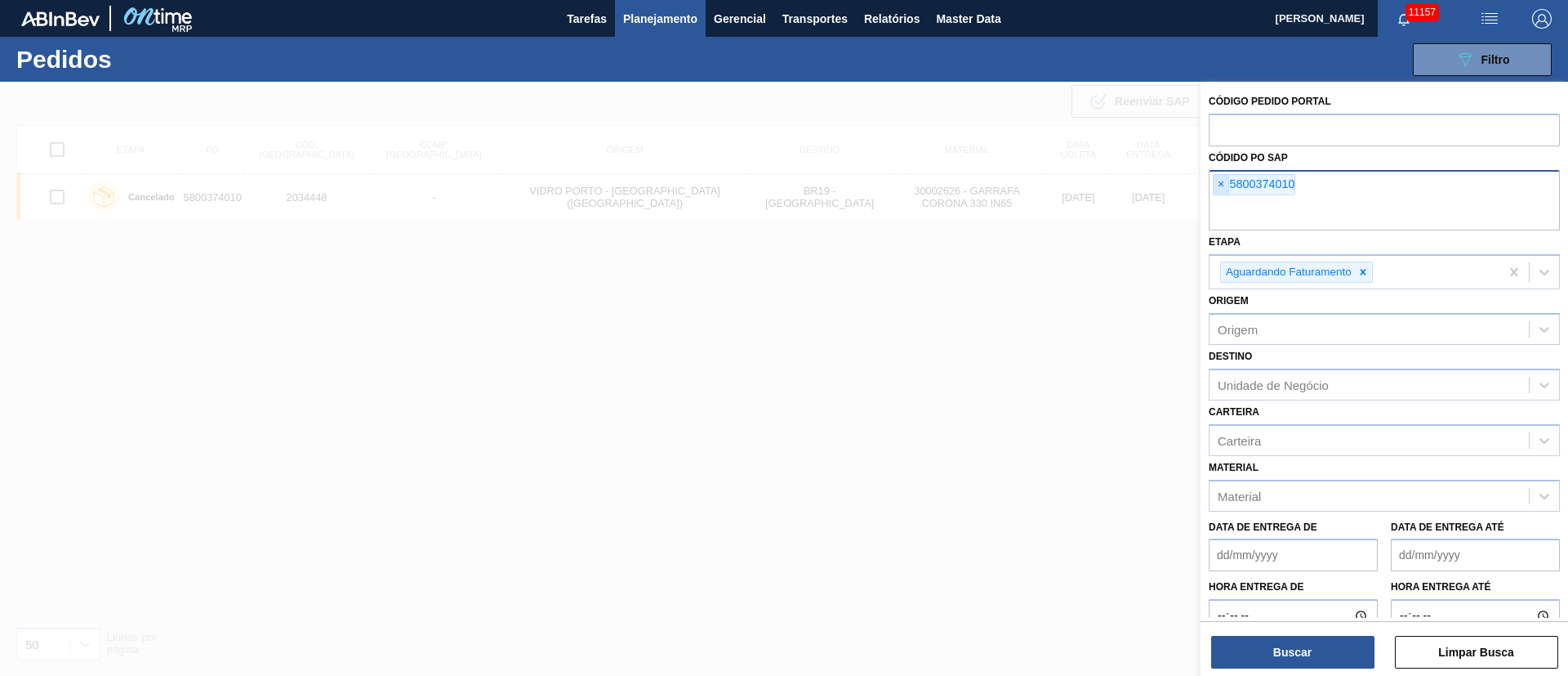
click at [1221, 185] on span "×" at bounding box center [1221, 184] width 16 height 20
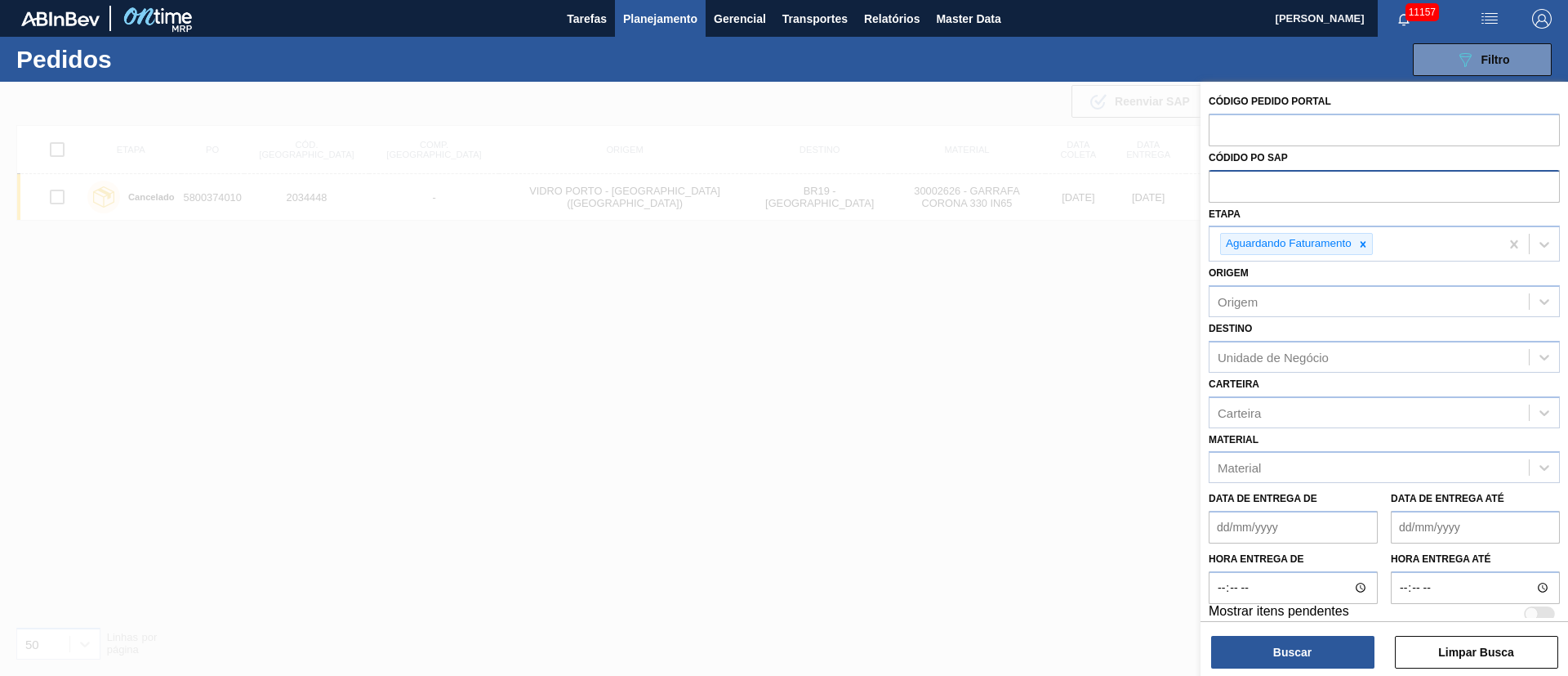
click at [1221, 185] on input "text" at bounding box center [1385, 185] width 351 height 31
paste input "text"
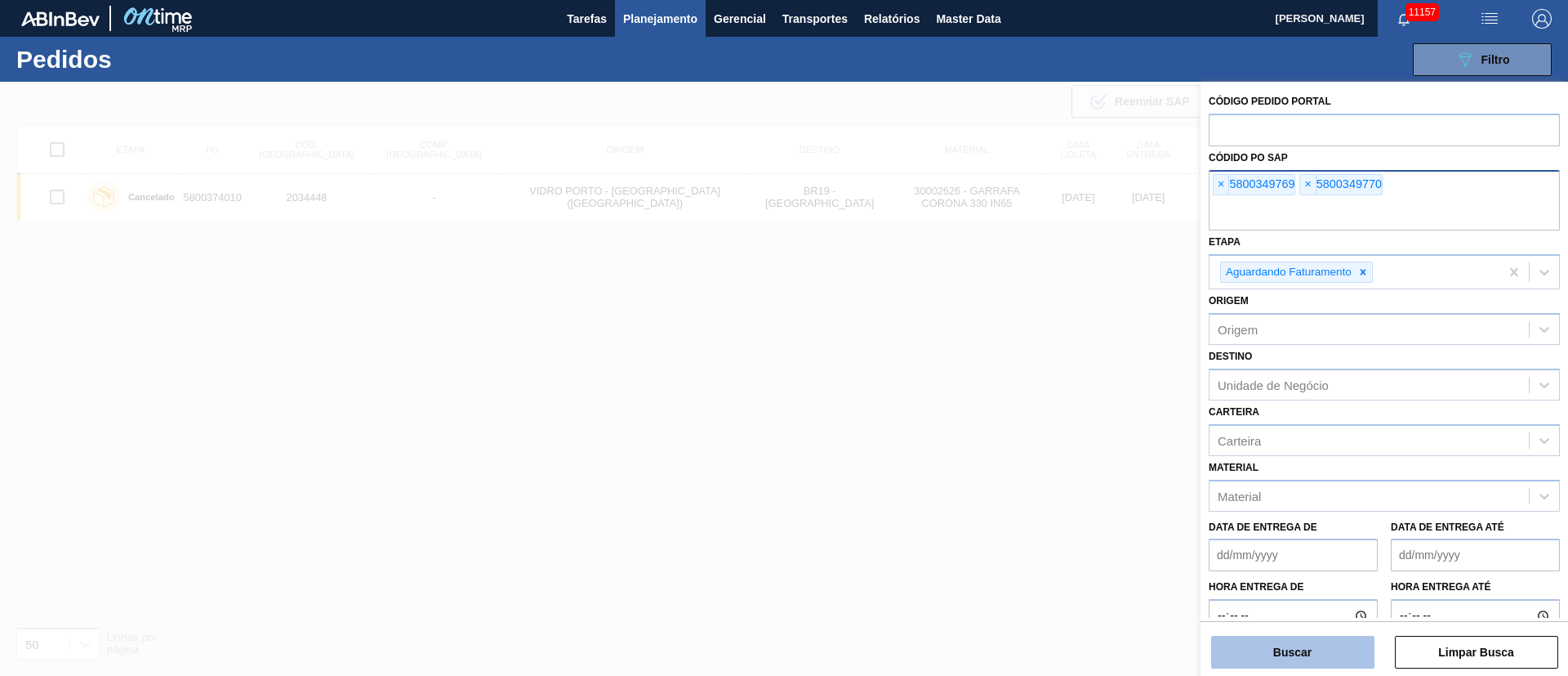
click at [1278, 643] on button "Buscar" at bounding box center [1292, 652] width 163 height 33
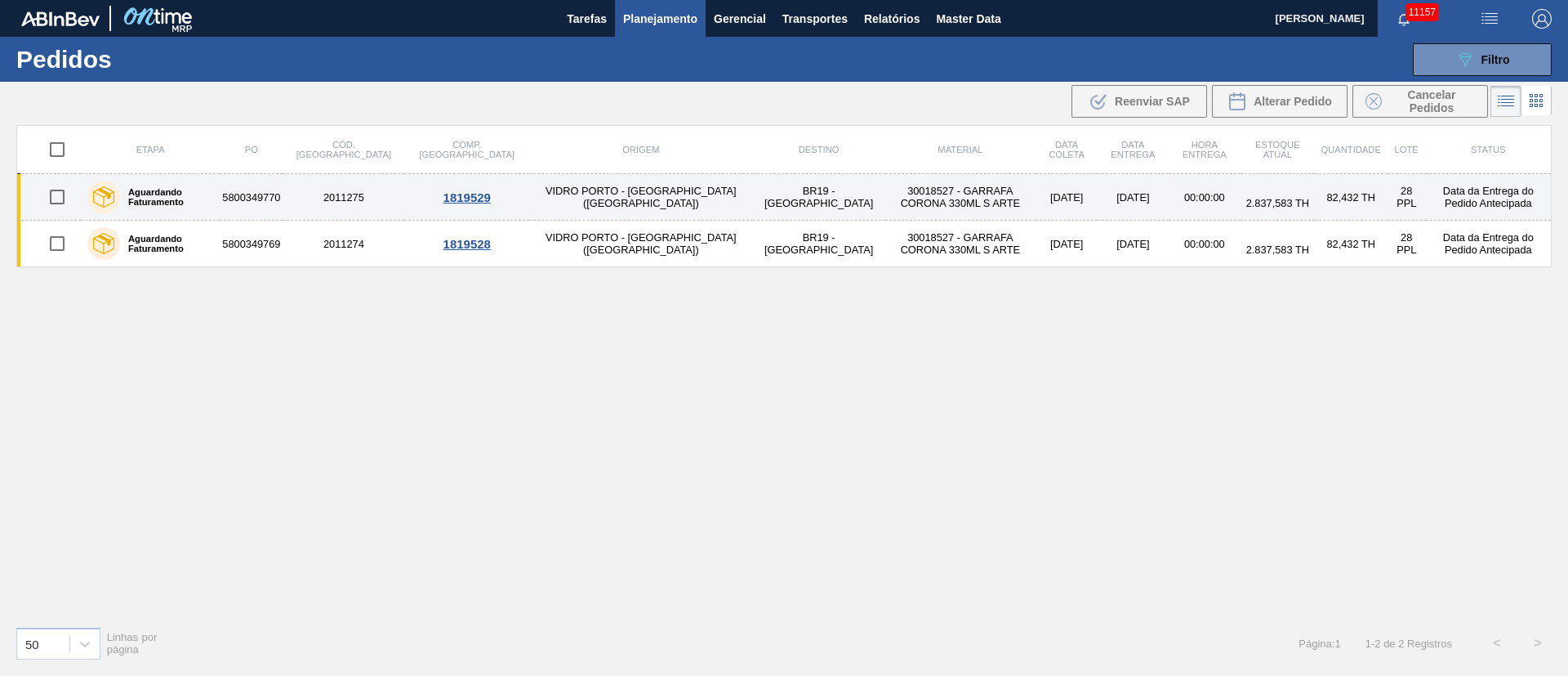
click at [53, 197] on input "checkbox" at bounding box center [57, 197] width 34 height 34
checkbox input "true"
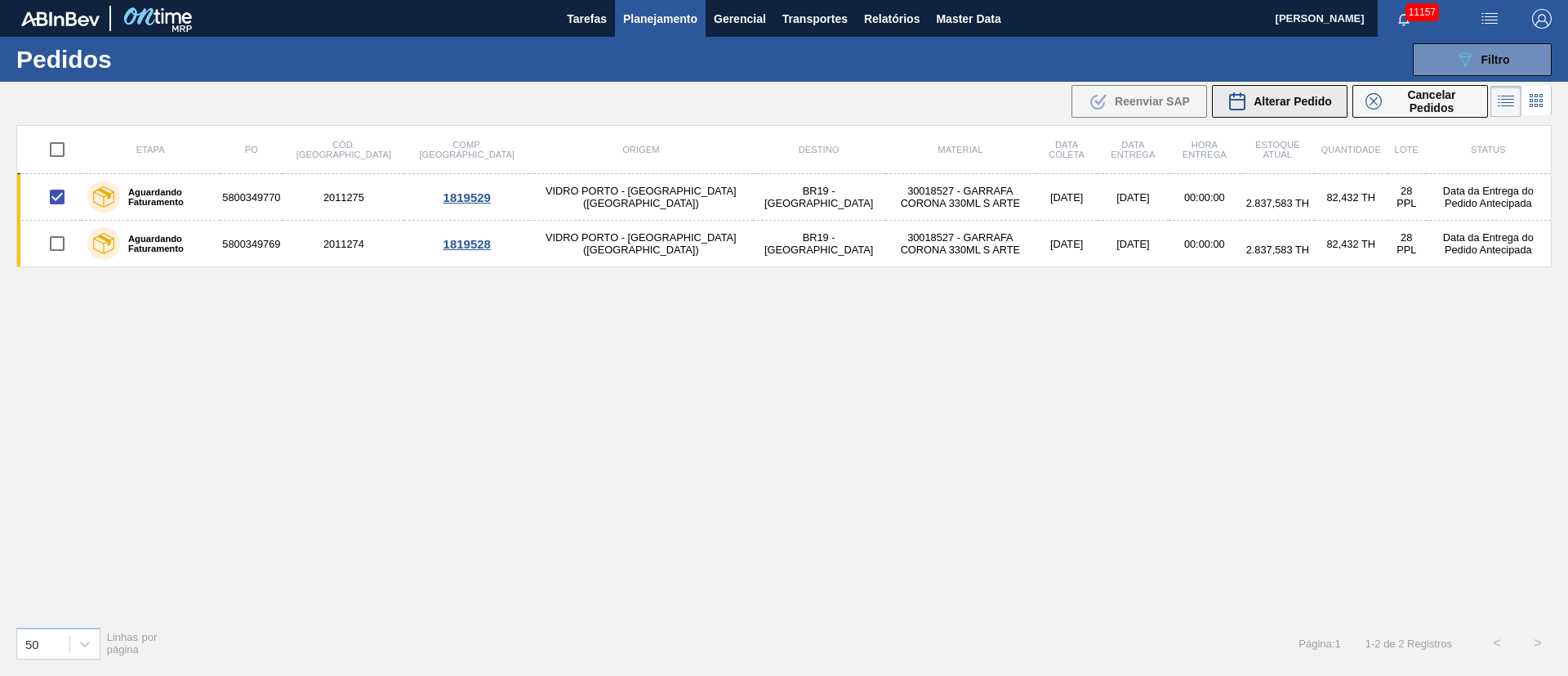
click at [1275, 100] on span "Alterar Pedido" at bounding box center [1292, 101] width 78 height 13
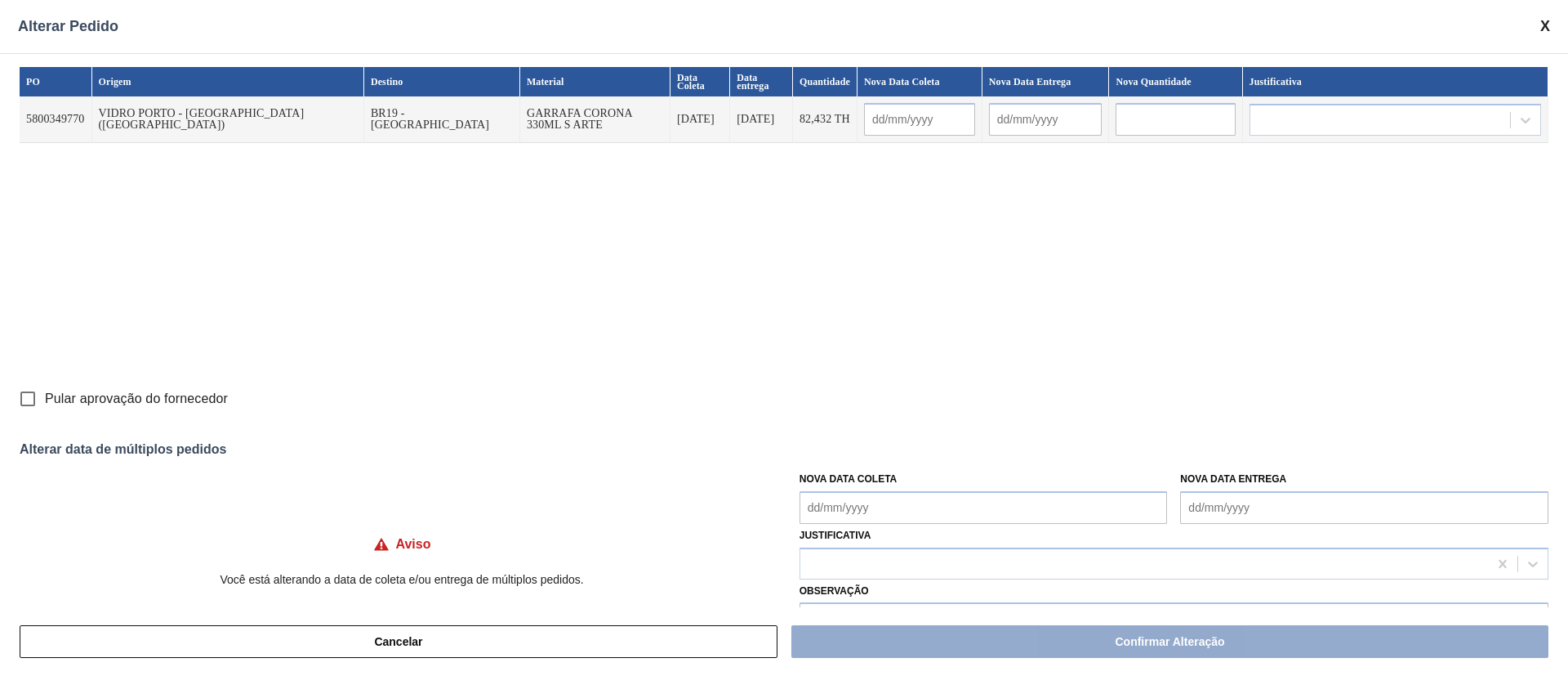
click at [881, 507] on Coleta "Nova Data Coleta" at bounding box center [983, 507] width 368 height 33
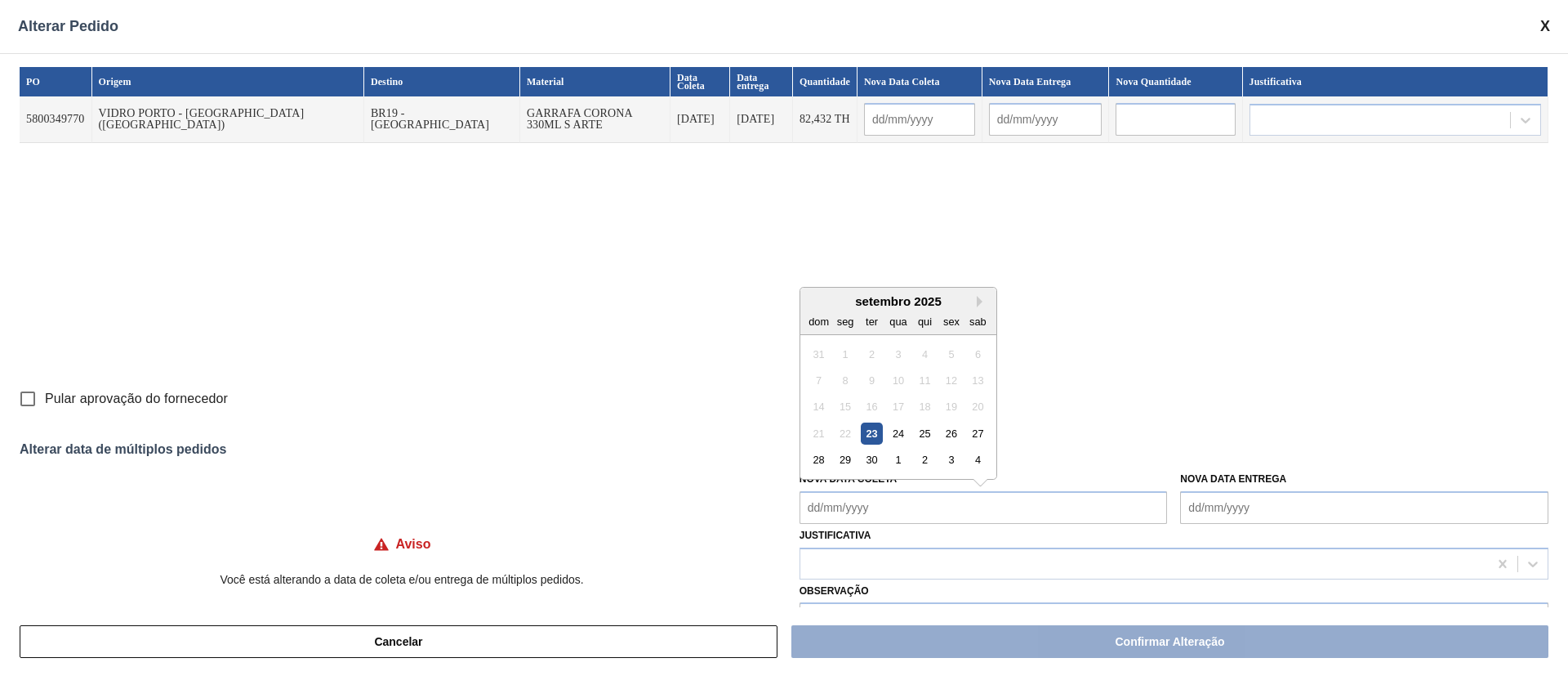
drag, startPoint x: 894, startPoint y: 433, endPoint x: 879, endPoint y: 456, distance: 27.5
click at [894, 433] on div "24" at bounding box center [897, 432] width 22 height 22
type Coleta "[DATE]"
type input "[DATE]"
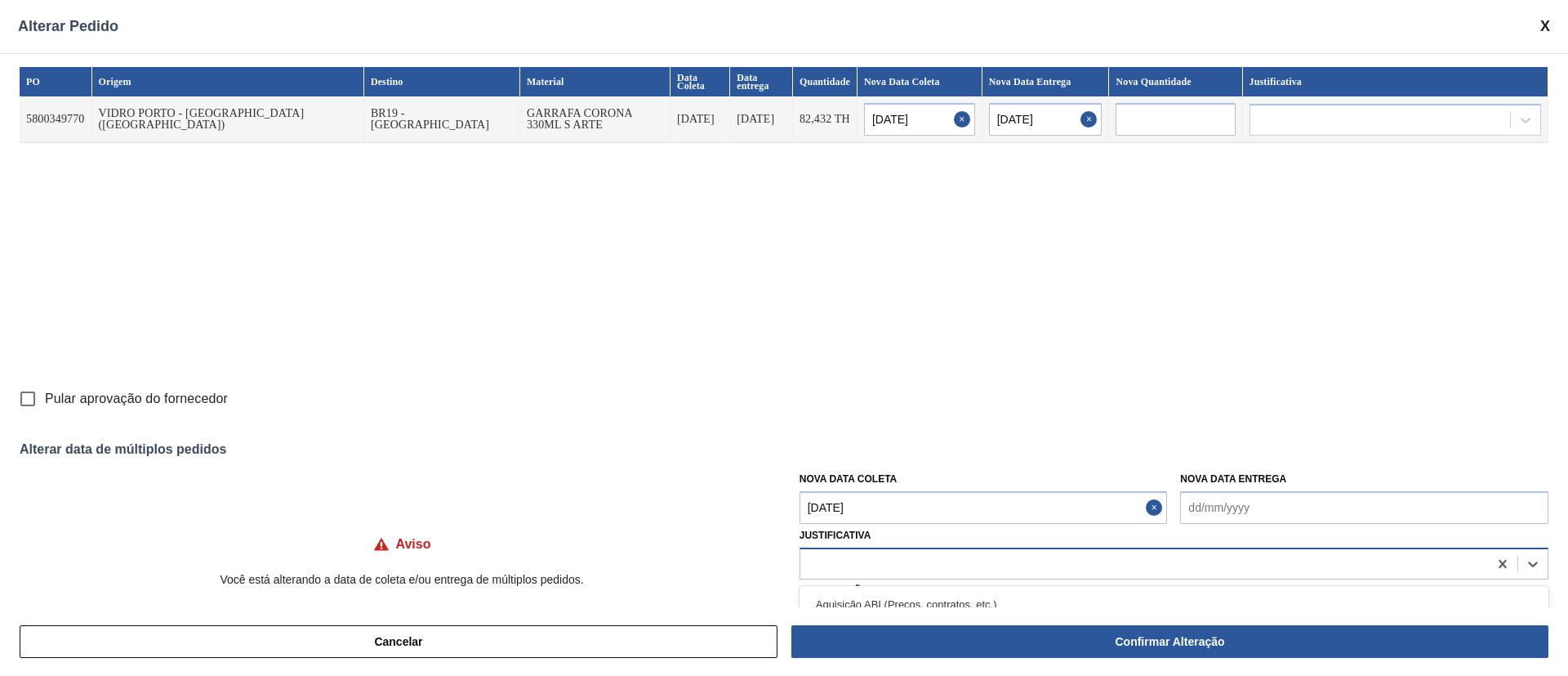
click at [850, 563] on div at bounding box center [1144, 563] width 688 height 23
type input "ou"
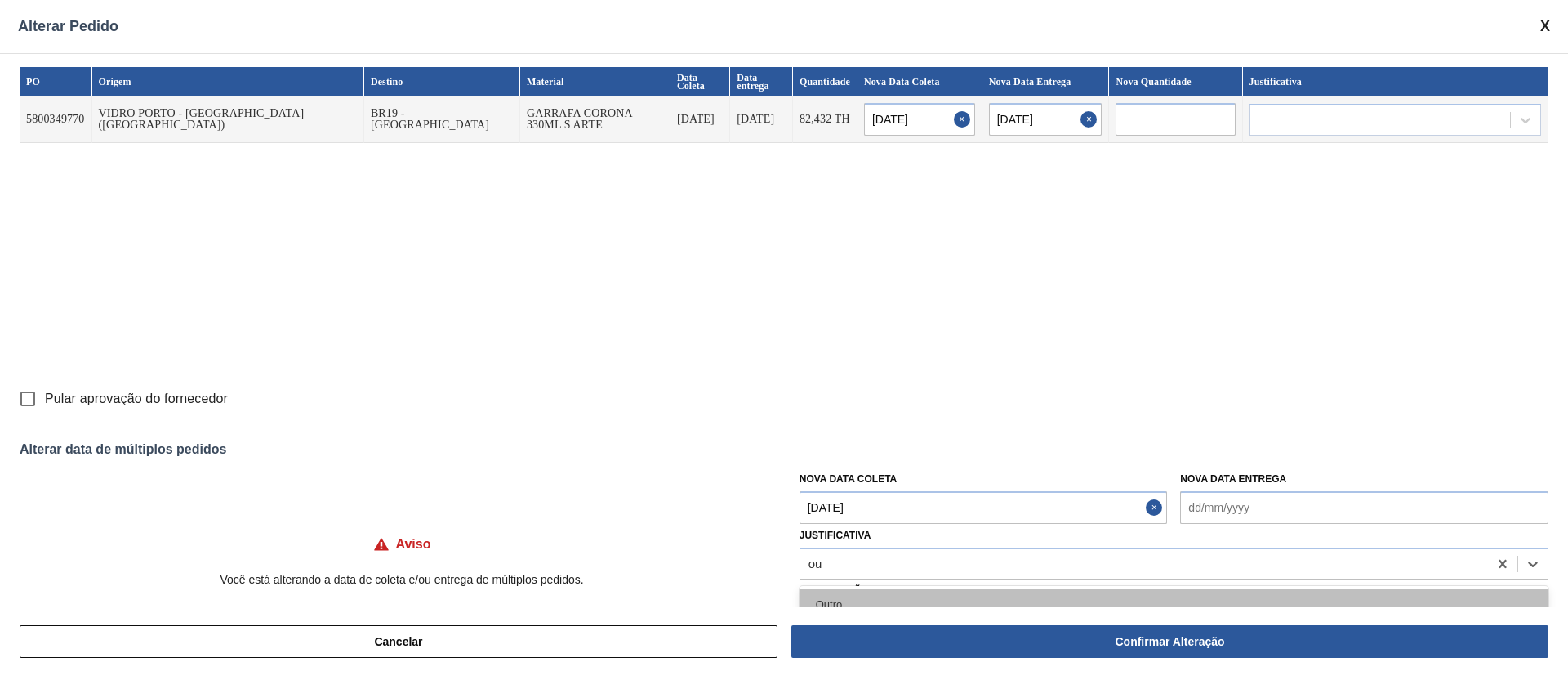
click at [847, 597] on div "Outro" at bounding box center [1173, 604] width 749 height 30
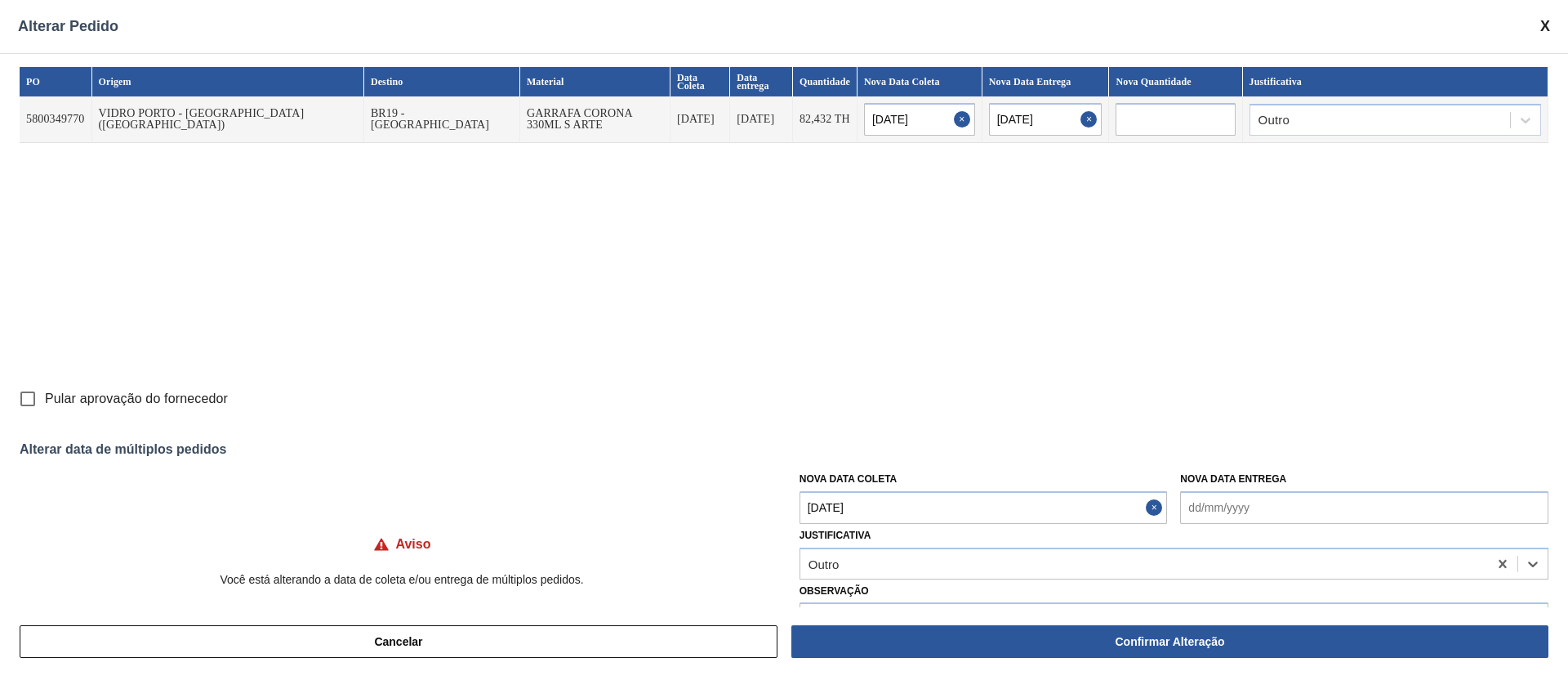
click at [33, 404] on input "Pular aprovação do fornecedor" at bounding box center [27, 398] width 34 height 34
checkbox input "true"
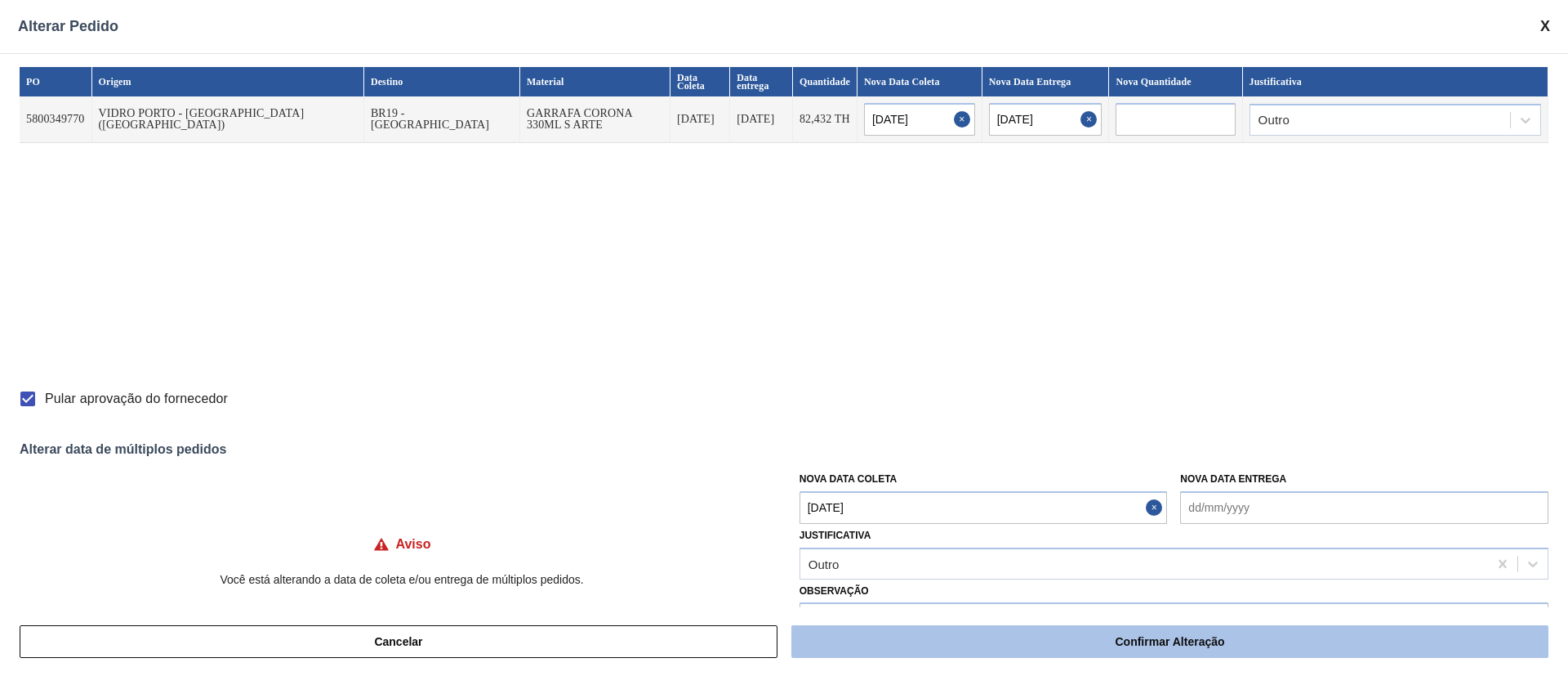
click at [929, 641] on button "Confirmar Alteração" at bounding box center [1170, 641] width 757 height 33
checkbox input "false"
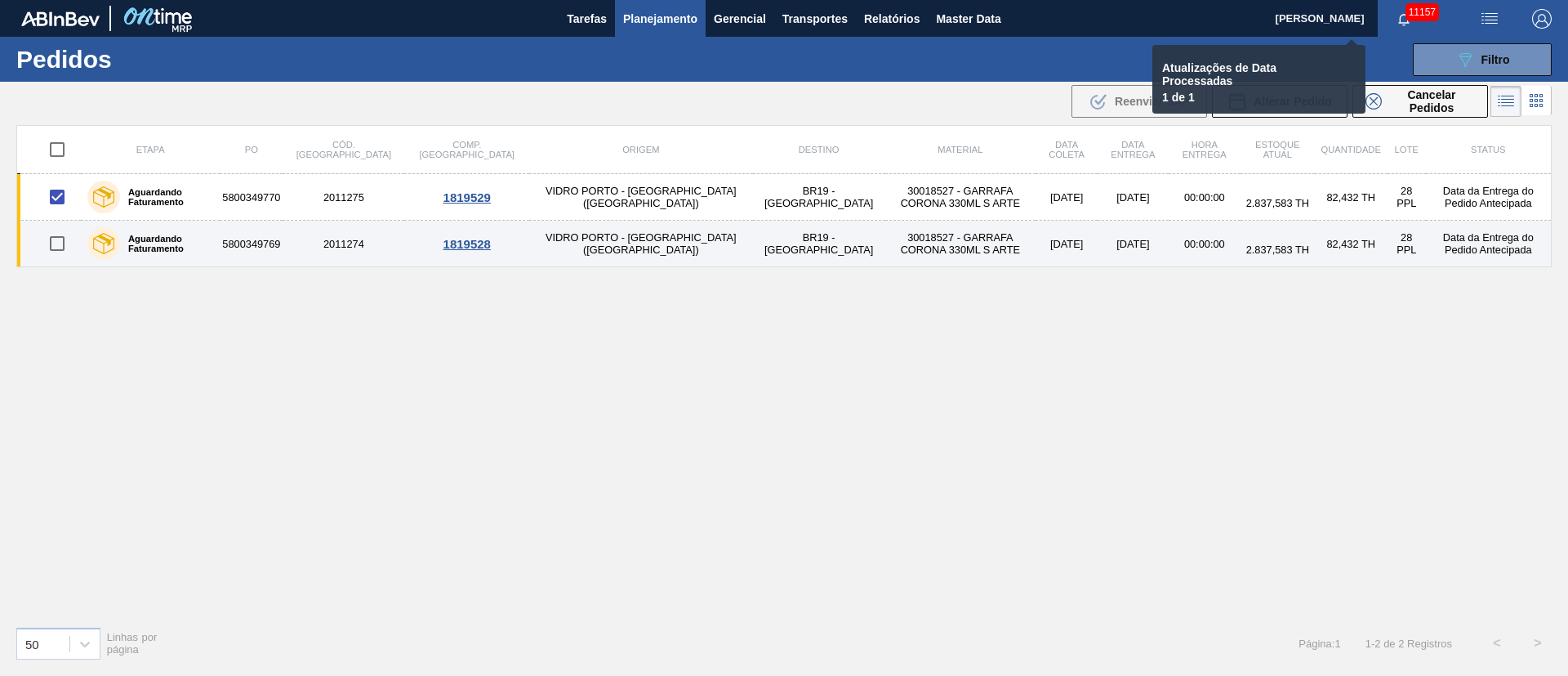
checkbox input "false"
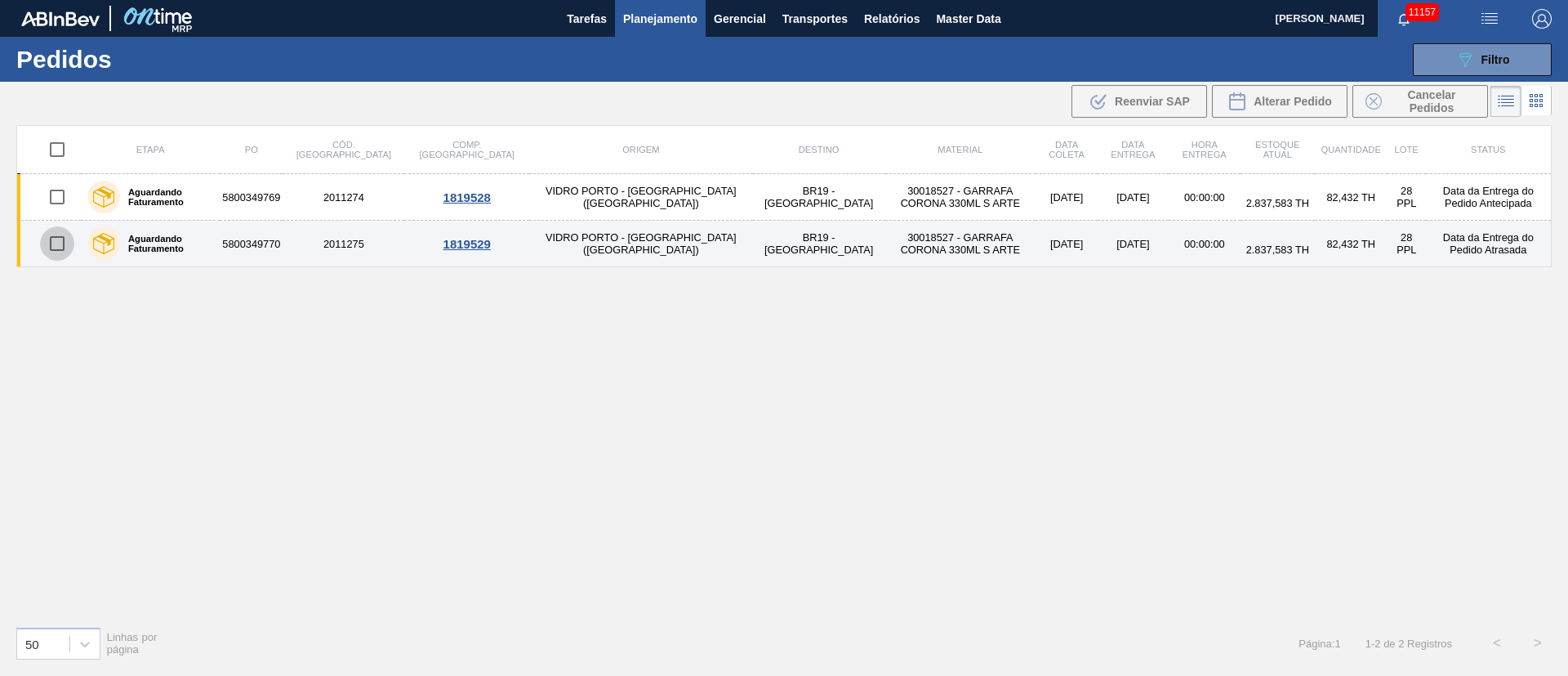
click at [60, 247] on input "checkbox" at bounding box center [57, 243] width 34 height 34
checkbox input "true"
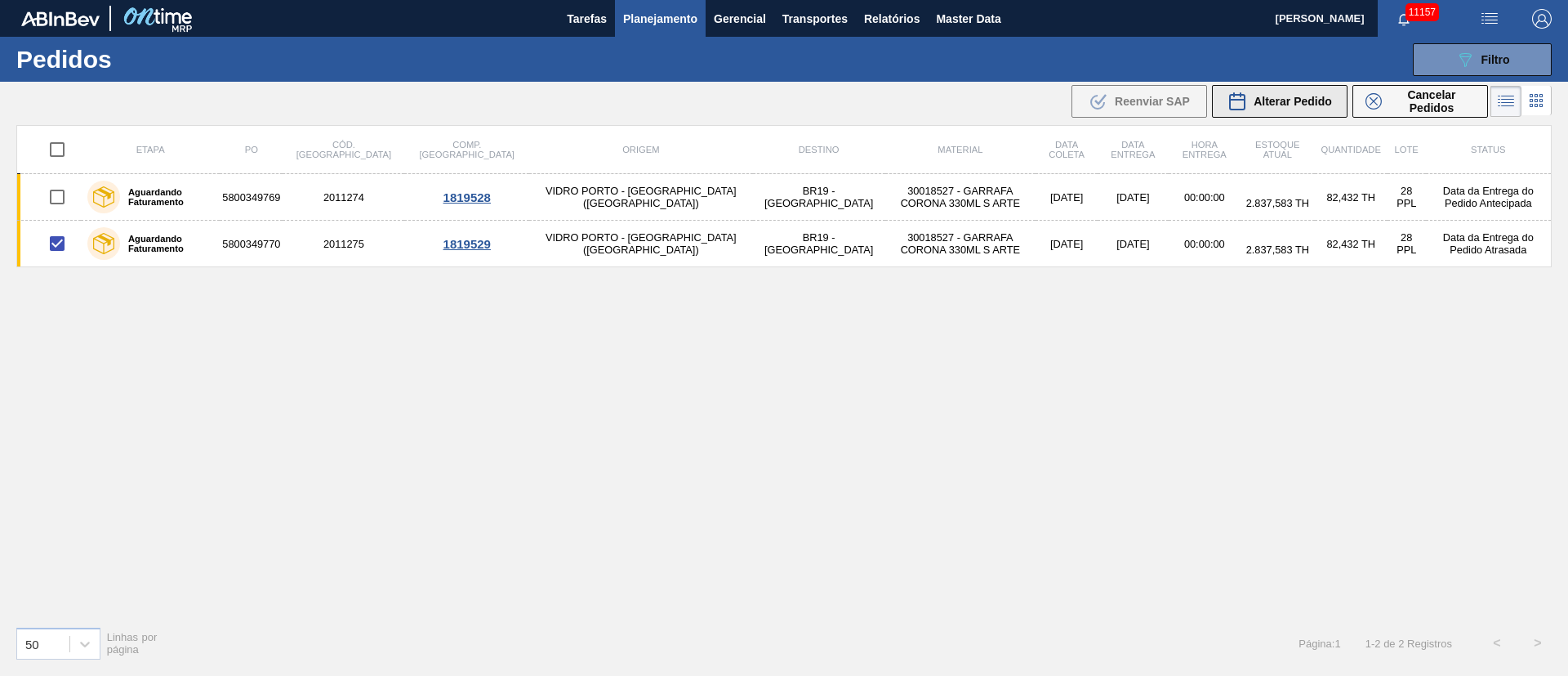
click at [1284, 113] on button "Alterar Pedido" at bounding box center [1279, 102] width 136 height 33
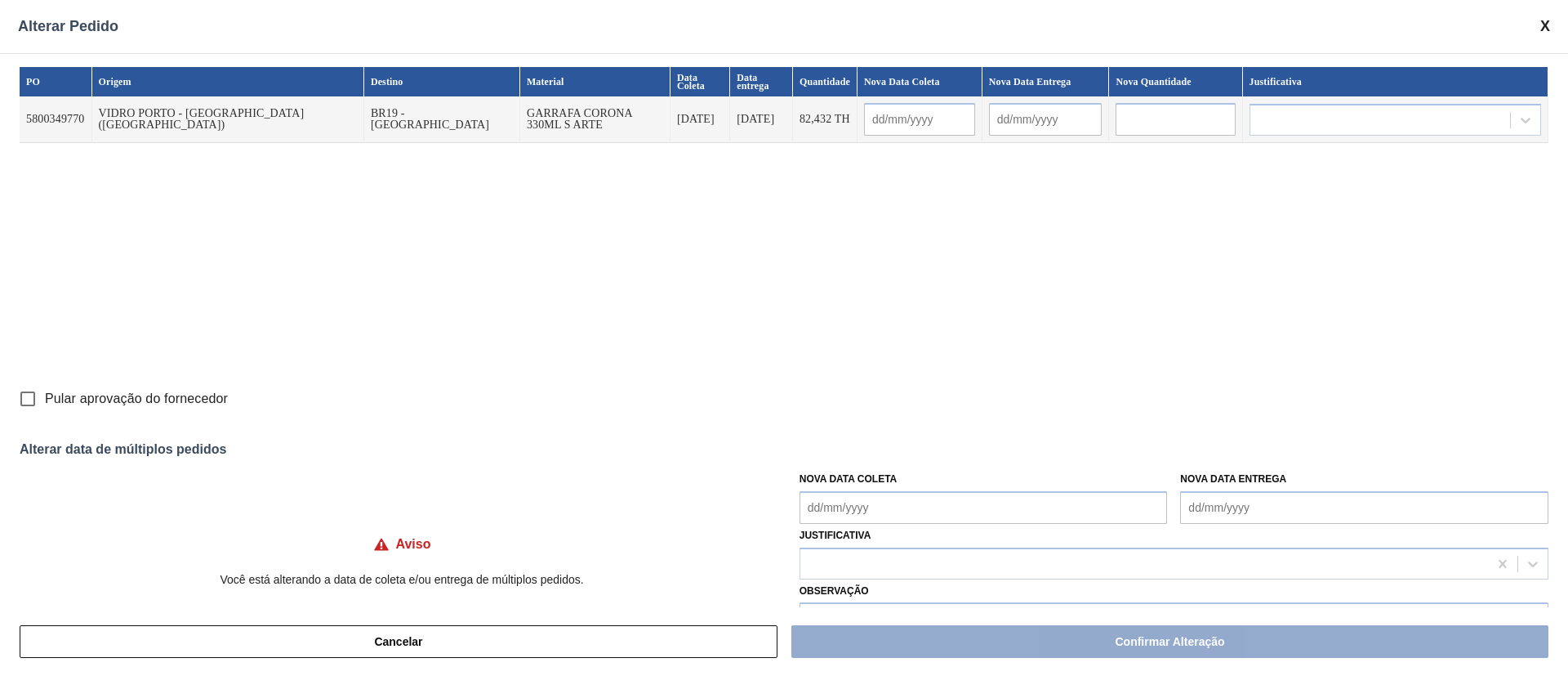
click at [883, 514] on Coleta "Nova Data Coleta" at bounding box center [983, 507] width 368 height 33
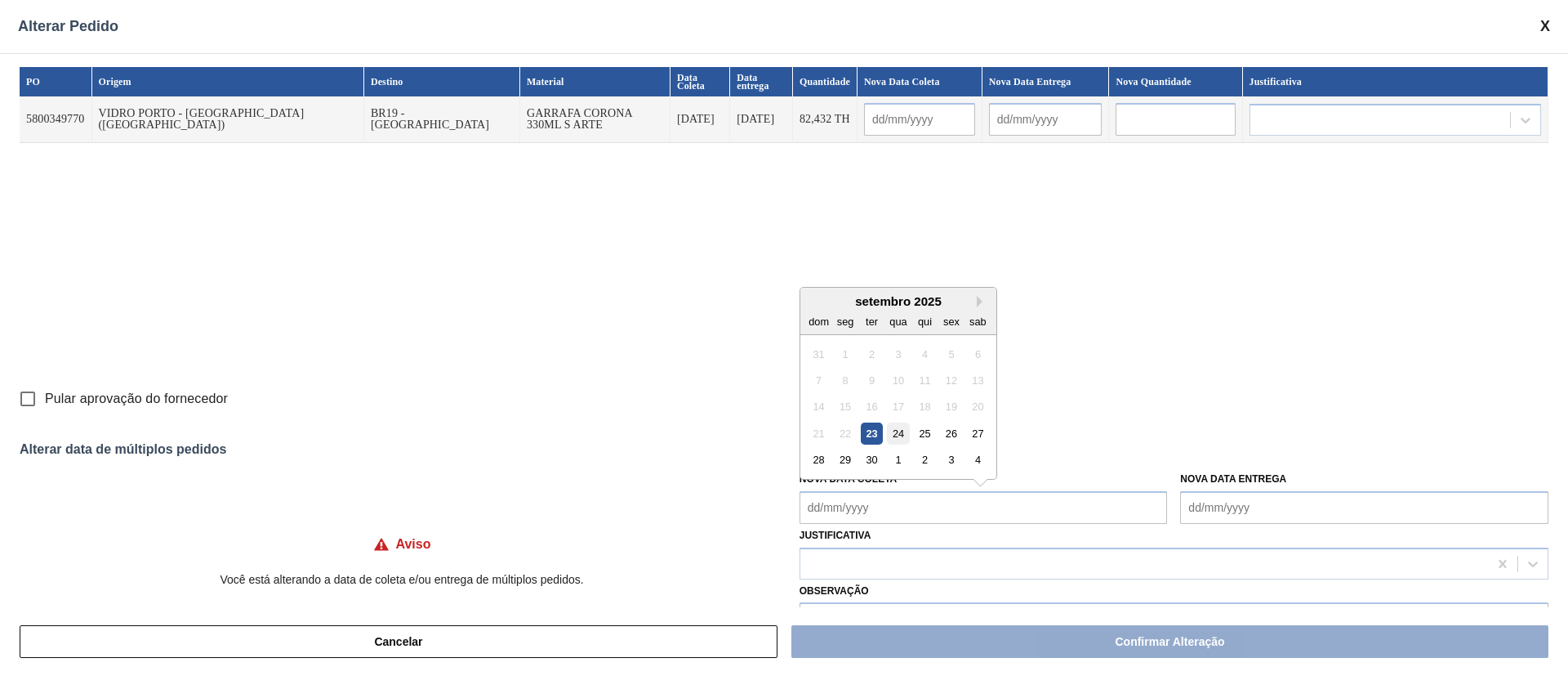
click at [891, 435] on div "24" at bounding box center [897, 432] width 22 height 22
type Coleta "[DATE]"
type input "[DATE]"
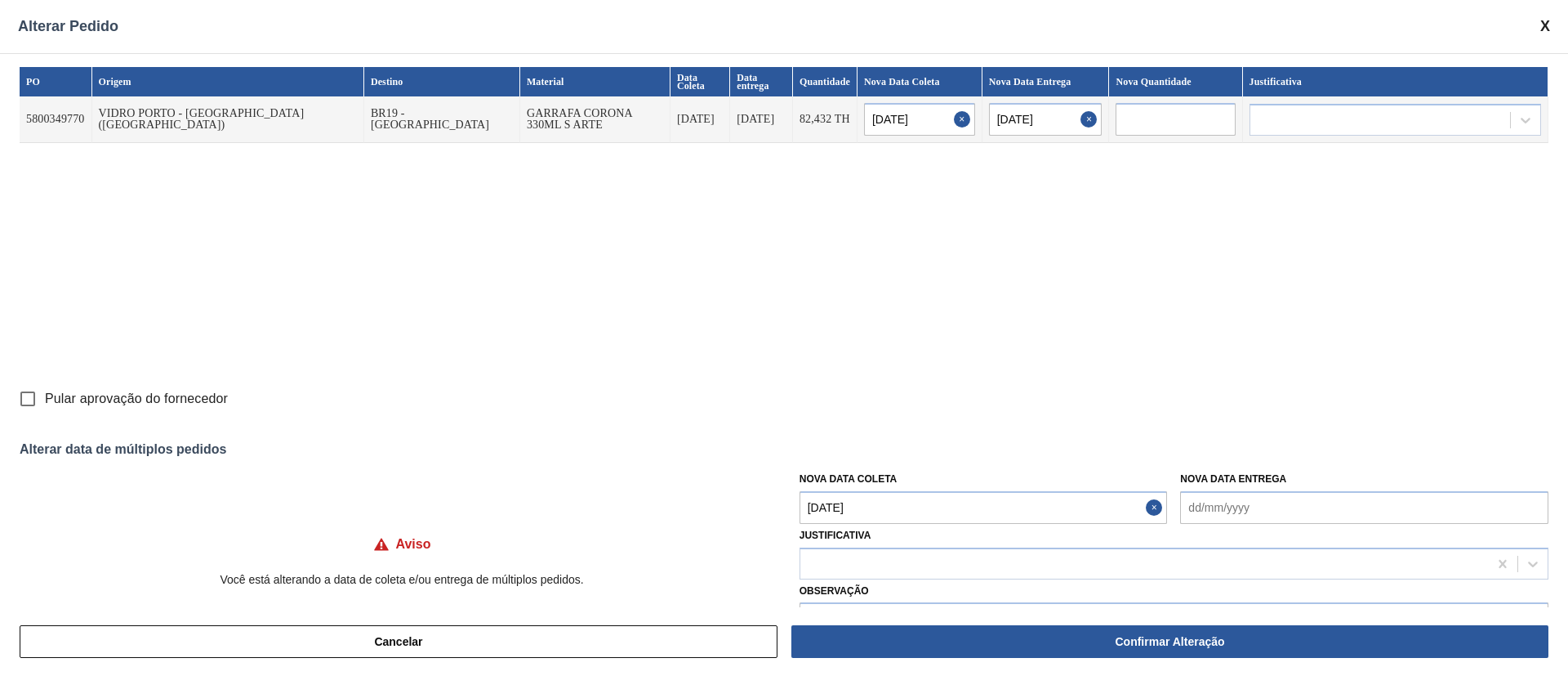
click at [877, 506] on Coleta "[DATE]" at bounding box center [983, 507] width 368 height 33
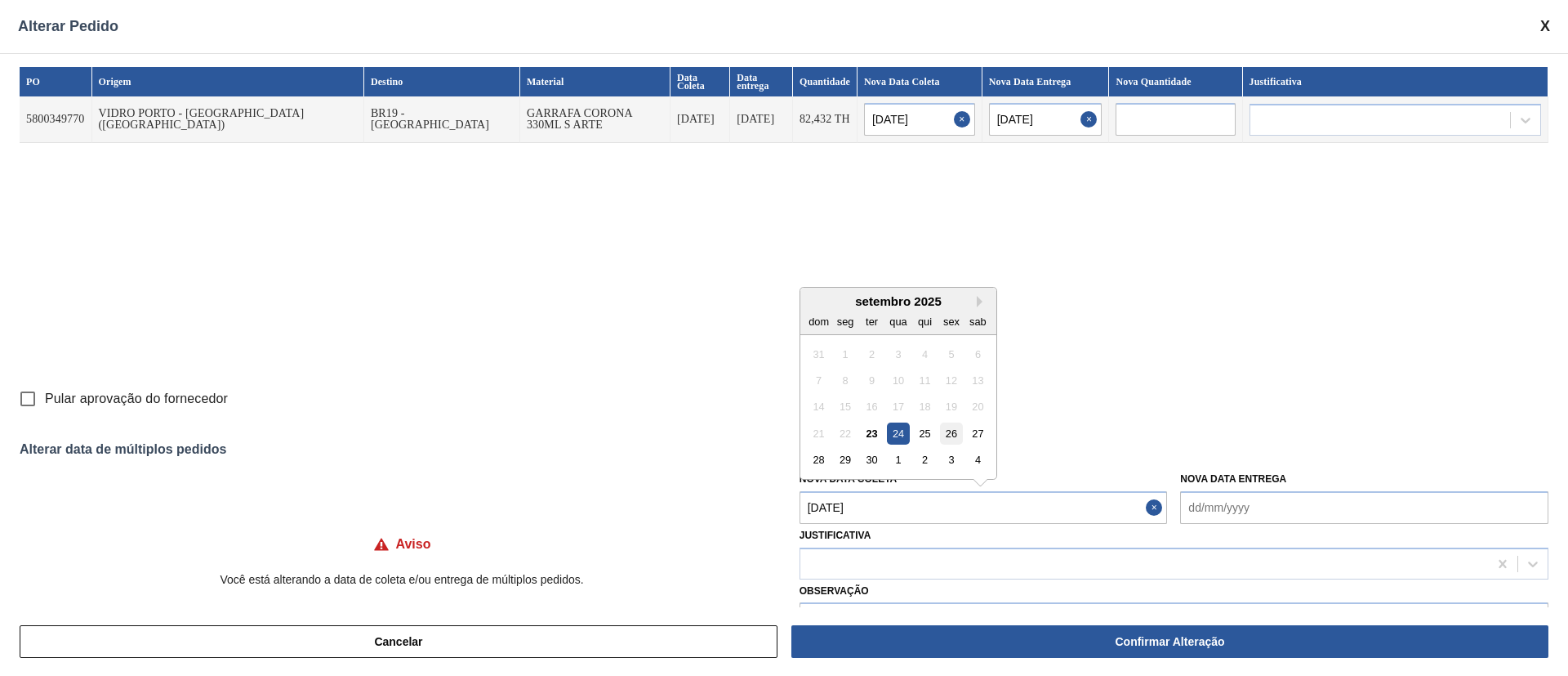
click at [955, 438] on div "26" at bounding box center [951, 432] width 22 height 22
type input "[DATE]"
type Coleta "[DATE]"
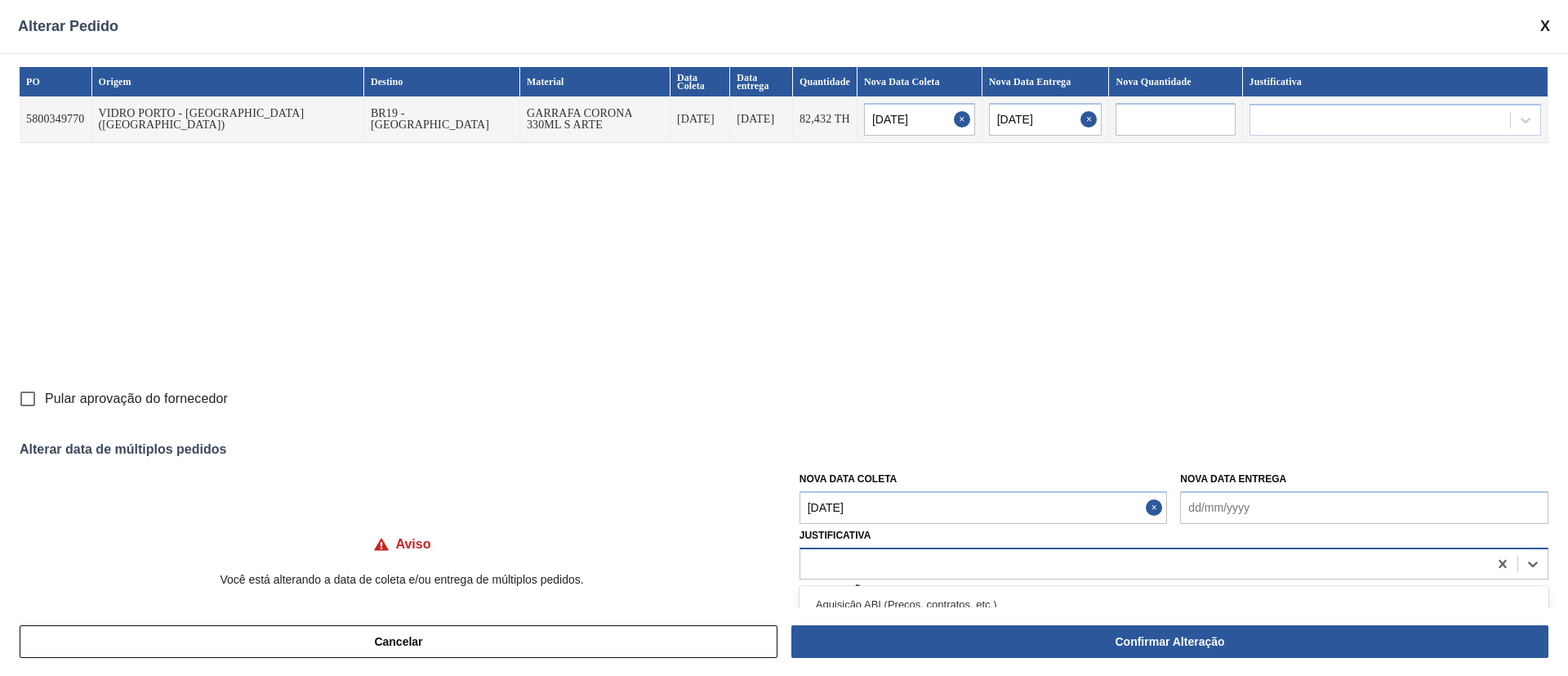
click at [865, 564] on div at bounding box center [1144, 563] width 688 height 23
type input "ou"
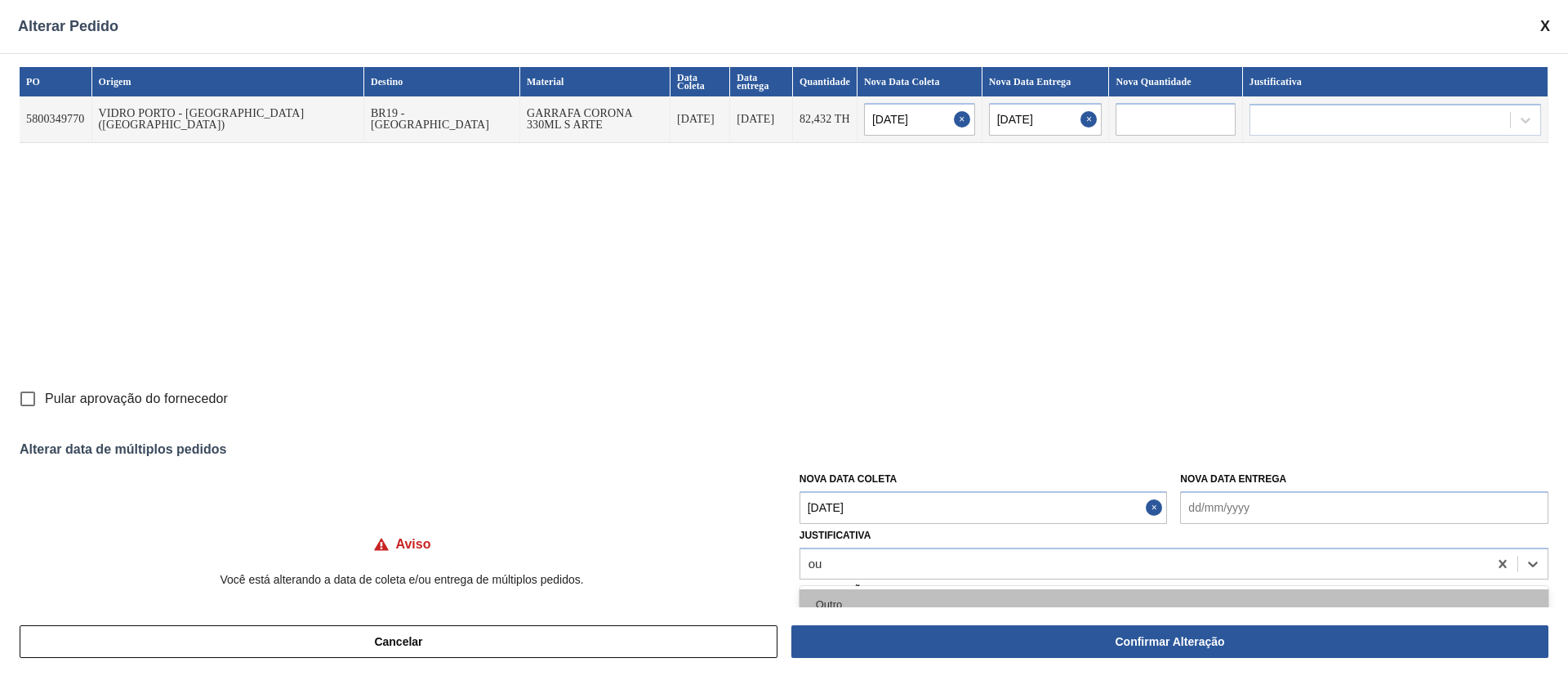
click at [848, 602] on div "Outro" at bounding box center [1173, 604] width 749 height 30
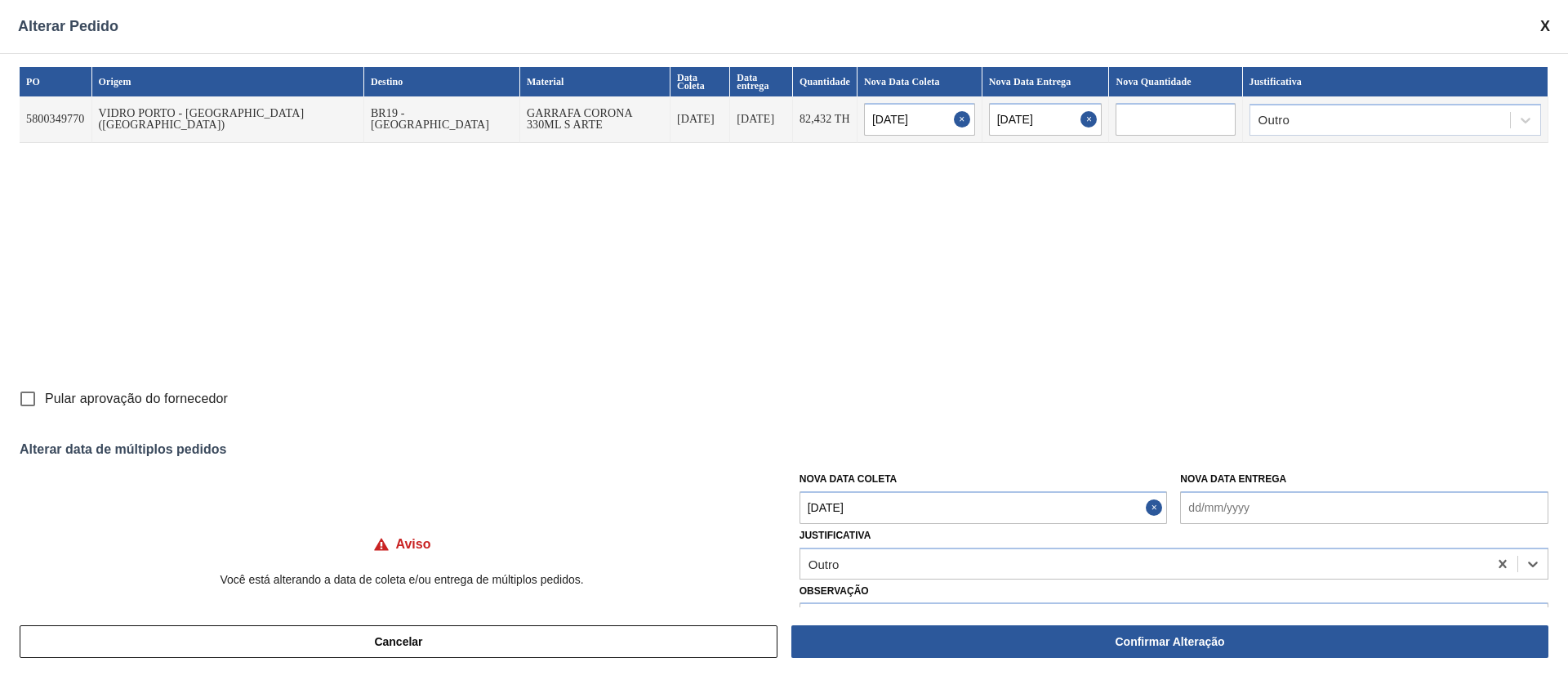
click at [22, 399] on input "Pular aprovação do fornecedor" at bounding box center [27, 398] width 34 height 34
checkbox input "true"
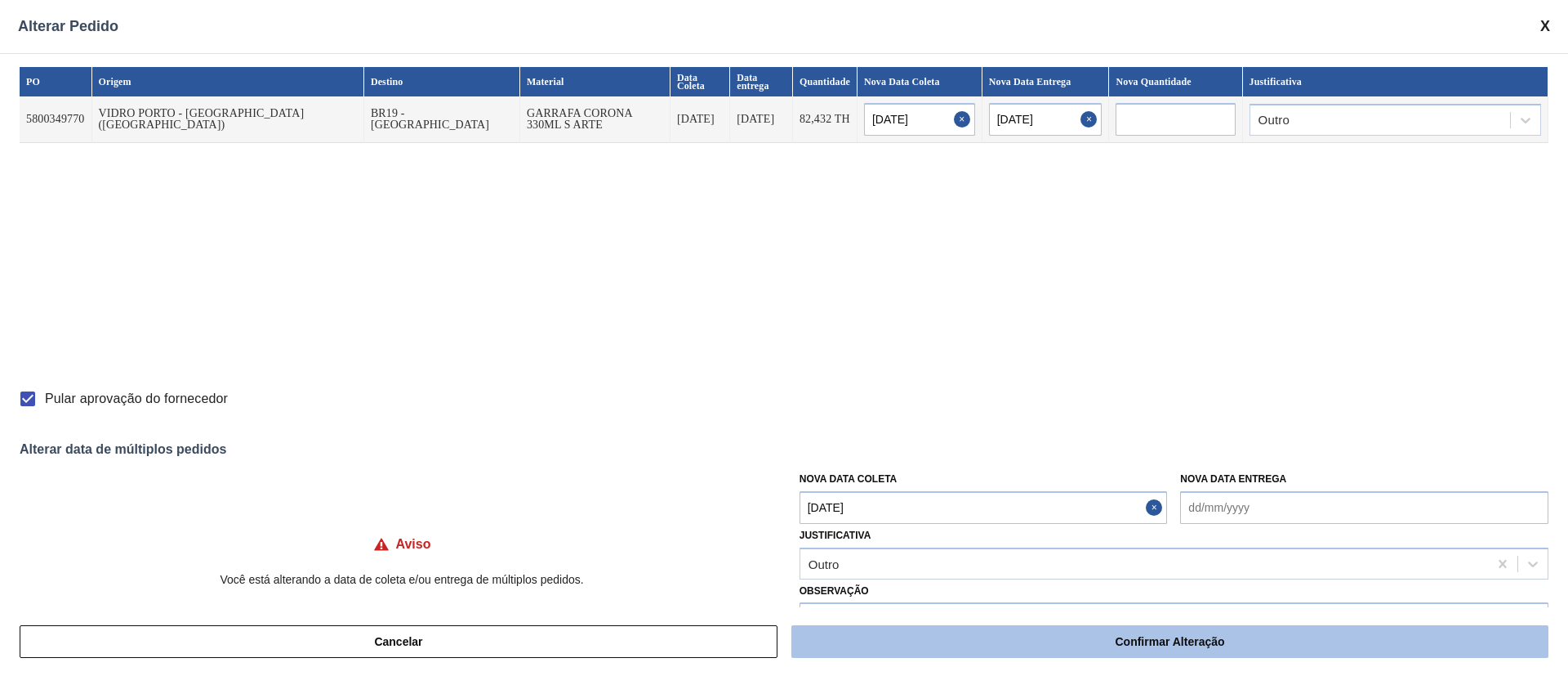
click at [1098, 646] on button "Confirmar Alteração" at bounding box center [1170, 641] width 757 height 33
checkbox input "false"
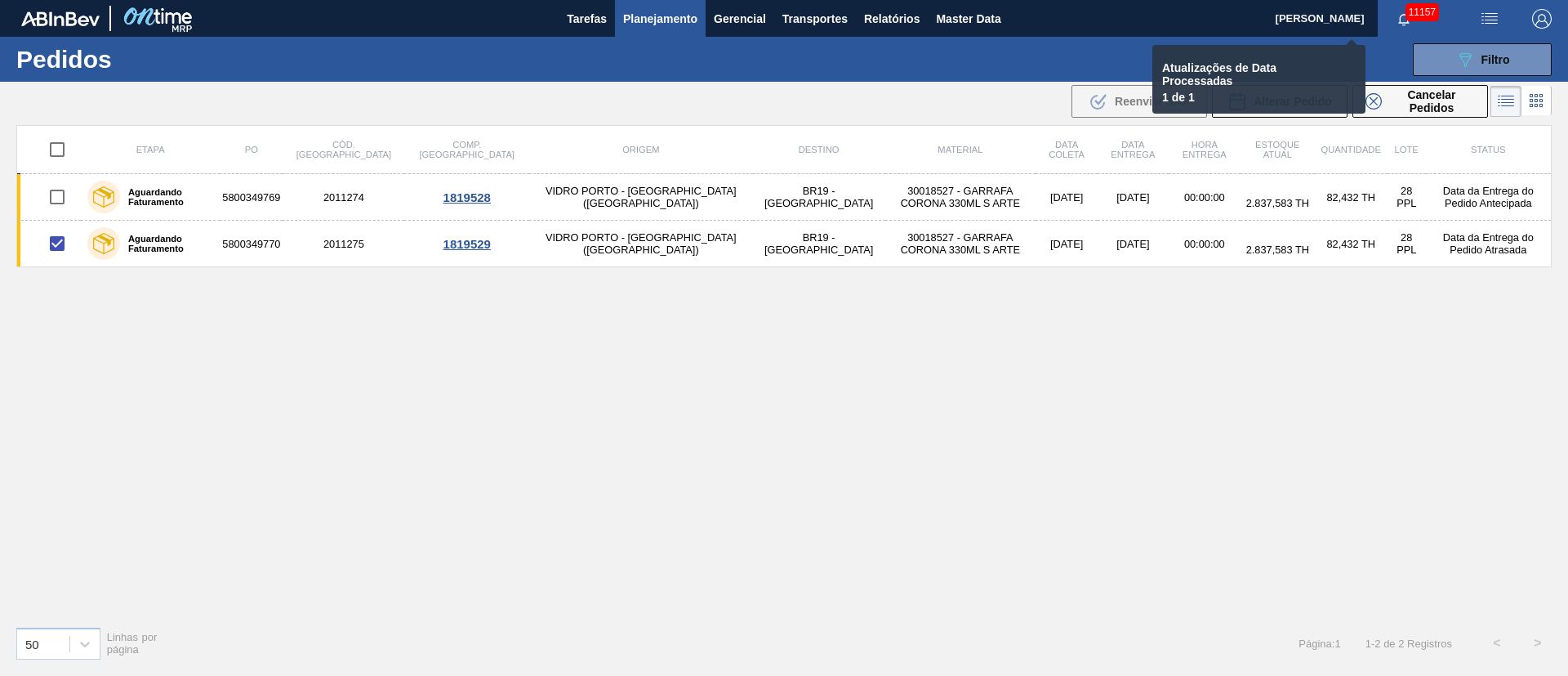
checkbox input "false"
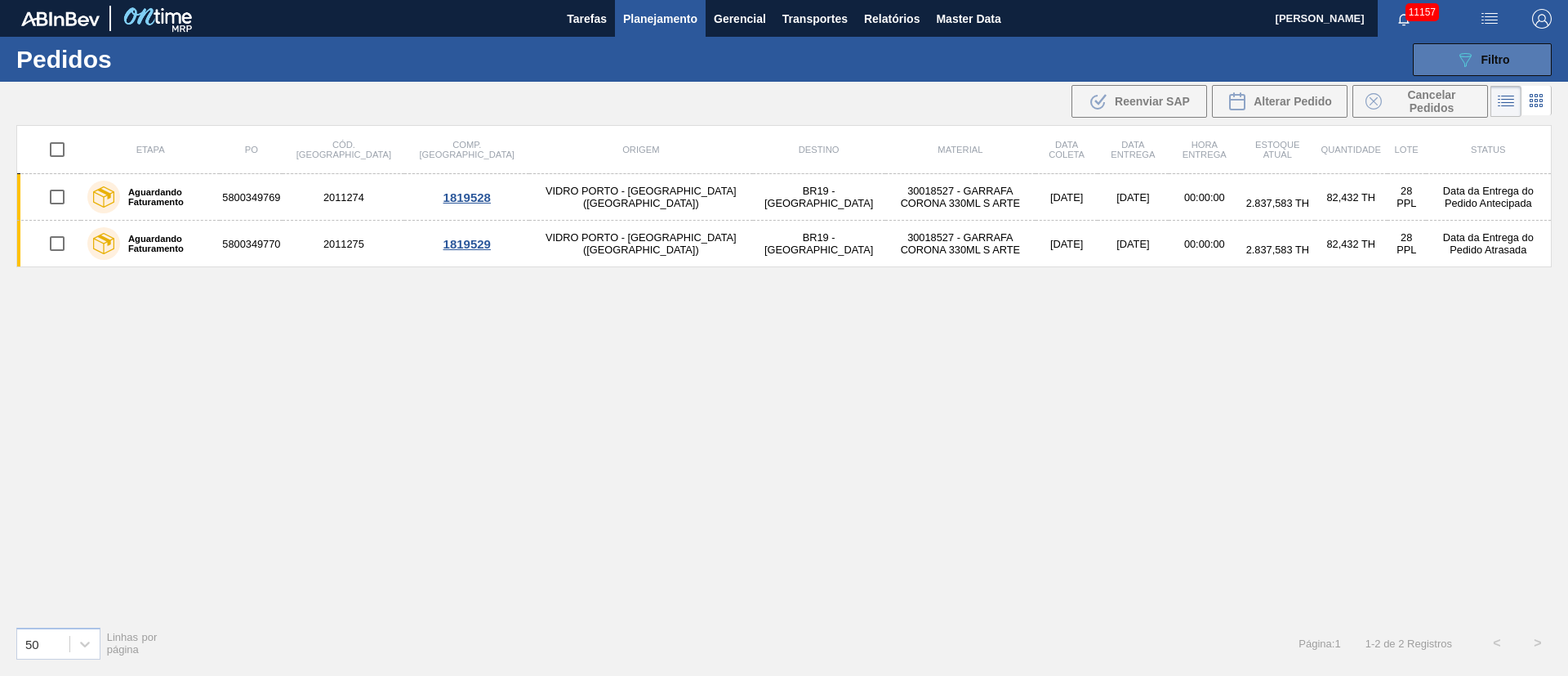
click at [1499, 64] on span "Filtro" at bounding box center [1495, 59] width 29 height 13
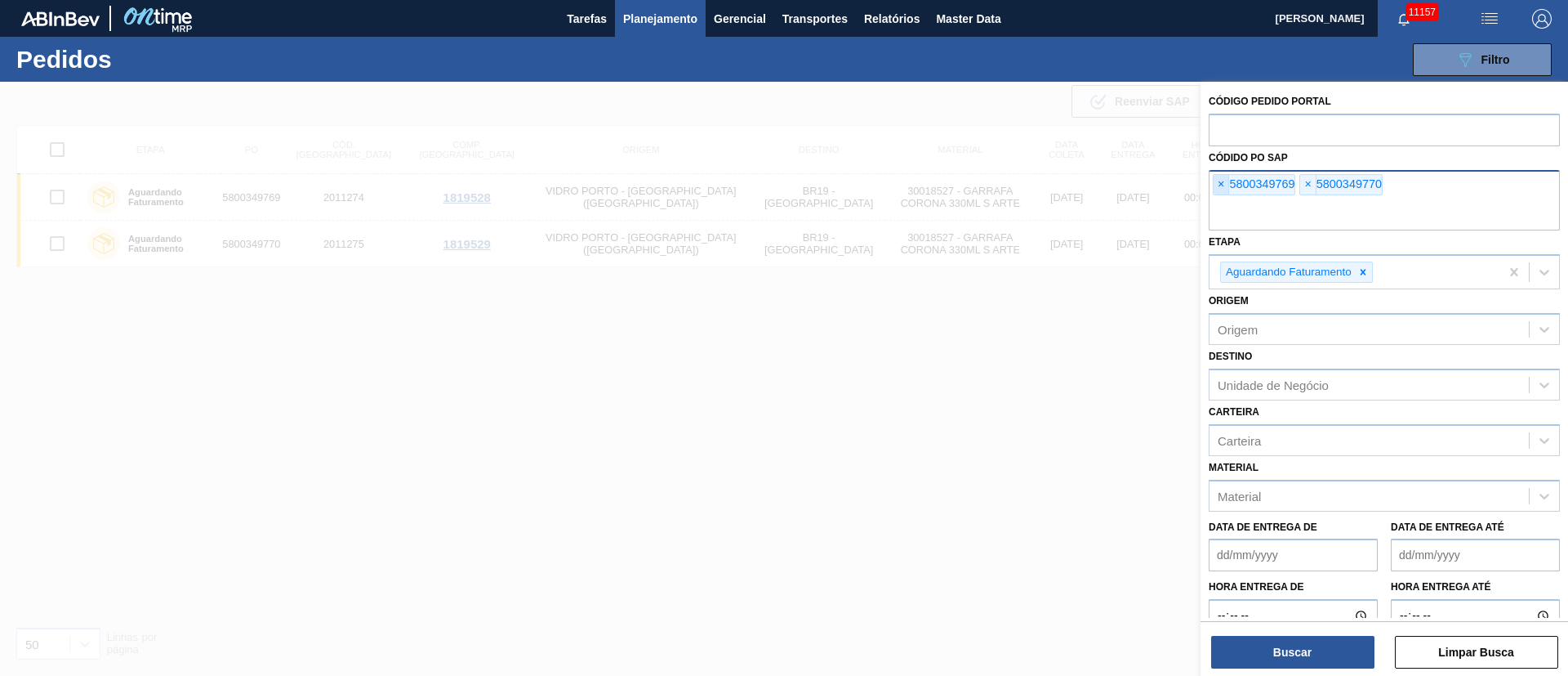
click at [1227, 179] on span "×" at bounding box center [1221, 184] width 16 height 20
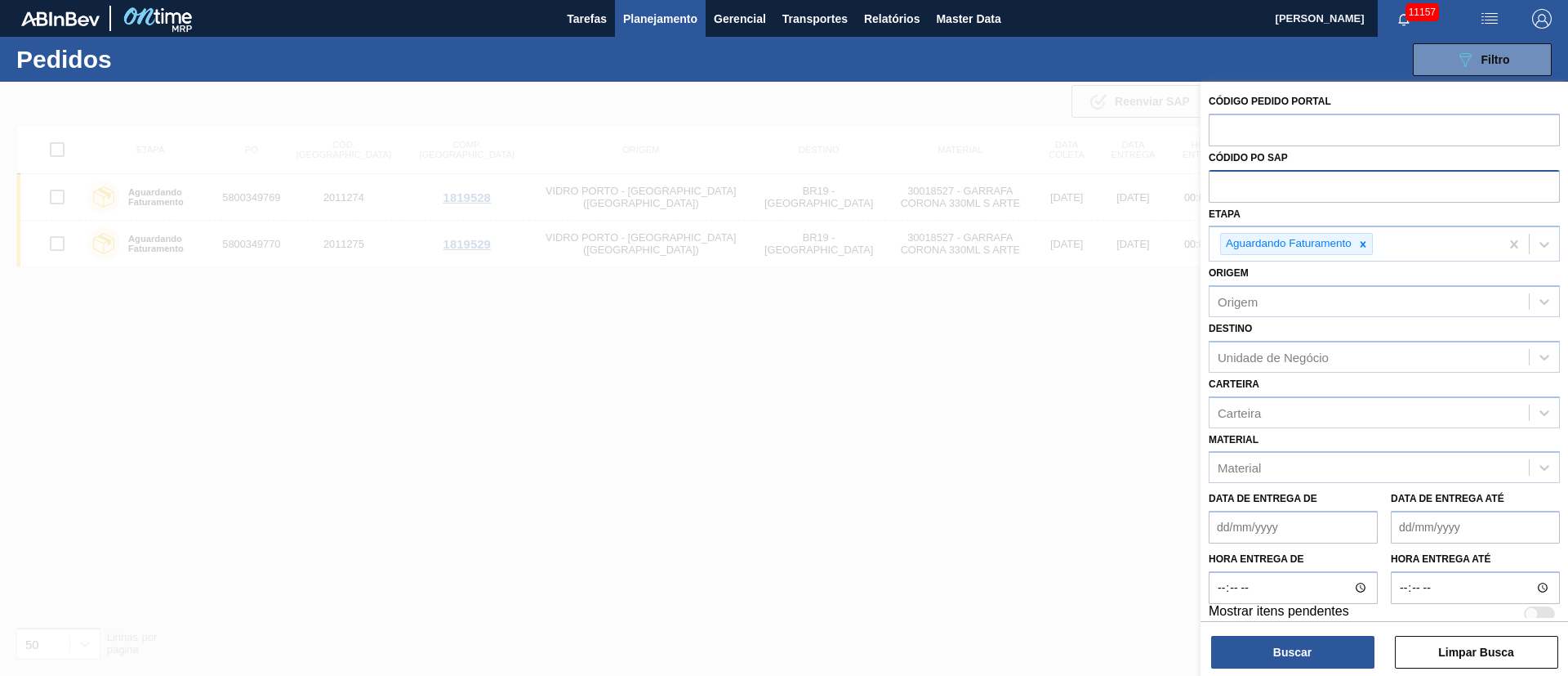
click at [1227, 179] on input "text" at bounding box center [1385, 185] width 351 height 31
paste input "5800369430"
type input "5800369430"
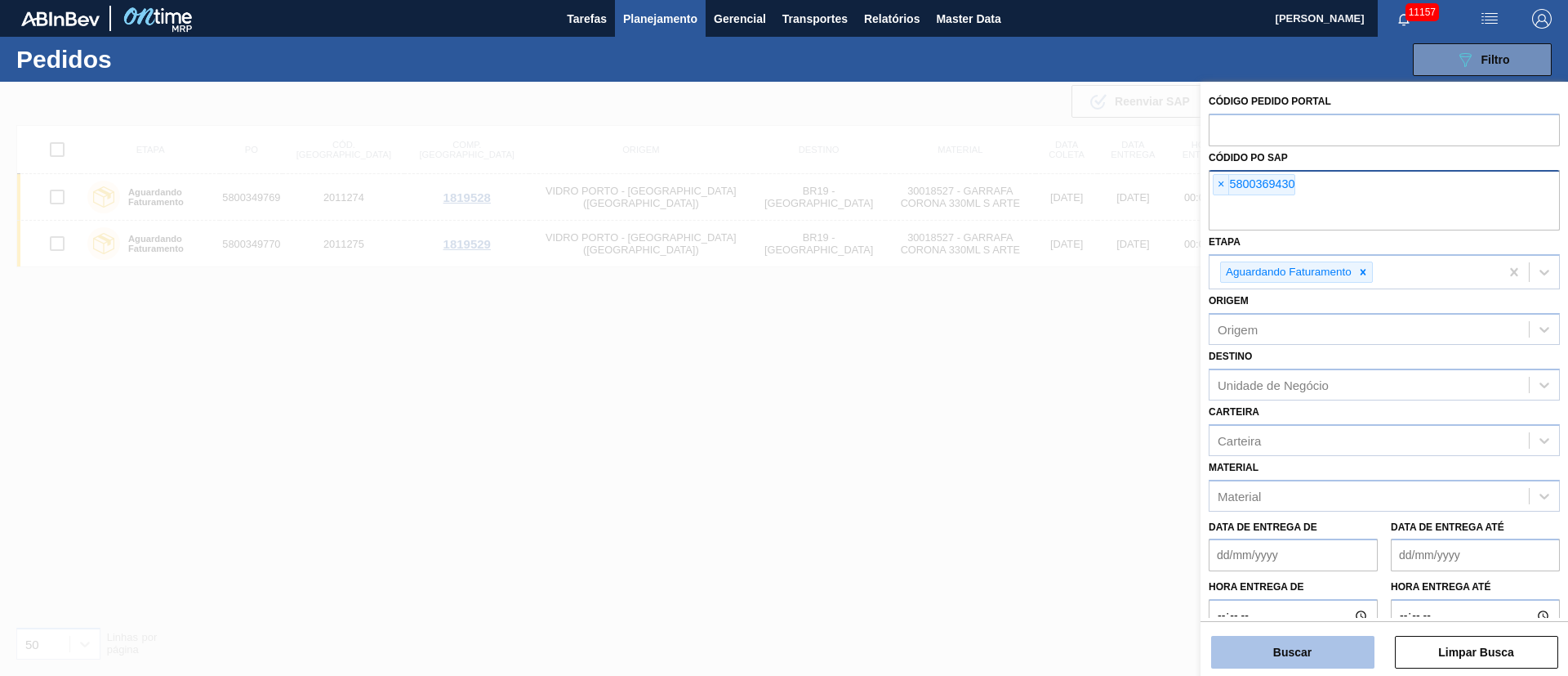
click at [1278, 654] on button "Buscar" at bounding box center [1292, 652] width 163 height 33
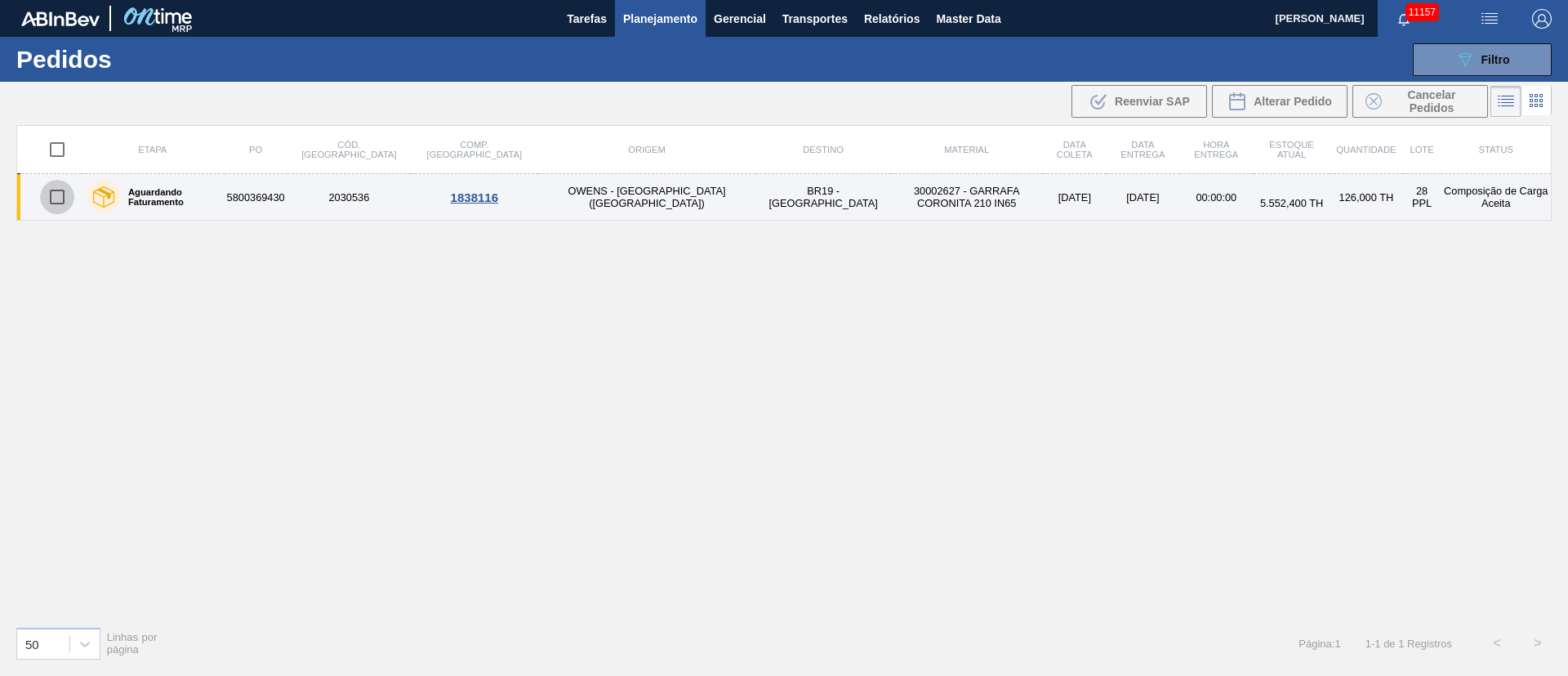
click at [61, 197] on input "checkbox" at bounding box center [57, 197] width 34 height 34
checkbox input "true"
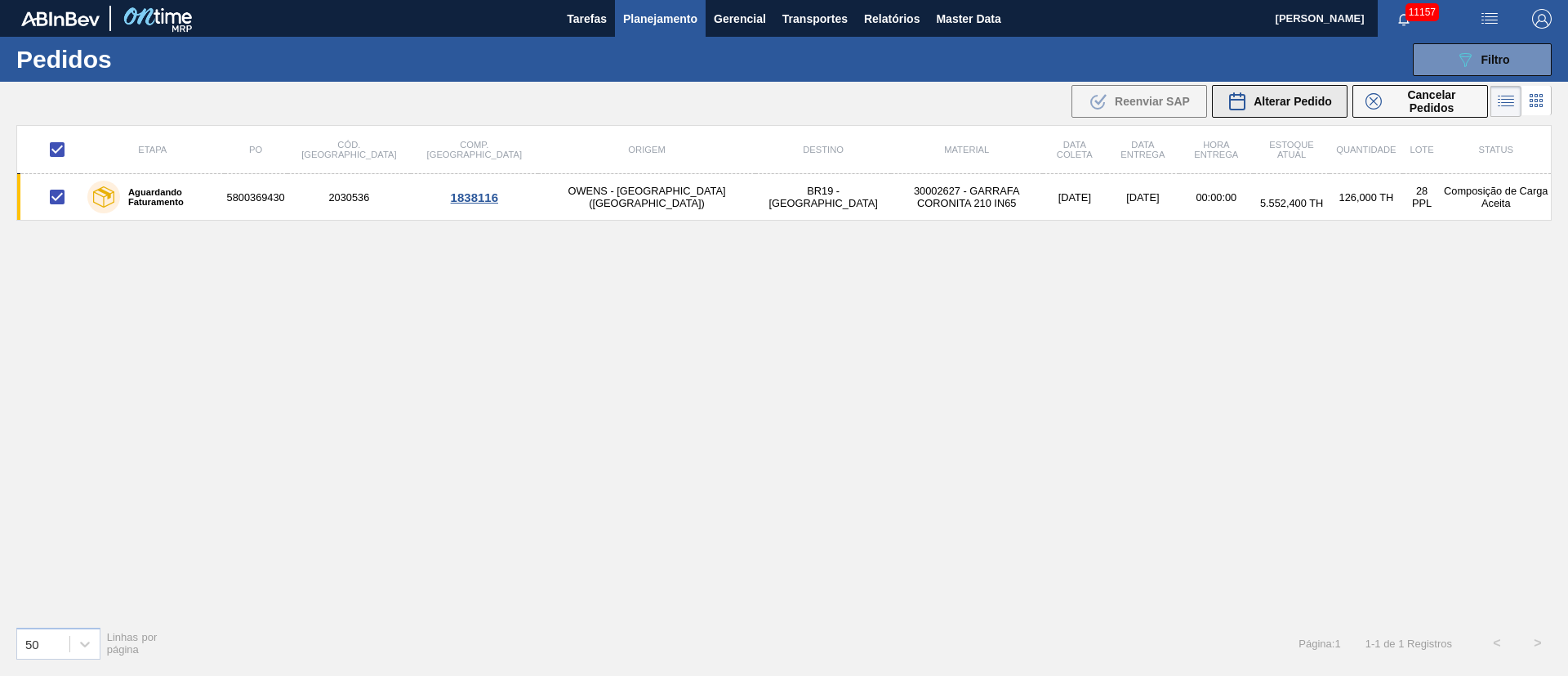
click at [1290, 105] on span "Alterar Pedido" at bounding box center [1292, 101] width 78 height 13
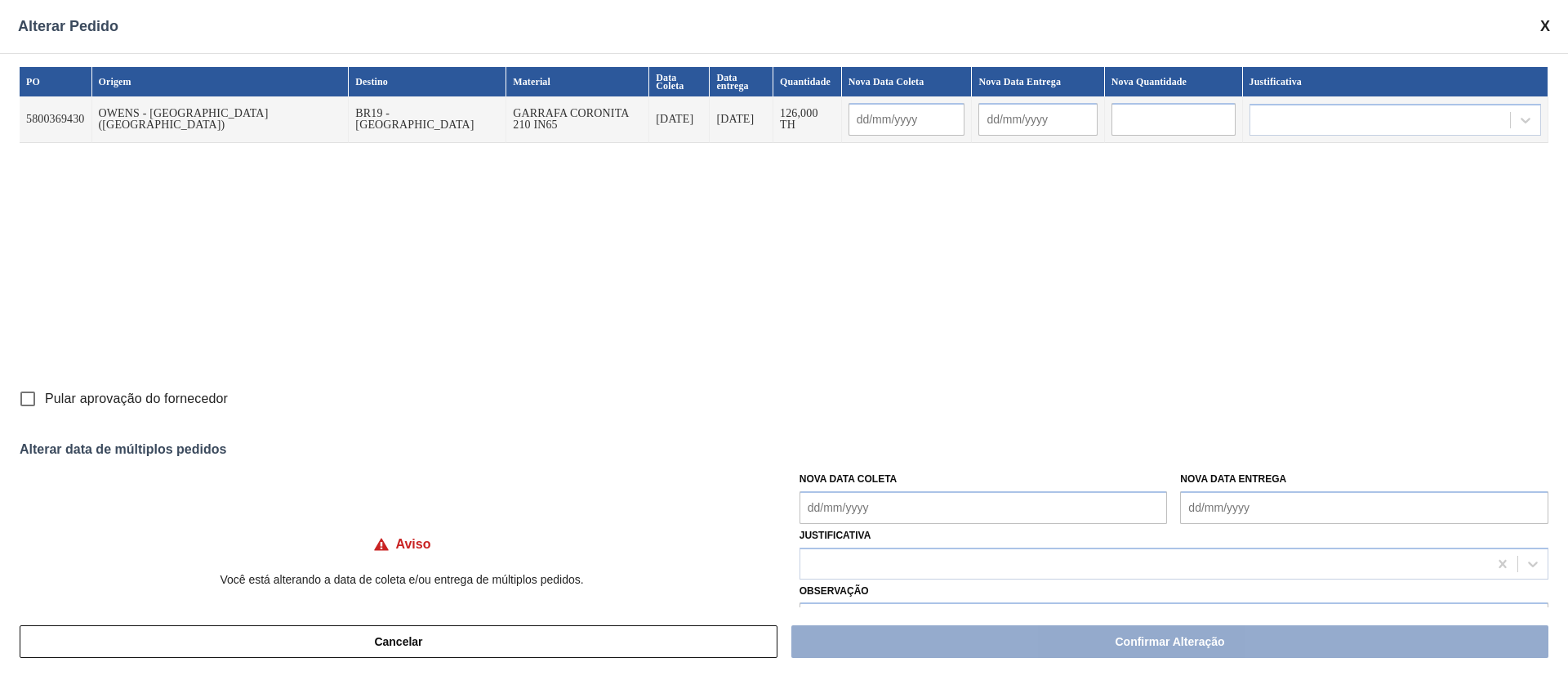
click at [869, 507] on Coleta "Nova Data Coleta" at bounding box center [983, 507] width 368 height 33
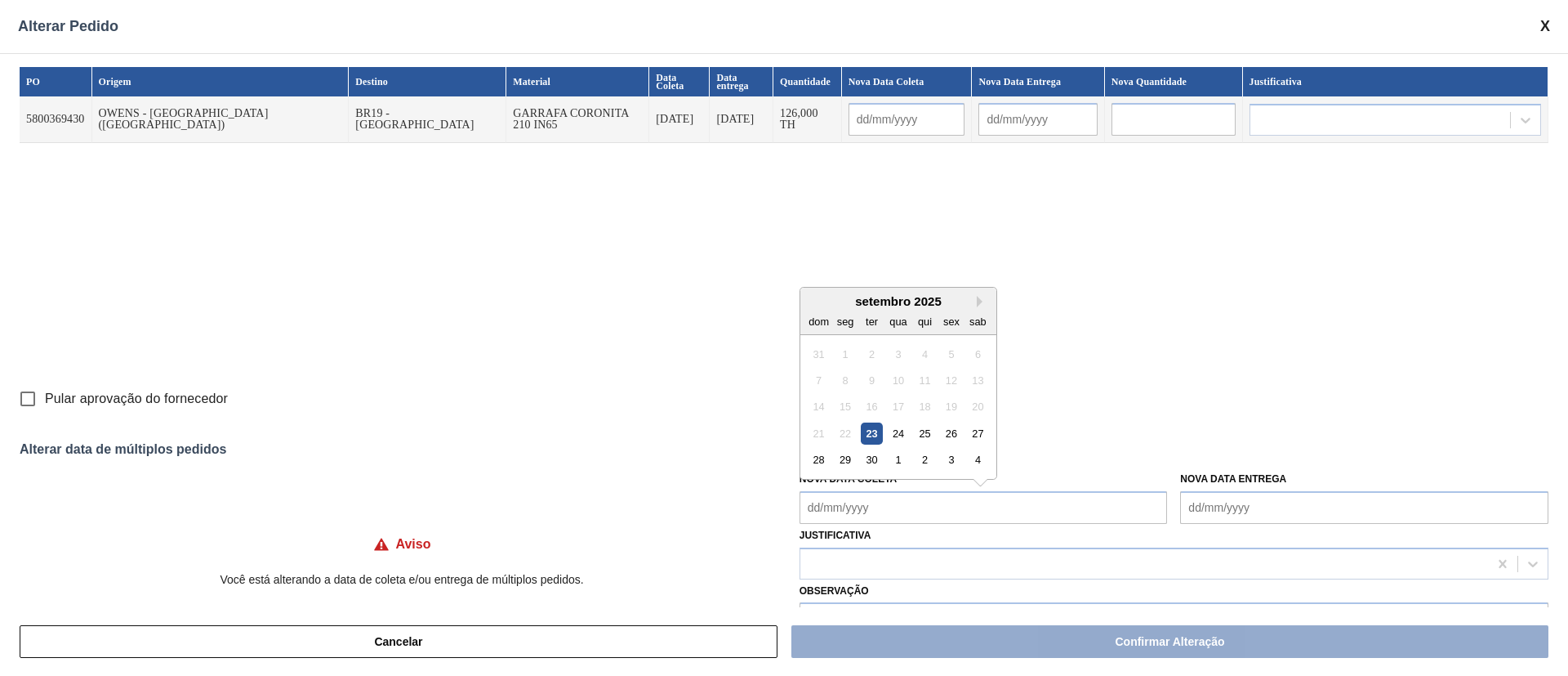
click at [910, 438] on div "21 22 23 24 25 26 27" at bounding box center [897, 433] width 185 height 26
click at [891, 438] on div "24" at bounding box center [897, 432] width 22 height 22
type input "[DATE]"
type Coleta "[DATE]"
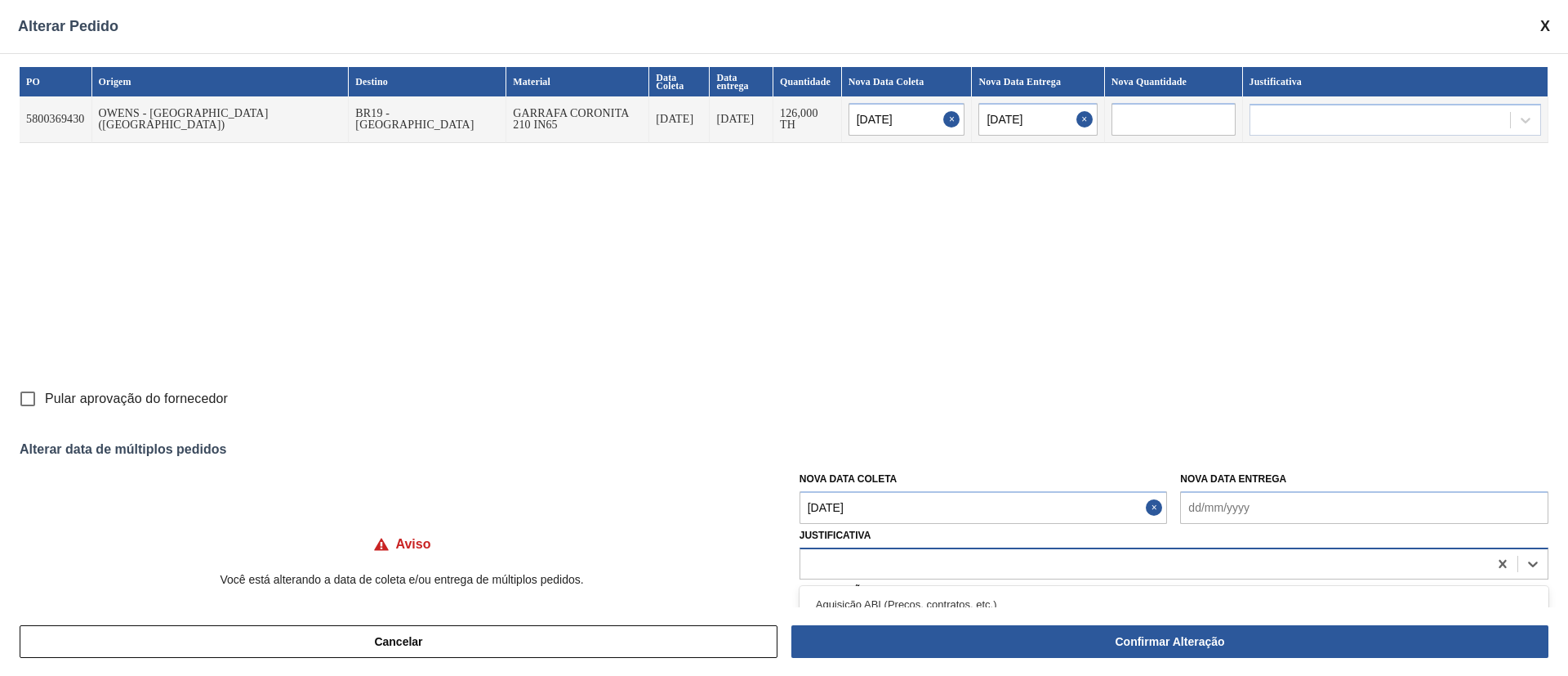
click at [857, 566] on div at bounding box center [1144, 563] width 688 height 23
type input "ou"
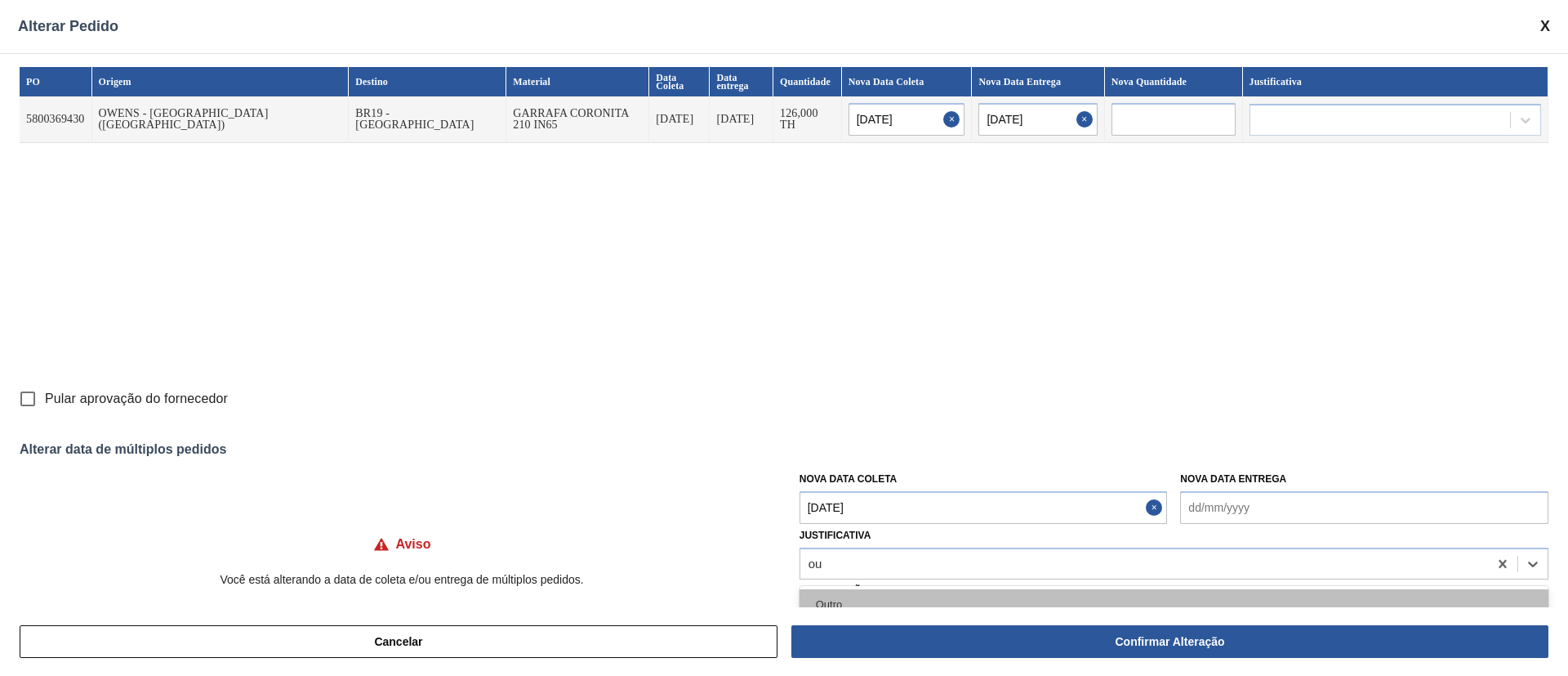
click at [821, 599] on div "Outro" at bounding box center [1173, 604] width 749 height 30
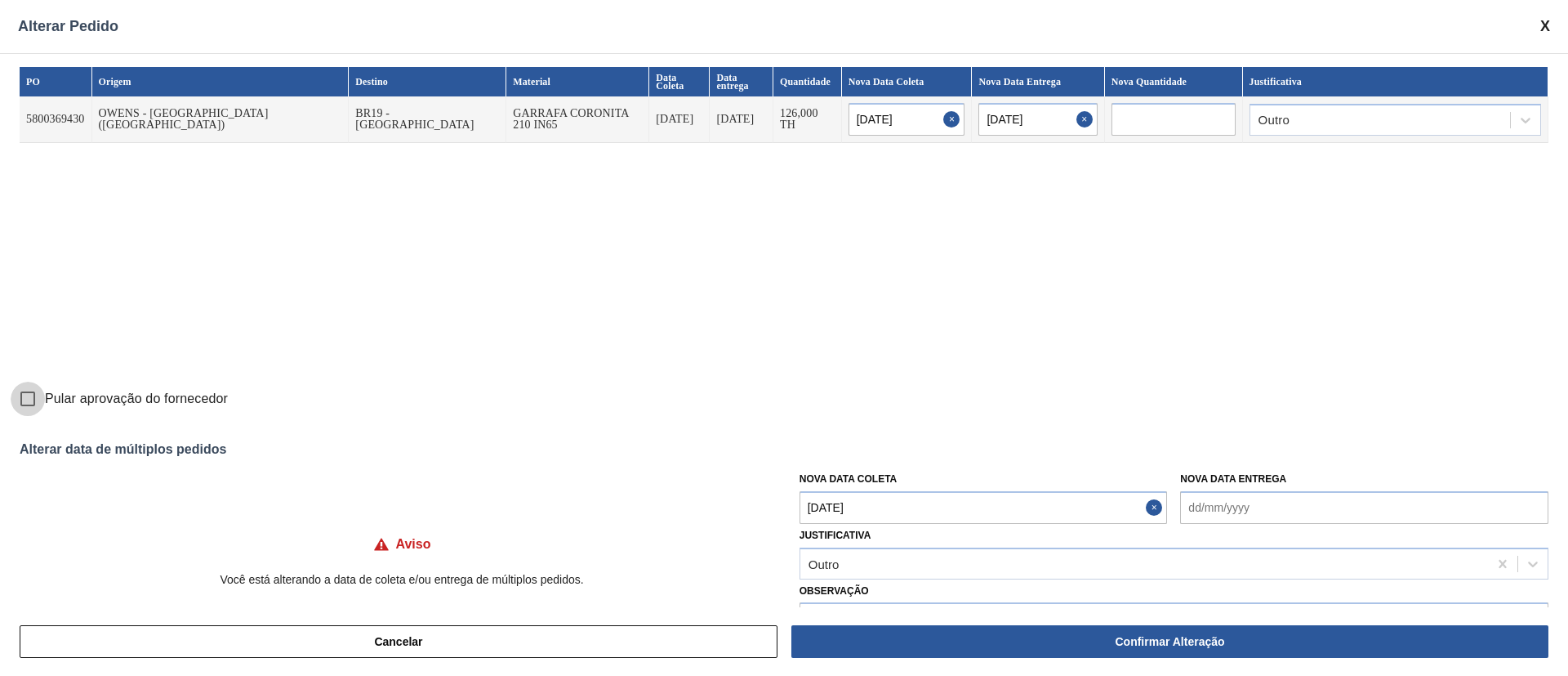
click at [30, 405] on input "Pular aprovação do fornecedor" at bounding box center [27, 398] width 34 height 34
checkbox input "true"
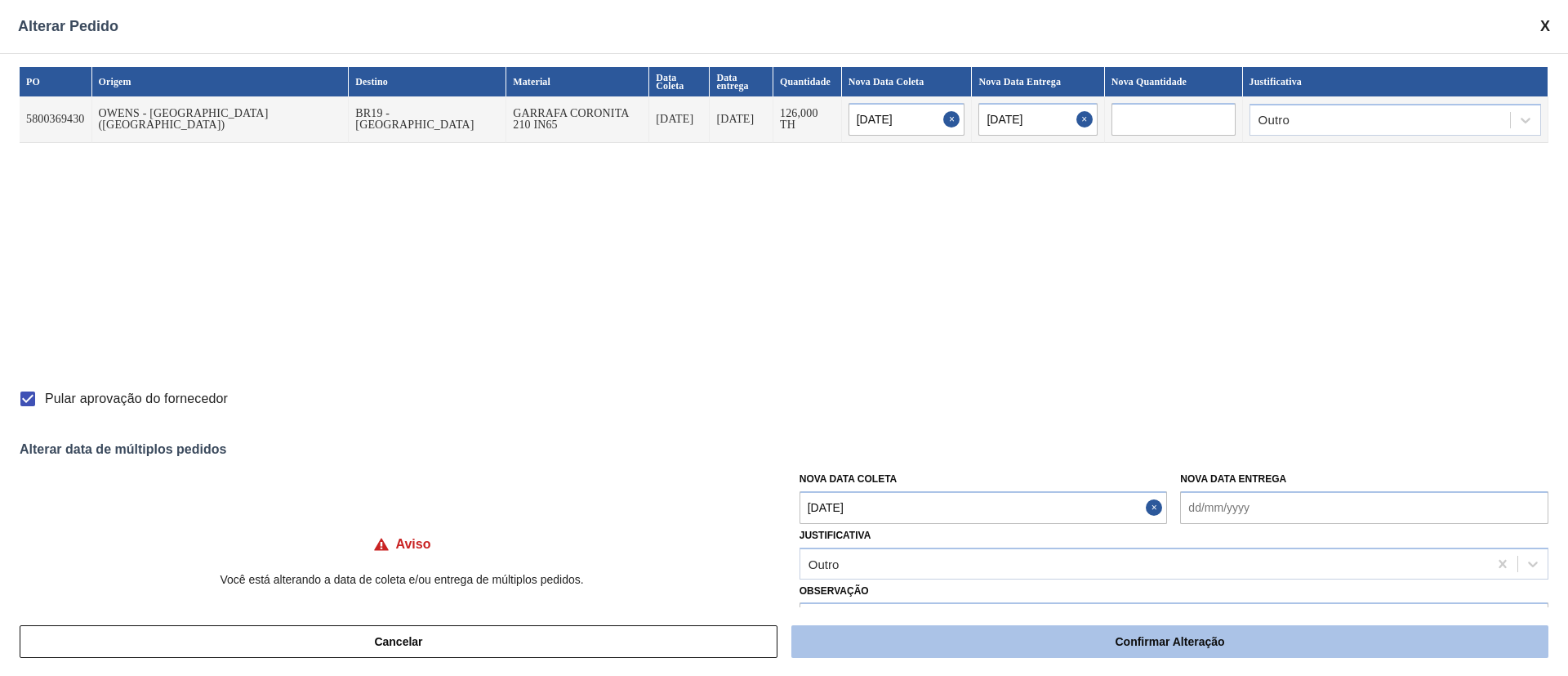
click at [1214, 640] on button "Confirmar Alteração" at bounding box center [1170, 641] width 757 height 33
checkbox input "false"
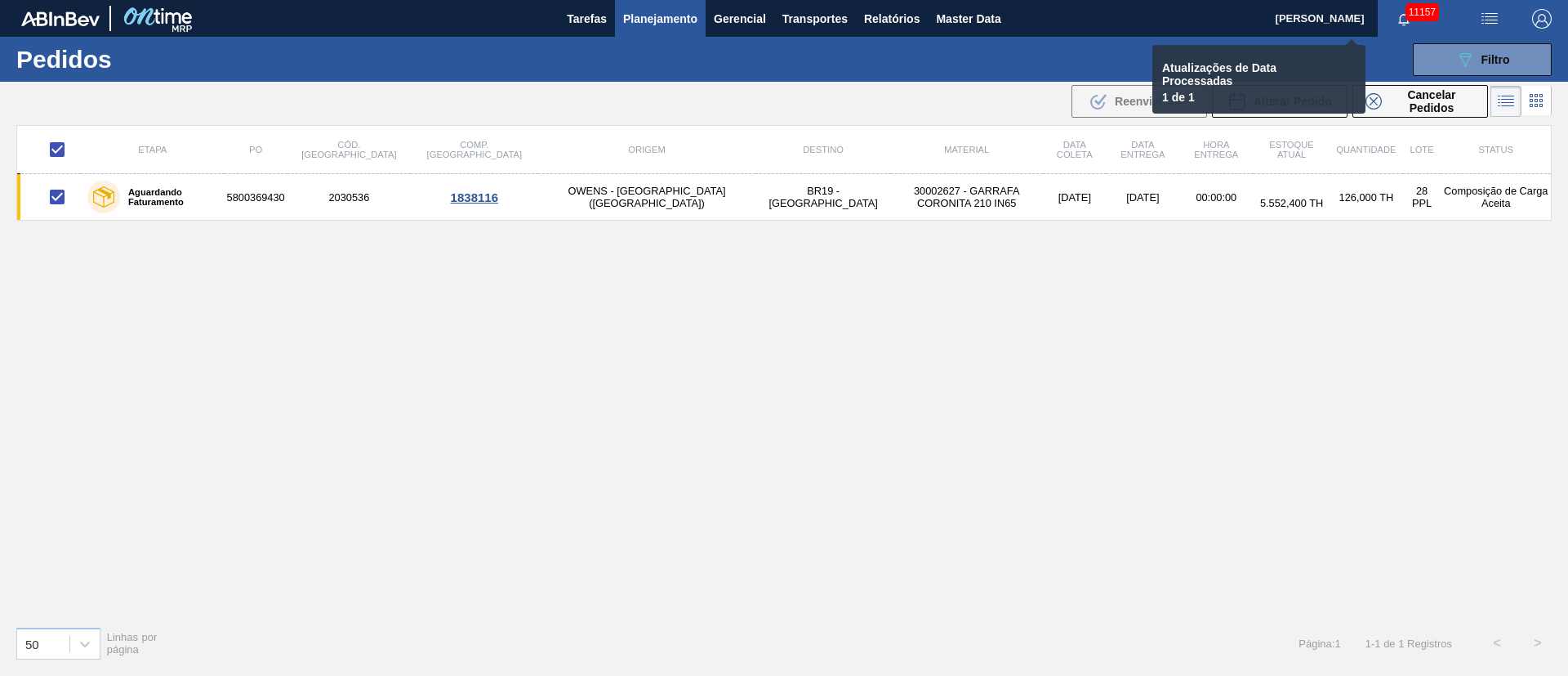
checkbox input "false"
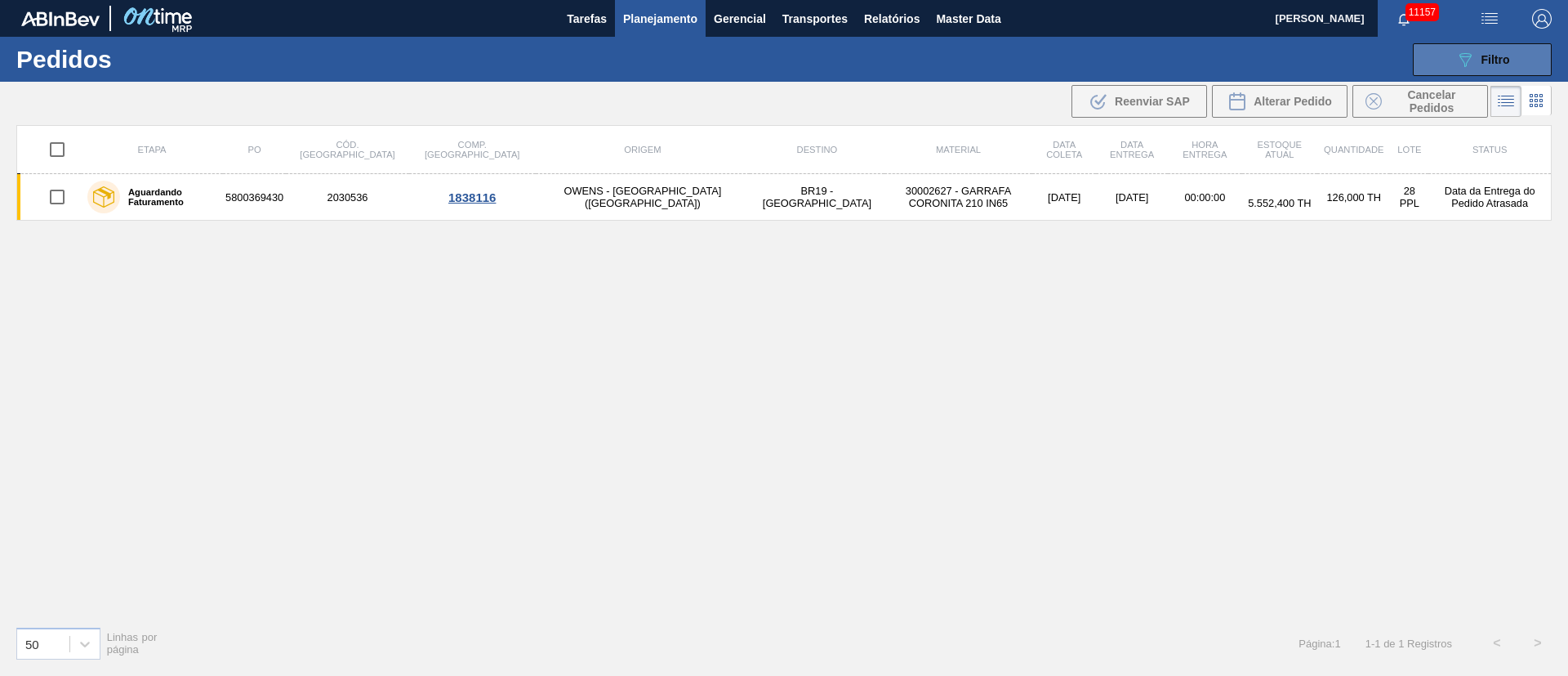
click at [1483, 55] on span "Filtro" at bounding box center [1495, 59] width 29 height 13
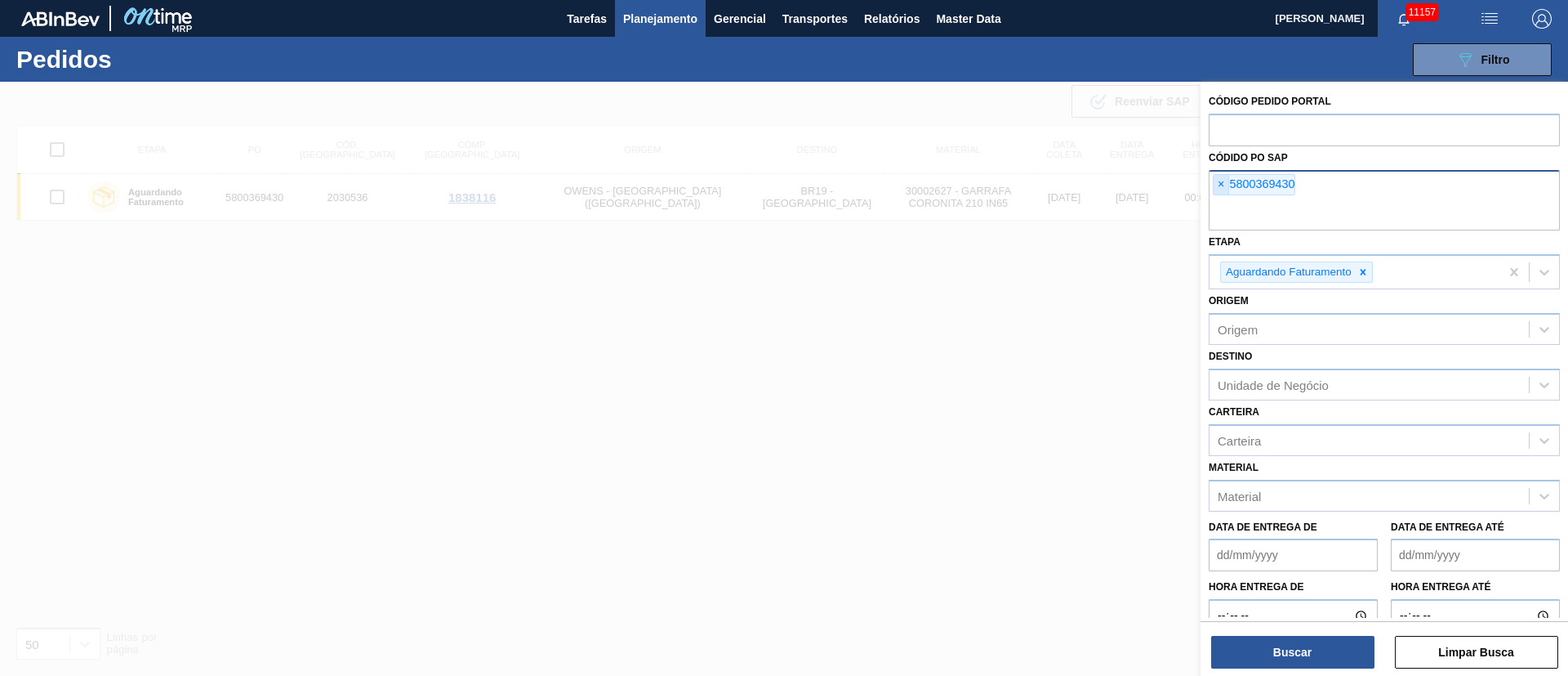
click at [1218, 180] on span "×" at bounding box center [1221, 184] width 16 height 20
click at [1218, 199] on input "text" at bounding box center [1385, 215] width 351 height 31
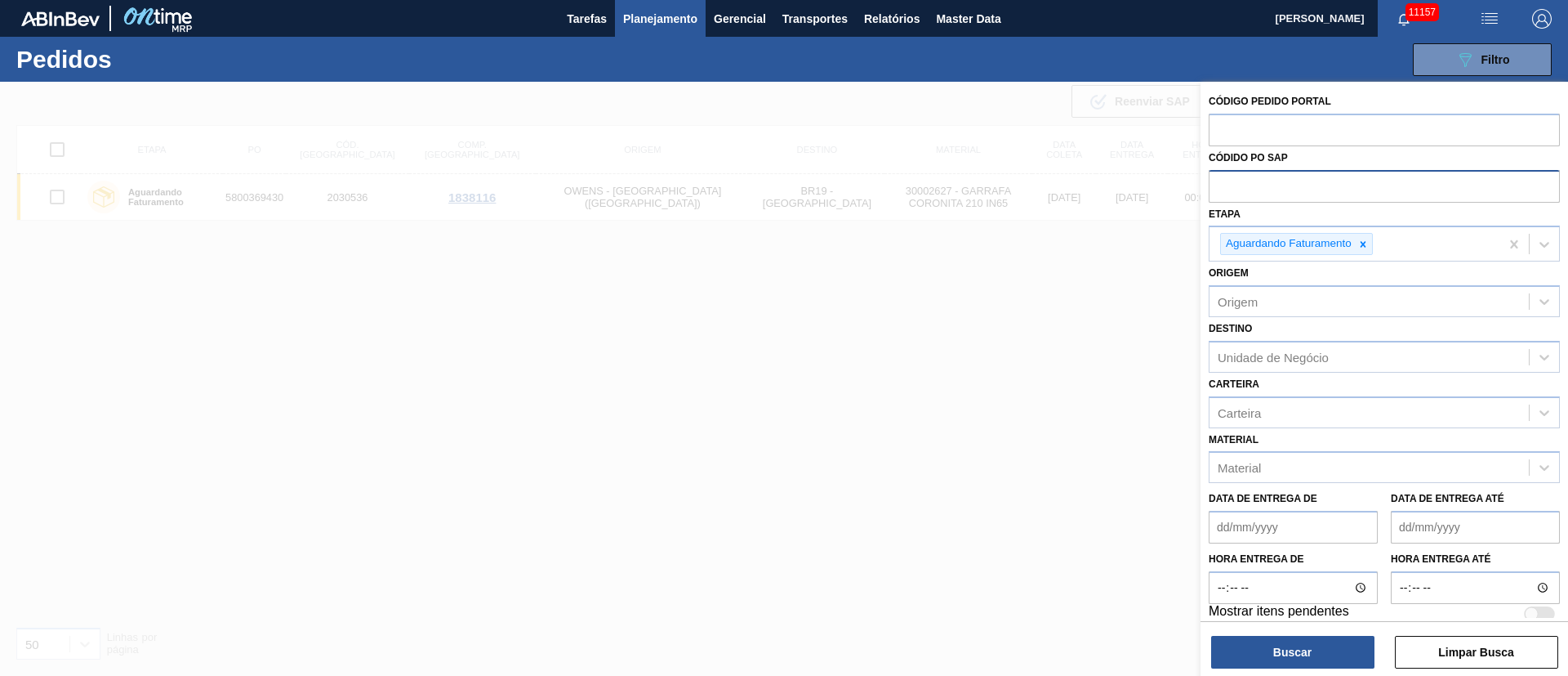
click at [1218, 180] on input "text" at bounding box center [1385, 185] width 351 height 31
paste input "text"
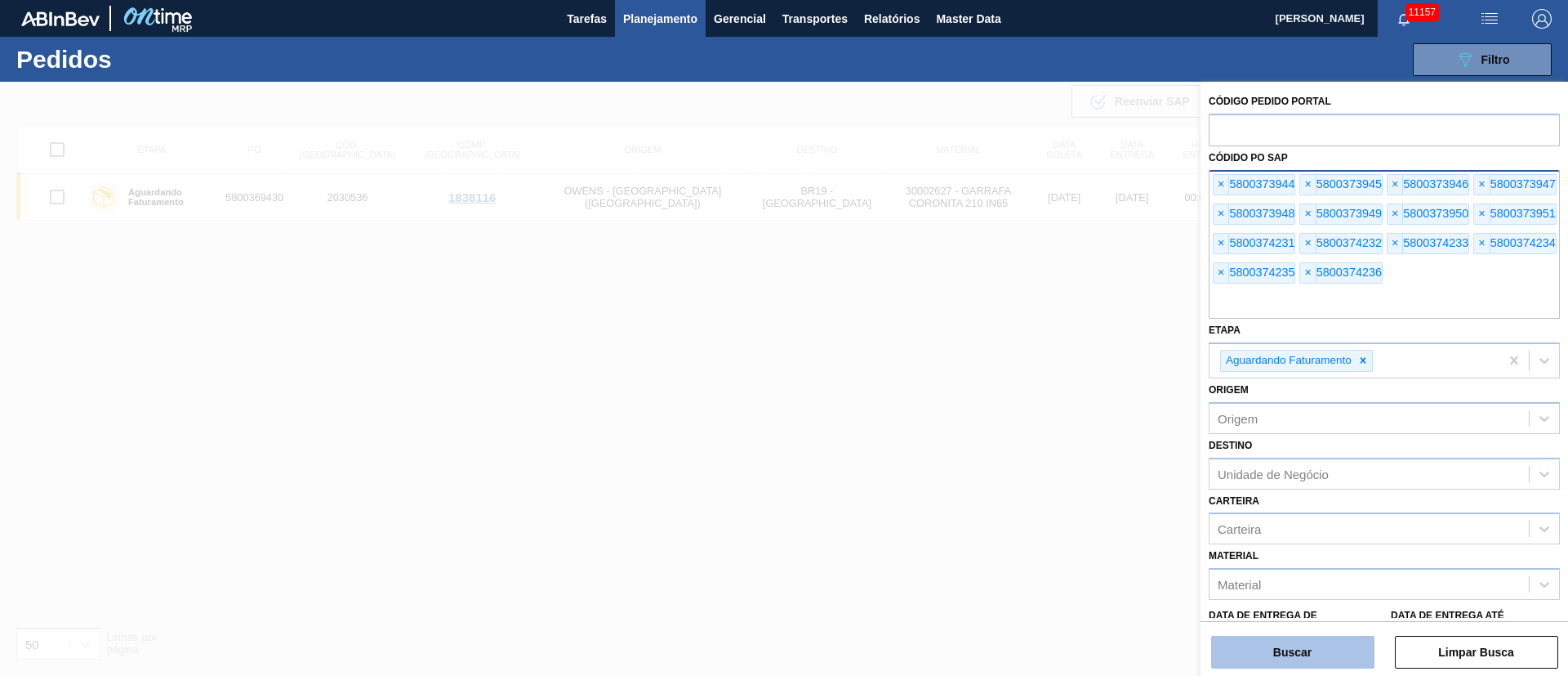
click at [1301, 644] on button "Buscar" at bounding box center [1292, 652] width 163 height 33
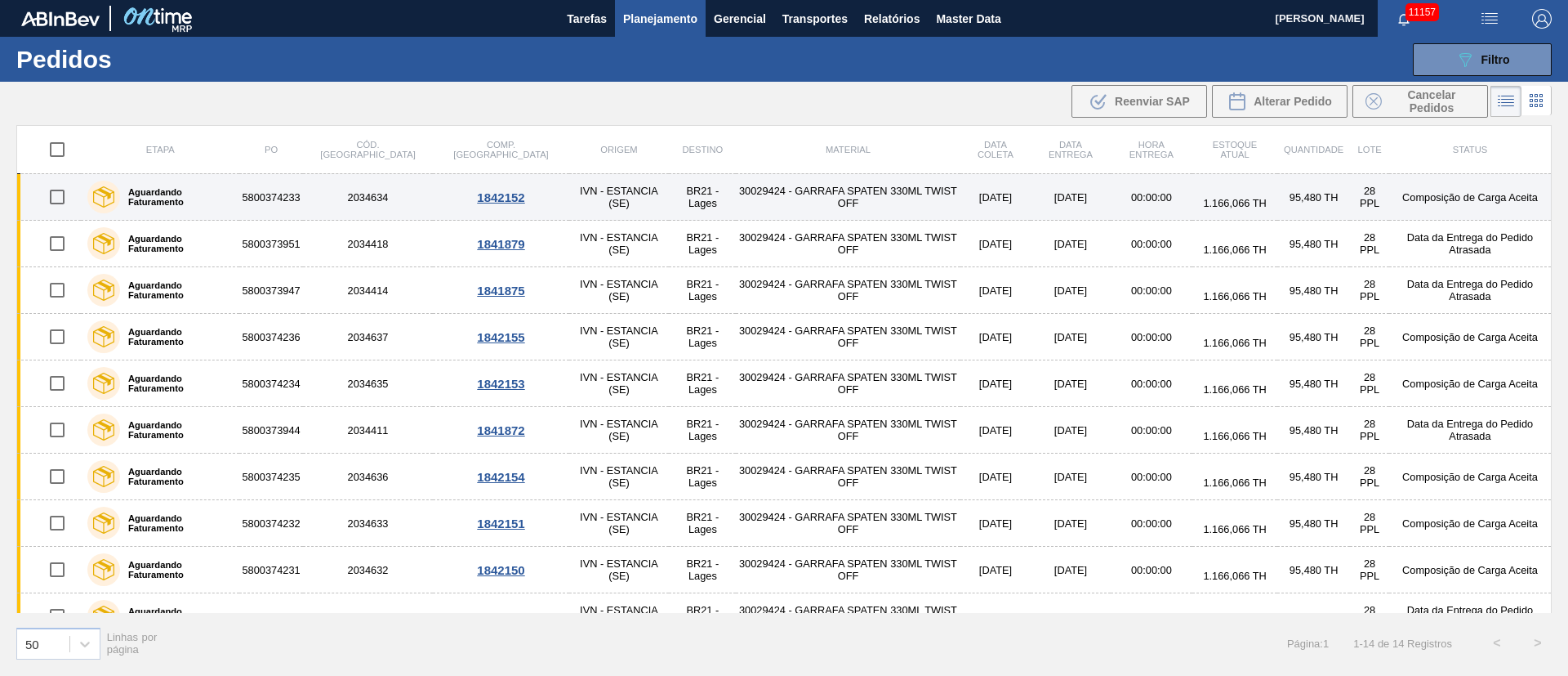
click at [50, 196] on input "checkbox" at bounding box center [57, 197] width 34 height 34
checkbox input "true"
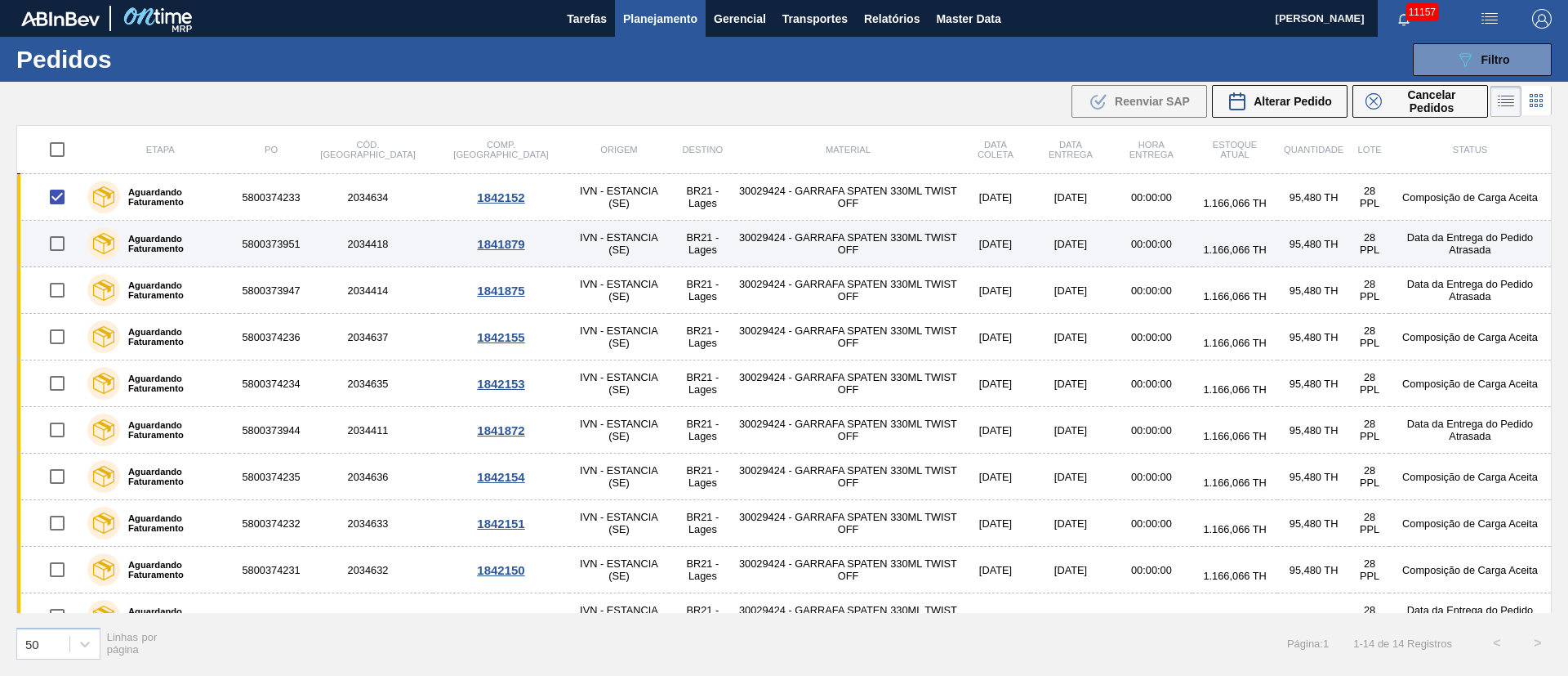
click at [53, 246] on input "checkbox" at bounding box center [57, 243] width 34 height 34
checkbox input "true"
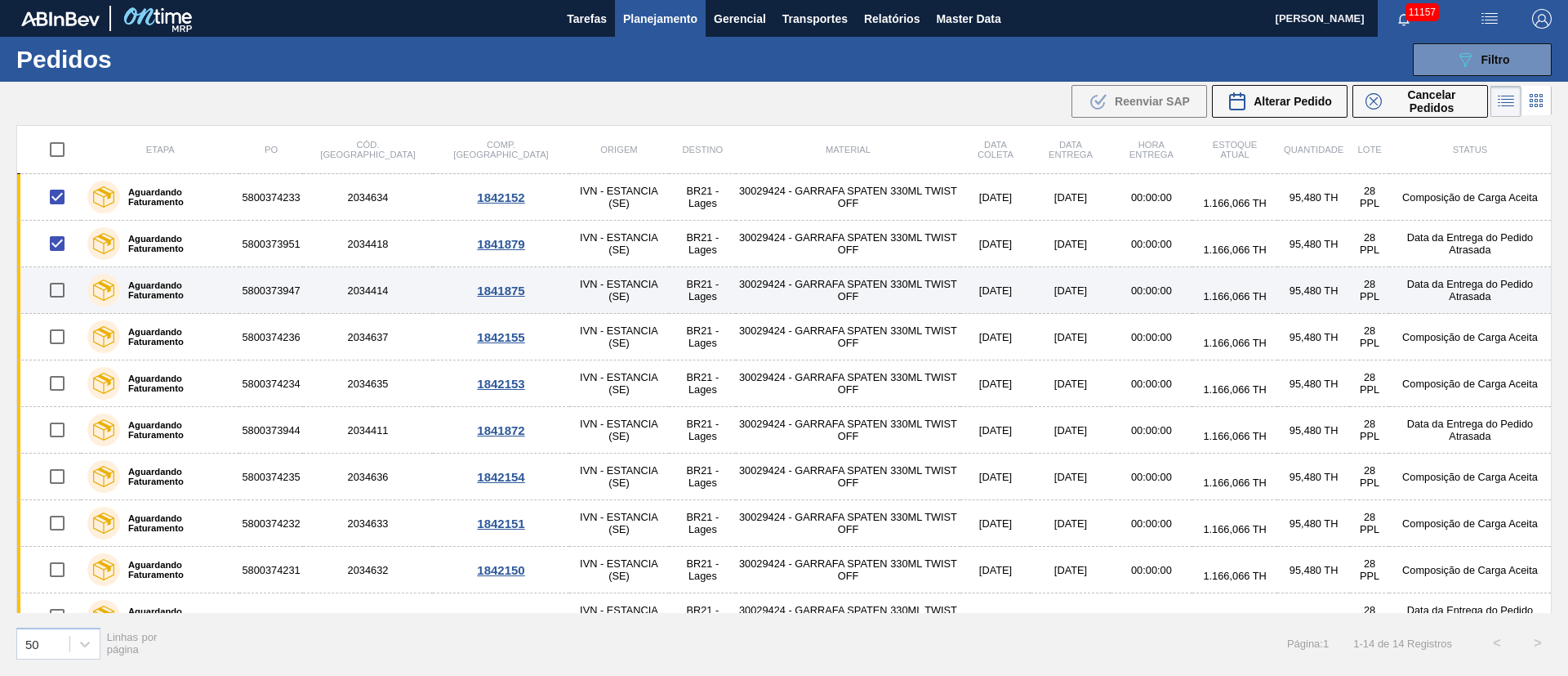
click at [59, 287] on input "checkbox" at bounding box center [57, 290] width 34 height 34
checkbox input "true"
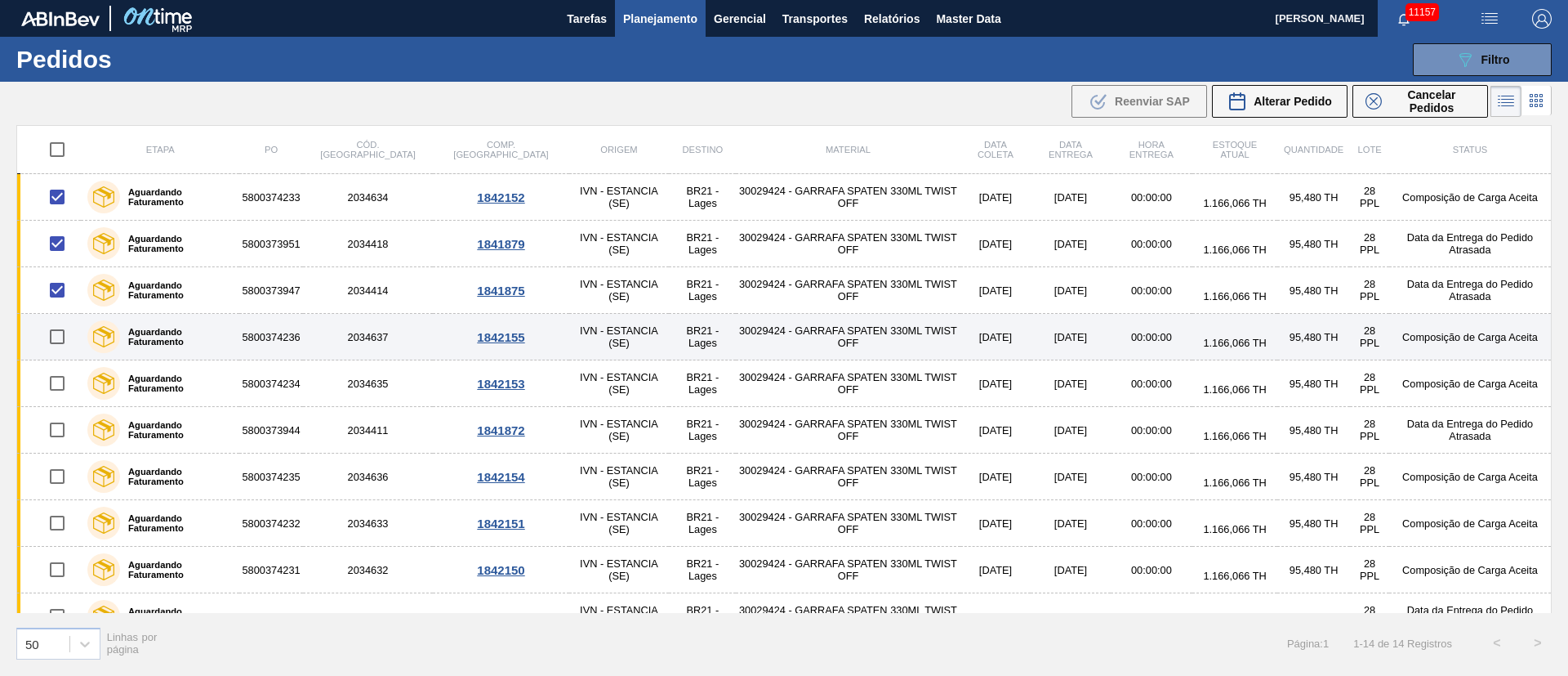
click at [60, 335] on input "checkbox" at bounding box center [57, 336] width 34 height 34
checkbox input "true"
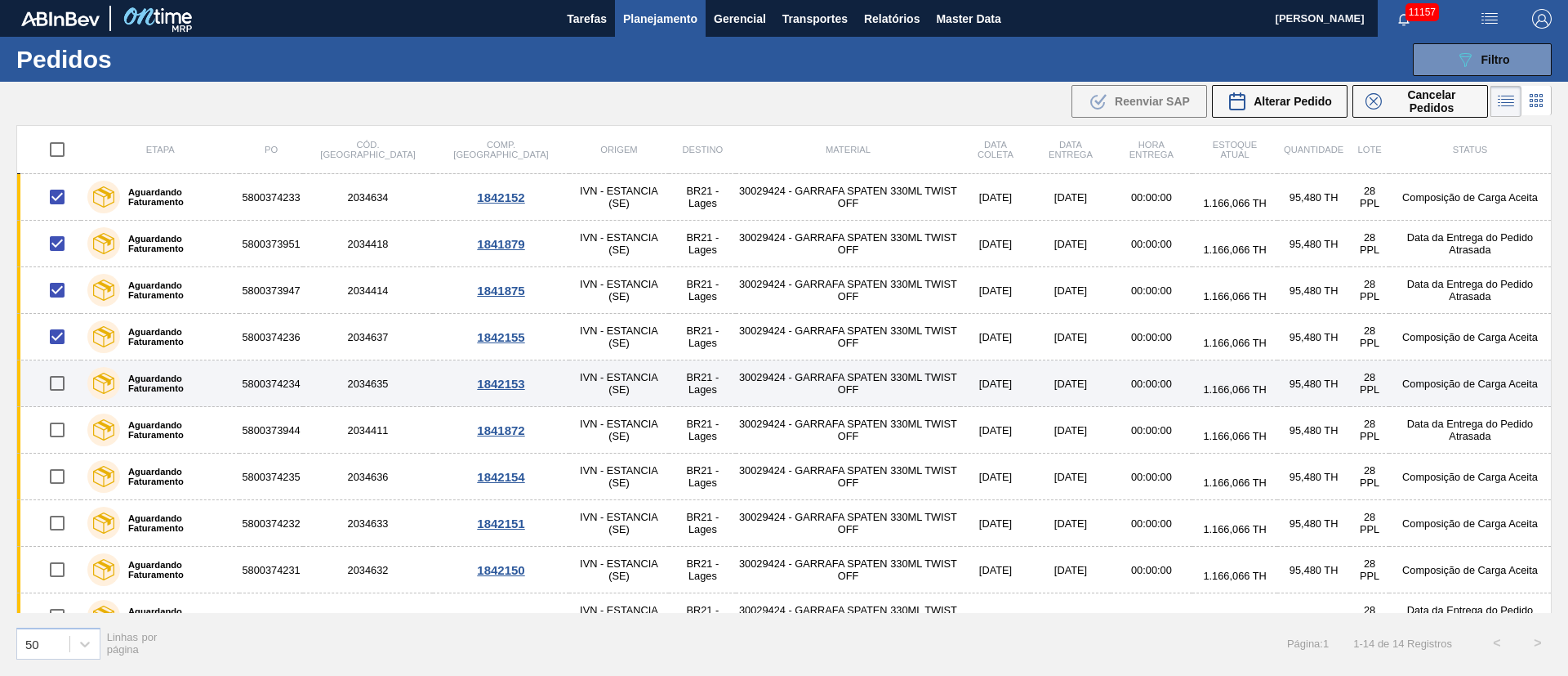
click at [56, 378] on input "checkbox" at bounding box center [57, 383] width 34 height 34
checkbox input "true"
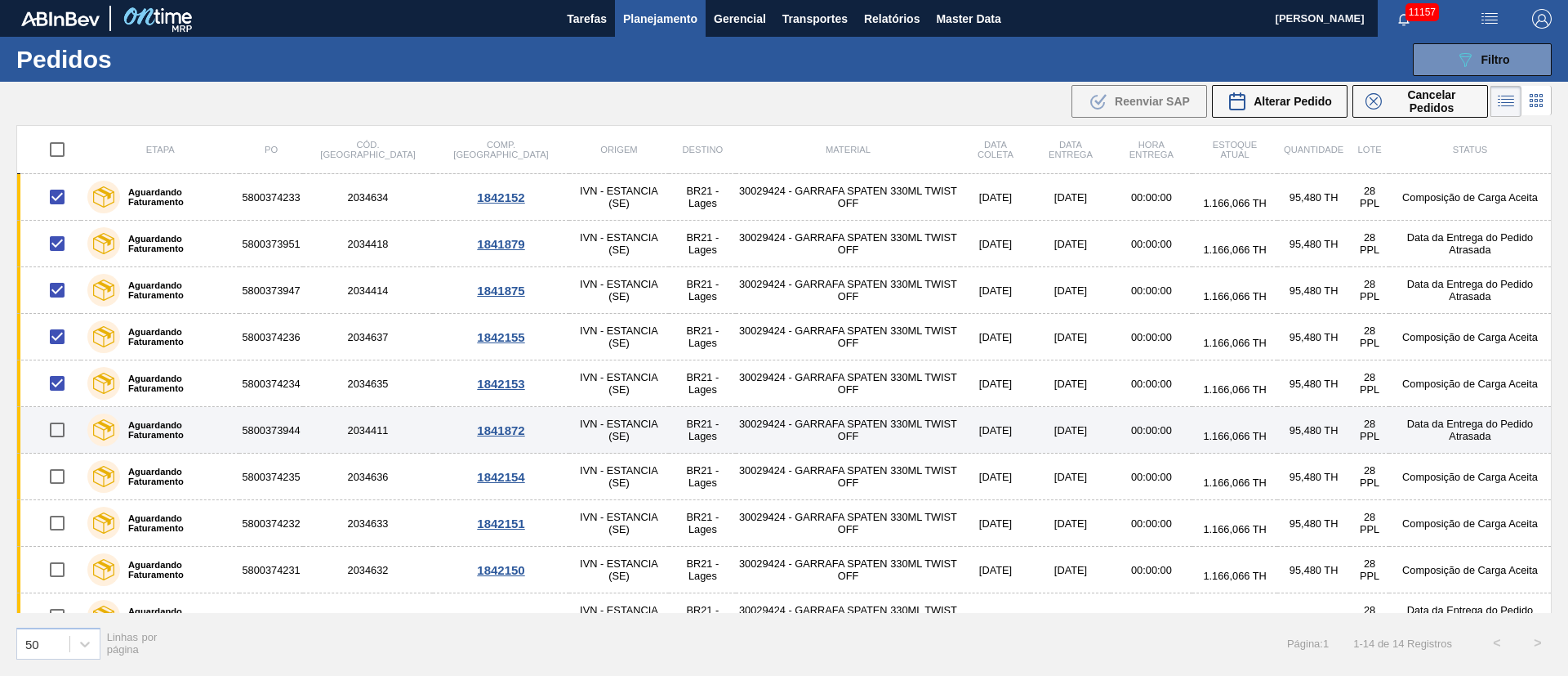
click at [56, 426] on input "checkbox" at bounding box center [57, 429] width 34 height 34
checkbox input "true"
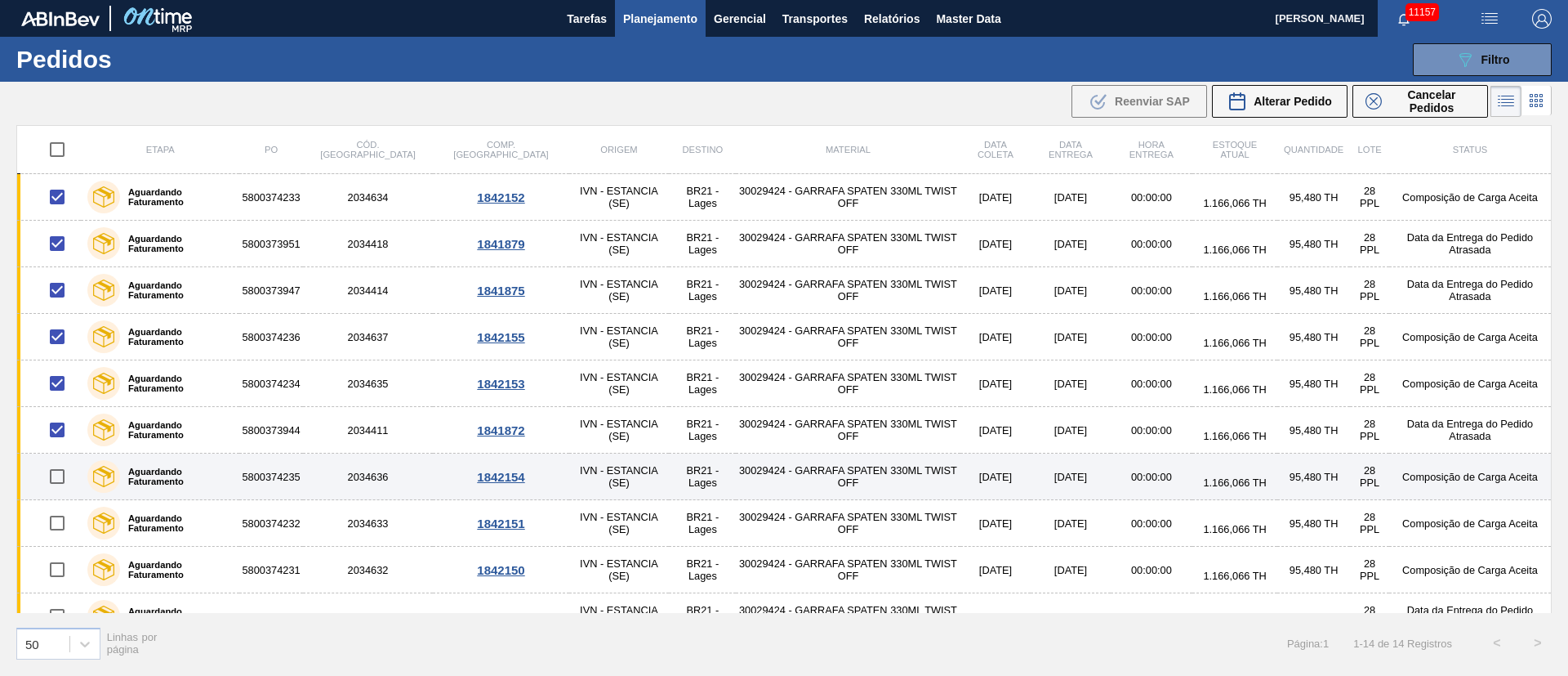
click at [63, 479] on input "checkbox" at bounding box center [57, 476] width 34 height 34
checkbox input "true"
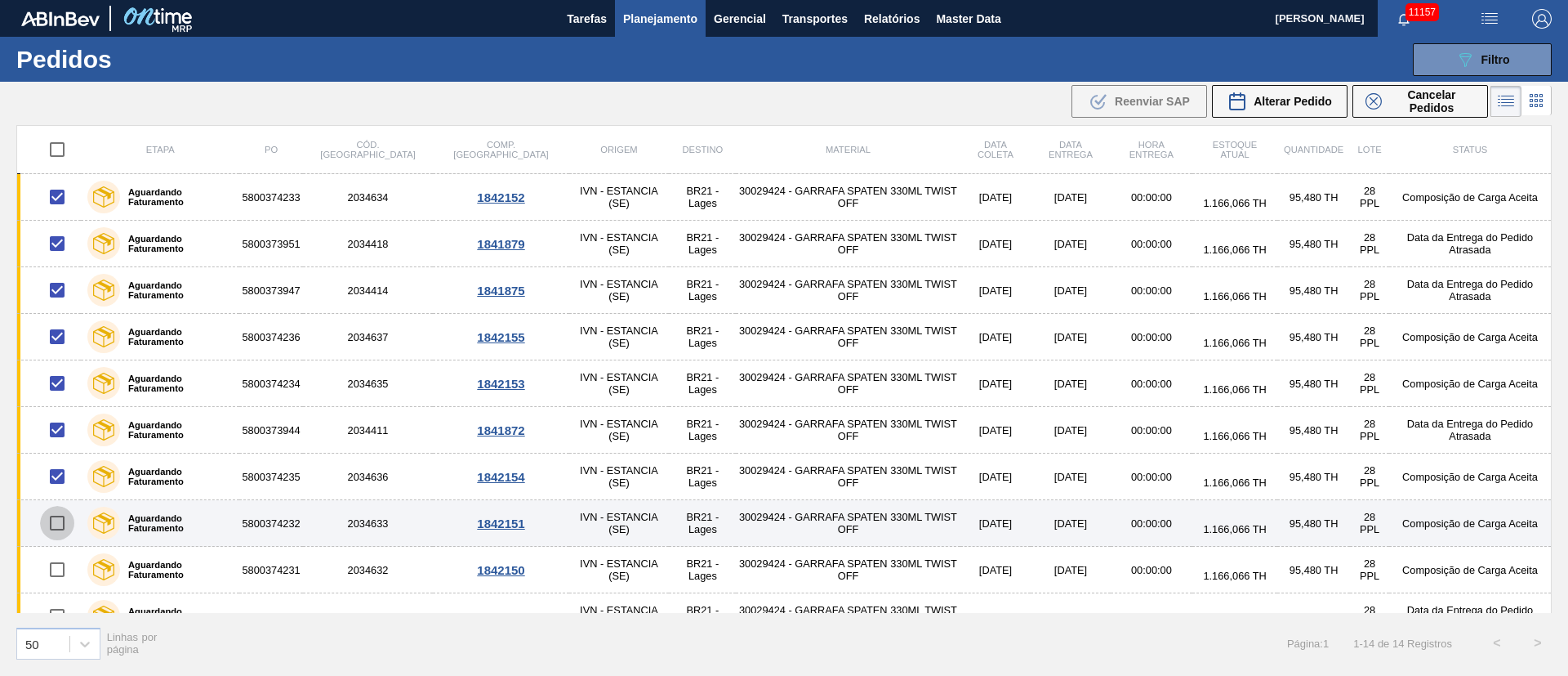
click at [51, 534] on input "checkbox" at bounding box center [57, 522] width 34 height 34
checkbox input "true"
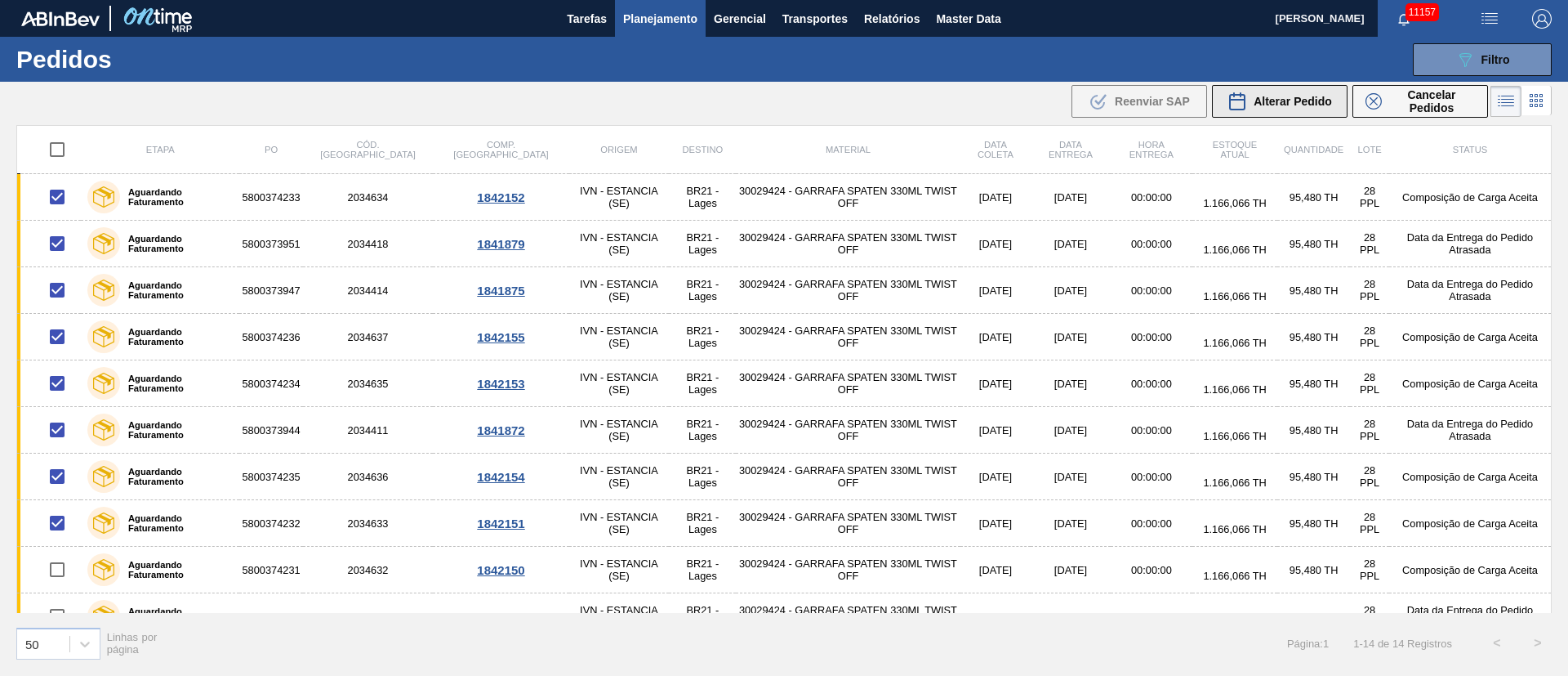
click at [1302, 100] on span "Alterar Pedido" at bounding box center [1292, 101] width 78 height 13
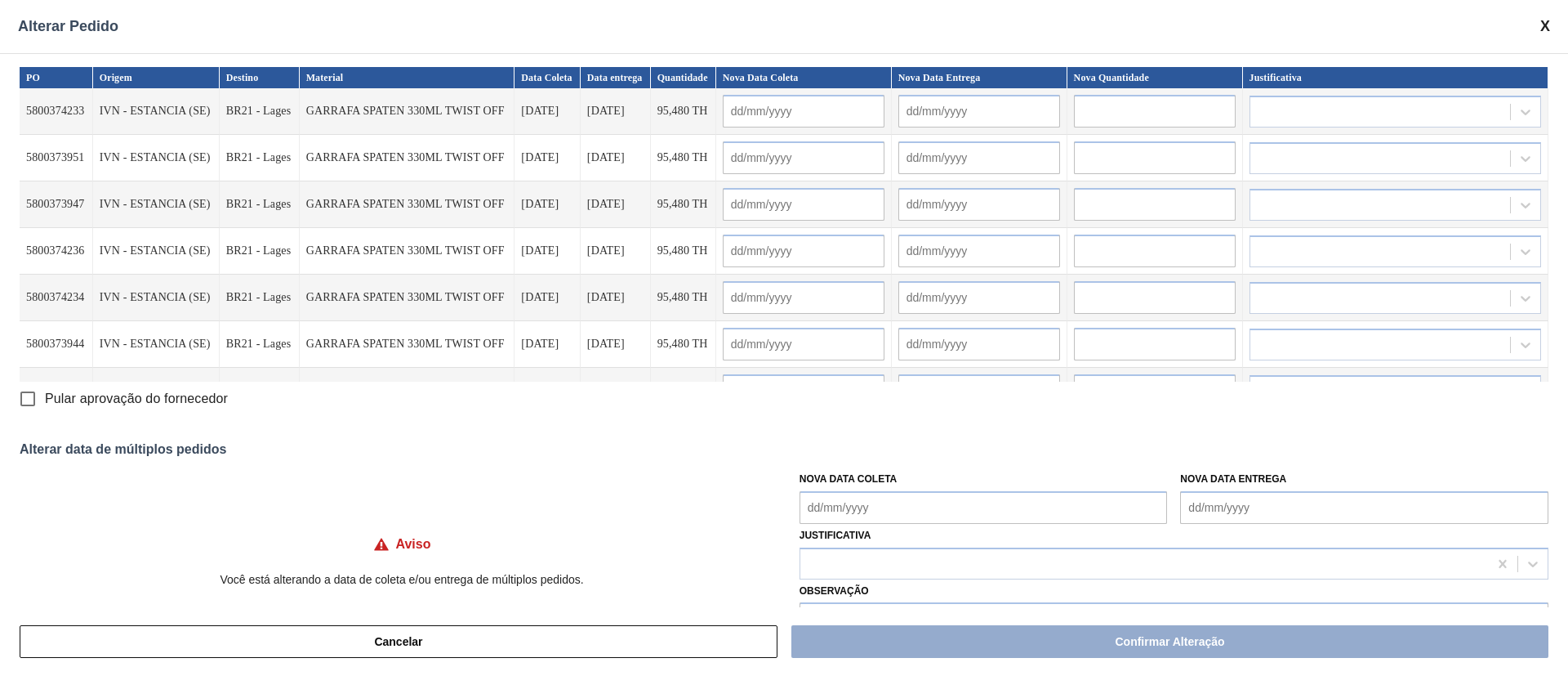
click at [814, 495] on Coleta "Nova Data Coleta" at bounding box center [983, 507] width 368 height 33
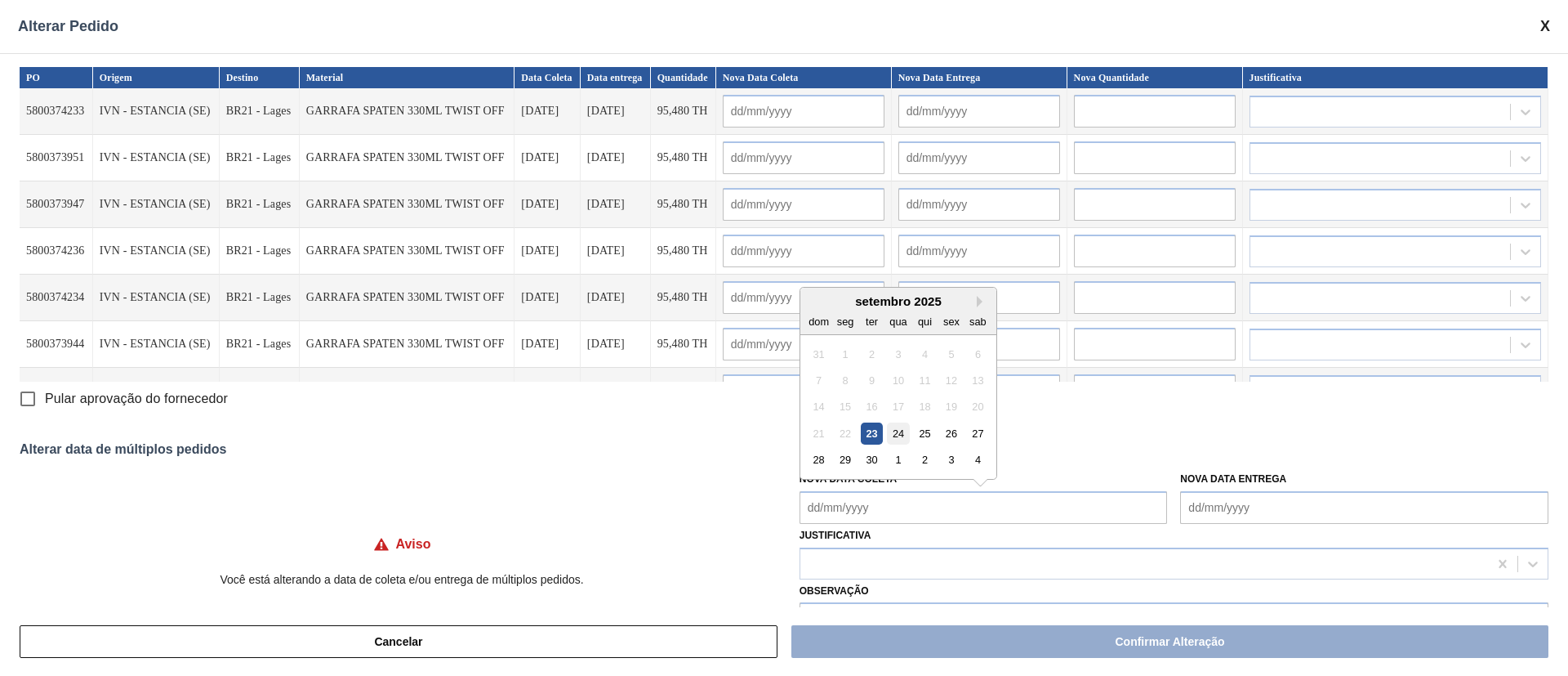
click at [890, 432] on div "24" at bounding box center [897, 432] width 22 height 22
type Coleta "[DATE]"
type input "[DATE]"
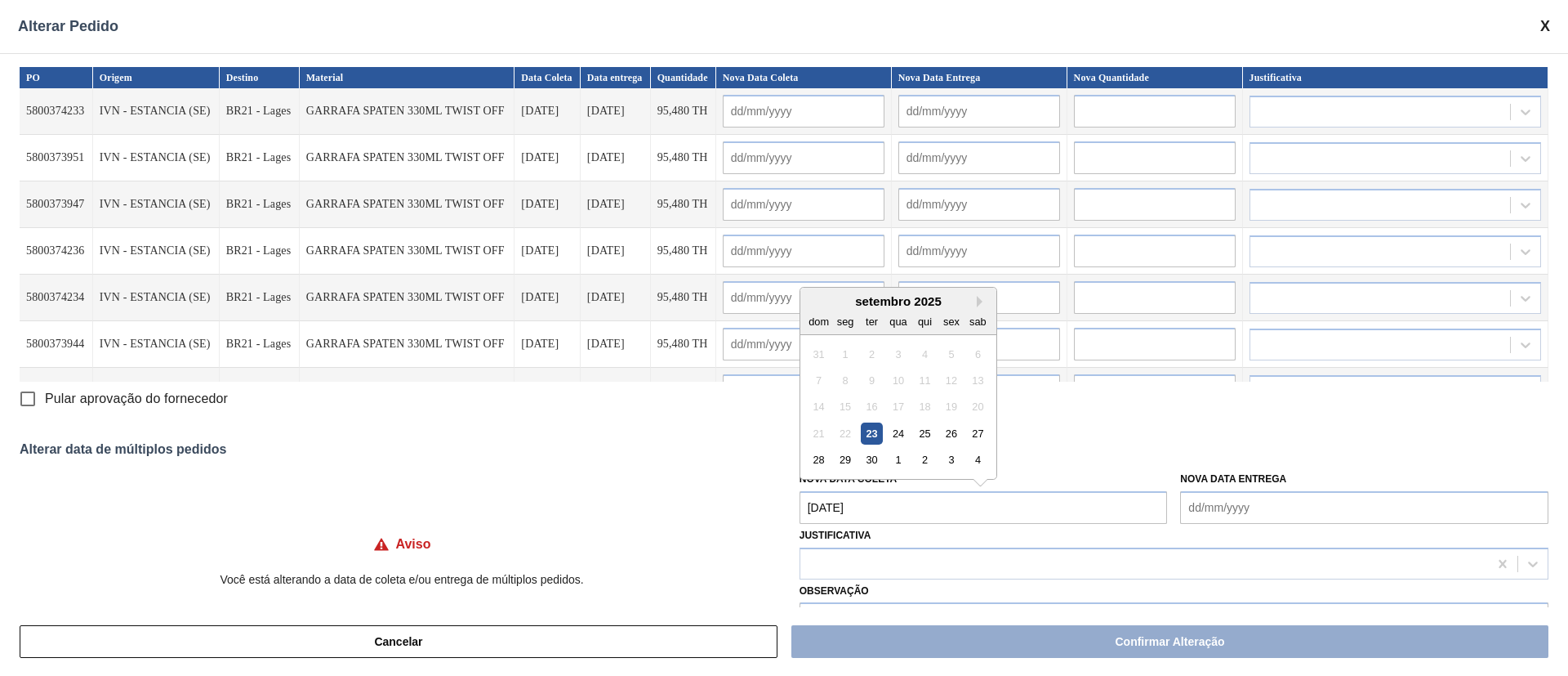
type input "[DATE]"
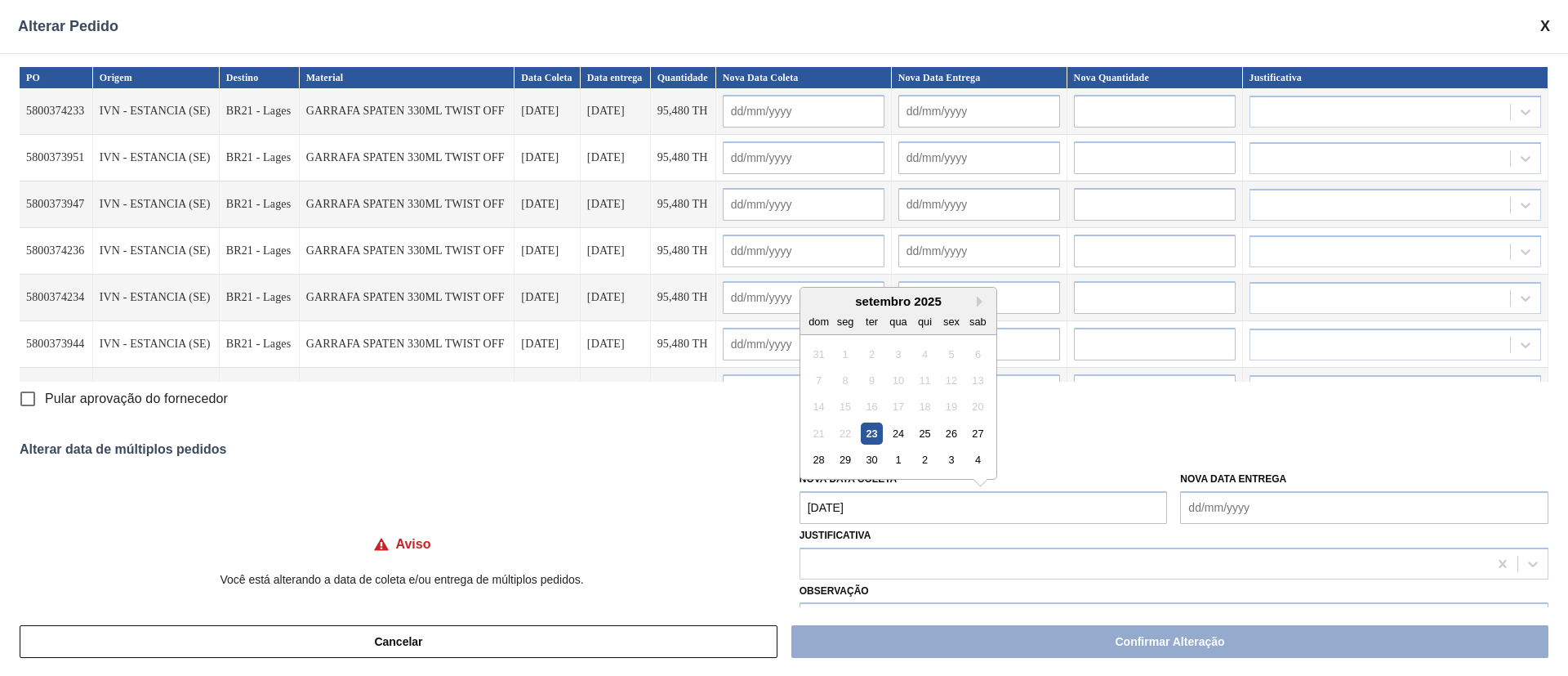
type input "[DATE]"
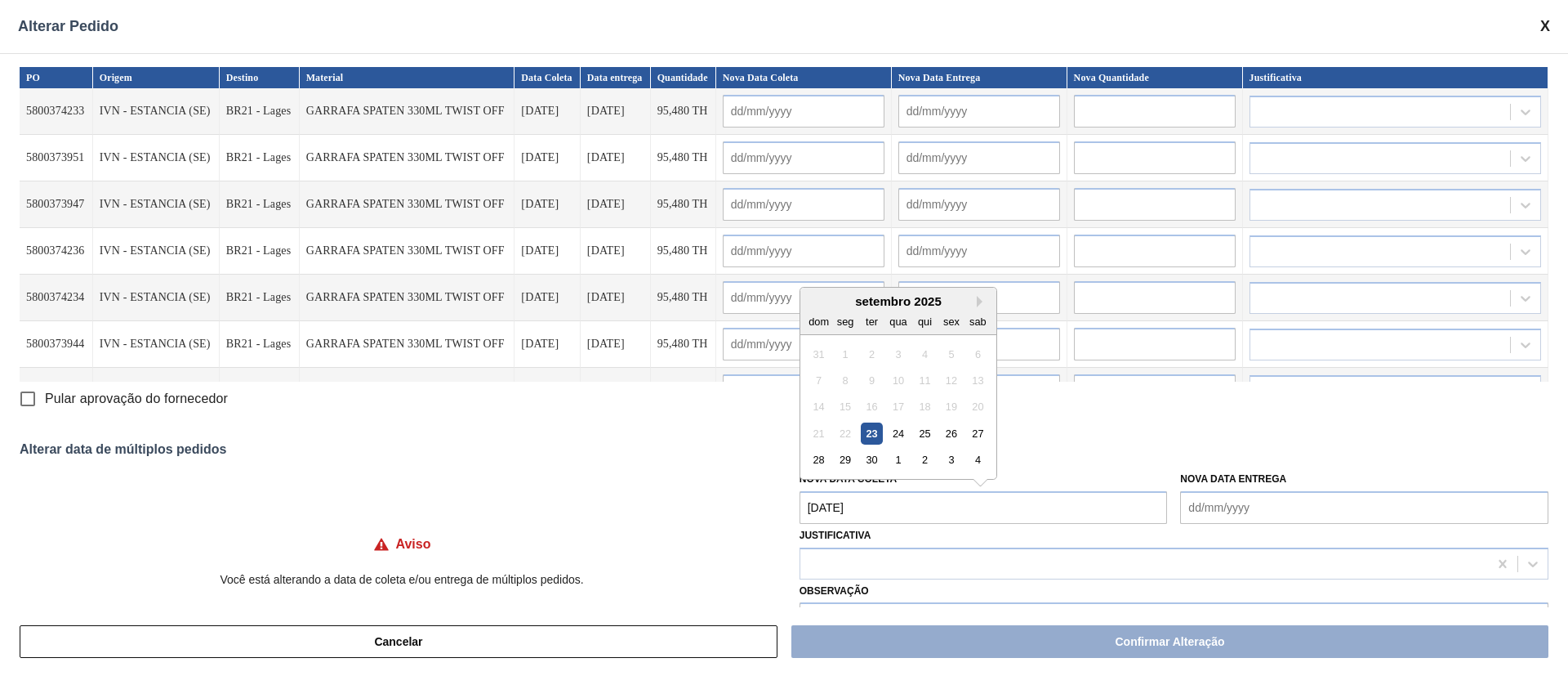
type input "[DATE]"
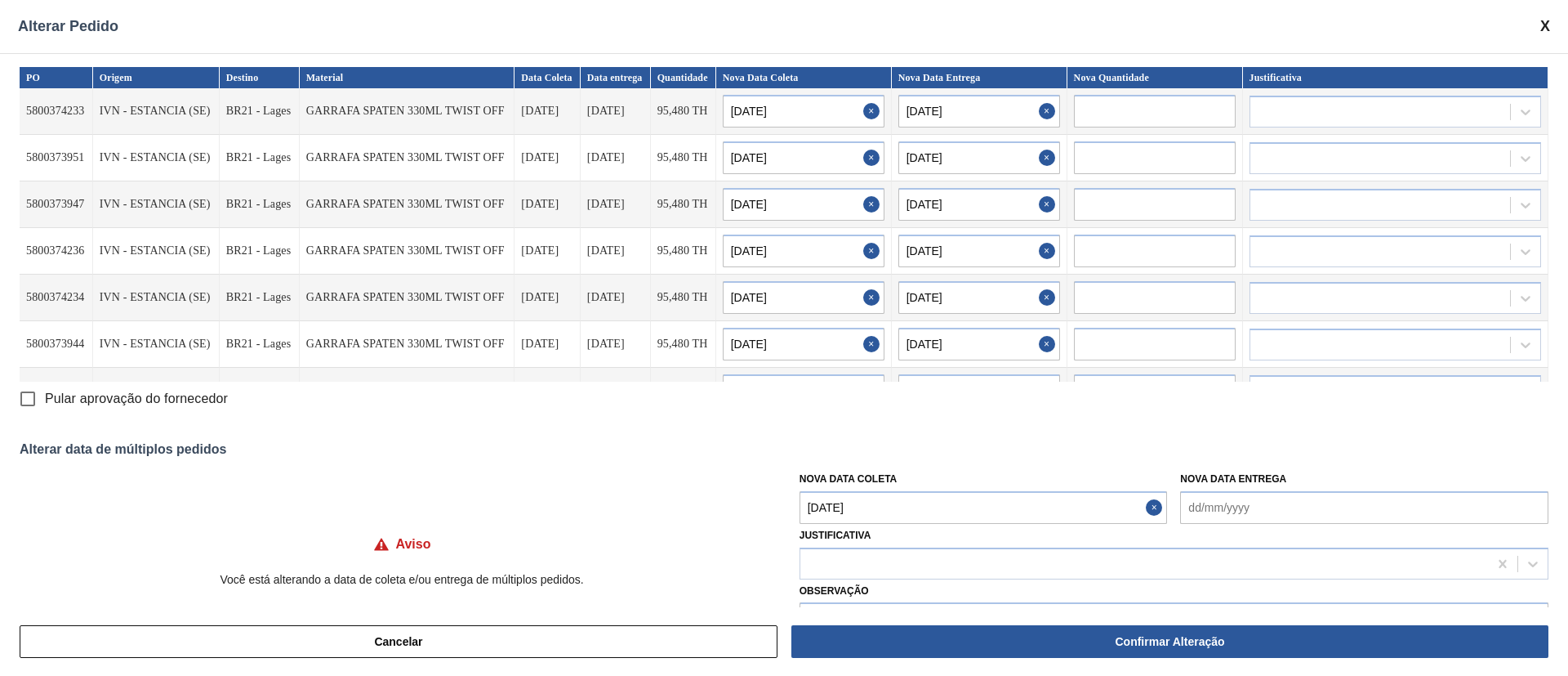
click at [884, 500] on Coleta "[DATE]" at bounding box center [983, 507] width 368 height 33
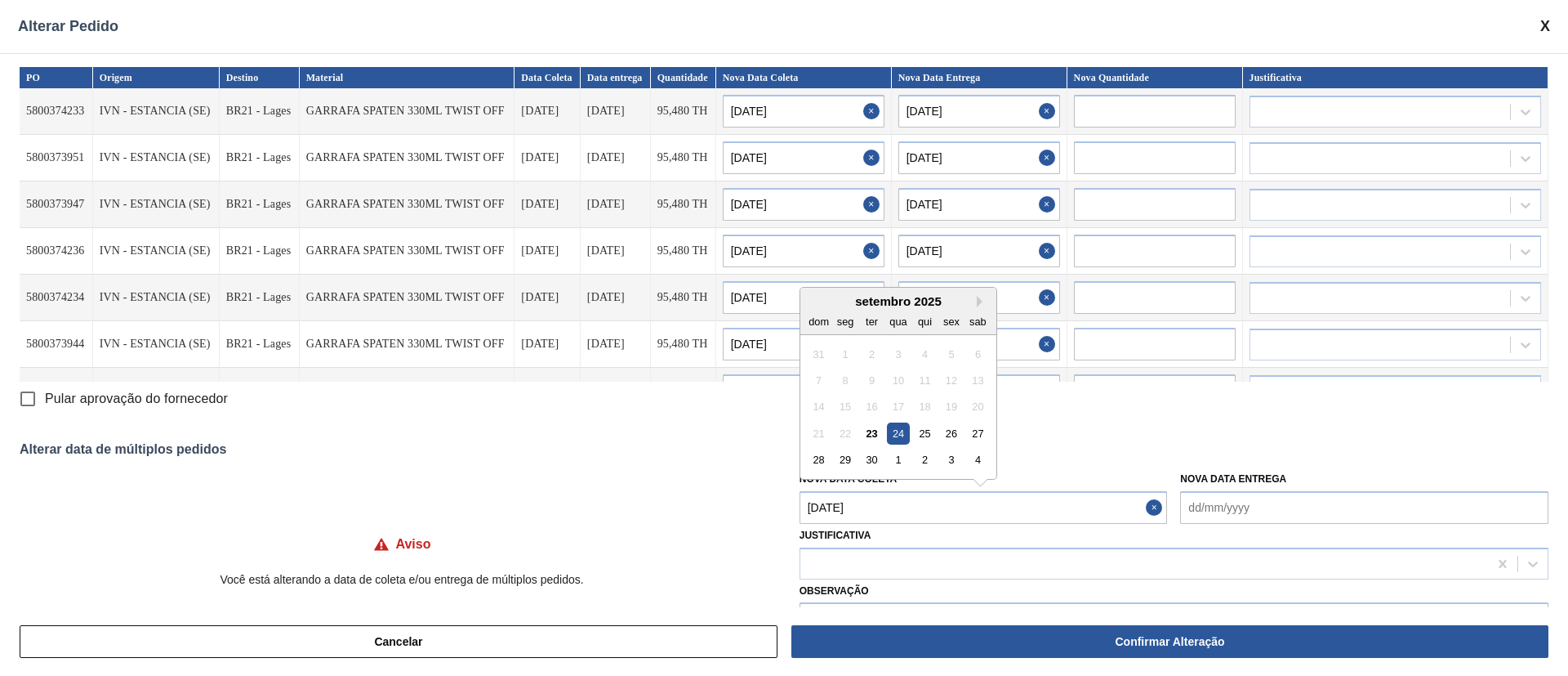
click at [897, 432] on div "24" at bounding box center [897, 432] width 22 height 22
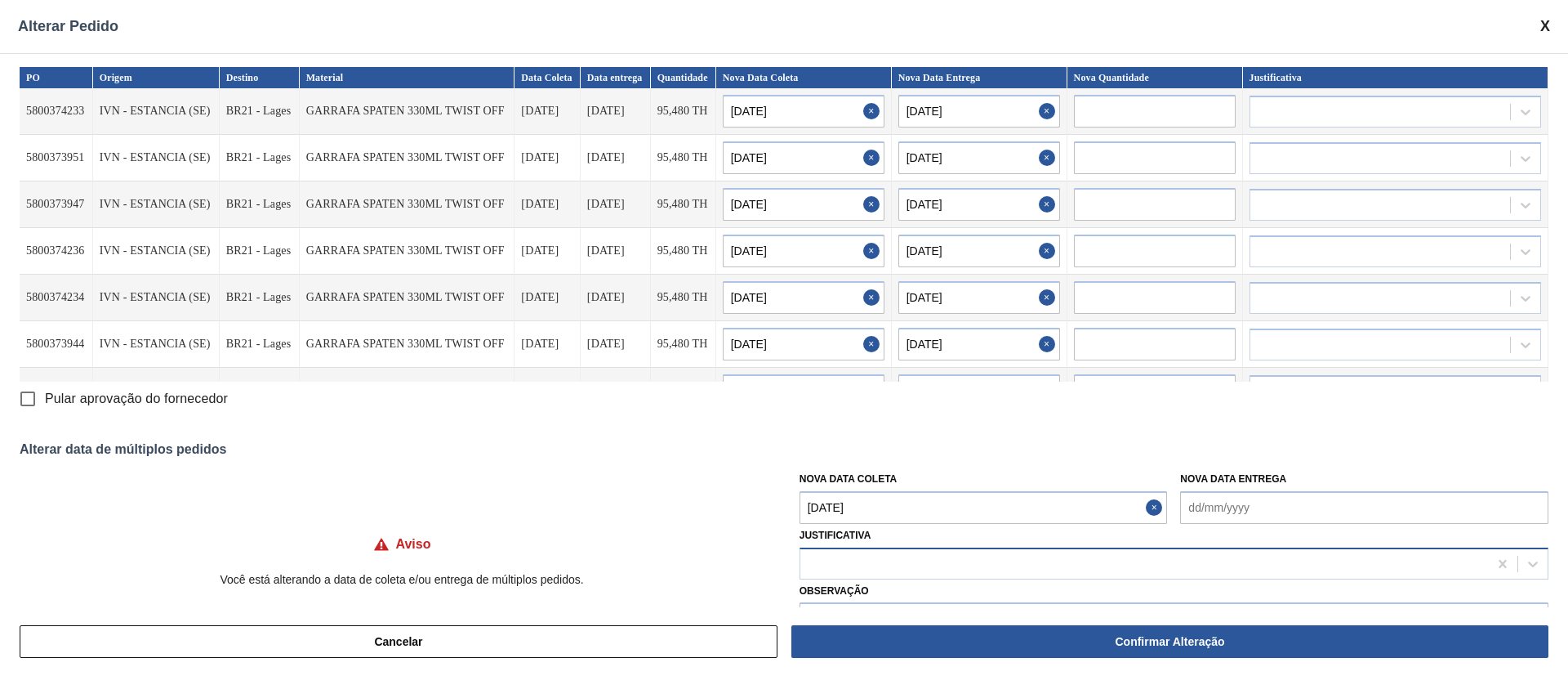
click at [861, 555] on div at bounding box center [1144, 563] width 688 height 23
type input "ou"
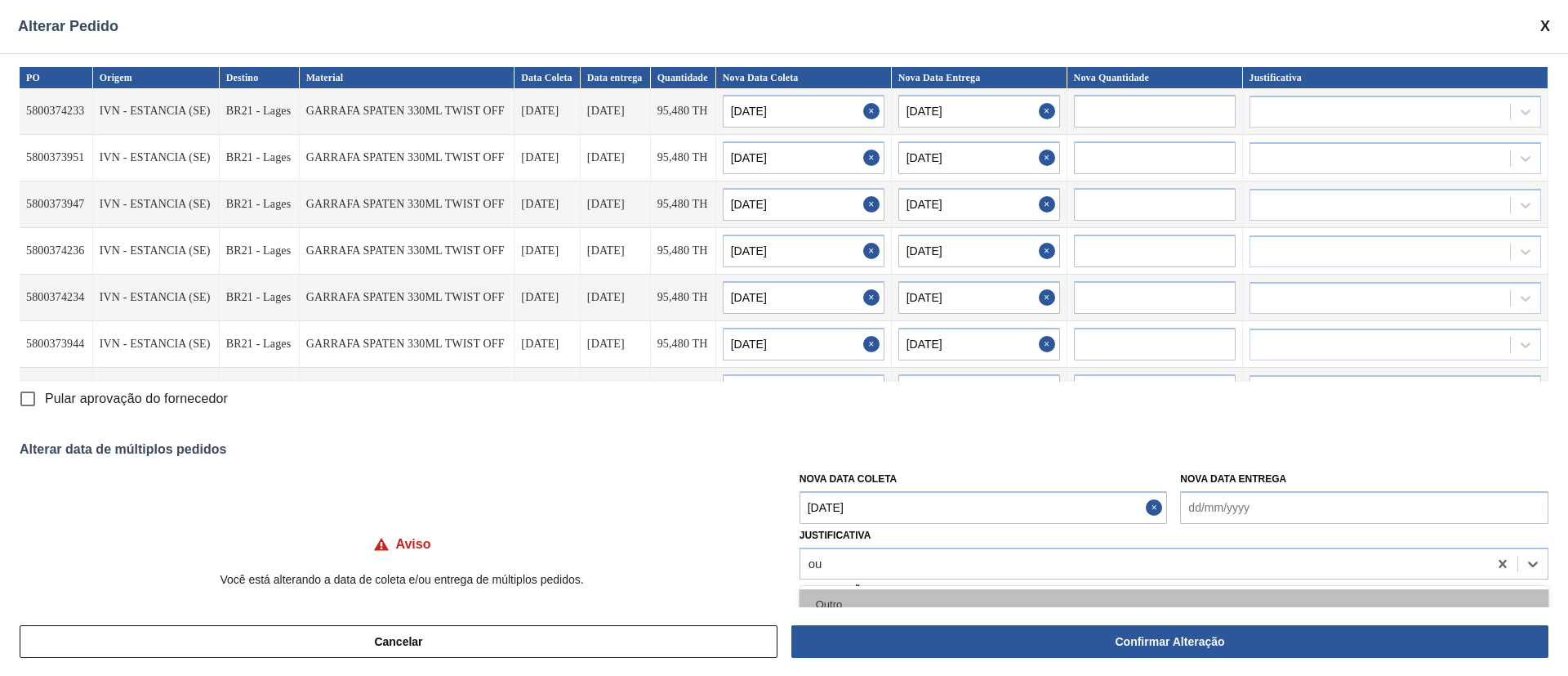
click at [840, 599] on div "Outro" at bounding box center [1173, 604] width 749 height 30
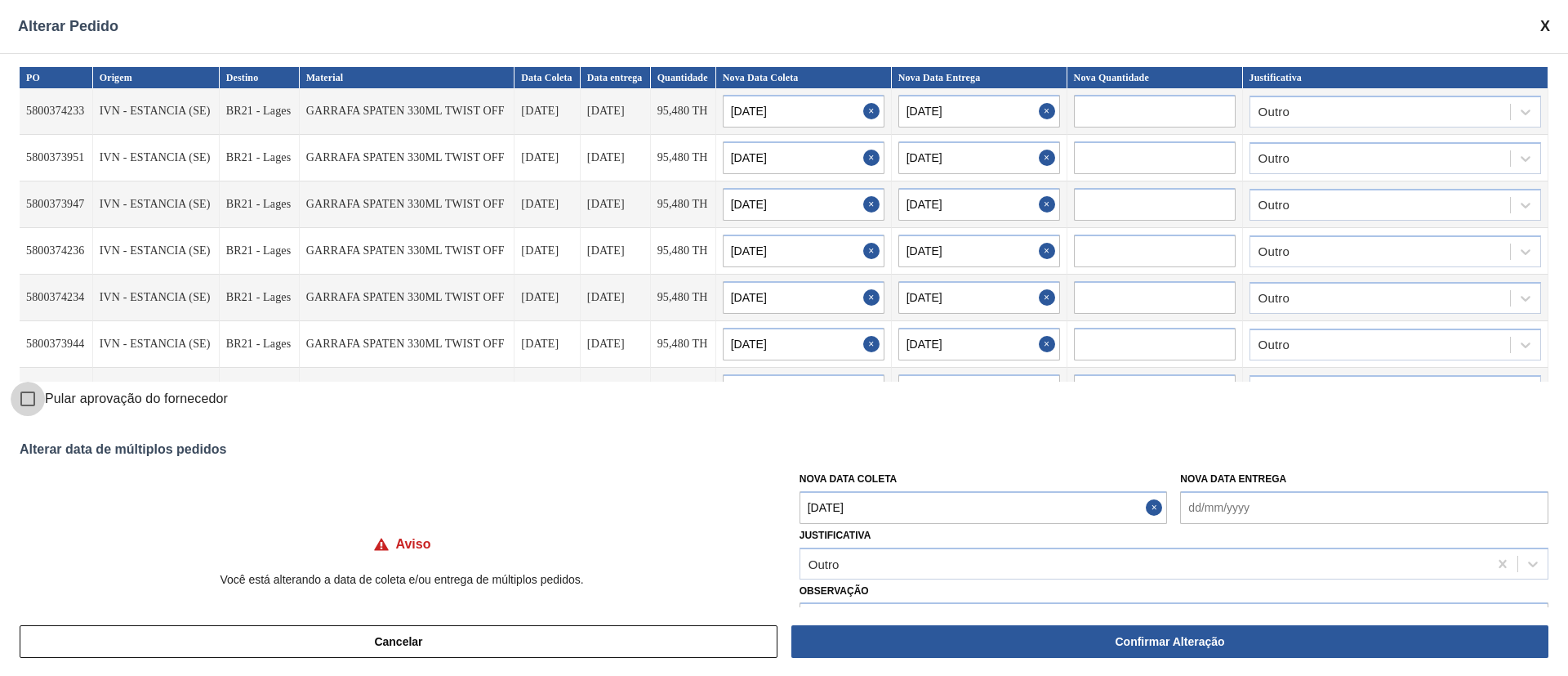
click at [31, 391] on input "Pular aprovação do fornecedor" at bounding box center [27, 398] width 34 height 34
checkbox input "true"
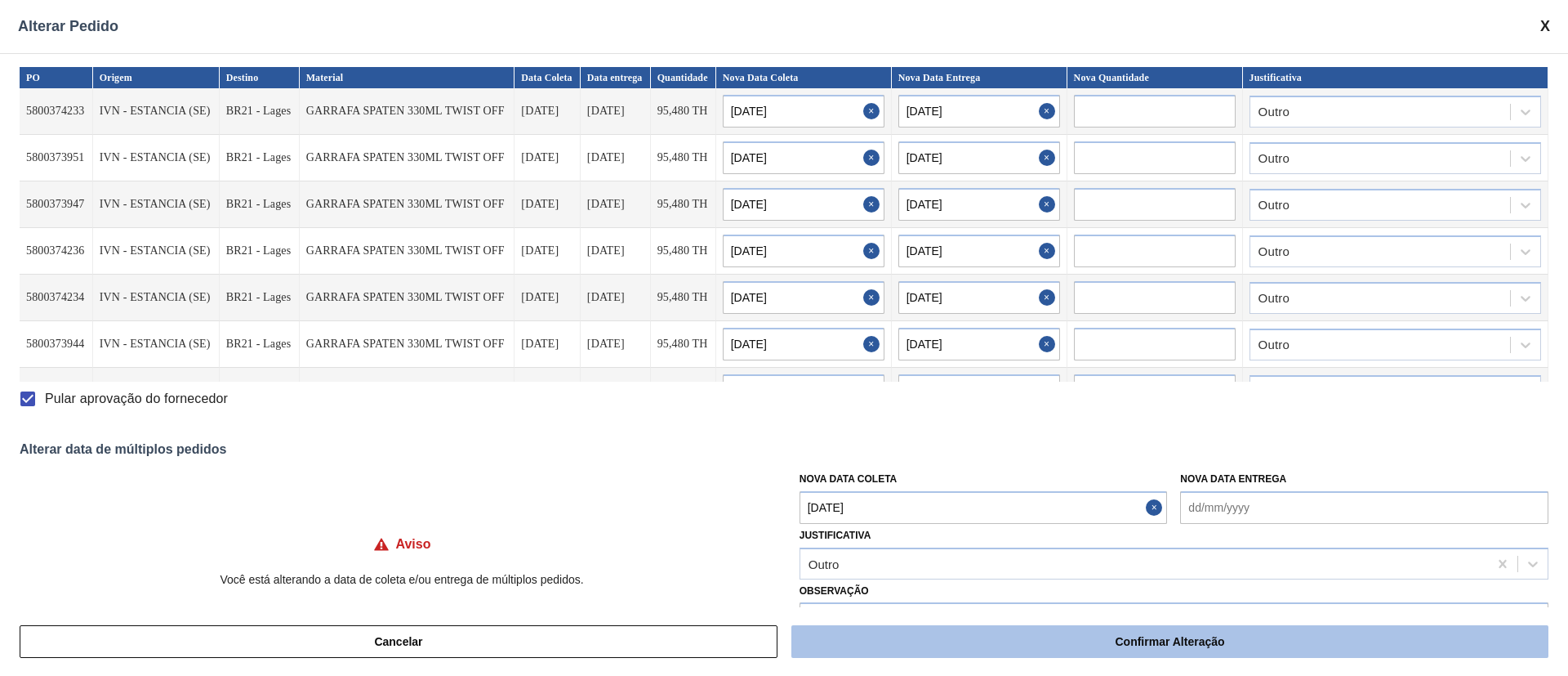
click at [982, 639] on button "Confirmar Alteração" at bounding box center [1170, 641] width 757 height 33
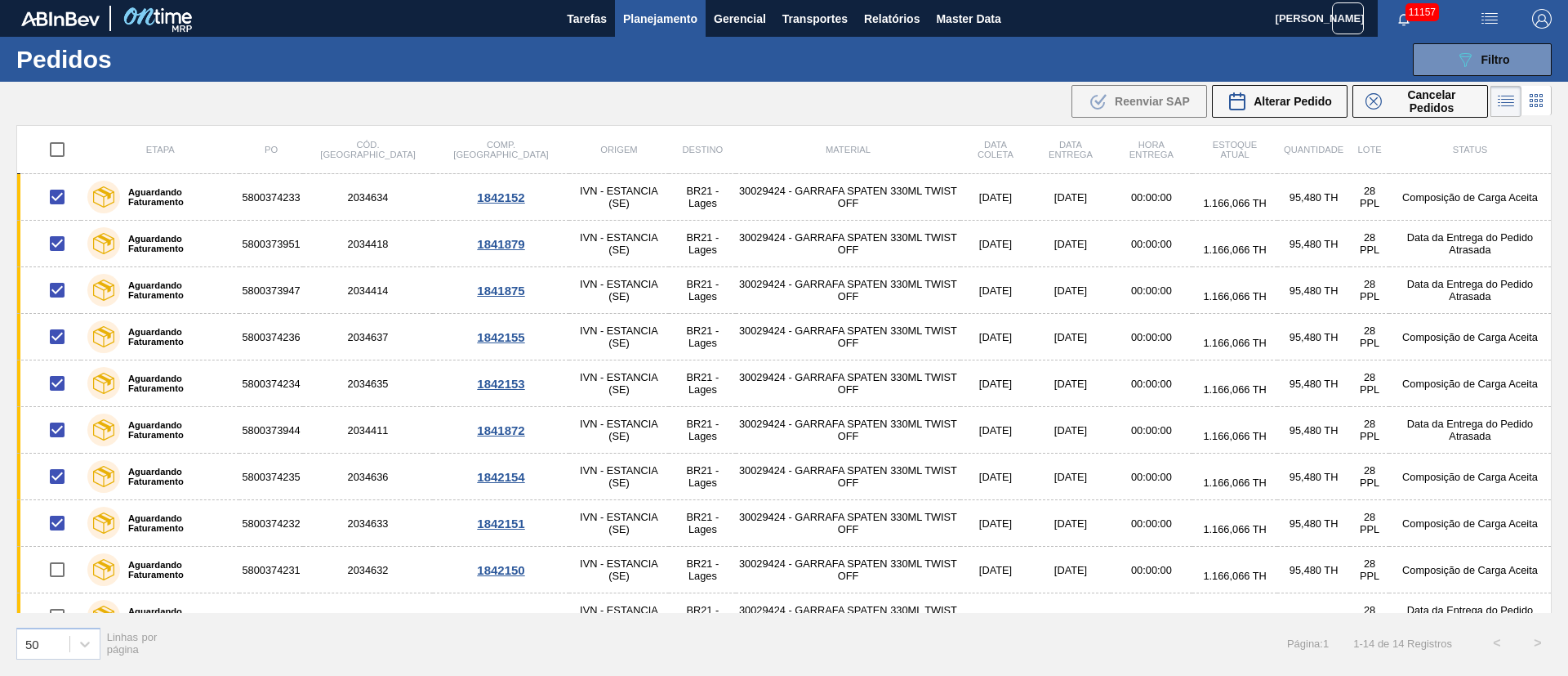
checkbox input "false"
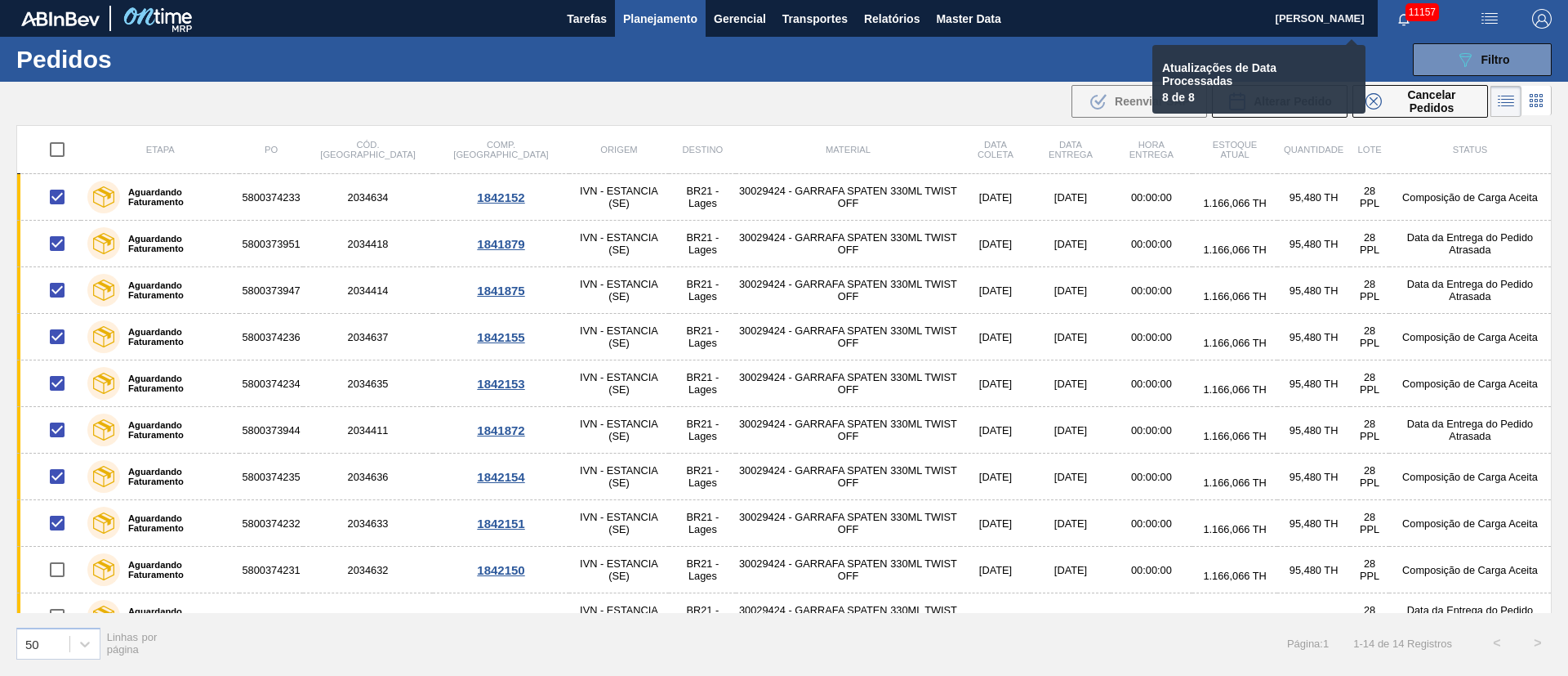
checkbox input "false"
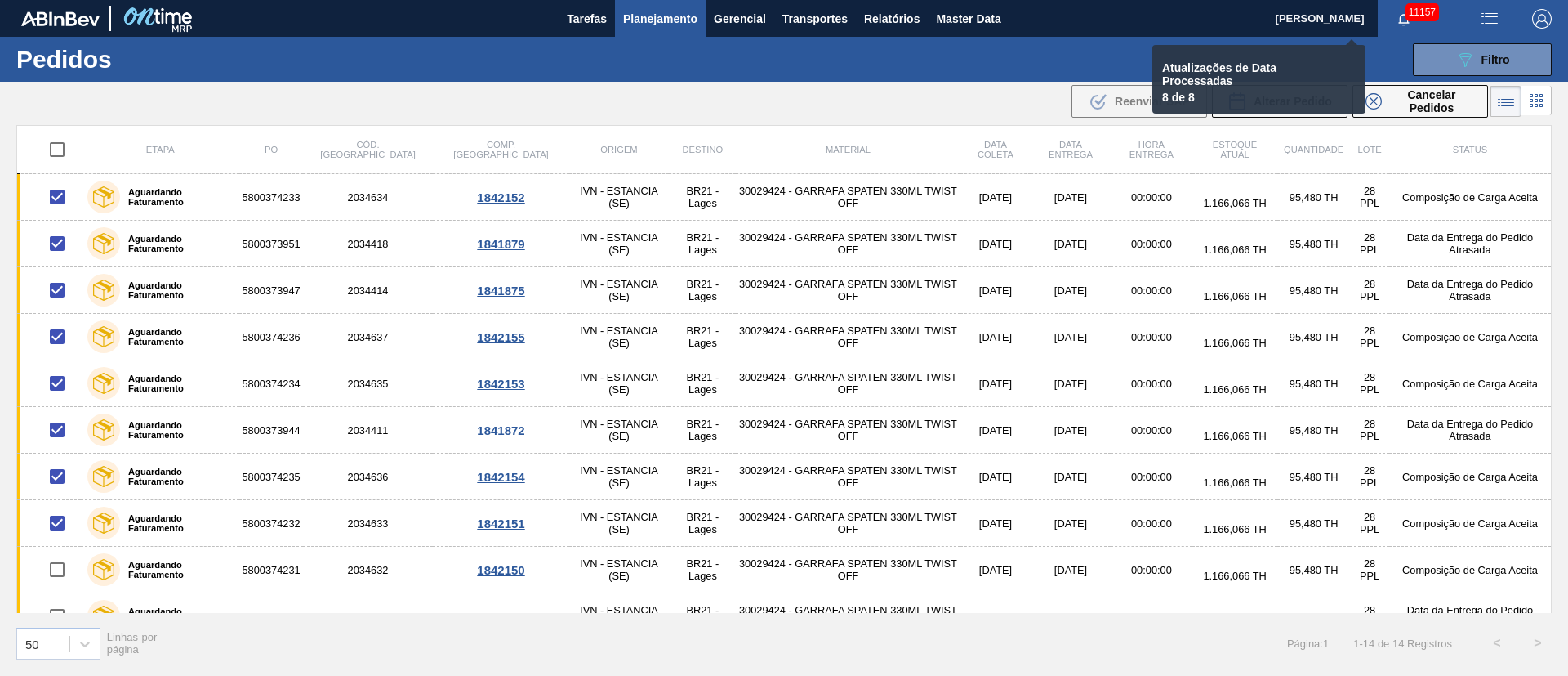
checkbox input "false"
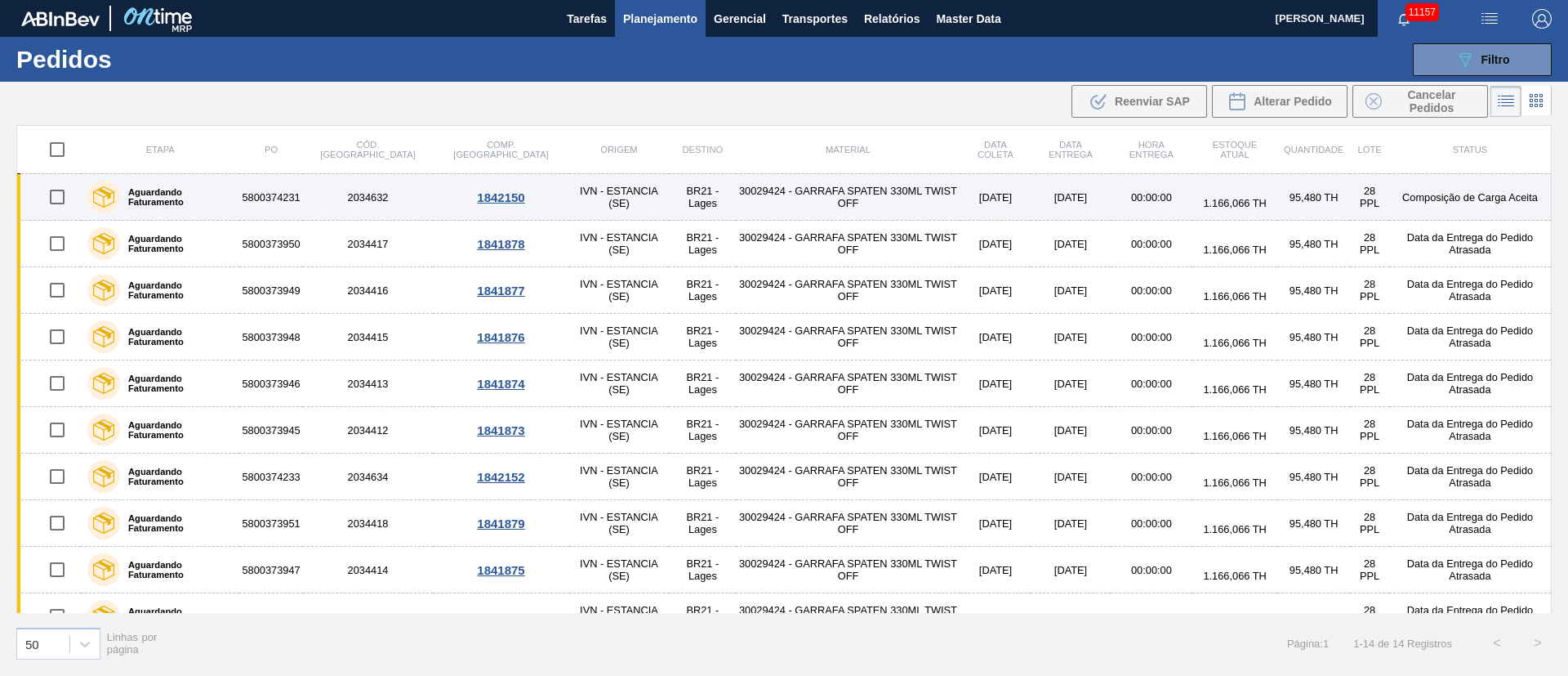
click at [60, 200] on input "checkbox" at bounding box center [57, 197] width 34 height 34
checkbox input "true"
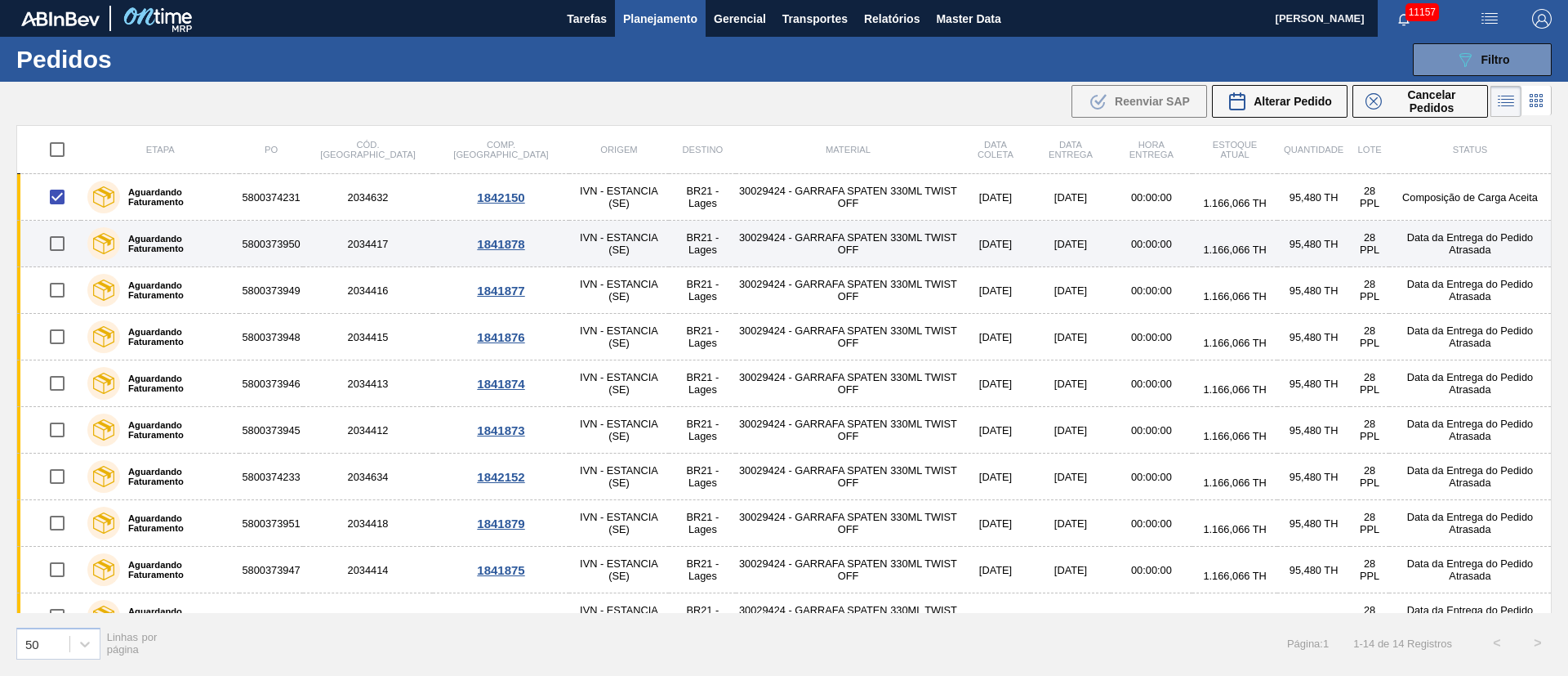
click at [60, 244] on input "checkbox" at bounding box center [57, 243] width 34 height 34
checkbox input "true"
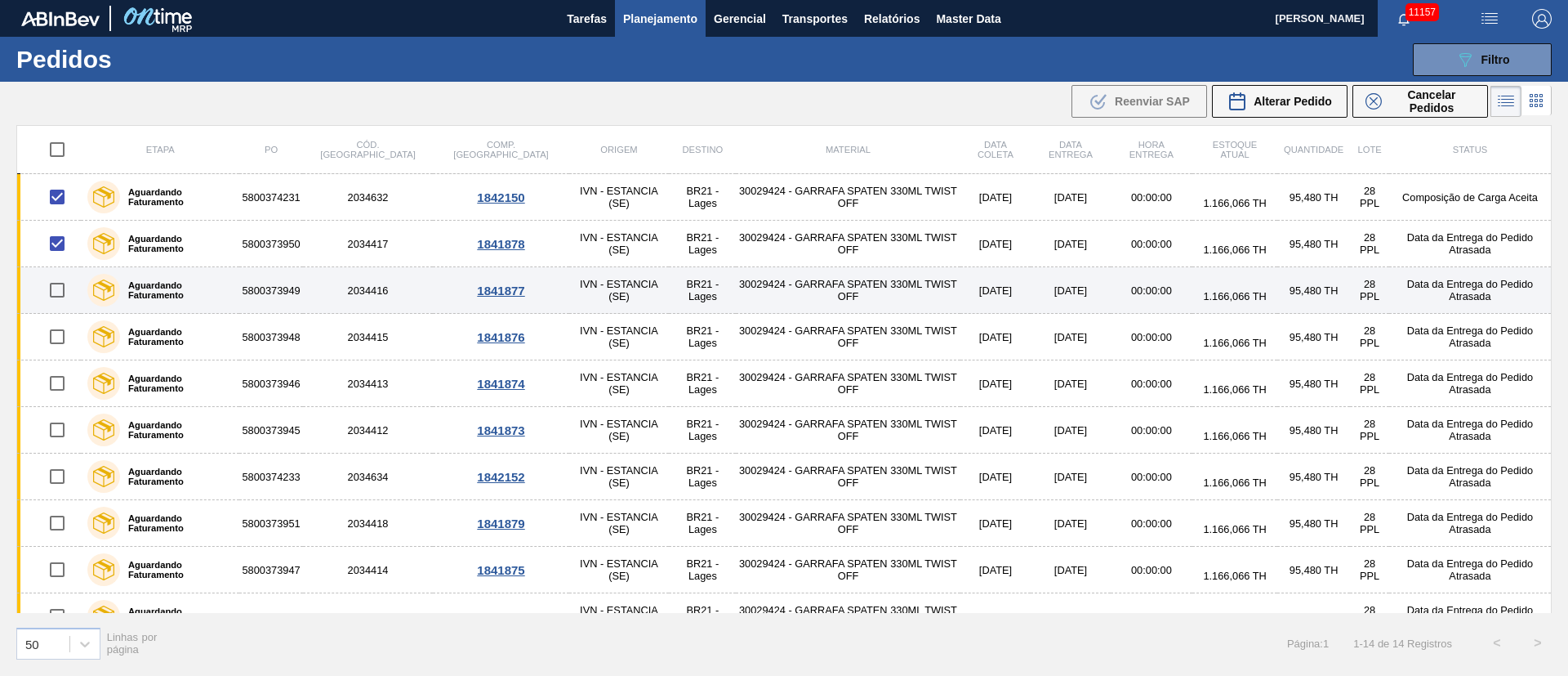
click at [58, 295] on input "checkbox" at bounding box center [57, 290] width 34 height 34
checkbox input "true"
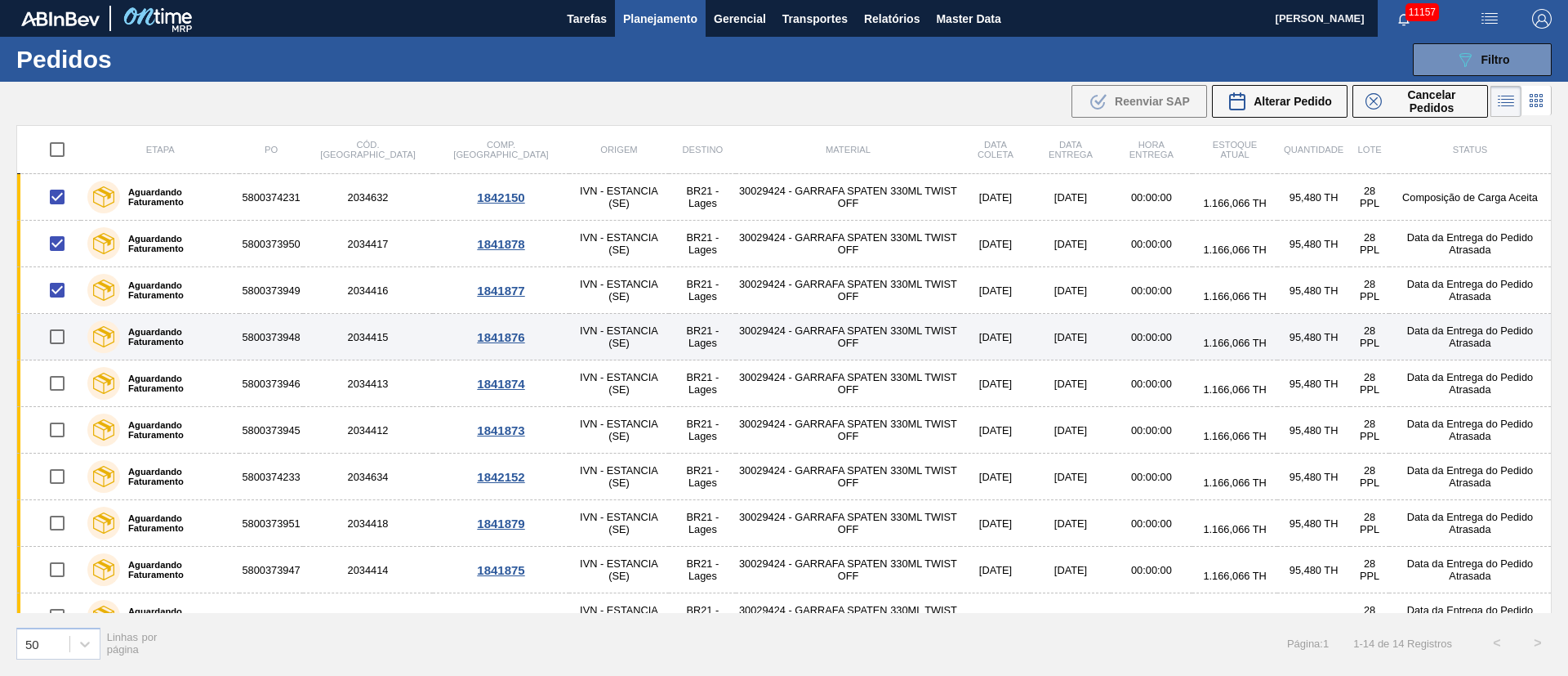
click at [58, 333] on input "checkbox" at bounding box center [57, 336] width 34 height 34
checkbox input "true"
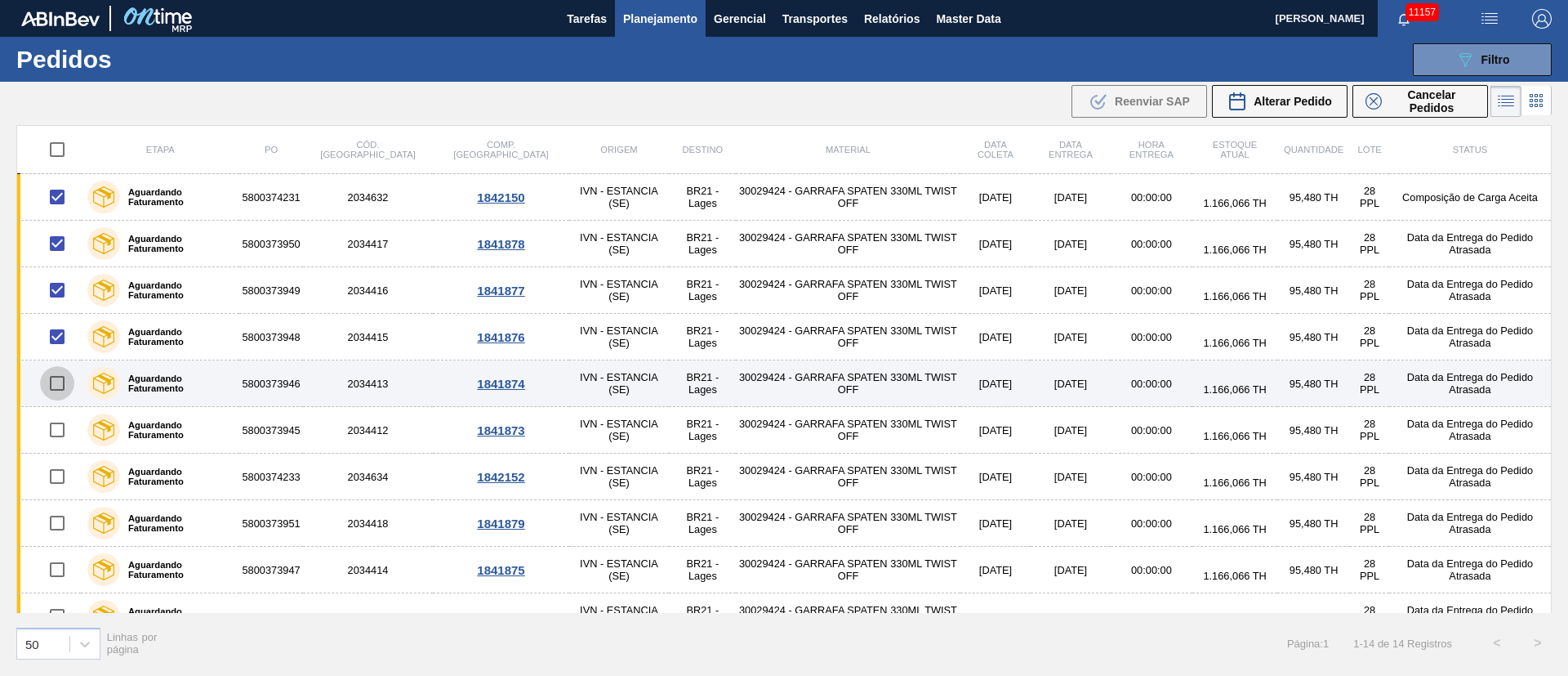
click at [60, 386] on input "checkbox" at bounding box center [57, 383] width 34 height 34
checkbox input "true"
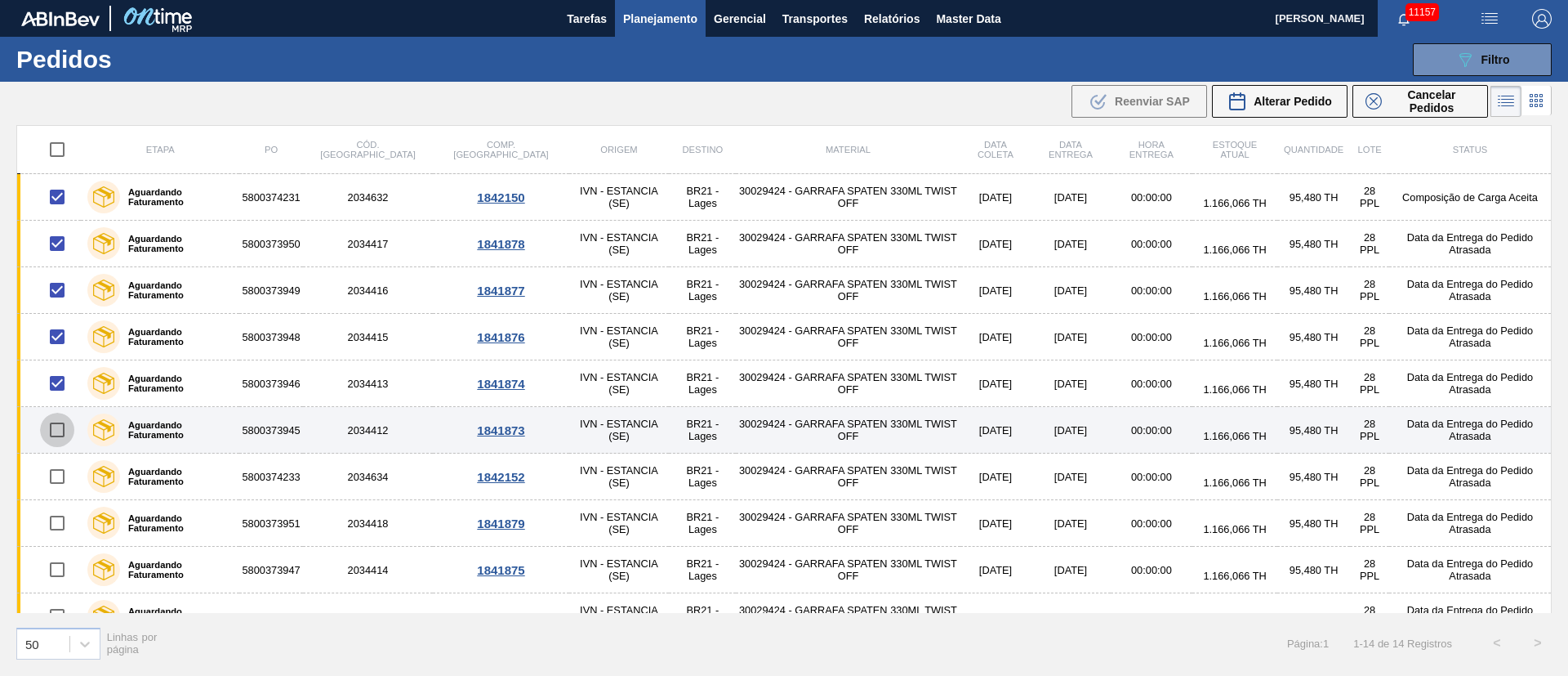
click at [62, 435] on input "checkbox" at bounding box center [57, 429] width 34 height 34
checkbox input "true"
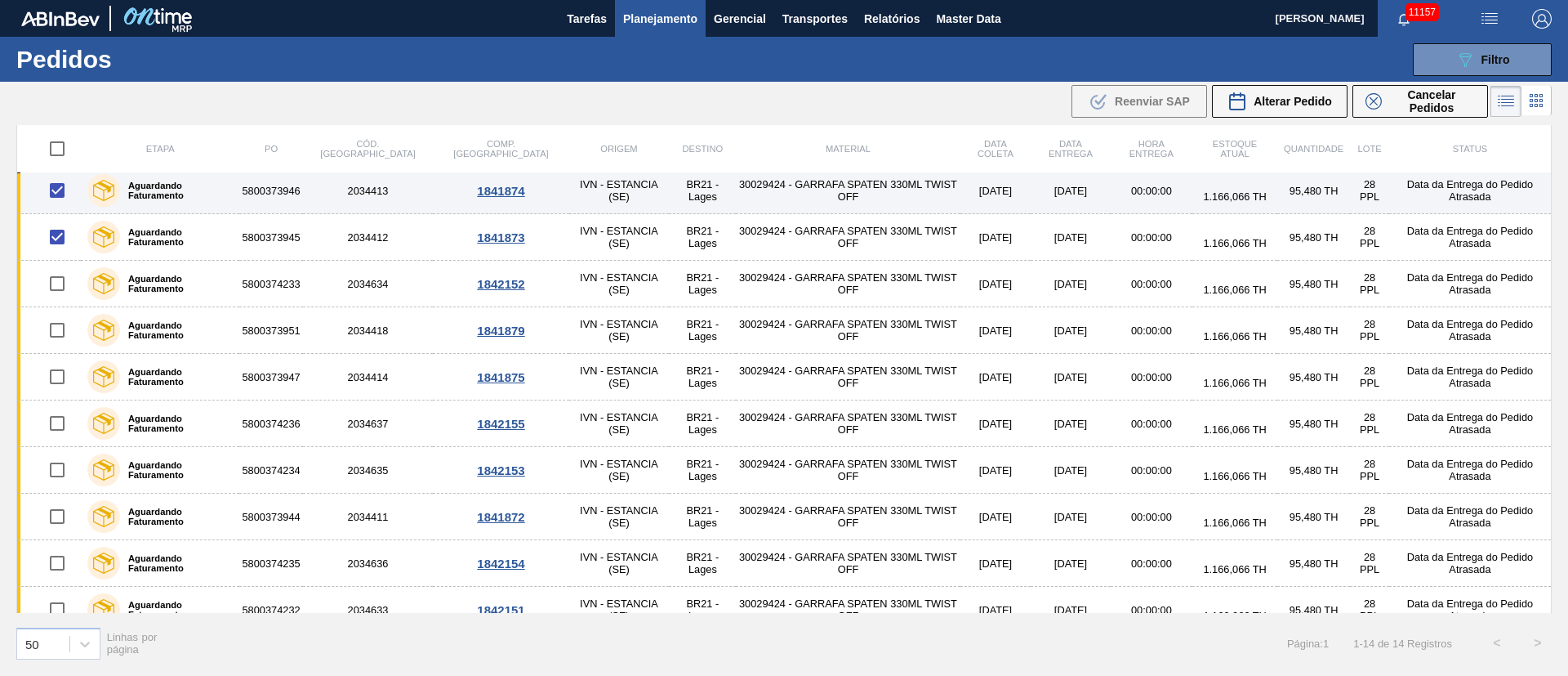
scroll to position [213, 0]
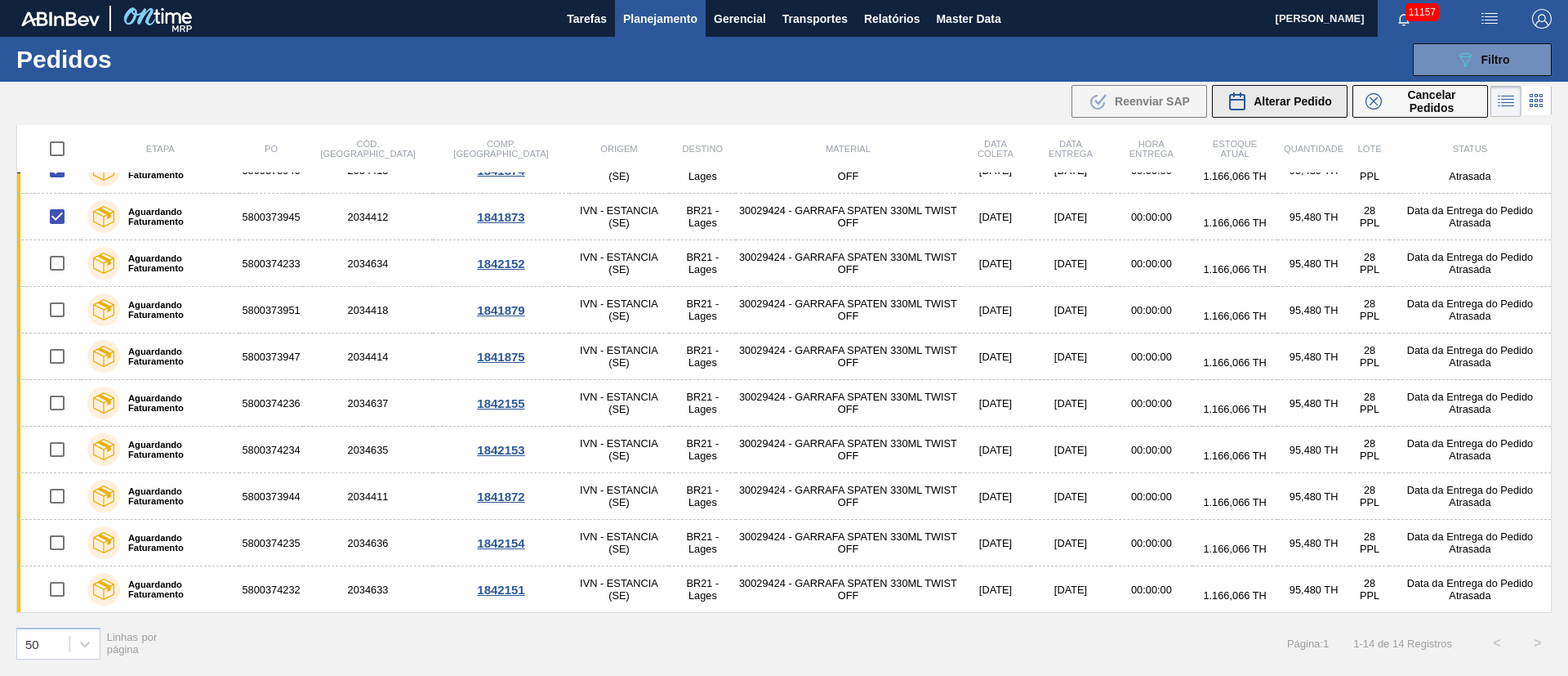
click at [1293, 100] on span "Alterar Pedido" at bounding box center [1292, 101] width 78 height 13
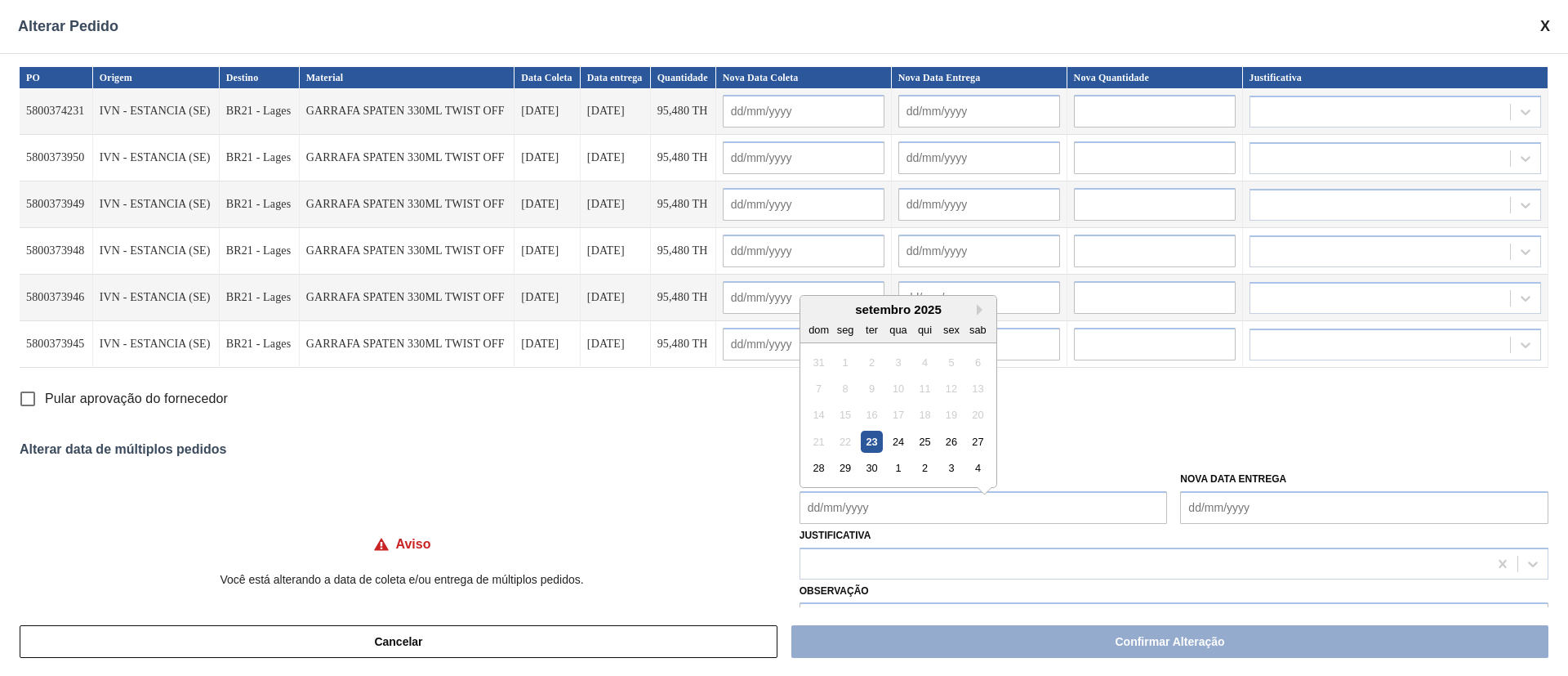
click at [832, 493] on Coleta "Nova Data Coleta" at bounding box center [983, 507] width 368 height 33
drag, startPoint x: 891, startPoint y: 433, endPoint x: 889, endPoint y: 454, distance: 21.1
click at [891, 432] on div "24" at bounding box center [897, 432] width 22 height 22
type Coleta "[DATE]"
type input "[DATE]"
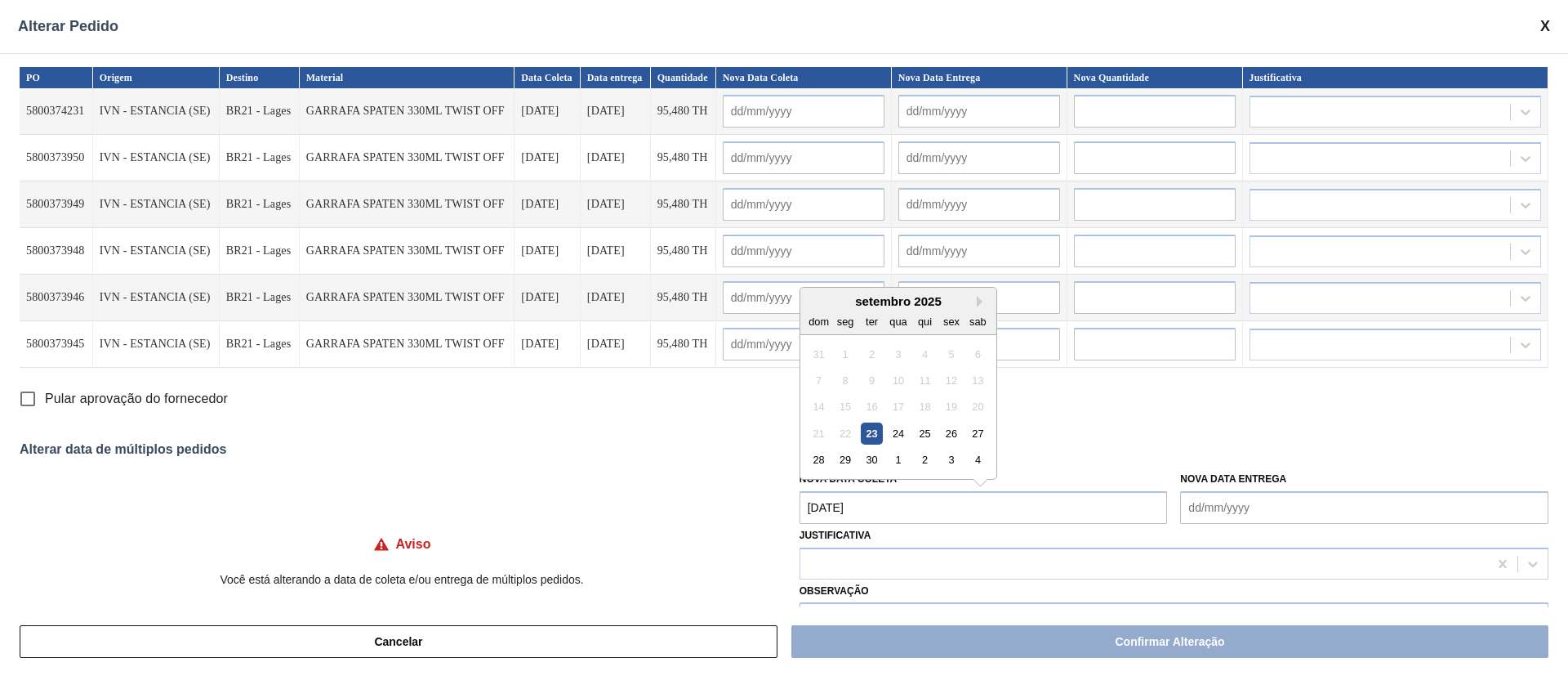
type input "[DATE]"
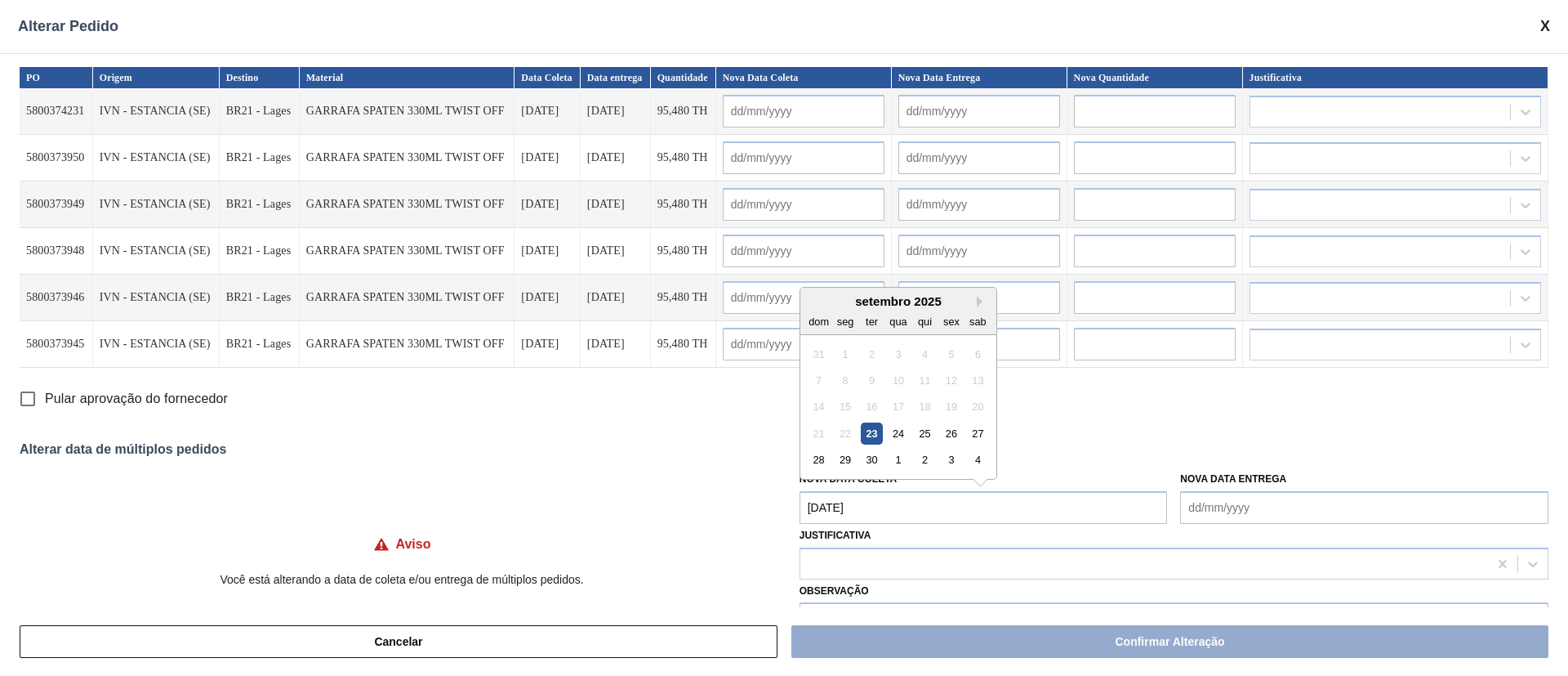
type input "[DATE]"
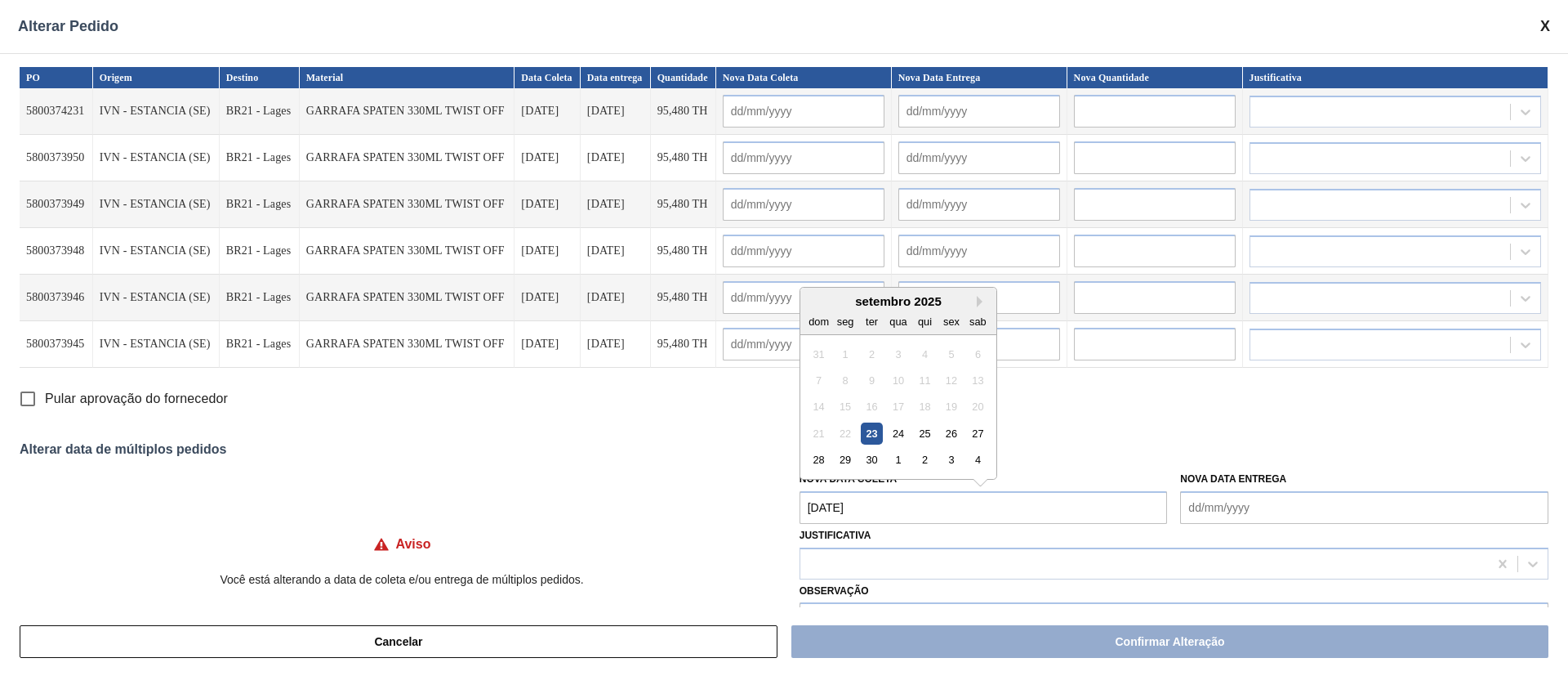
type input "[DATE]"
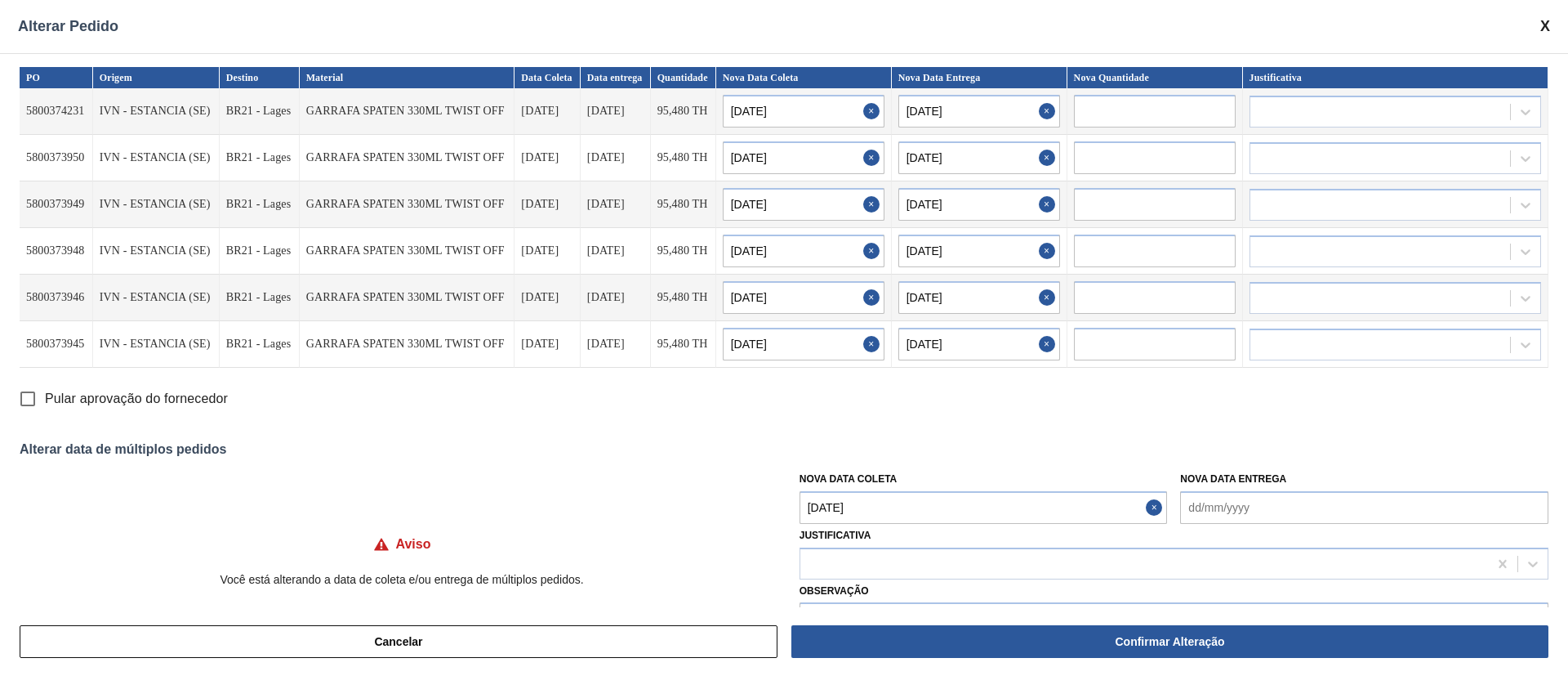
click at [883, 497] on Coleta "[DATE]" at bounding box center [983, 507] width 368 height 33
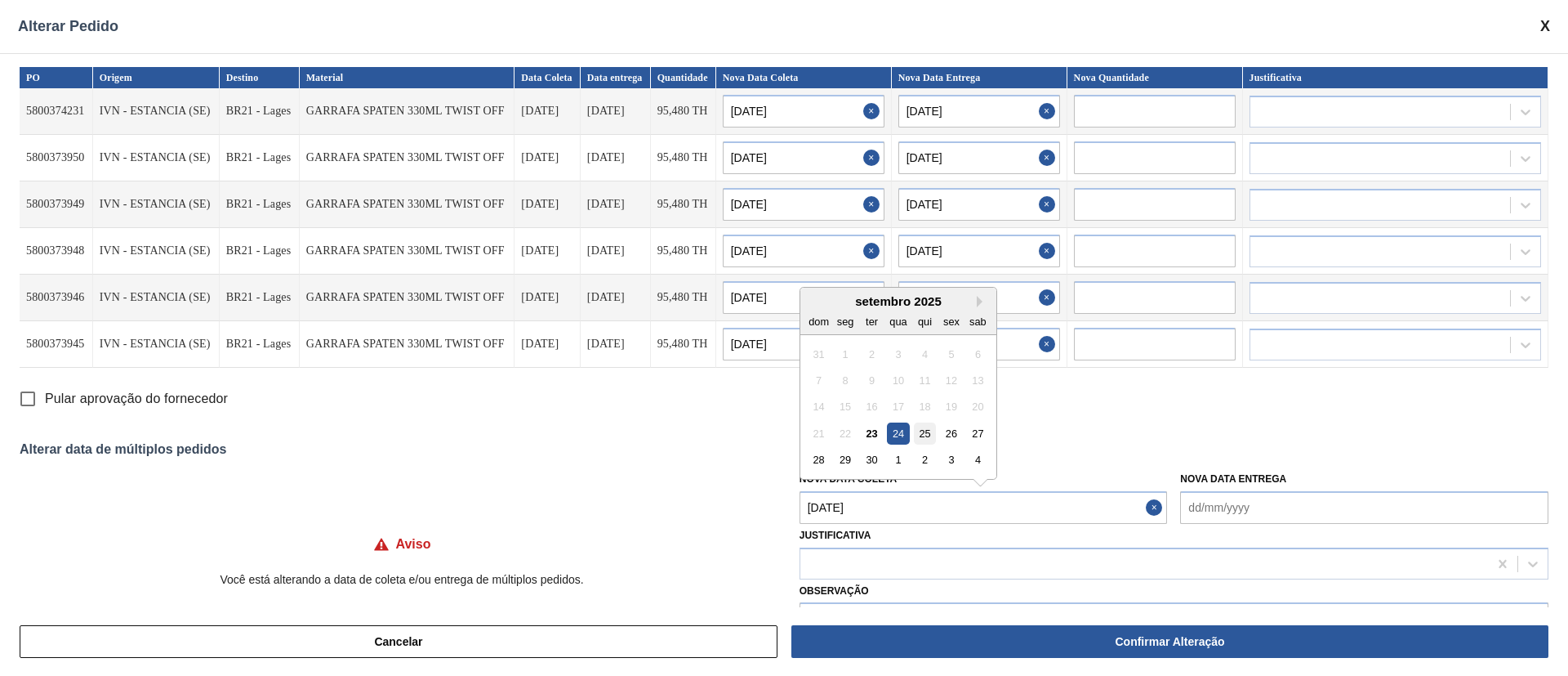
click at [917, 428] on div "25" at bounding box center [924, 432] width 22 height 22
type Coleta "[DATE]"
type input "[DATE]"
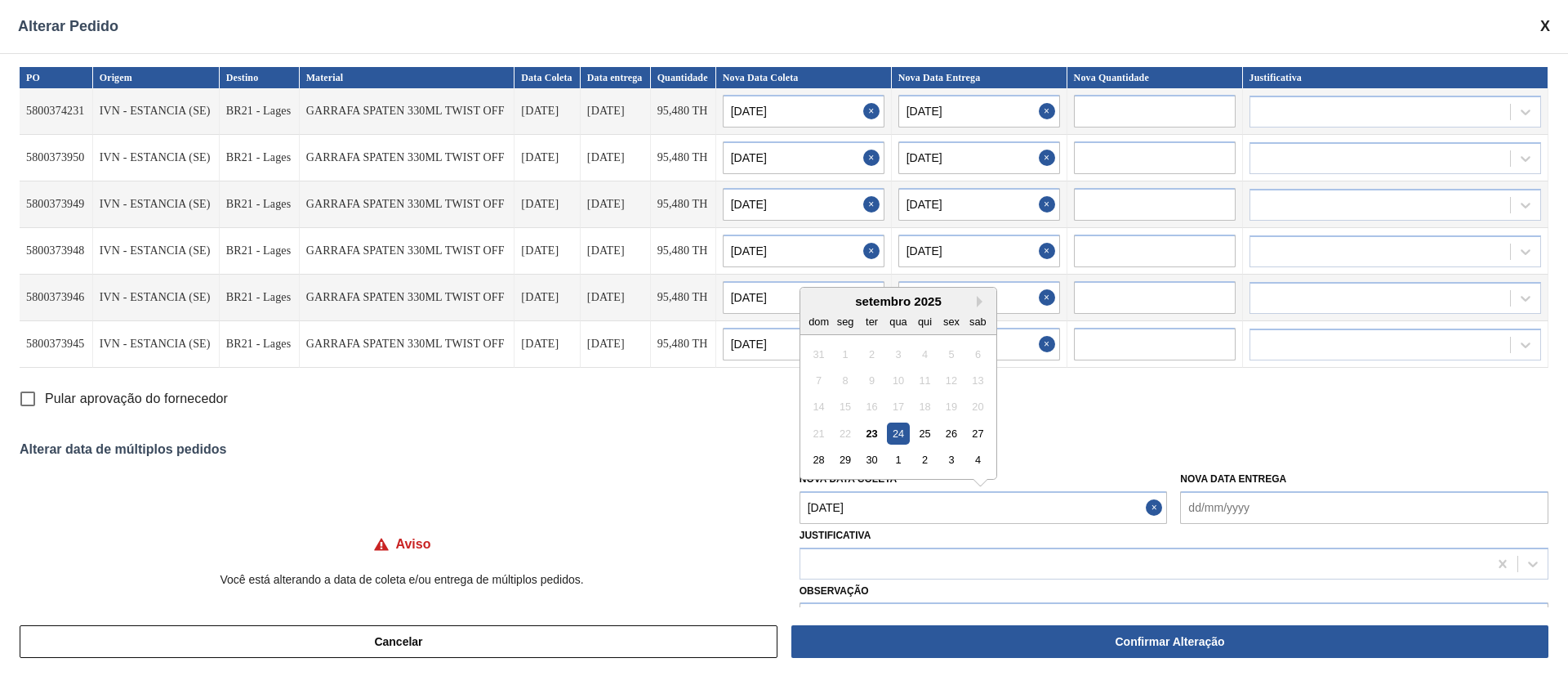
type input "[DATE]"
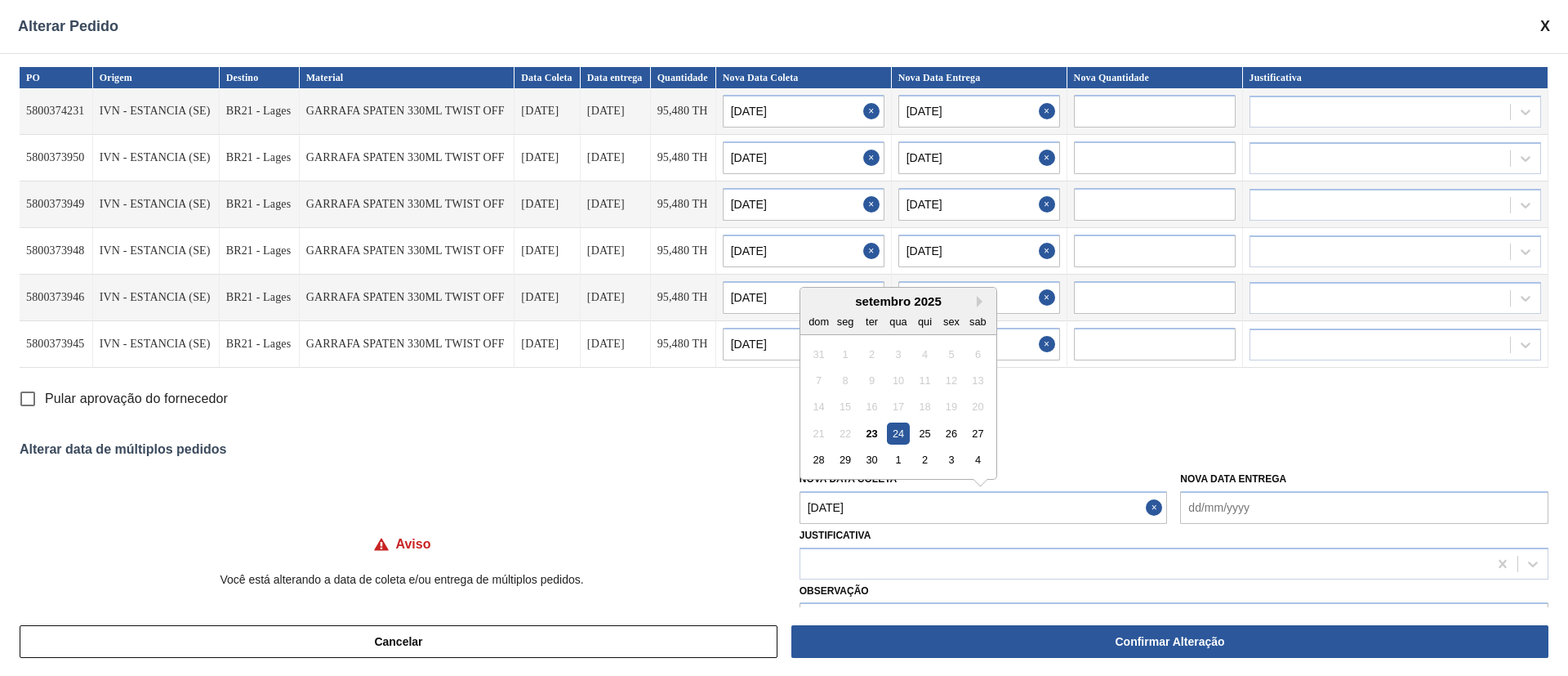
type input "[DATE]"
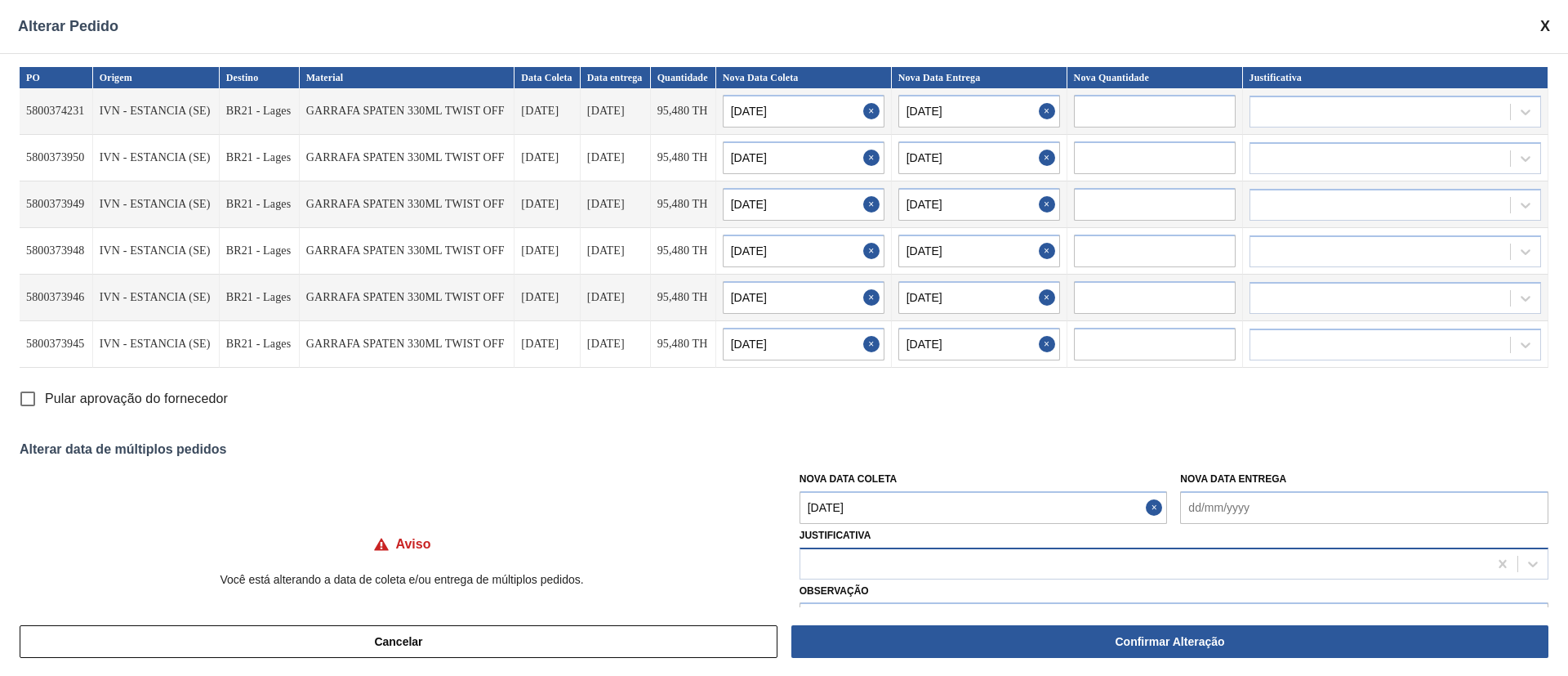
click at [863, 557] on div at bounding box center [1144, 563] width 688 height 23
type input "ou"
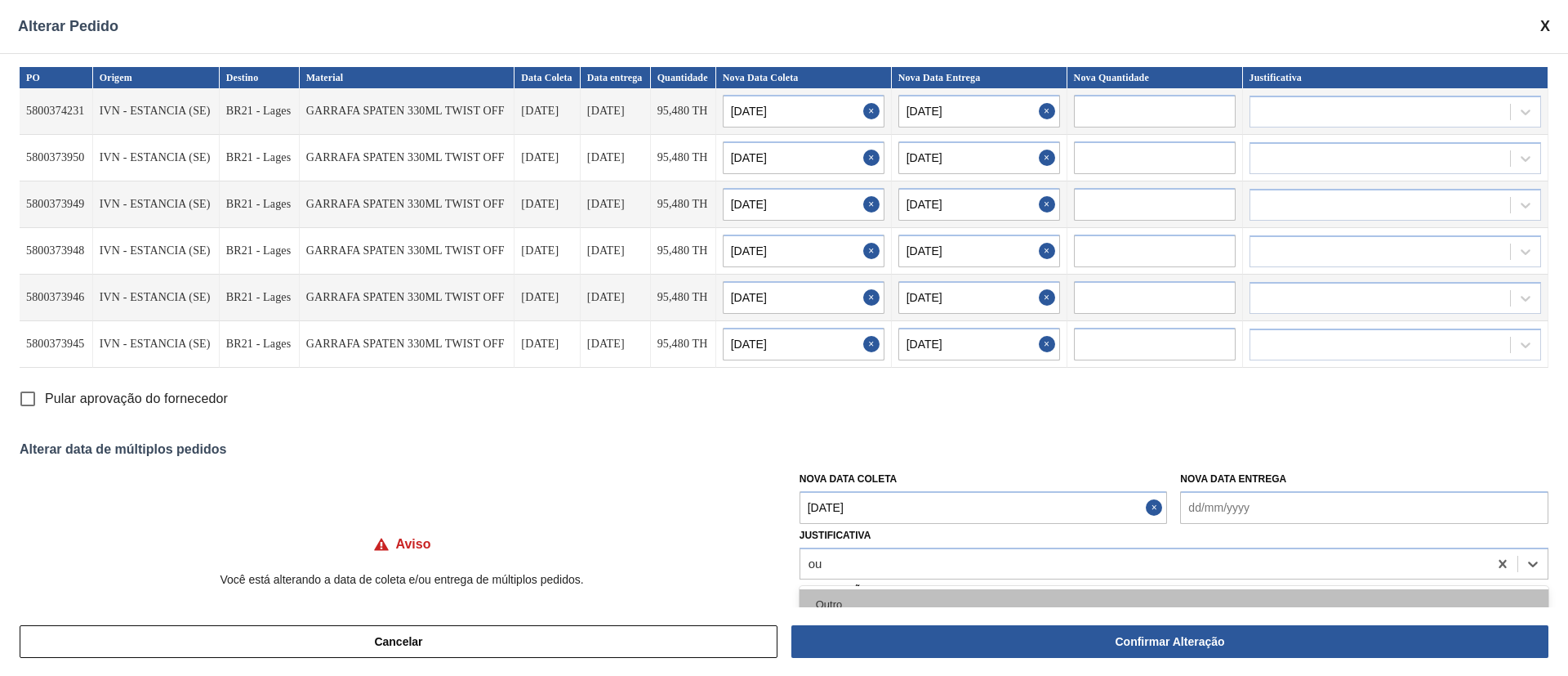
click at [840, 599] on div "Outro" at bounding box center [1173, 604] width 749 height 30
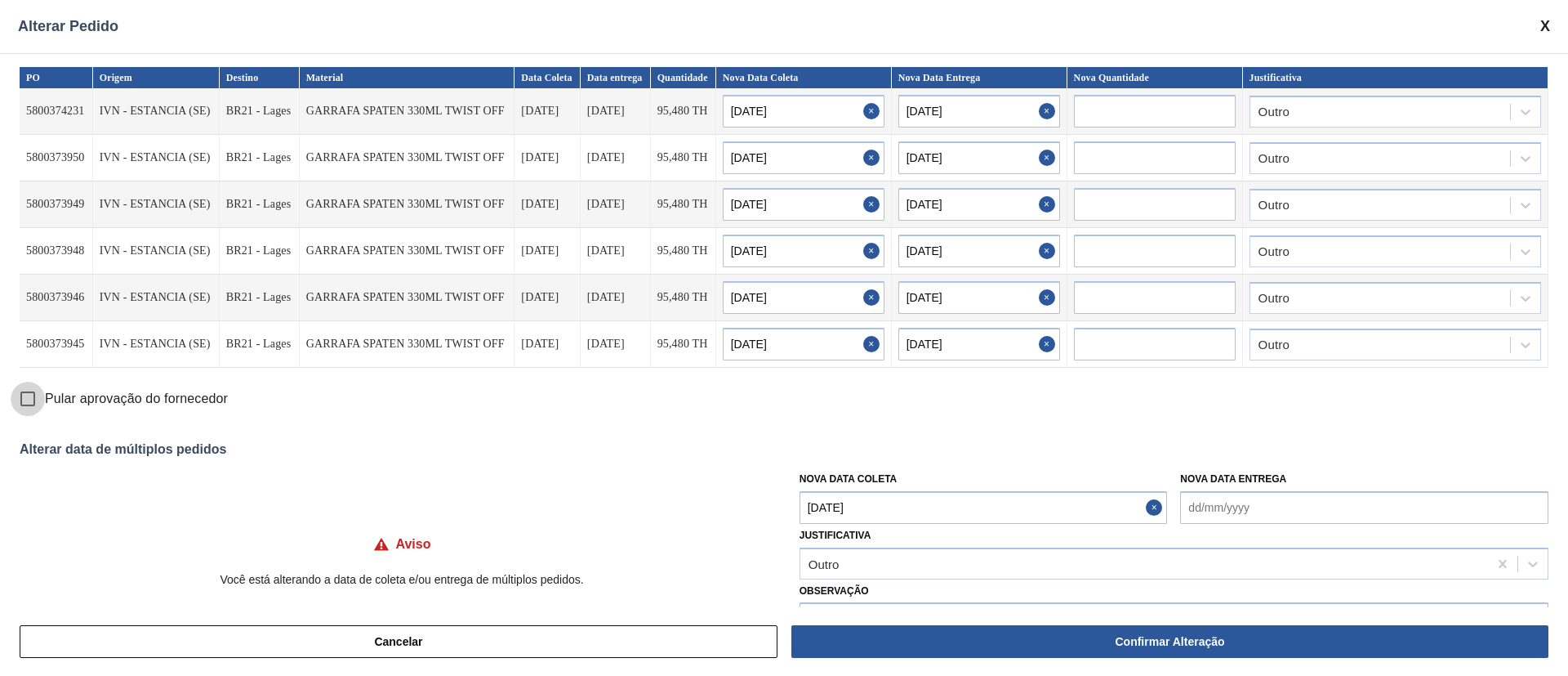
click at [30, 401] on input "Pular aprovação do fornecedor" at bounding box center [27, 398] width 34 height 34
checkbox input "true"
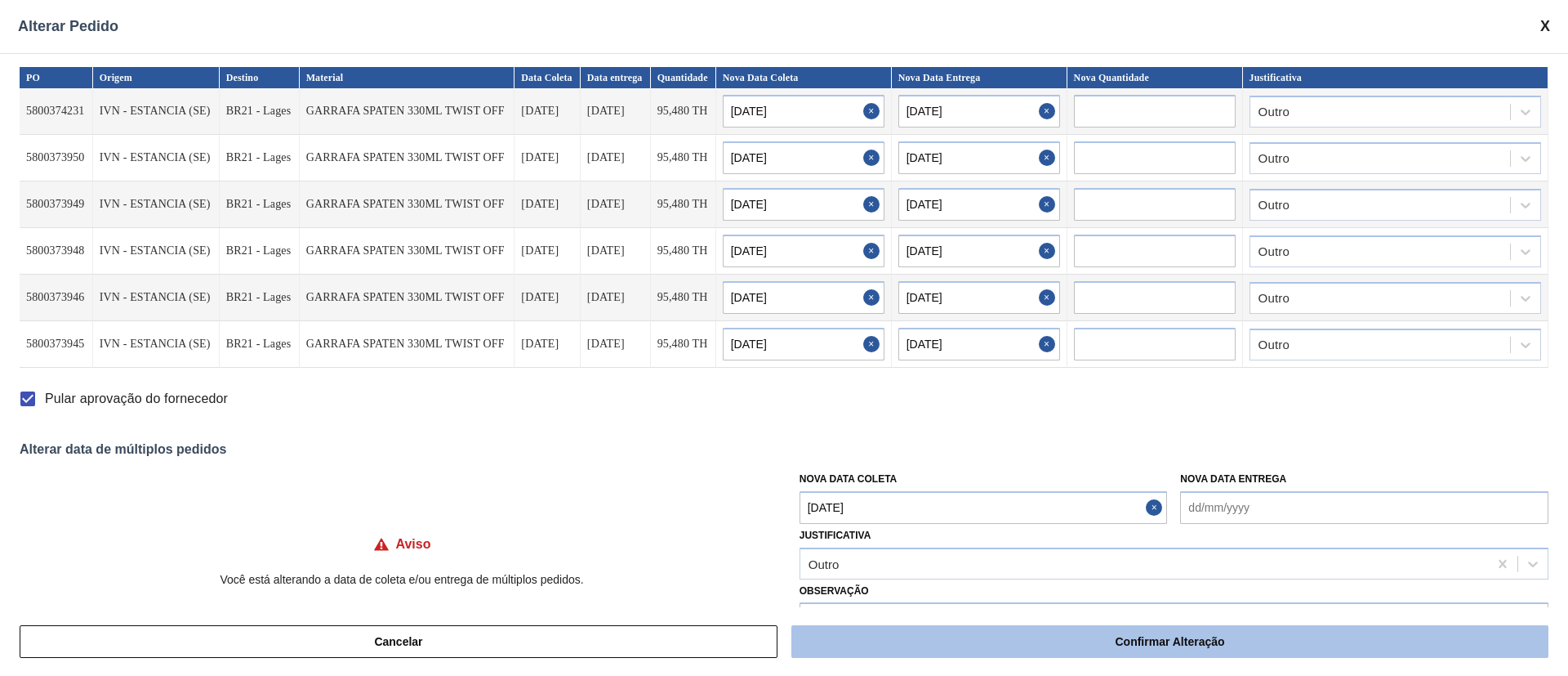
click at [1080, 648] on button "Confirmar Alteração" at bounding box center [1170, 641] width 757 height 33
checkbox input "false"
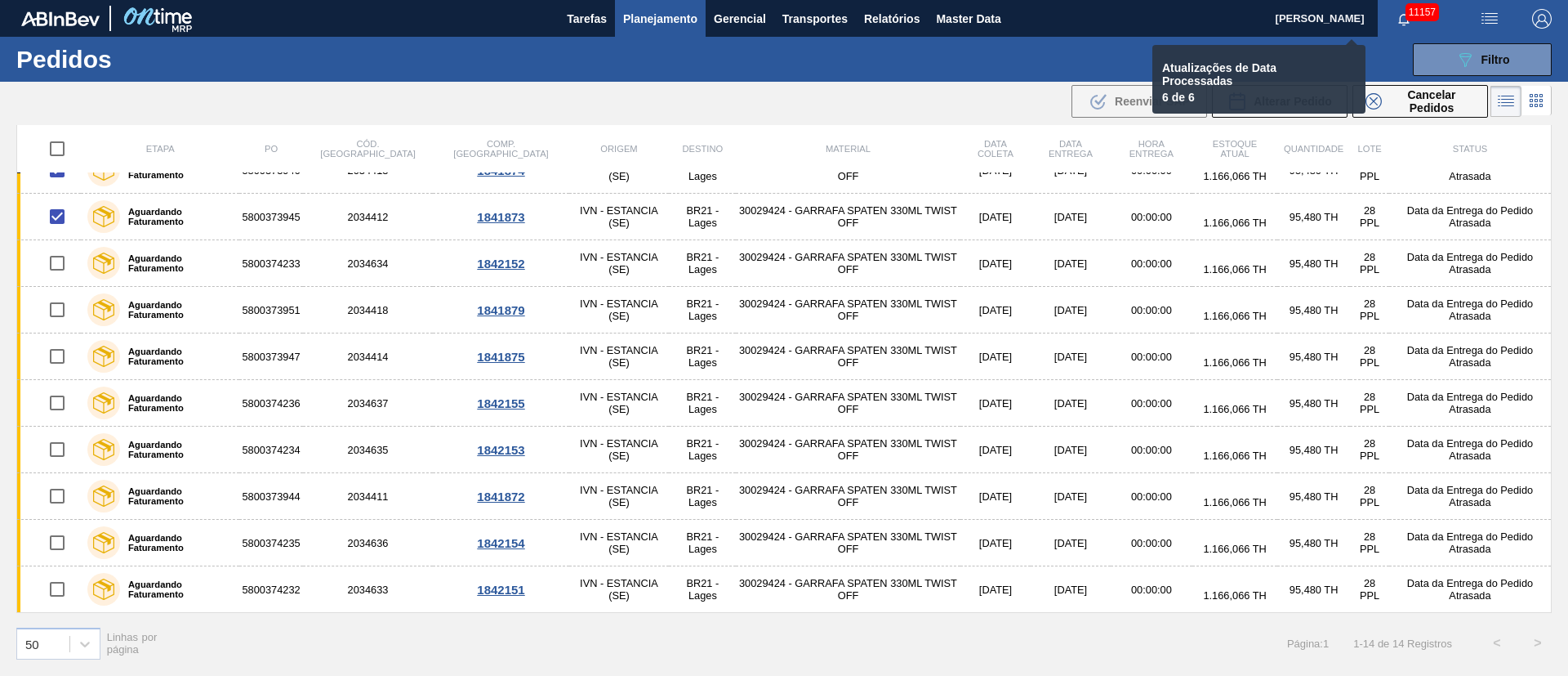
checkbox input "false"
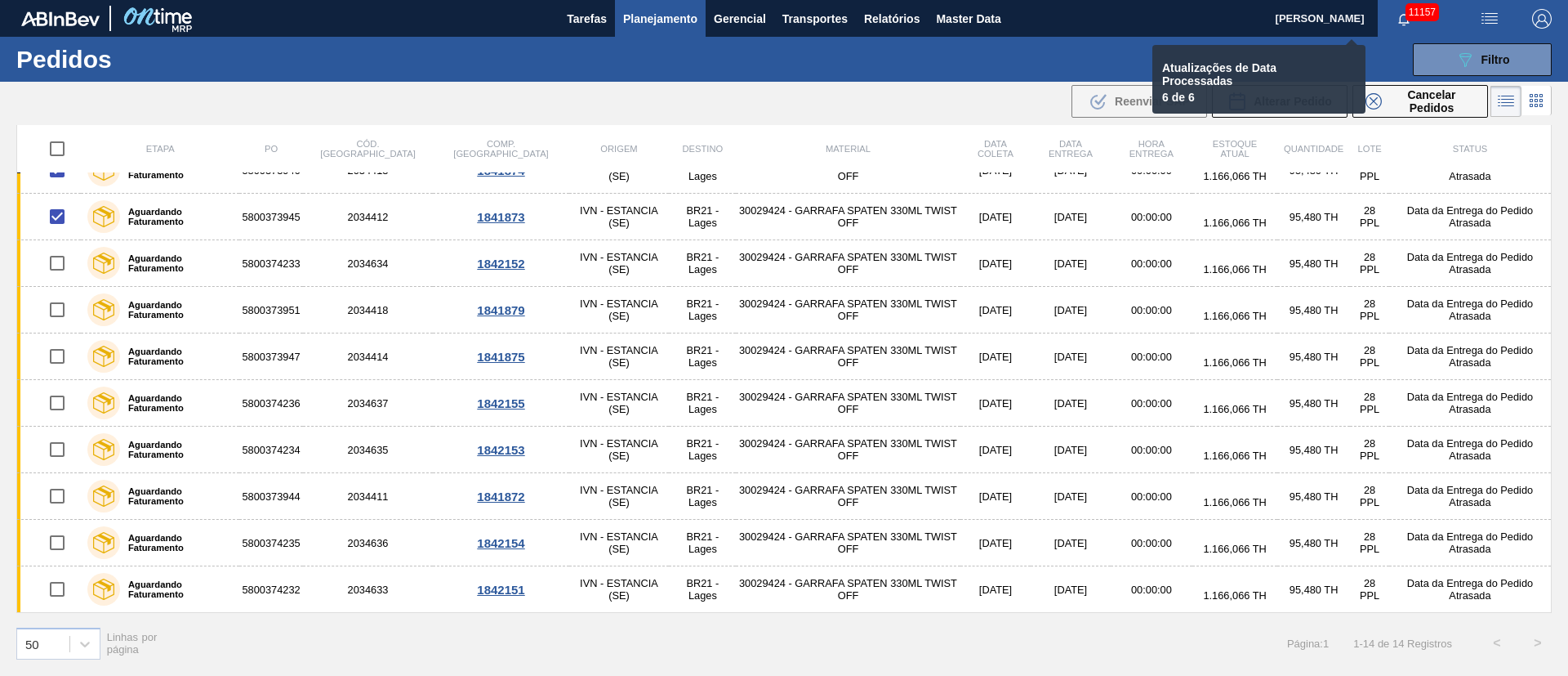
checkbox input "false"
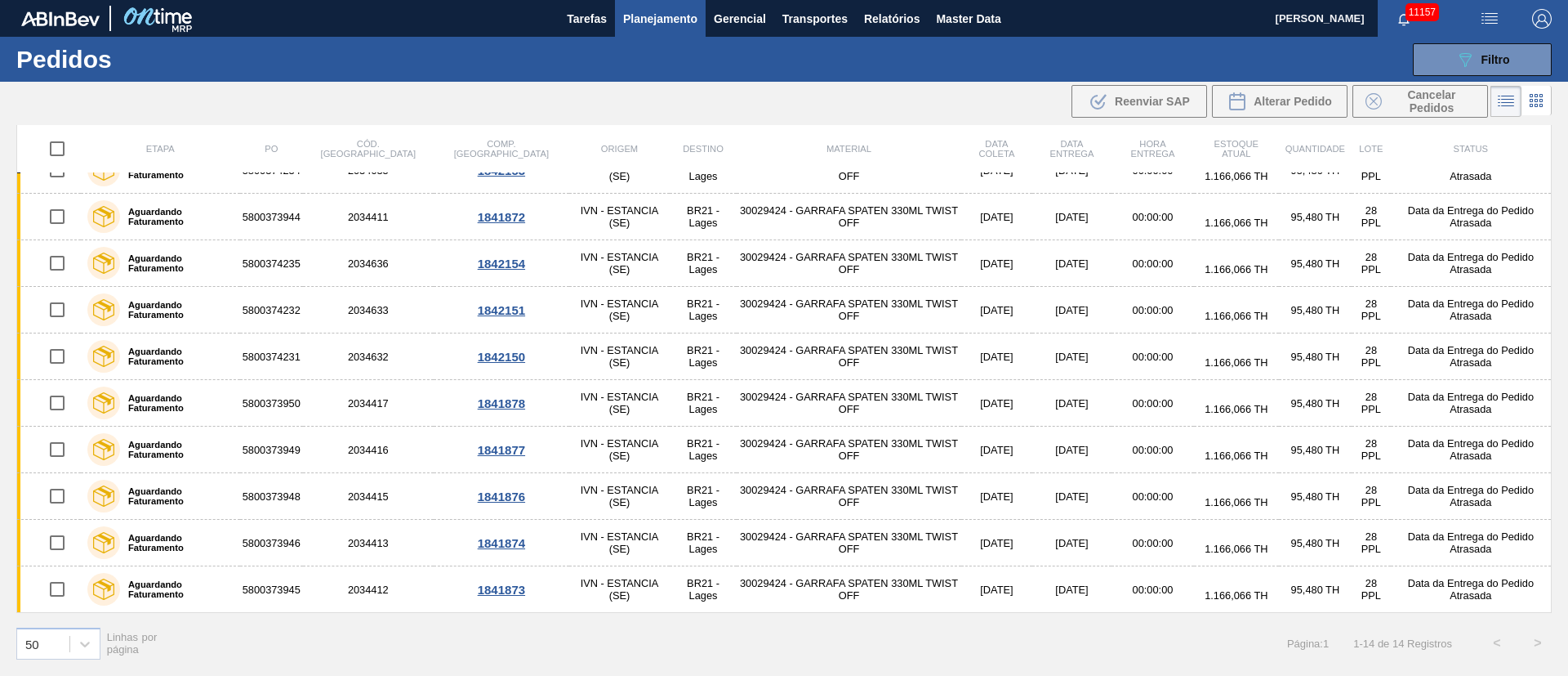
scroll to position [0, 0]
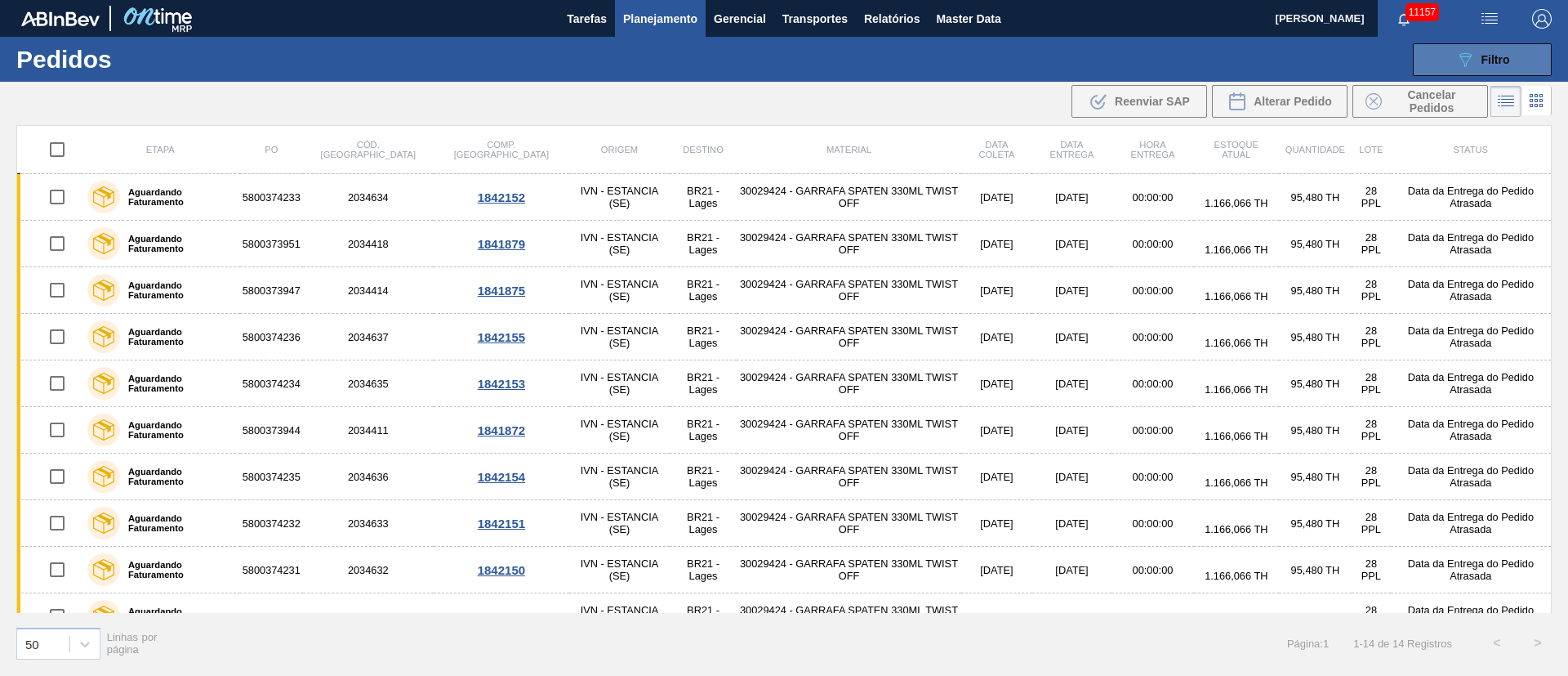
click at [1439, 69] on button "089F7B8B-B2A5-4AFE-B5C0-19BA573D28AC Filtro" at bounding box center [1482, 60] width 139 height 33
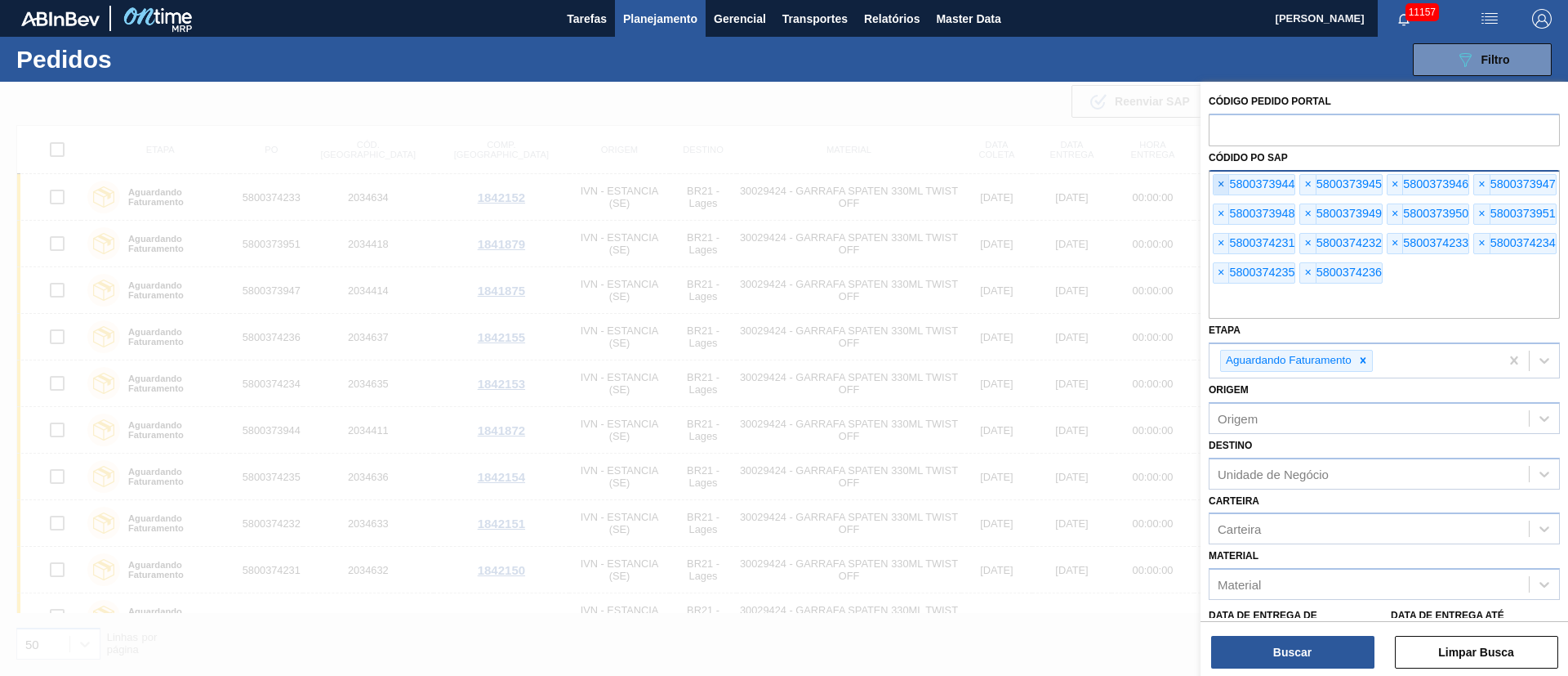
click at [1218, 184] on span "×" at bounding box center [1221, 184] width 16 height 20
click at [1218, 184] on span "×" at bounding box center [1221, 184] width 16 height 20
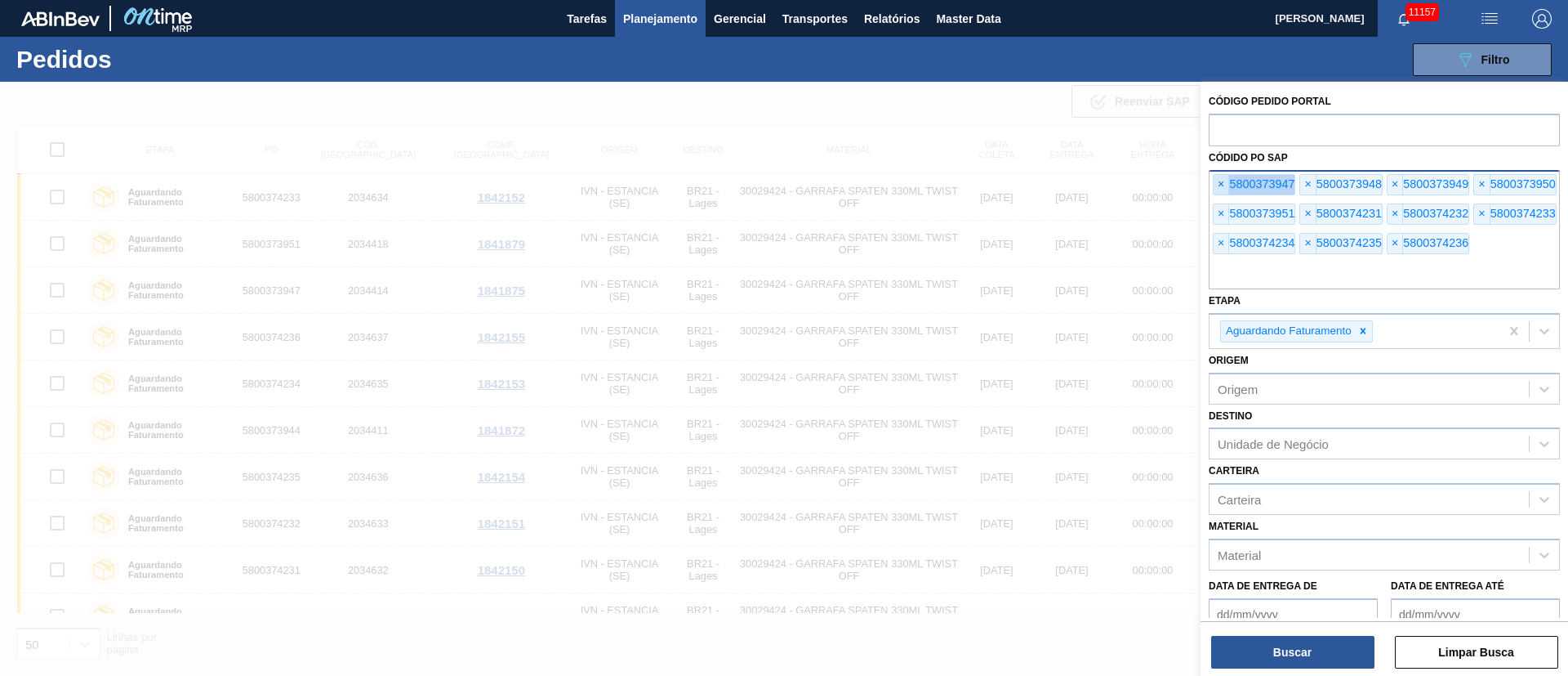
click at [1218, 184] on span "×" at bounding box center [1221, 184] width 16 height 20
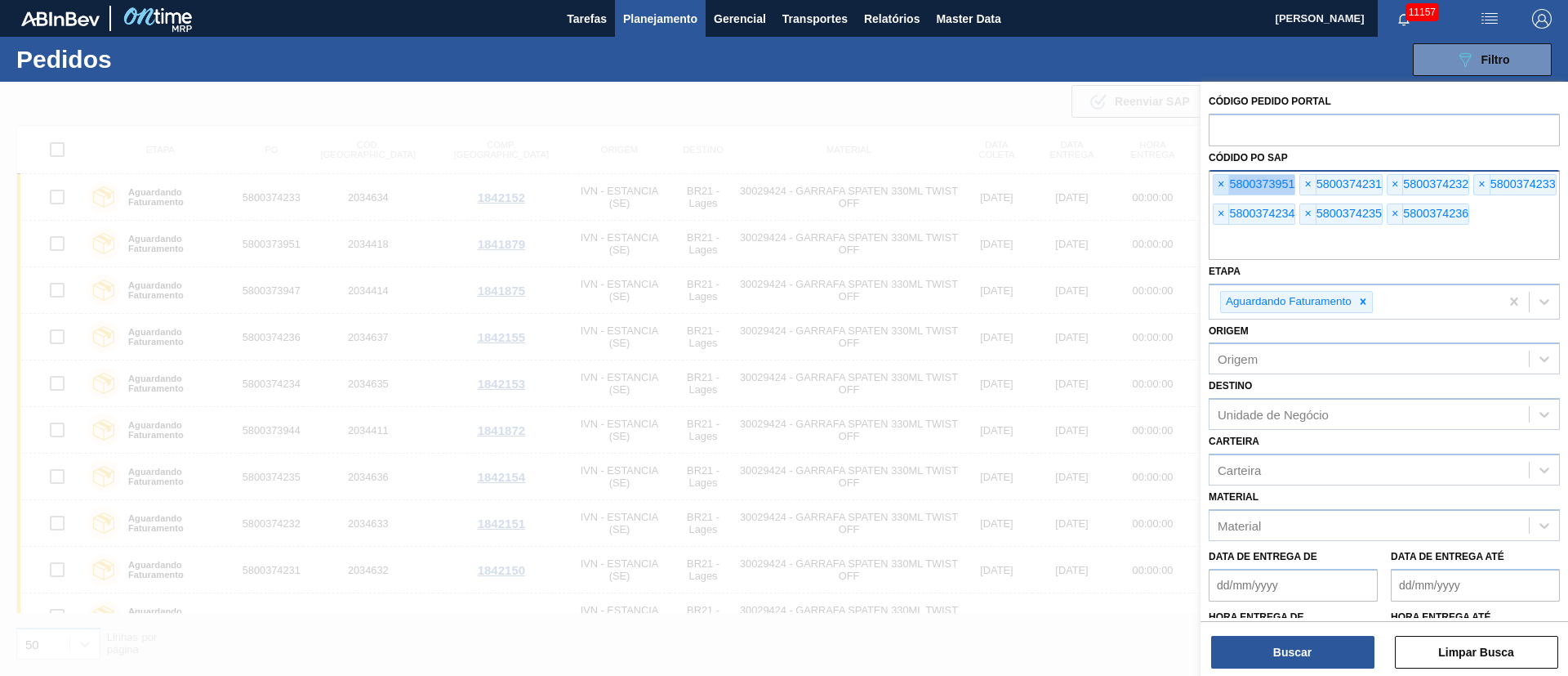
click at [1218, 184] on span "×" at bounding box center [1221, 184] width 16 height 20
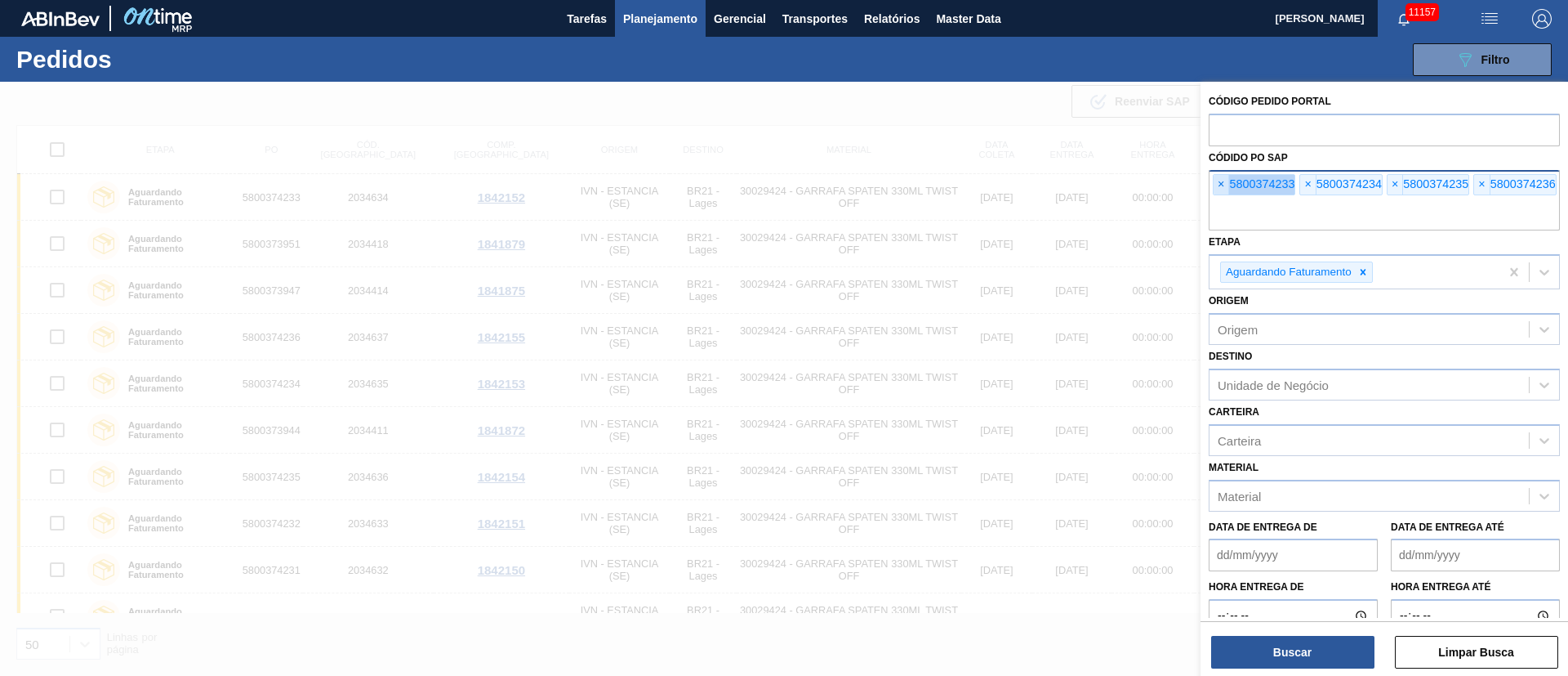
click at [1218, 184] on span "×" at bounding box center [1221, 184] width 16 height 20
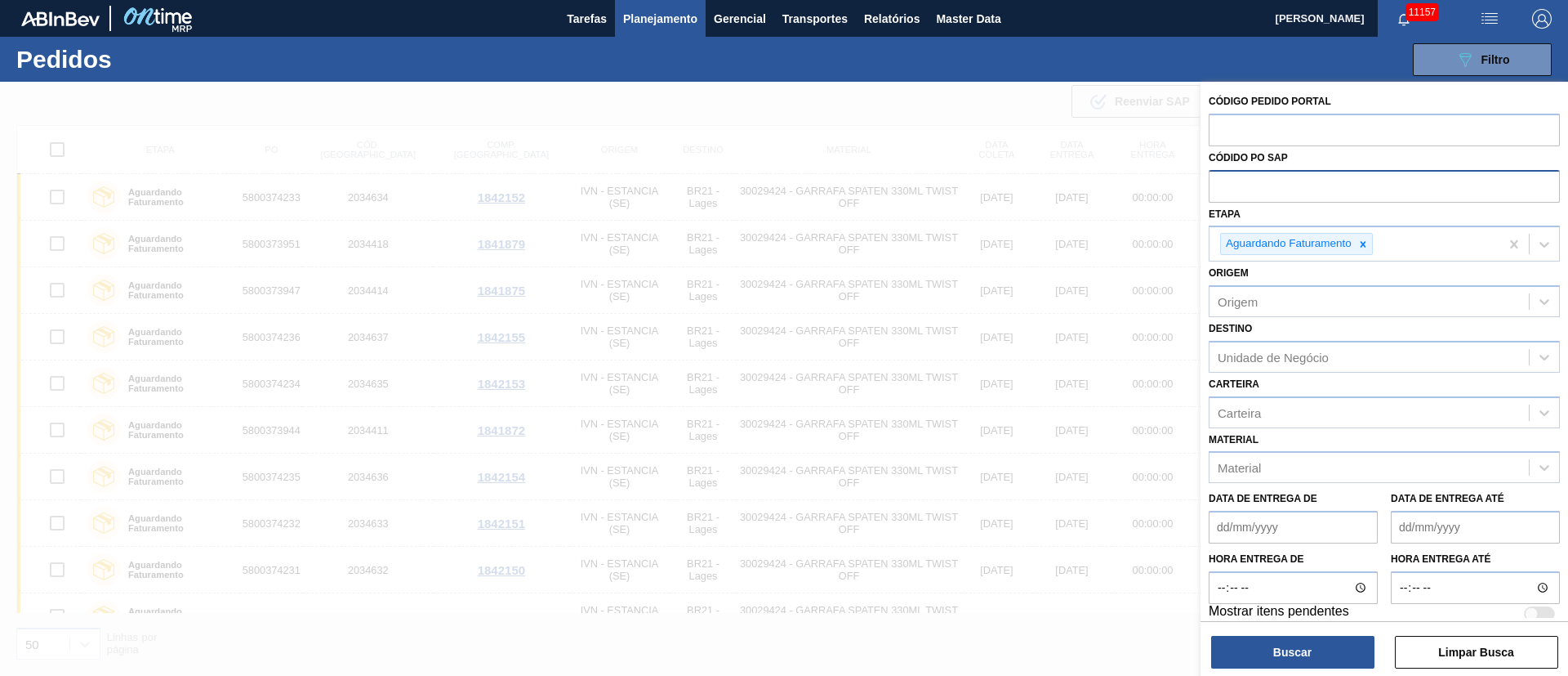
click at [1218, 184] on input "text" at bounding box center [1385, 185] width 351 height 31
paste input "text"
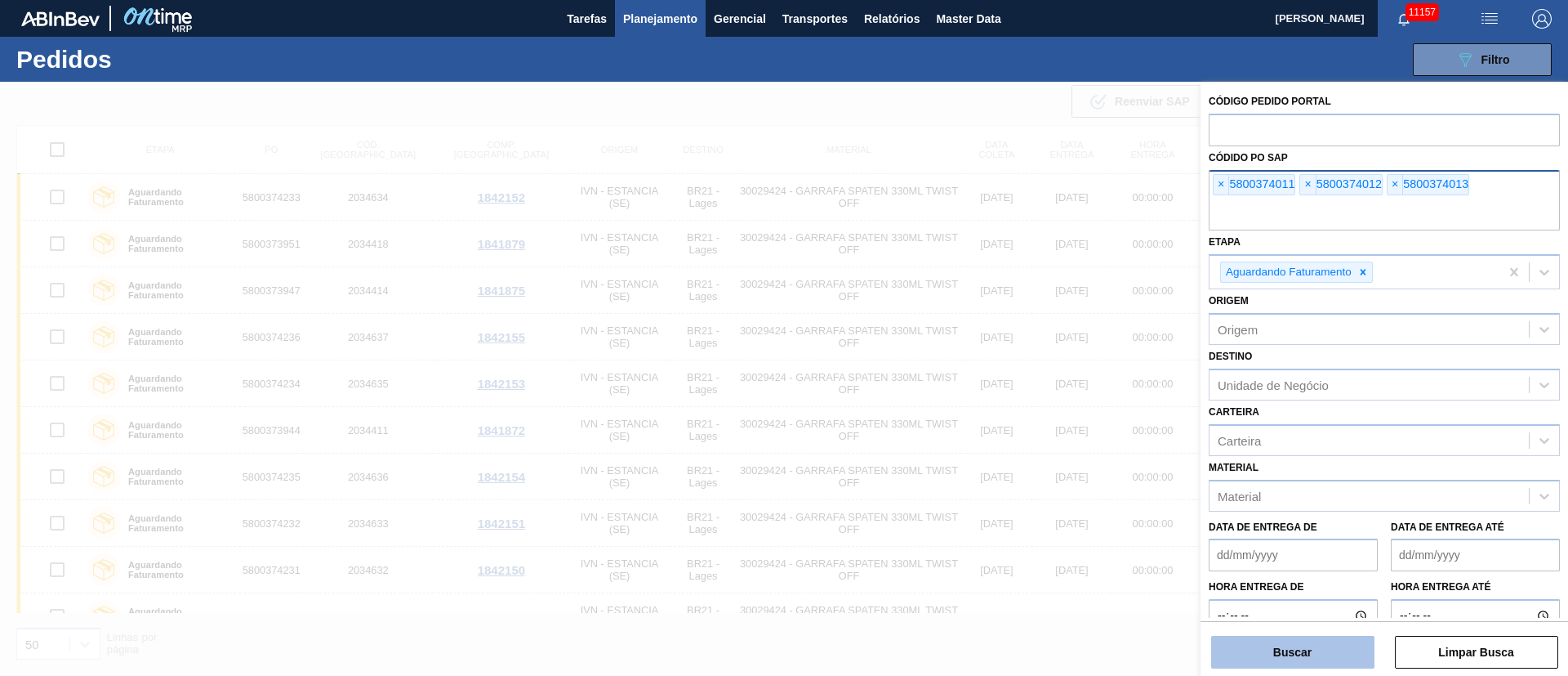
click at [1318, 653] on button "Buscar" at bounding box center [1292, 652] width 163 height 33
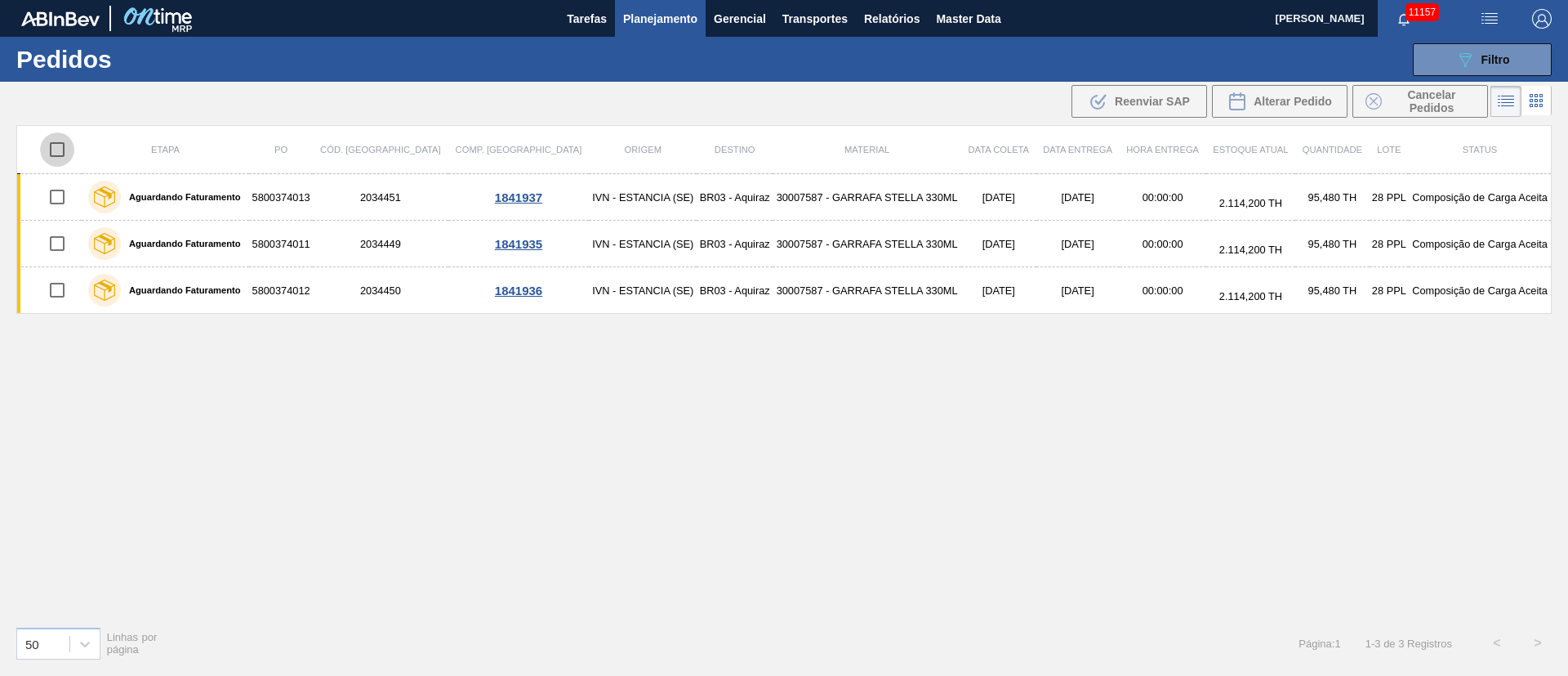
click at [65, 140] on input "checkbox" at bounding box center [57, 149] width 34 height 34
checkbox input "true"
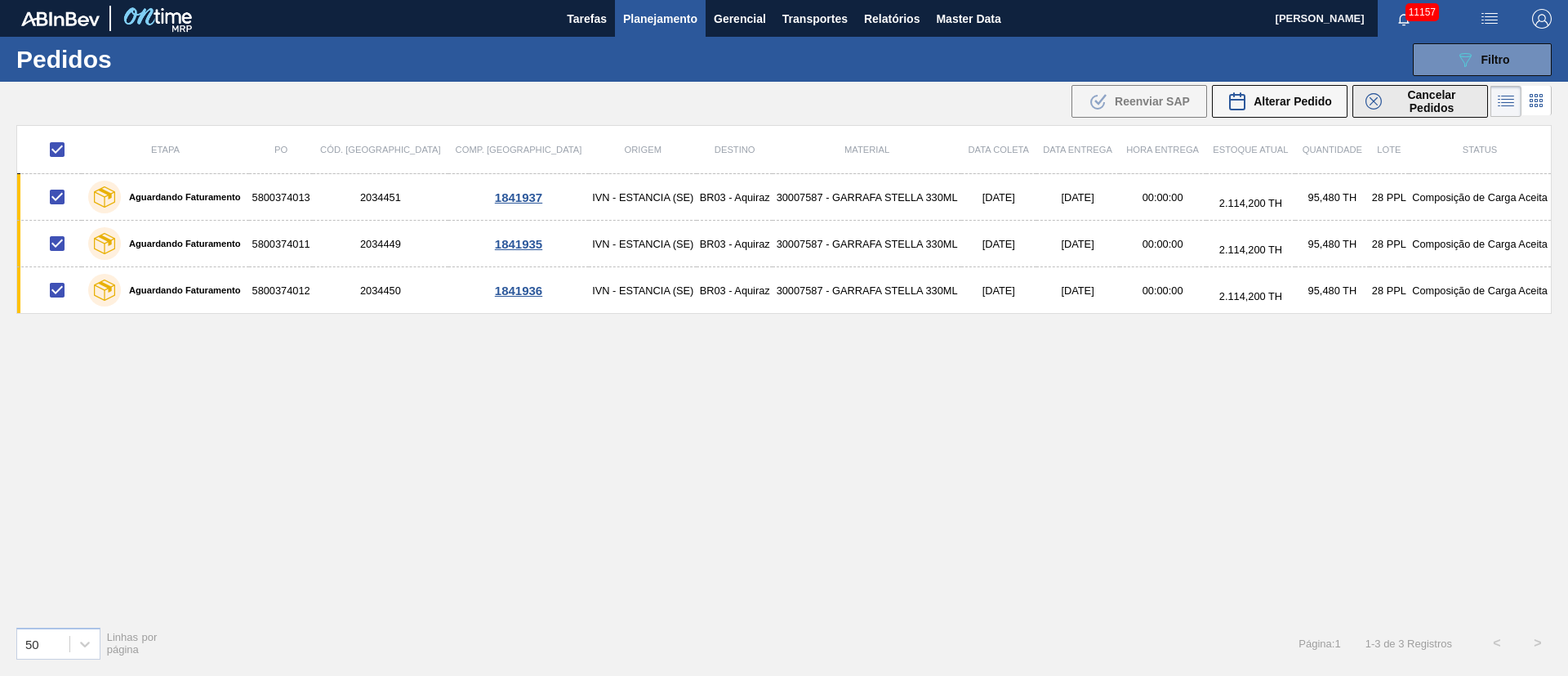
click at [1424, 101] on span "Cancelar Pedidos" at bounding box center [1431, 101] width 87 height 26
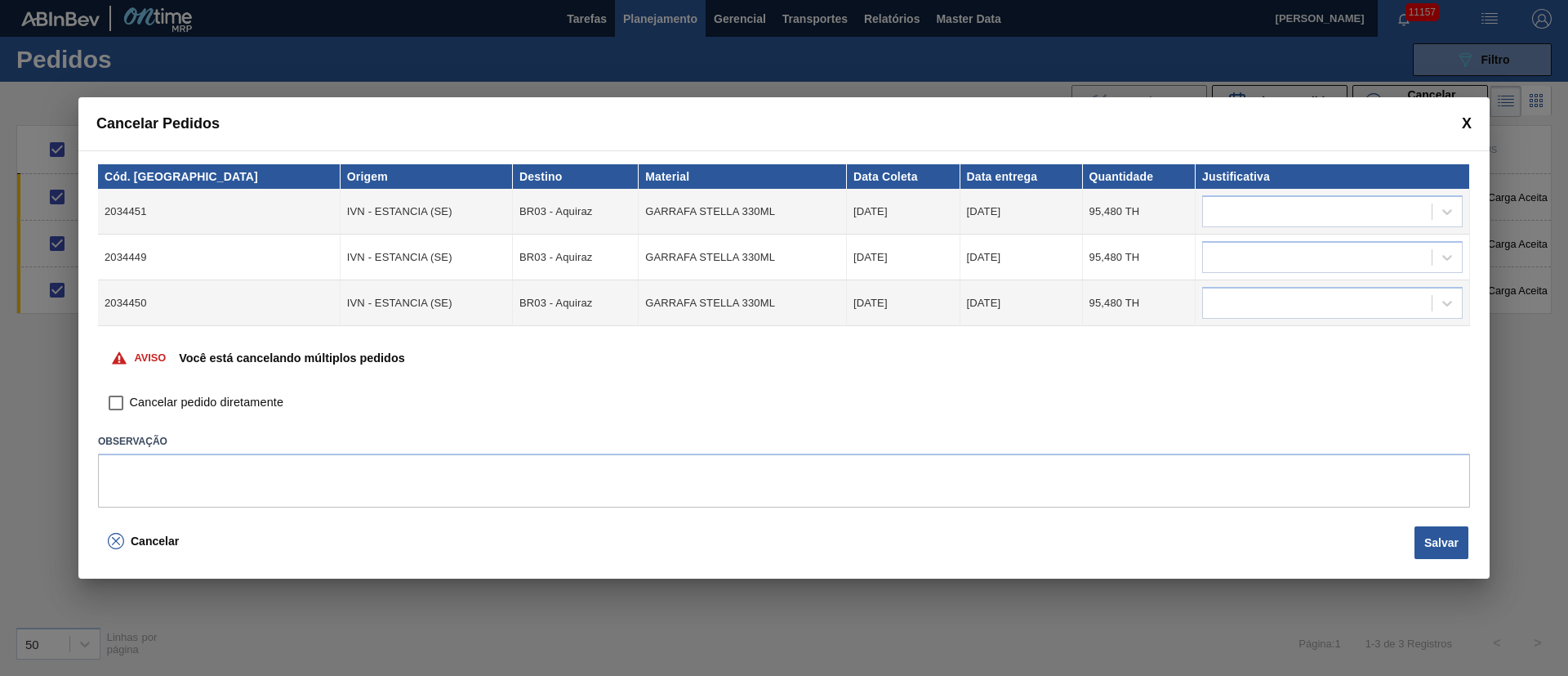
click at [118, 399] on input "Cancelar pedido diretamente" at bounding box center [116, 403] width 28 height 28
checkbox input "true"
click at [1314, 202] on div at bounding box center [1317, 211] width 229 height 23
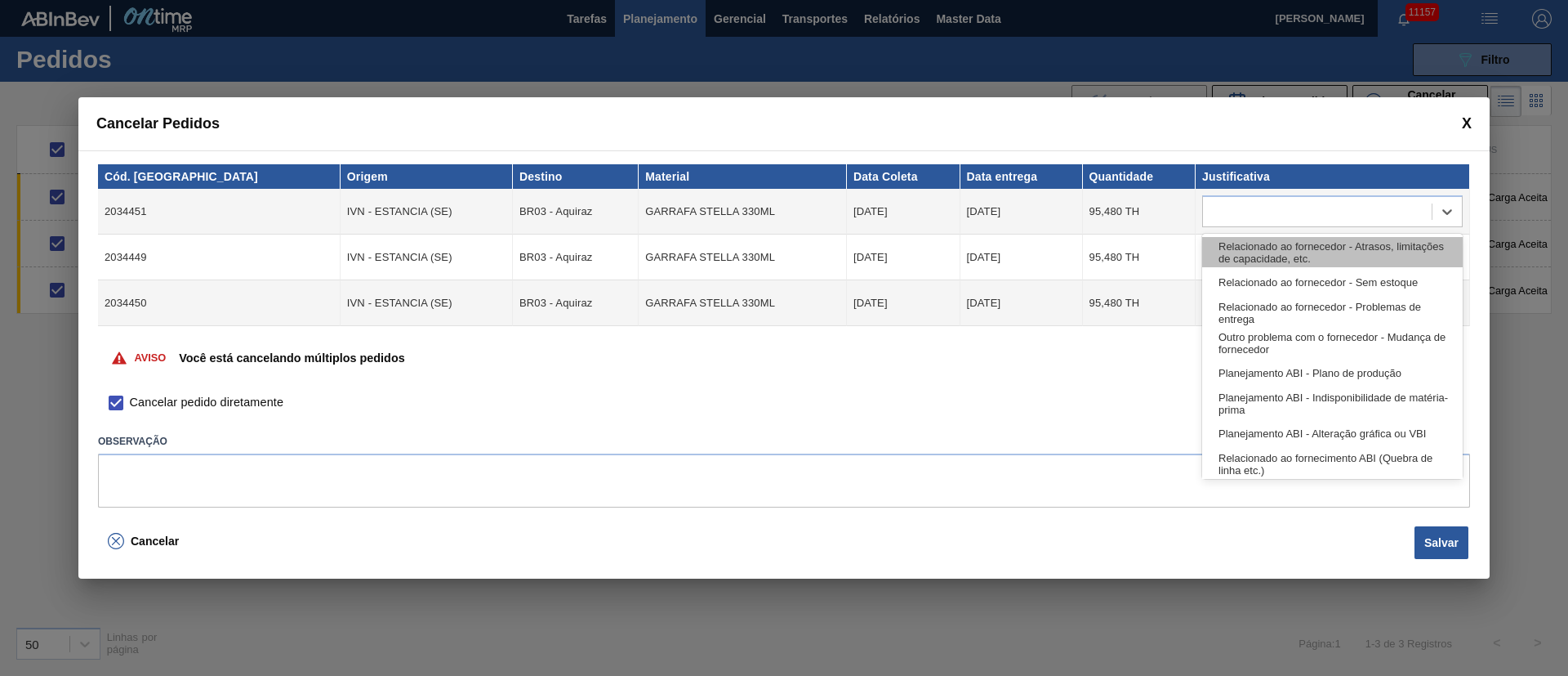
click at [1228, 253] on div "Relacionado ao fornecedor - Atrasos, limitações de capacidade, etc." at bounding box center [1332, 251] width 261 height 30
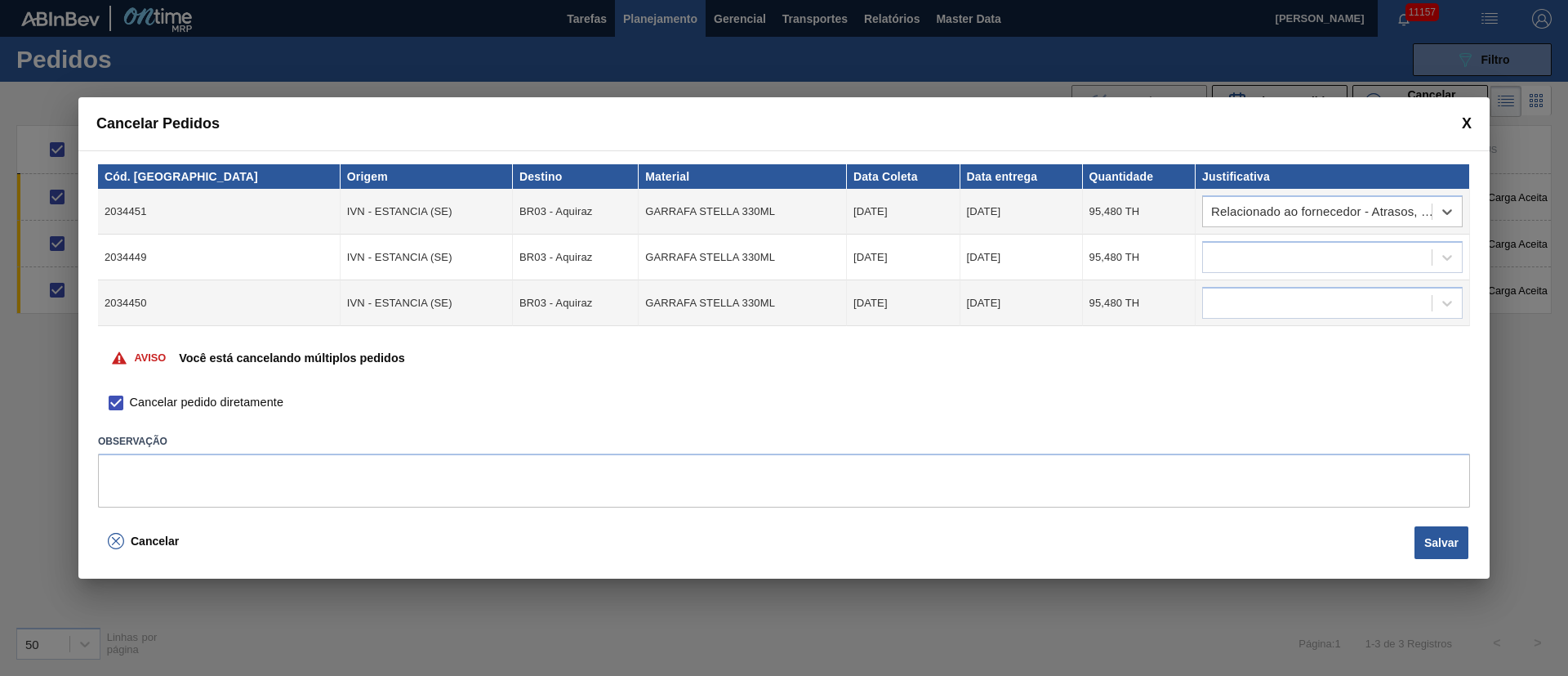
click at [1228, 253] on div at bounding box center [1317, 258] width 229 height 23
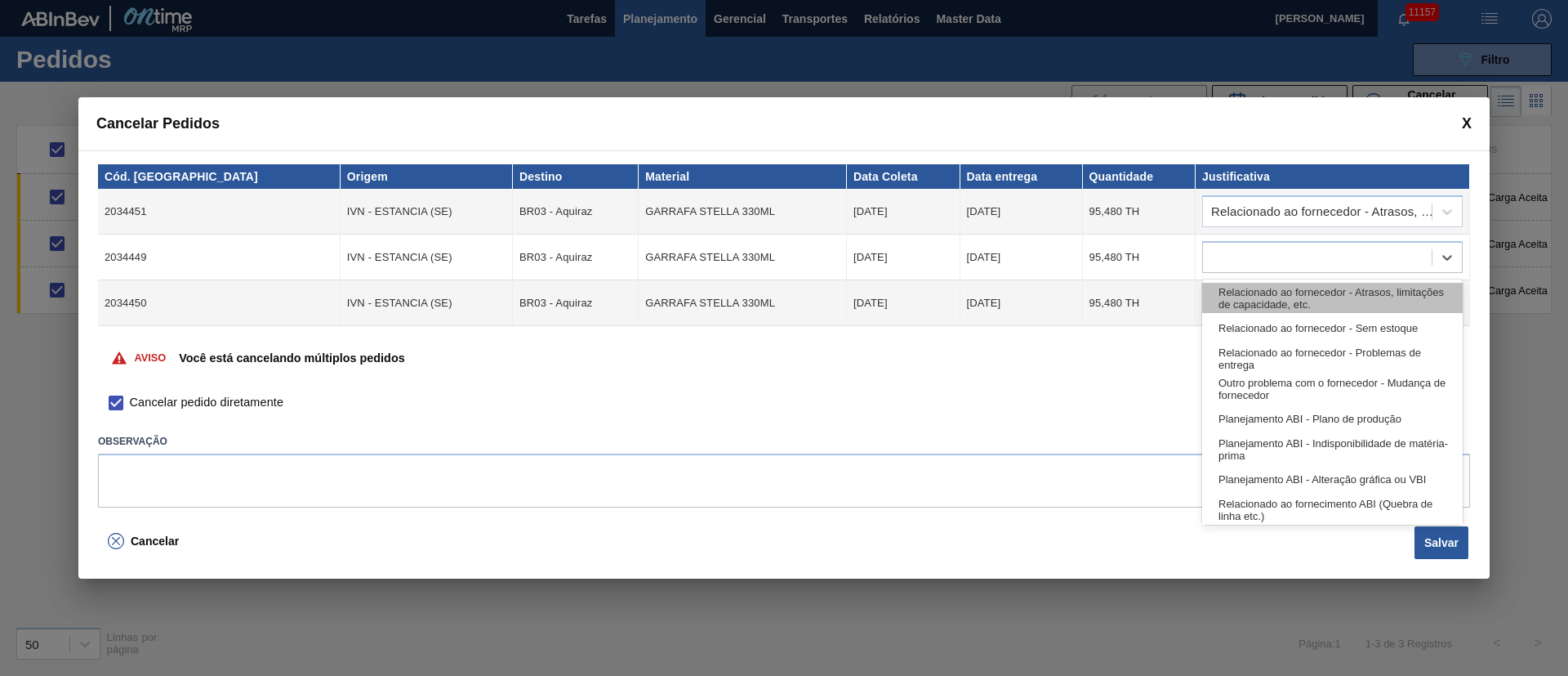
click at [1251, 295] on div "Relacionado ao fornecedor - Atrasos, limitações de capacidade, etc." at bounding box center [1332, 298] width 261 height 30
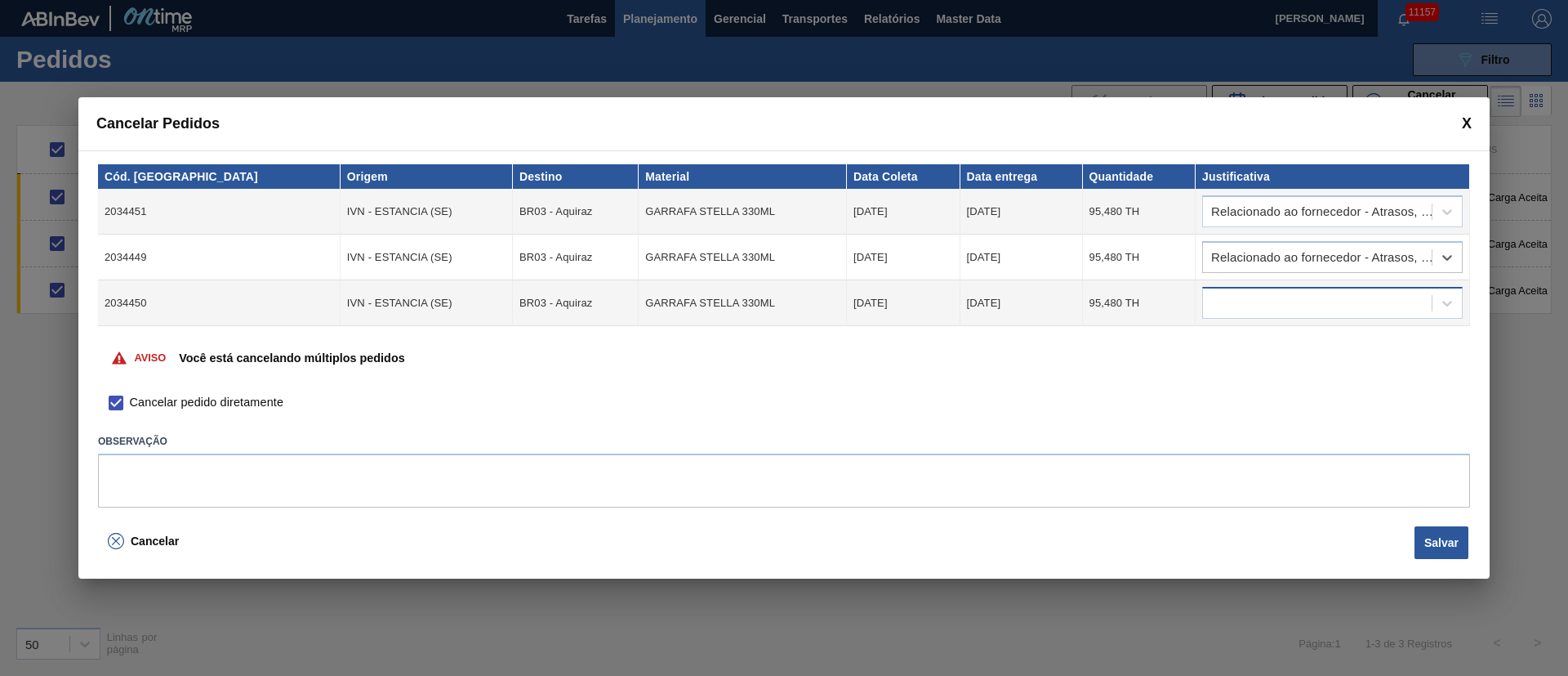
click at [1238, 287] on div at bounding box center [1332, 303] width 261 height 32
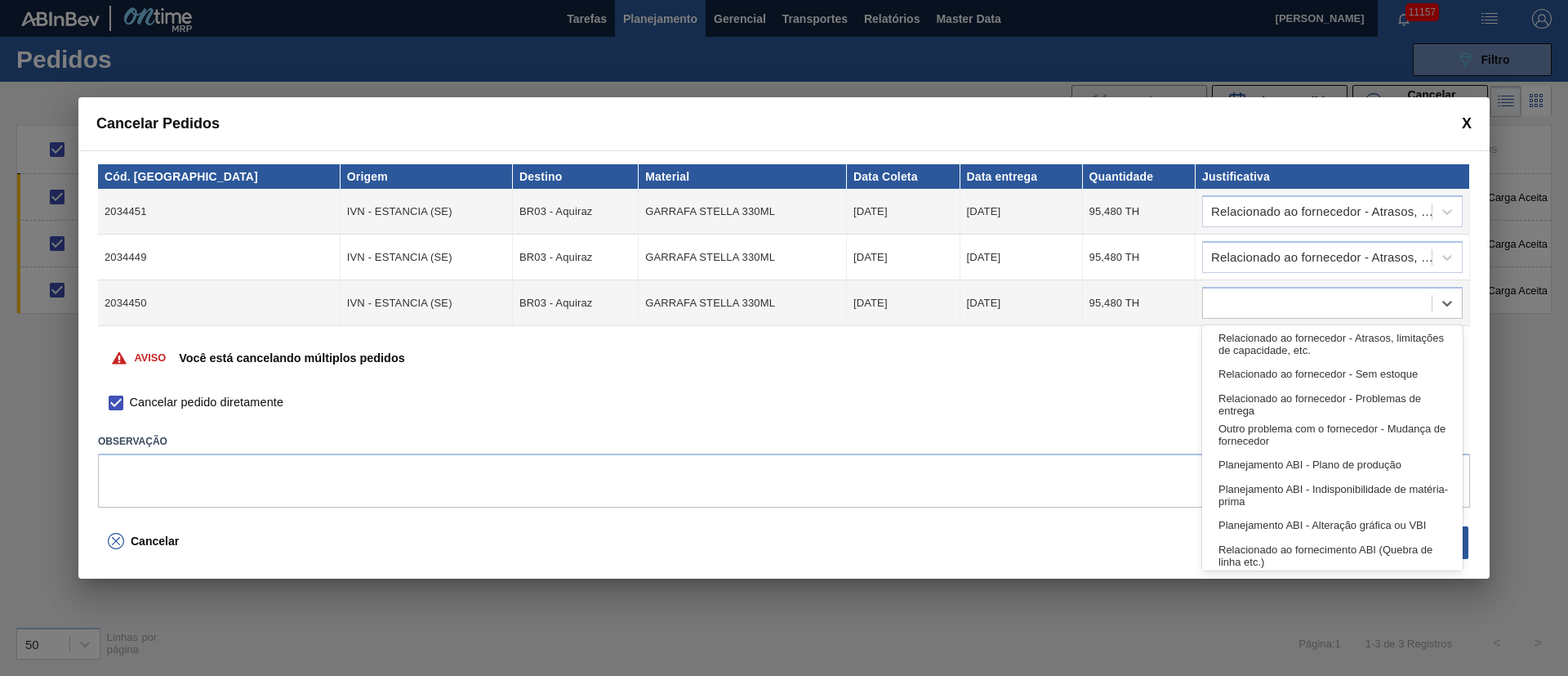
drag, startPoint x: 1245, startPoint y: 331, endPoint x: 1291, endPoint y: 371, distance: 61.0
click at [1245, 332] on div "Relacionado ao fornecedor - Atrasos, limitações de capacidade, etc." at bounding box center [1332, 343] width 261 height 30
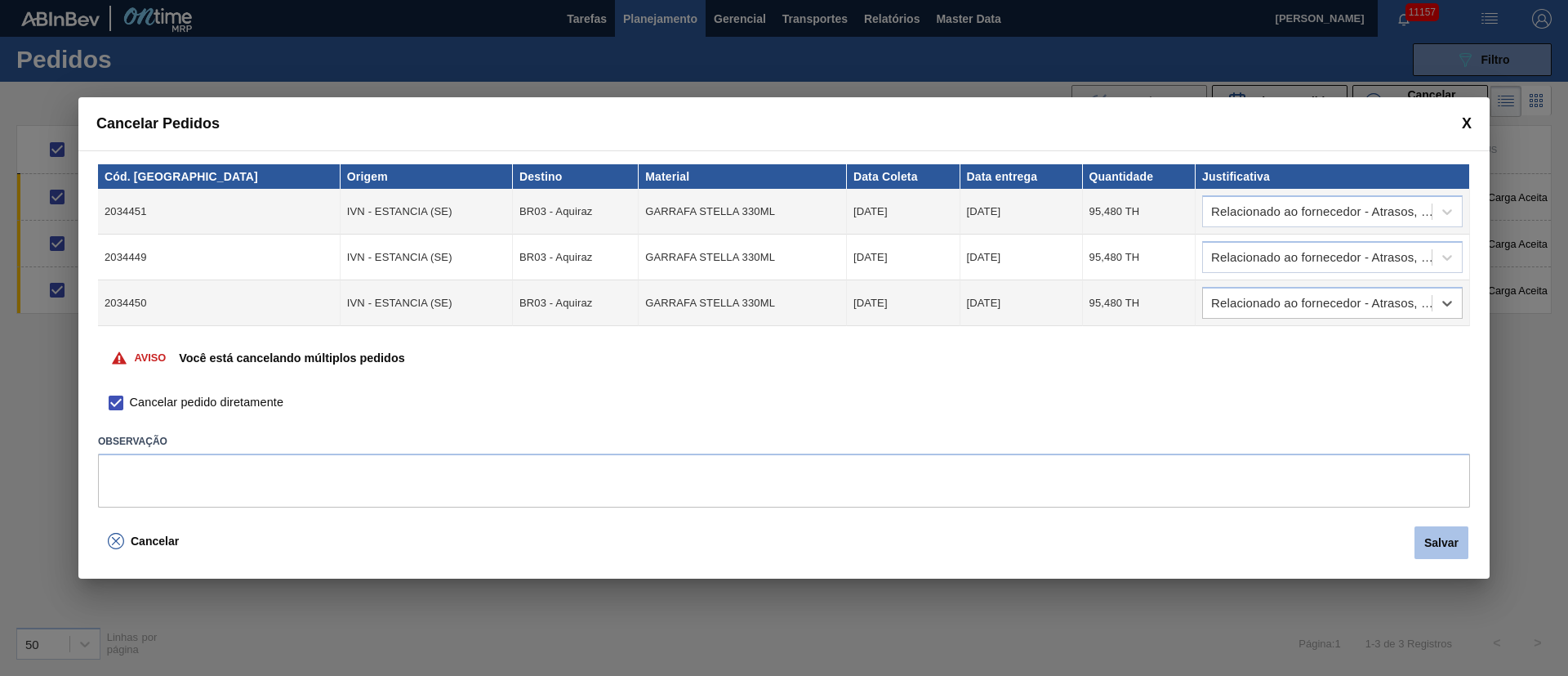
click at [1447, 549] on button "Salvar" at bounding box center [1441, 543] width 54 height 33
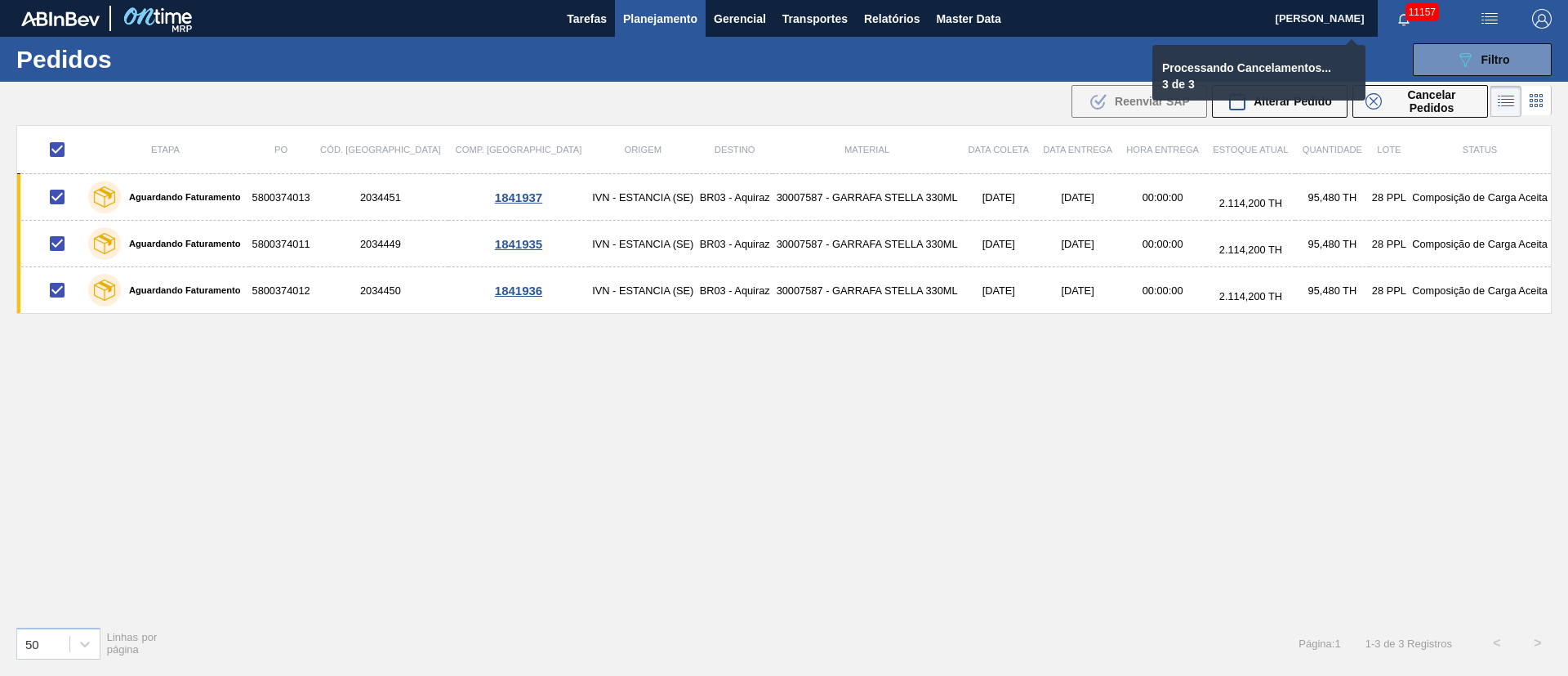
checkbox input "false"
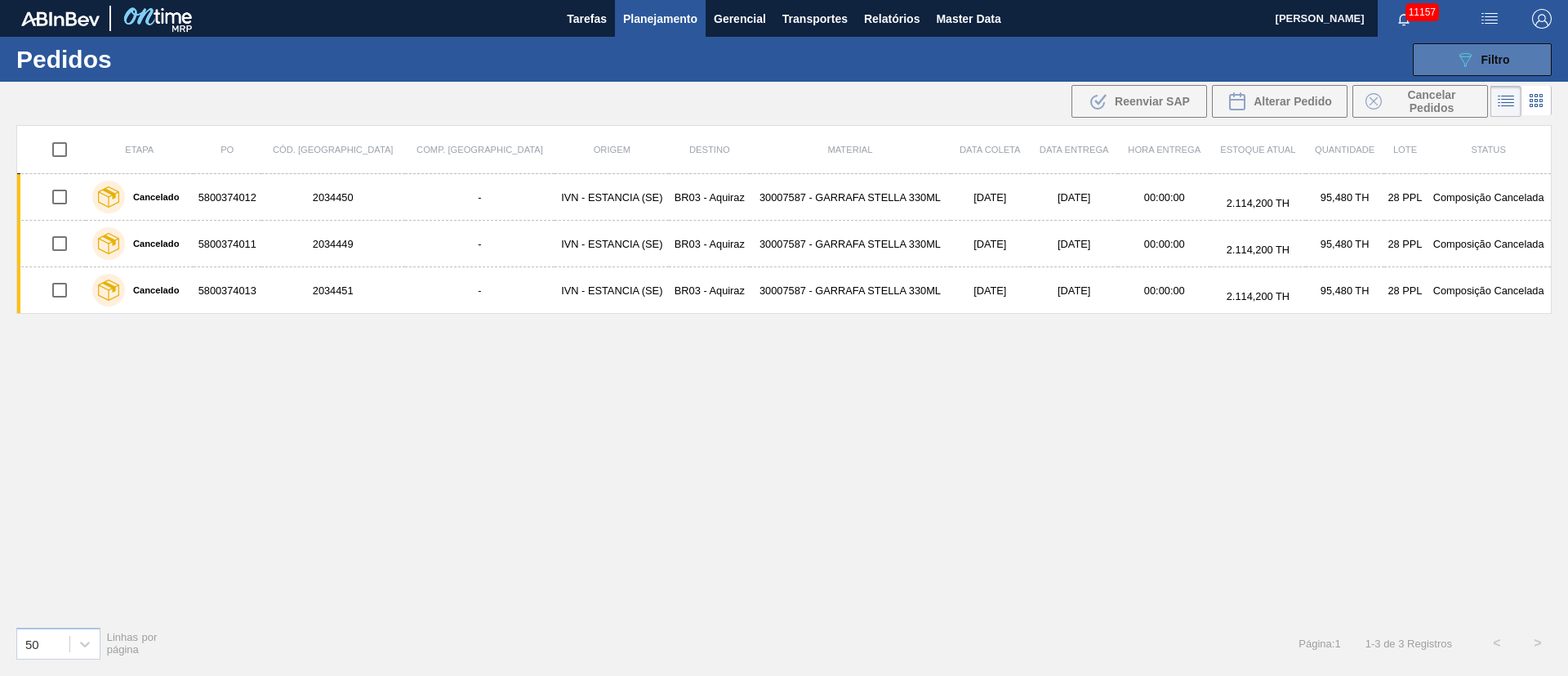
click at [1481, 64] on span "Filtro" at bounding box center [1495, 59] width 29 height 13
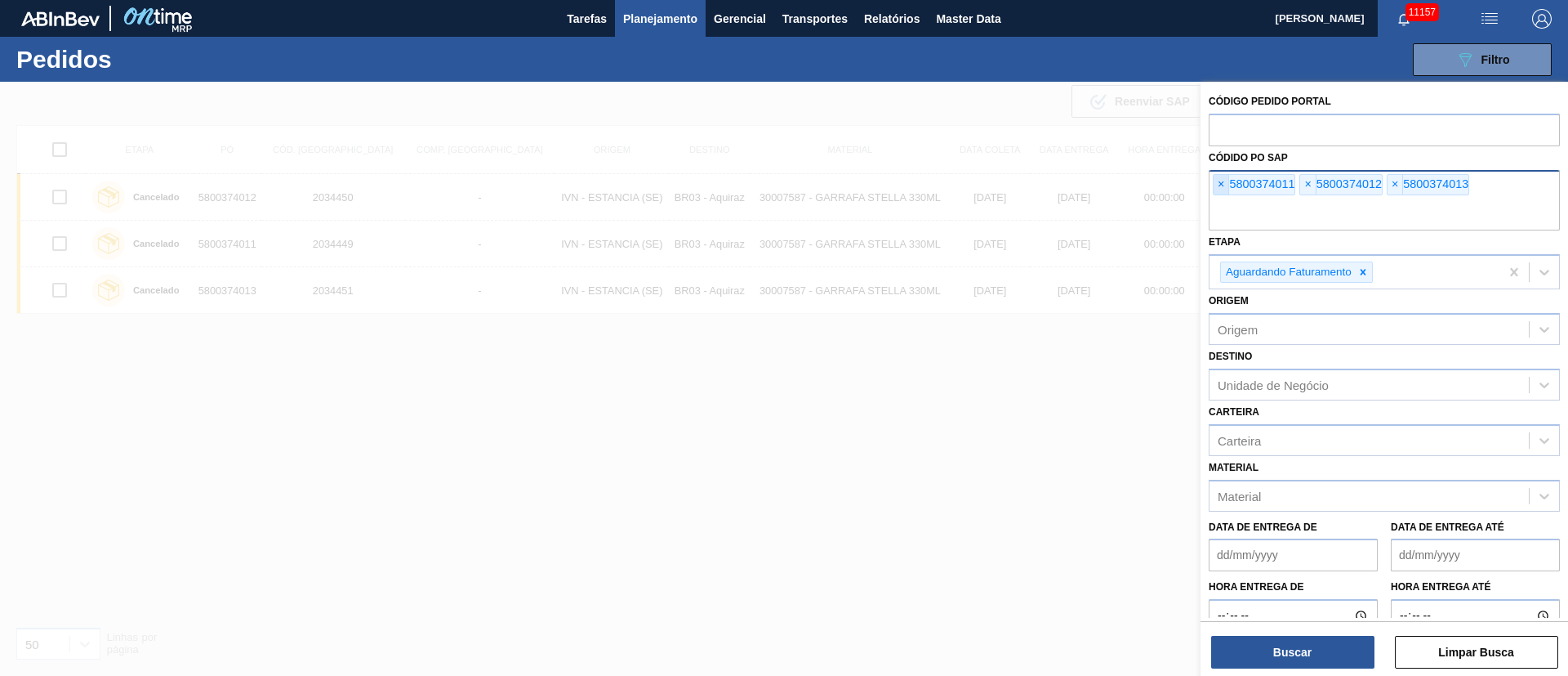
click at [1220, 187] on span "×" at bounding box center [1221, 184] width 16 height 20
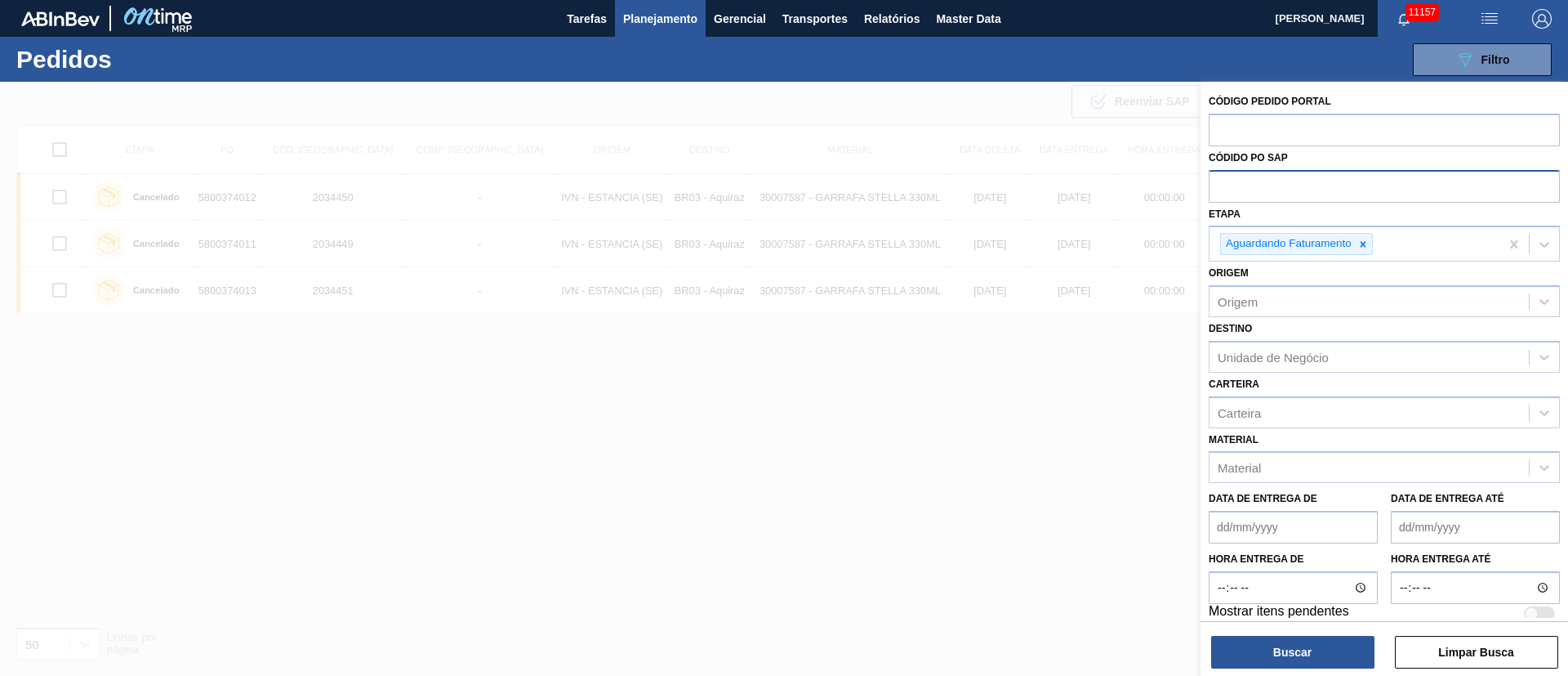
click at [1220, 187] on input "text" at bounding box center [1385, 185] width 351 height 31
paste input "text"
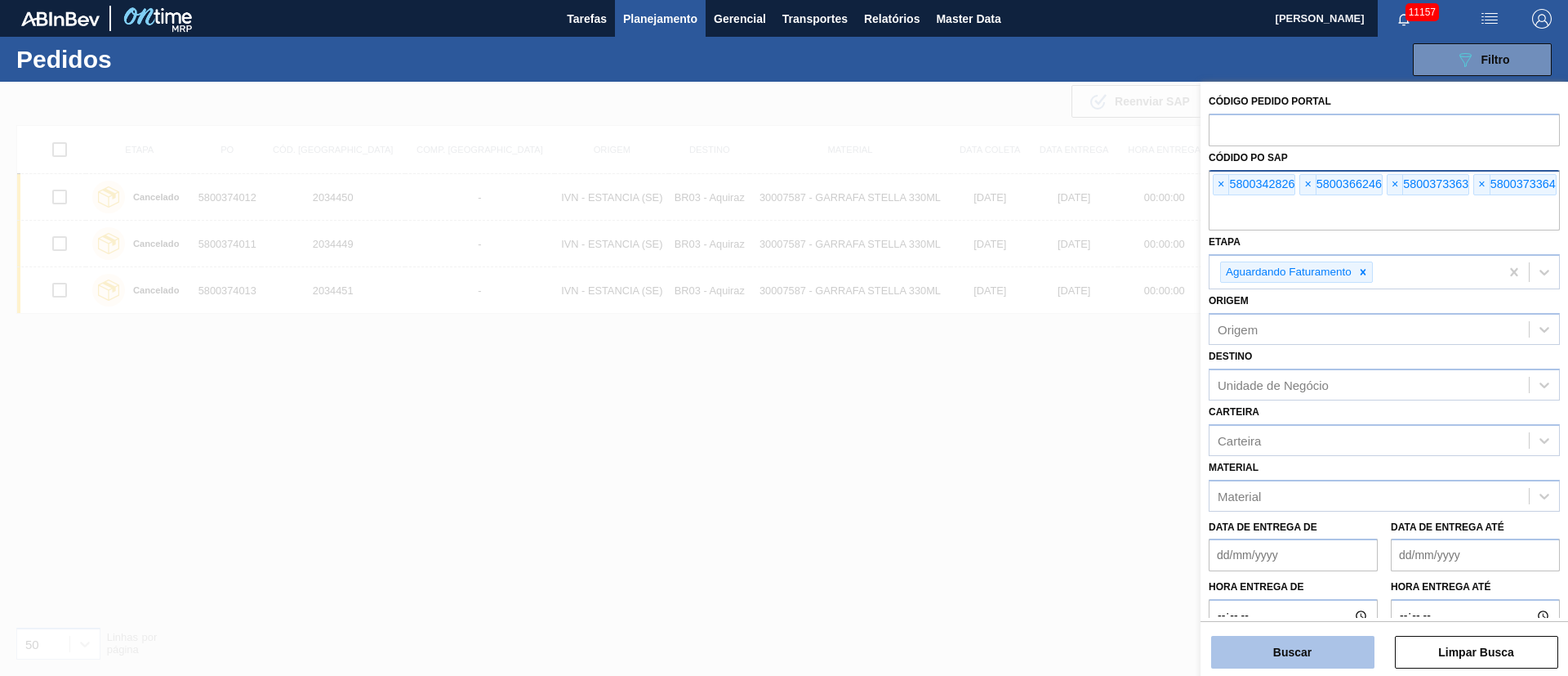
click at [1238, 650] on button "Buscar" at bounding box center [1292, 652] width 163 height 33
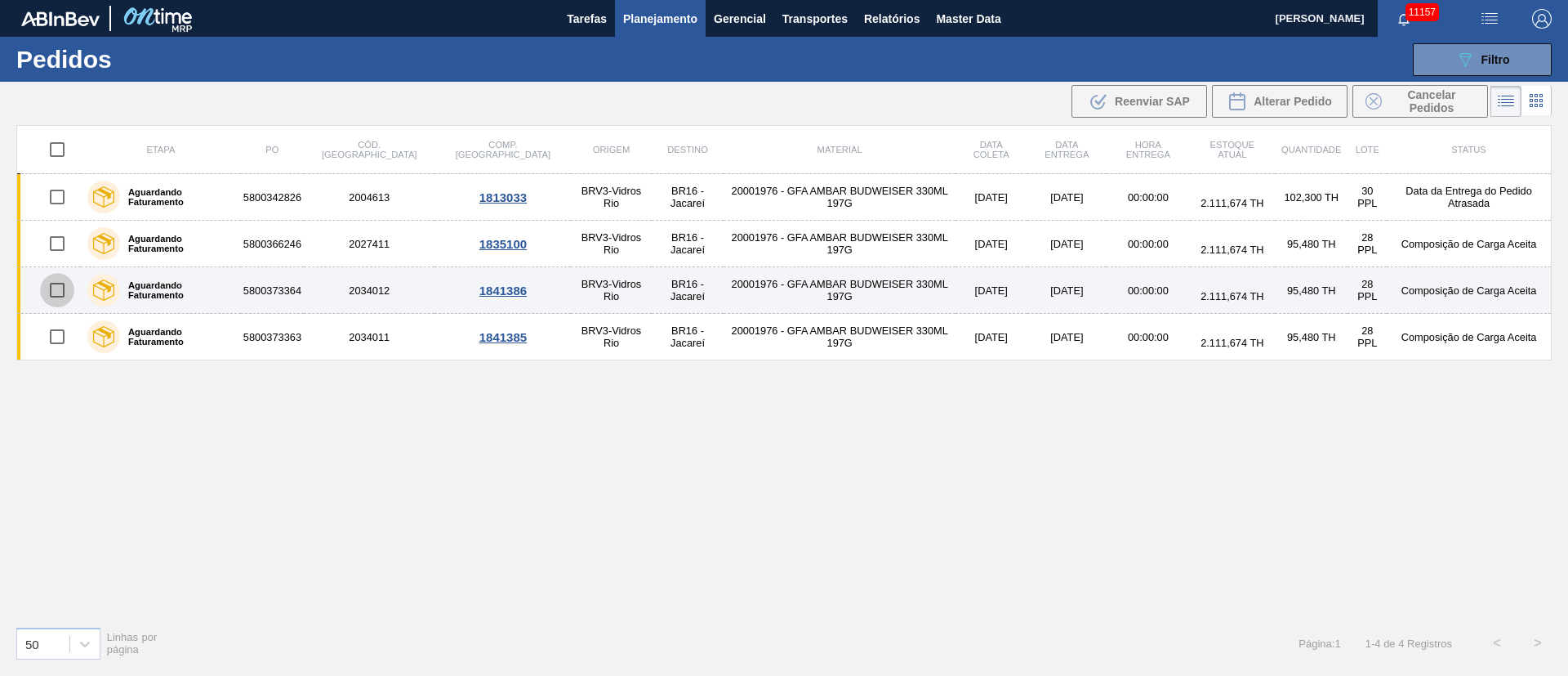
click at [60, 290] on input "checkbox" at bounding box center [57, 290] width 34 height 34
checkbox input "true"
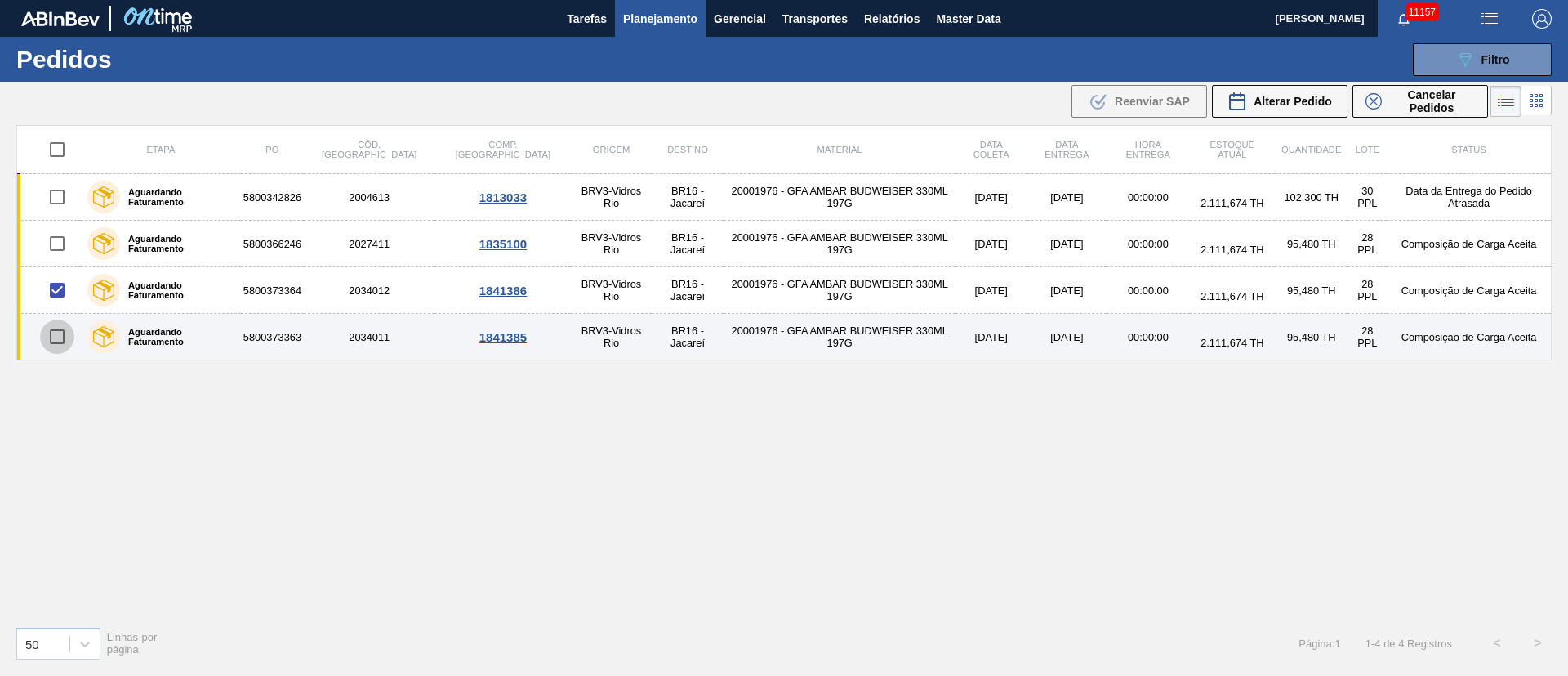
click at [62, 338] on input "checkbox" at bounding box center [57, 336] width 34 height 34
checkbox input "true"
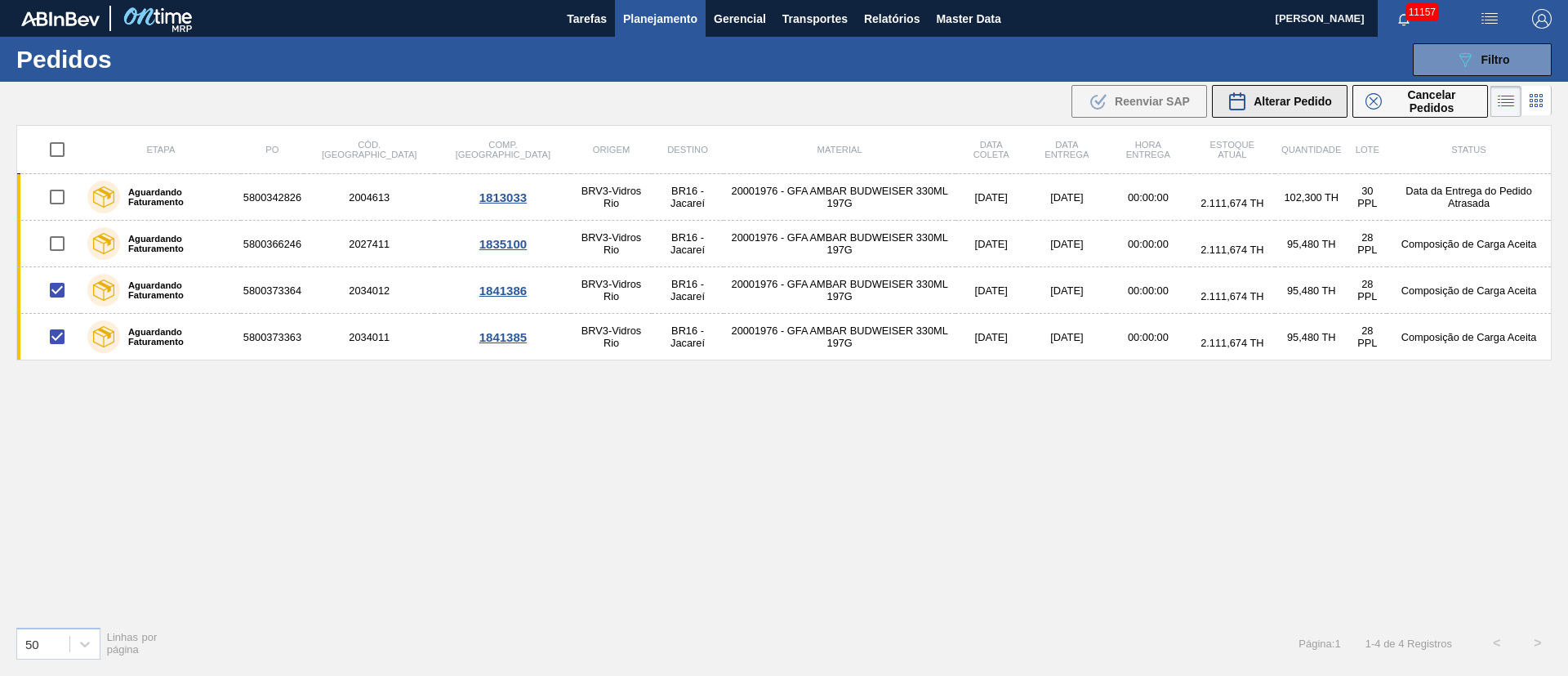
click at [1283, 96] on span "Alterar Pedido" at bounding box center [1292, 101] width 78 height 13
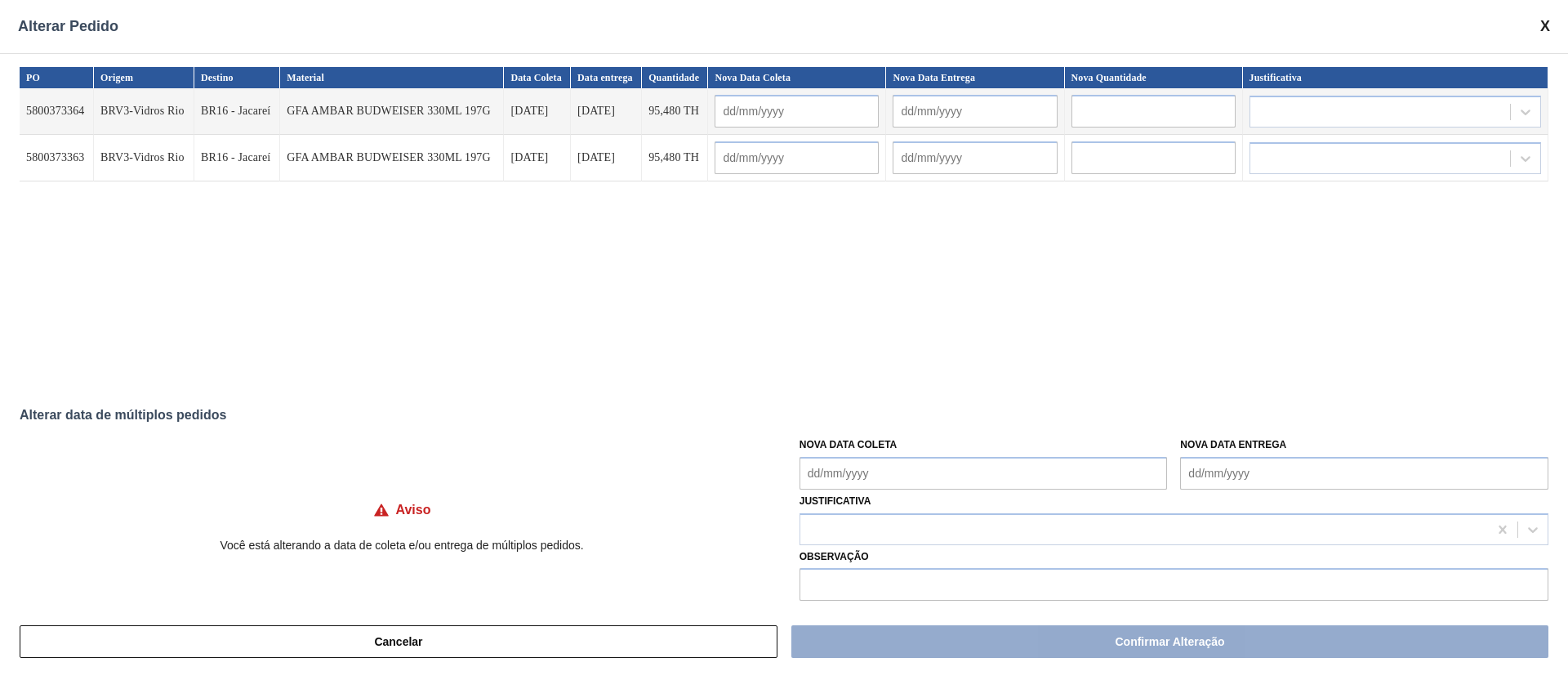
click at [842, 462] on Coleta "Nova Data Coleta" at bounding box center [983, 473] width 368 height 33
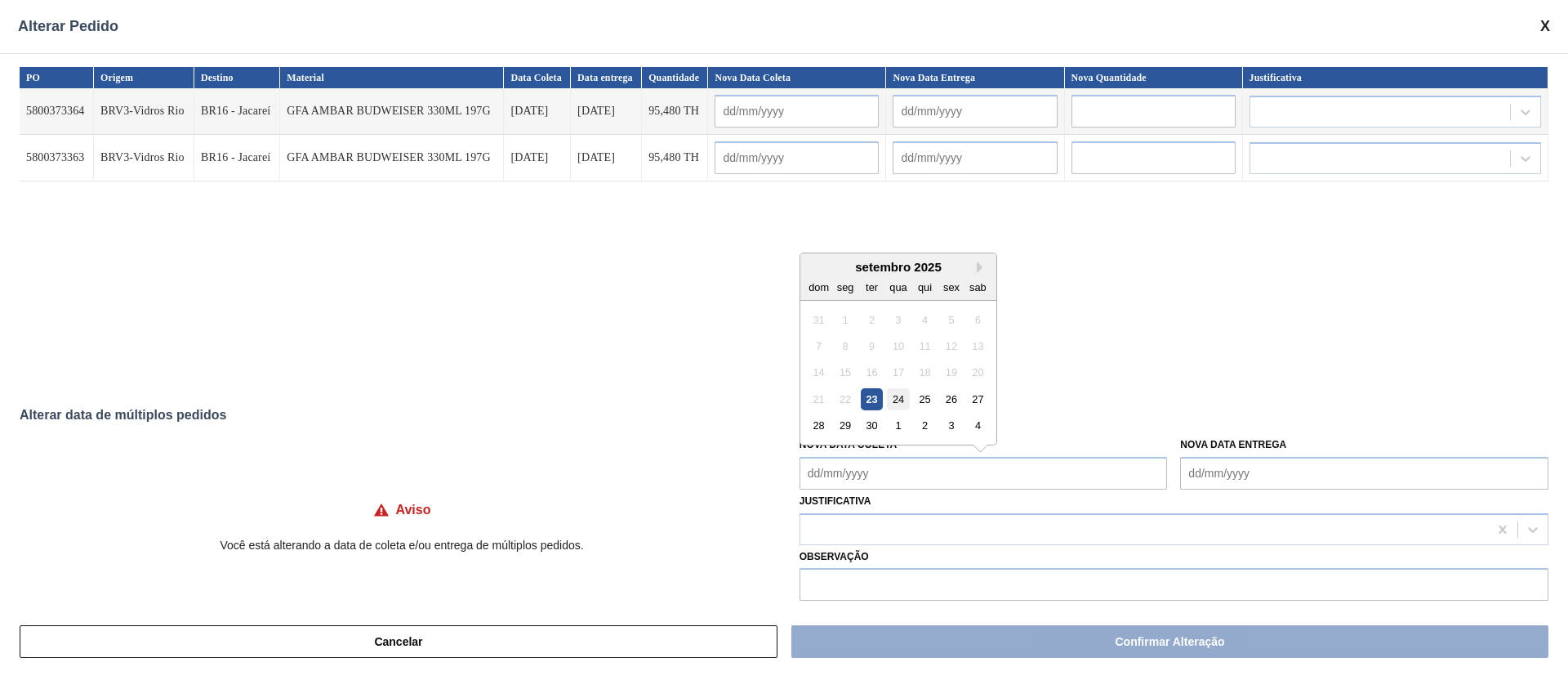
click at [891, 396] on div "24" at bounding box center [897, 398] width 22 height 22
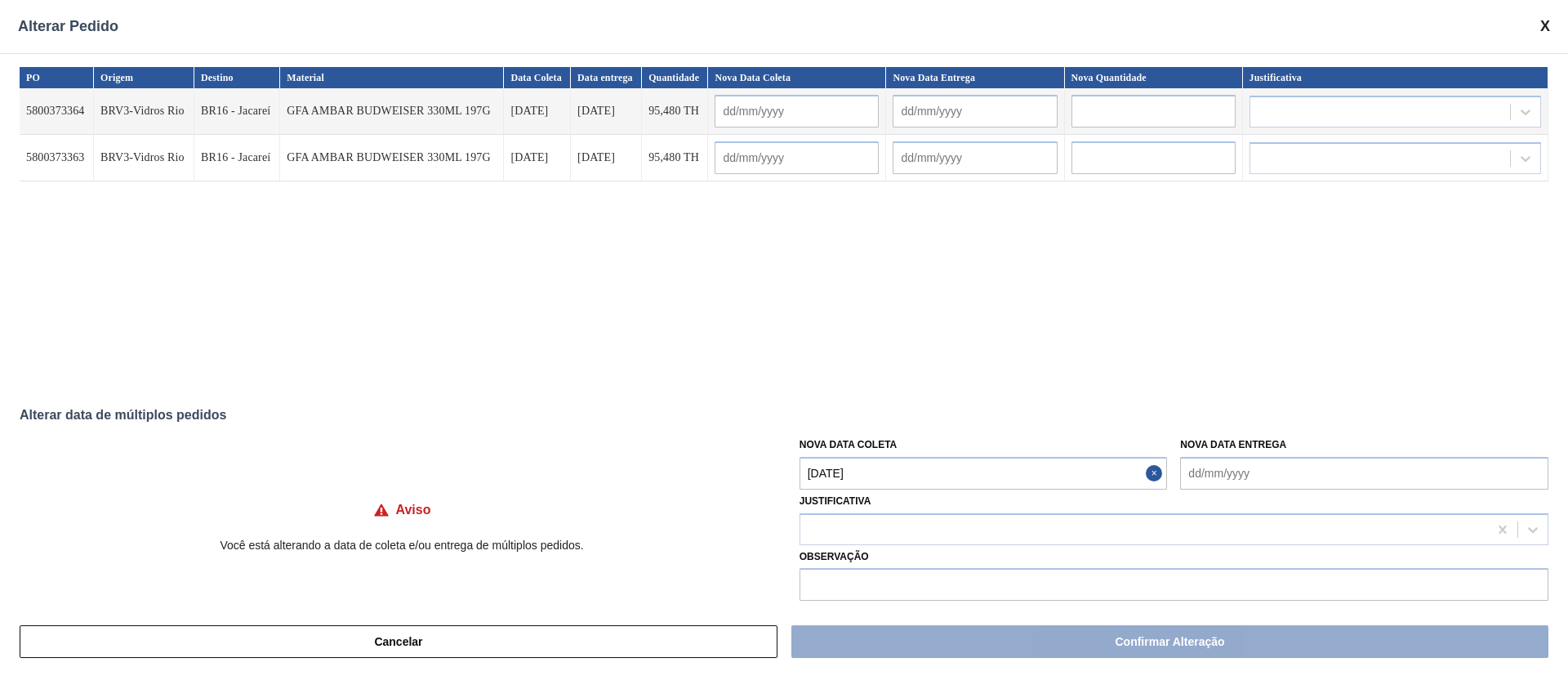
type Coleta "[DATE]"
type input "[DATE]"
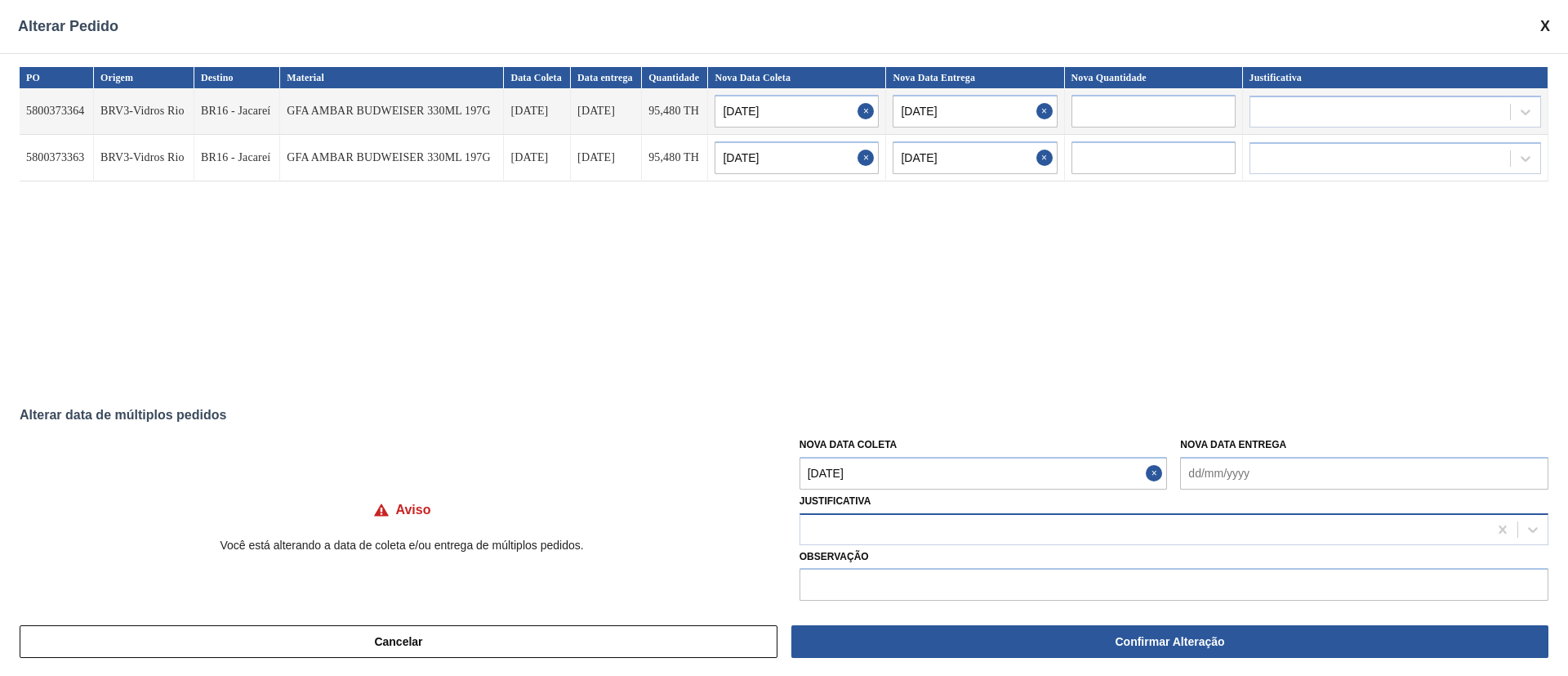
click at [851, 529] on div at bounding box center [1144, 528] width 688 height 23
type input "."
type input "ou"
click at [871, 570] on div "Outro" at bounding box center [1173, 570] width 749 height 30
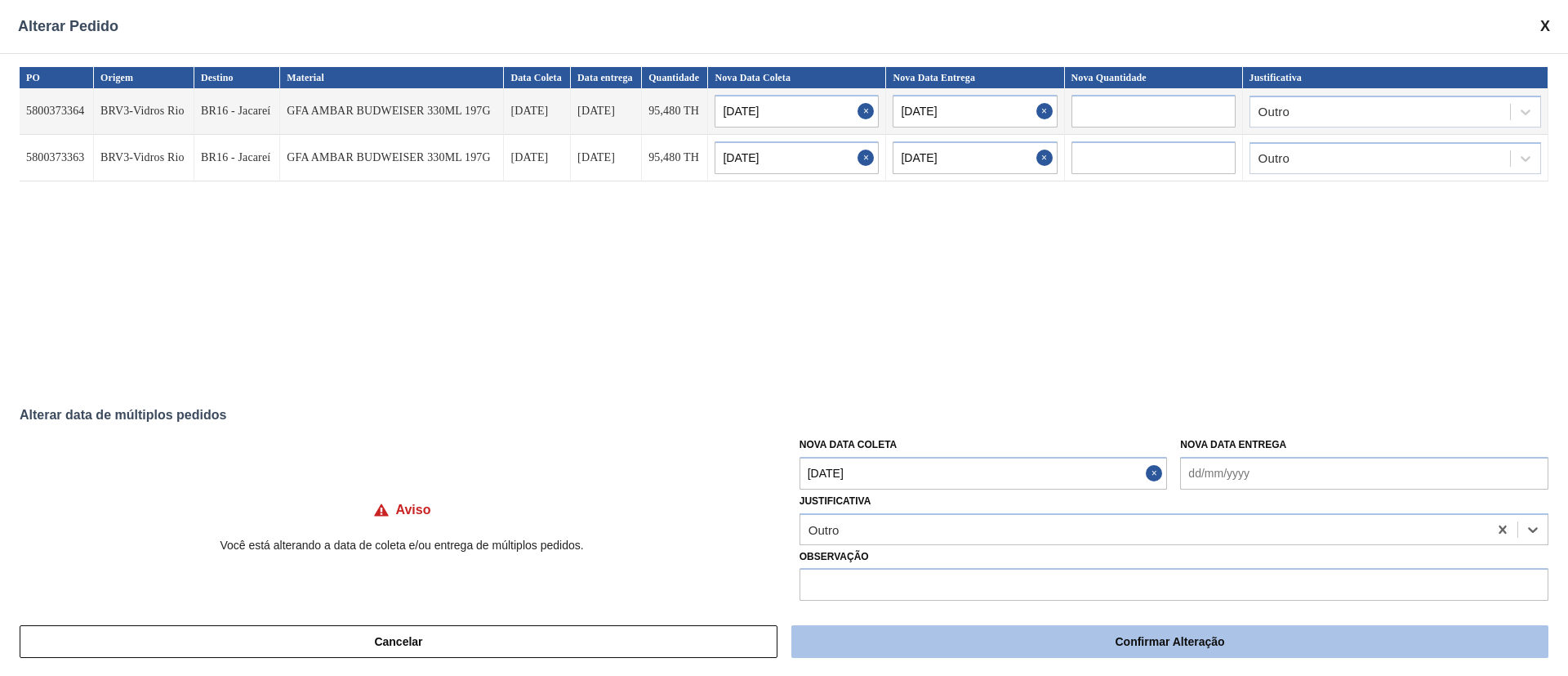
click at [1047, 644] on button "Confirmar Alteração" at bounding box center [1170, 641] width 757 height 33
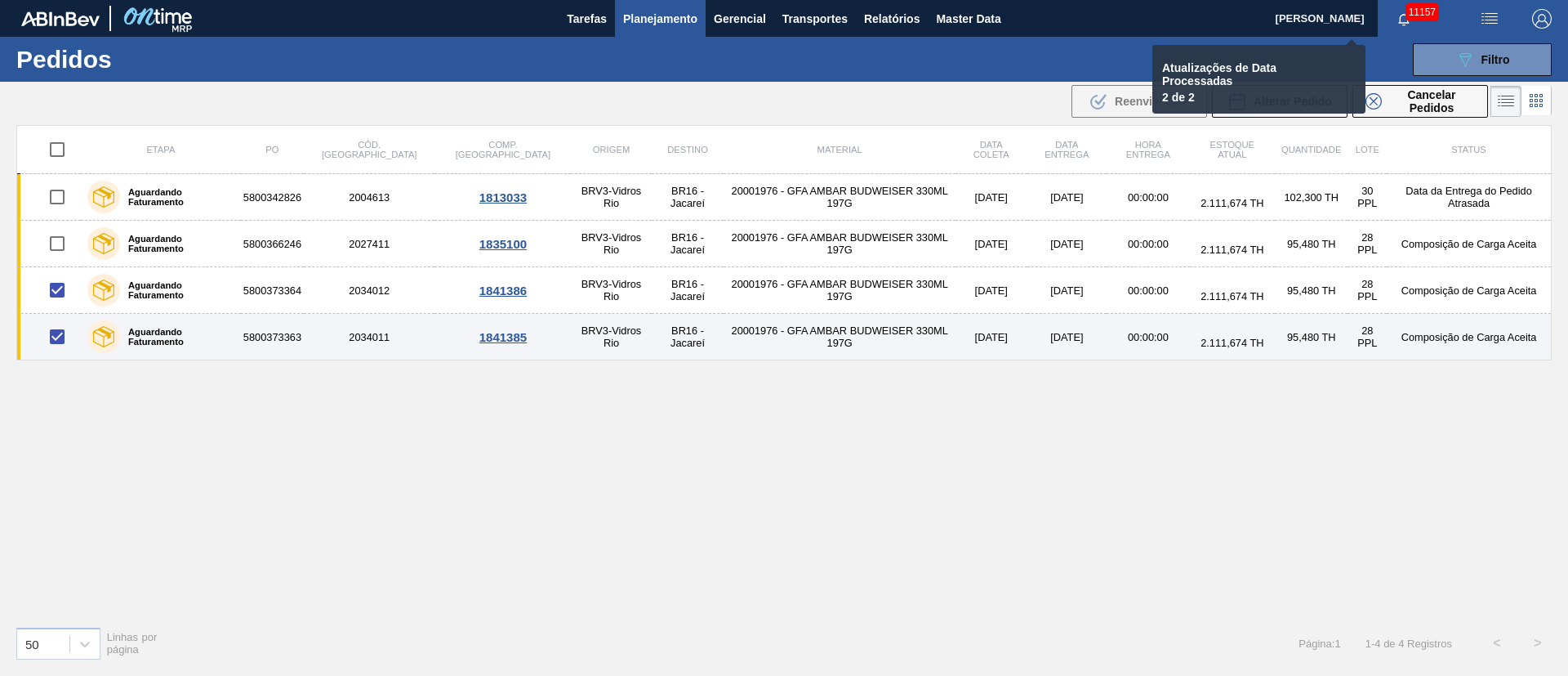
checkbox input "false"
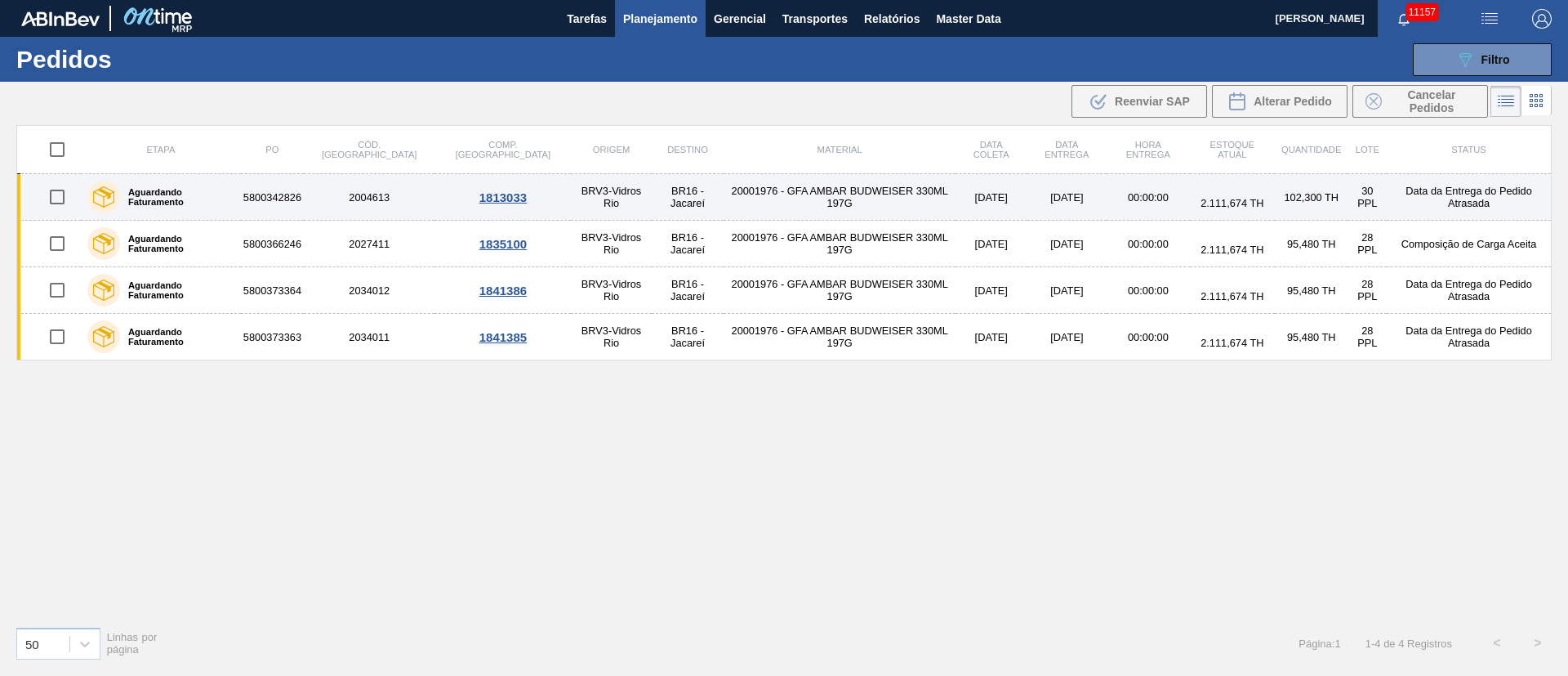
click at [56, 199] on input "checkbox" at bounding box center [57, 197] width 34 height 34
checkbox input "true"
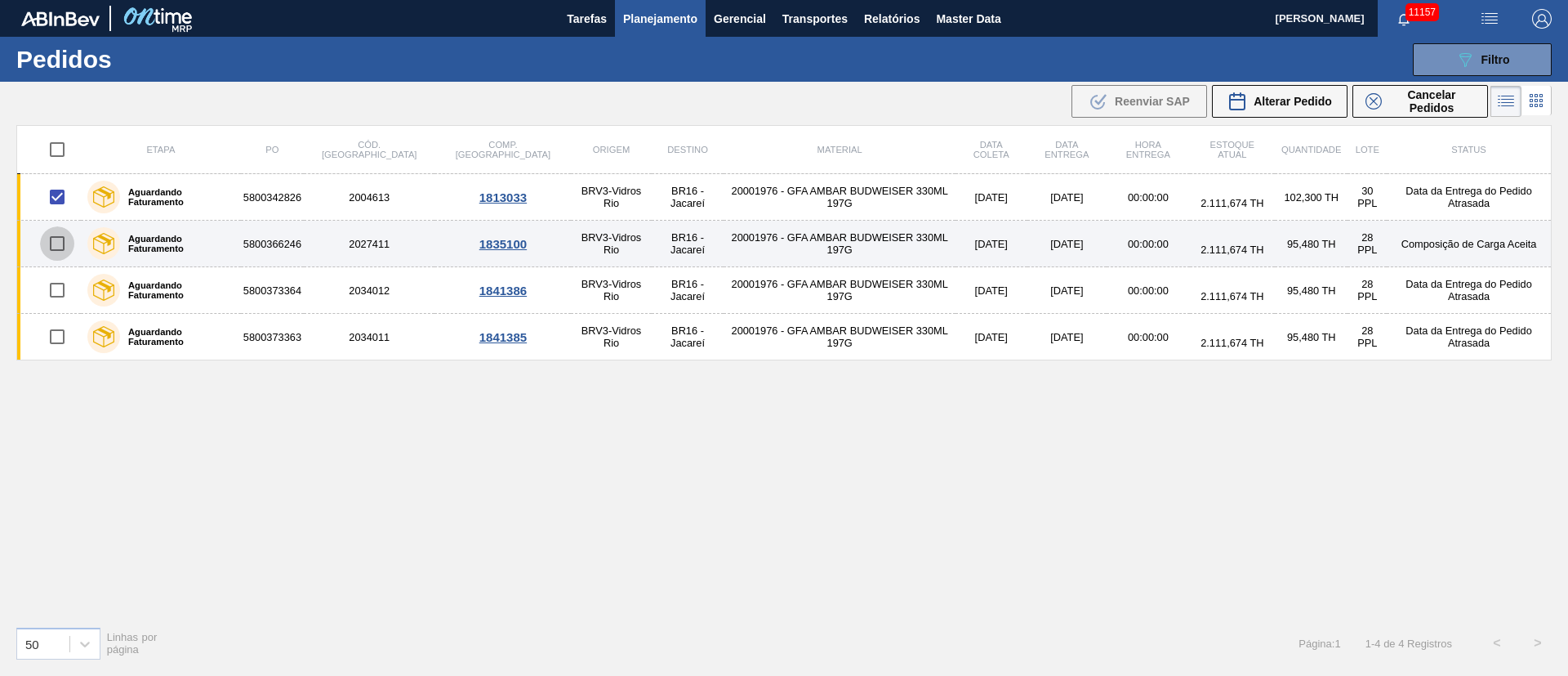
click at [57, 247] on input "checkbox" at bounding box center [57, 243] width 34 height 34
checkbox input "true"
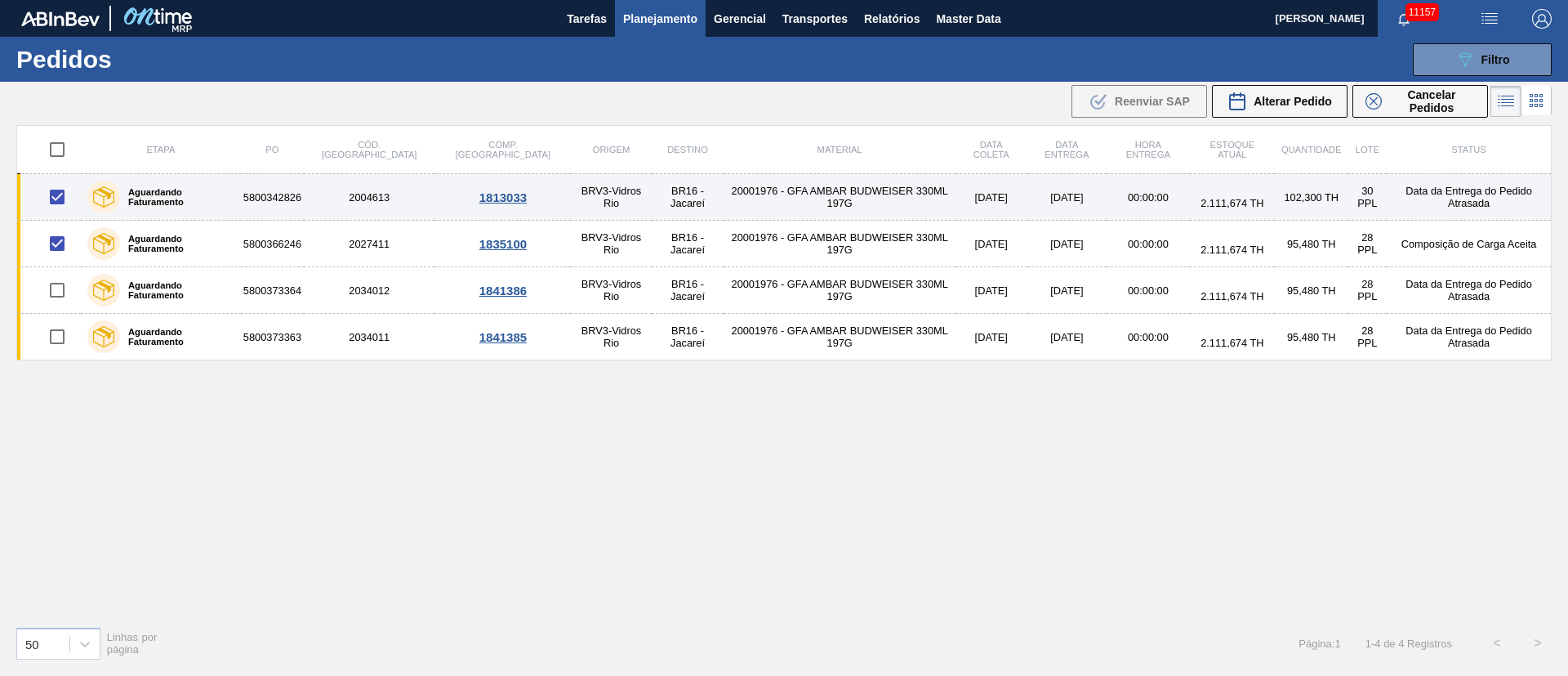
click at [59, 197] on input "checkbox" at bounding box center [57, 197] width 34 height 34
checkbox input "true"
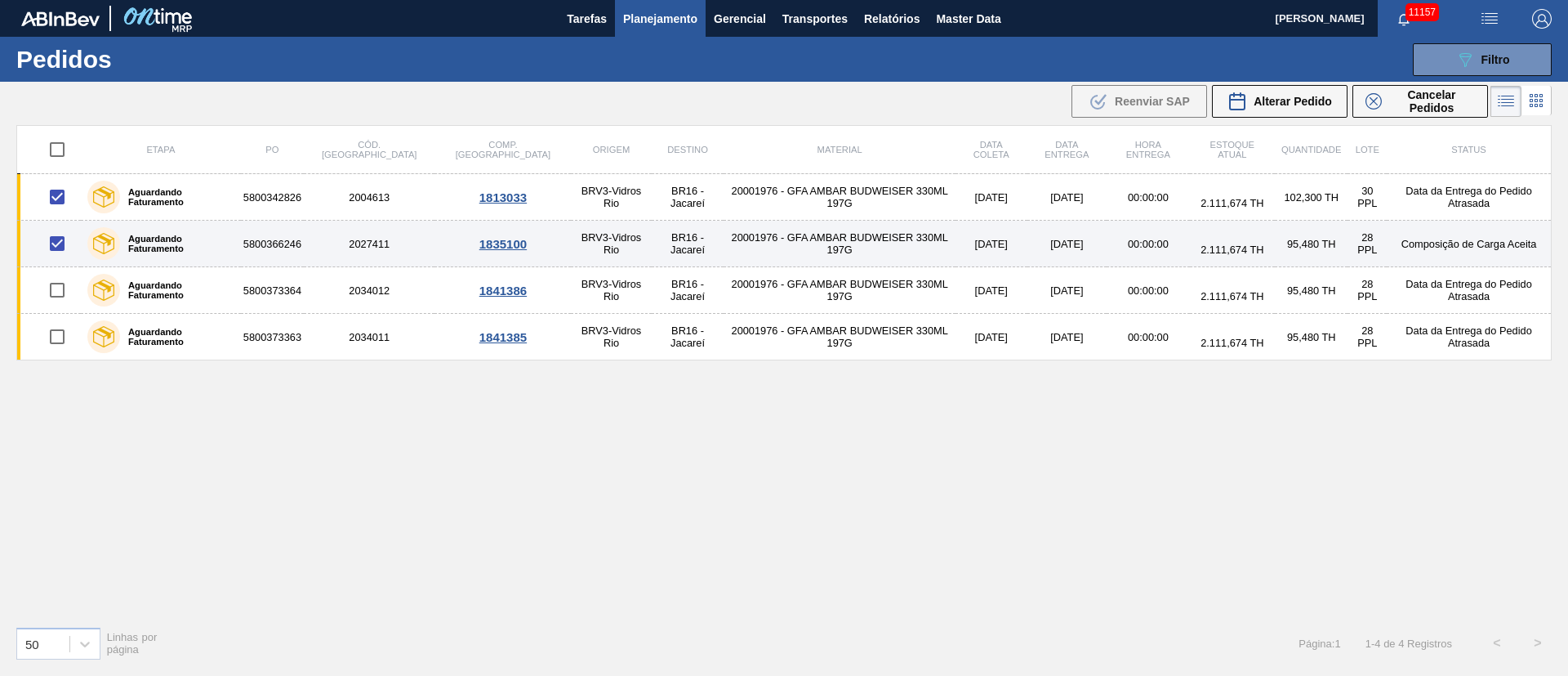
click at [57, 239] on input "checkbox" at bounding box center [57, 243] width 34 height 34
checkbox input "false"
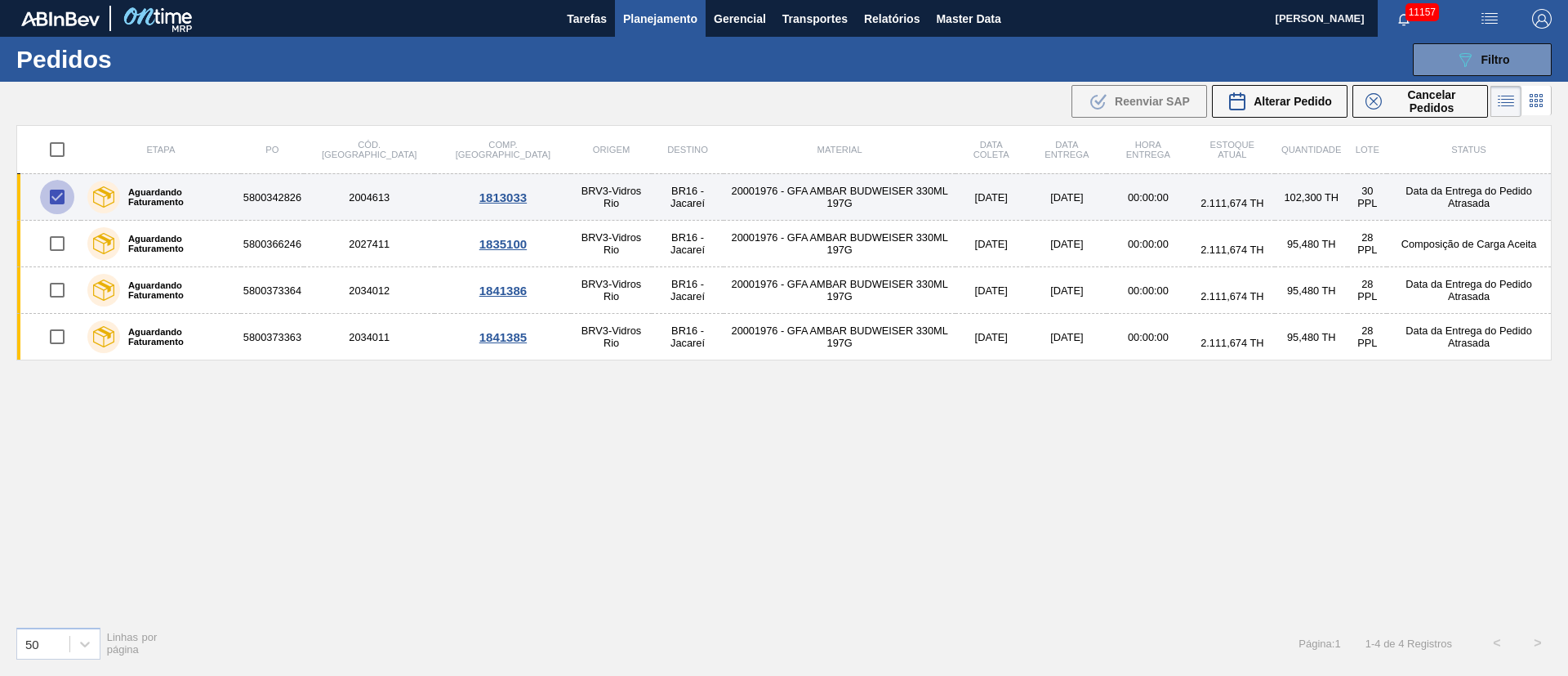
click at [57, 196] on input "checkbox" at bounding box center [57, 197] width 34 height 34
click at [57, 196] on input "checkbox" at bounding box center [57, 197] width 34 height 34
checkbox input "true"
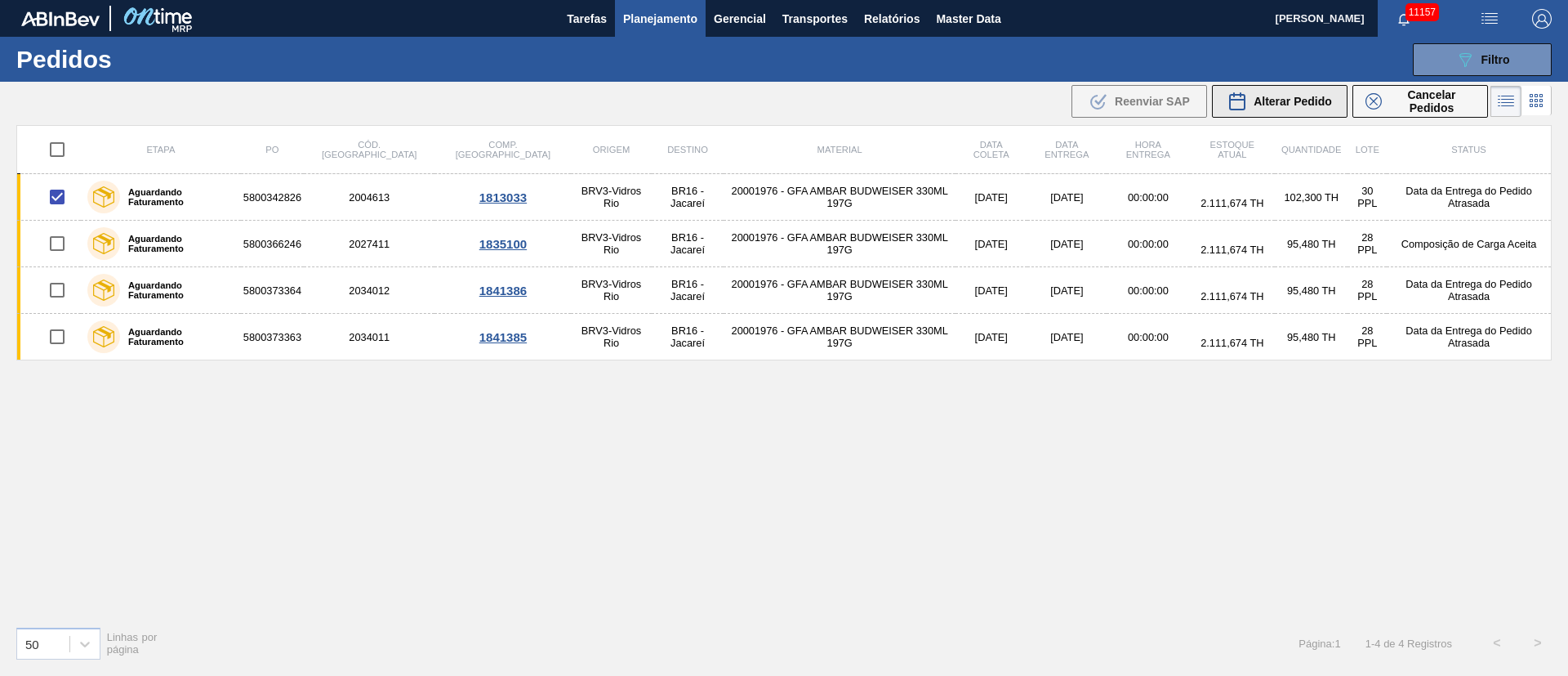
click at [1316, 105] on span "Alterar Pedido" at bounding box center [1292, 101] width 78 height 13
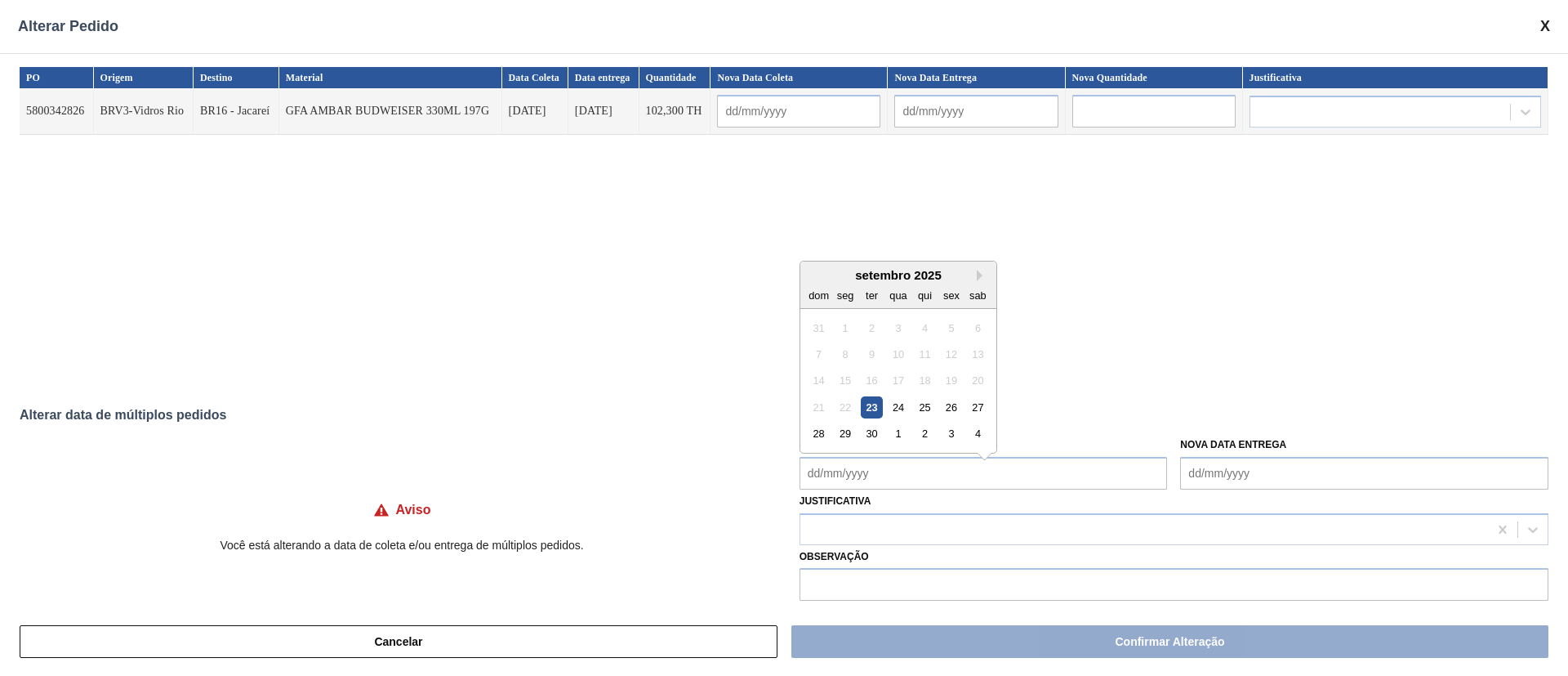
click at [907, 479] on Coleta "Nova Data Coleta" at bounding box center [983, 473] width 368 height 33
click at [897, 401] on div "24" at bounding box center [897, 398] width 22 height 22
type input "[DATE]"
type Coleta "[DATE]"
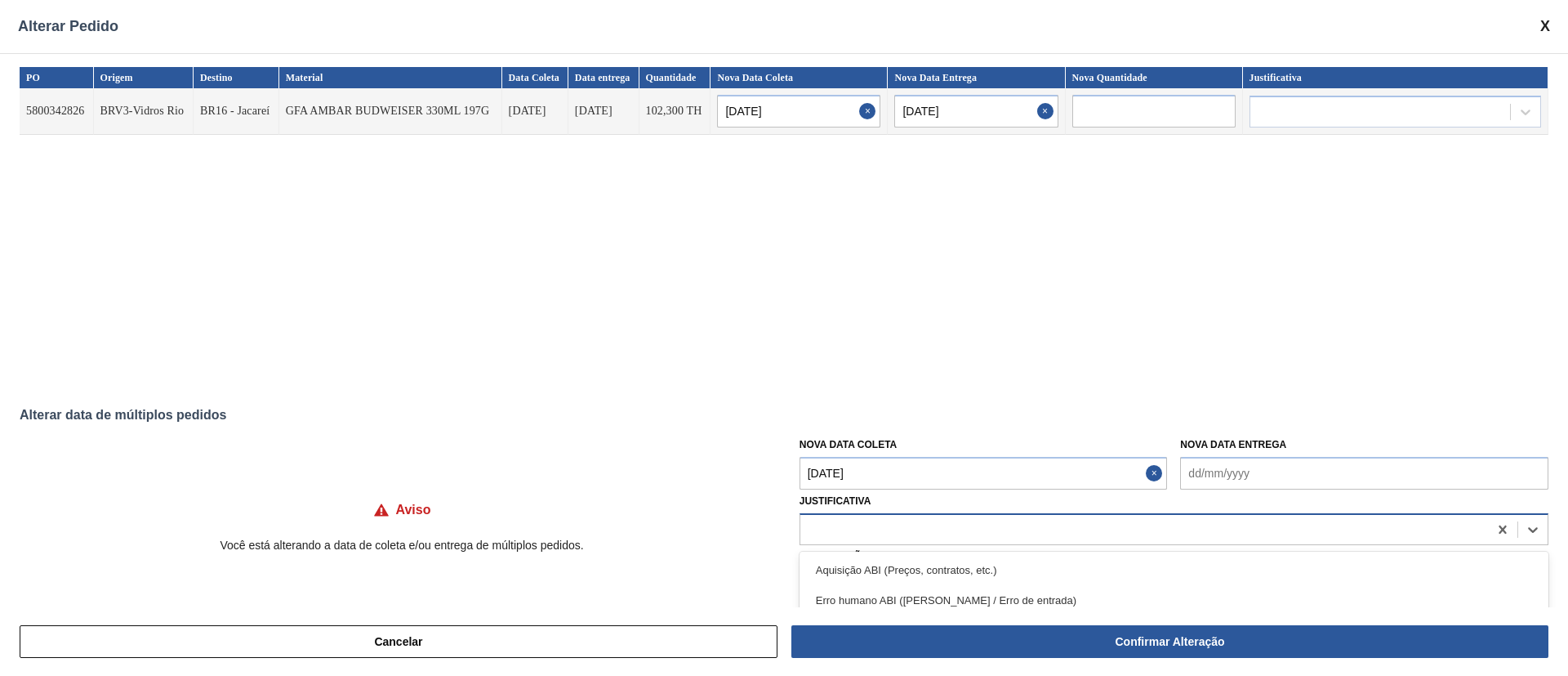
click at [852, 532] on div at bounding box center [1144, 528] width 688 height 23
type input "ou"
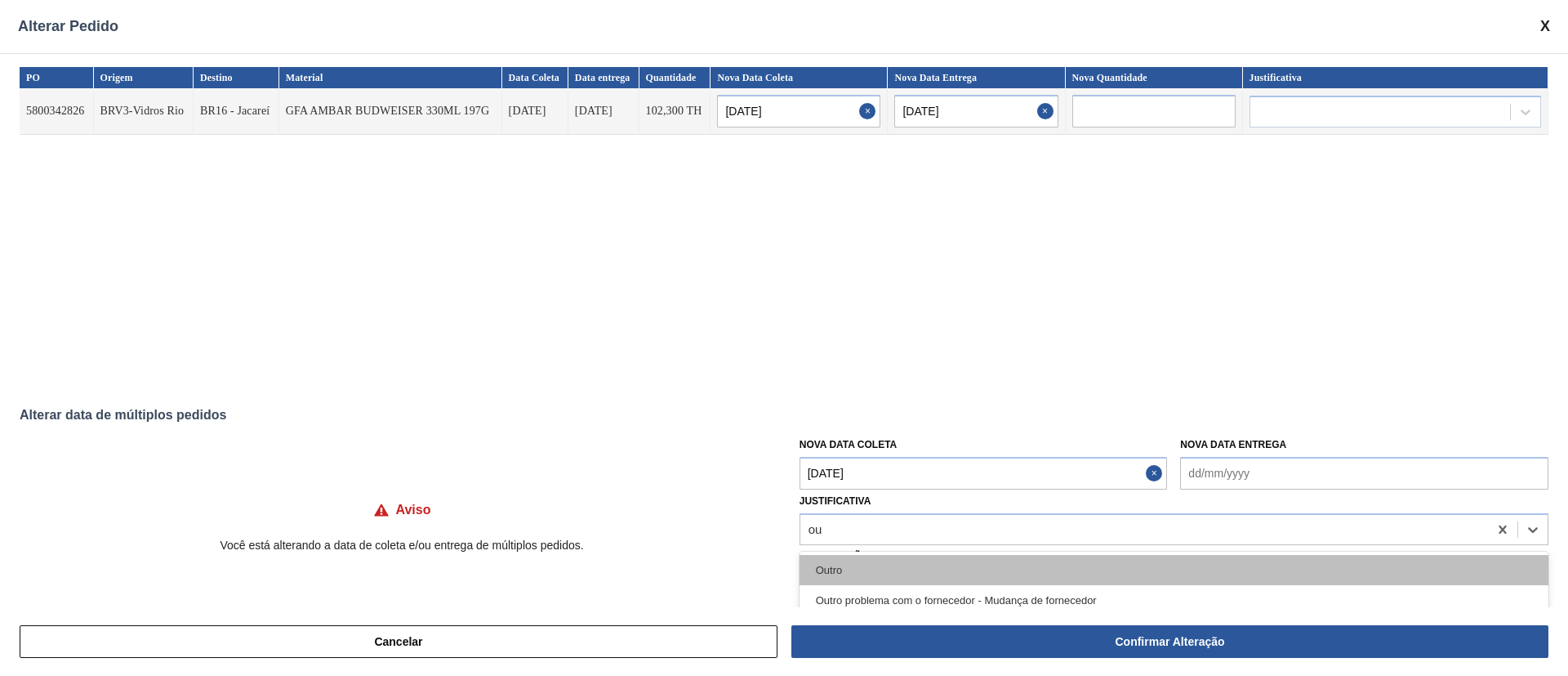
click at [851, 564] on div "Outro" at bounding box center [1173, 570] width 749 height 30
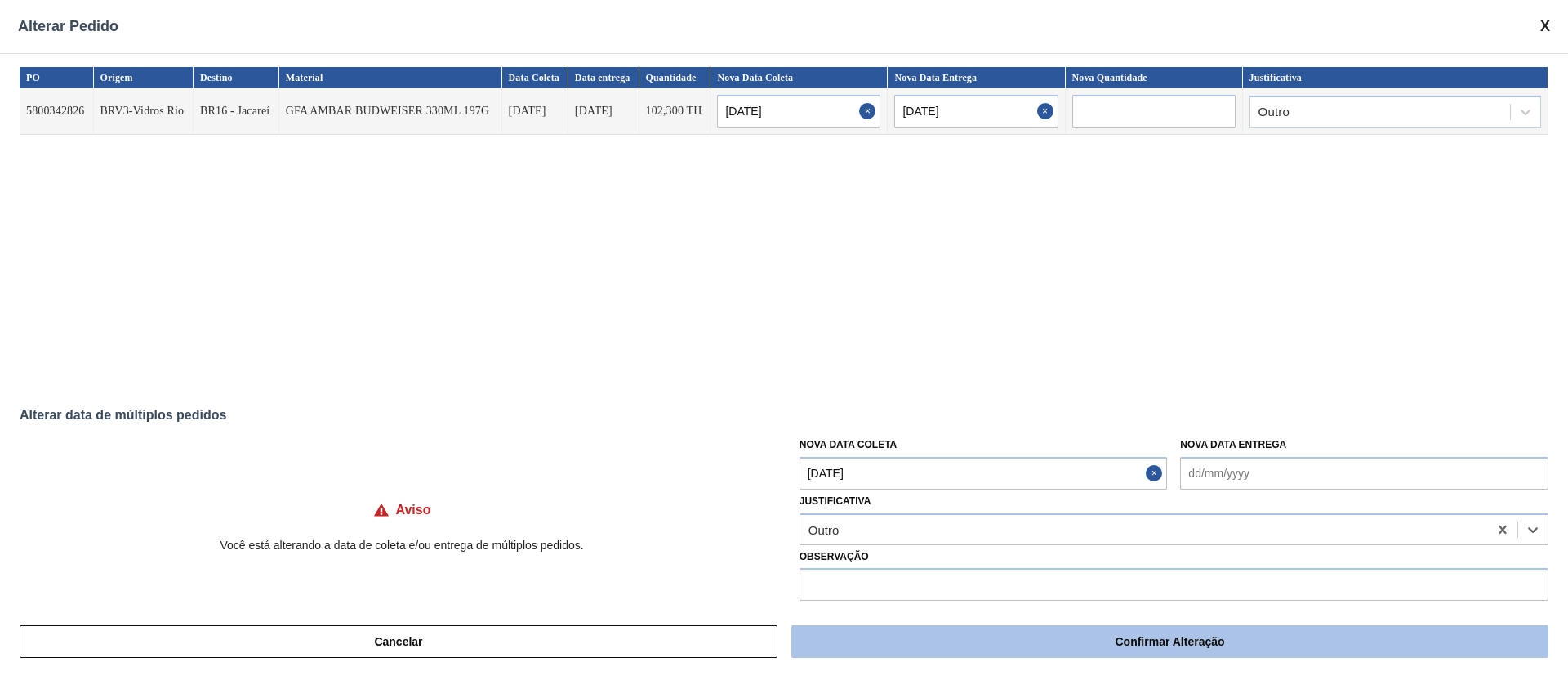
click at [935, 646] on button "Confirmar Alteração" at bounding box center [1170, 641] width 757 height 33
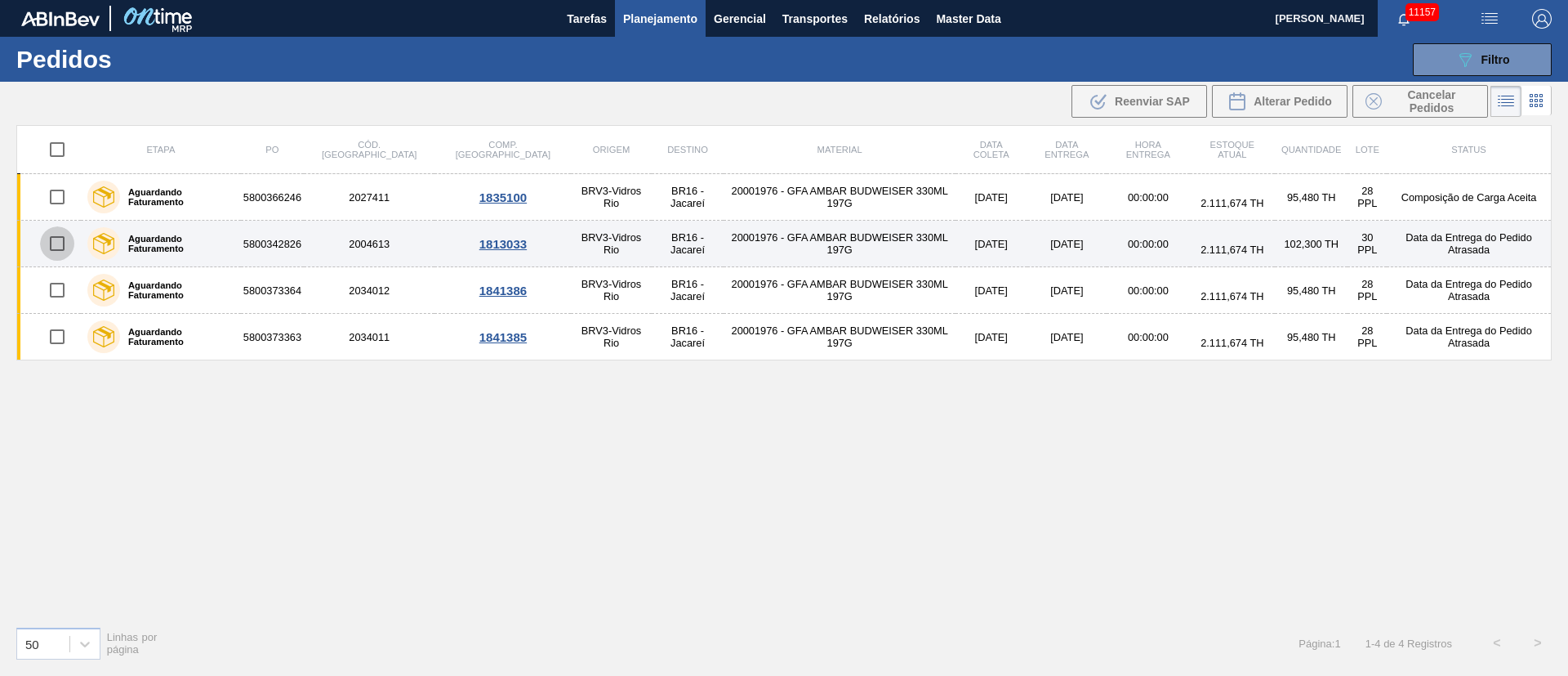
click at [59, 243] on input "checkbox" at bounding box center [57, 243] width 34 height 34
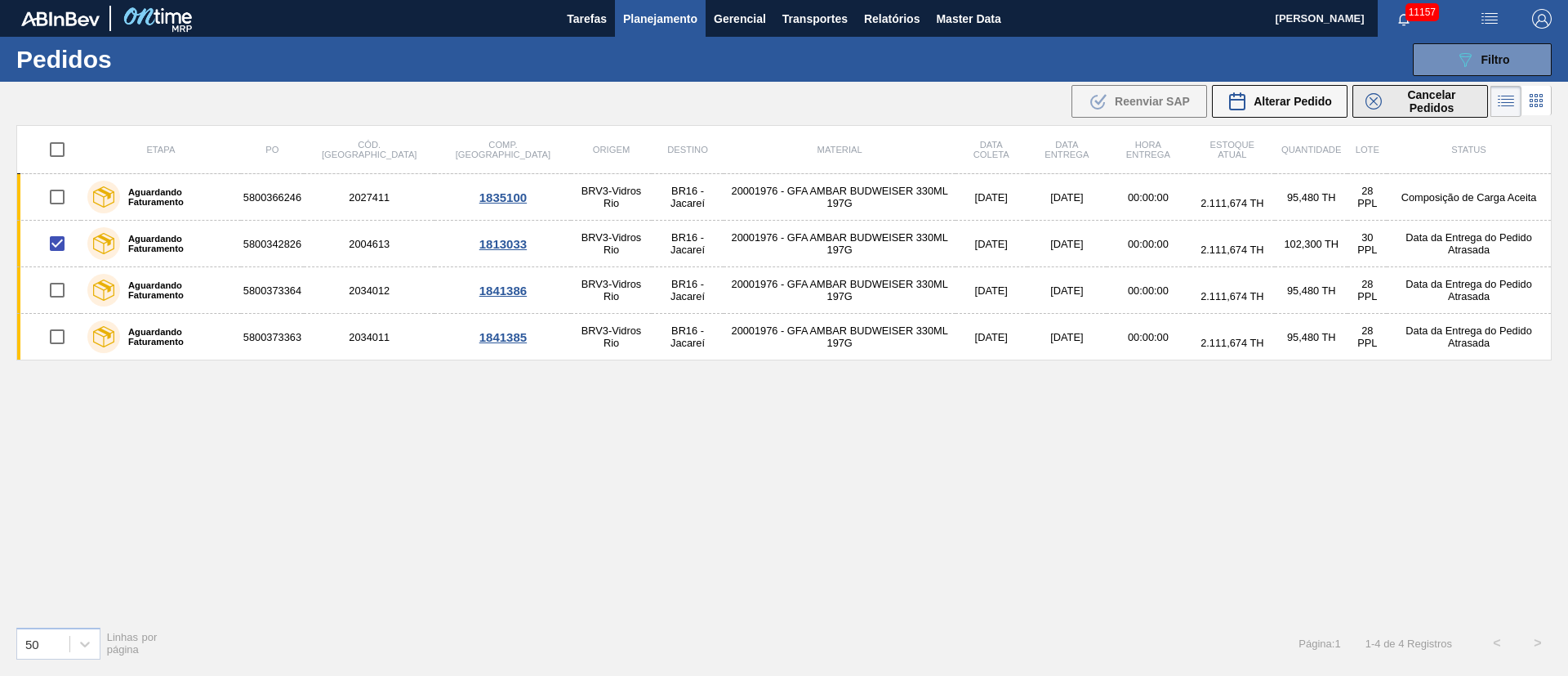
click at [1422, 100] on span "Cancelar Pedidos" at bounding box center [1431, 101] width 87 height 26
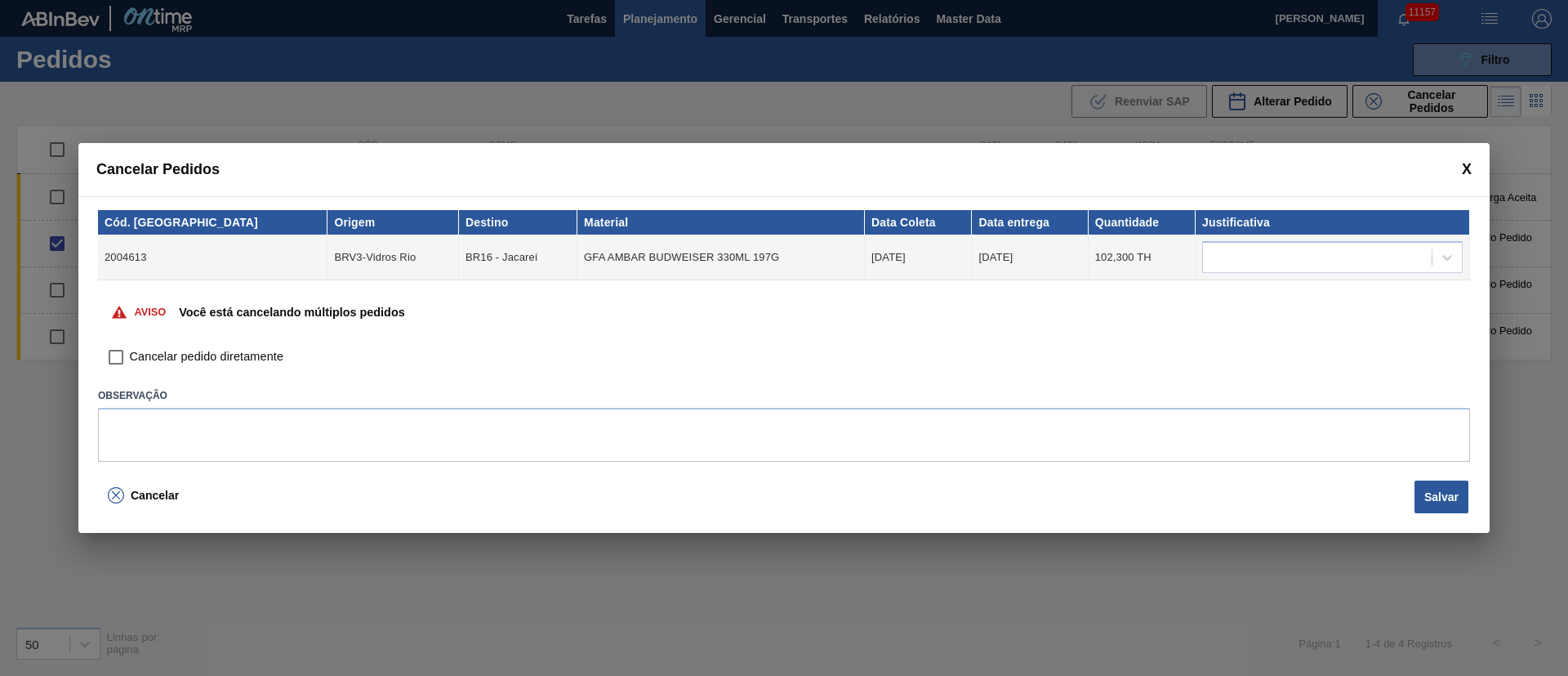
click at [121, 361] on input "Cancelar pedido diretamente" at bounding box center [116, 357] width 28 height 28
click at [1439, 492] on button "Salvar" at bounding box center [1441, 497] width 54 height 33
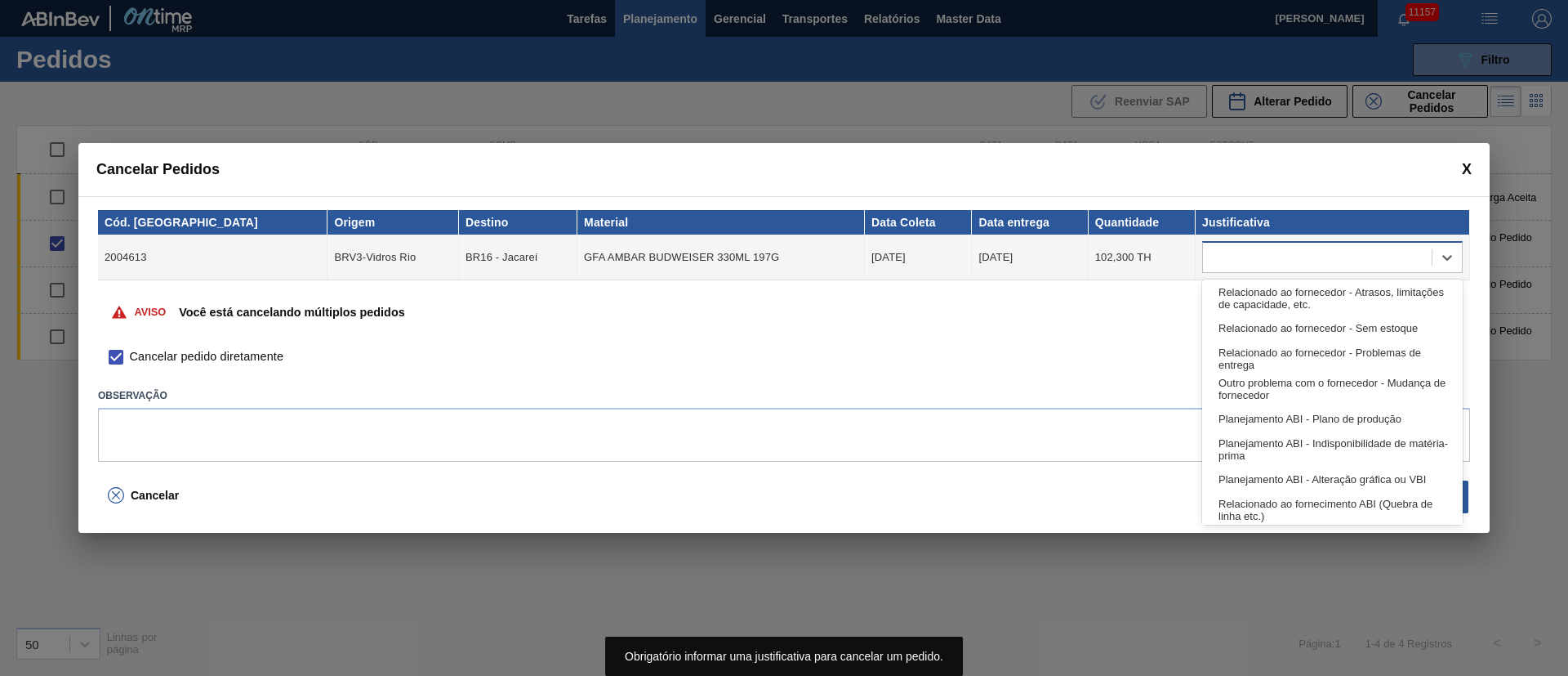
click at [1293, 262] on div at bounding box center [1317, 258] width 229 height 23
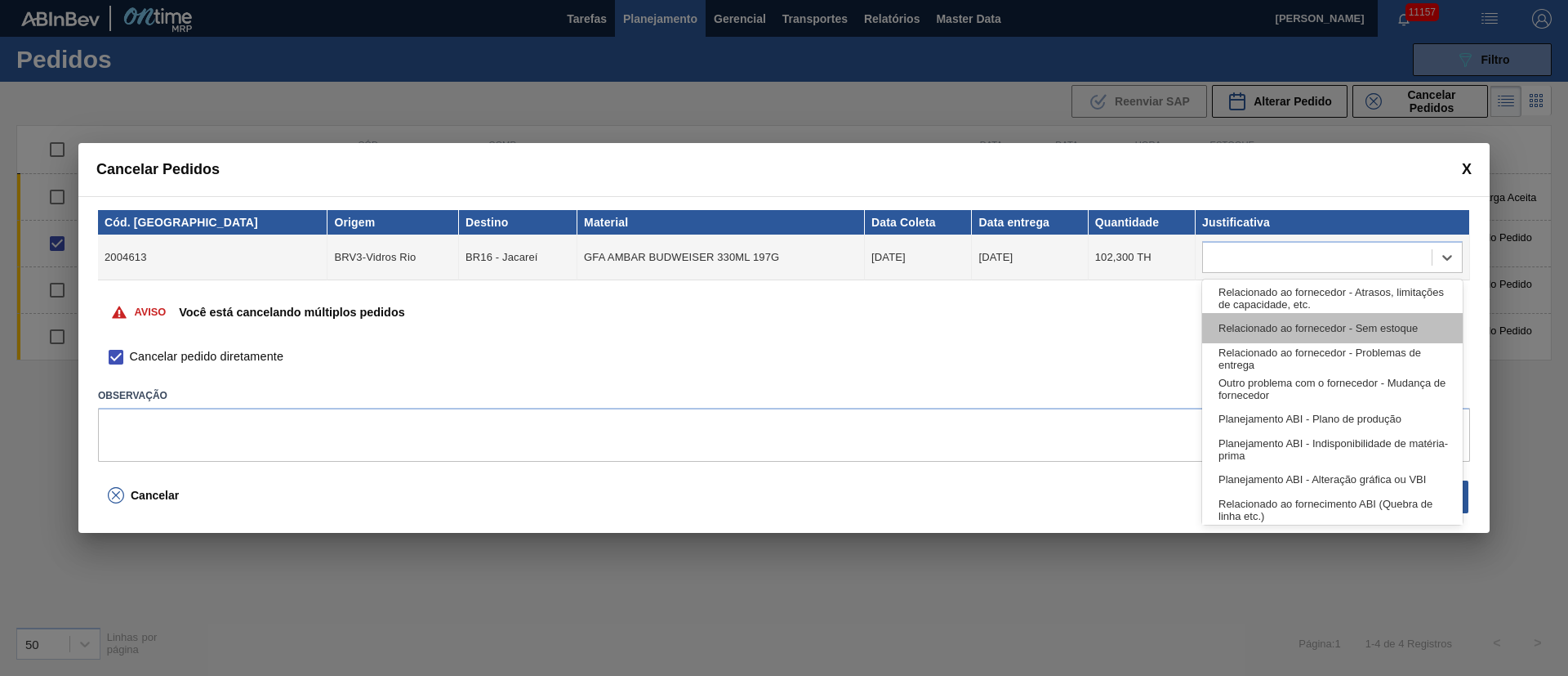
click at [1223, 316] on div "Relacionado ao fornecedor - Sem estoque" at bounding box center [1332, 328] width 261 height 30
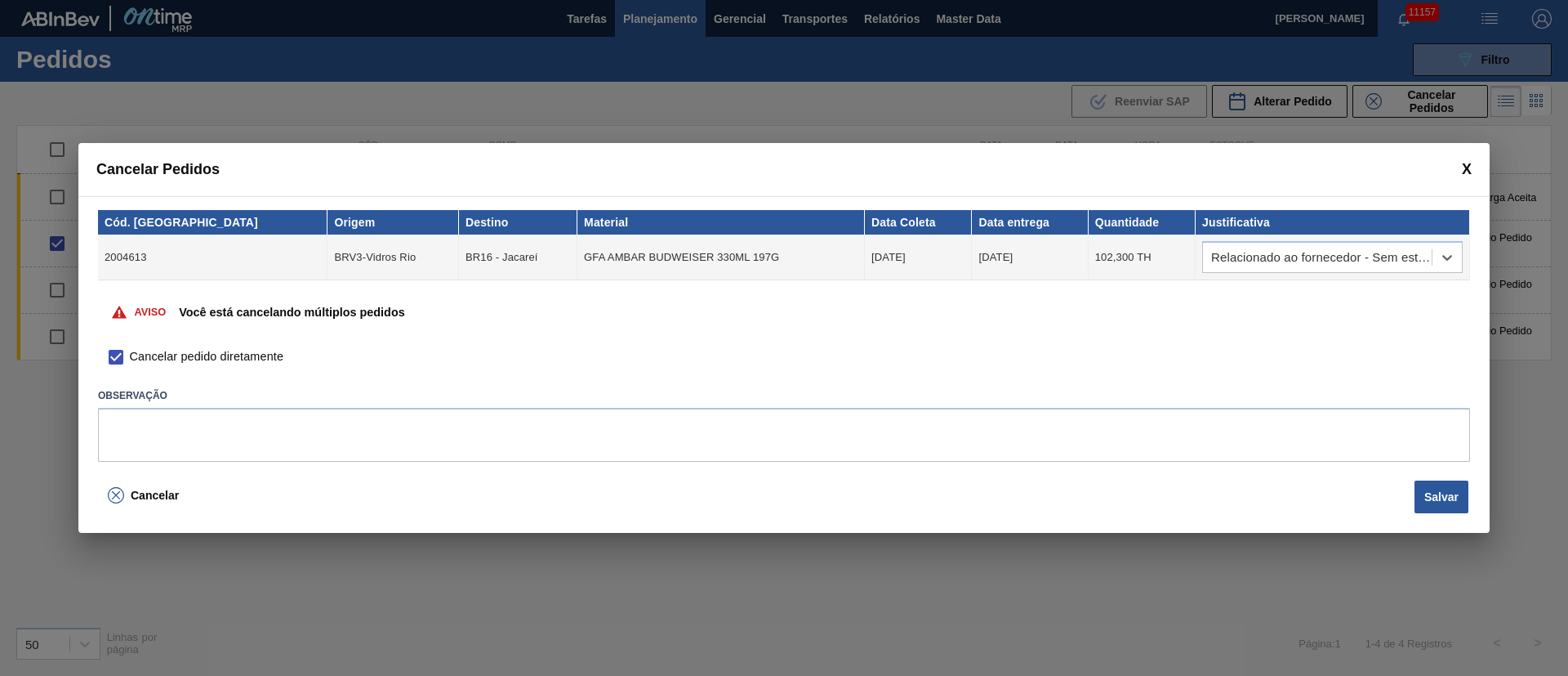
click at [1321, 234] on td "option Relacionado ao fornecedor - Sem estoque, selected. Select is focused ,ty…" at bounding box center [1332, 257] width 274 height 46
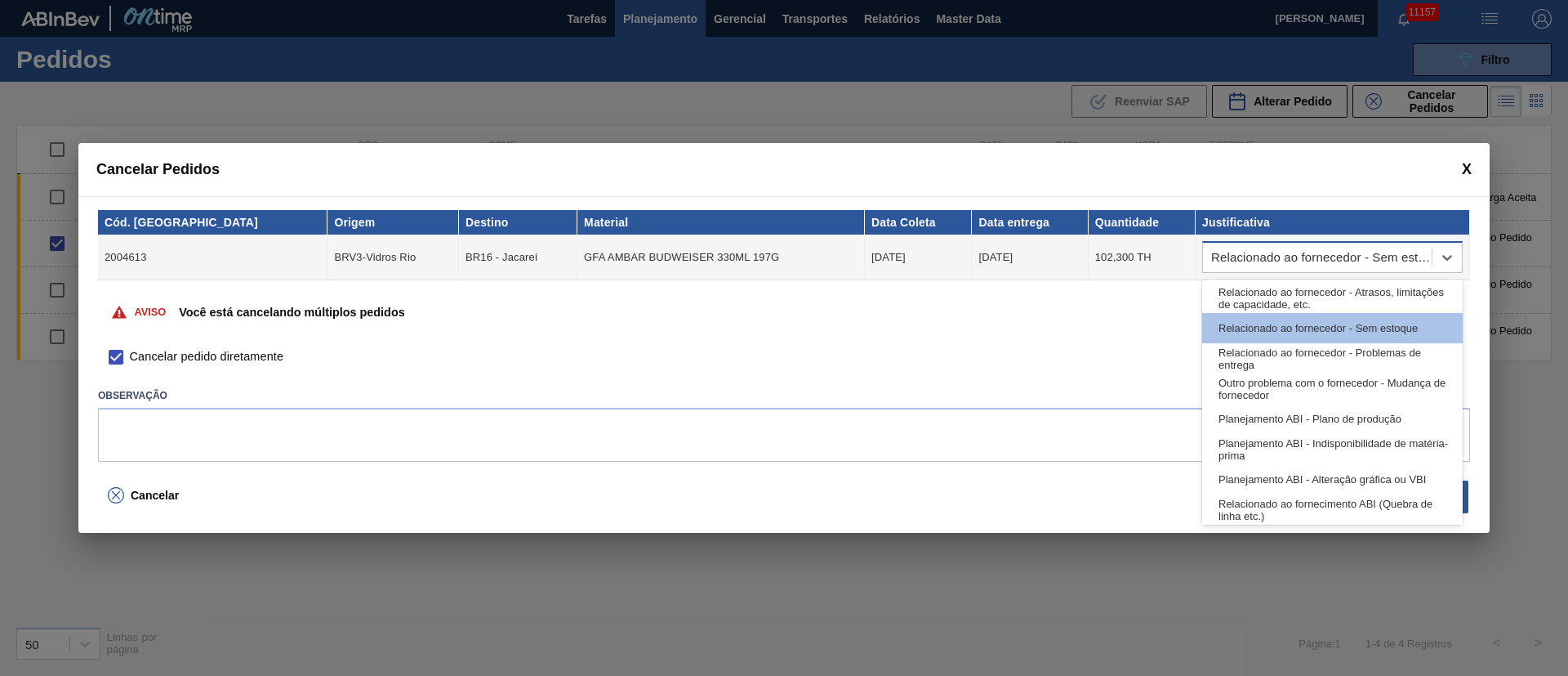
click at [1318, 243] on div "Relacionado ao fornecedor - Sem estoque" at bounding box center [1332, 257] width 261 height 32
click at [1280, 288] on div "Relacionado ao fornecedor - Atrasos, limitações de capacidade, etc." at bounding box center [1332, 298] width 261 height 30
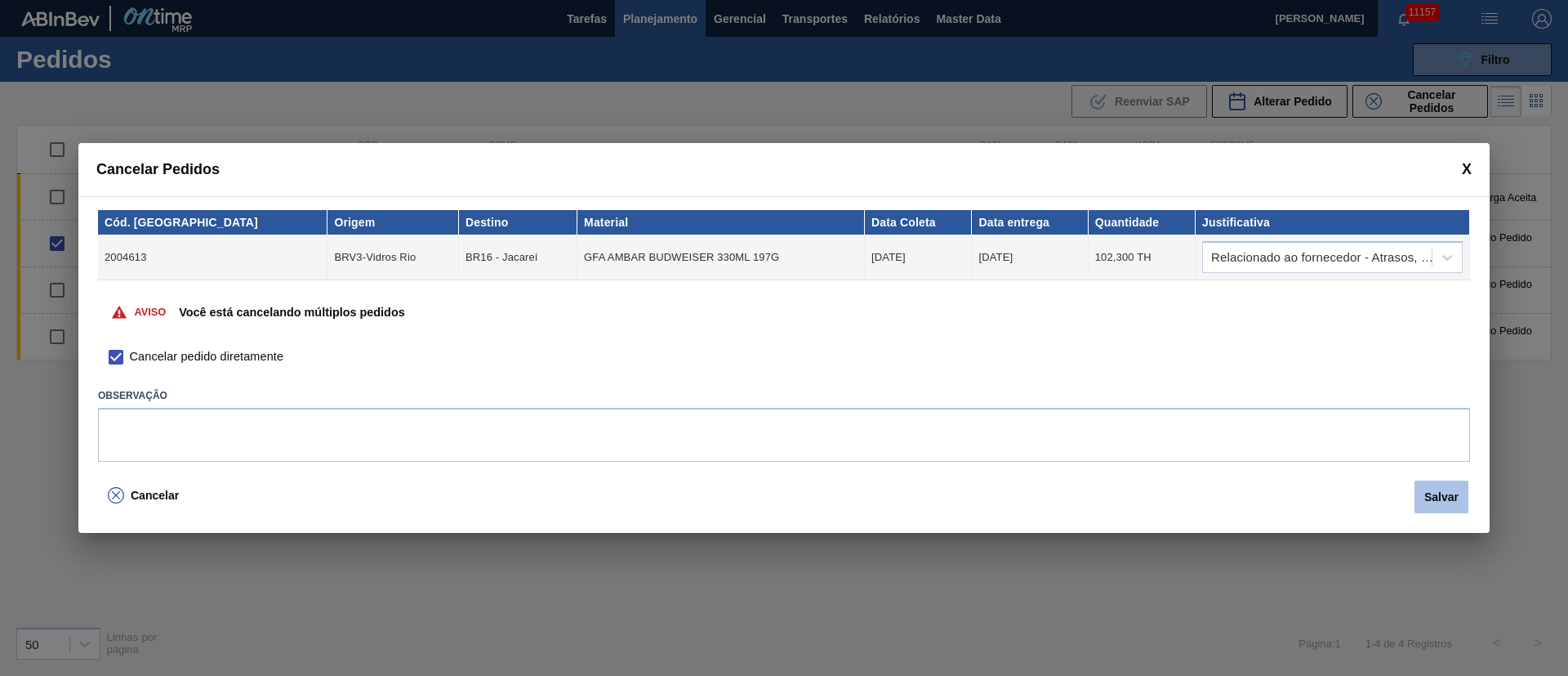
click at [1438, 488] on button "Salvar" at bounding box center [1441, 497] width 54 height 33
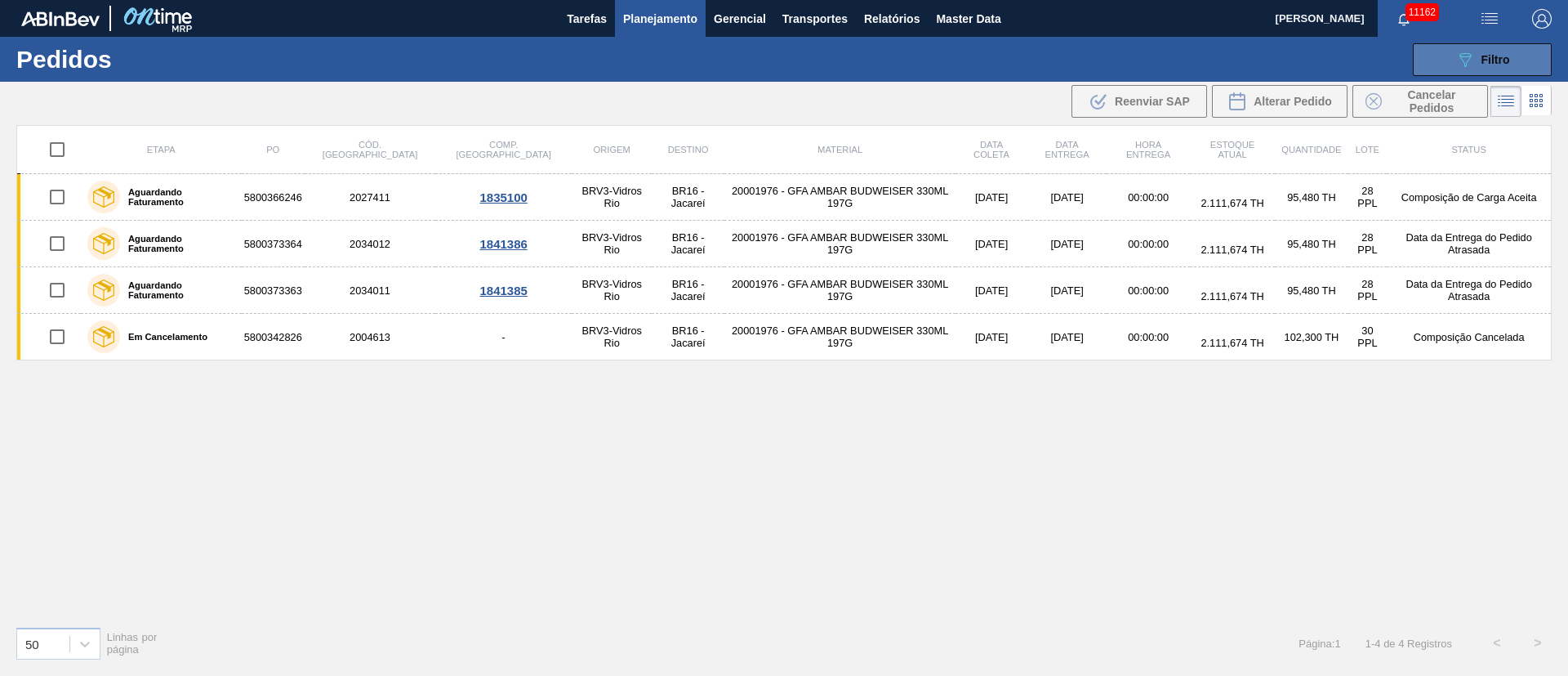
click at [1473, 64] on icon "089F7B8B-B2A5-4AFE-B5C0-19BA573D28AC" at bounding box center [1465, 59] width 20 height 20
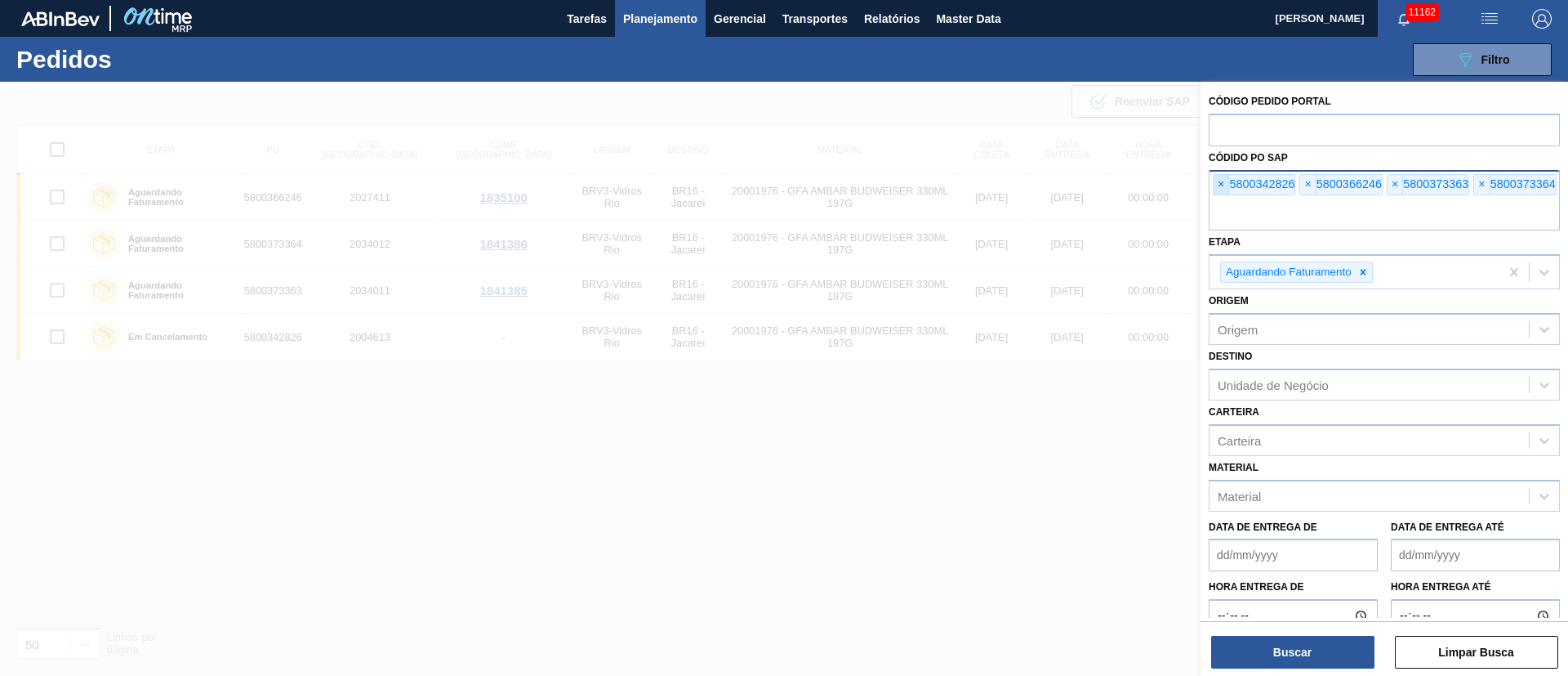
click at [1221, 190] on span "×" at bounding box center [1221, 184] width 16 height 20
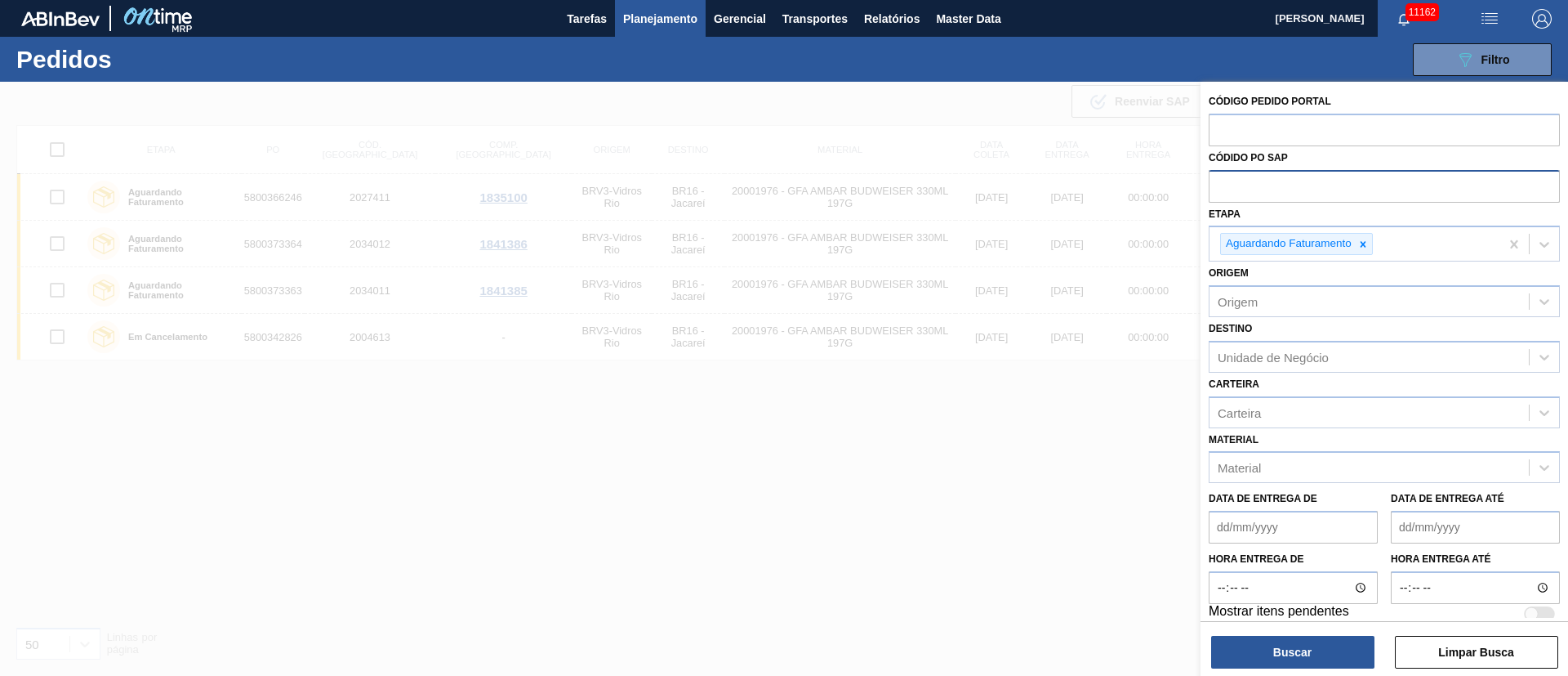
click at [1221, 190] on input "text" at bounding box center [1385, 185] width 351 height 31
paste input "text"
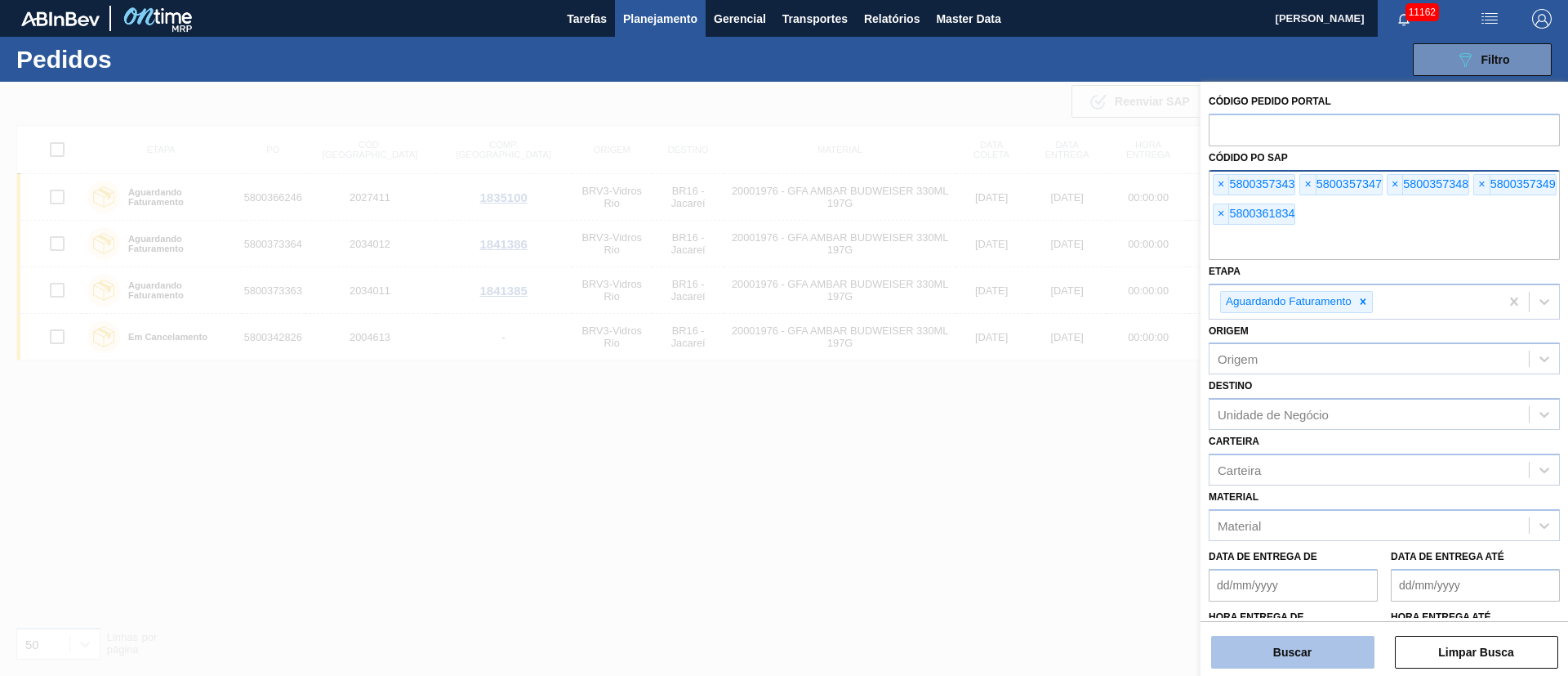
click at [1279, 659] on button "Buscar" at bounding box center [1292, 652] width 163 height 33
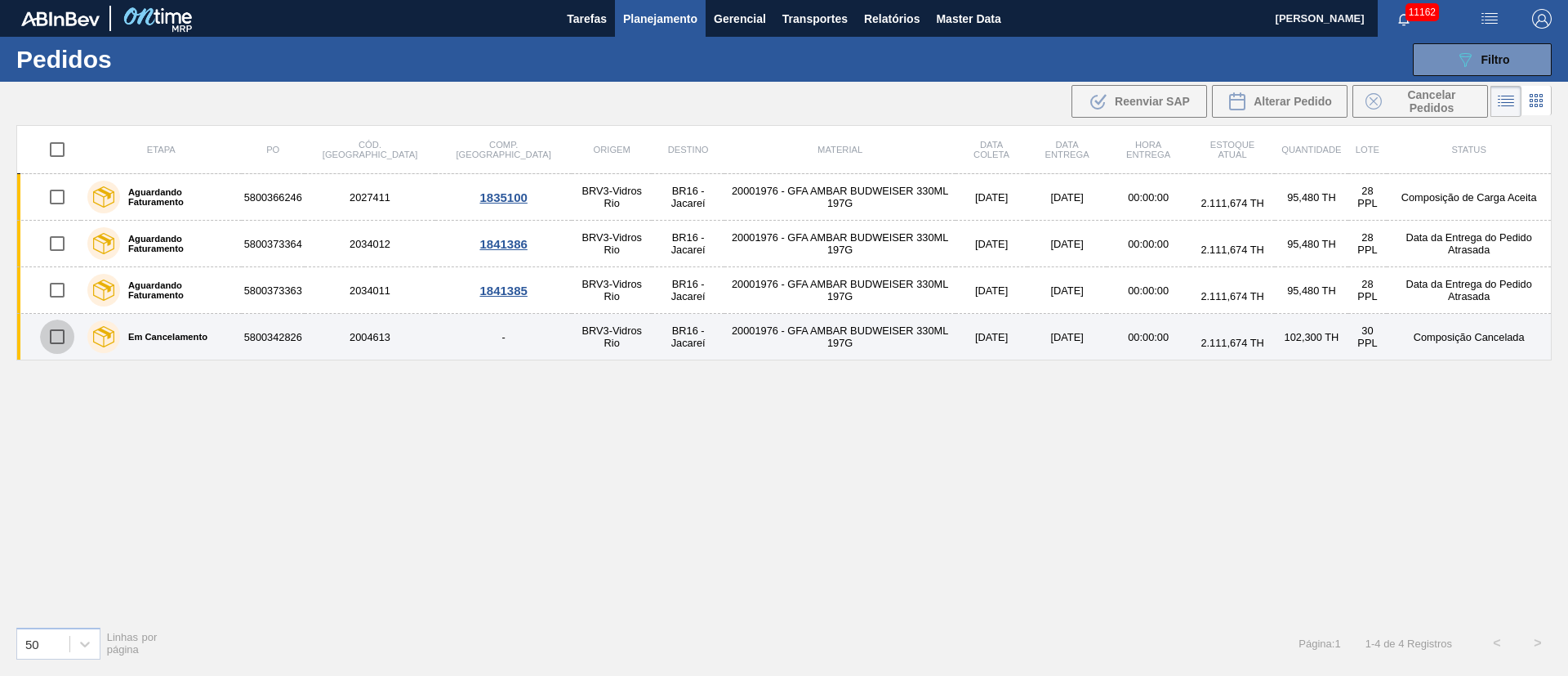
click at [60, 340] on input "checkbox" at bounding box center [57, 336] width 34 height 34
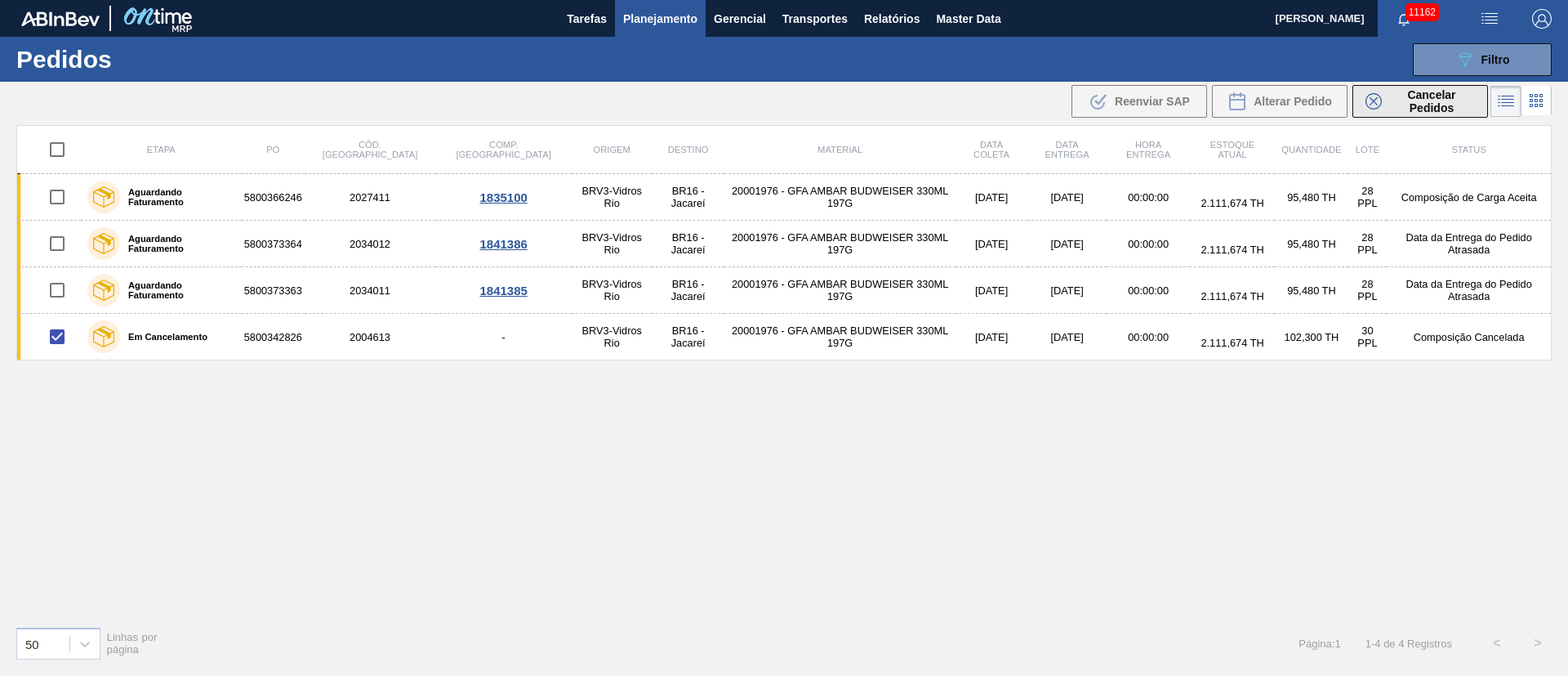
click at [1413, 108] on span "Cancelar Pedidos" at bounding box center [1431, 101] width 87 height 26
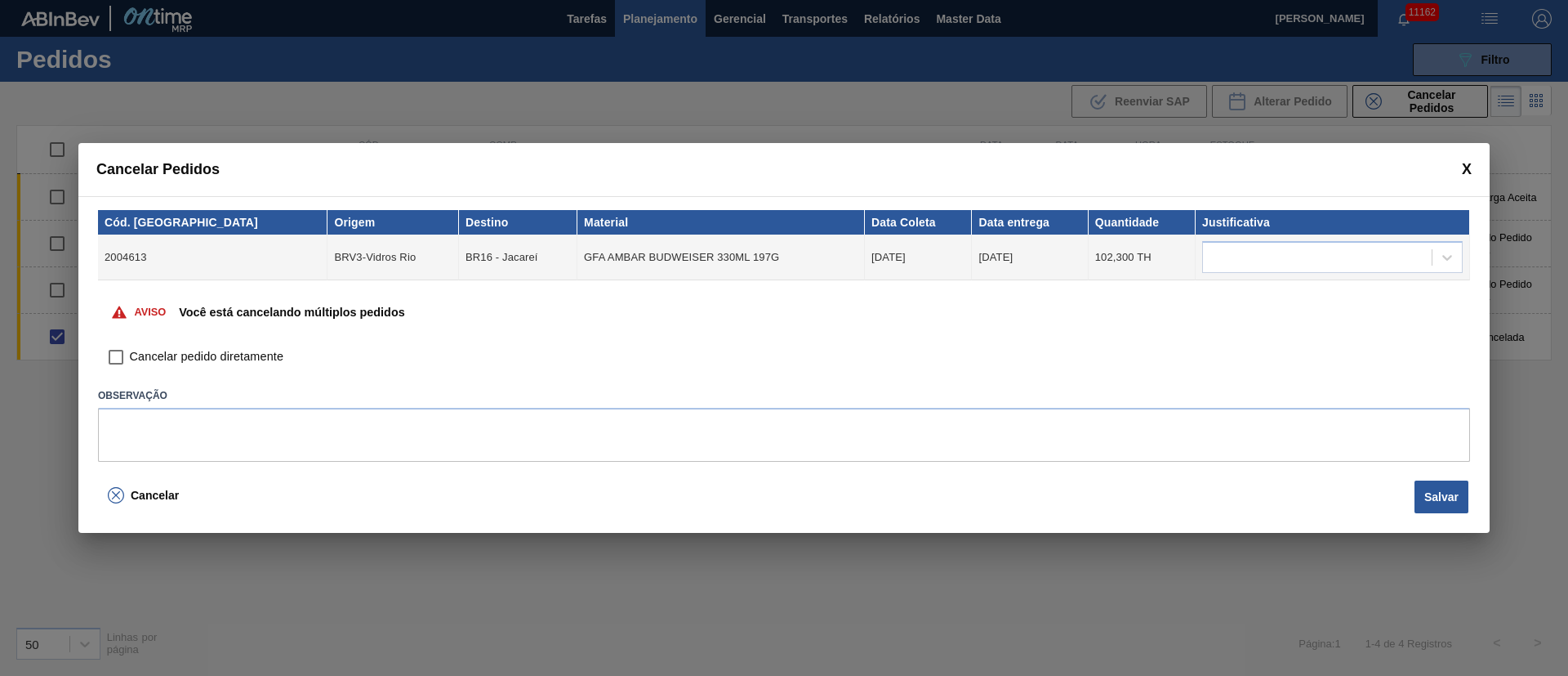
drag, startPoint x: 115, startPoint y: 360, endPoint x: 134, endPoint y: 355, distance: 19.6
click at [115, 358] on input "Cancelar pedido diretamente" at bounding box center [116, 357] width 28 height 28
click at [1284, 239] on td at bounding box center [1332, 257] width 274 height 46
click at [1269, 254] on div at bounding box center [1317, 258] width 229 height 23
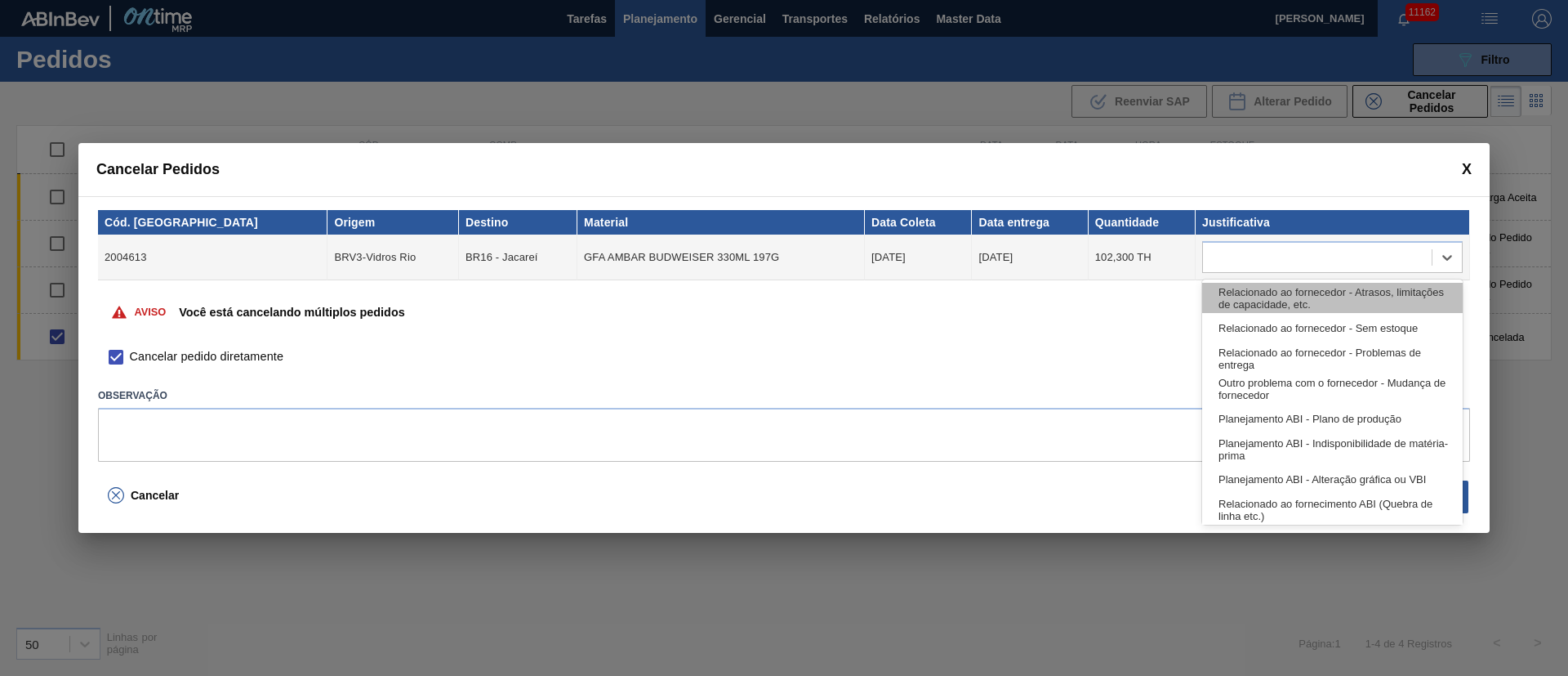
click at [1249, 290] on div "Relacionado ao fornecedor - Atrasos, limitações de capacidade, etc." at bounding box center [1332, 298] width 261 height 30
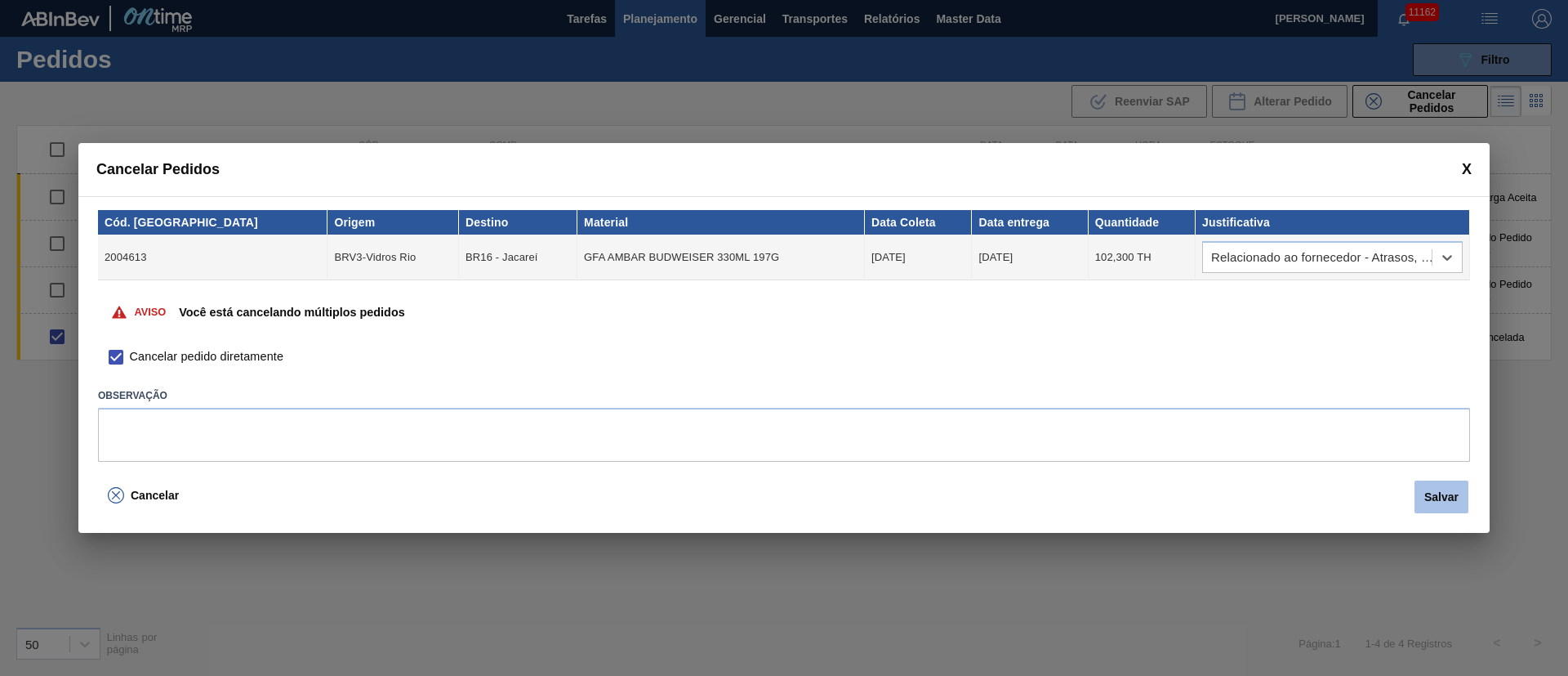
click at [1433, 503] on button "Salvar" at bounding box center [1441, 497] width 54 height 33
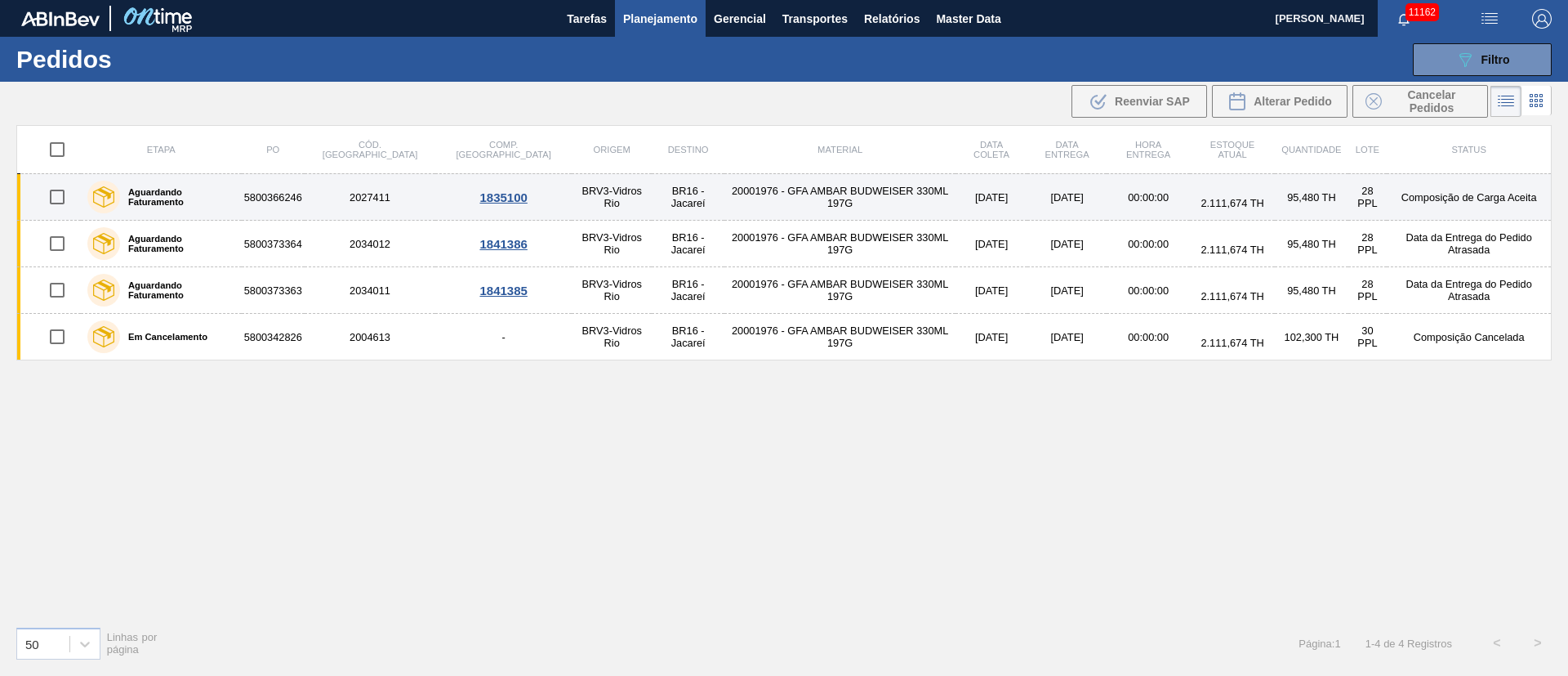
click at [55, 199] on input "checkbox" at bounding box center [57, 197] width 34 height 34
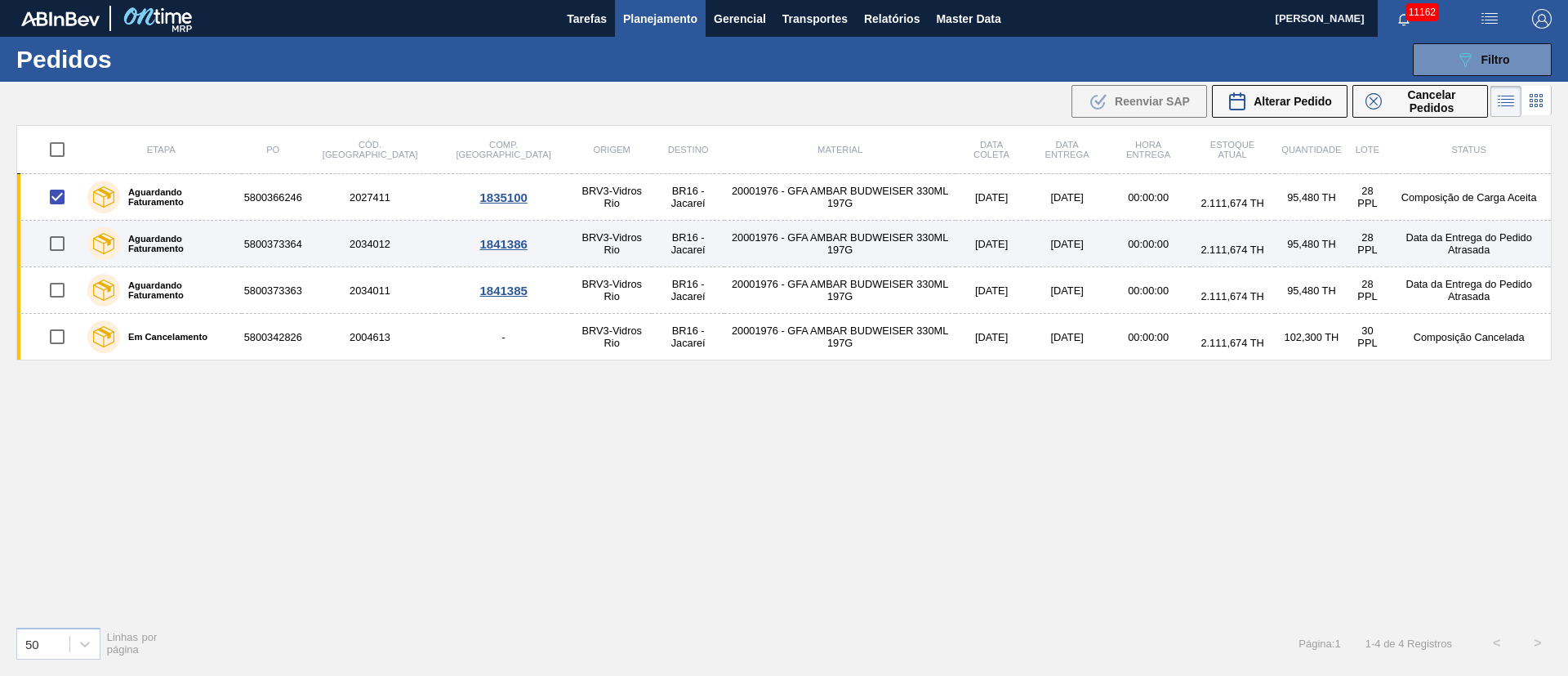
click at [65, 256] on input "checkbox" at bounding box center [57, 243] width 34 height 34
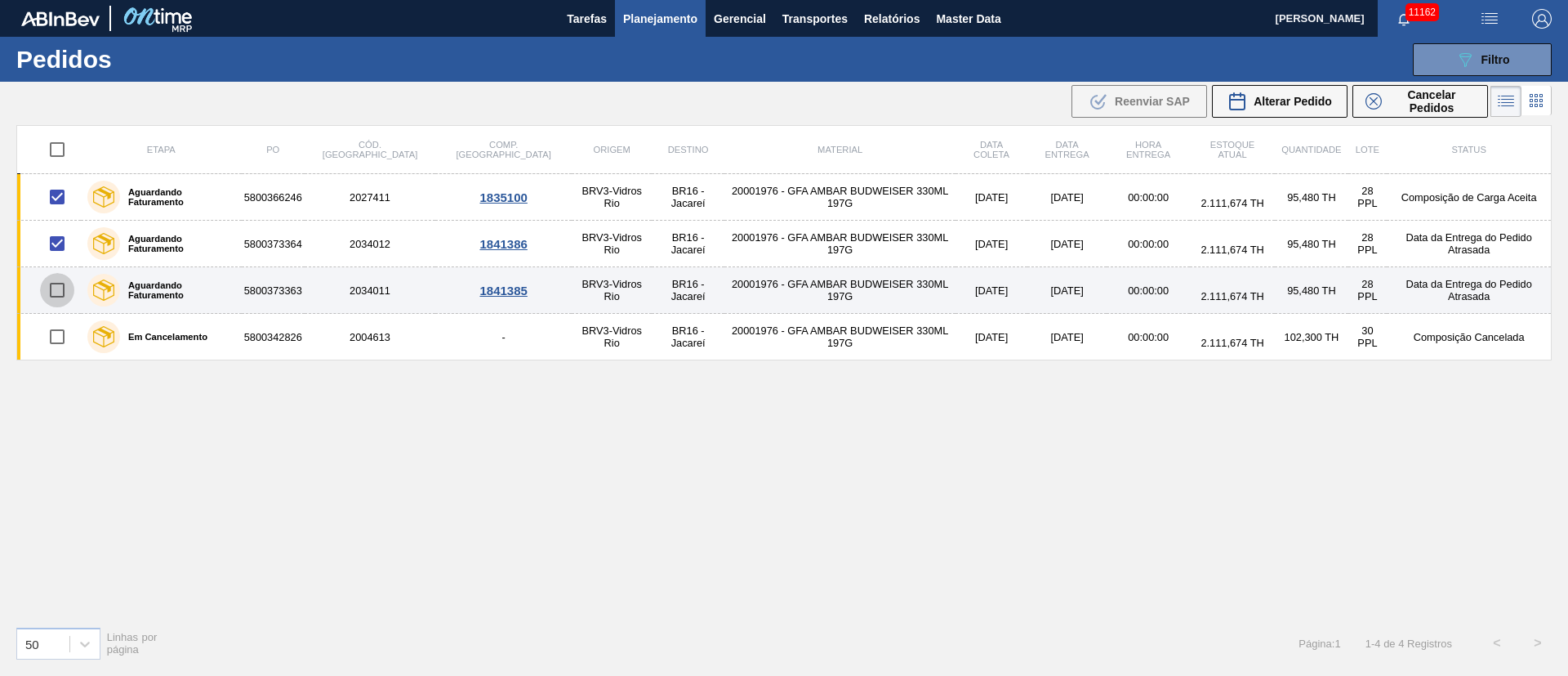
click at [60, 290] on input "checkbox" at bounding box center [57, 290] width 34 height 34
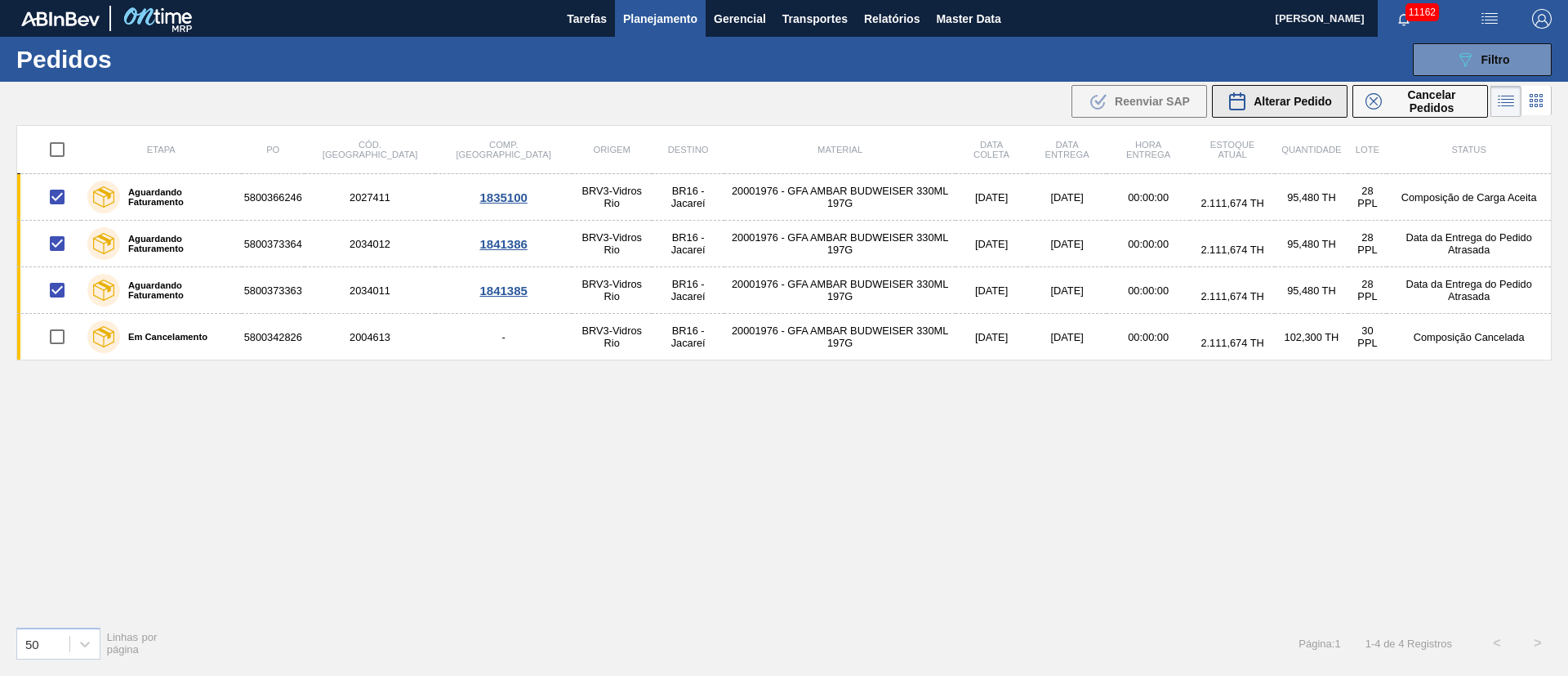
click at [1264, 101] on span "Alterar Pedido" at bounding box center [1292, 101] width 78 height 13
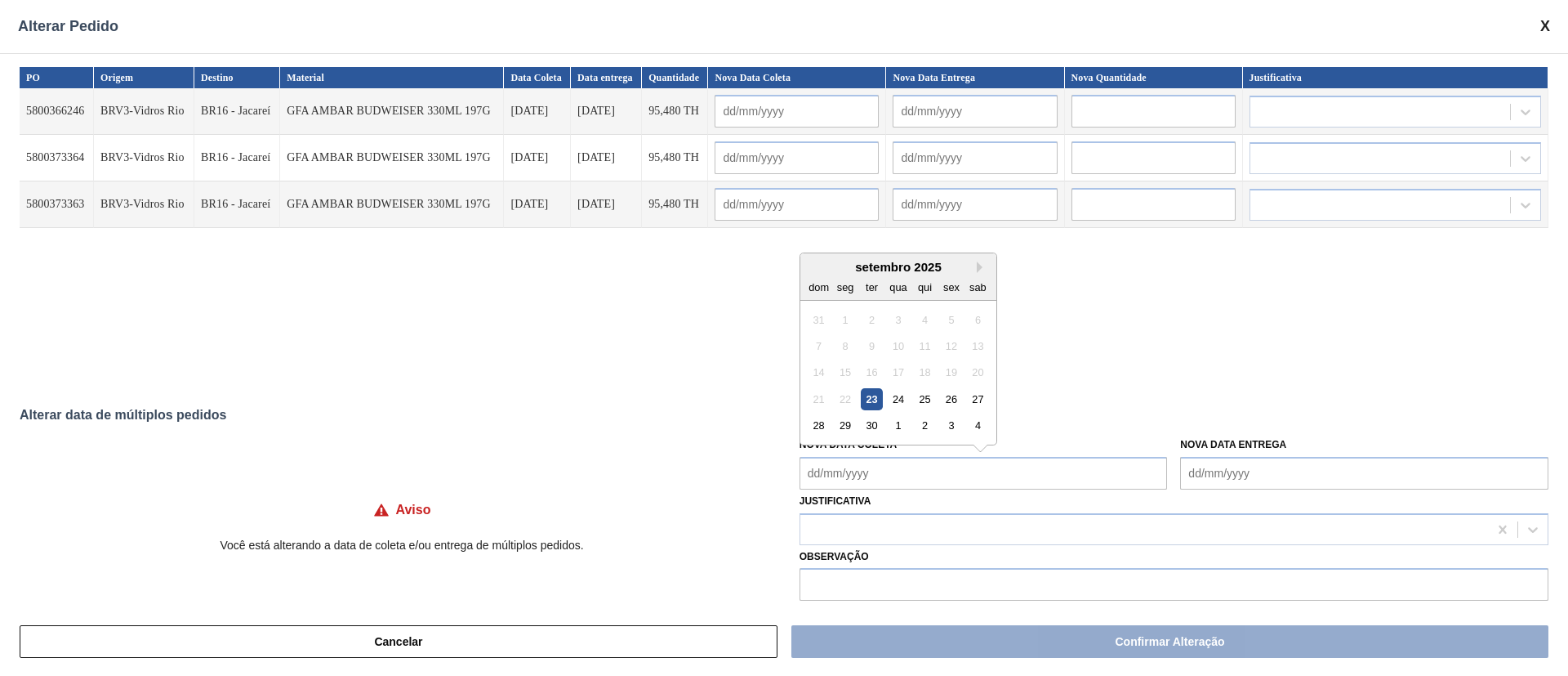
click at [860, 475] on Coleta "Nova Data Coleta" at bounding box center [983, 473] width 368 height 33
click at [891, 425] on div "1" at bounding box center [897, 425] width 22 height 22
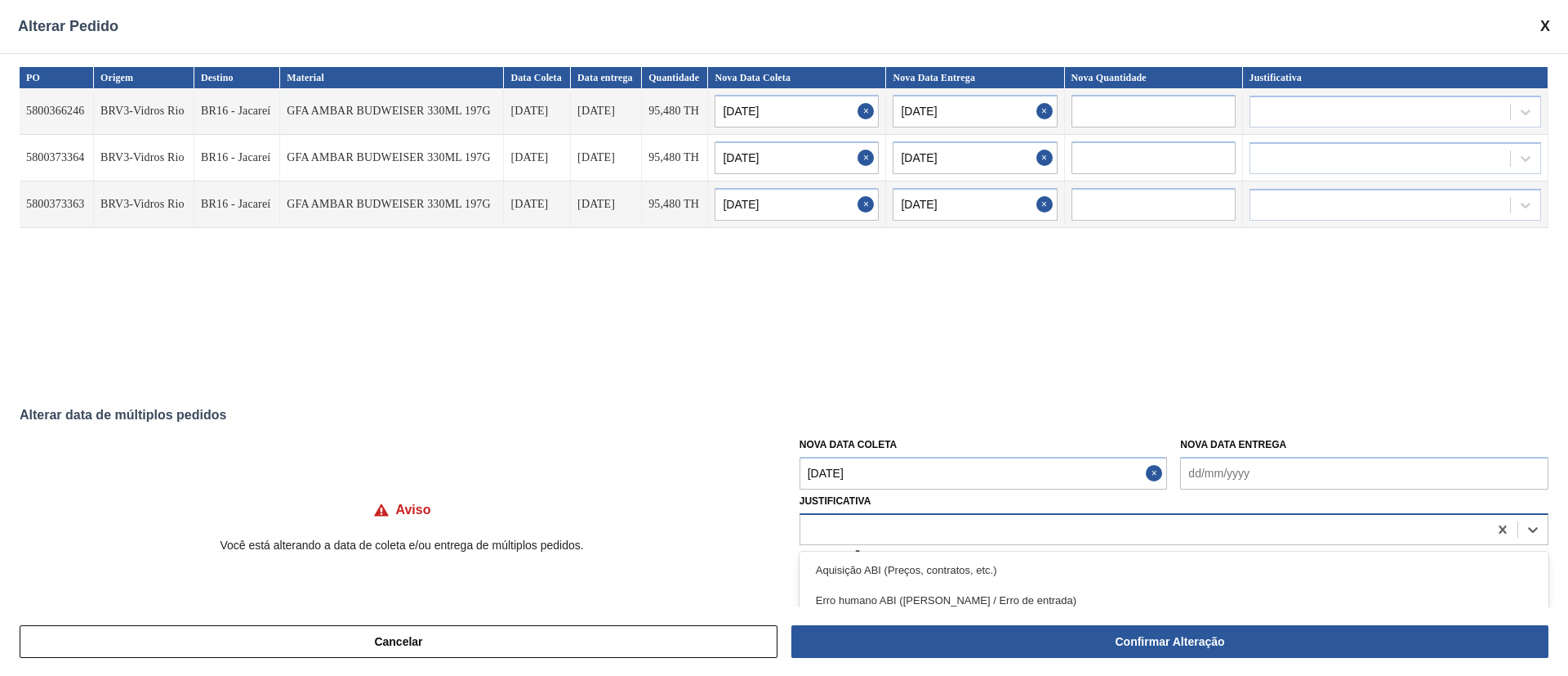
click at [817, 522] on div at bounding box center [1144, 528] width 688 height 23
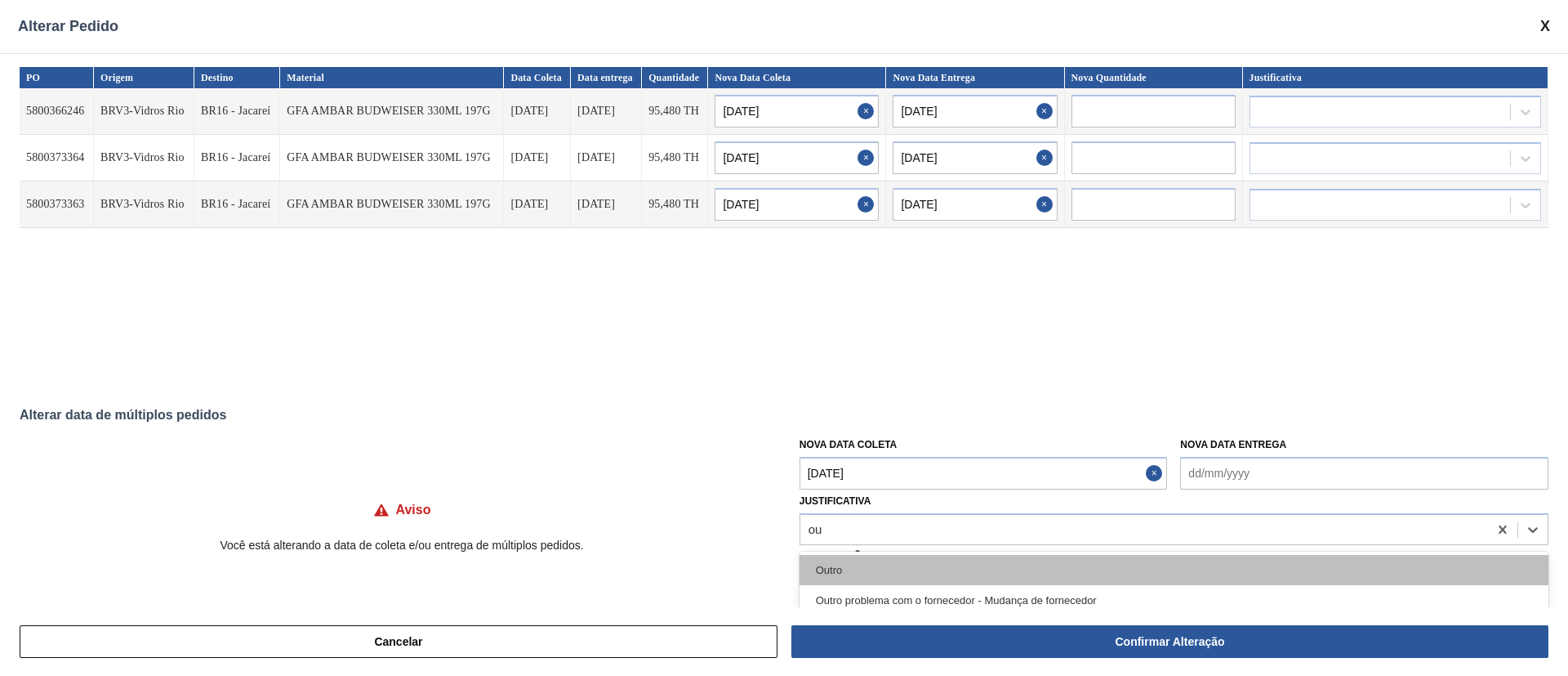
click at [827, 566] on div "Outro" at bounding box center [1173, 570] width 749 height 30
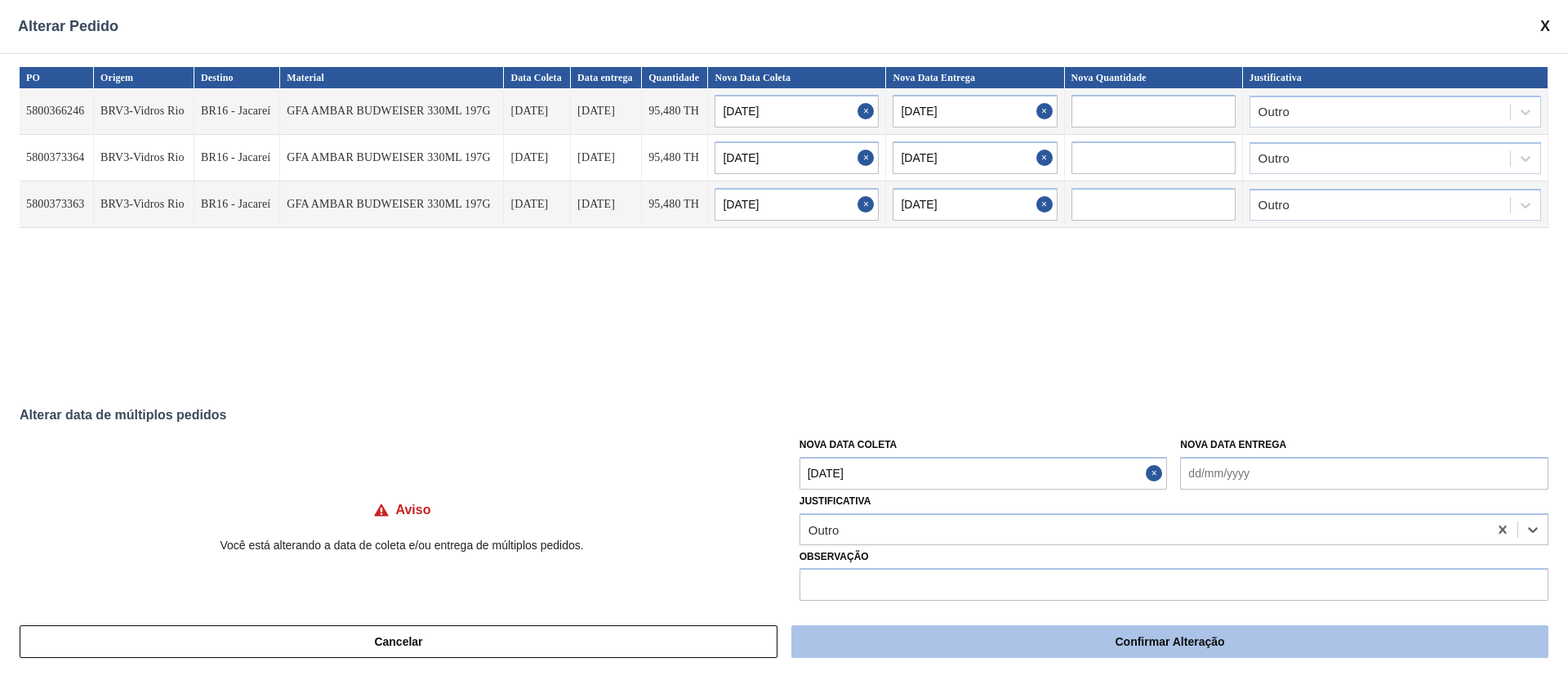
click at [1025, 646] on button "Confirmar Alteração" at bounding box center [1170, 641] width 757 height 33
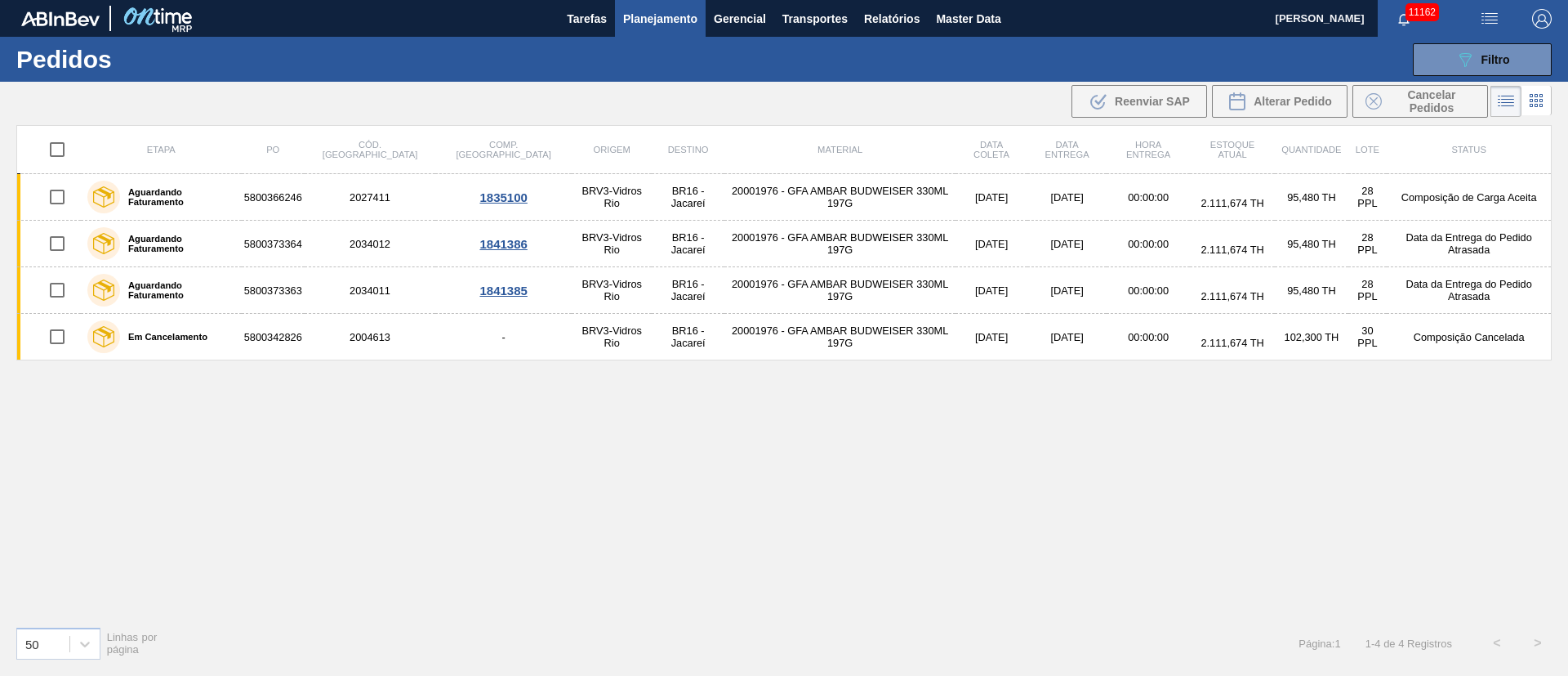
click at [467, 63] on div "089F7B8B-B2A5-4AFE-B5C0-19BA573D28AC Filtro Código Pedido Portal Códido PO SAP …" at bounding box center [911, 59] width 1299 height 49
click at [452, 94] on div ".b{fill:var(--color-action-default)} Reenviar SAP Alterar Pedido Cancelar Pedid…" at bounding box center [784, 101] width 1568 height 39
click at [451, 74] on div "089F7B8B-B2A5-4AFE-B5C0-19BA573D28AC Filtro Código Pedido Portal Códido PO SAP …" at bounding box center [911, 59] width 1299 height 49
click at [1515, 57] on button "089F7B8B-B2A5-4AFE-B5C0-19BA573D28AC Filtro" at bounding box center [1482, 60] width 139 height 33
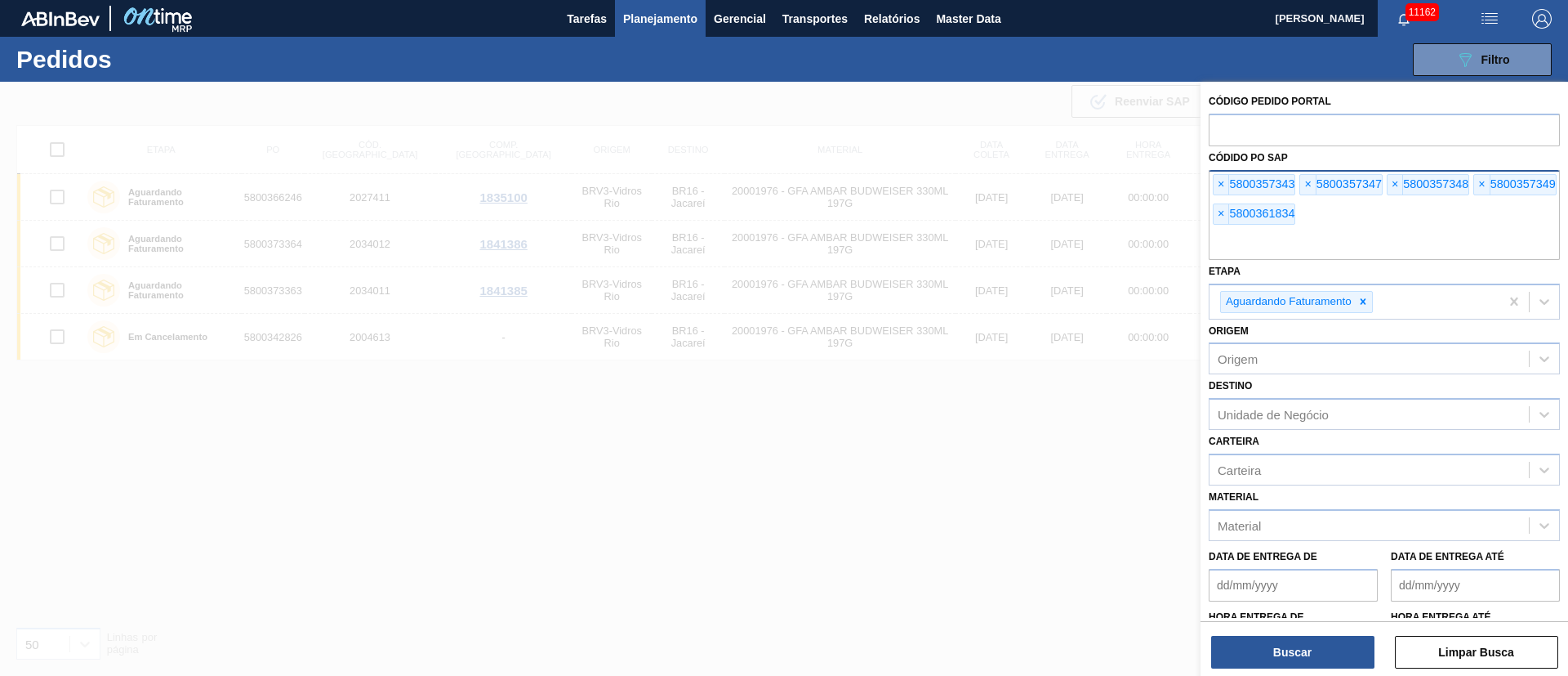
click at [609, 505] on div at bounding box center [784, 419] width 1568 height 676
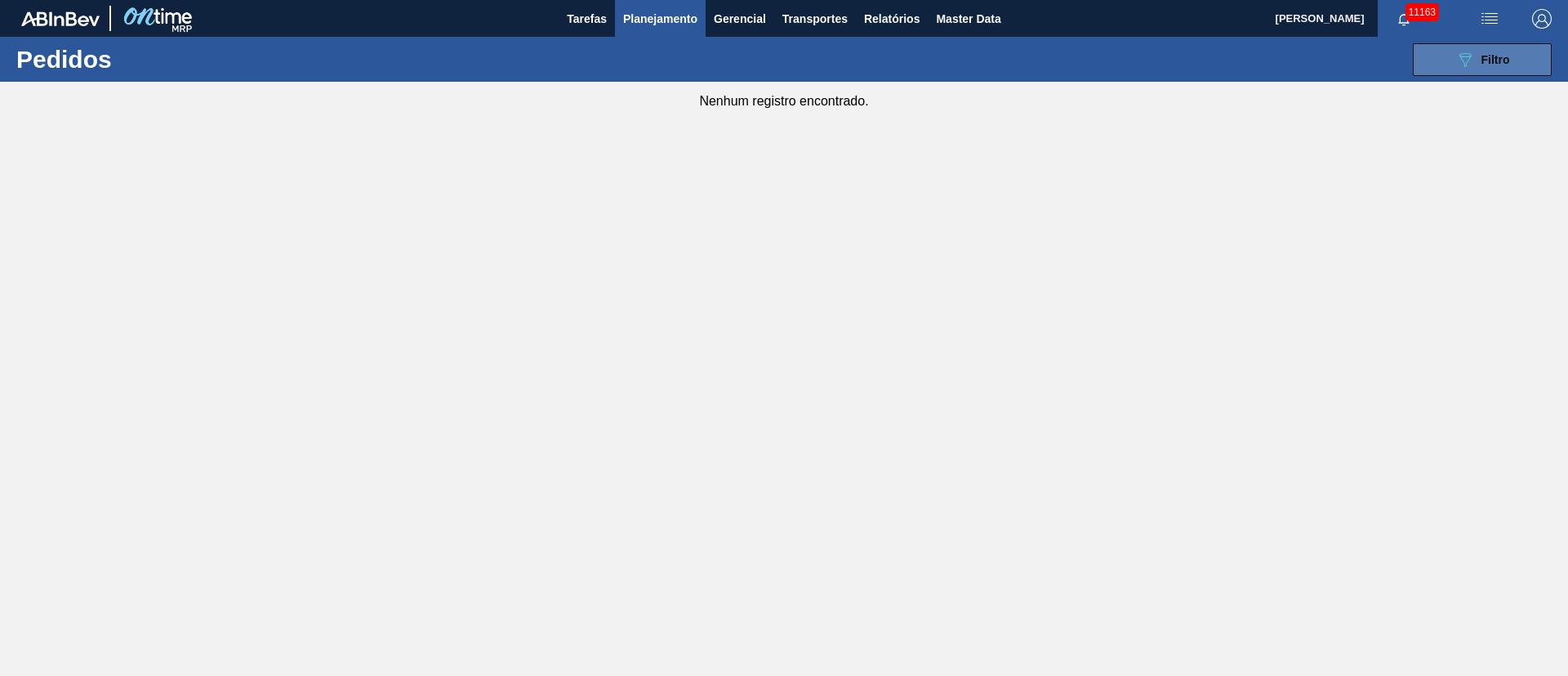
click at [1493, 58] on span "Filtro" at bounding box center [1495, 59] width 29 height 13
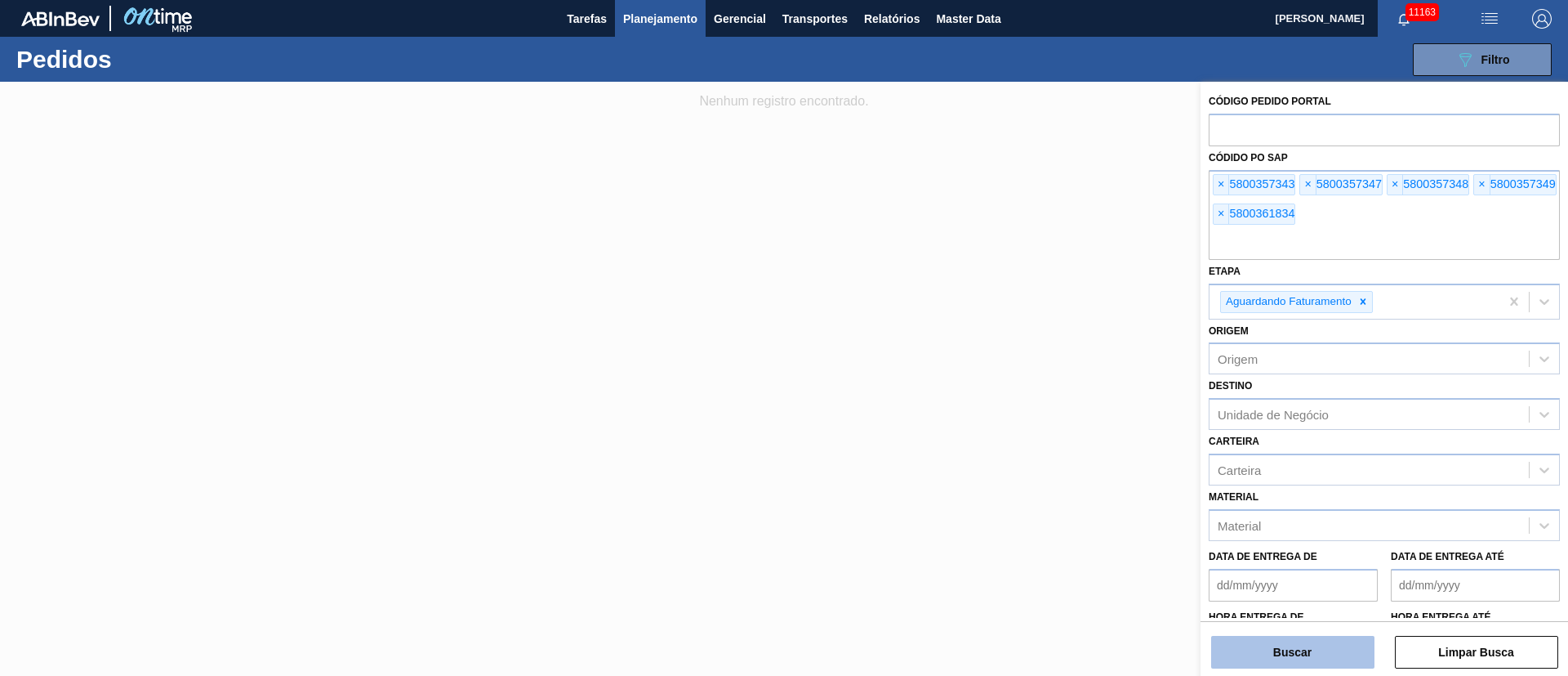
click at [1261, 655] on button "Buscar" at bounding box center [1292, 652] width 163 height 33
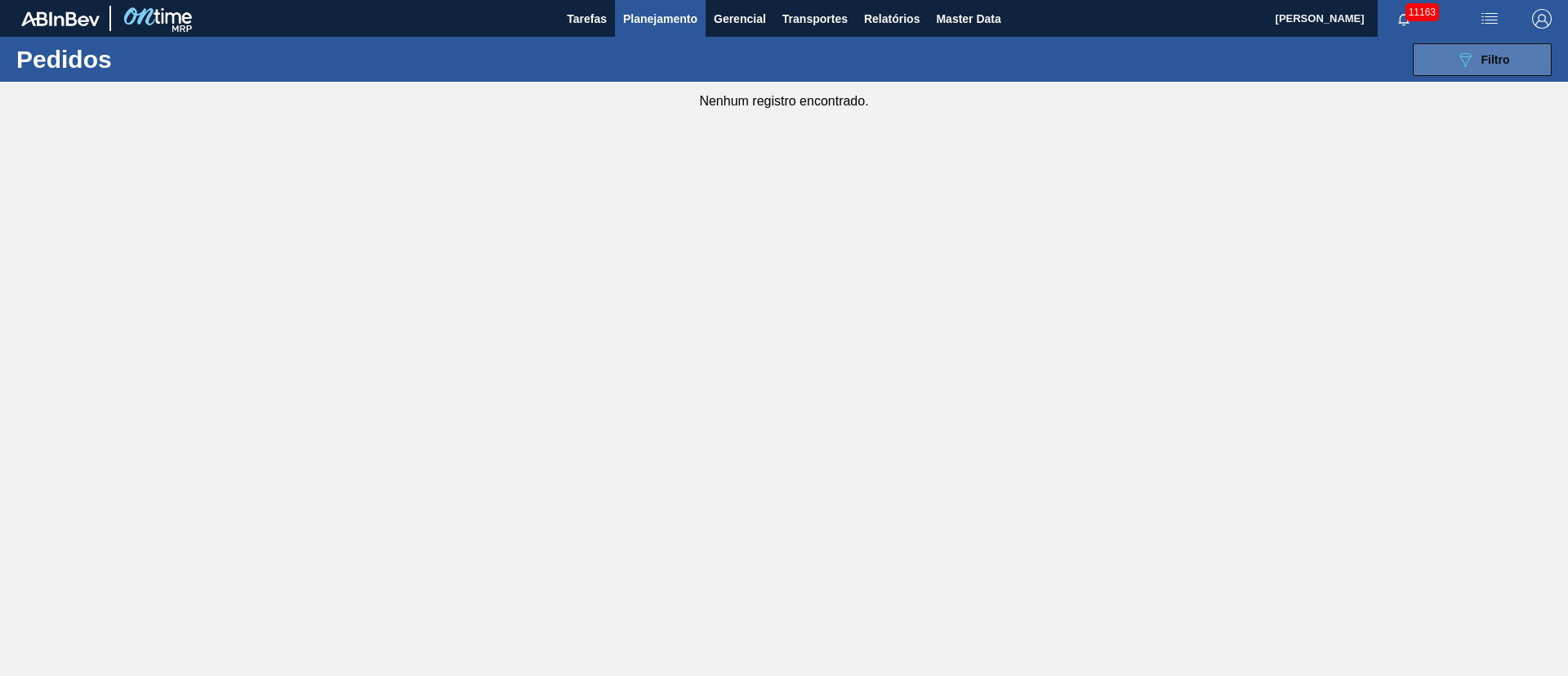
click at [1466, 60] on icon "089F7B8B-B2A5-4AFE-B5C0-19BA573D28AC" at bounding box center [1465, 59] width 20 height 20
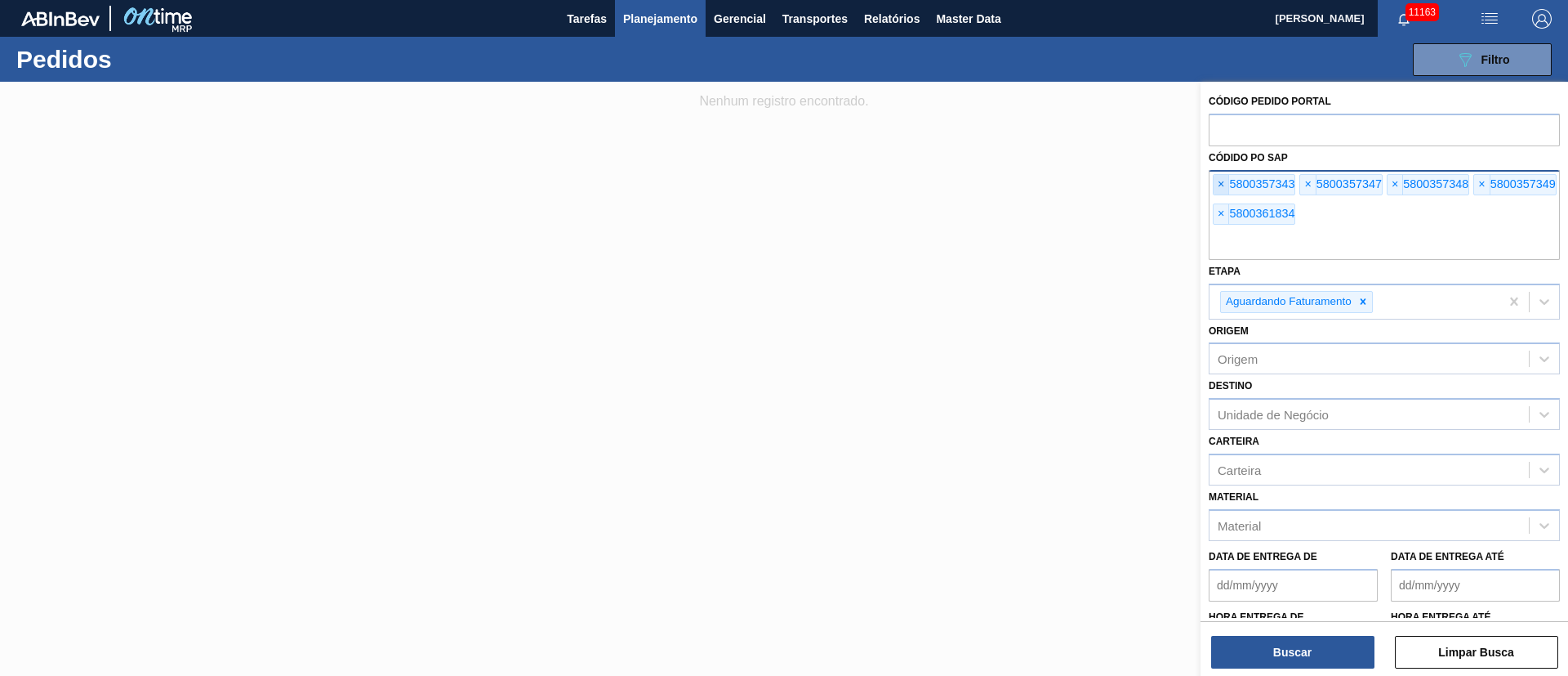
click at [1224, 182] on span "×" at bounding box center [1221, 184] width 16 height 20
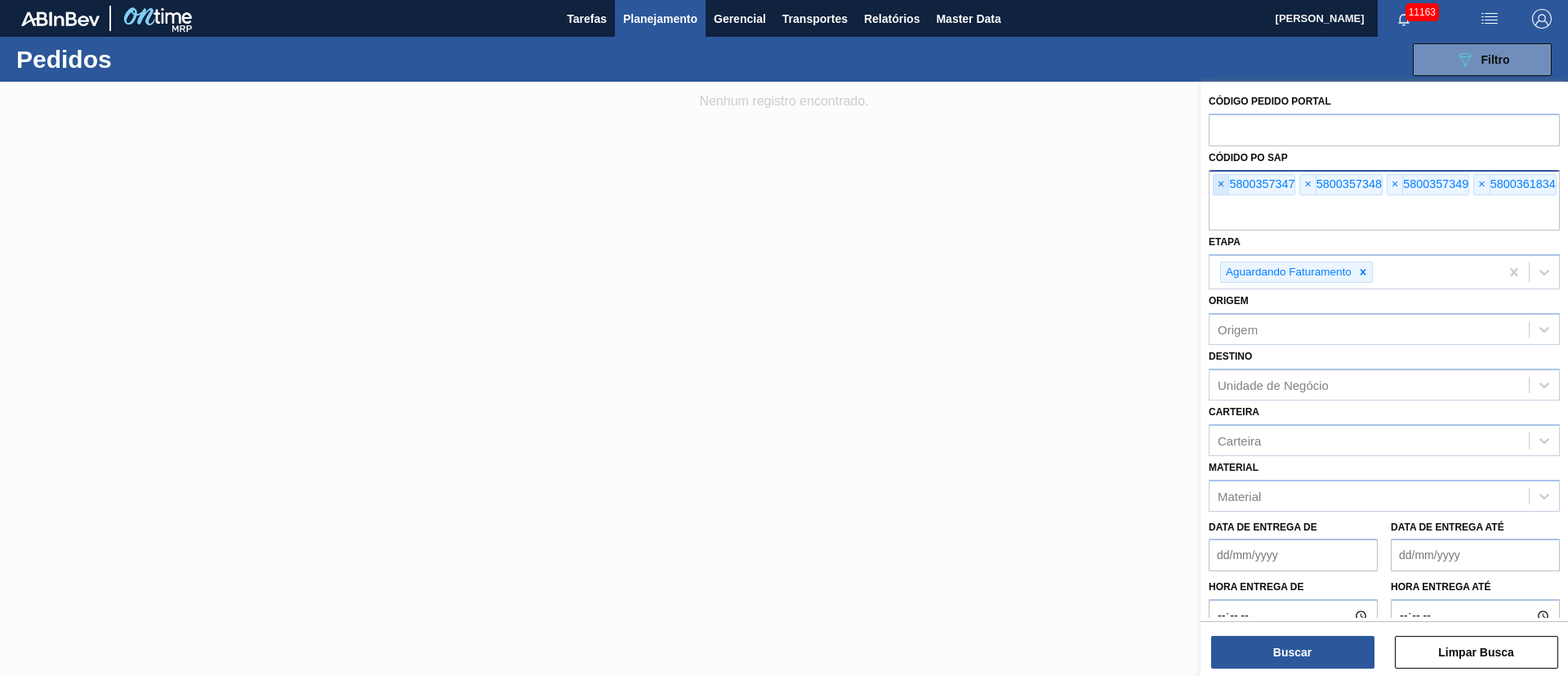
click at [1224, 182] on span "×" at bounding box center [1221, 184] width 16 height 20
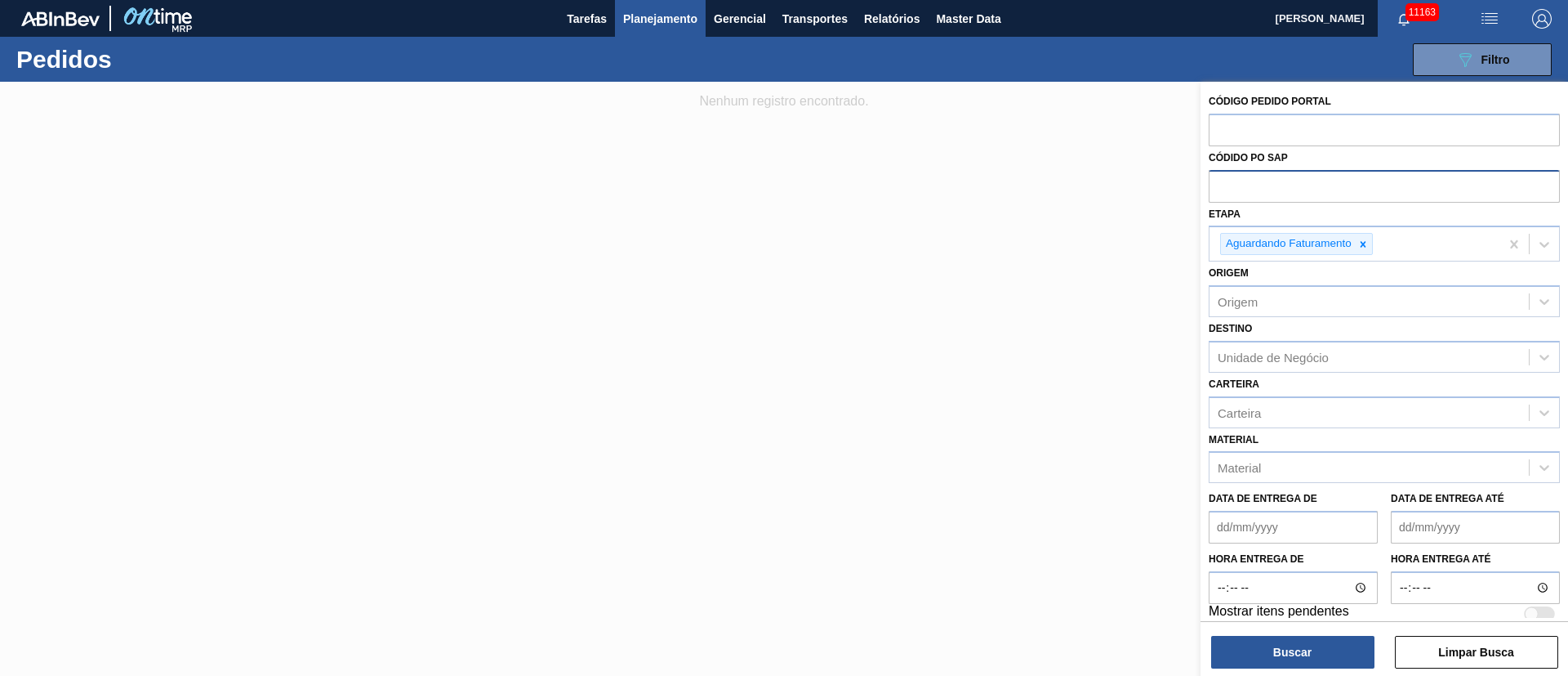
click at [1224, 182] on input "text" at bounding box center [1385, 185] width 351 height 31
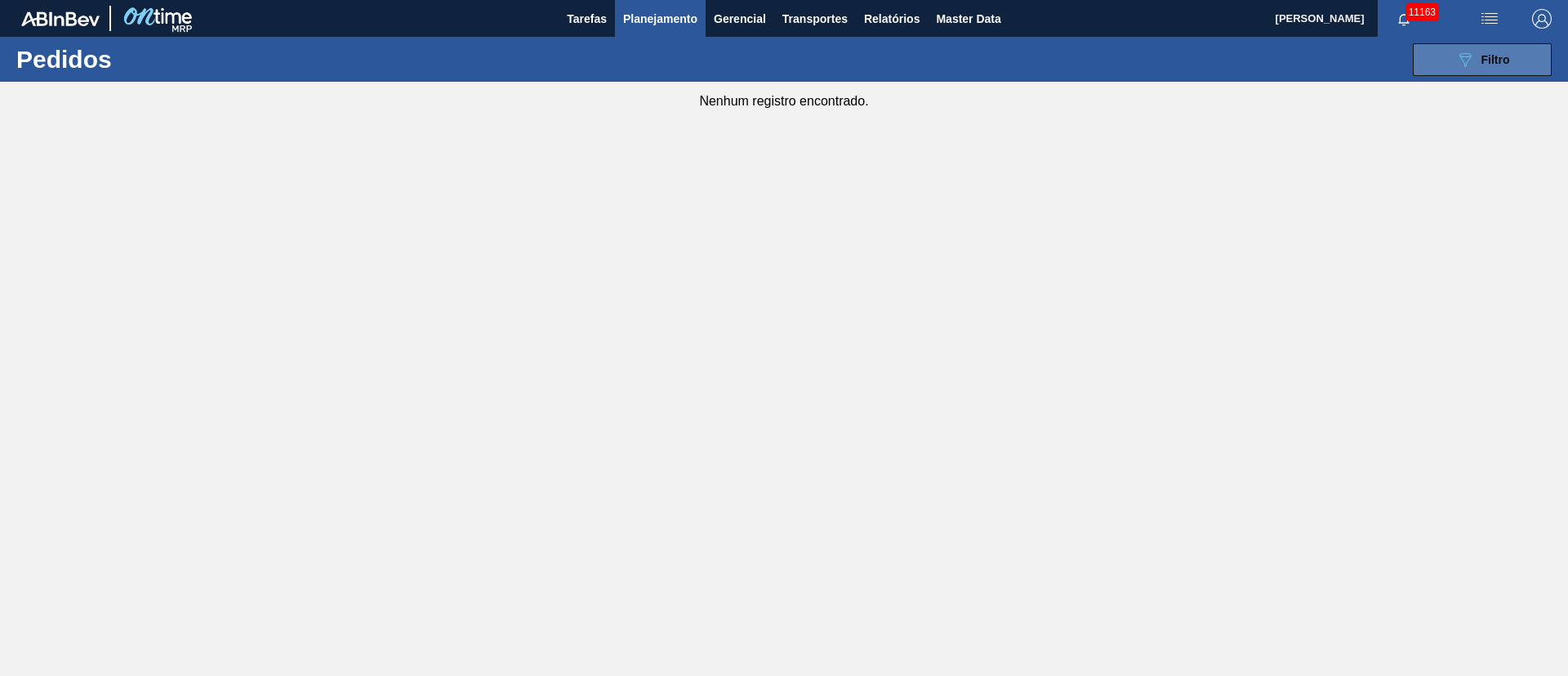
click at [1498, 60] on span "Filtro" at bounding box center [1495, 59] width 29 height 13
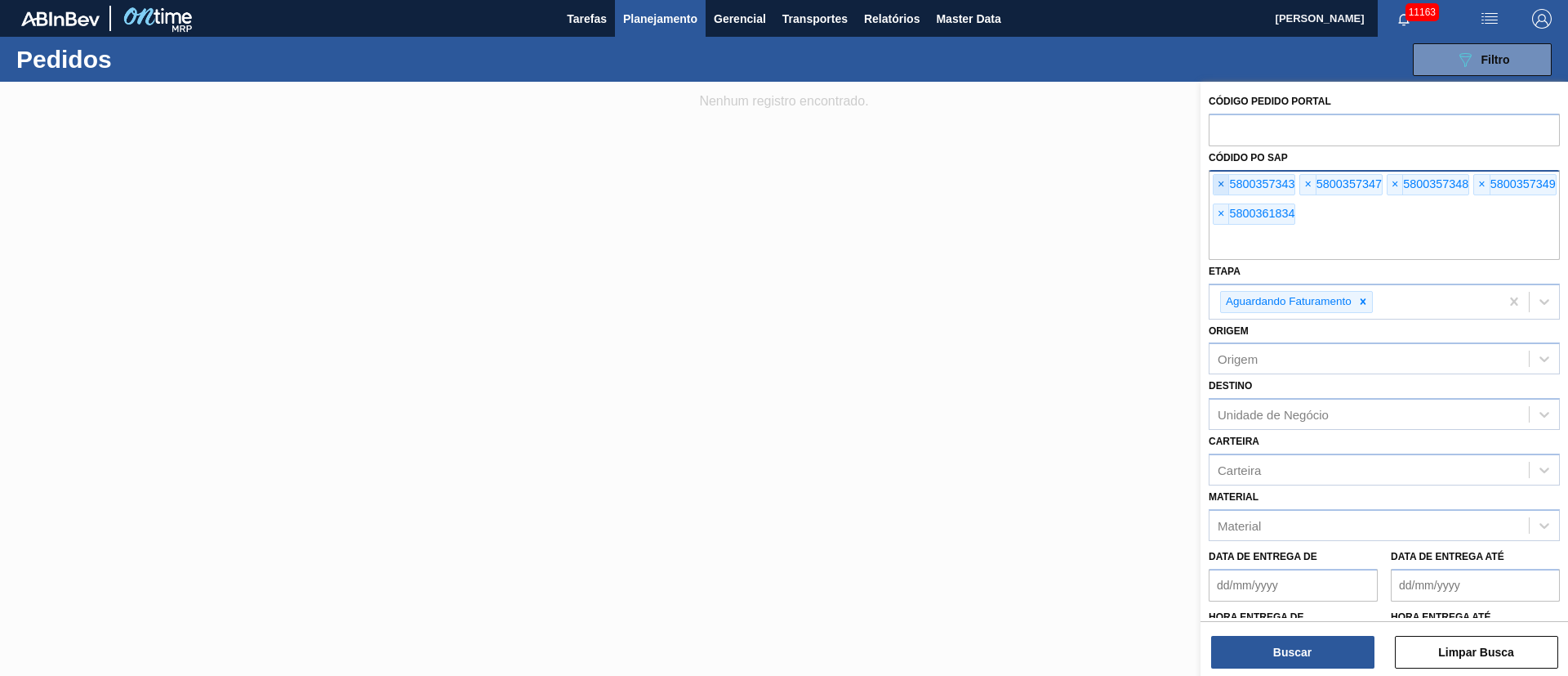
click at [1225, 185] on span "×" at bounding box center [1221, 184] width 16 height 20
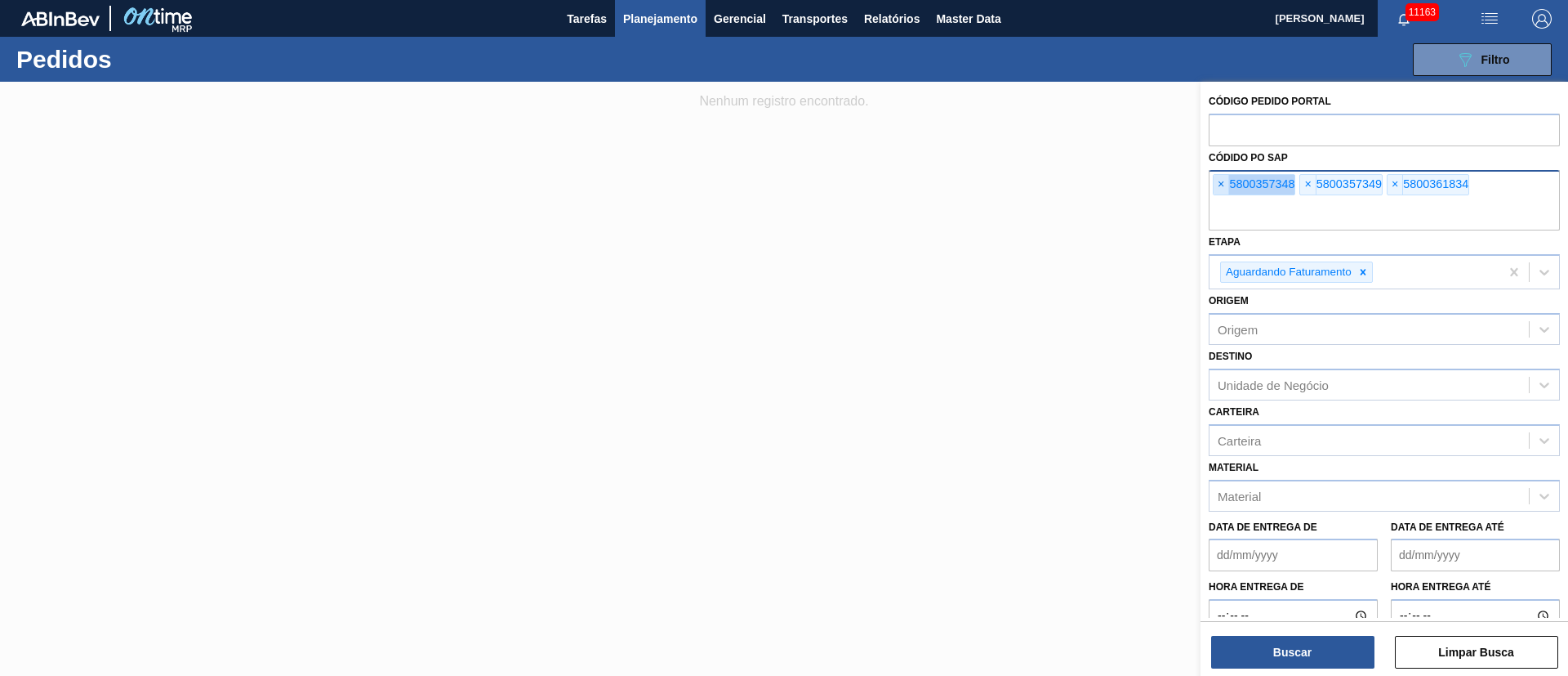
click at [1225, 185] on span "×" at bounding box center [1221, 184] width 16 height 20
click at [1225, 199] on input "text" at bounding box center [1385, 215] width 351 height 31
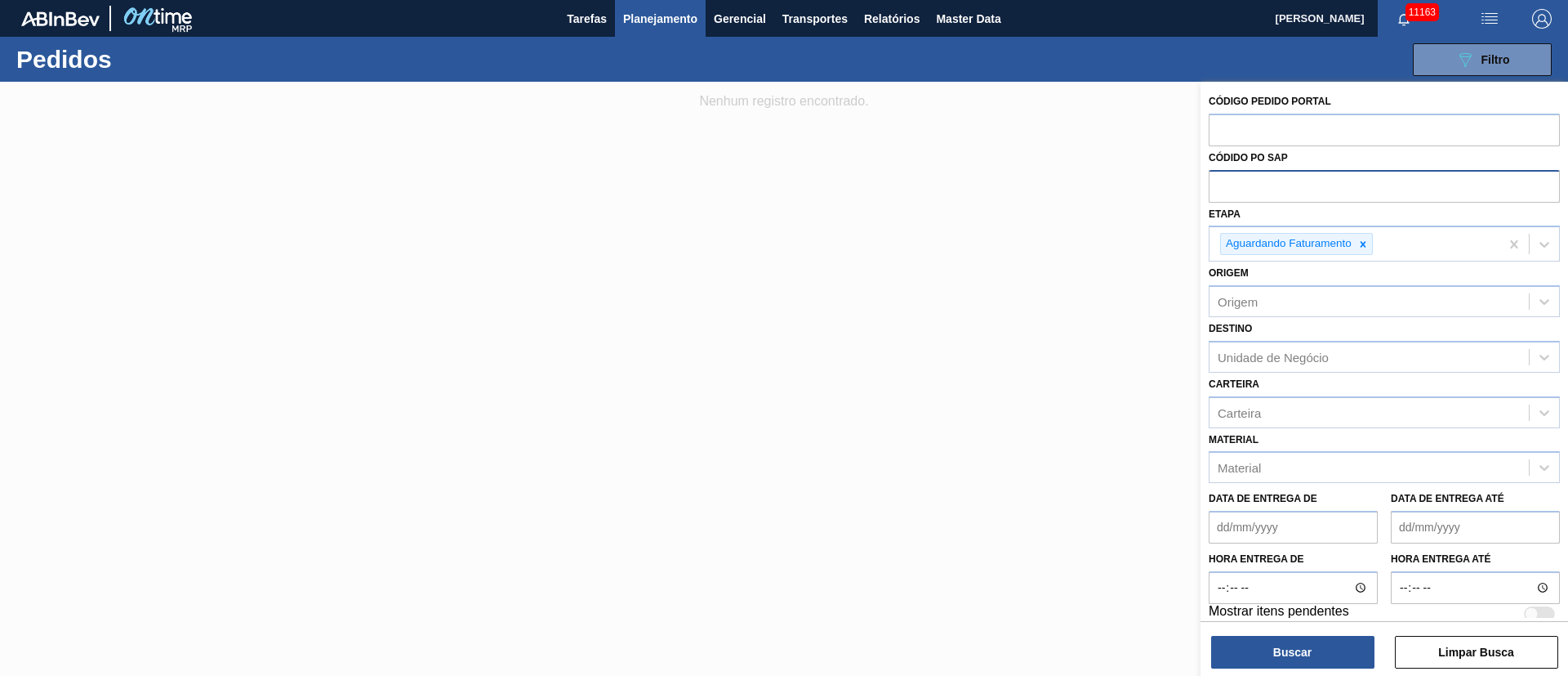
click at [1225, 185] on input "text" at bounding box center [1385, 185] width 351 height 31
paste input "text"
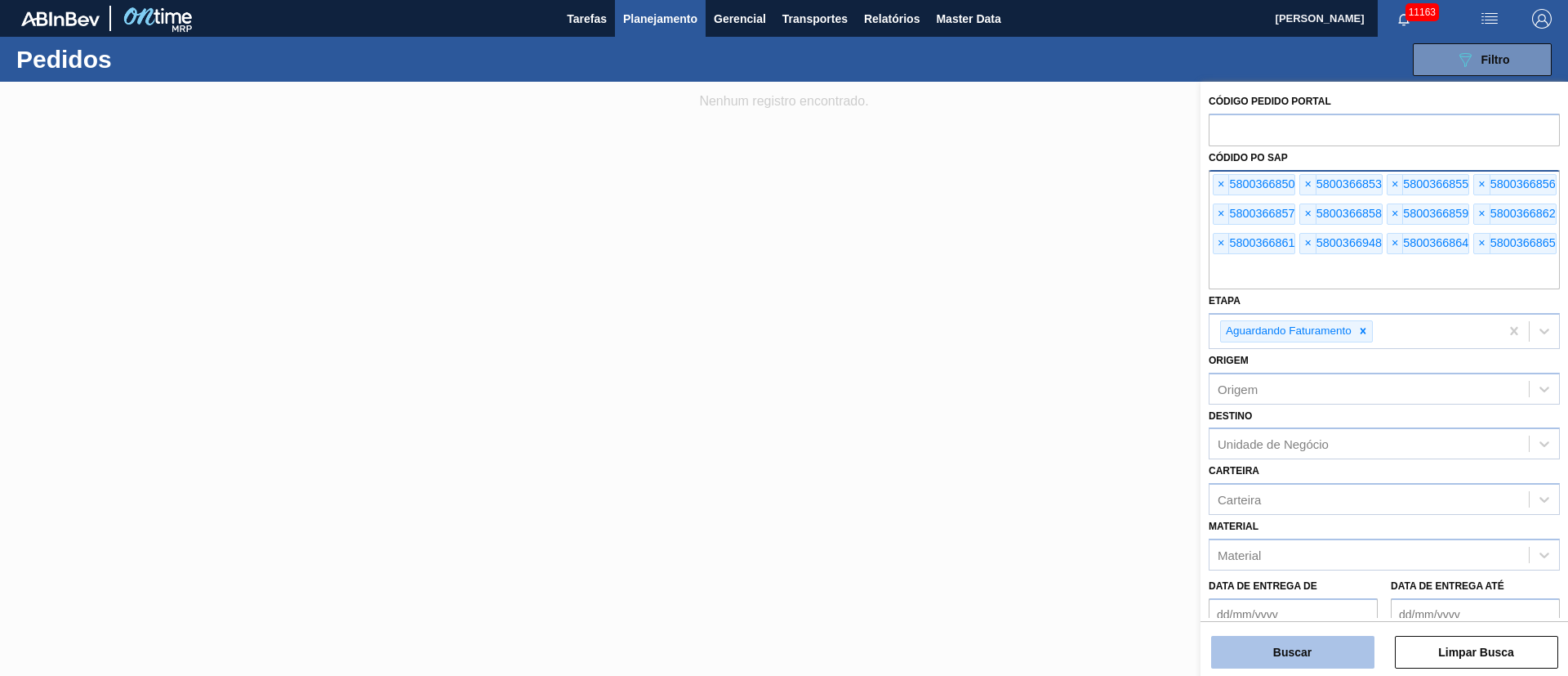
click at [1308, 662] on button "Buscar" at bounding box center [1292, 652] width 163 height 33
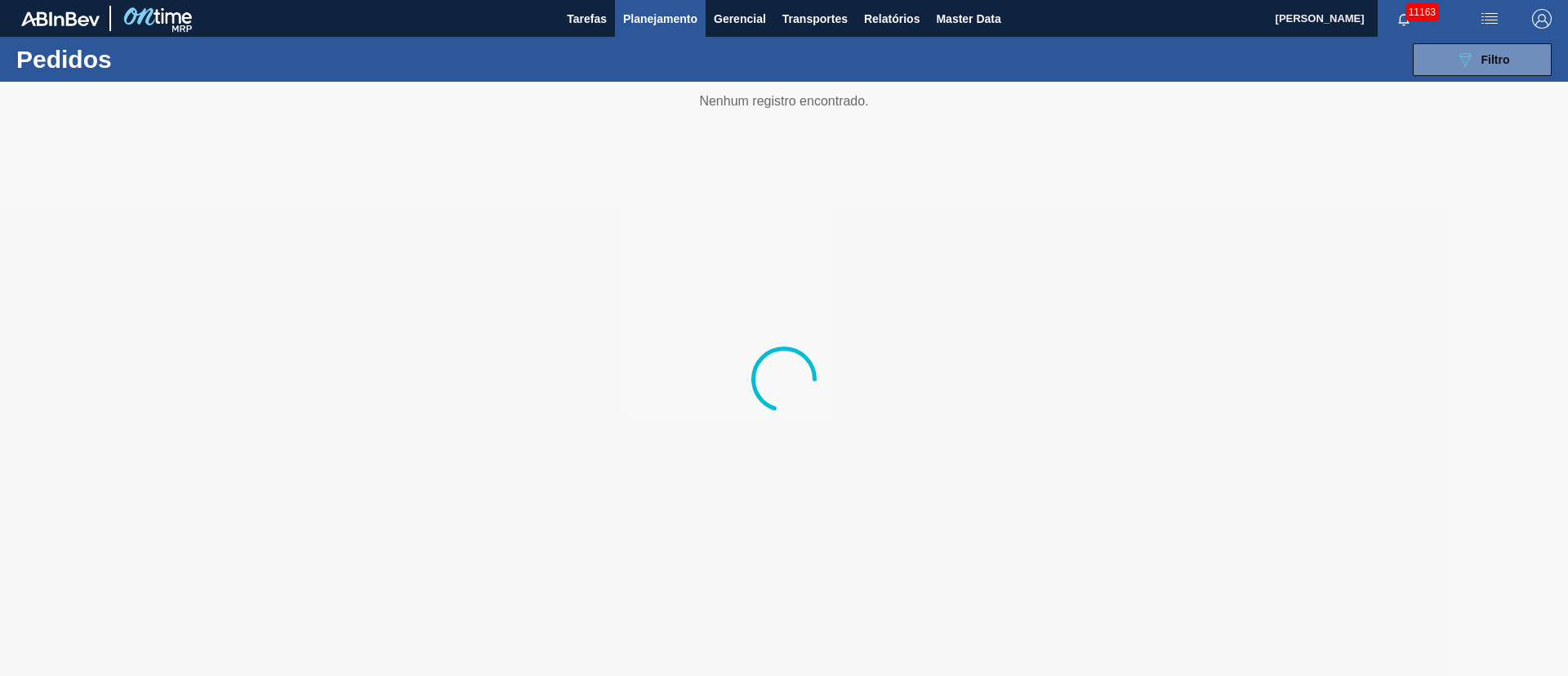
drag, startPoint x: 978, startPoint y: 506, endPoint x: 1094, endPoint y: 629, distance: 169.1
click at [977, 505] on div at bounding box center [784, 378] width 1568 height 594
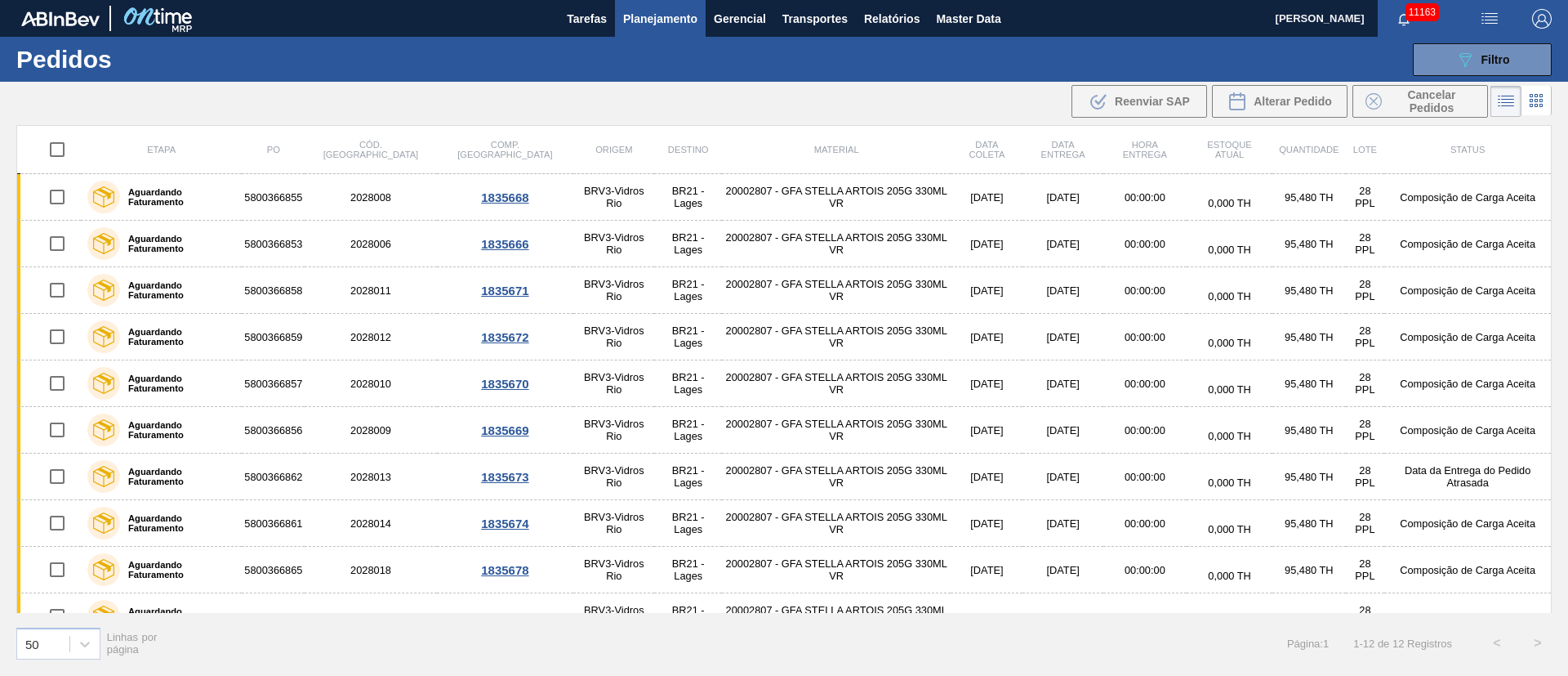
click at [857, 108] on div ".b{fill:var(--color-action-default)} Reenviar SAP Alterar Pedido Cancelar Pedid…" at bounding box center [784, 101] width 1568 height 39
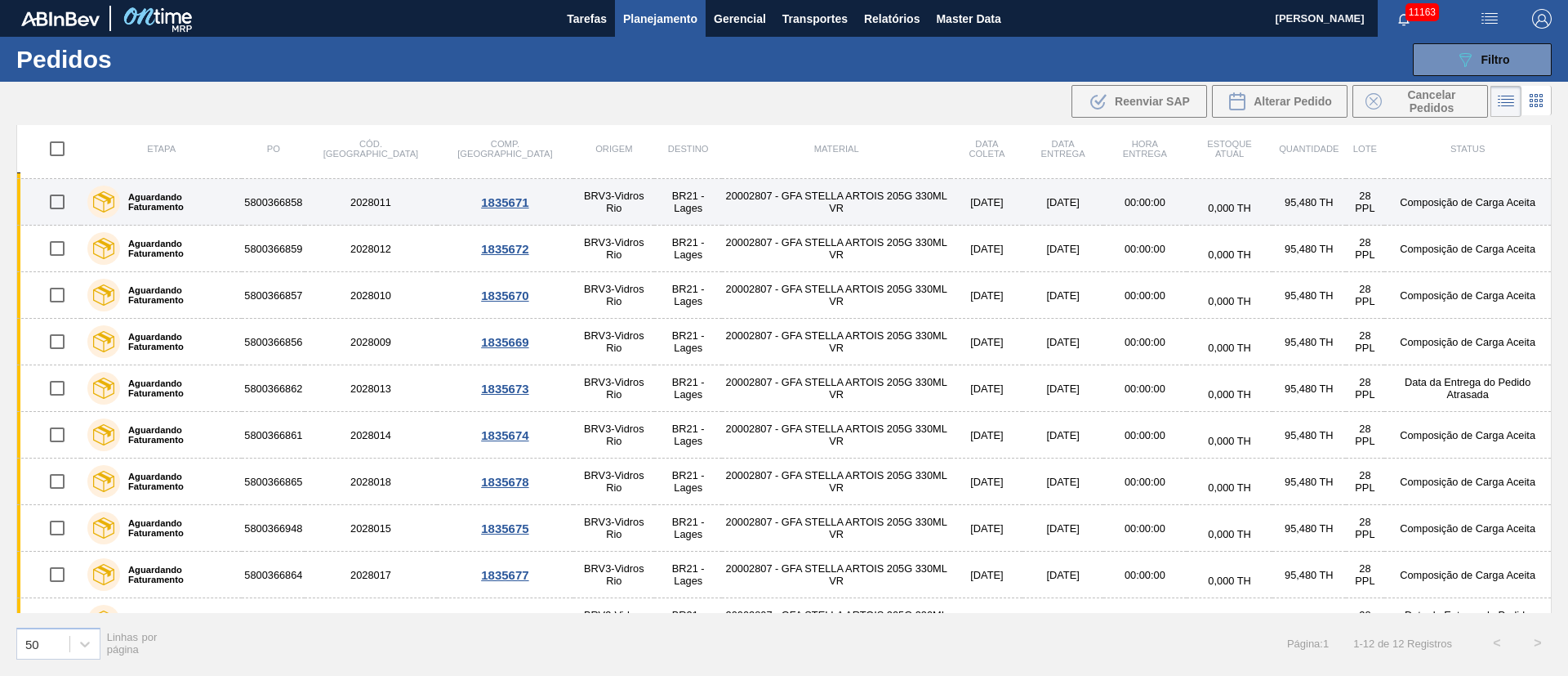
scroll to position [120, 0]
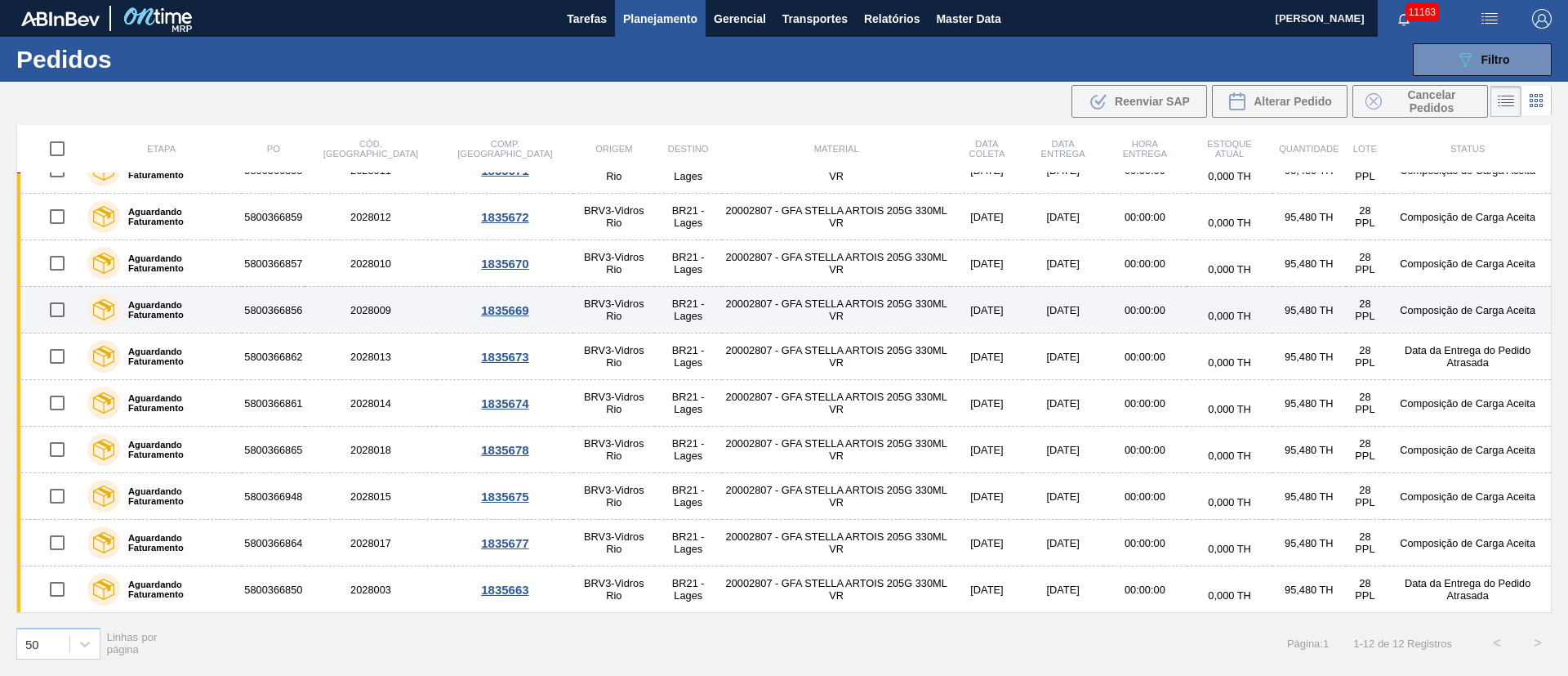
click at [56, 311] on input "checkbox" at bounding box center [57, 309] width 34 height 34
click at [61, 314] on input "checkbox" at bounding box center [57, 309] width 34 height 34
checkbox input "false"
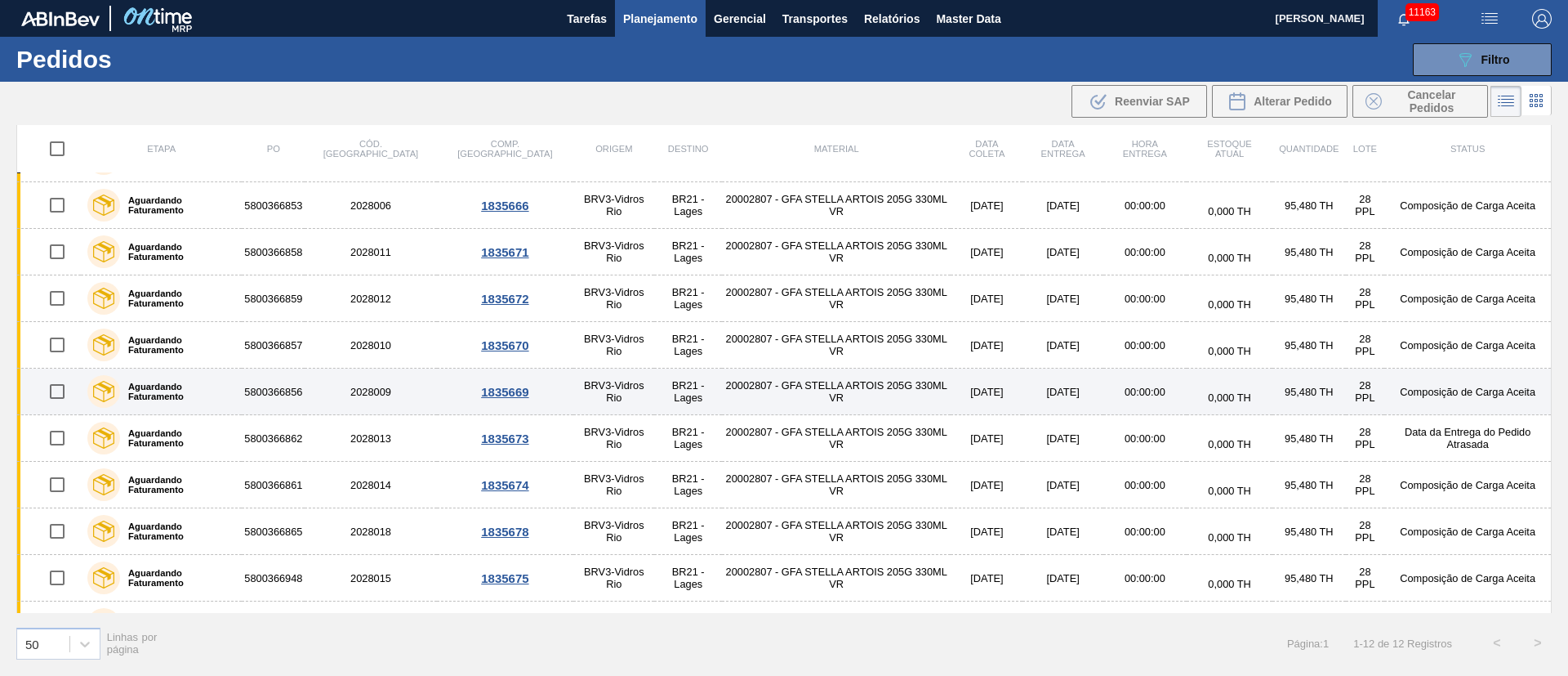
scroll to position [0, 0]
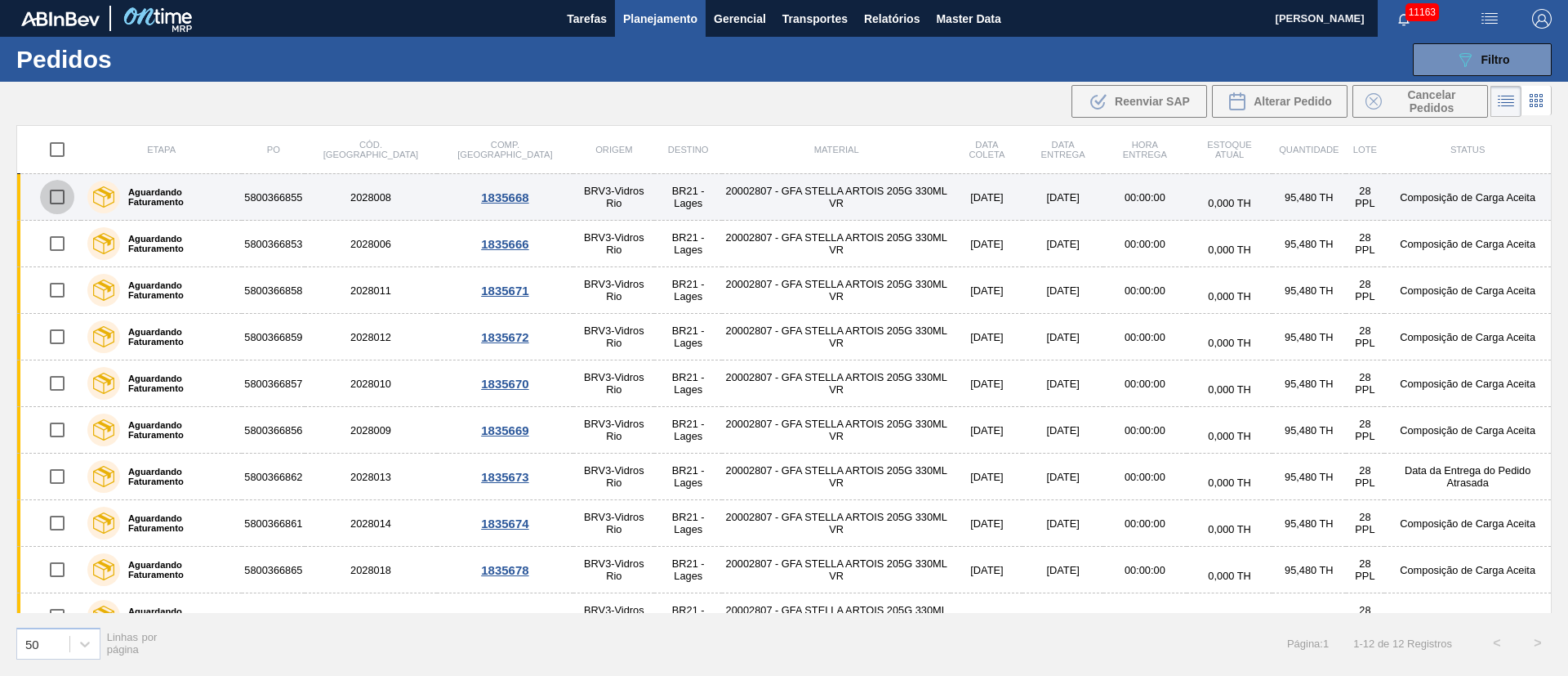
click at [59, 193] on input "checkbox" at bounding box center [57, 197] width 34 height 34
checkbox input "true"
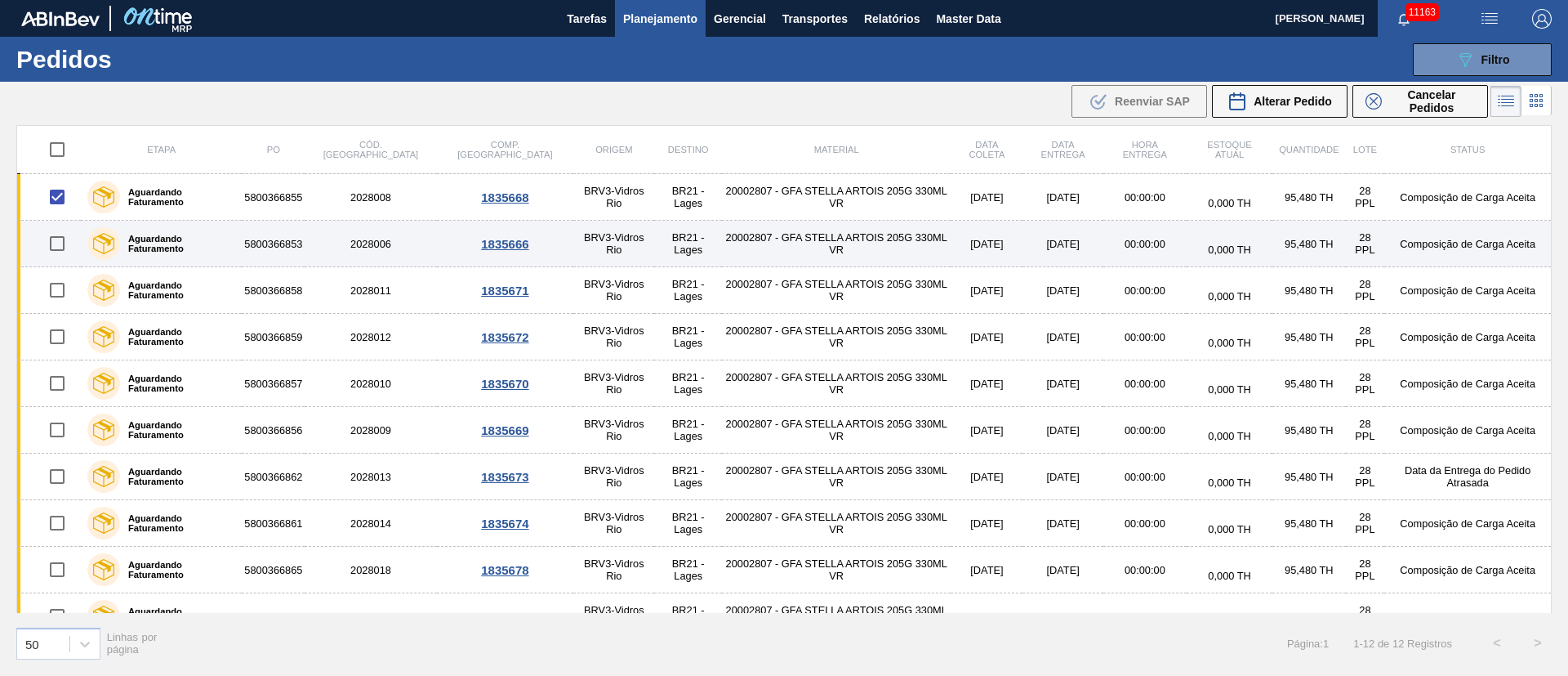
click at [61, 241] on input "checkbox" at bounding box center [57, 243] width 34 height 34
checkbox input "true"
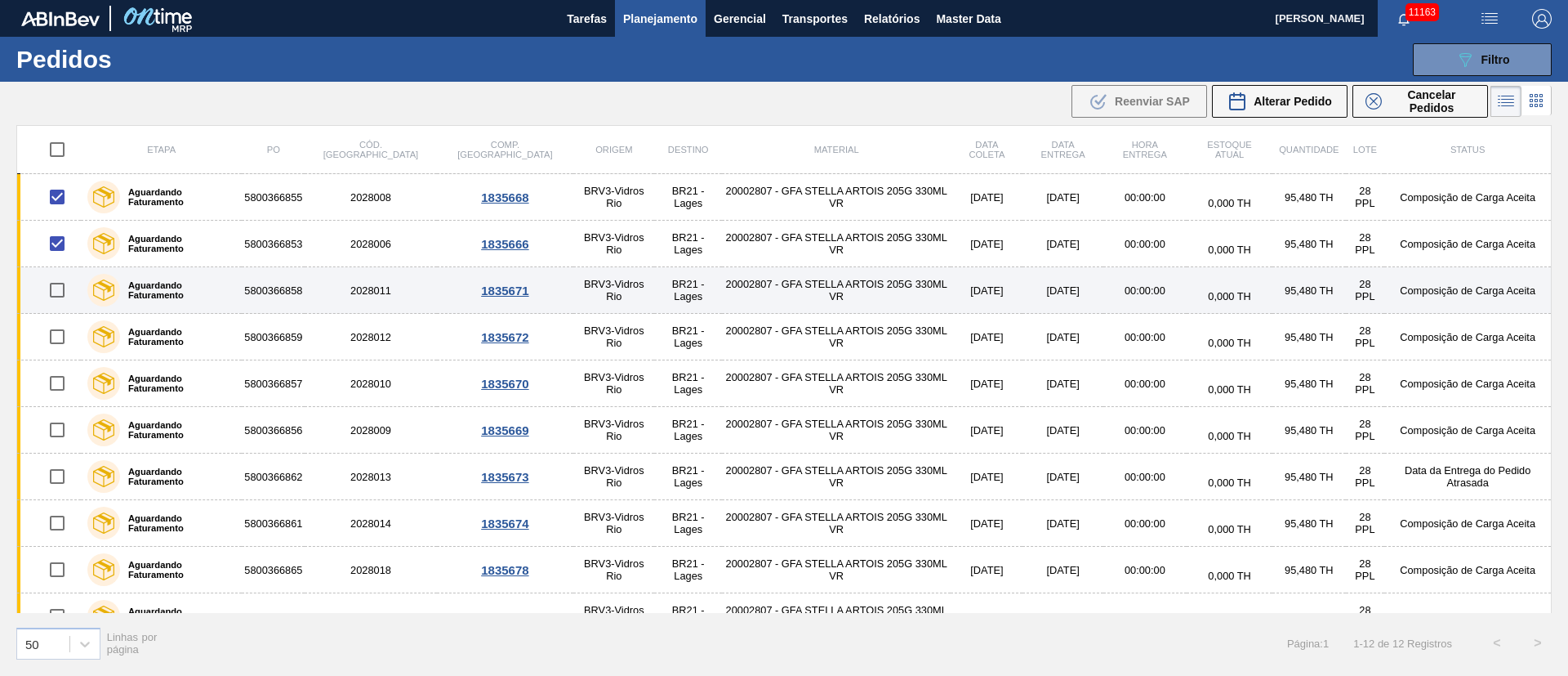
click at [57, 282] on input "checkbox" at bounding box center [57, 290] width 34 height 34
checkbox input "true"
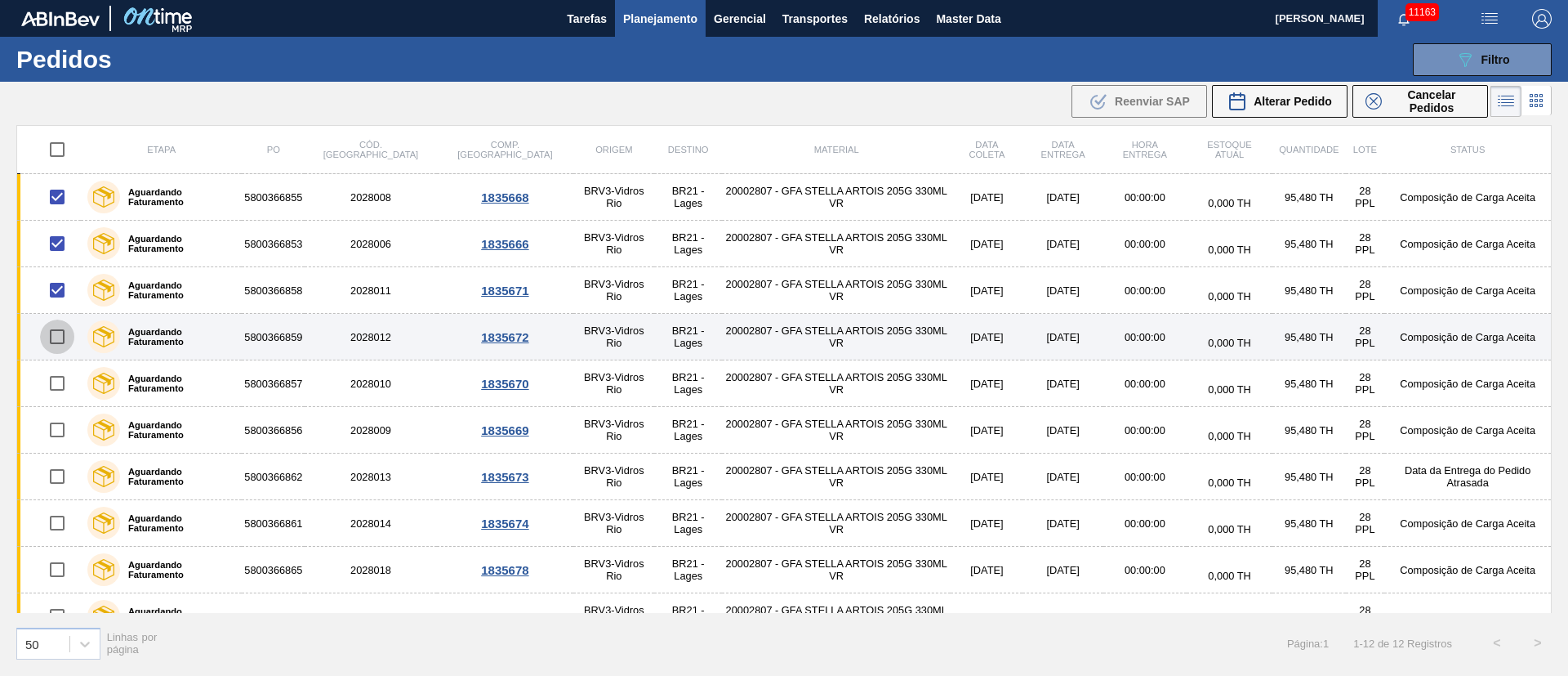
click at [60, 341] on input "checkbox" at bounding box center [57, 336] width 34 height 34
checkbox input "true"
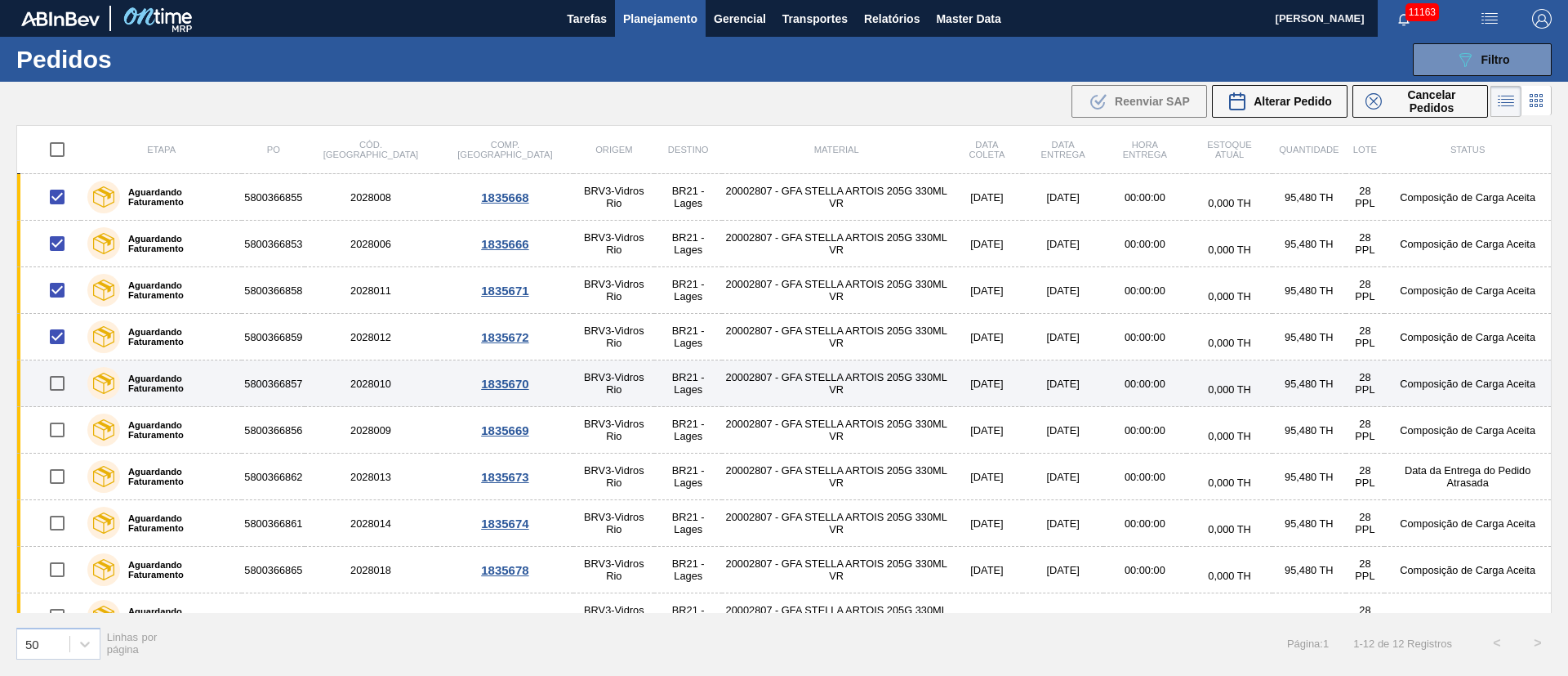
click at [54, 394] on input "checkbox" at bounding box center [57, 383] width 34 height 34
checkbox input "true"
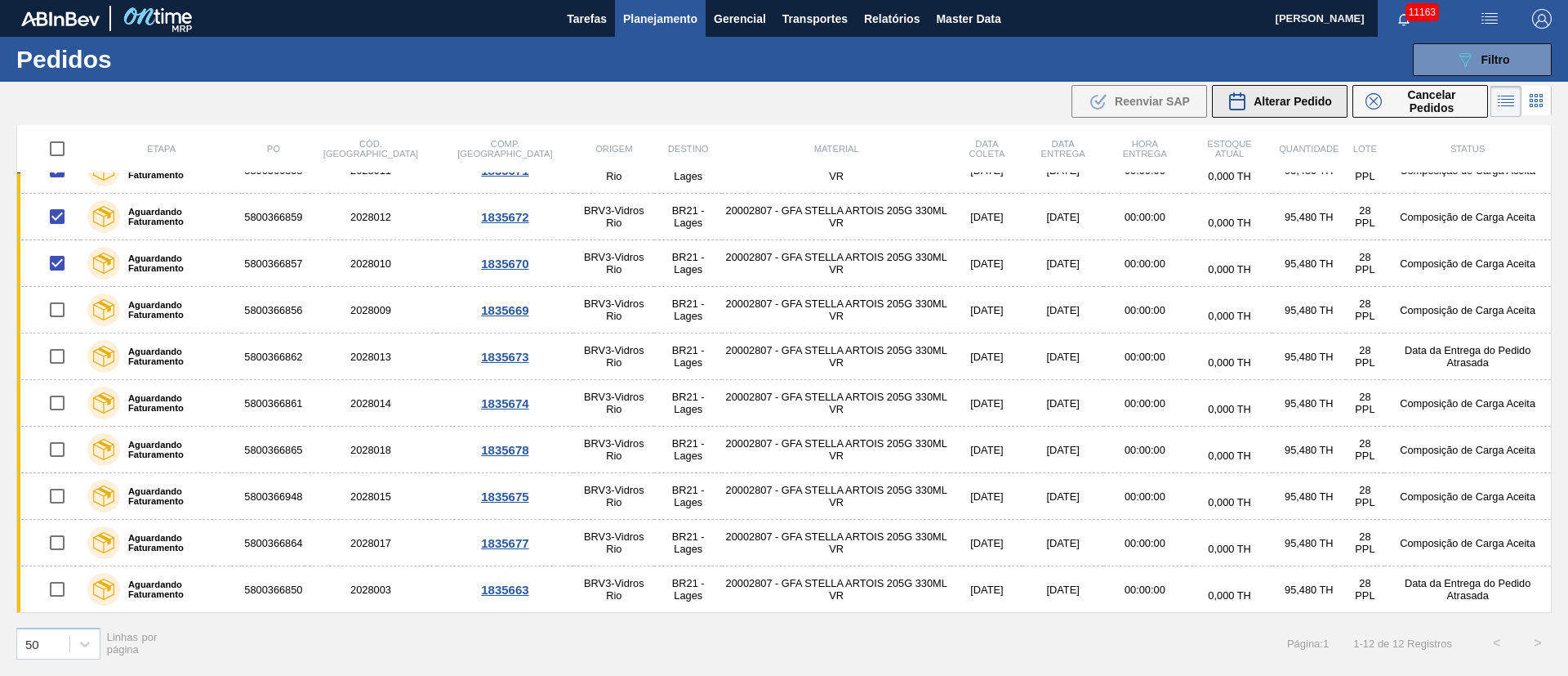
click at [1293, 105] on span "Alterar Pedido" at bounding box center [1292, 101] width 78 height 13
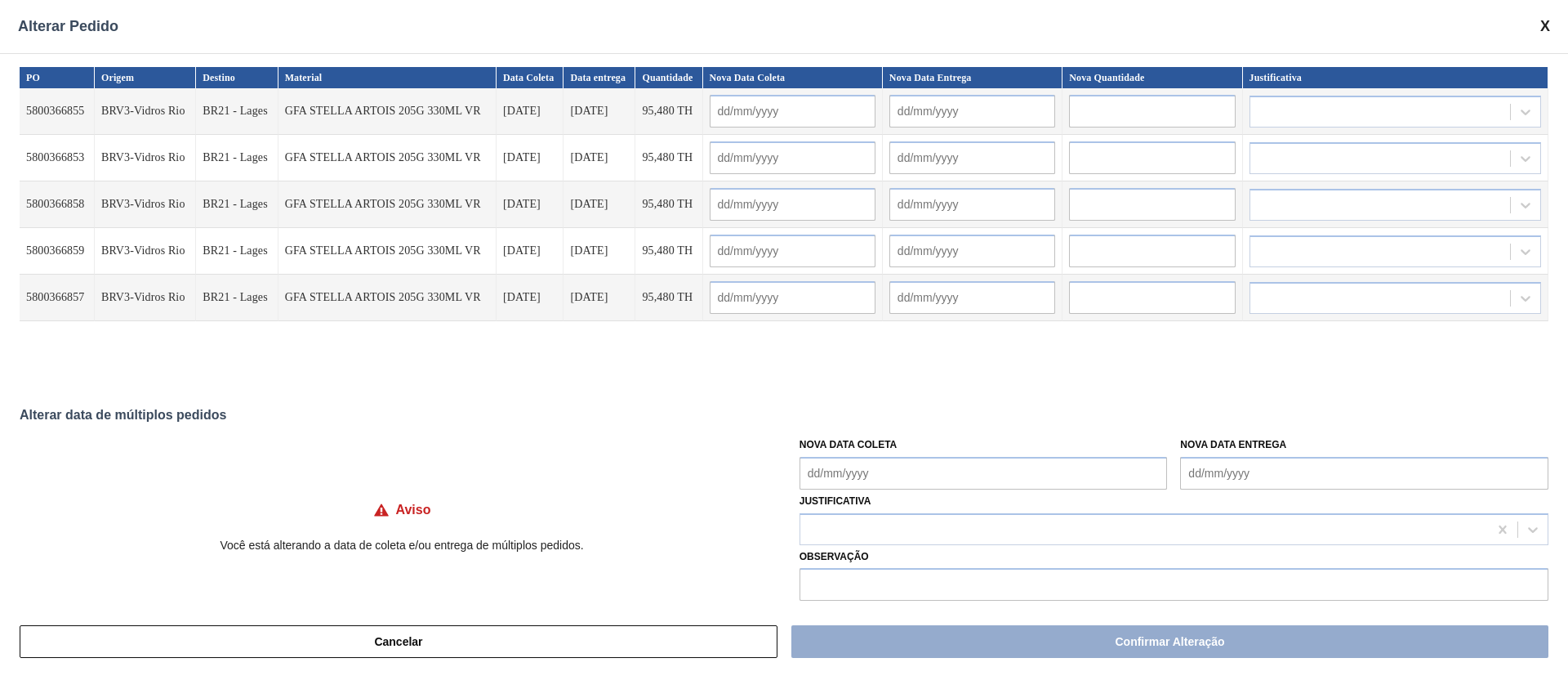
click at [873, 485] on Coleta "Nova Data Coleta" at bounding box center [983, 473] width 368 height 33
click at [892, 397] on div "24" at bounding box center [897, 398] width 22 height 22
type Coleta "[DATE]"
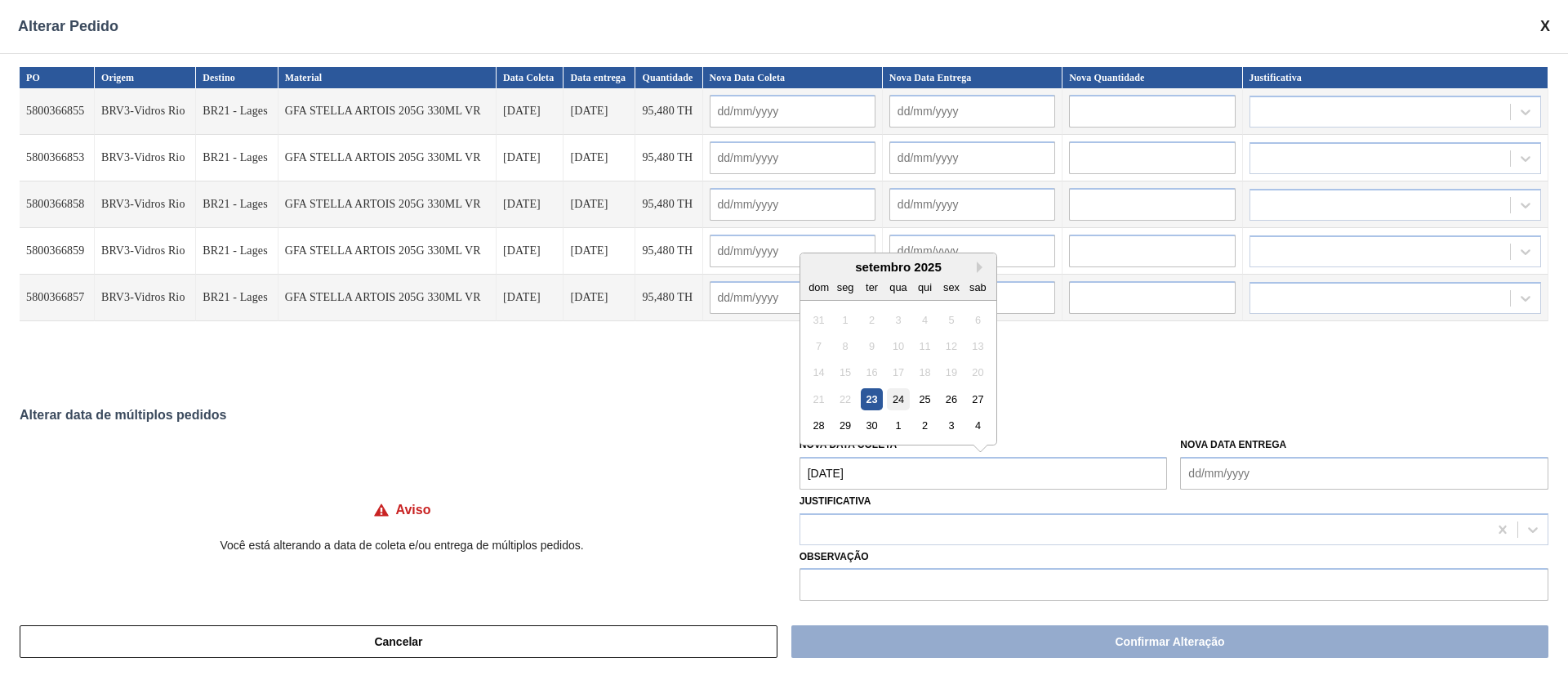
type input "[DATE]"
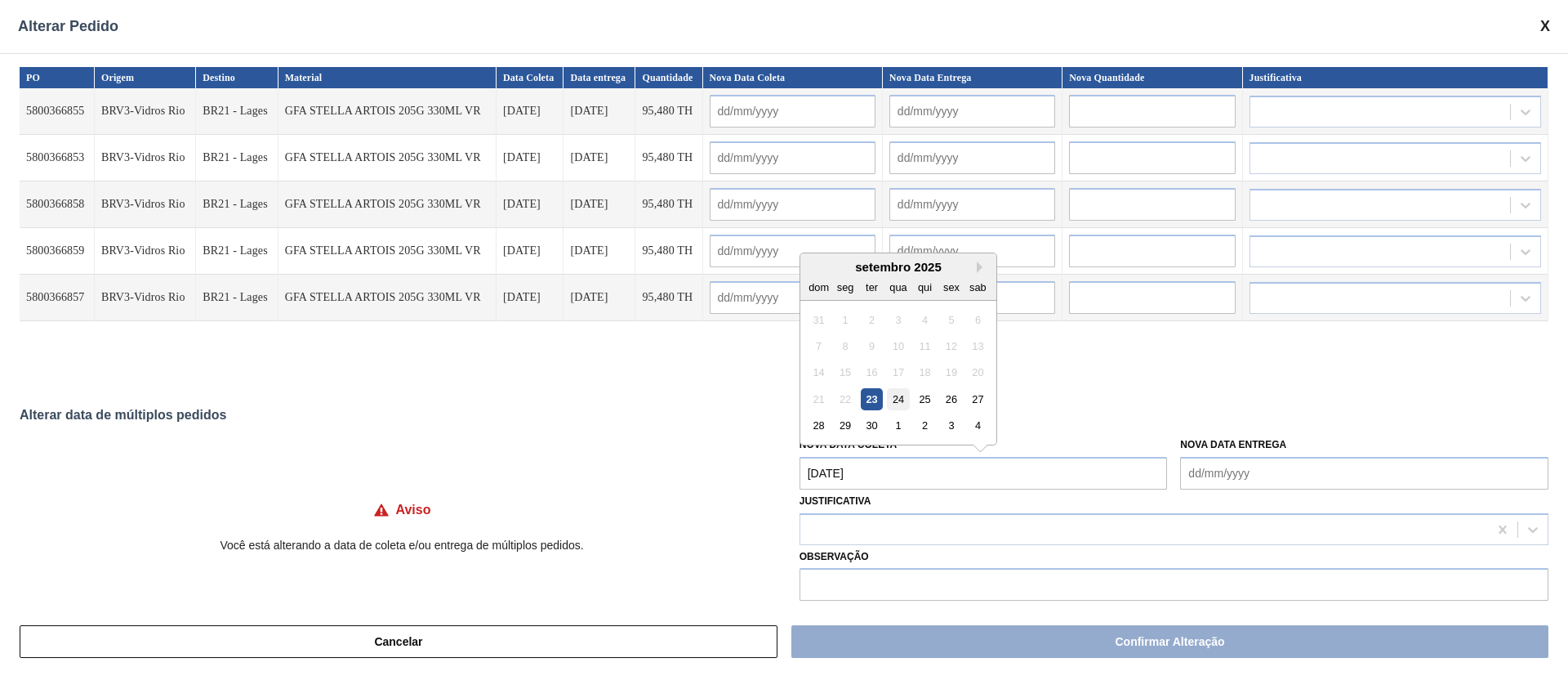
type input "[DATE]"
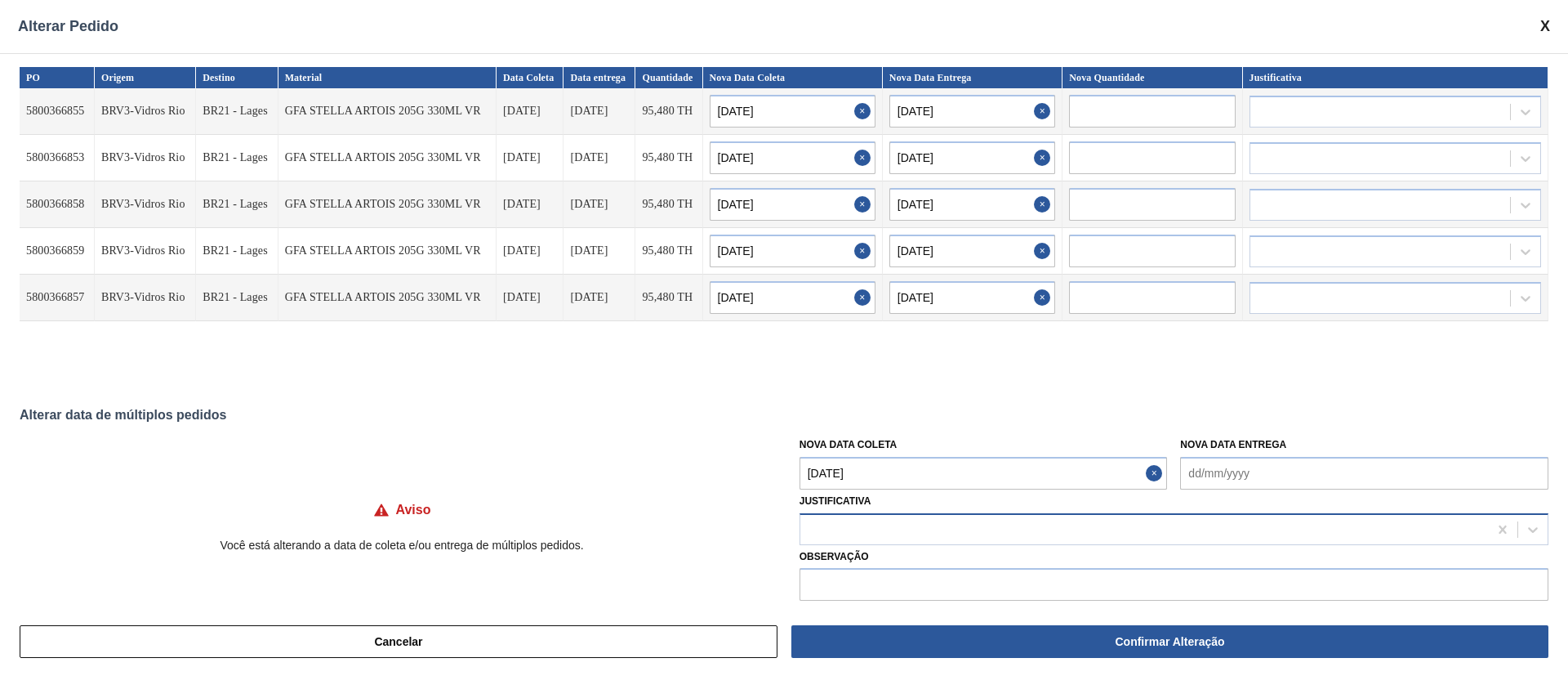
click at [832, 525] on div at bounding box center [1144, 528] width 688 height 23
type input "ou"
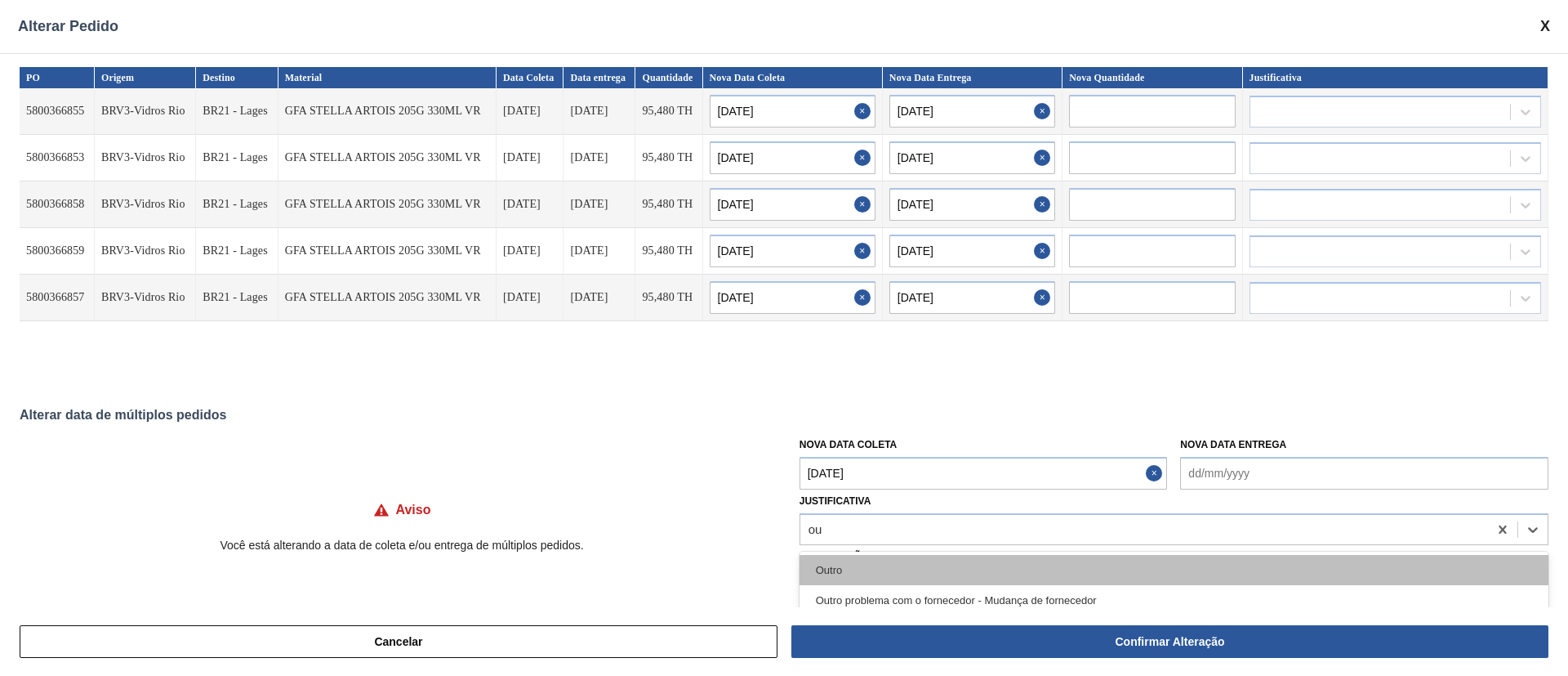
click at [876, 568] on div "Outro" at bounding box center [1173, 570] width 749 height 30
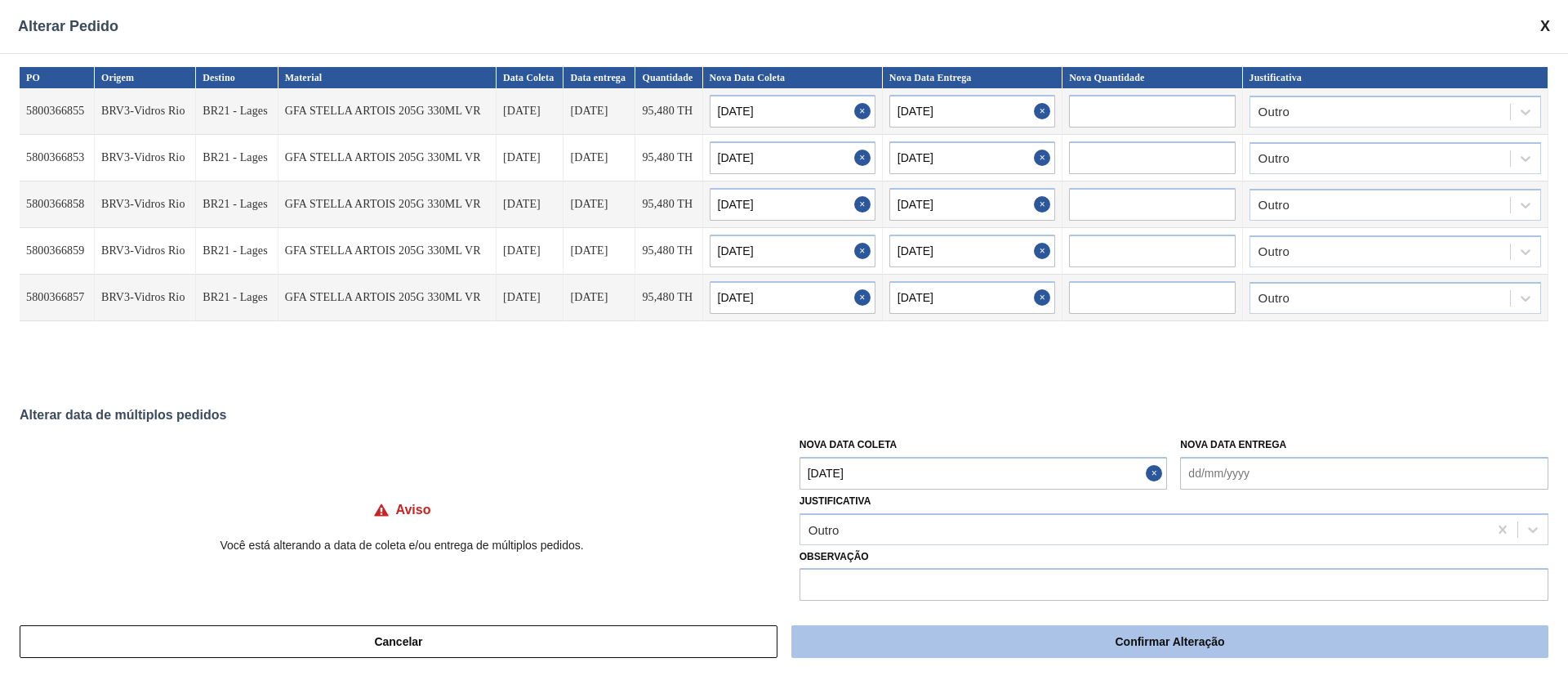
click at [917, 640] on button "Confirmar Alteração" at bounding box center [1170, 641] width 757 height 33
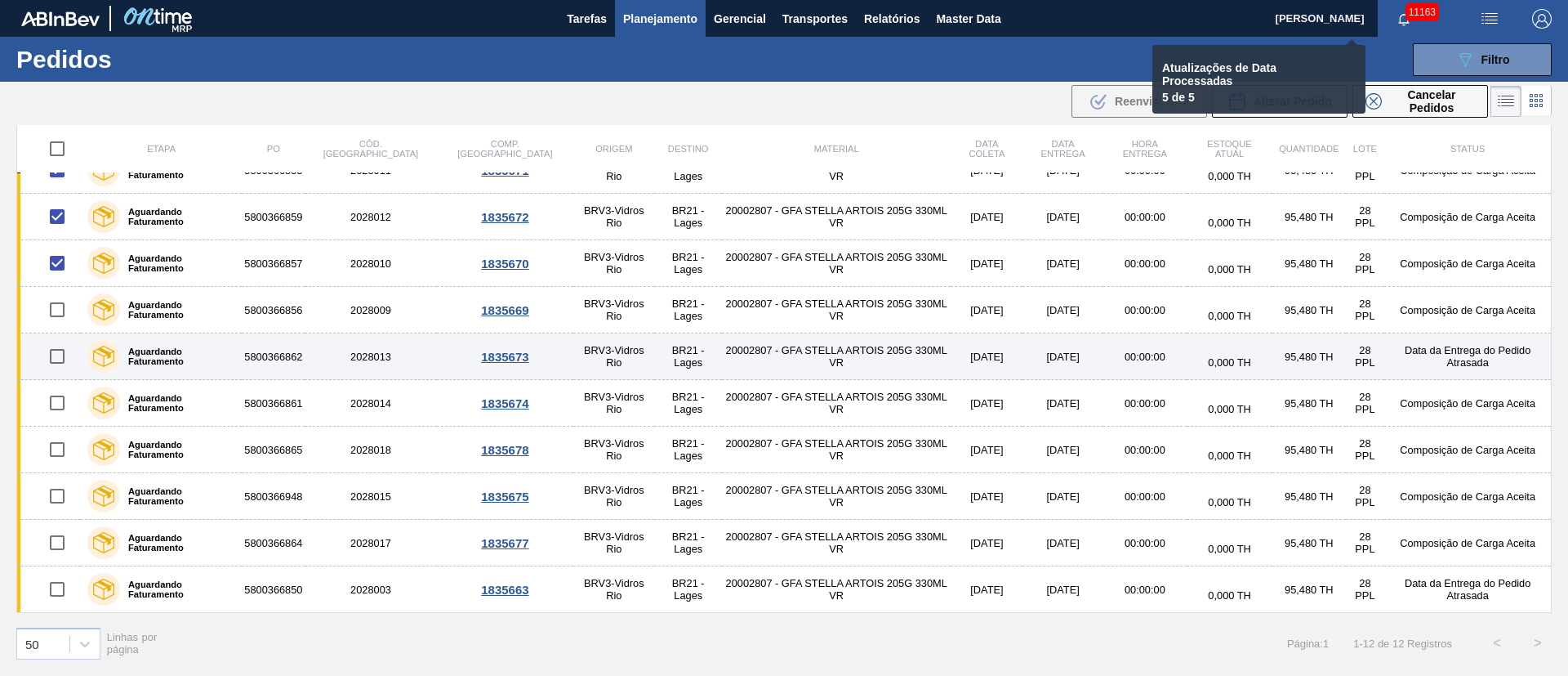
checkbox input "false"
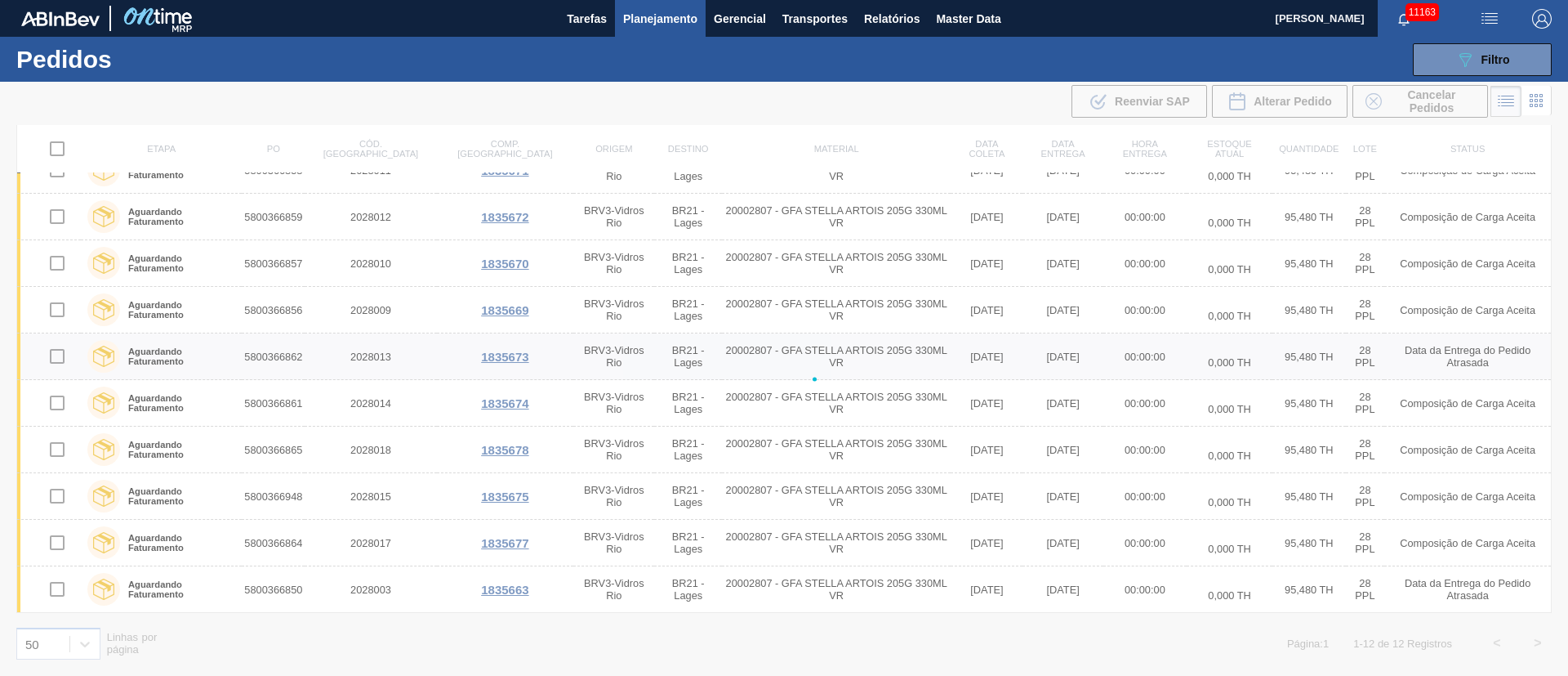
scroll to position [0, 0]
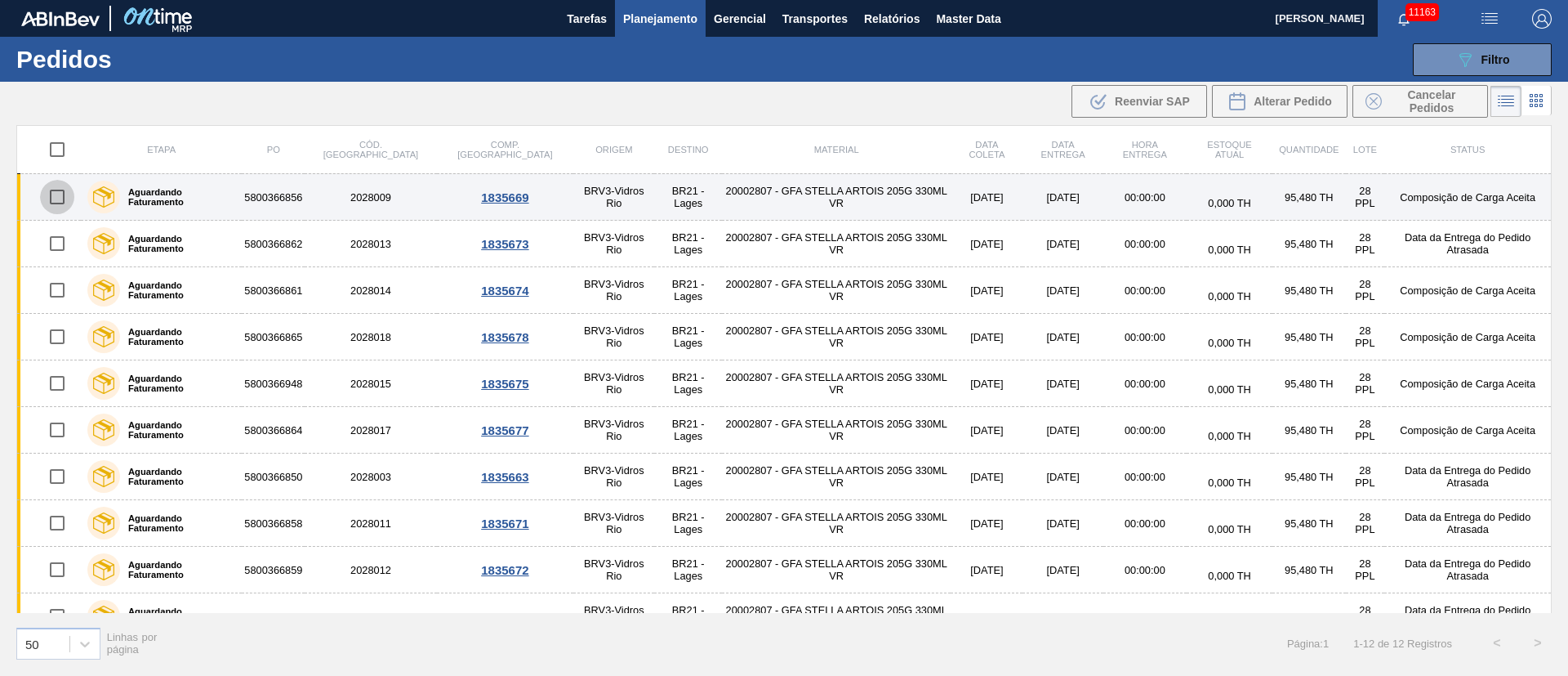
click at [61, 200] on input "checkbox" at bounding box center [57, 197] width 34 height 34
checkbox input "true"
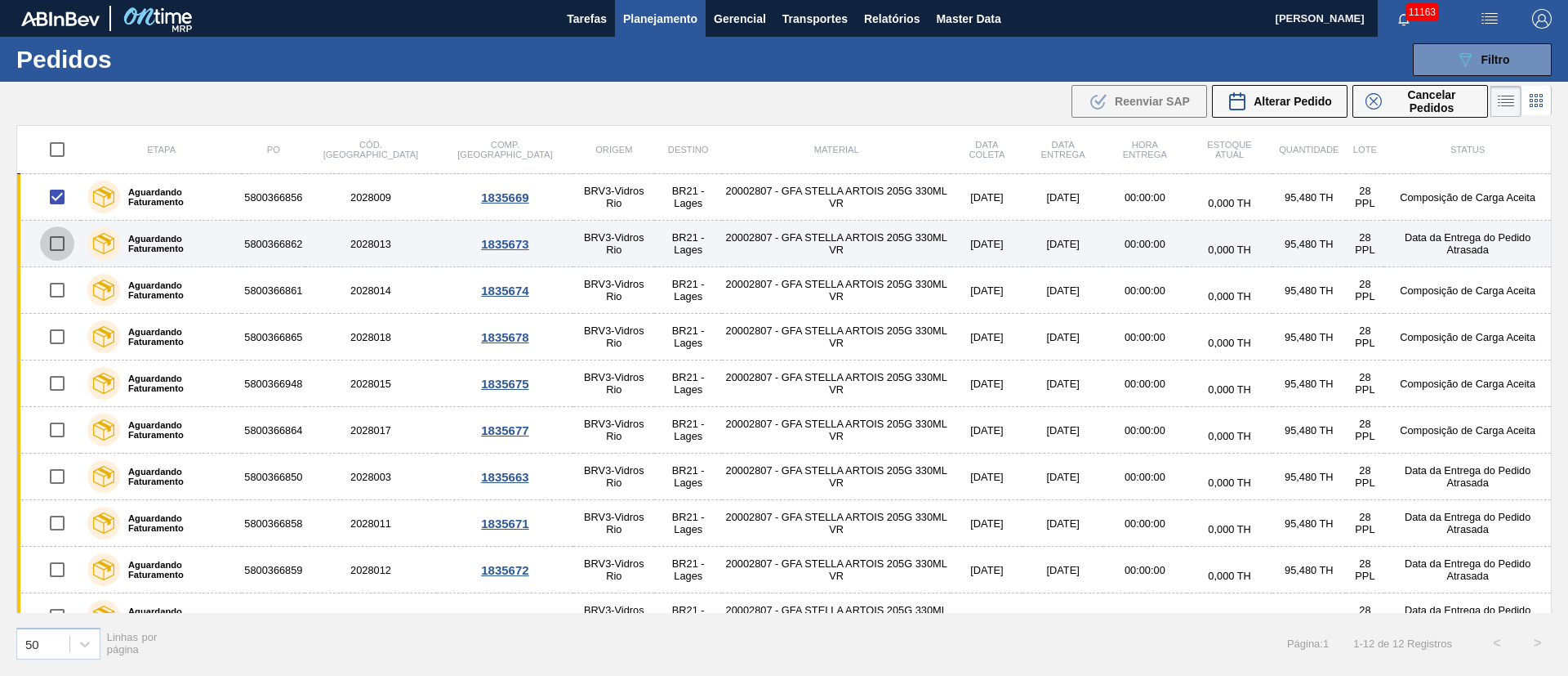
click at [57, 238] on input "checkbox" at bounding box center [57, 243] width 34 height 34
checkbox input "true"
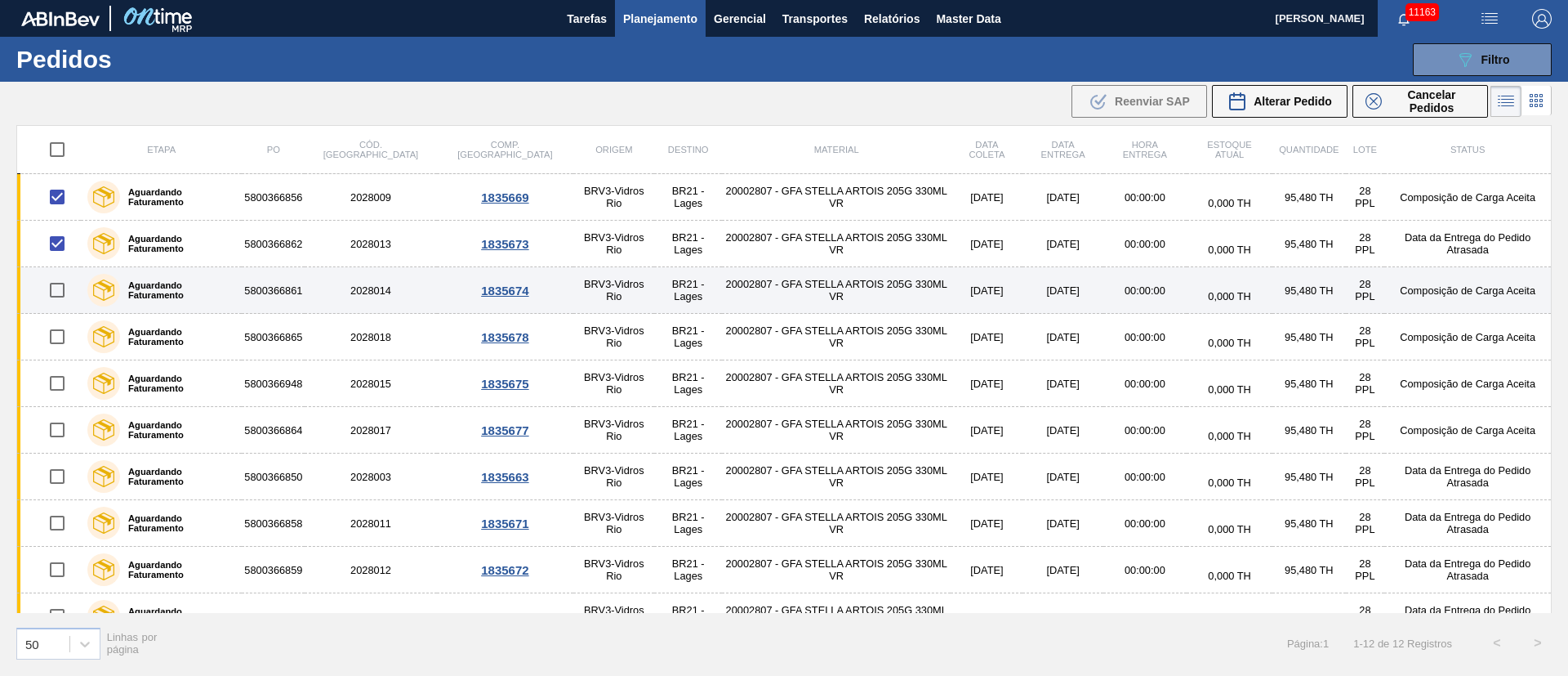
click at [51, 291] on input "checkbox" at bounding box center [57, 290] width 34 height 34
checkbox input "true"
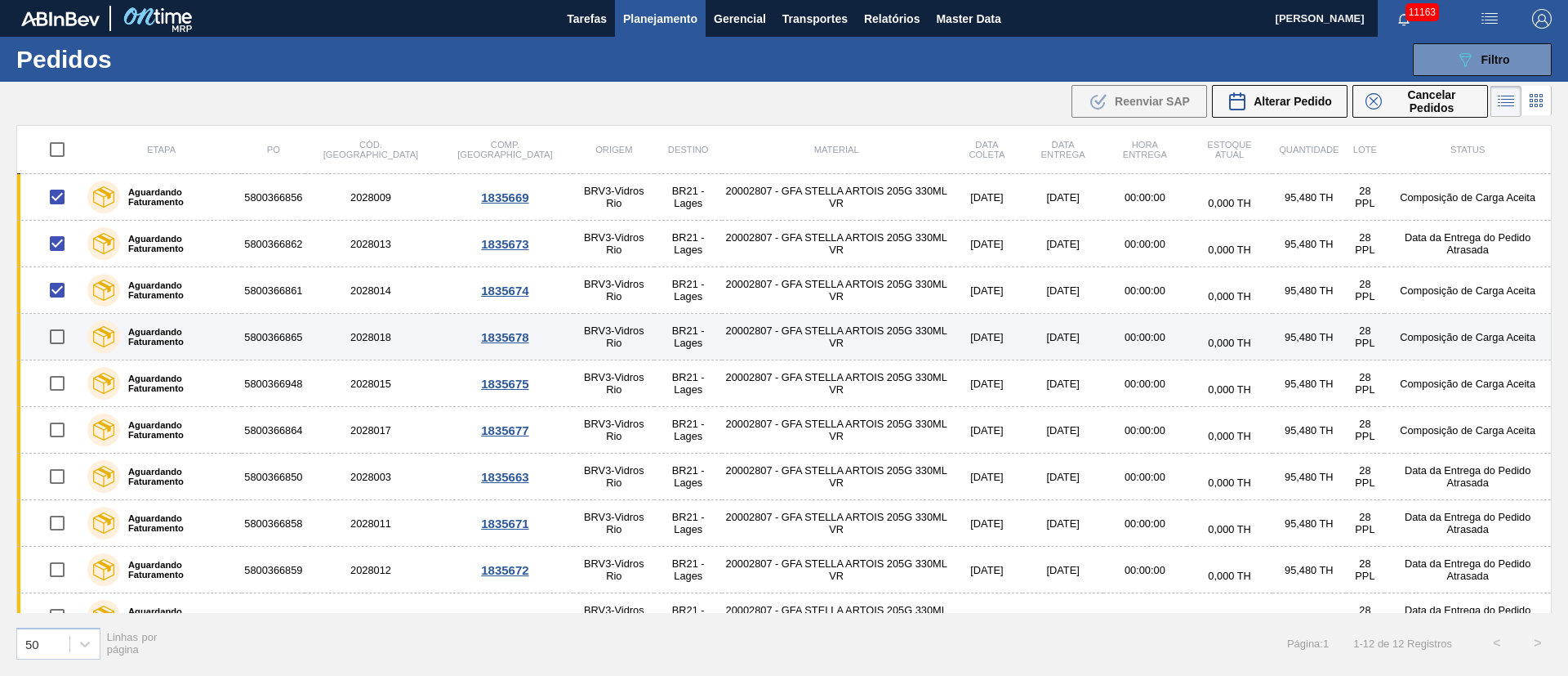
click at [53, 331] on input "checkbox" at bounding box center [57, 336] width 34 height 34
checkbox input "true"
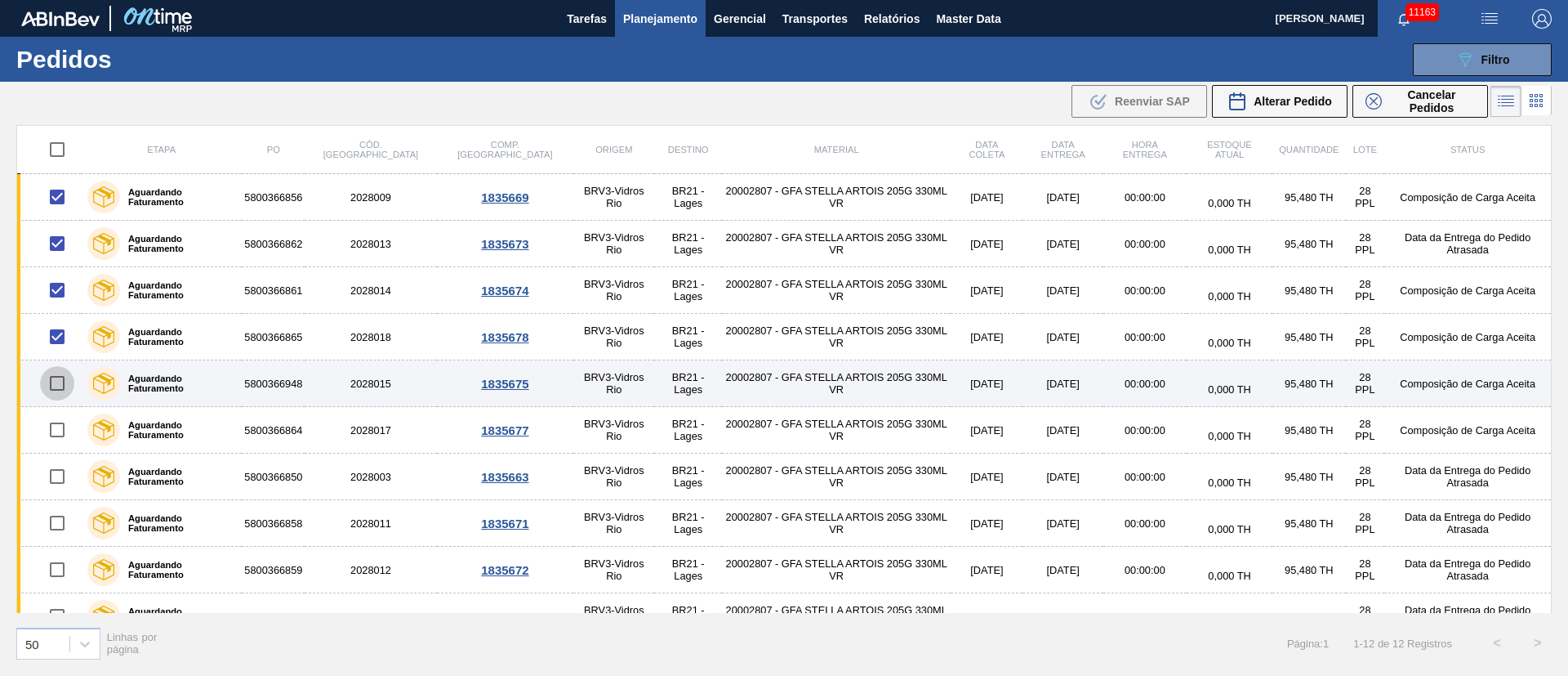
click at [55, 378] on input "checkbox" at bounding box center [57, 383] width 34 height 34
checkbox input "true"
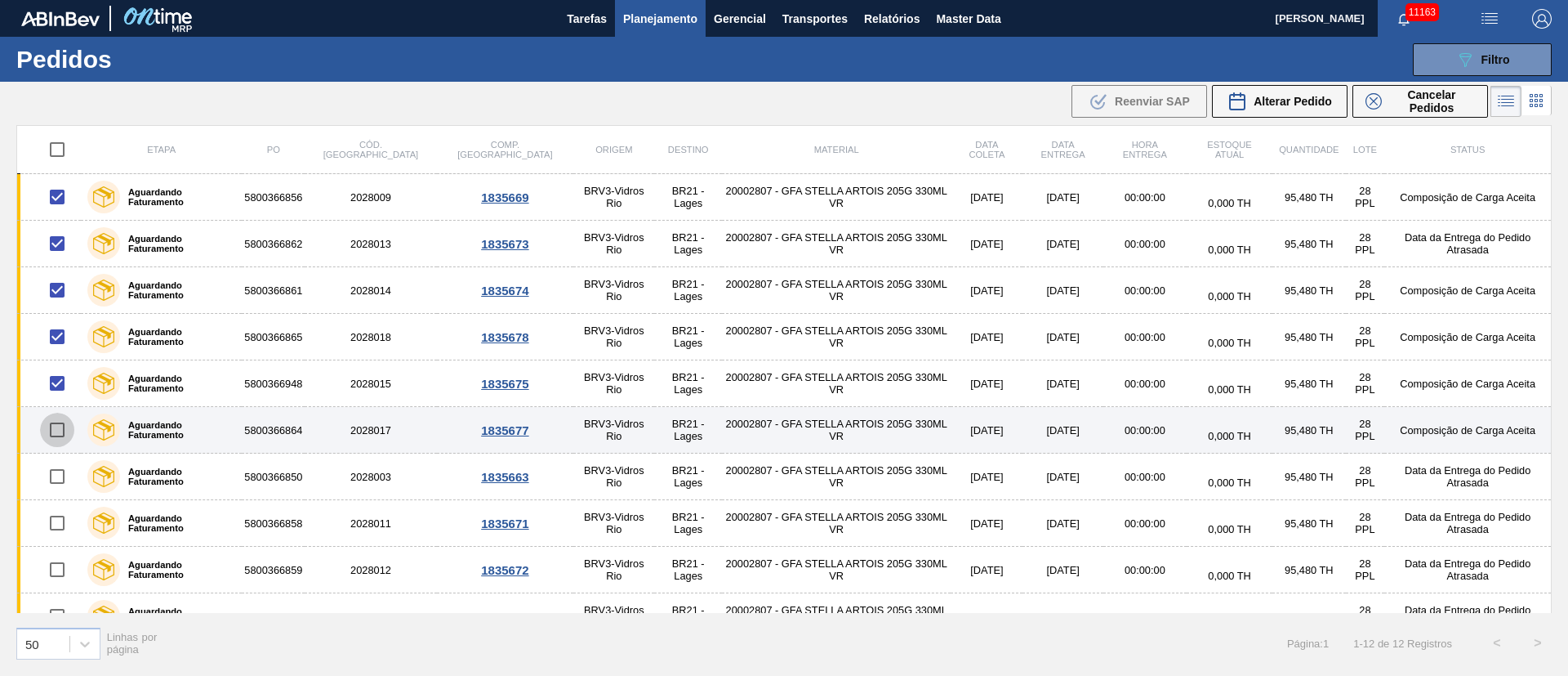
click at [67, 425] on input "checkbox" at bounding box center [57, 429] width 34 height 34
checkbox input "true"
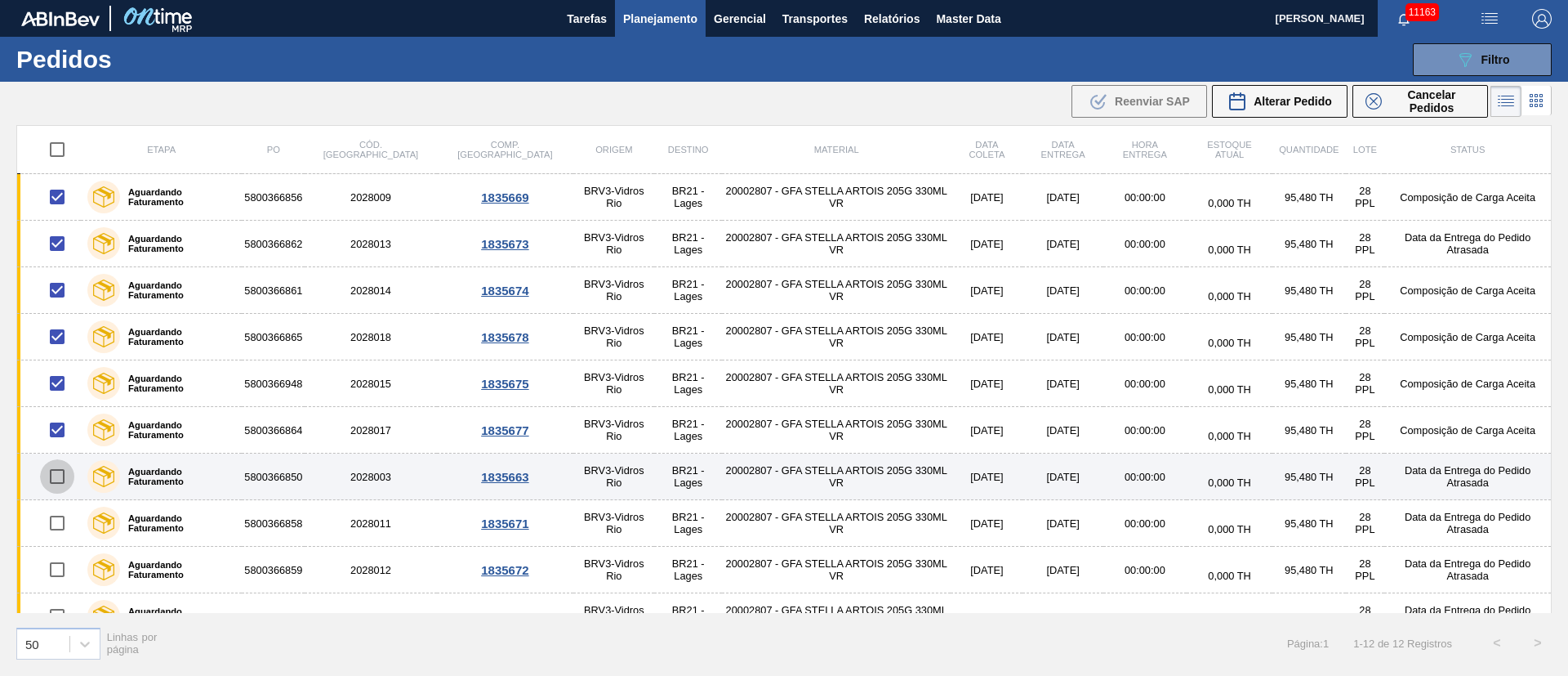
click at [57, 473] on input "checkbox" at bounding box center [57, 476] width 34 height 34
click at [60, 476] on input "checkbox" at bounding box center [57, 476] width 34 height 34
checkbox input "false"
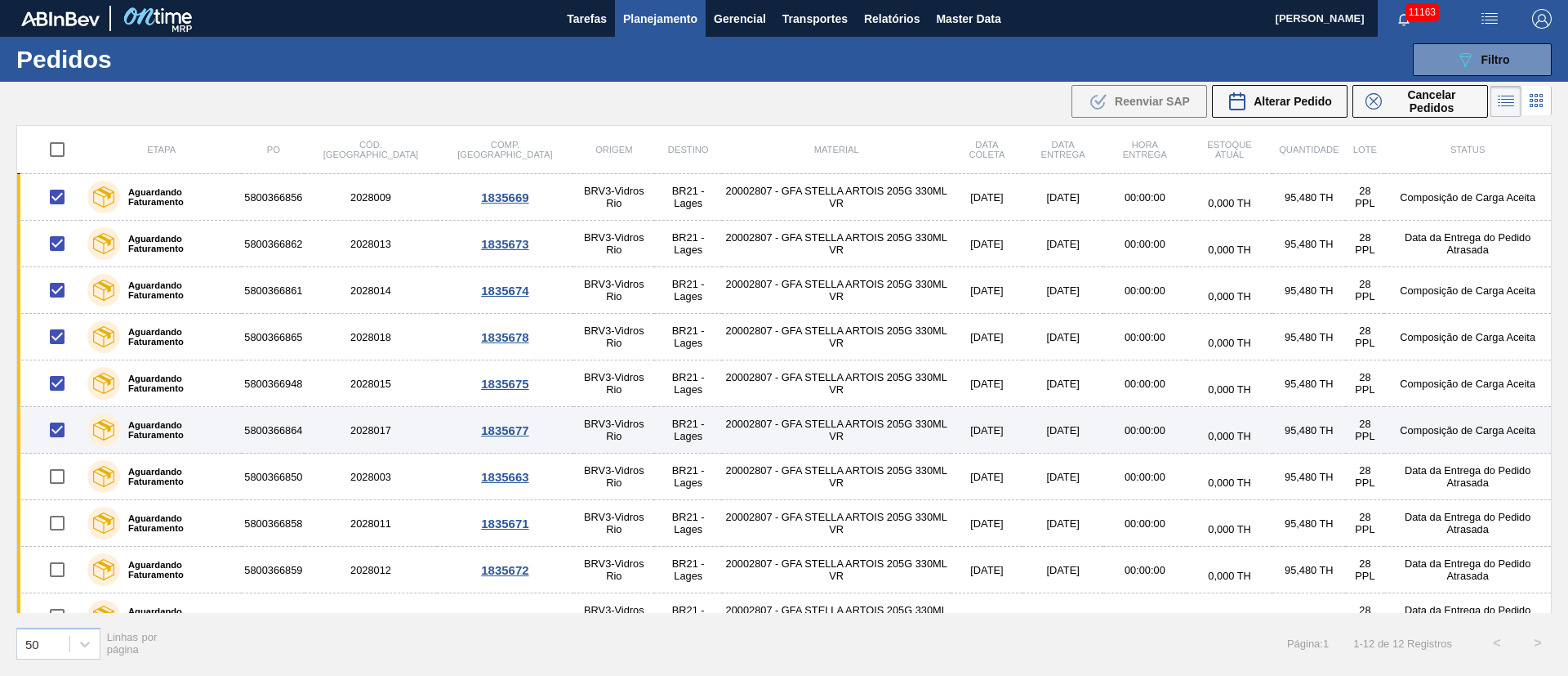
click at [68, 432] on input "checkbox" at bounding box center [57, 429] width 34 height 34
checkbox input "false"
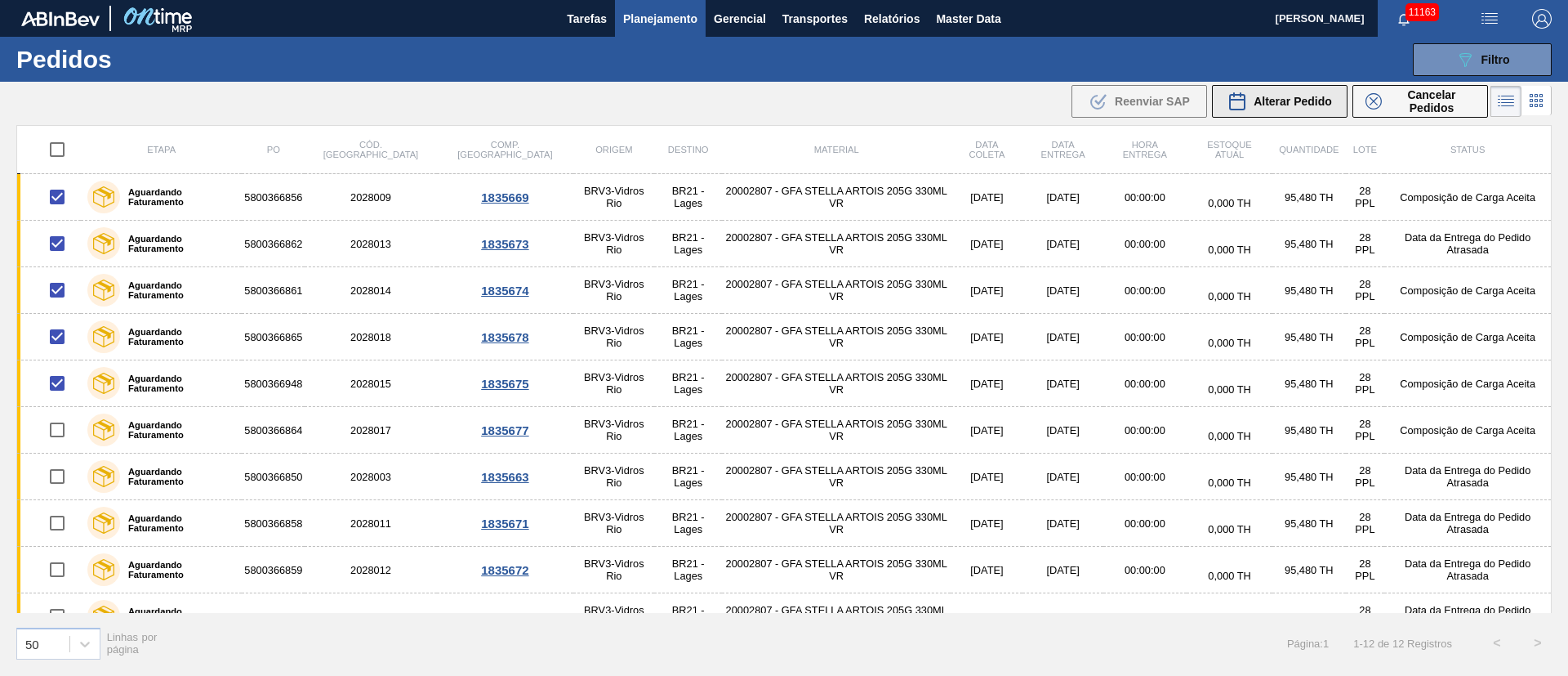
click at [1278, 102] on span "Alterar Pedido" at bounding box center [1292, 101] width 78 height 13
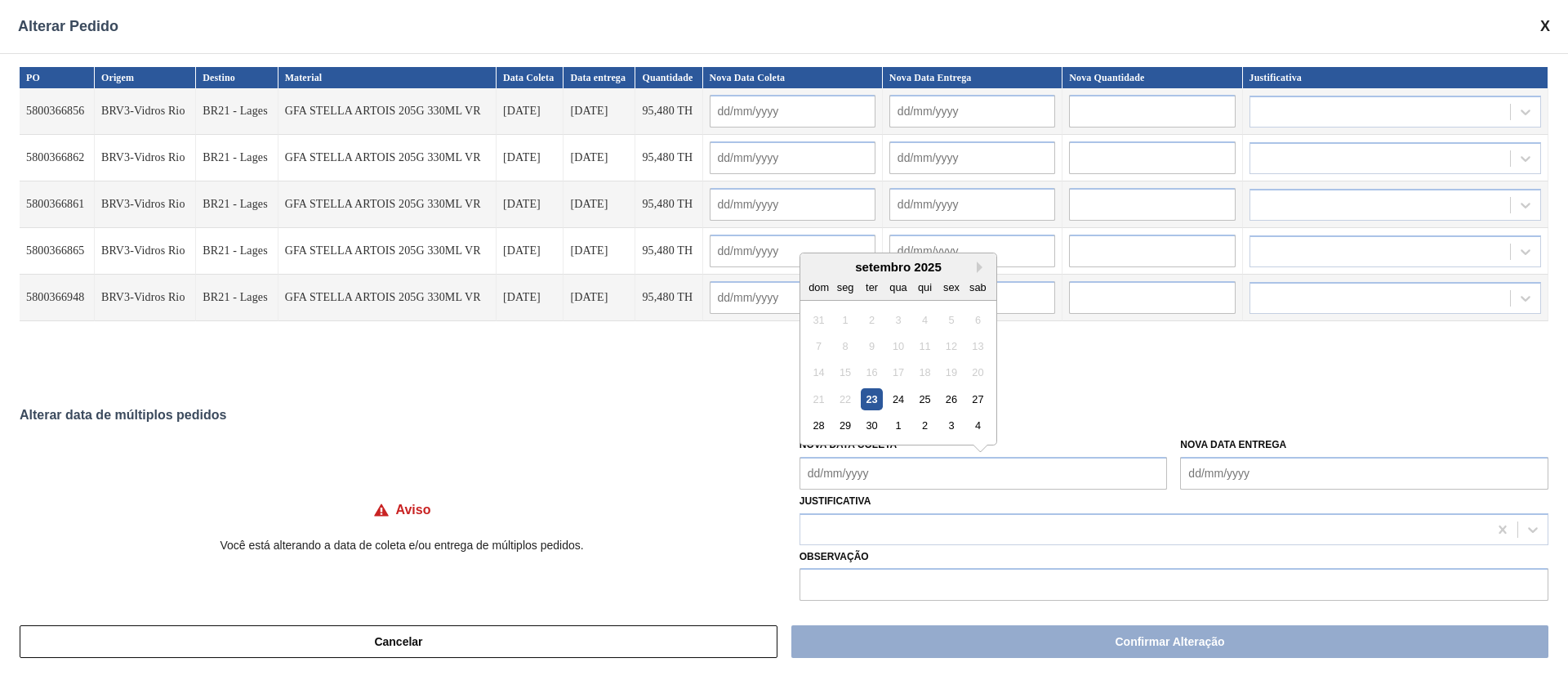
click at [865, 478] on Coleta "Nova Data Coleta" at bounding box center [983, 473] width 368 height 33
click at [901, 401] on div "24" at bounding box center [897, 398] width 22 height 22
type Coleta "[DATE]"
type input "[DATE]"
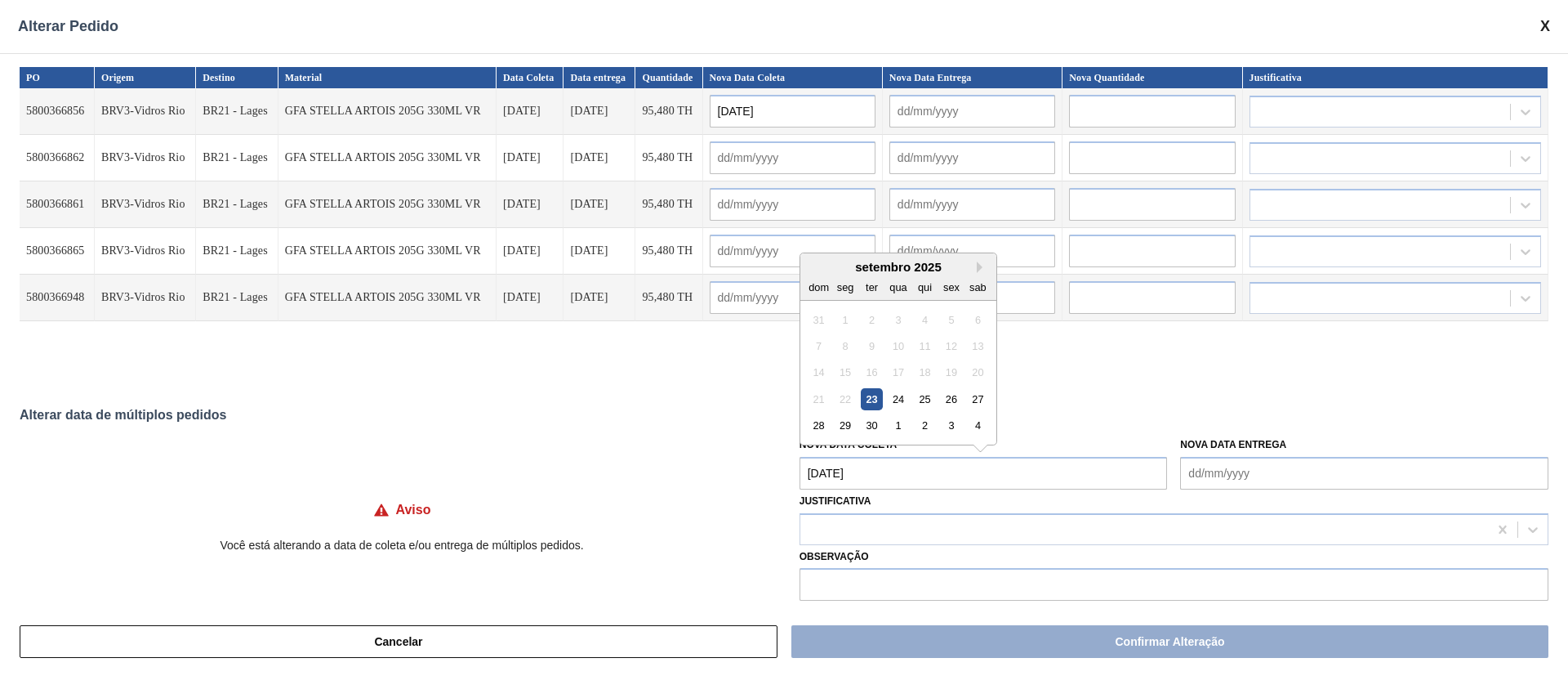
type input "[DATE]"
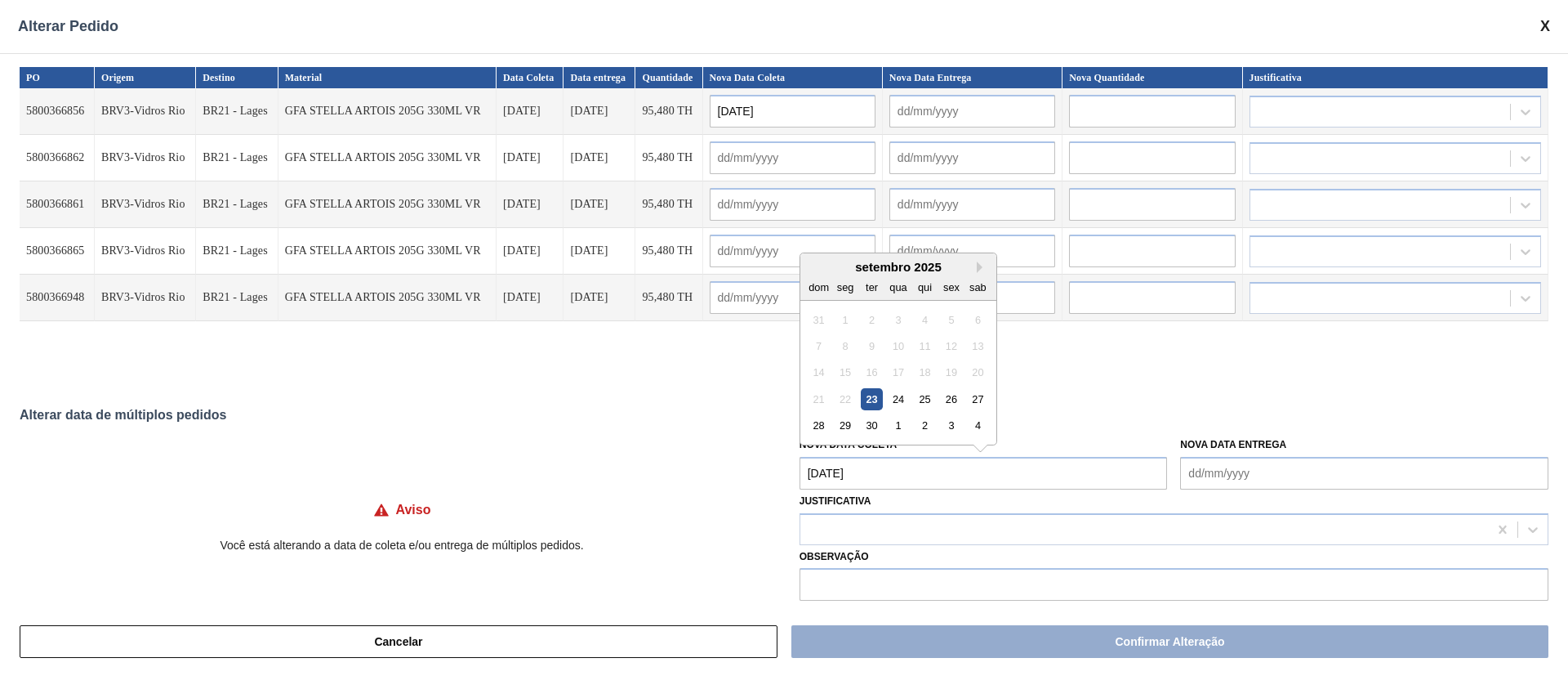
type input "[DATE]"
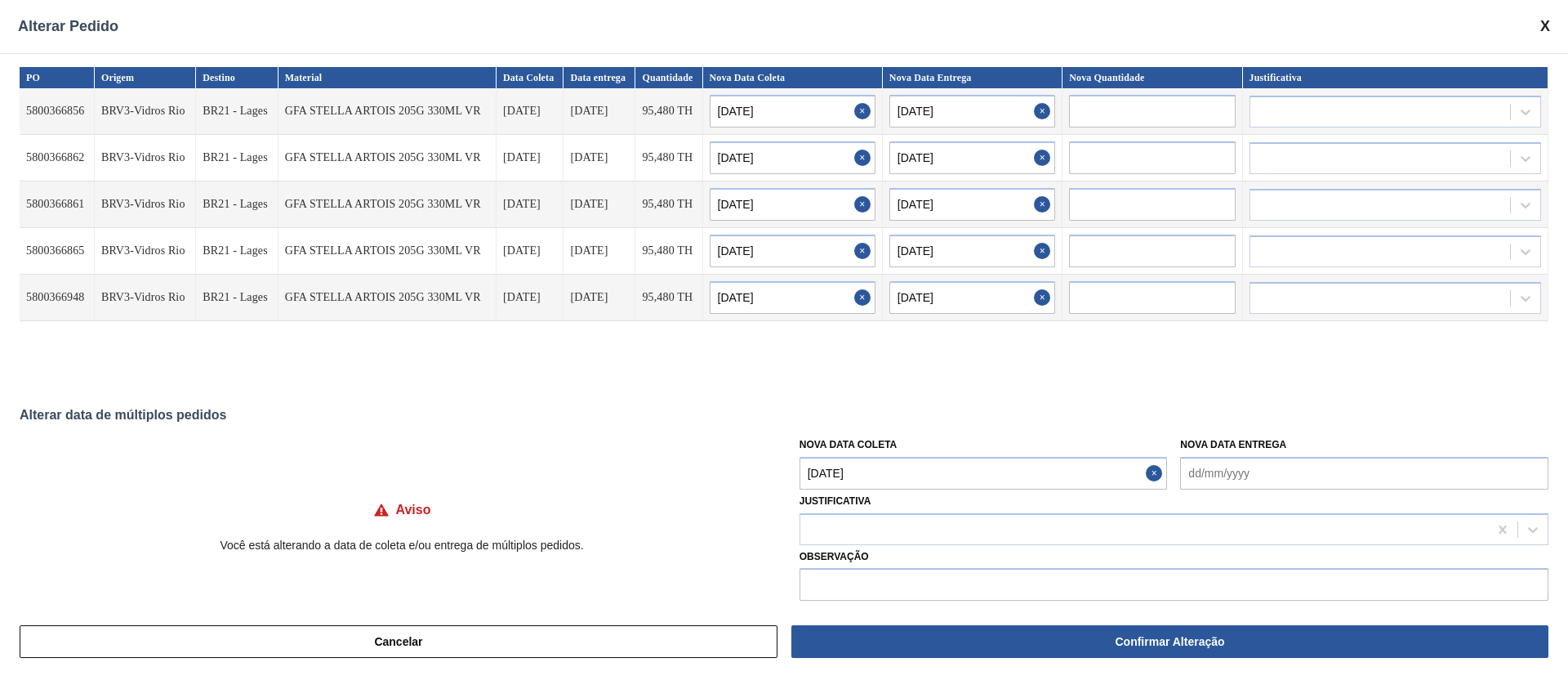
click at [863, 475] on Coleta "[DATE]" at bounding box center [983, 473] width 368 height 33
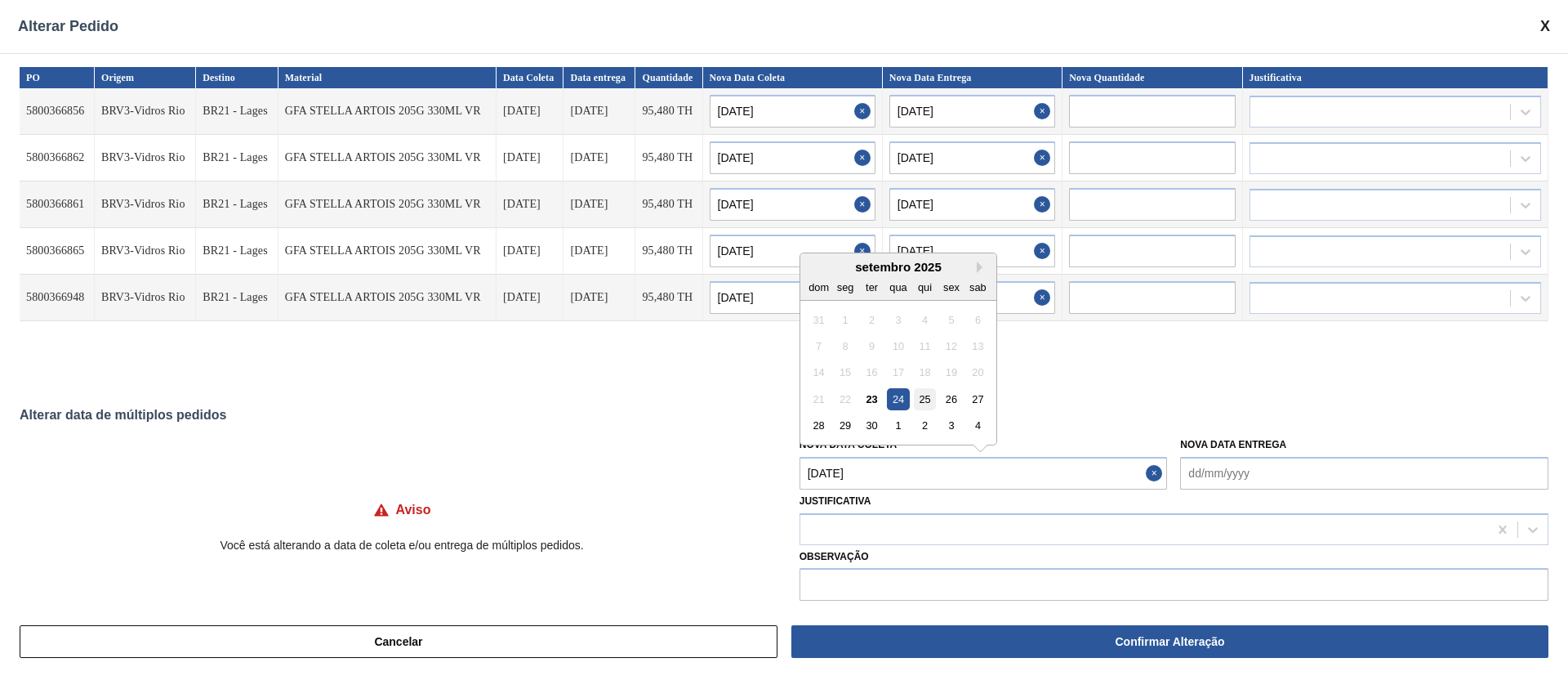
click at [920, 404] on div "25" at bounding box center [924, 398] width 22 height 22
type Coleta "[DATE]"
type input "[DATE]"
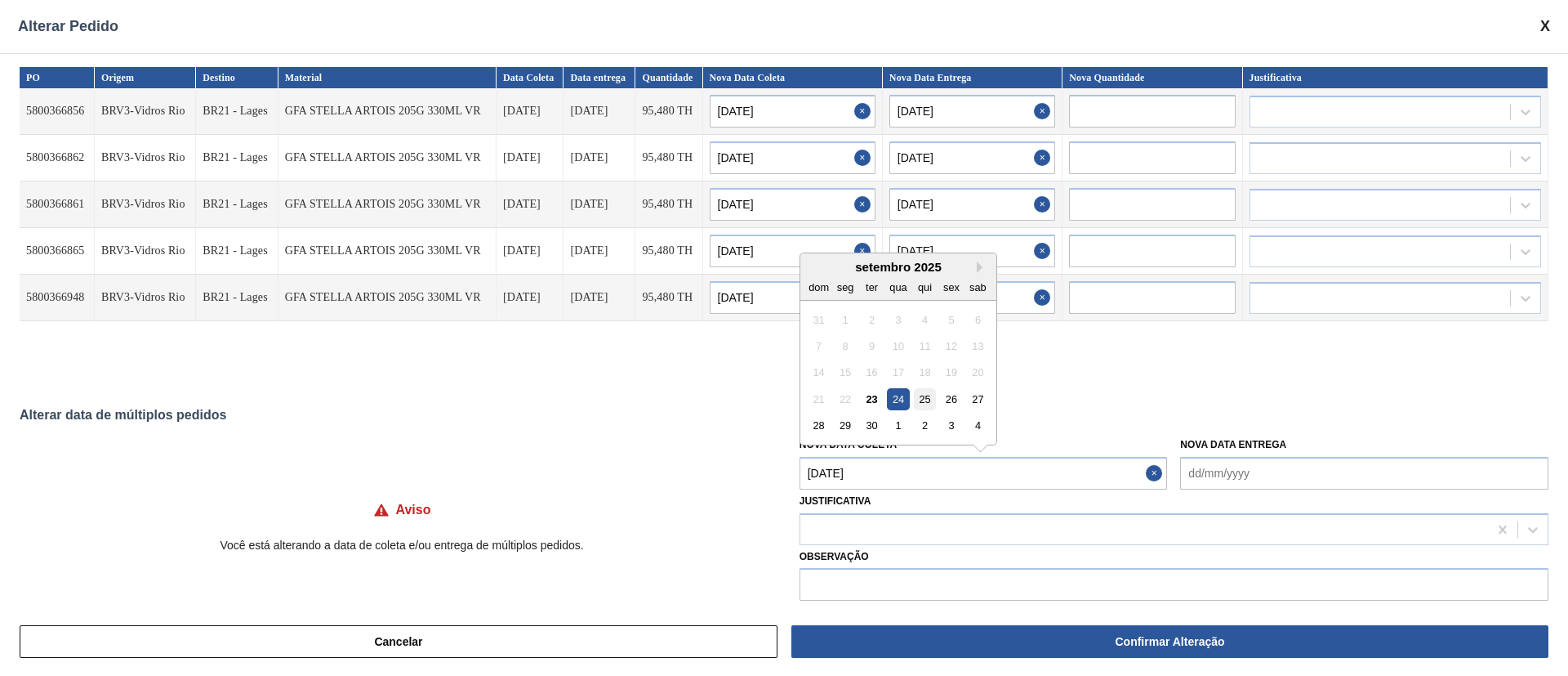
type input "[DATE]"
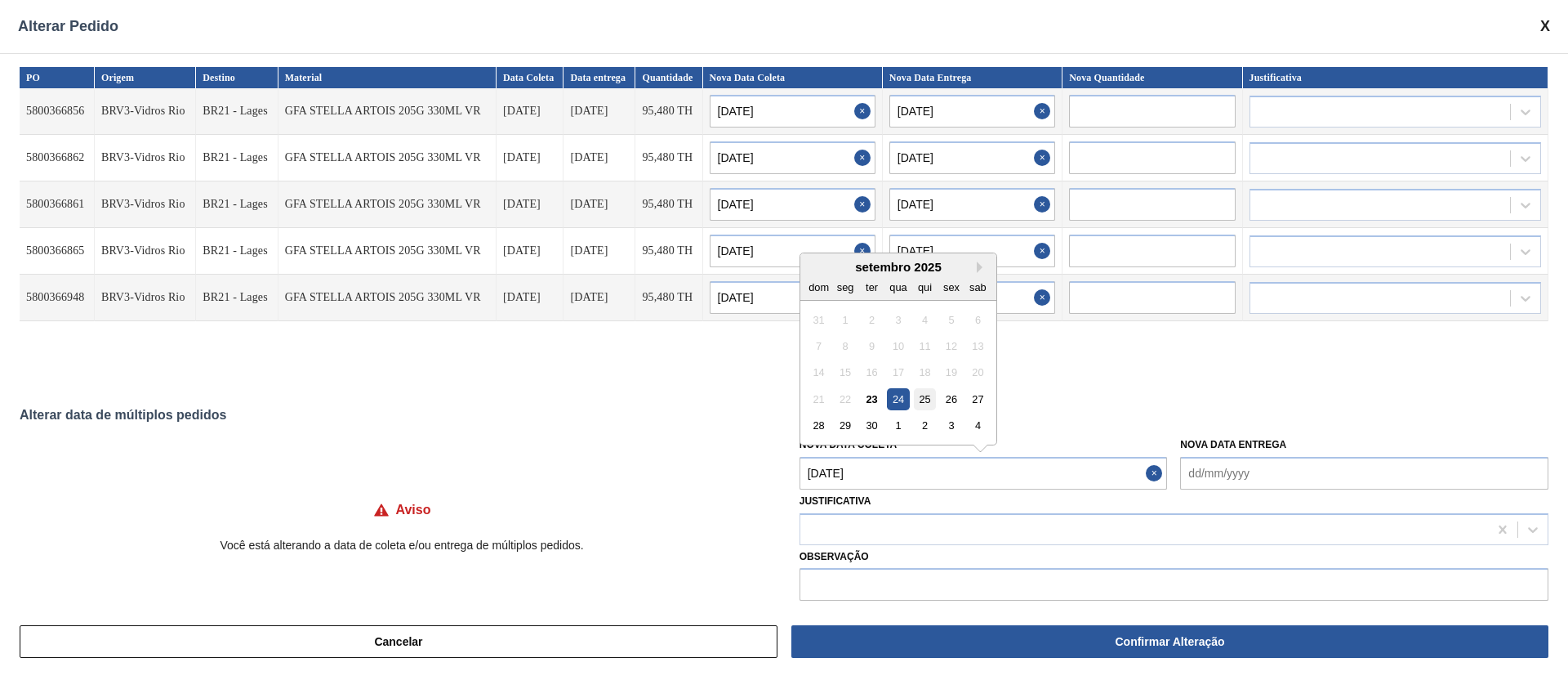
type input "[DATE]"
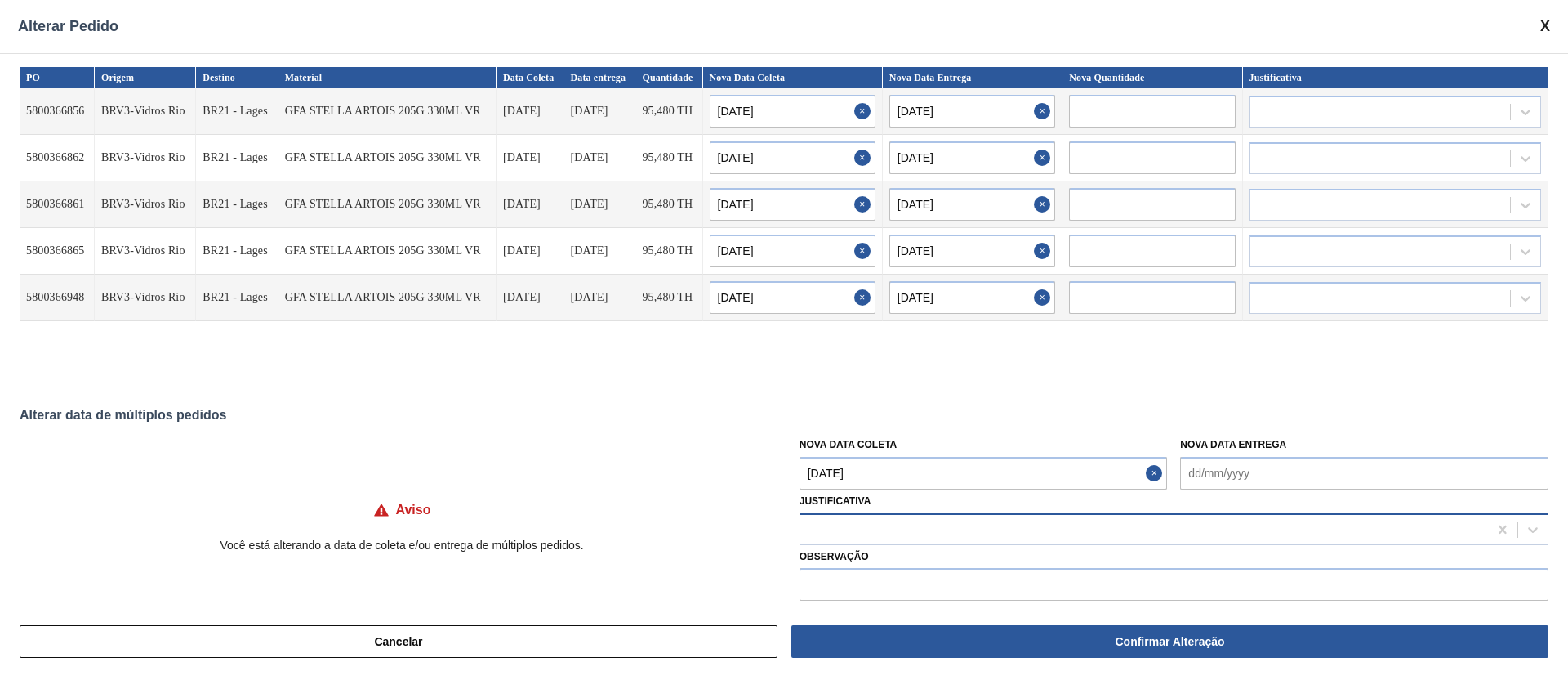
click at [850, 520] on div at bounding box center [1144, 528] width 688 height 23
type input "ou"
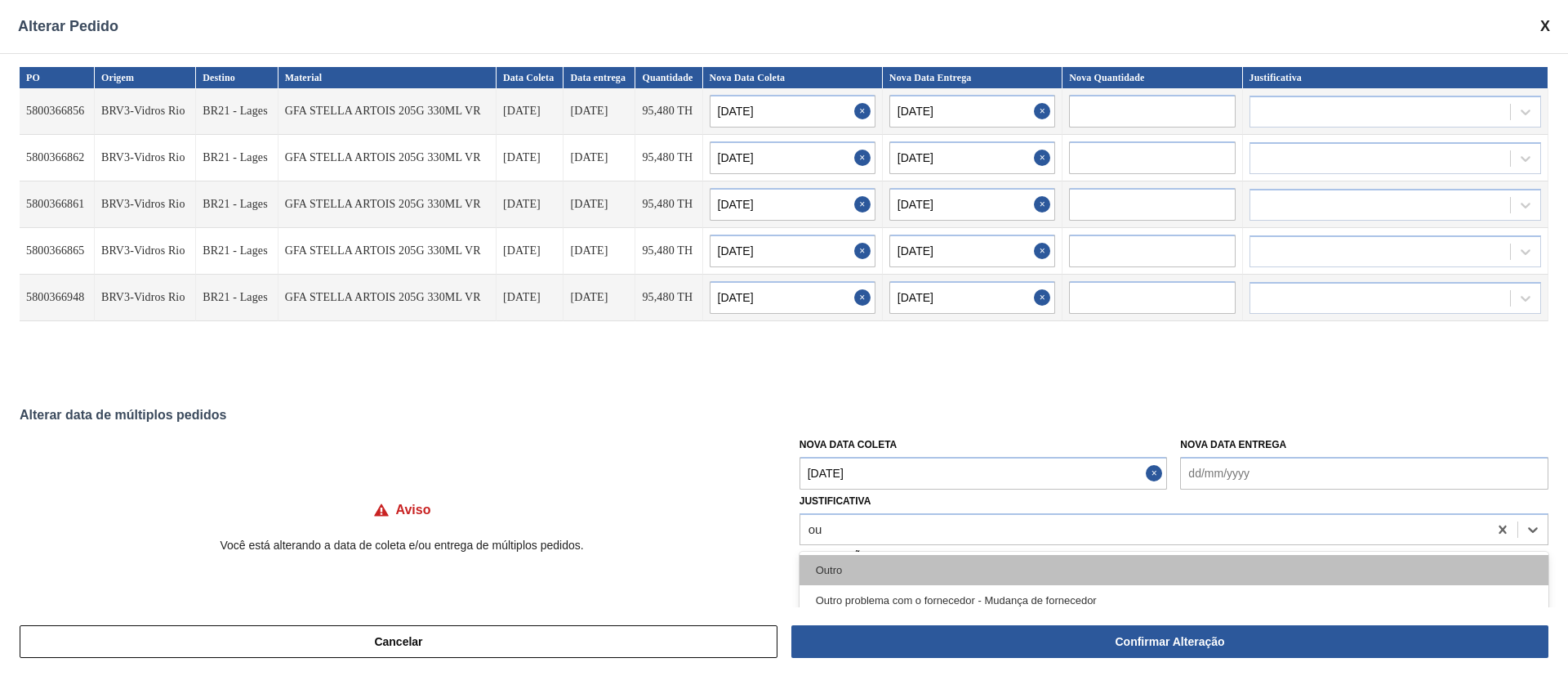
click at [890, 573] on div "Outro" at bounding box center [1173, 570] width 749 height 30
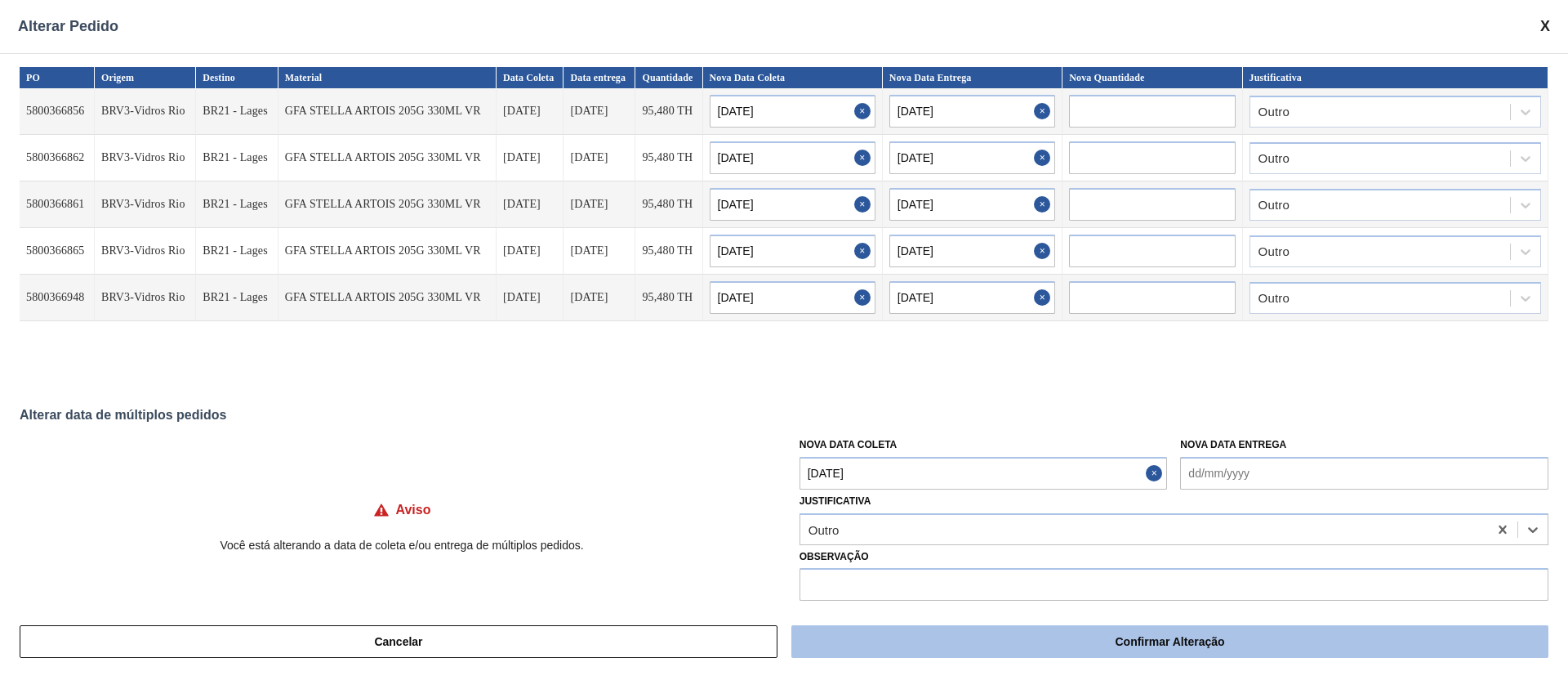
click at [1123, 632] on button "Confirmar Alteração" at bounding box center [1170, 641] width 757 height 33
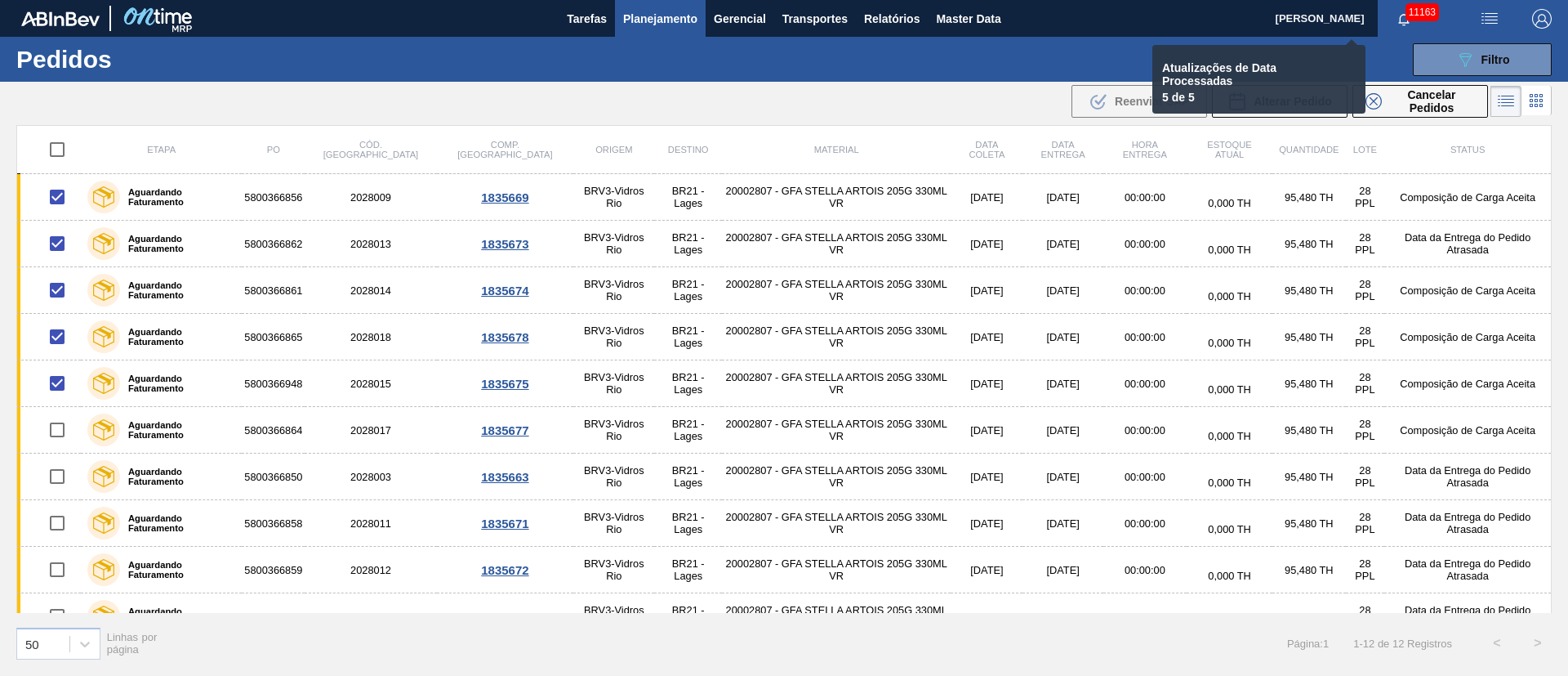
checkbox input "false"
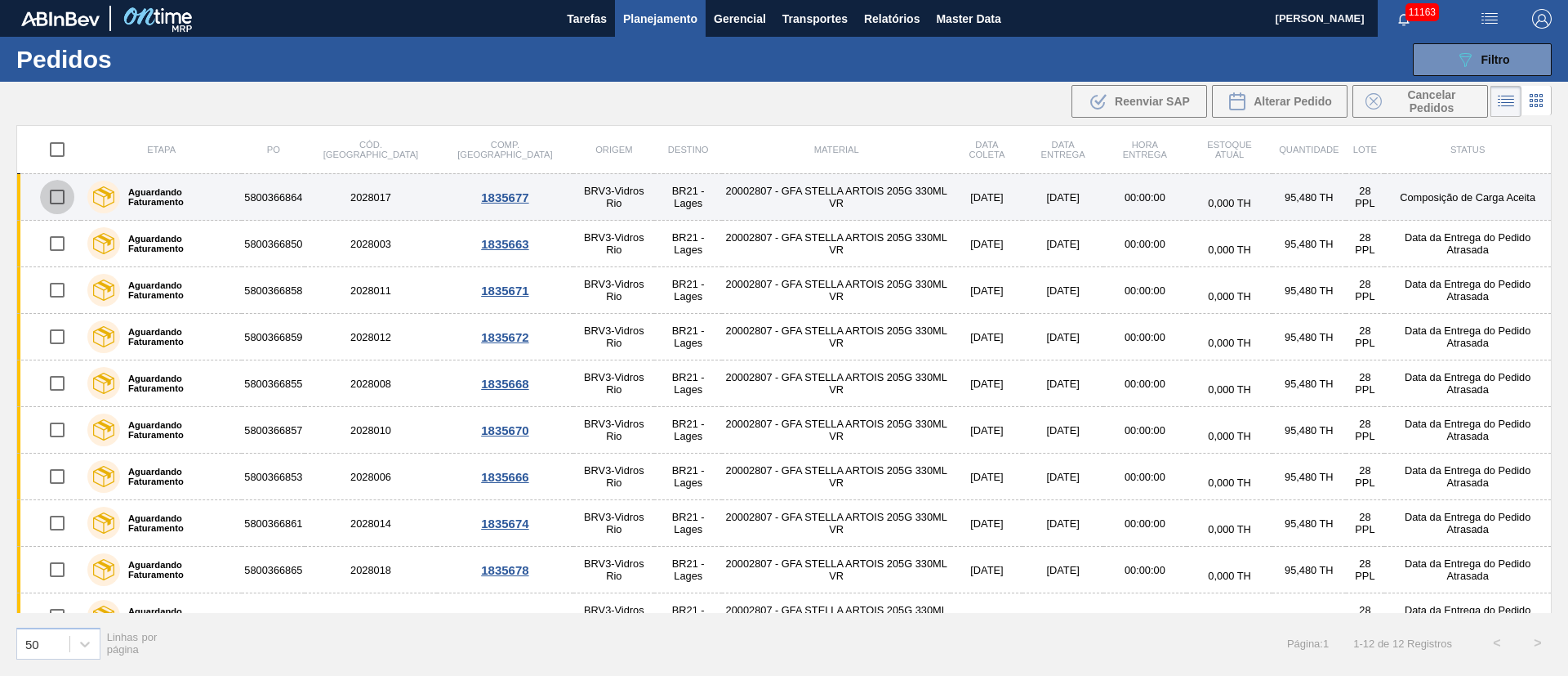
click at [57, 204] on input "checkbox" at bounding box center [57, 197] width 34 height 34
checkbox input "true"
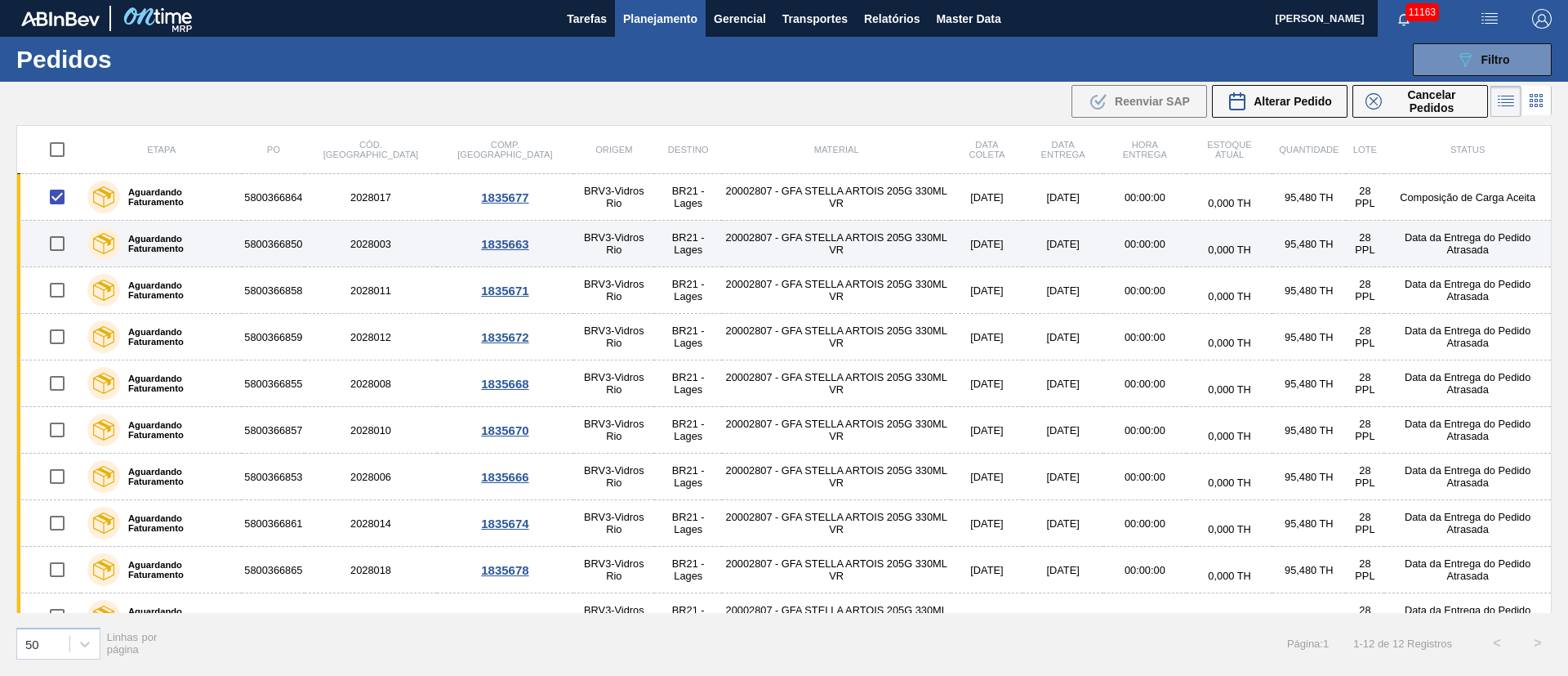
click at [57, 248] on input "checkbox" at bounding box center [57, 243] width 34 height 34
checkbox input "true"
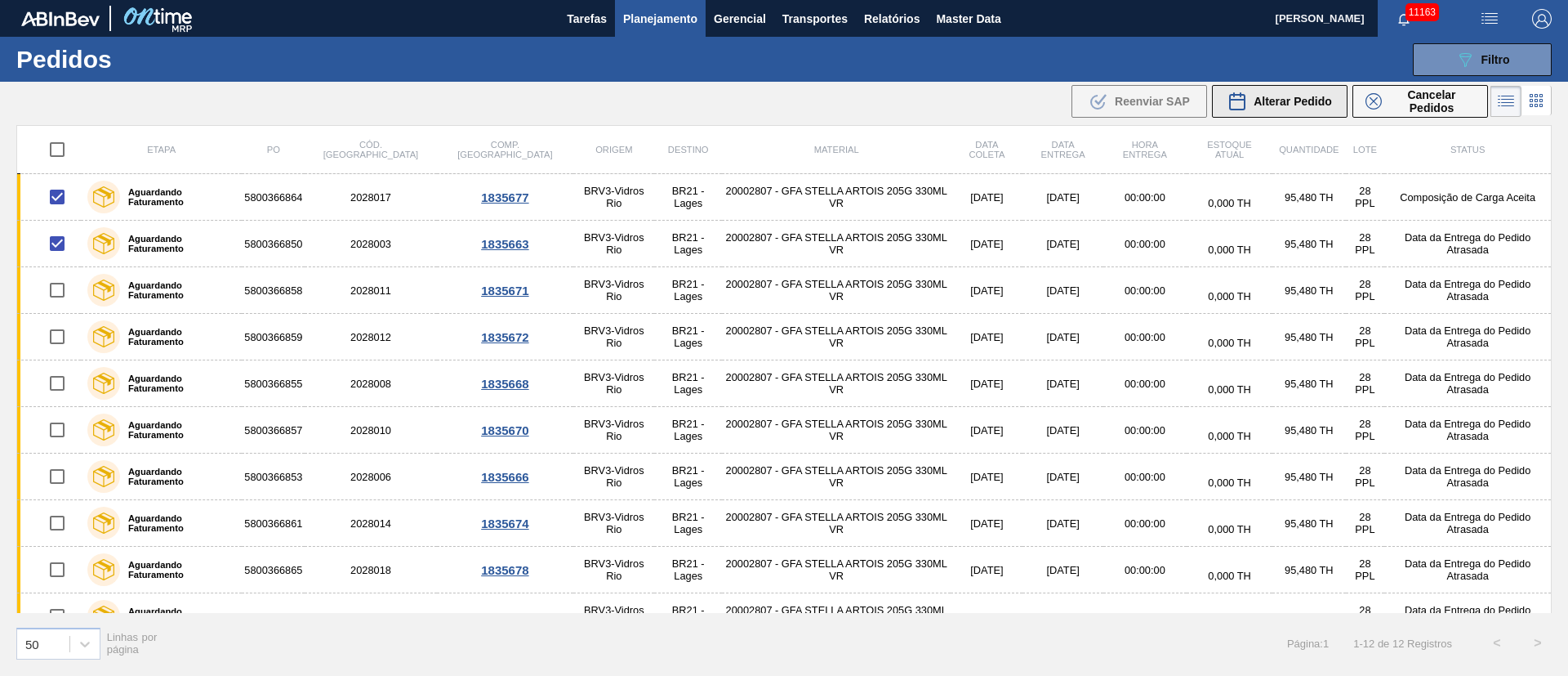
click at [1285, 97] on span "Alterar Pedido" at bounding box center [1292, 101] width 78 height 13
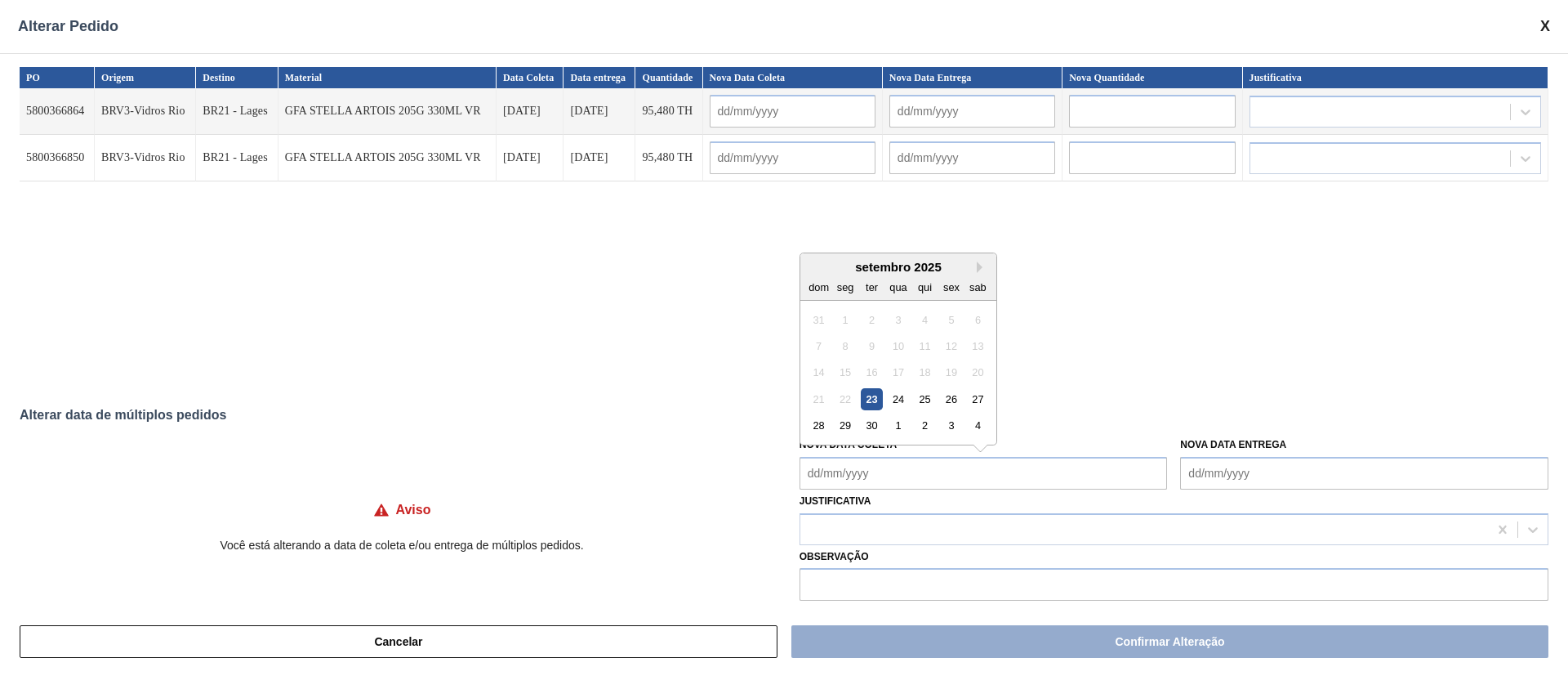
click at [855, 471] on Coleta "Nova Data Coleta" at bounding box center [983, 473] width 368 height 33
click at [897, 398] on div "24" at bounding box center [897, 398] width 22 height 22
type Coleta "[DATE]"
type input "[DATE]"
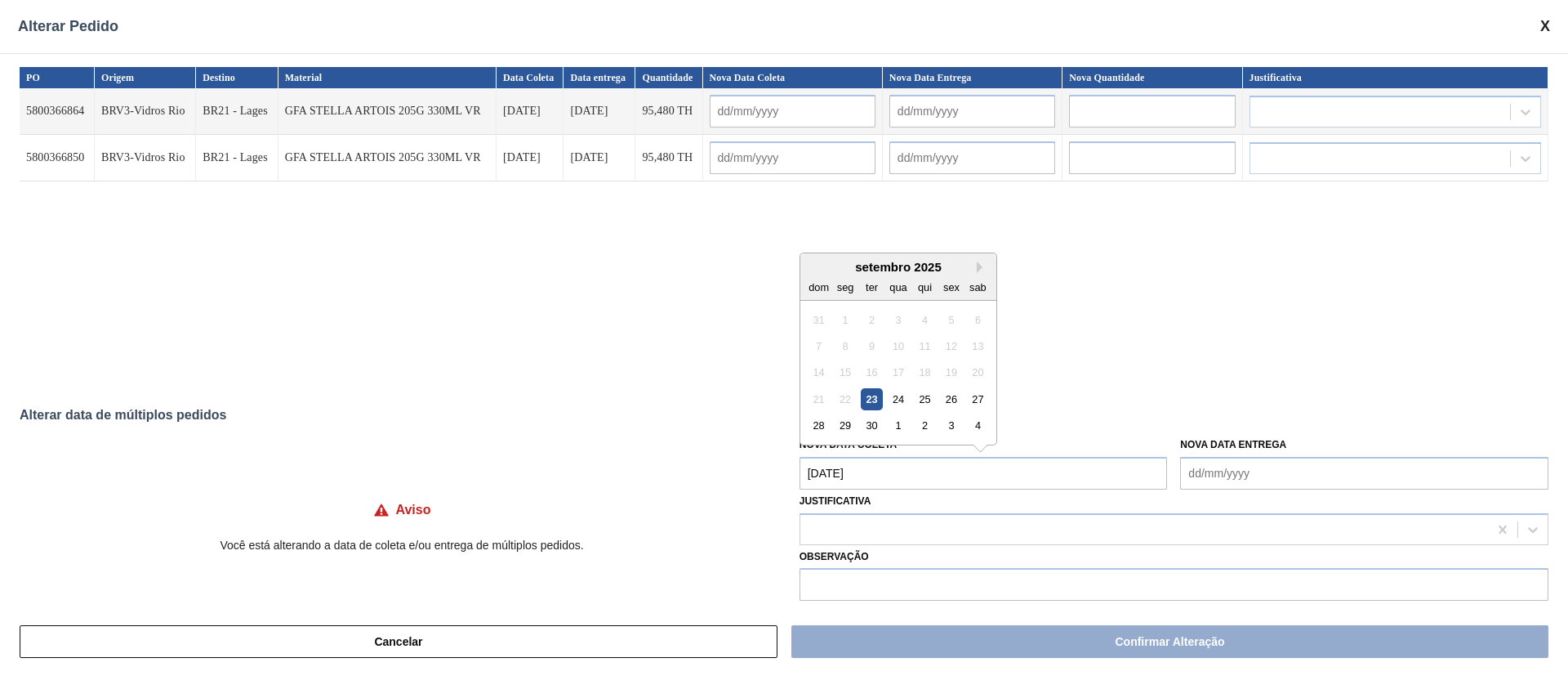
type input "[DATE]"
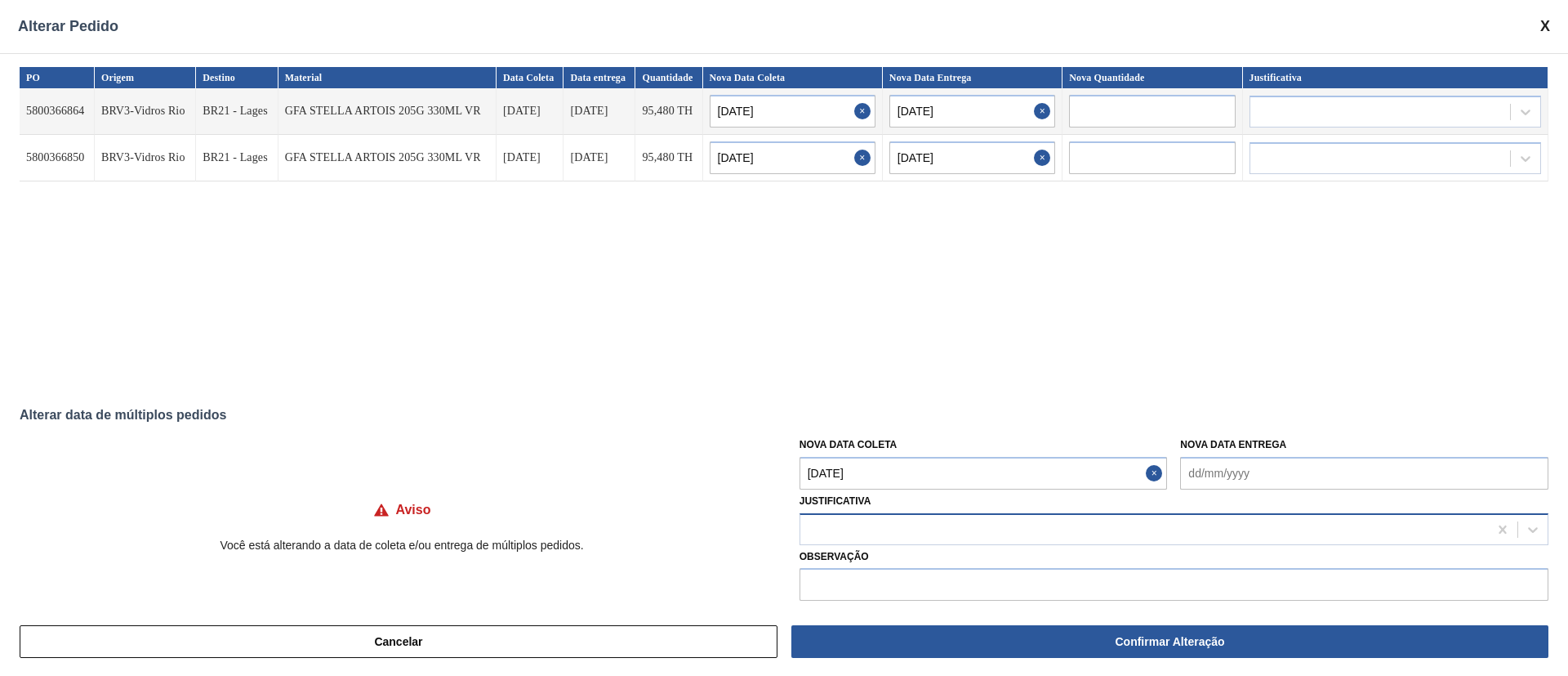
click at [813, 525] on div at bounding box center [1144, 528] width 688 height 23
type input "ou"
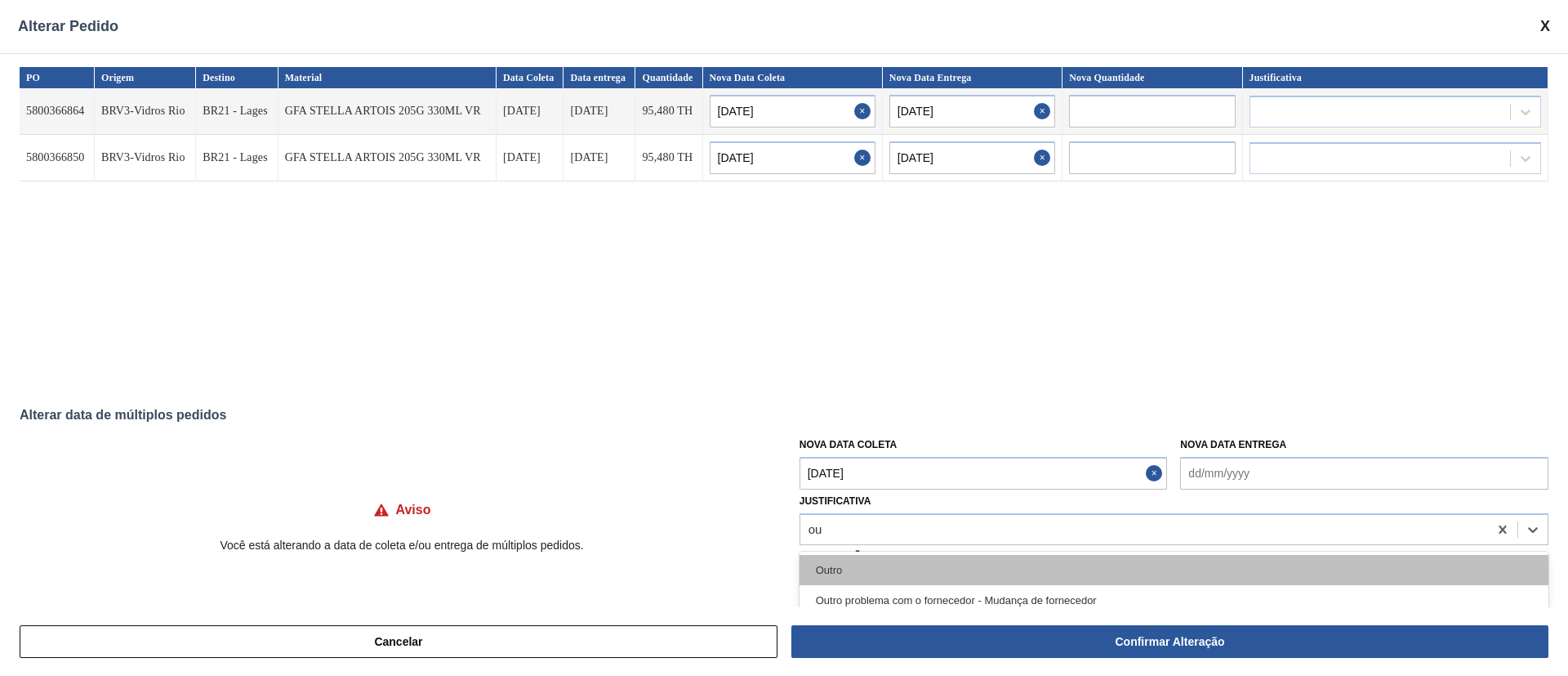
click at [831, 563] on div "Outro" at bounding box center [1173, 570] width 749 height 30
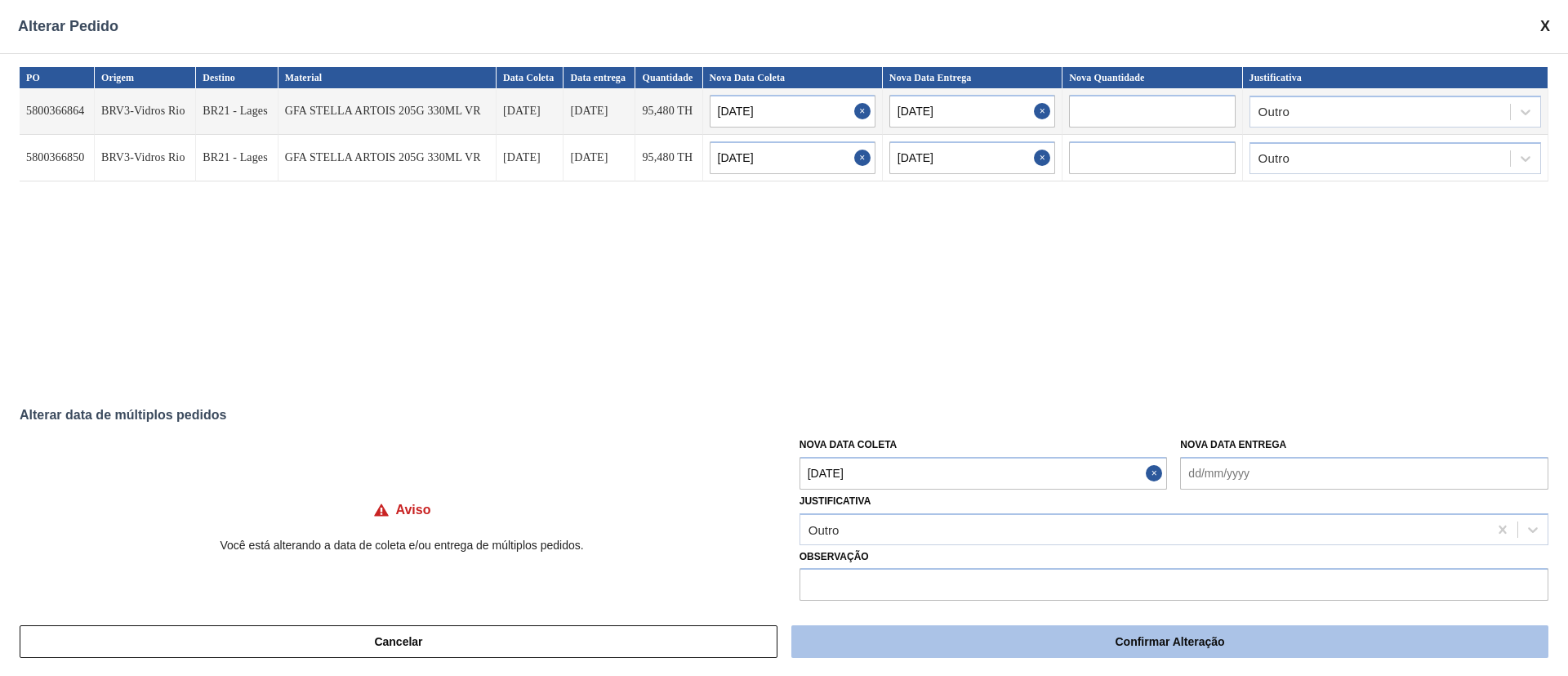
click at [1107, 657] on button "Confirmar Alteração" at bounding box center [1170, 641] width 757 height 33
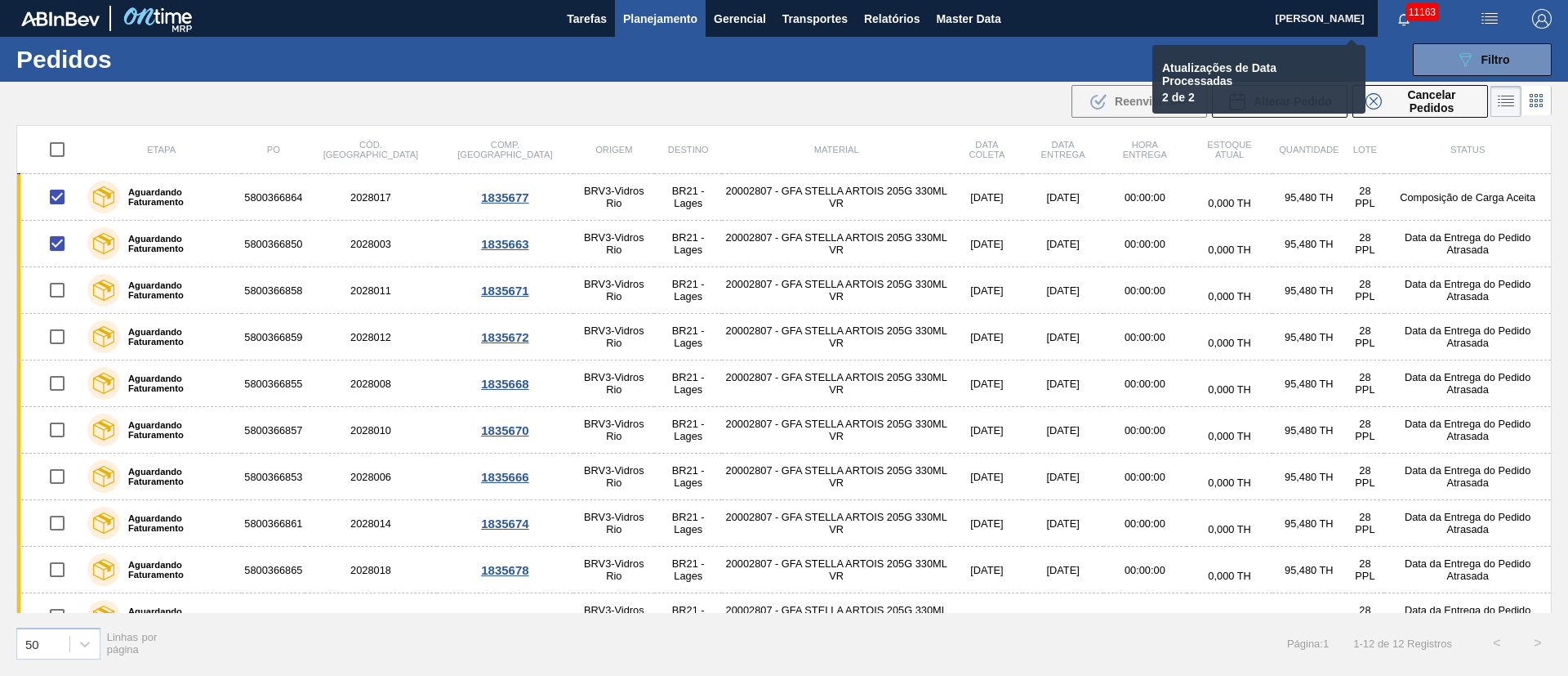
checkbox input "false"
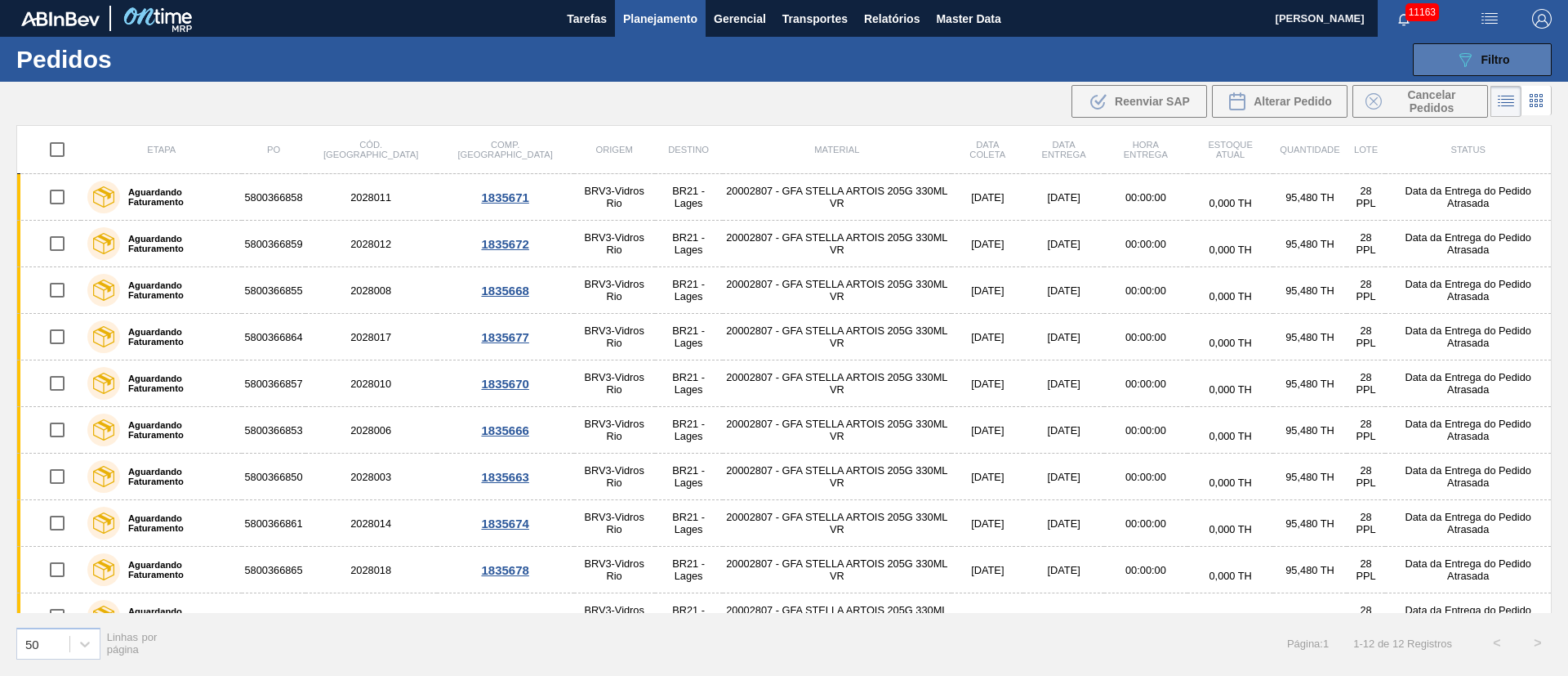
click at [1497, 59] on span "Filtro" at bounding box center [1495, 59] width 29 height 13
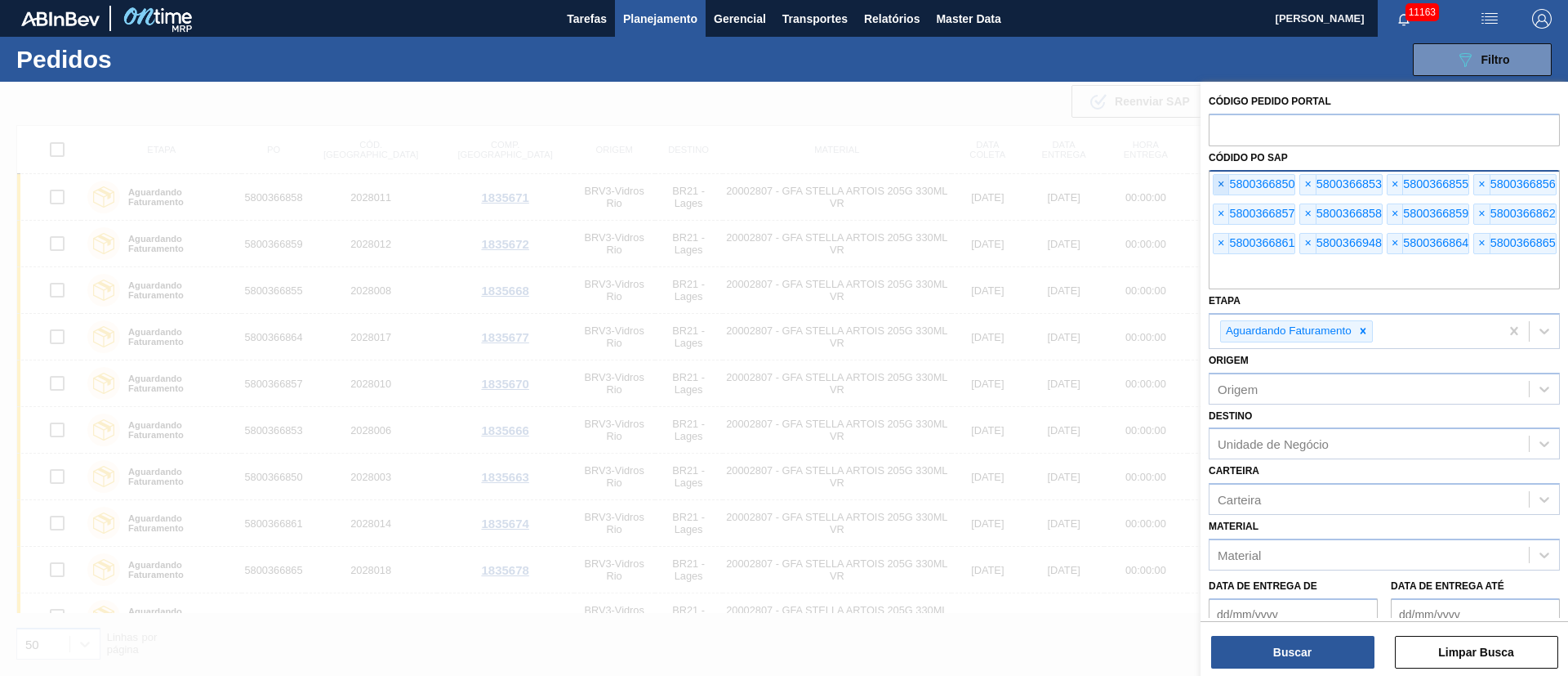
click at [1218, 184] on span "×" at bounding box center [1221, 184] width 16 height 20
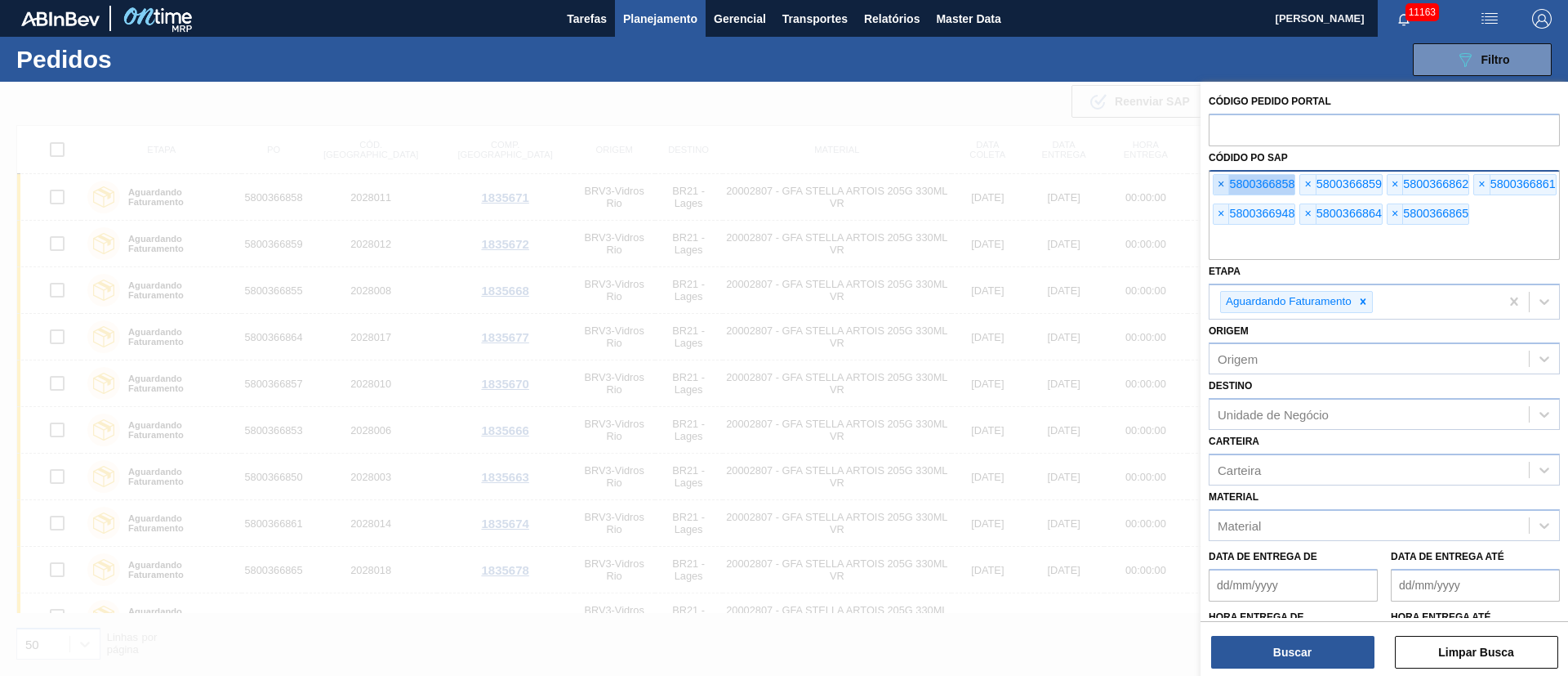
click at [1218, 184] on span "×" at bounding box center [1221, 184] width 16 height 20
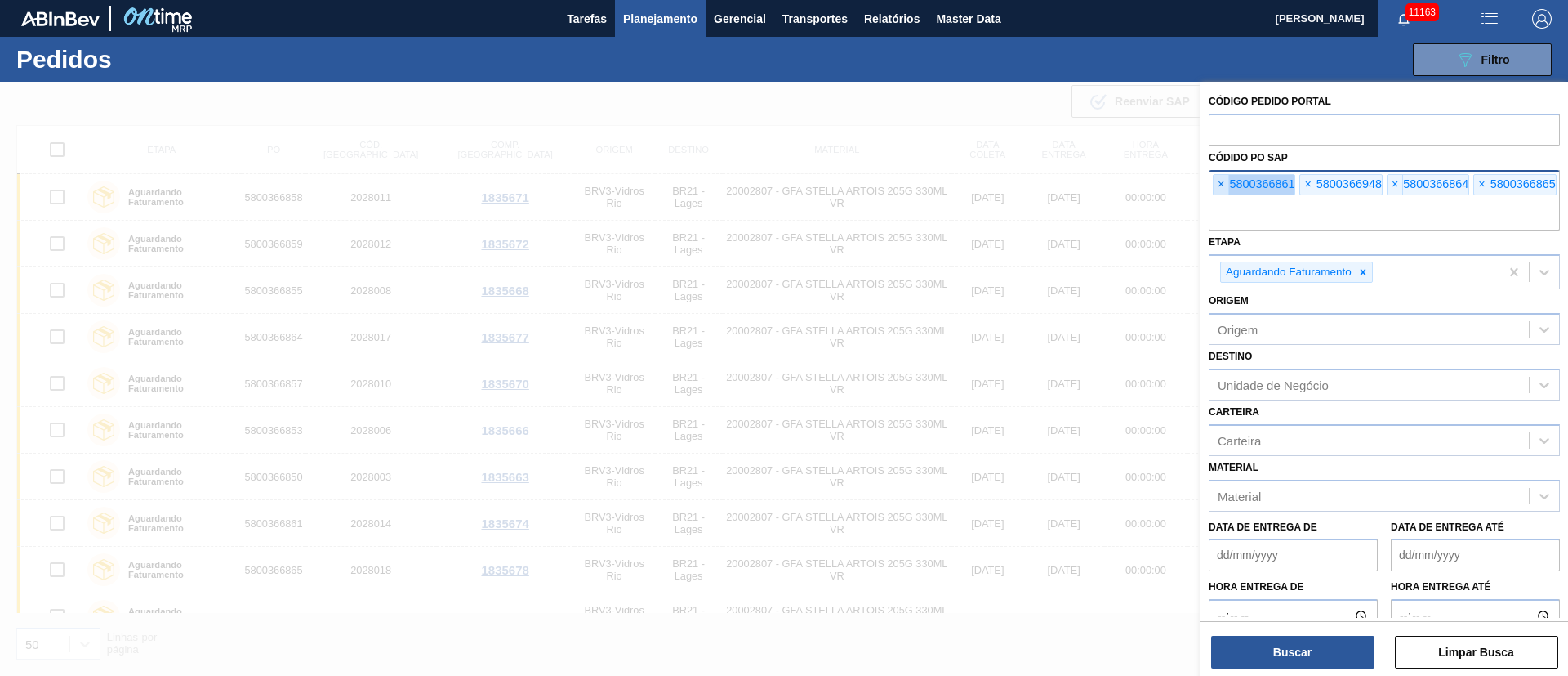
click at [1218, 184] on span "×" at bounding box center [1221, 184] width 16 height 20
click at [1218, 199] on input "text" at bounding box center [1385, 215] width 351 height 31
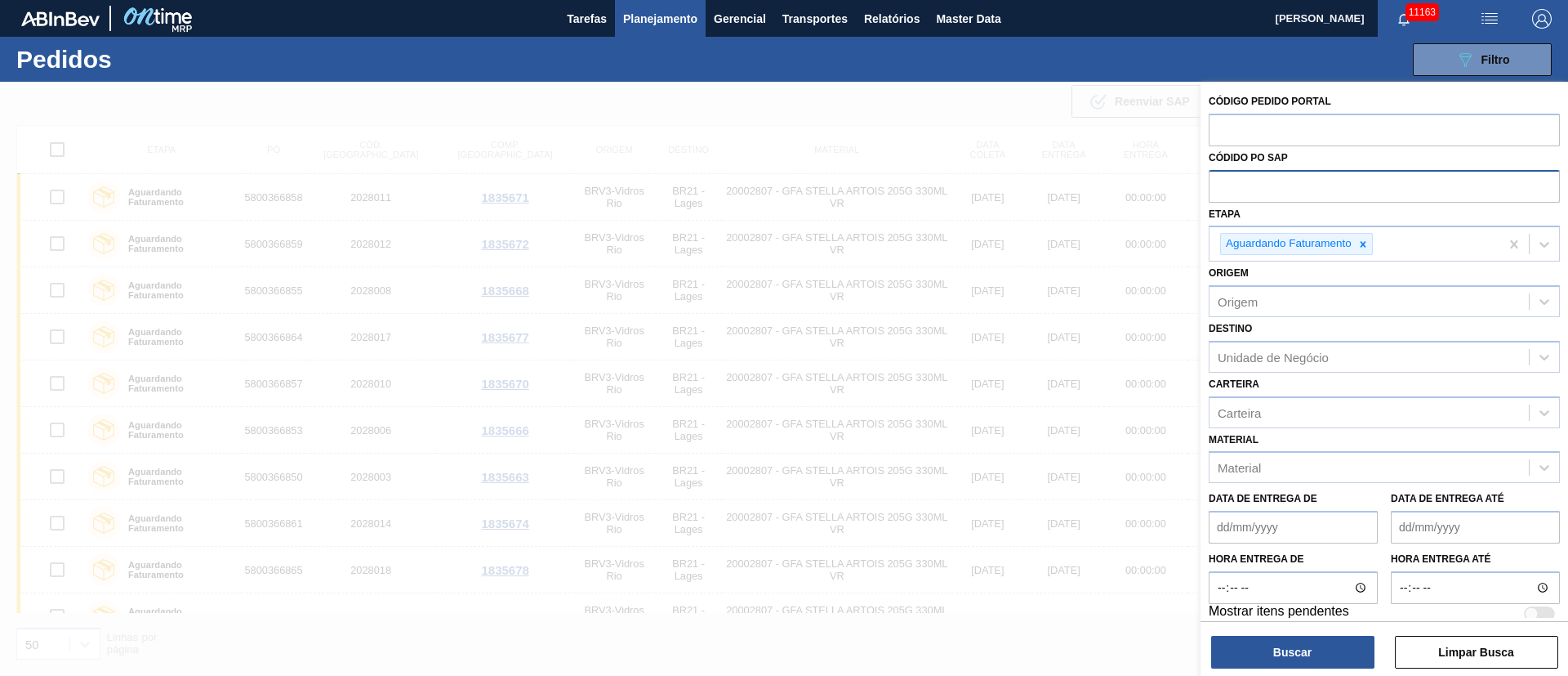
paste input "20004599"
type input "20004599"
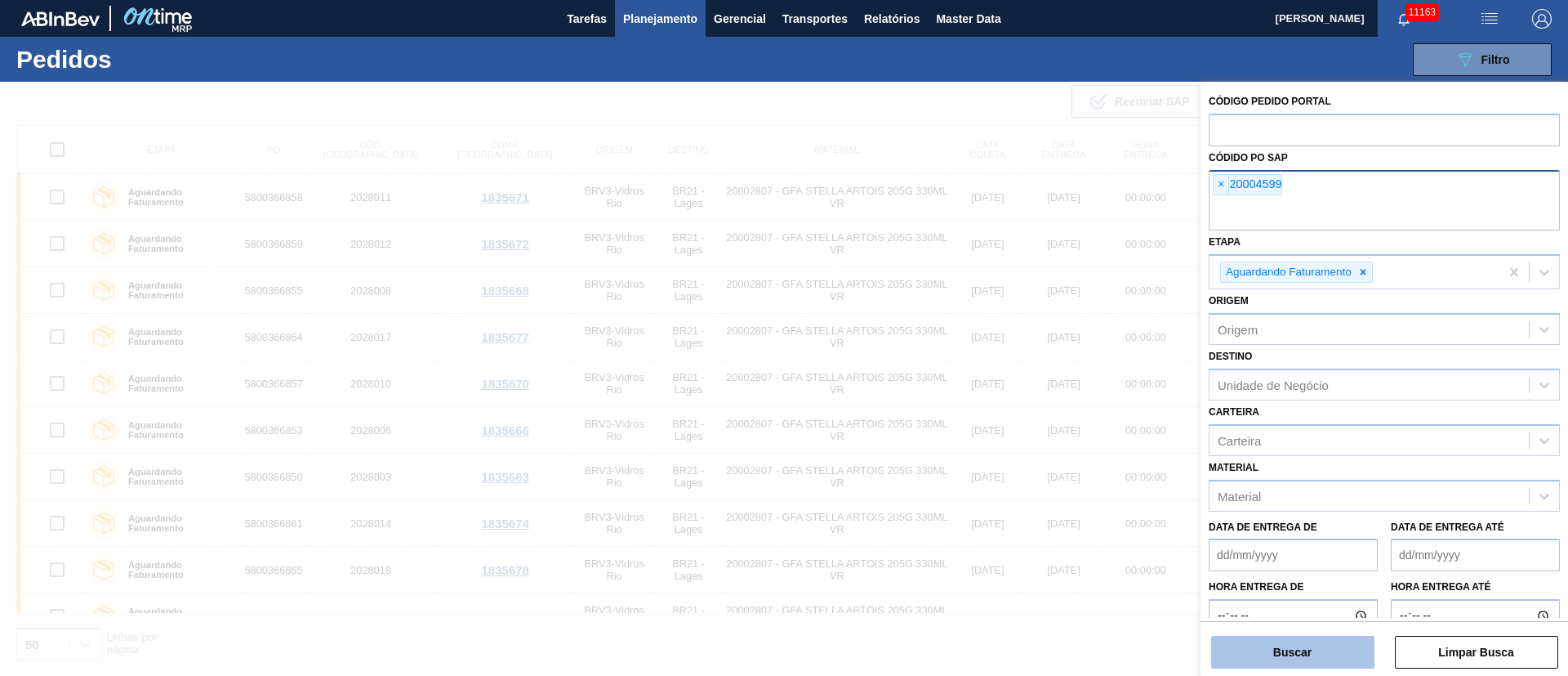
click at [1291, 652] on button "Buscar" at bounding box center [1292, 652] width 163 height 33
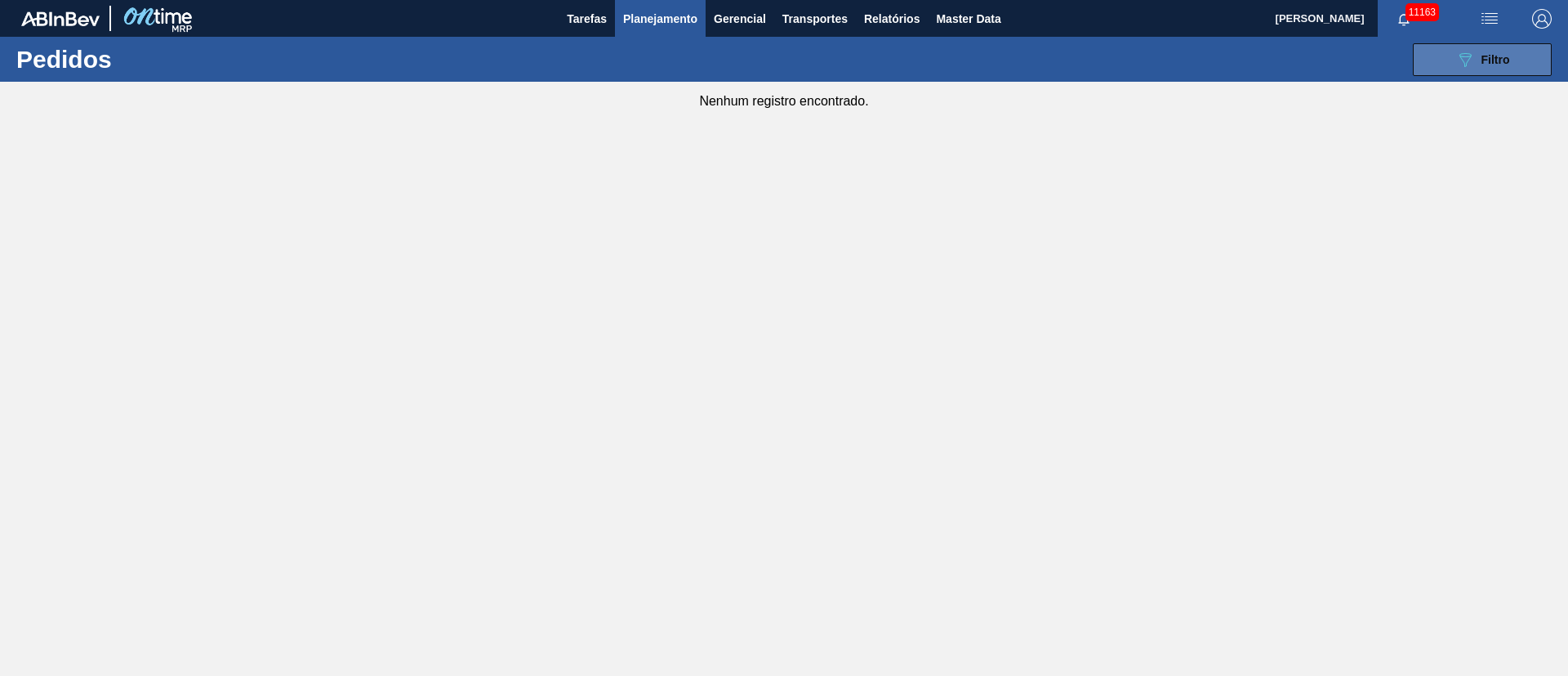
click at [1481, 60] on span "Filtro" at bounding box center [1495, 59] width 29 height 13
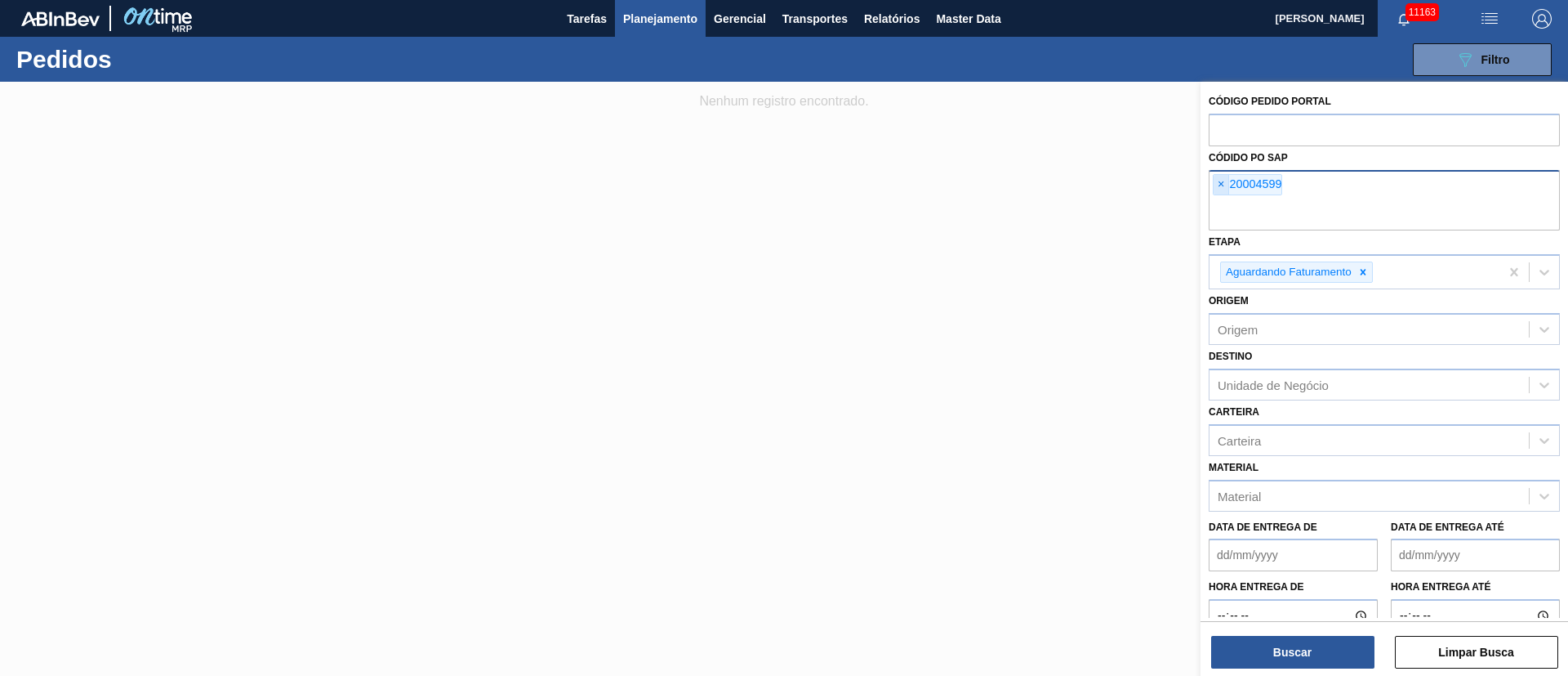
click at [1219, 182] on span "×" at bounding box center [1221, 184] width 16 height 20
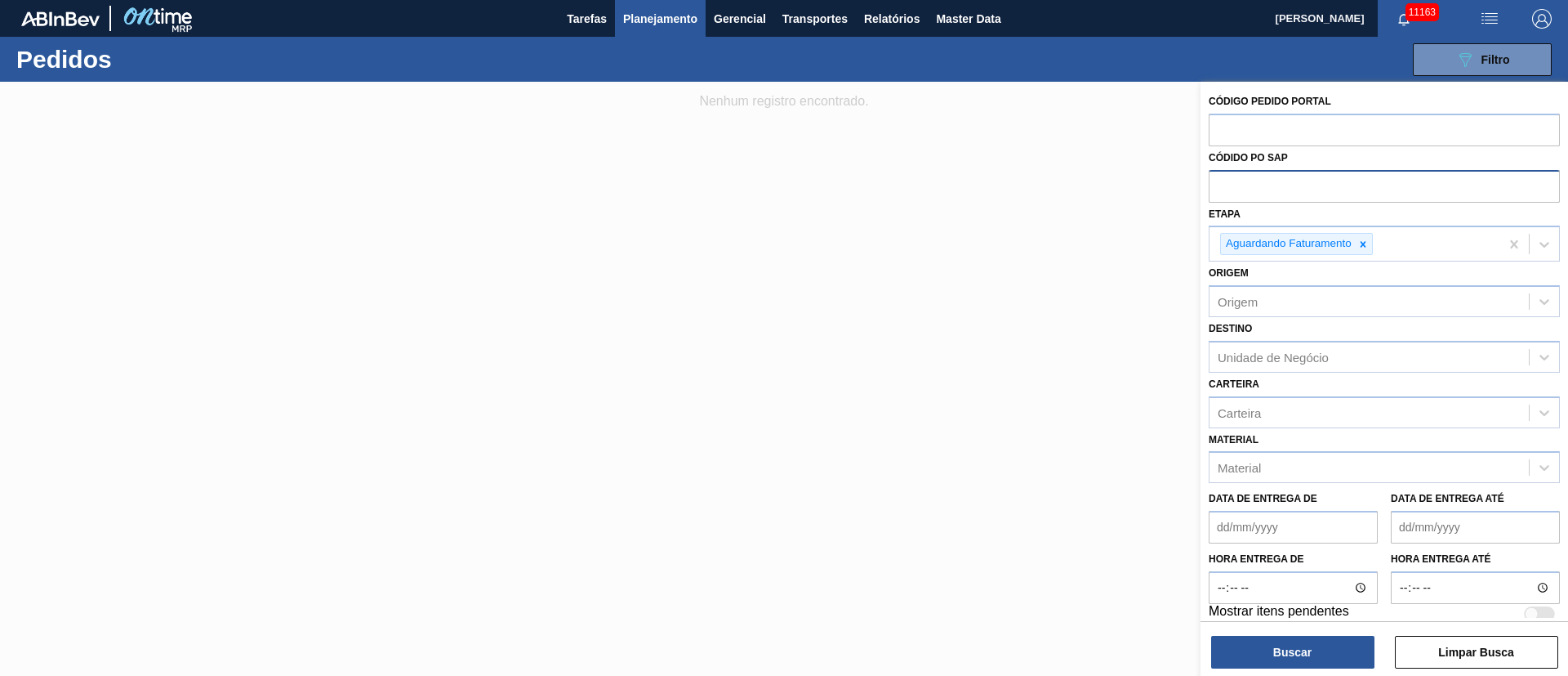
paste input "text"
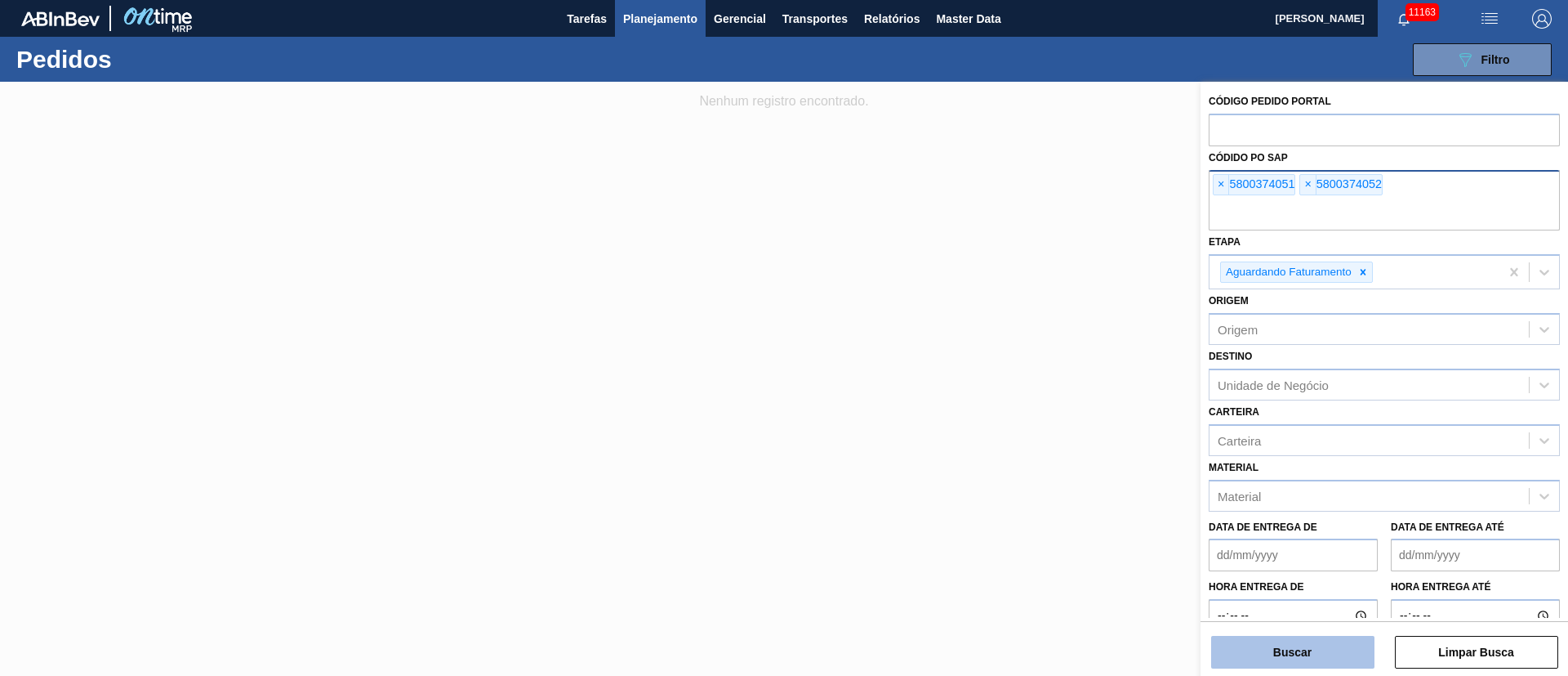
click at [1240, 656] on button "Buscar" at bounding box center [1292, 652] width 163 height 33
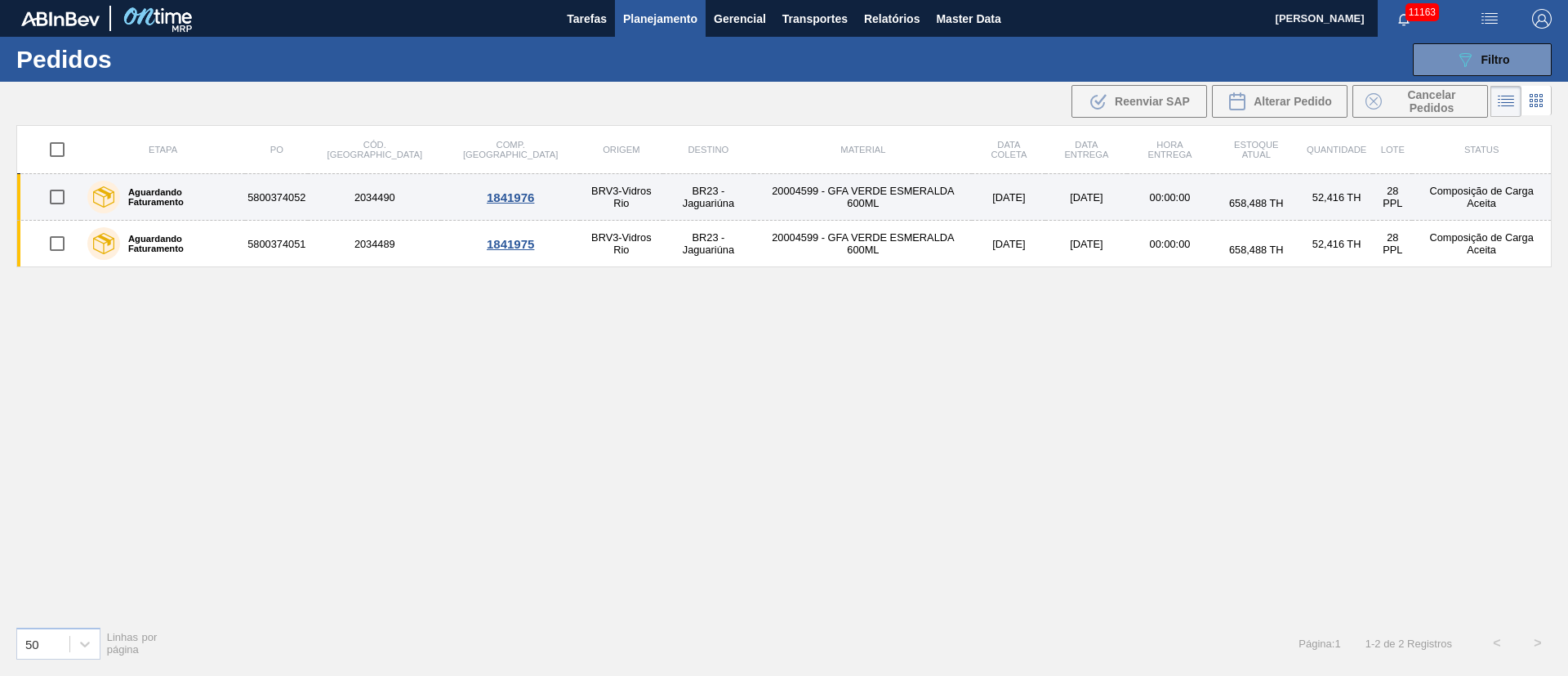
click at [55, 192] on input "checkbox" at bounding box center [57, 197] width 34 height 34
checkbox input "true"
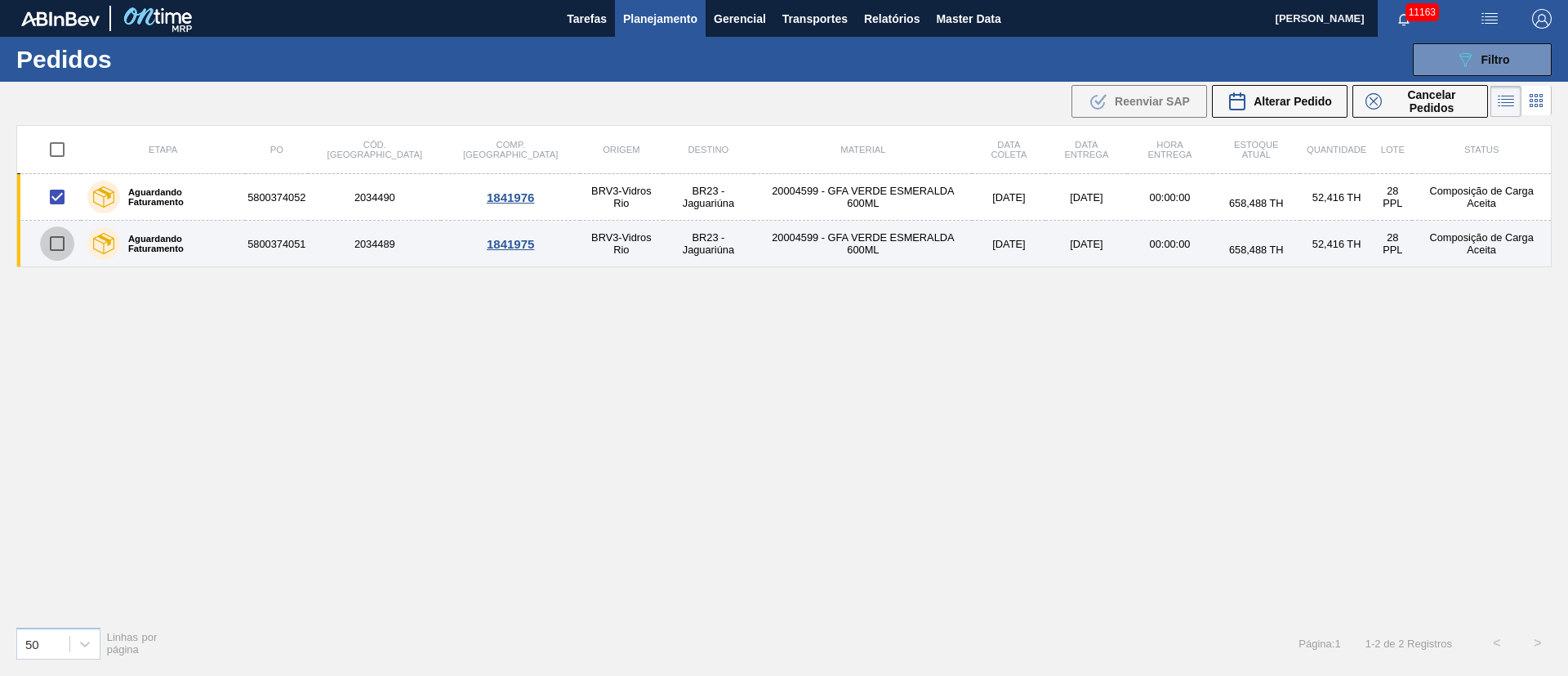
click at [60, 243] on input "checkbox" at bounding box center [57, 243] width 34 height 34
checkbox input "true"
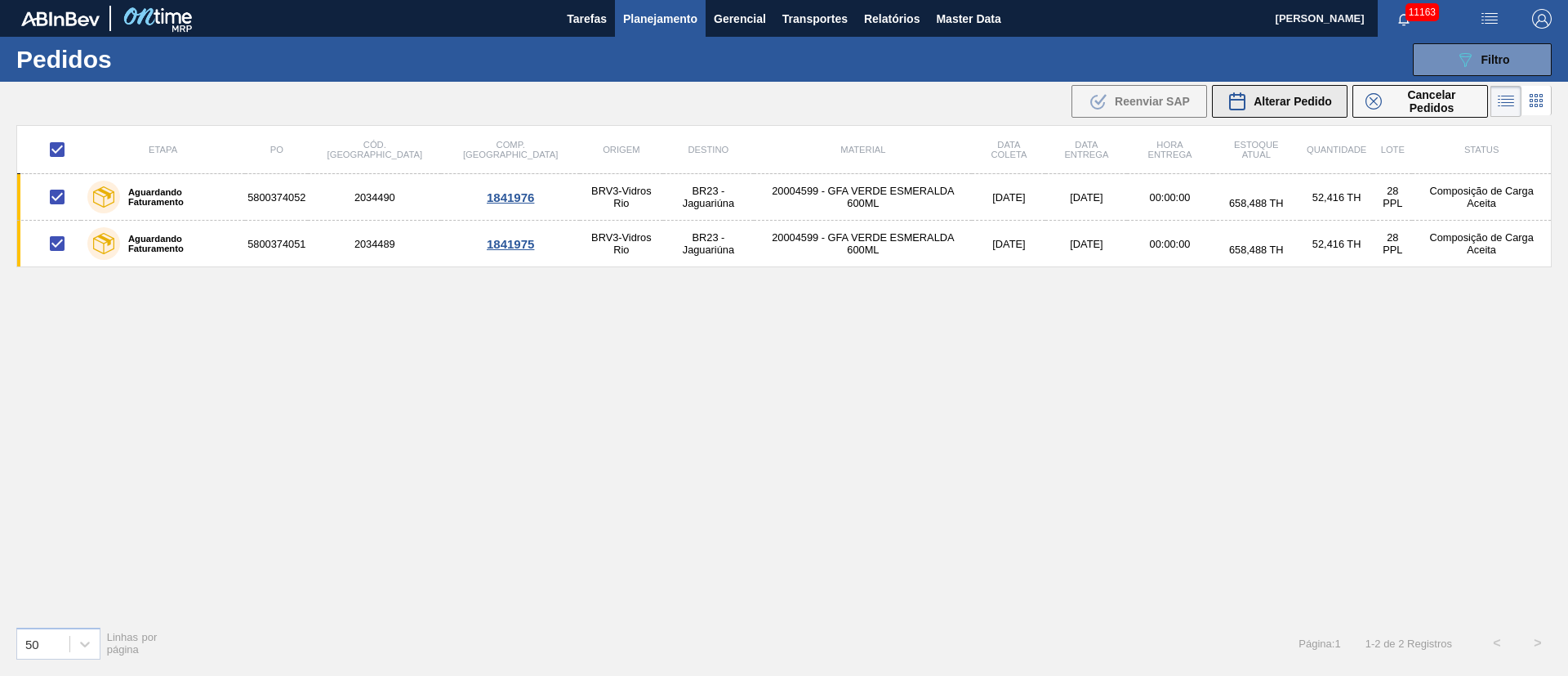
click at [1257, 91] on div "Alterar Pedido" at bounding box center [1279, 101] width 104 height 20
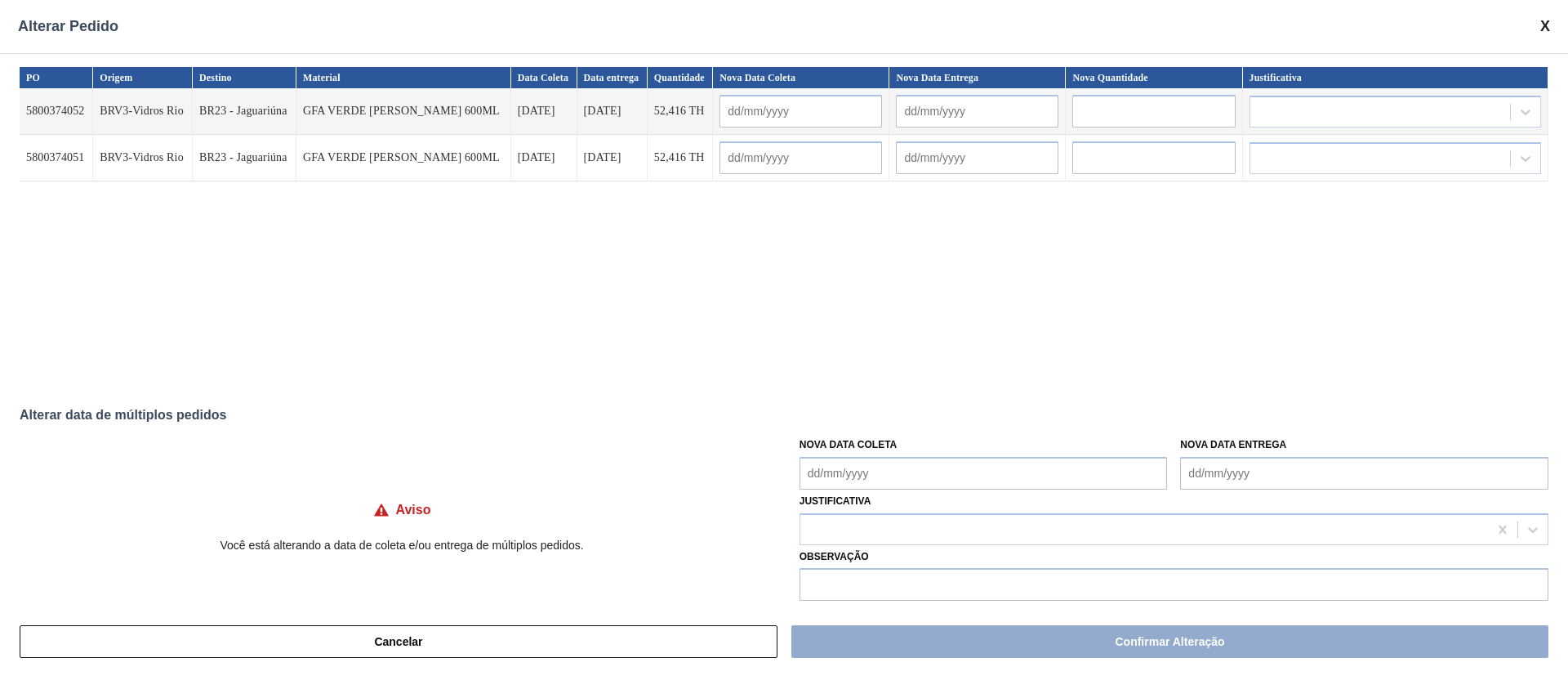
click at [844, 474] on Coleta "Nova Data Coleta" at bounding box center [983, 473] width 368 height 33
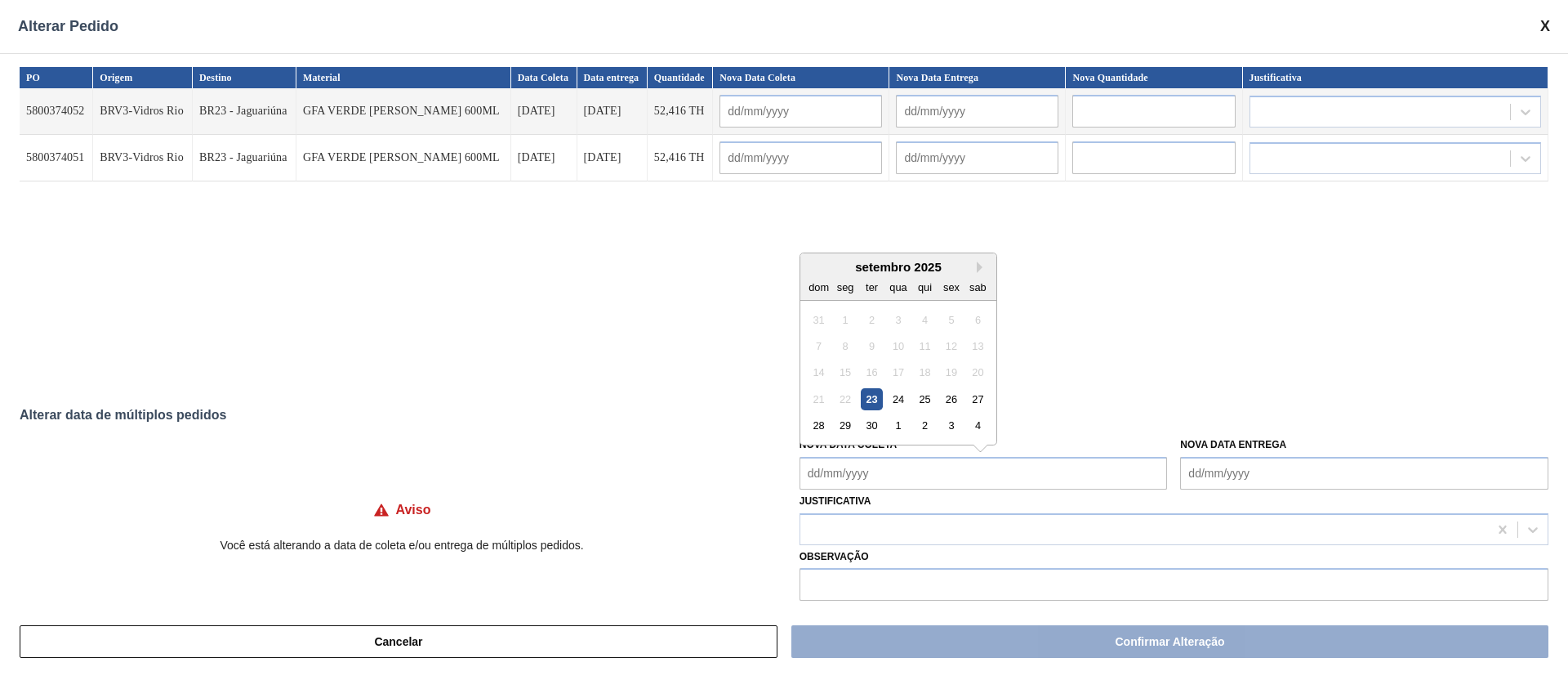
drag, startPoint x: 844, startPoint y: 436, endPoint x: 840, endPoint y: 447, distance: 11.7
click at [844, 436] on div "29" at bounding box center [844, 425] width 22 height 22
type Coleta "[DATE]"
type input "[DATE]"
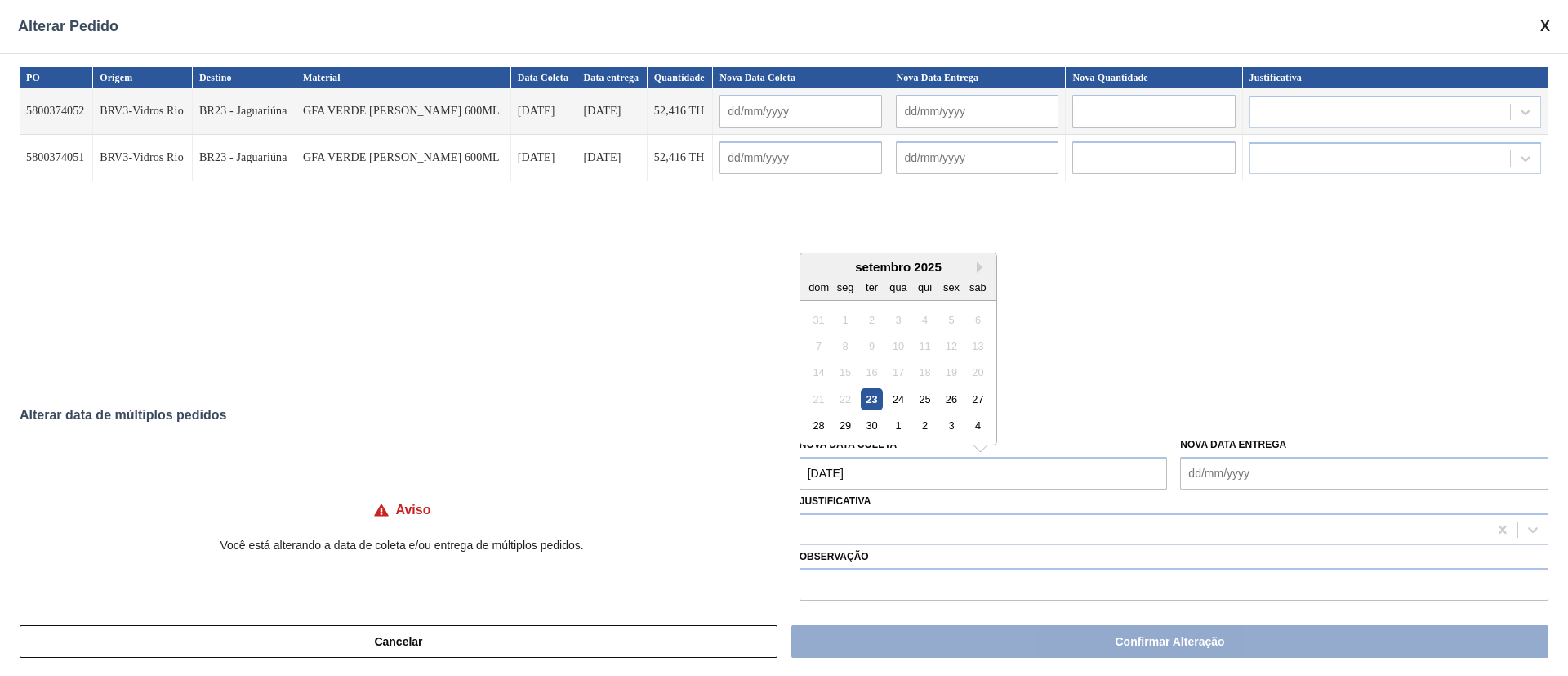
type input "[DATE]"
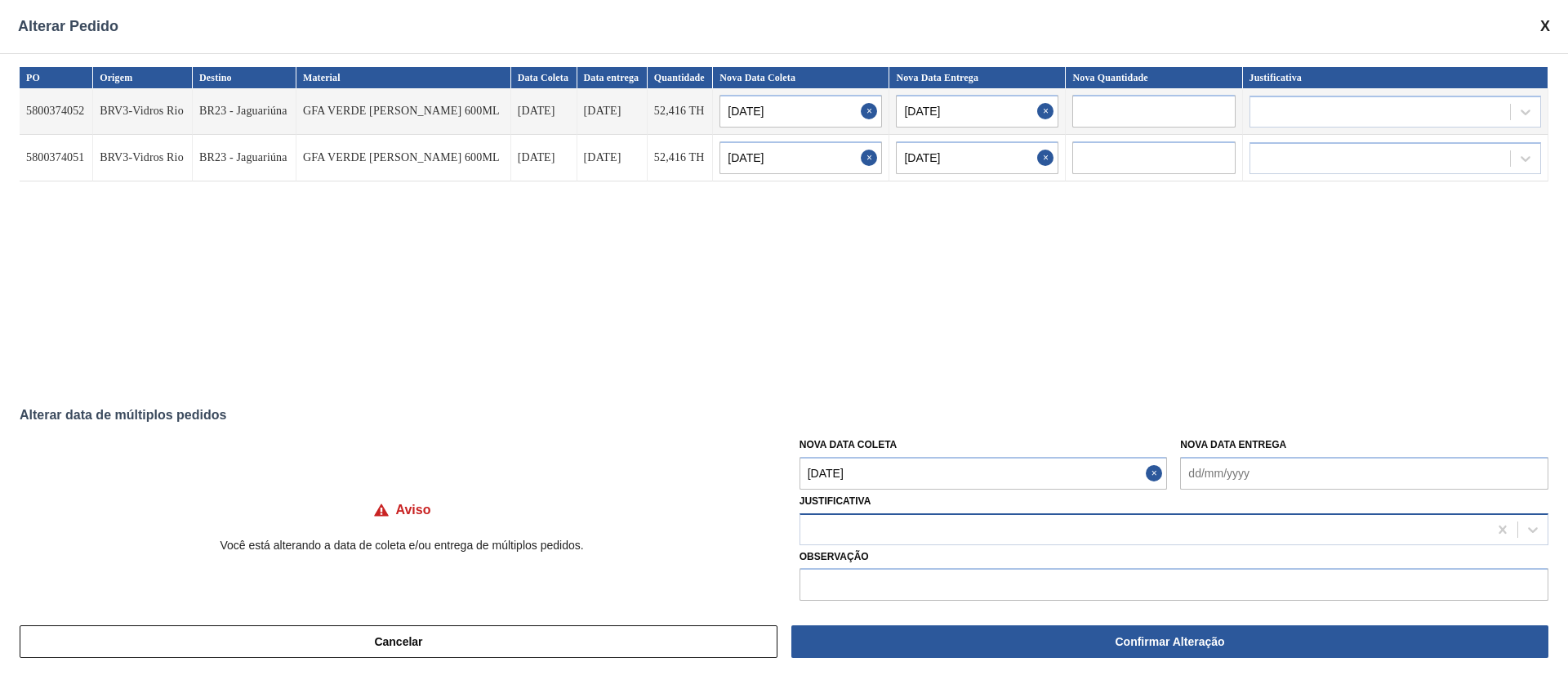
click at [834, 534] on div at bounding box center [1144, 528] width 688 height 23
type input "ou"
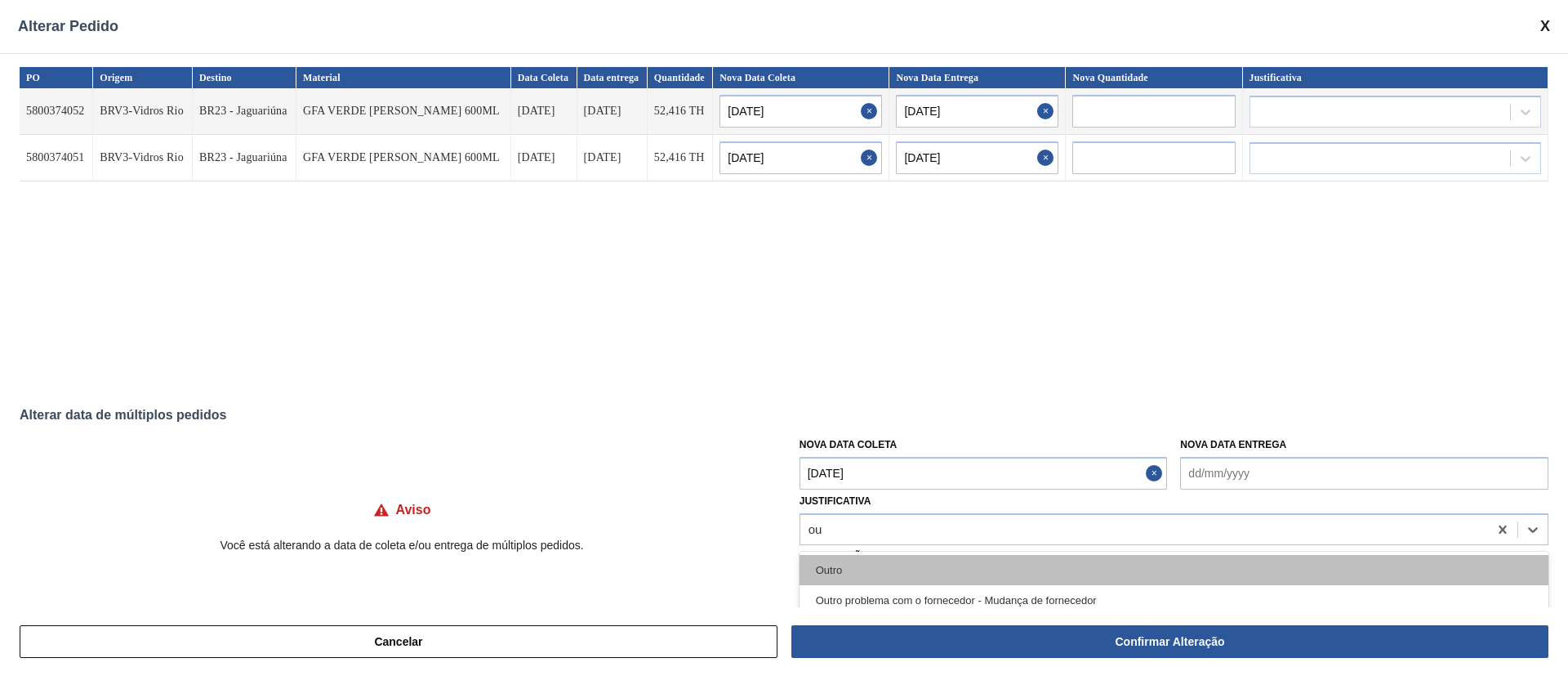
click at [842, 557] on div "Outro" at bounding box center [1173, 570] width 749 height 30
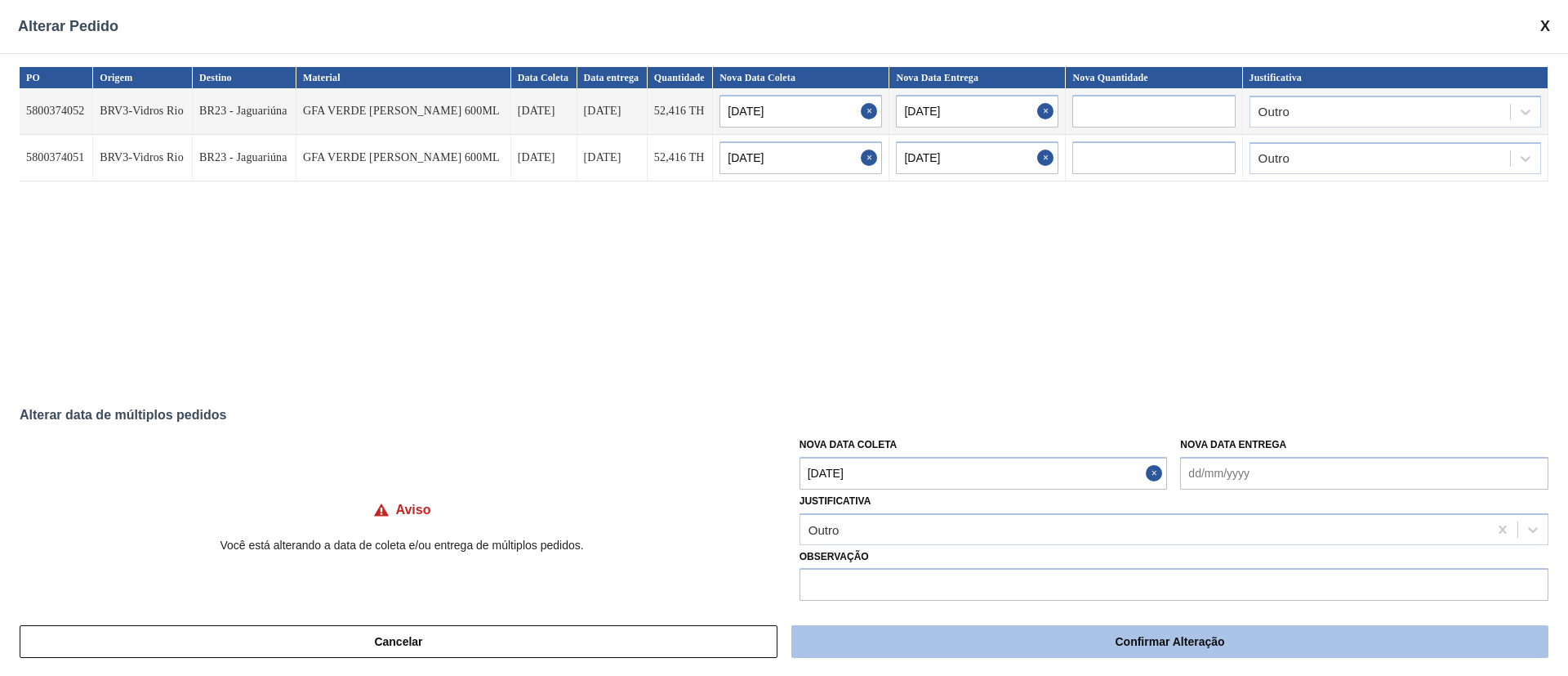
click at [941, 639] on button "Confirmar Alteração" at bounding box center [1170, 641] width 757 height 33
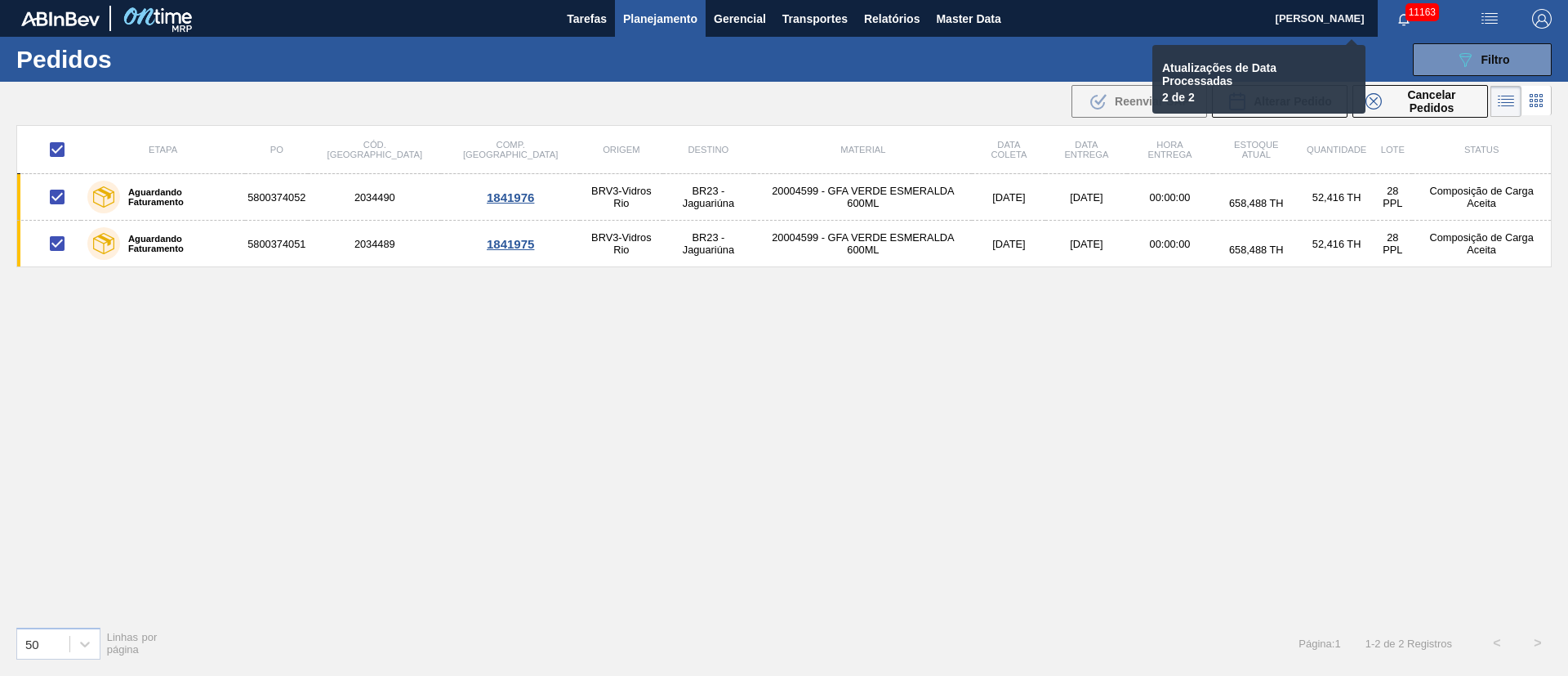
checkbox input "false"
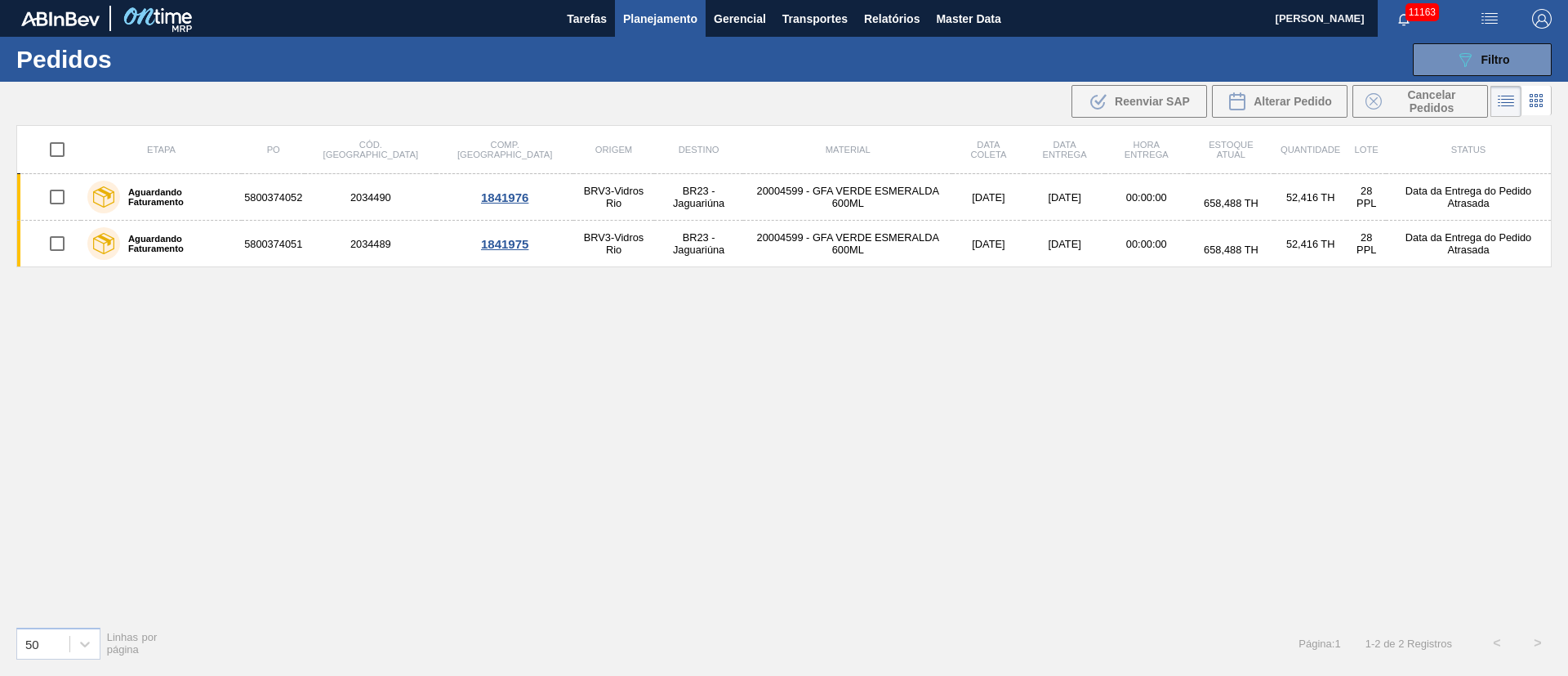
click at [930, 486] on div "Etapa PO Cód. Pedido Comp. Carga Origem Destino Material Data [PERSON_NAME] Dat…" at bounding box center [784, 369] width 1535 height 488
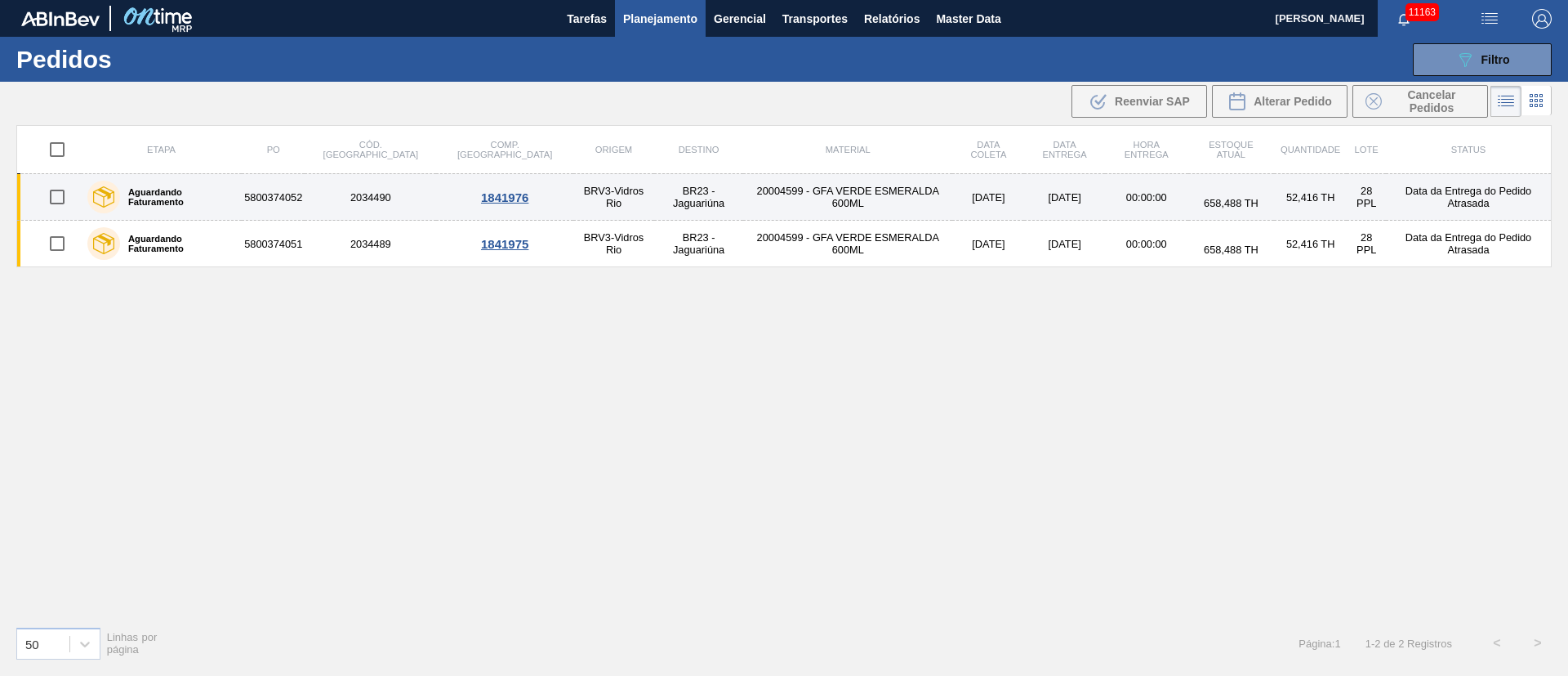
click at [573, 180] on td "BRV3-Vidros Rio" at bounding box center [613, 197] width 81 height 47
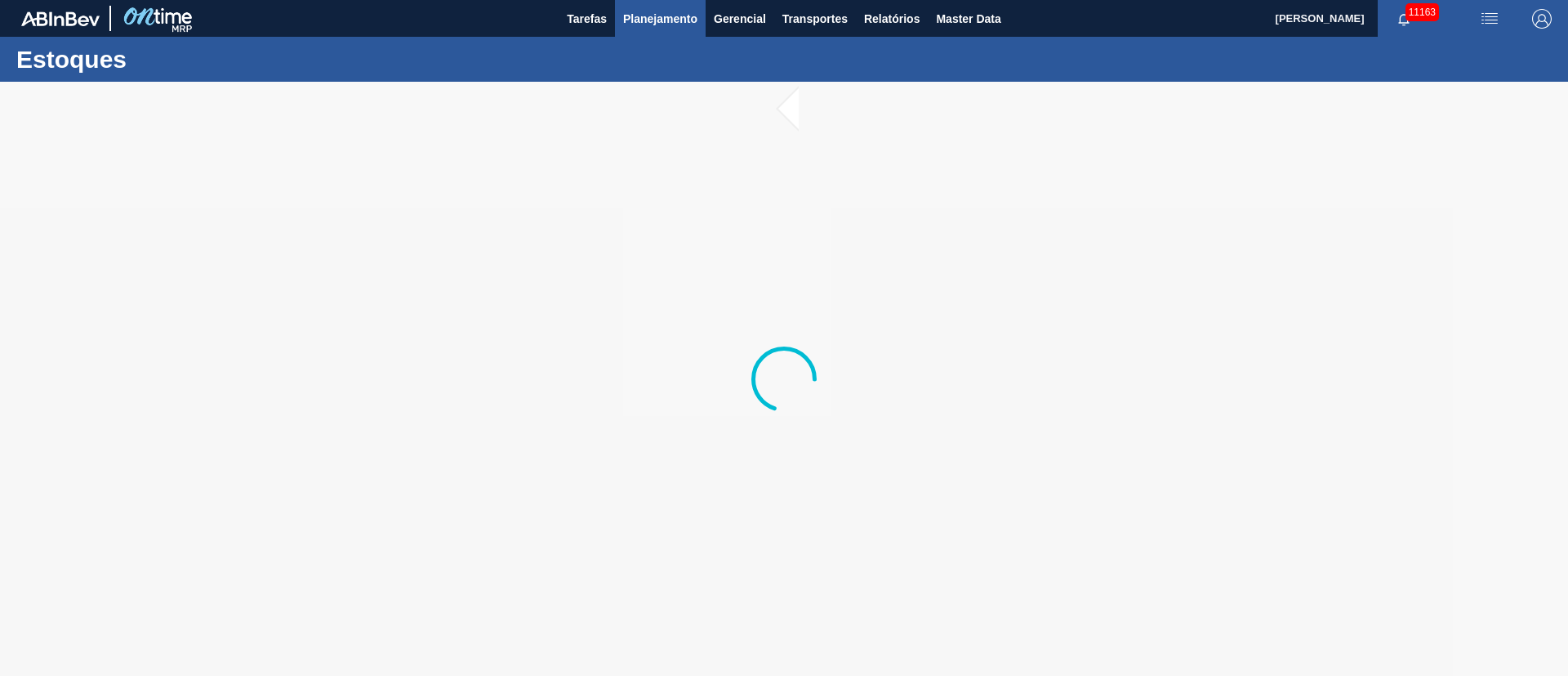
click at [657, 9] on span "Planejamento" at bounding box center [659, 18] width 74 height 20
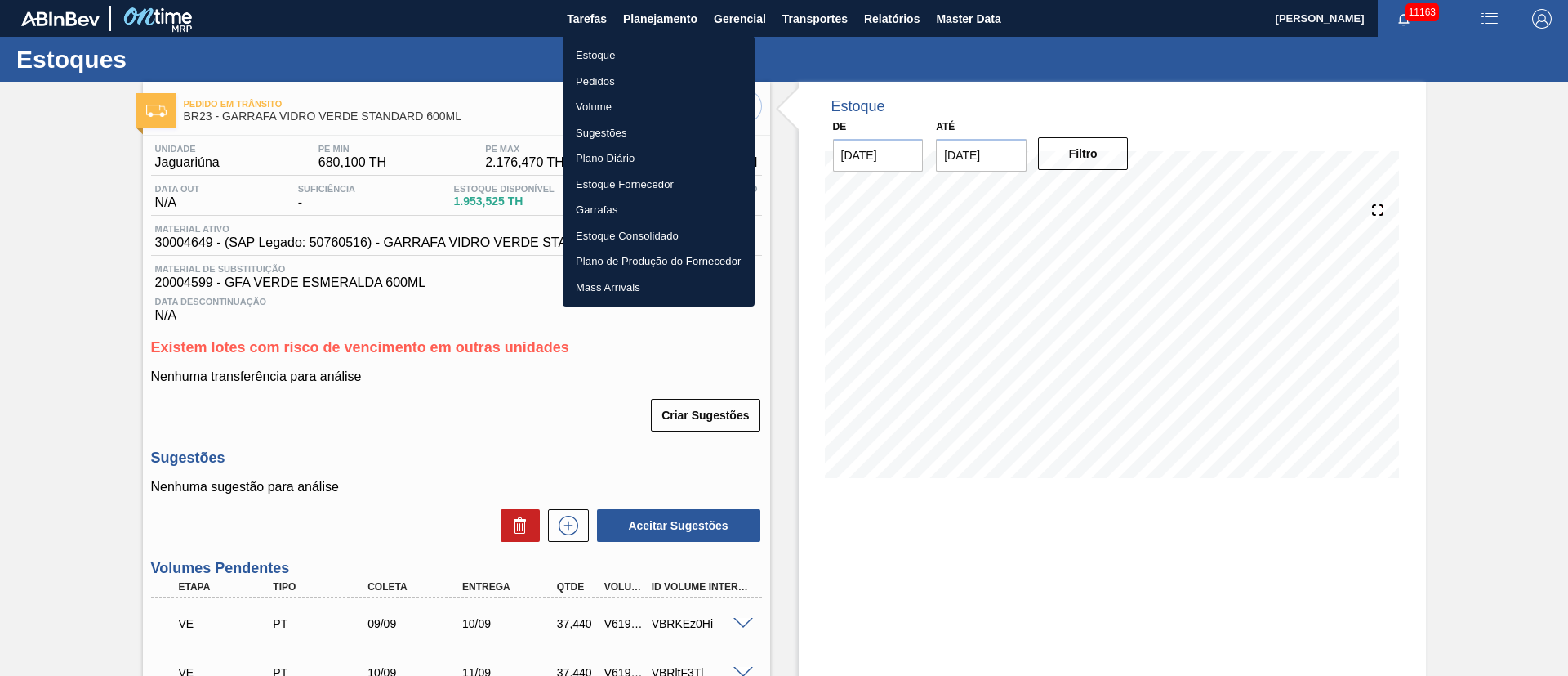
click at [790, 57] on div at bounding box center [784, 338] width 1568 height 676
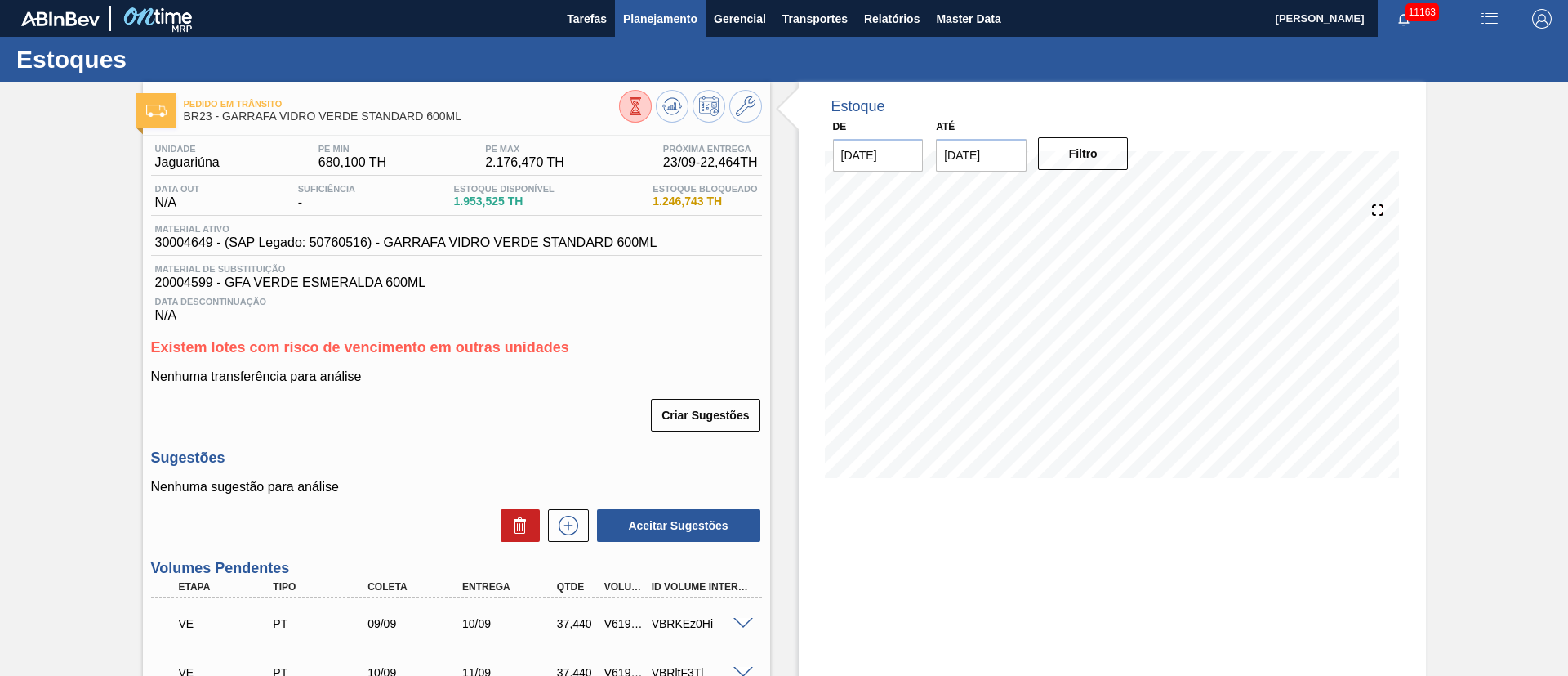
click at [635, 17] on span "Planejamento" at bounding box center [659, 18] width 74 height 20
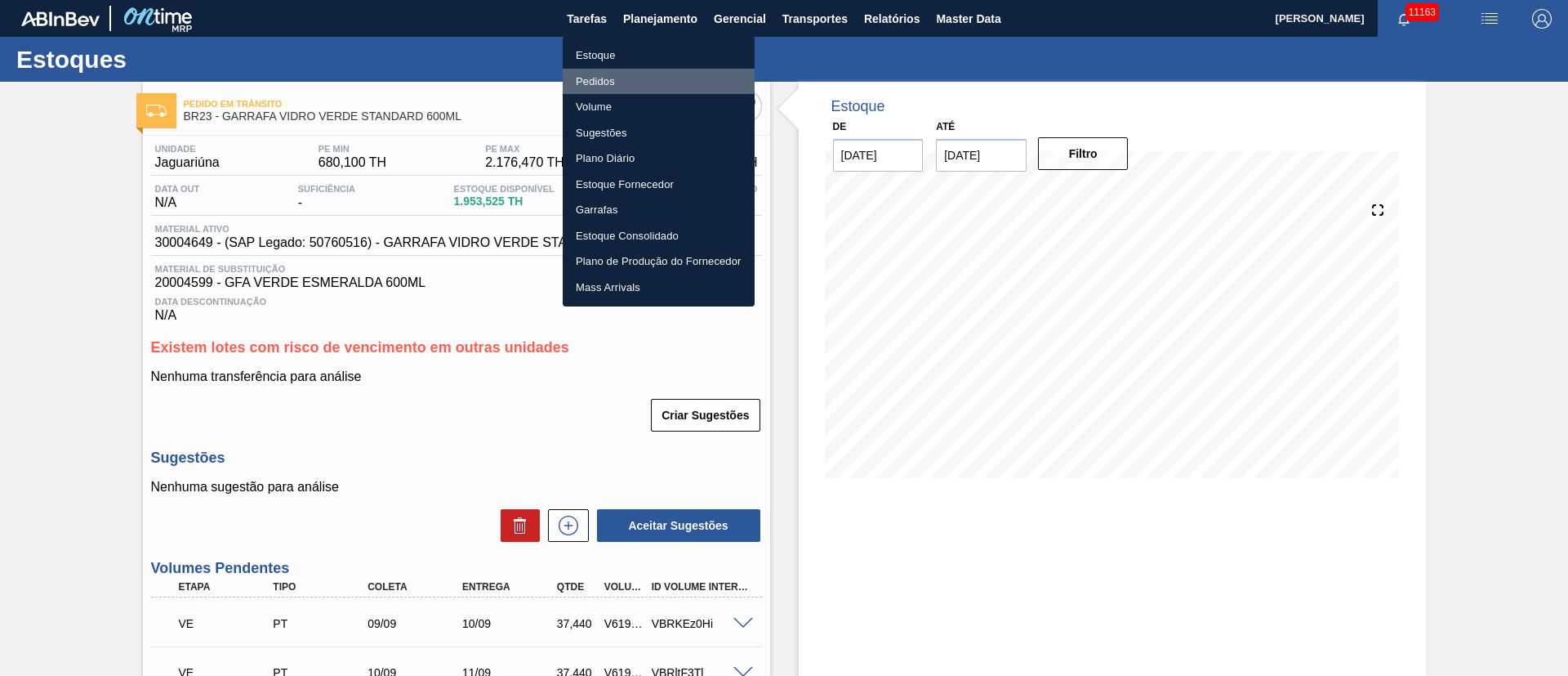
click at [604, 79] on li "Pedidos" at bounding box center [658, 82] width 192 height 26
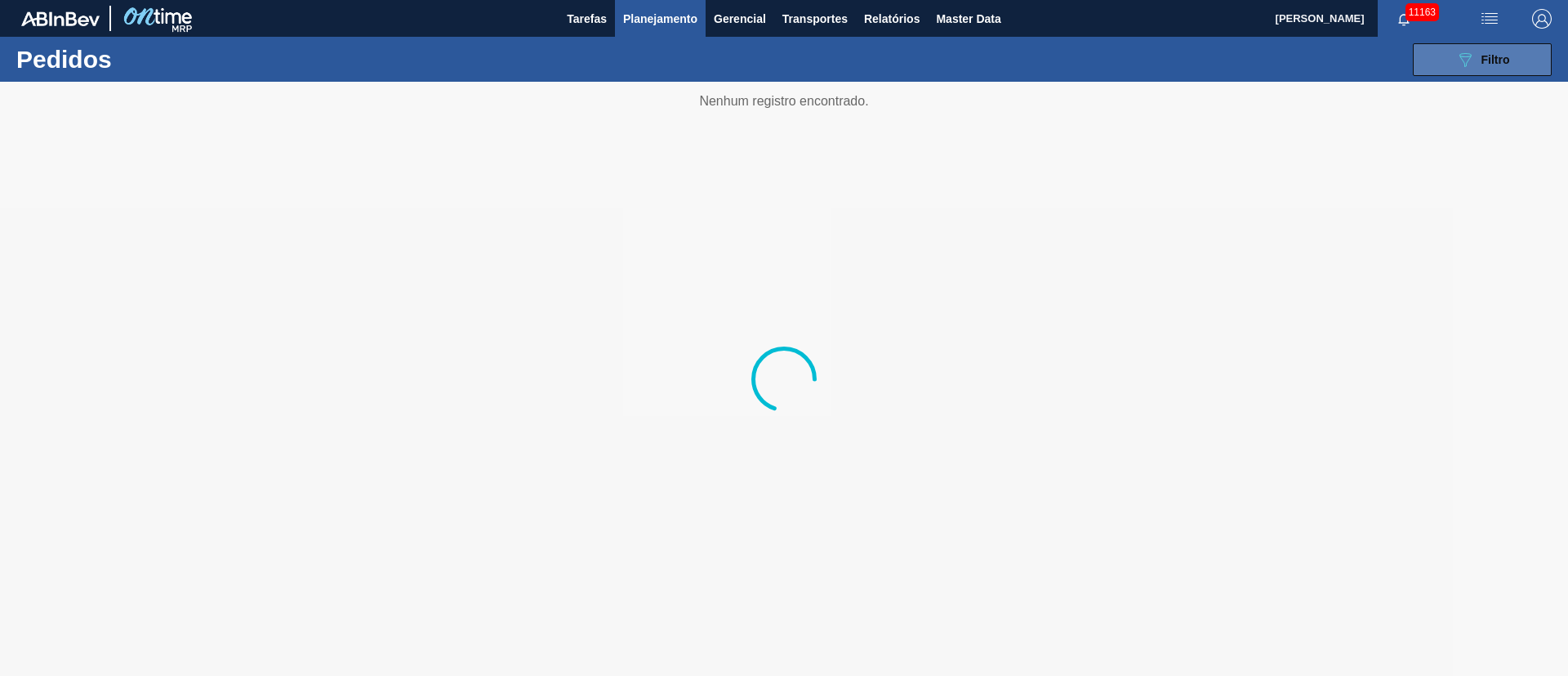
click at [1450, 57] on button "089F7B8B-B2A5-4AFE-B5C0-19BA573D28AC Filtro" at bounding box center [1482, 60] width 139 height 33
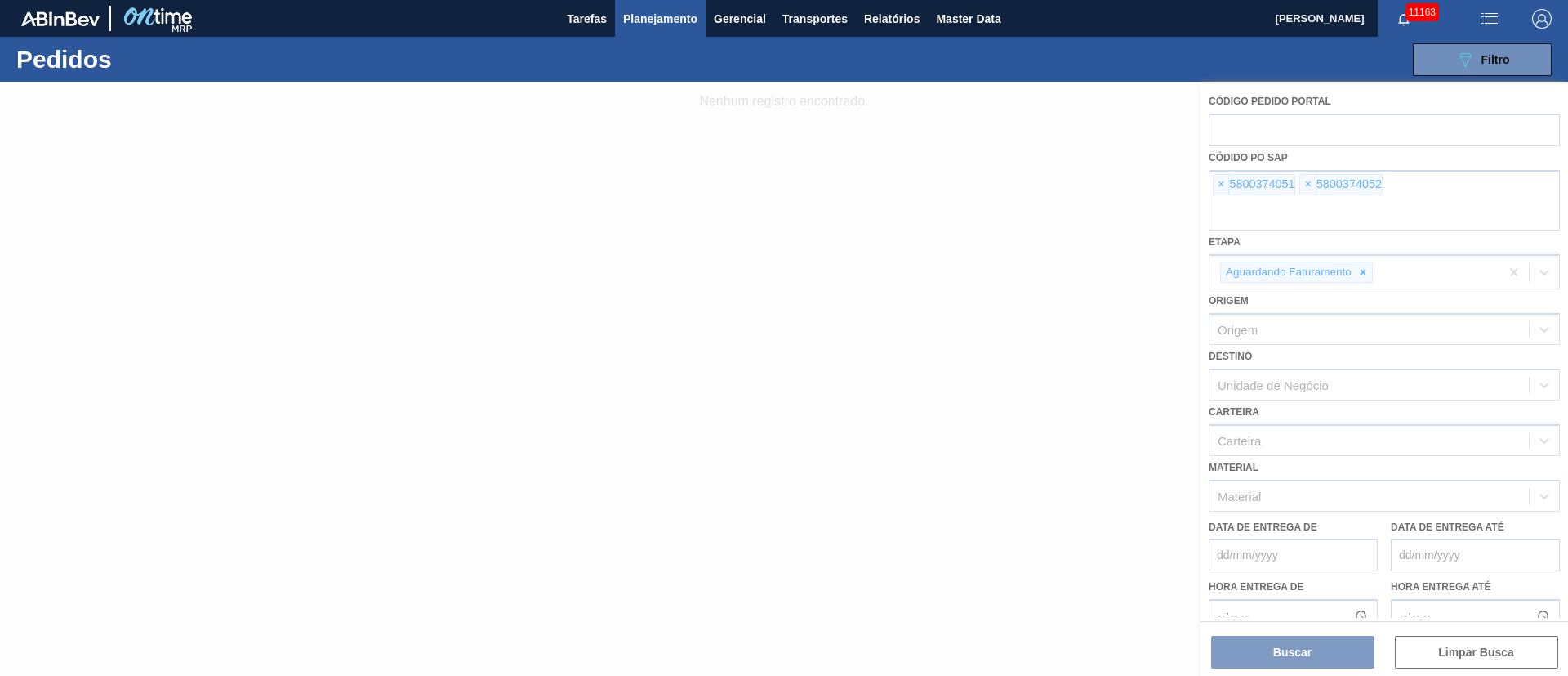
click at [1219, 182] on div at bounding box center [784, 378] width 1568 height 594
click at [1219, 181] on div at bounding box center [784, 378] width 1568 height 594
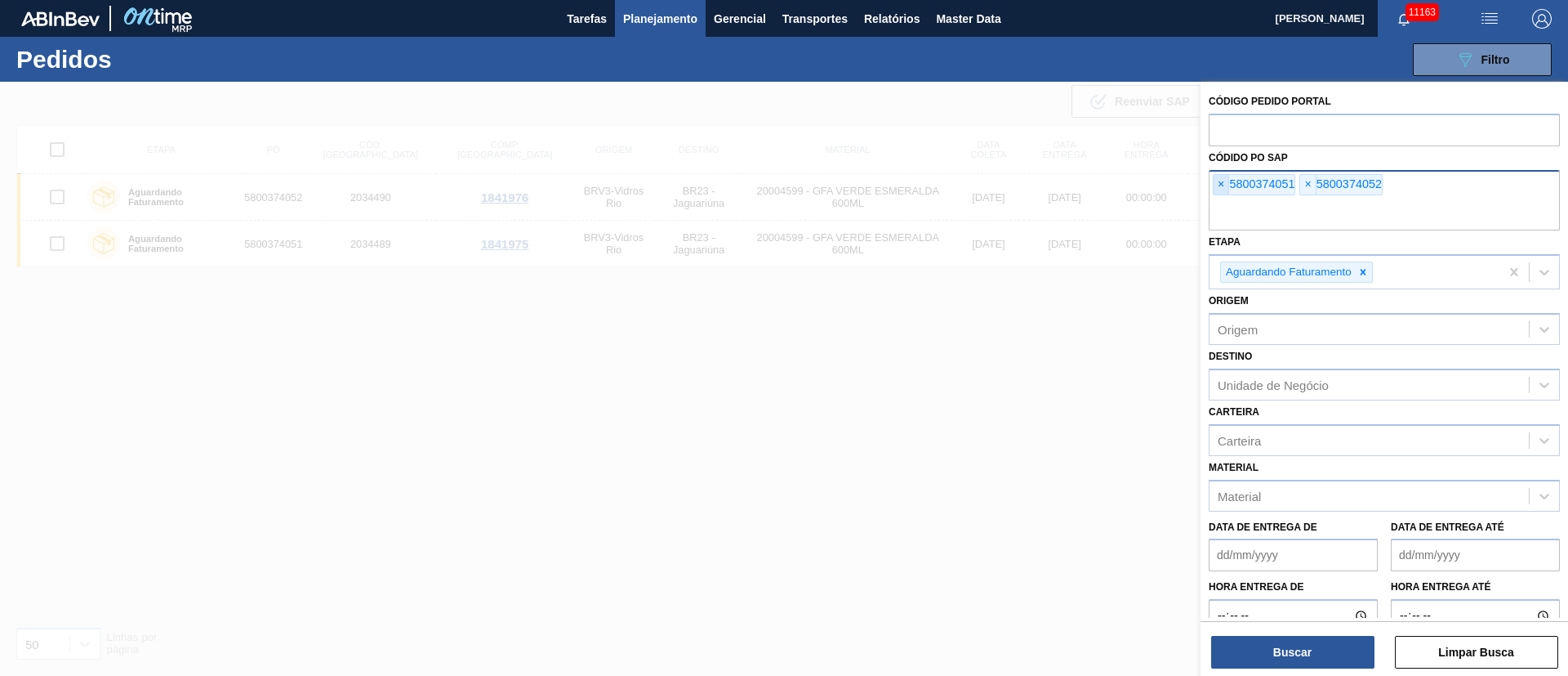
click at [1224, 189] on span "×" at bounding box center [1221, 184] width 16 height 20
click at [1224, 199] on input "text" at bounding box center [1385, 215] width 351 height 31
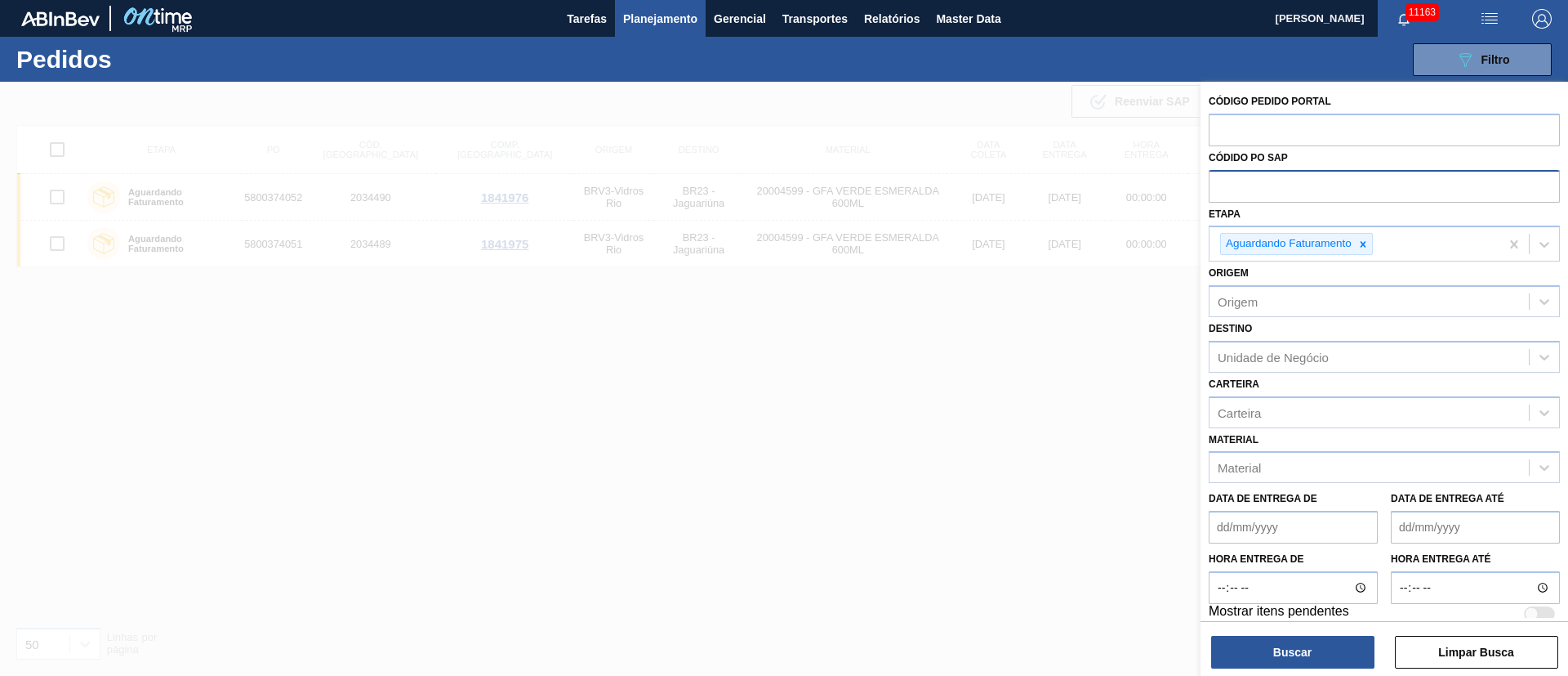
click at [1224, 189] on input "text" at bounding box center [1385, 185] width 351 height 31
paste input "text"
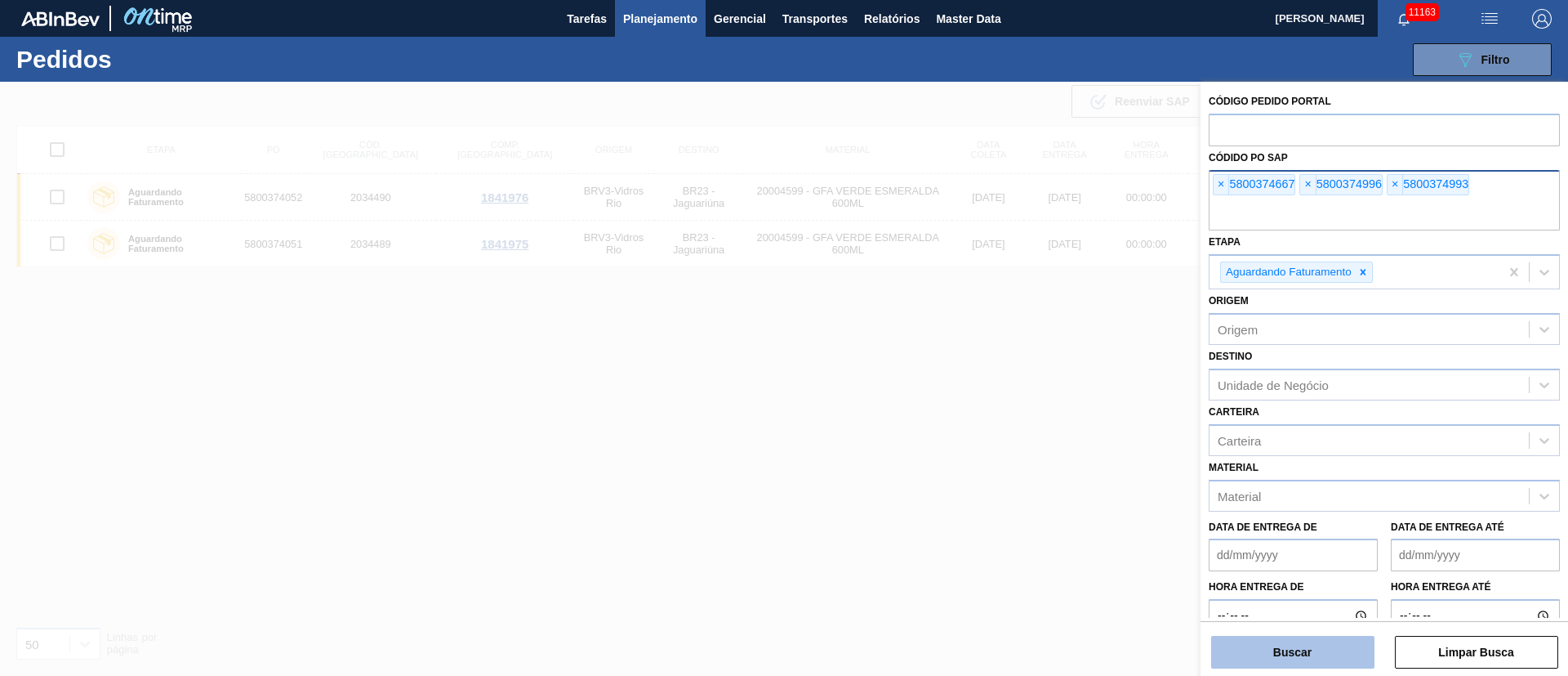
click at [1278, 657] on button "Buscar" at bounding box center [1292, 652] width 163 height 33
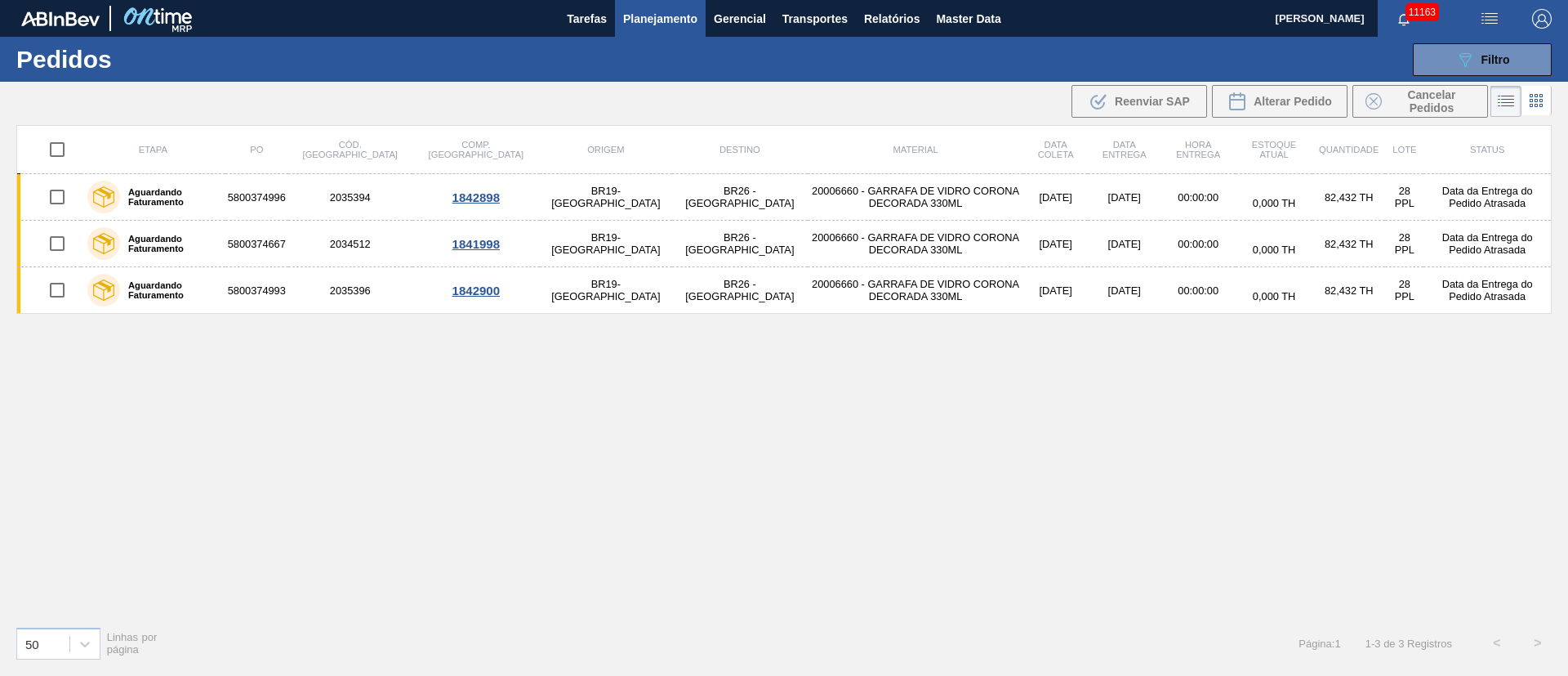
click at [53, 149] on input "checkbox" at bounding box center [57, 149] width 34 height 34
checkbox input "true"
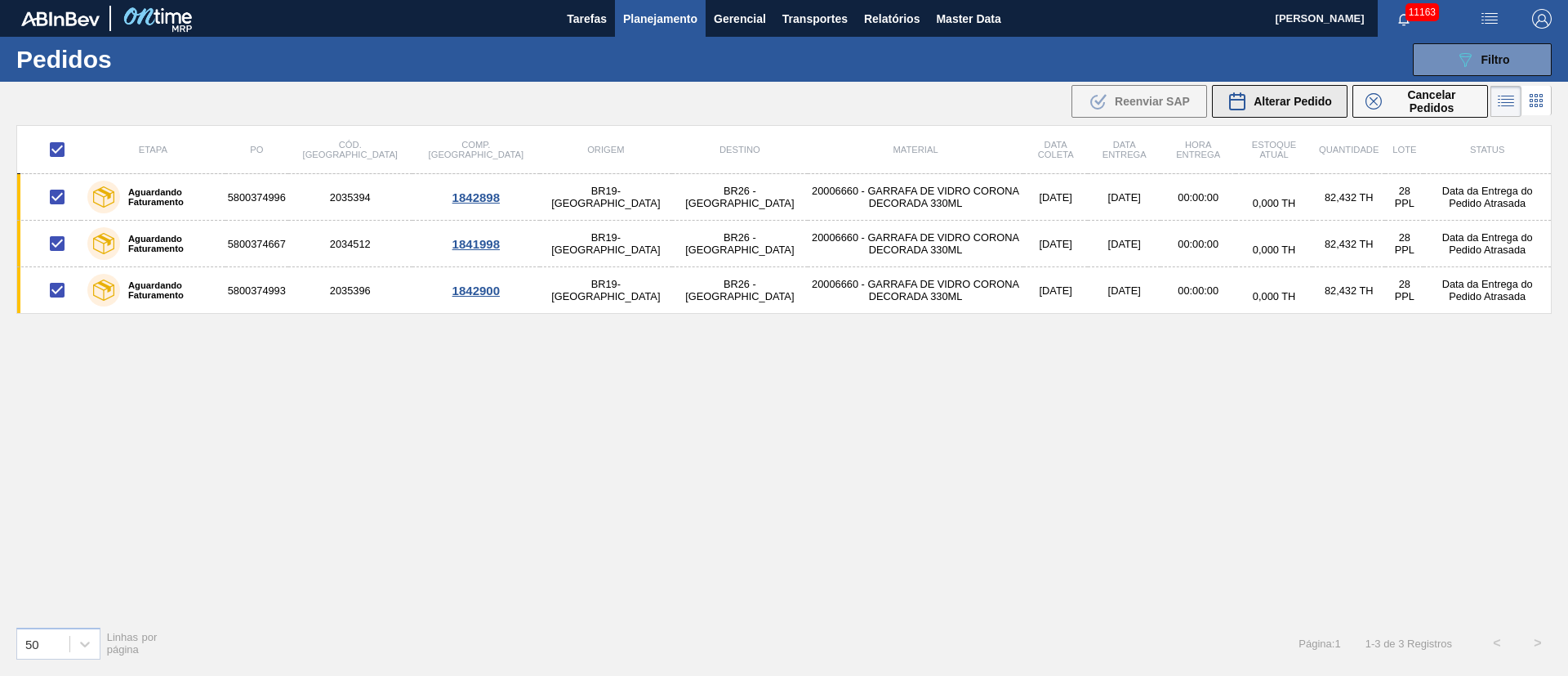
click at [1284, 102] on span "Alterar Pedido" at bounding box center [1292, 101] width 78 height 13
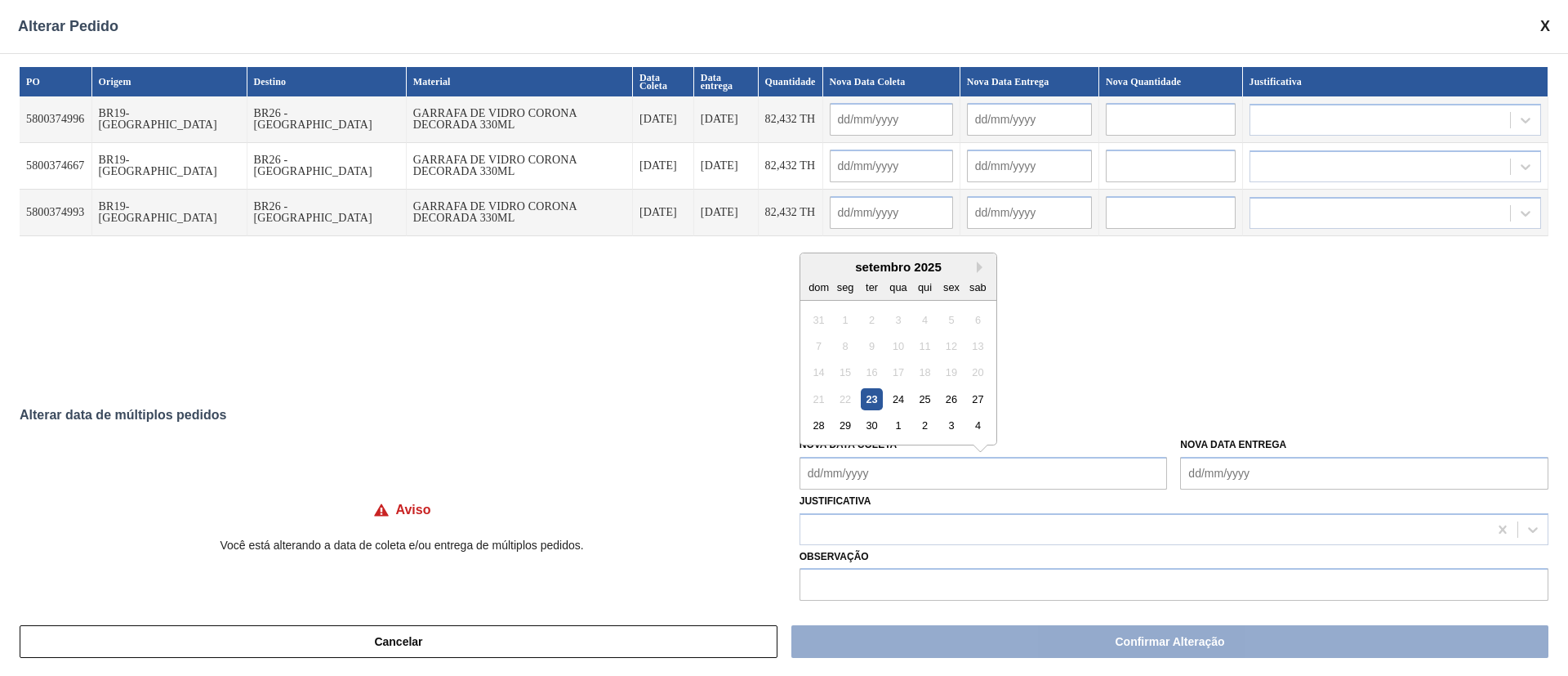
drag, startPoint x: 898, startPoint y: 472, endPoint x: 886, endPoint y: 474, distance: 12.2
click at [898, 472] on Coleta "Nova Data Coleta" at bounding box center [983, 473] width 368 height 33
click at [888, 395] on div "24" at bounding box center [897, 398] width 22 height 22
type Coleta "[DATE]"
type input "[DATE]"
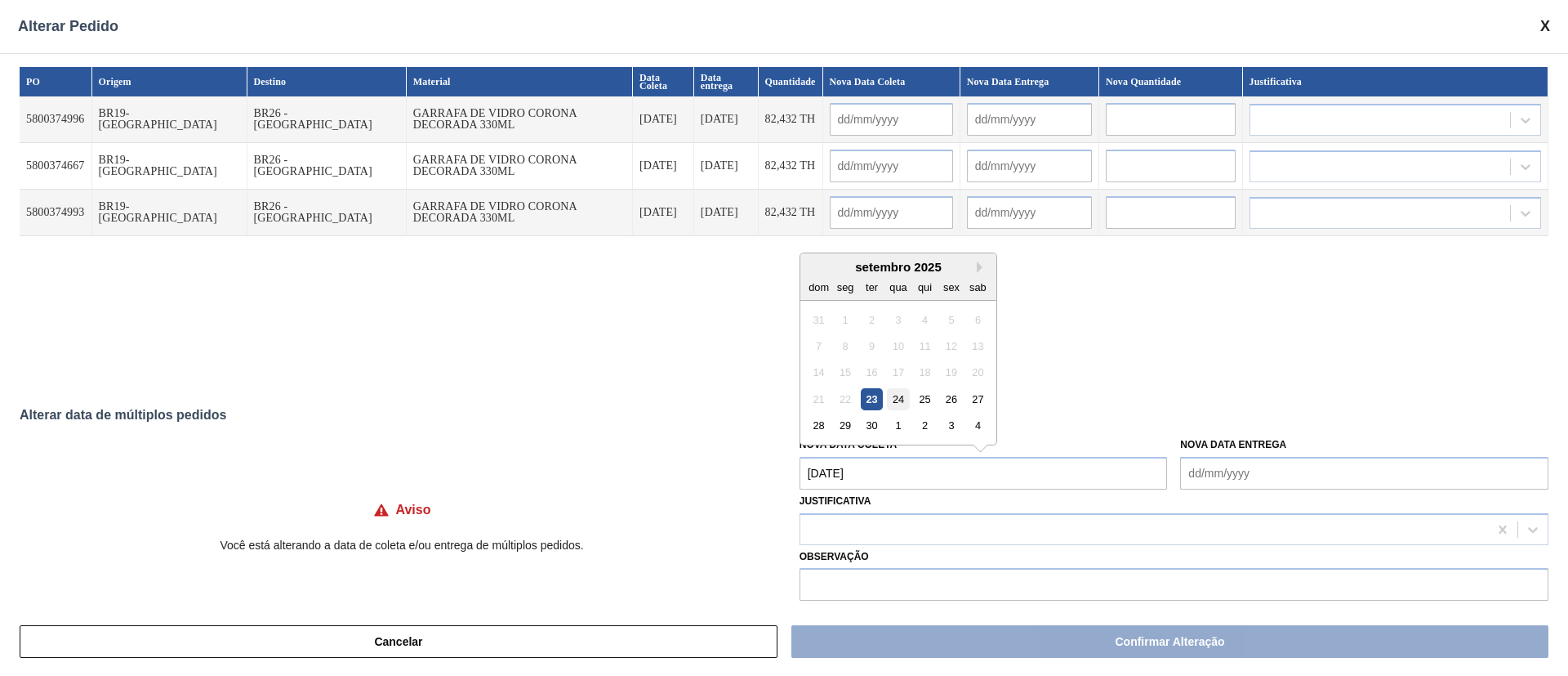
type input "[DATE]"
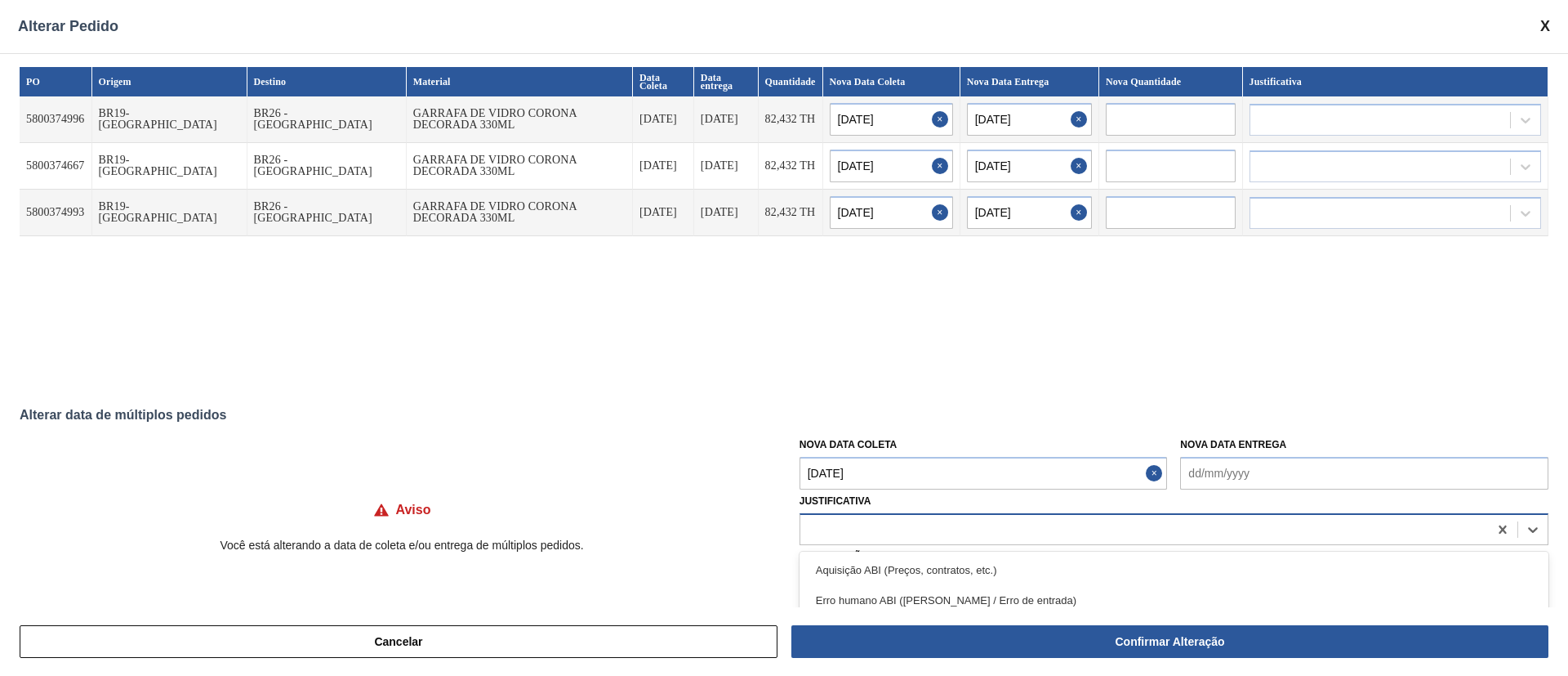
click at [840, 535] on div at bounding box center [1144, 528] width 688 height 23
type input "ou"
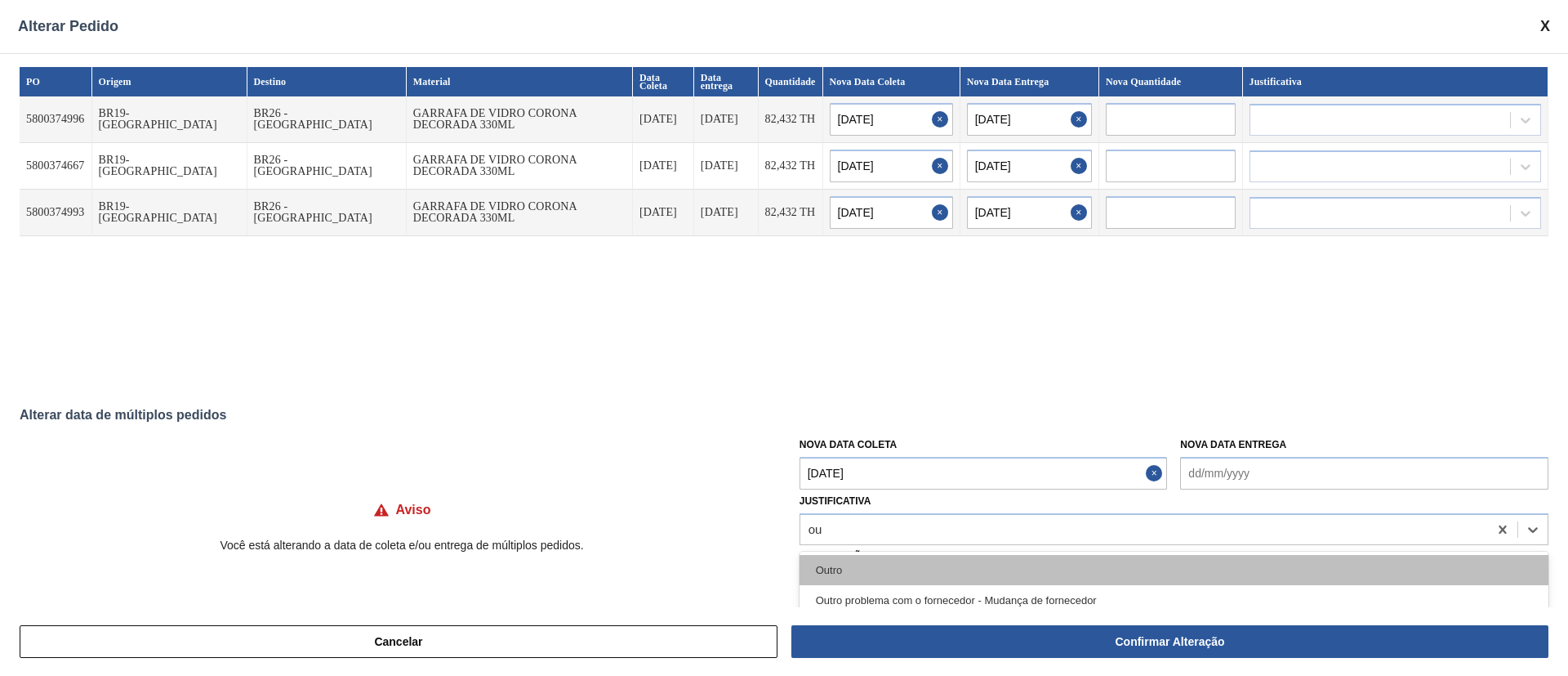
click at [822, 575] on div "Outro" at bounding box center [1173, 570] width 749 height 30
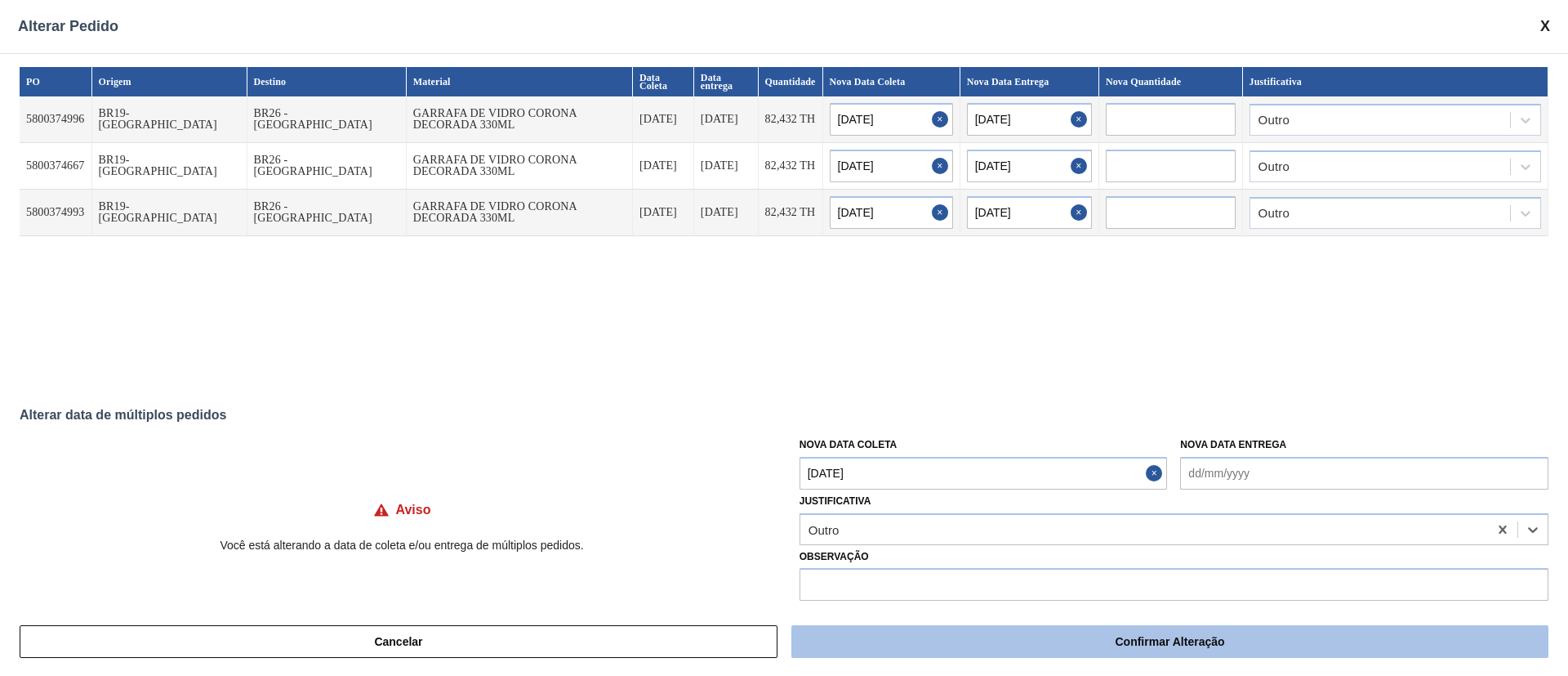
click at [997, 640] on button "Confirmar Alteração" at bounding box center [1170, 641] width 757 height 33
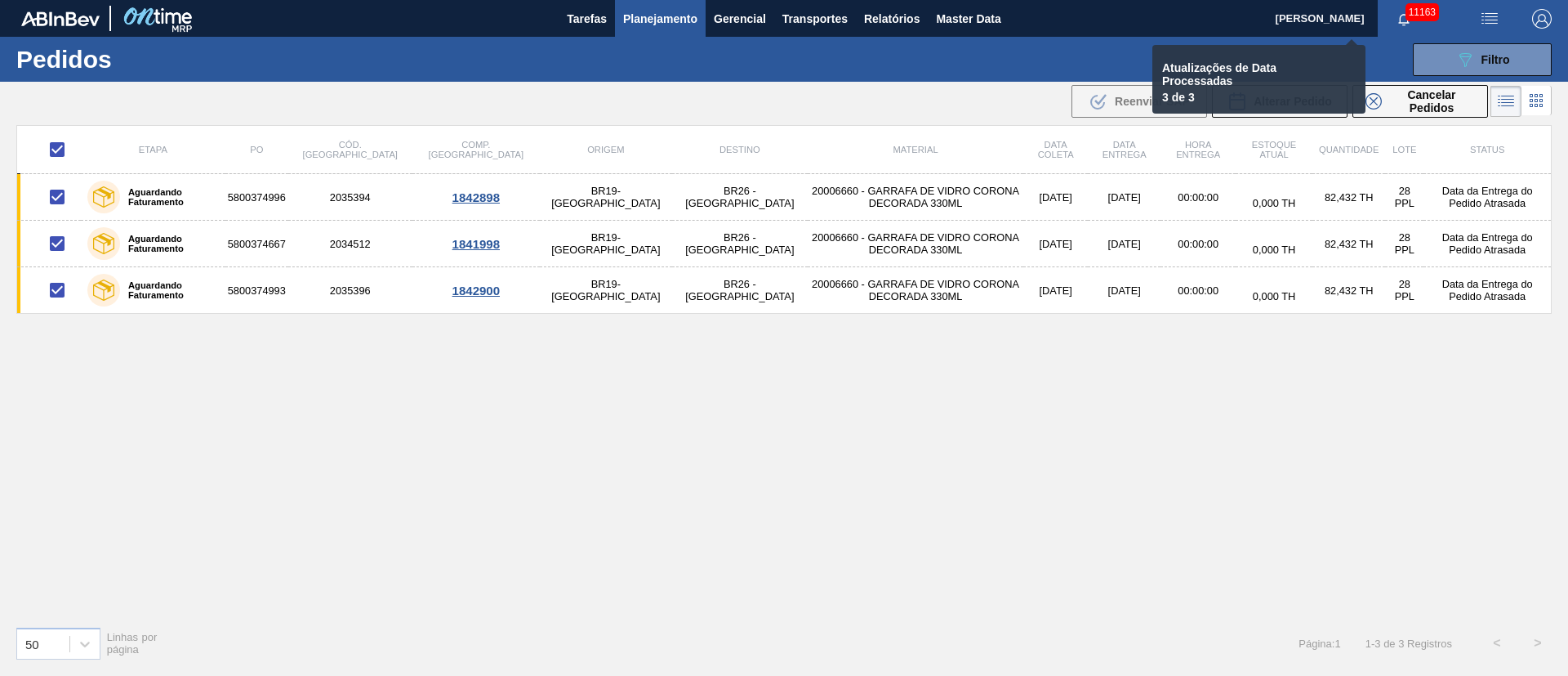
checkbox input "false"
